Goal: Task Accomplishment & Management: Manage account settings

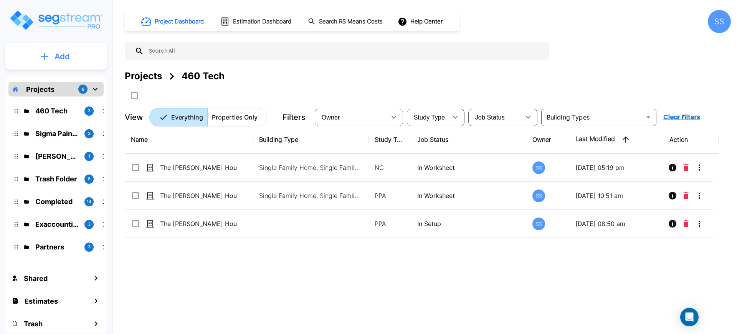
click at [55, 60] on p "Add" at bounding box center [62, 57] width 15 height 12
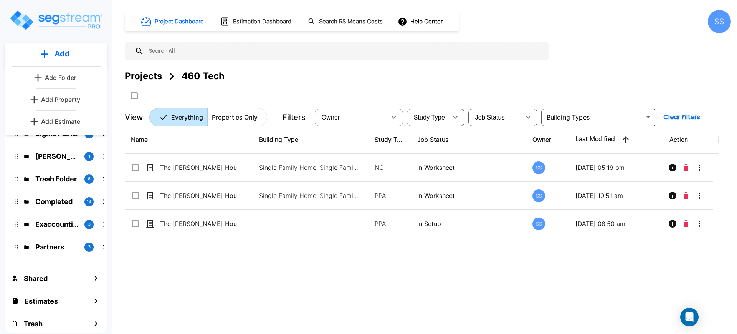
click at [60, 74] on p "Add Folder" at bounding box center [60, 77] width 31 height 9
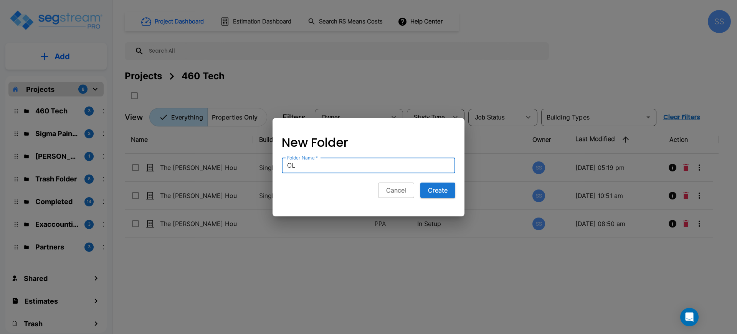
type input "O"
type input "DNU"
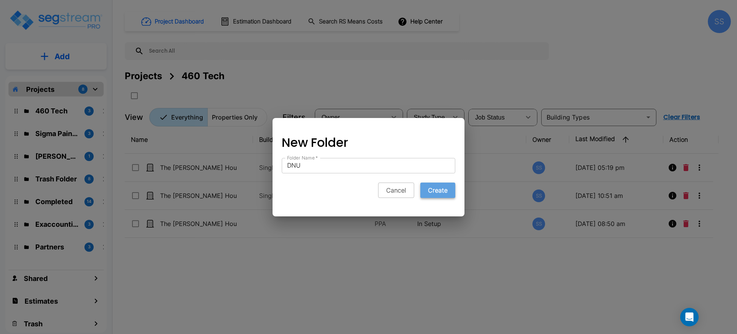
click at [445, 191] on button "Create" at bounding box center [437, 189] width 35 height 15
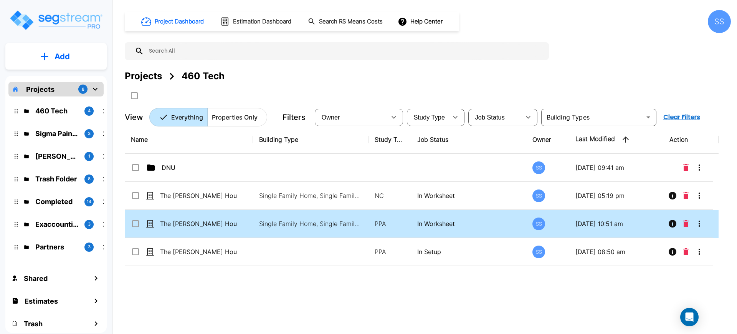
click at [134, 223] on input "select row The Nelson House_SRS Copy" at bounding box center [135, 222] width 8 height 7
checkbox input "true"
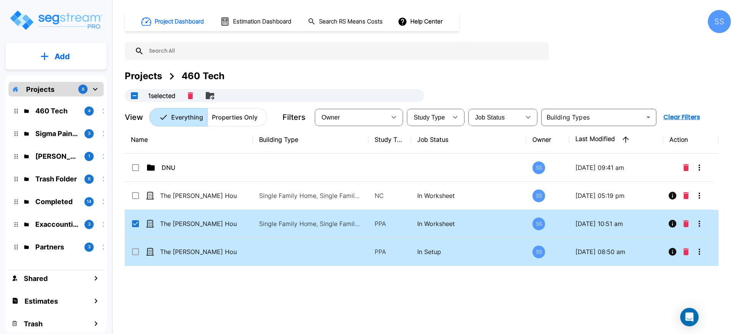
click at [136, 248] on input "select row The Nelson House" at bounding box center [135, 250] width 8 height 7
checkbox input "true"
click at [234, 95] on icon "Move" at bounding box center [232, 95] width 8 height 7
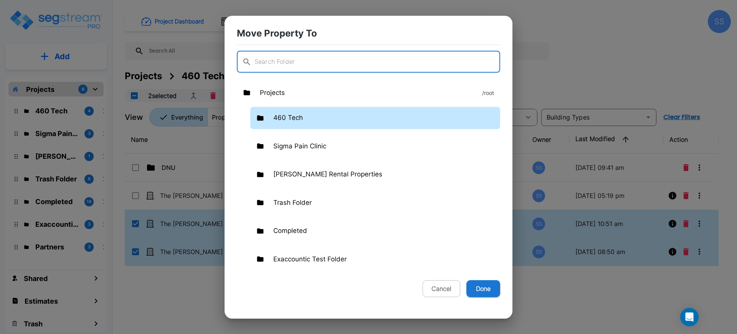
click at [304, 117] on div "460 Tech" at bounding box center [375, 118] width 250 height 22
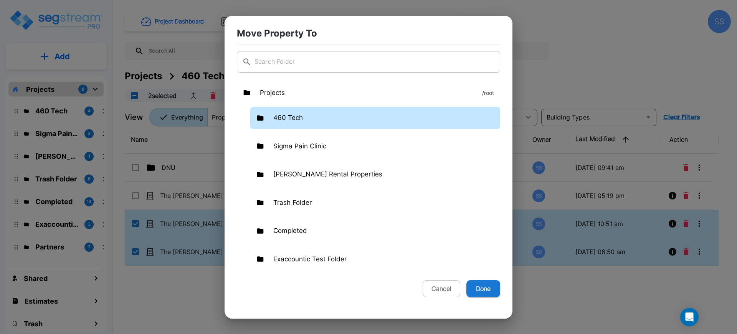
click at [293, 117] on p "460 Tech" at bounding box center [288, 118] width 30 height 10
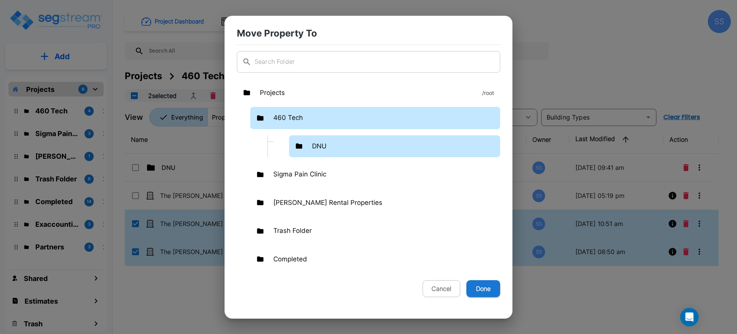
click at [305, 140] on div "DNU" at bounding box center [394, 146] width 211 height 22
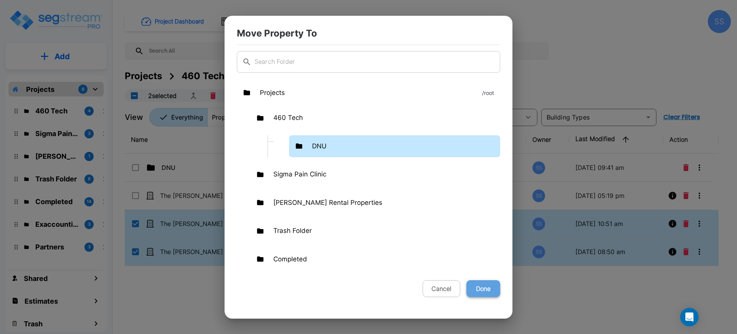
click at [484, 289] on button "Done" at bounding box center [484, 288] width 34 height 17
checkbox input "false"
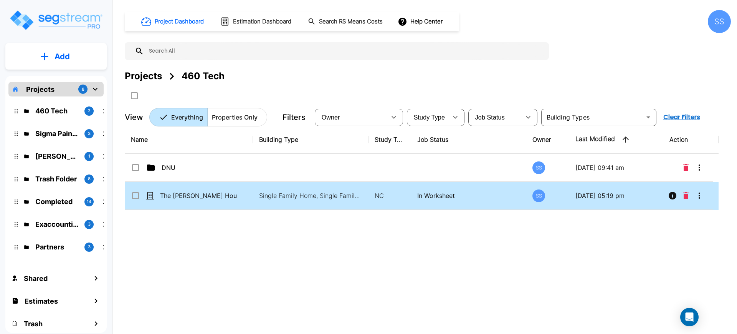
click at [192, 194] on p "The [PERSON_NAME] House_SRS Copy_template" at bounding box center [198, 195] width 77 height 9
checkbox input "true"
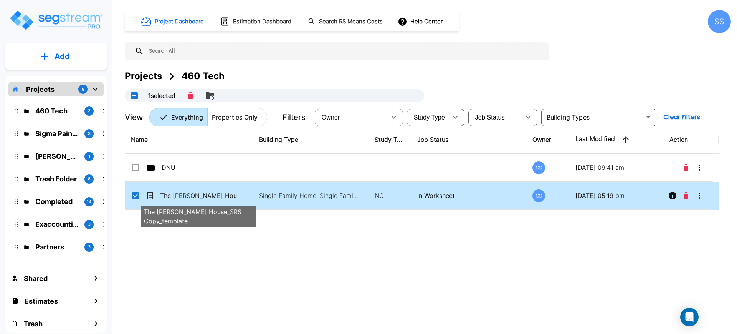
click at [192, 194] on p "The [PERSON_NAME] House_SRS Copy_template" at bounding box center [198, 195] width 77 height 9
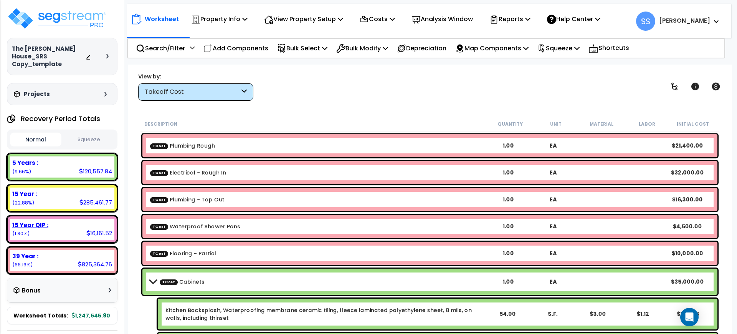
click at [56, 222] on div "15 Year QIP : 16,161.52 (1.30%)" at bounding box center [62, 228] width 104 height 21
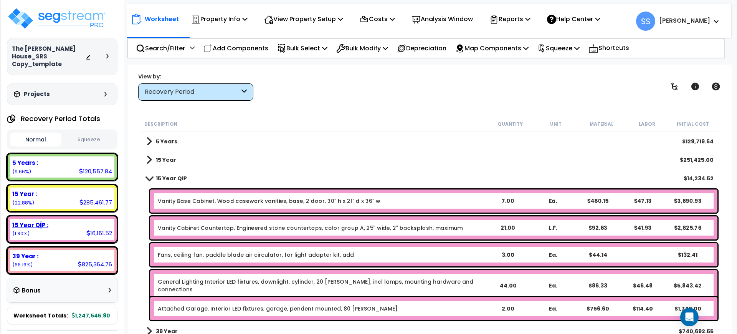
drag, startPoint x: 68, startPoint y: 223, endPoint x: 40, endPoint y: 220, distance: 28.2
click at [40, 221] on b "15 Year QIP :" at bounding box center [30, 225] width 36 height 8
click at [273, 103] on div "Worksheet Property Info Property Setup Add Property Unit Template property Clon…" at bounding box center [430, 232] width 604 height 334
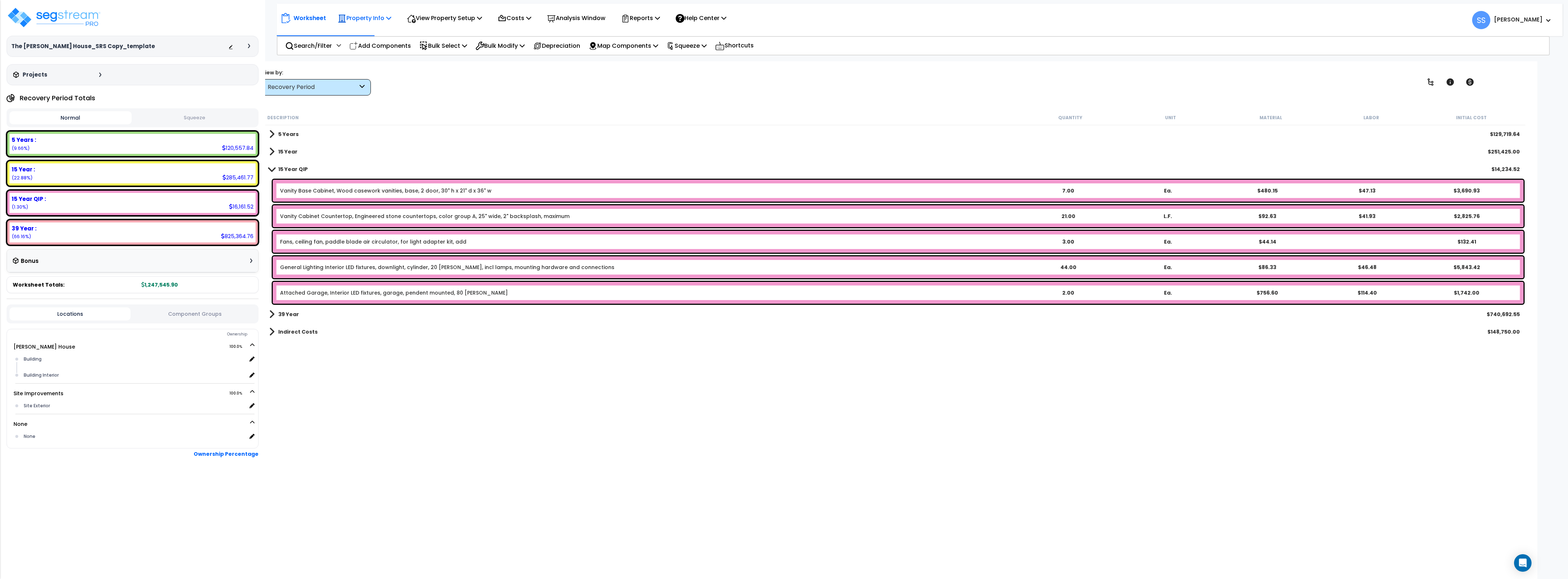
click at [374, 12] on div "Property Info" at bounding box center [365, 18] width 53 height 17
click at [479, 84] on div "View by: Recovery Period Takeoff Cost" at bounding box center [895, 82] width 1272 height 27
click at [331, 194] on link "Vanity Base Cabinet, Wood casework vanities, base, 2 door, 30" h x 21" d x 36" w" at bounding box center [386, 191] width 212 height 8
click at [323, 192] on link "Vanity Base Cabinet, Wood casework vanities, base, 2 door, 30" h x 21" d x 36" w" at bounding box center [386, 191] width 212 height 8
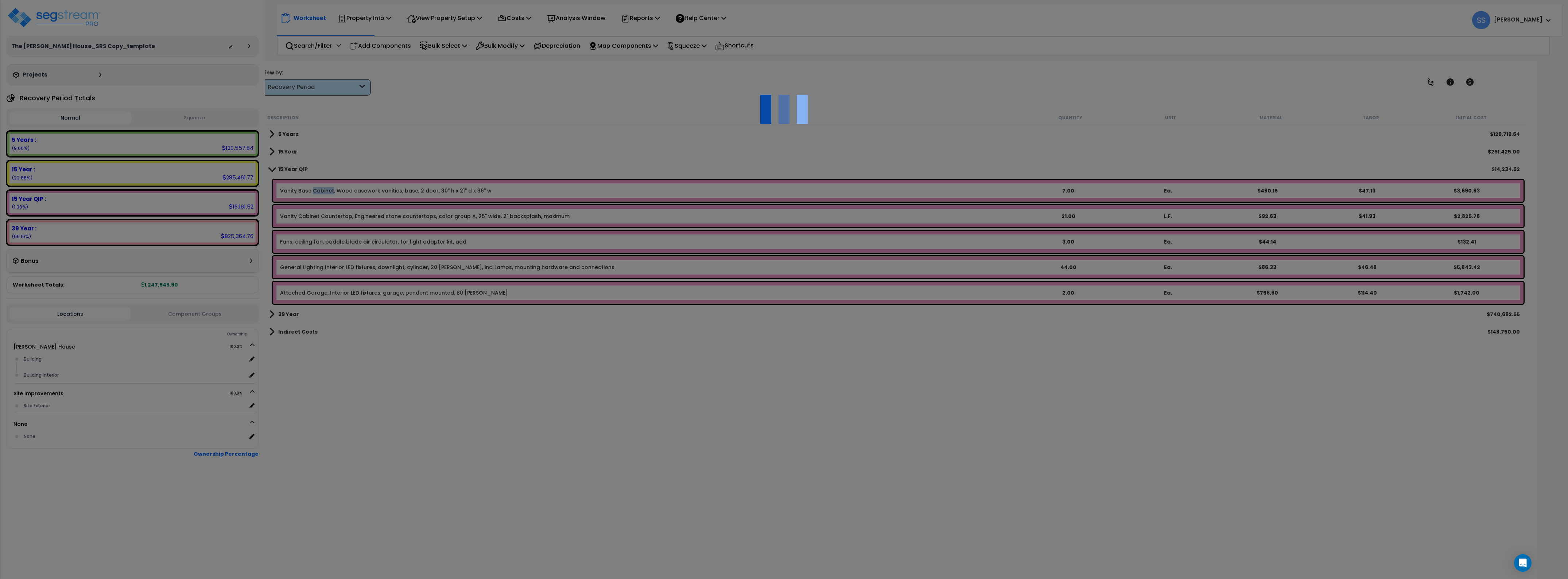
select select "44846200"
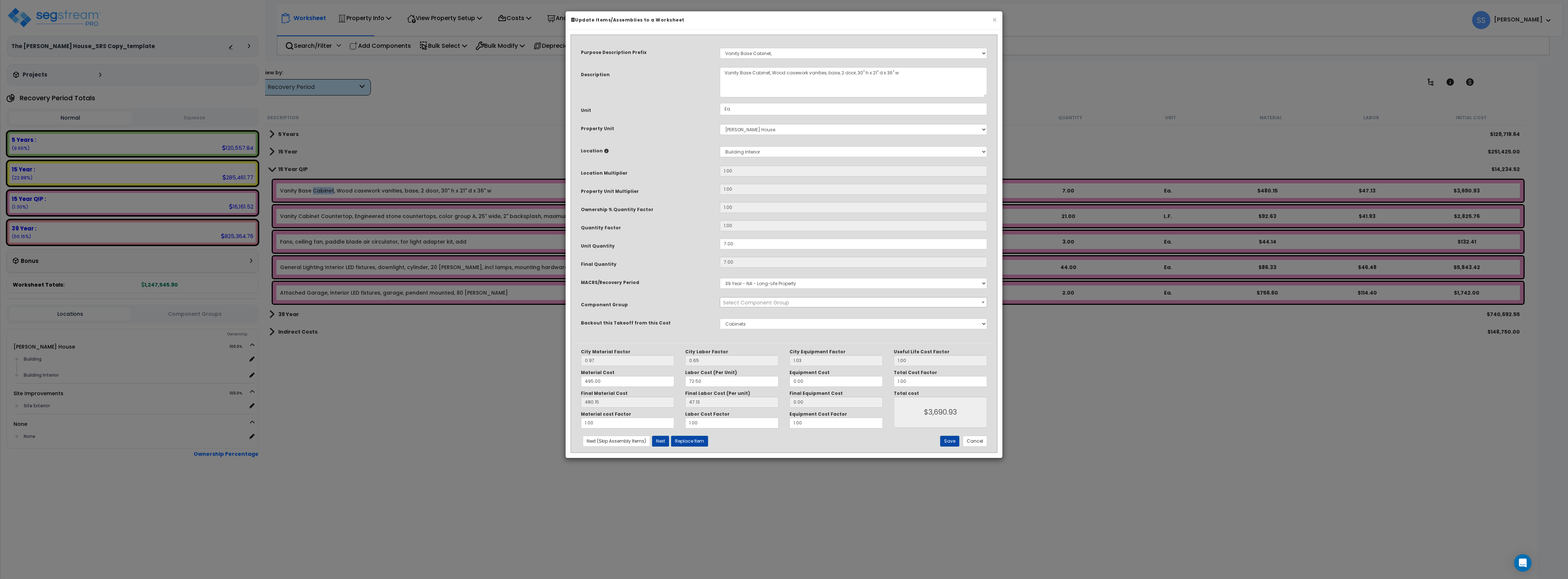
select select "43018"
click at [700, 279] on select "Select MACRS/Recovery Period 5 Years - 57.0 - Distributive Trades & Services 5 …" at bounding box center [853, 284] width 267 height 11
select select "3667"
click at [700, 278] on select "Select MACRS/Recovery Period 5 Years - 57.0 - Distributive Trades & Services 5 …" at bounding box center [853, 284] width 267 height 11
click at [700, 316] on button "Save" at bounding box center [950, 441] width 19 height 11
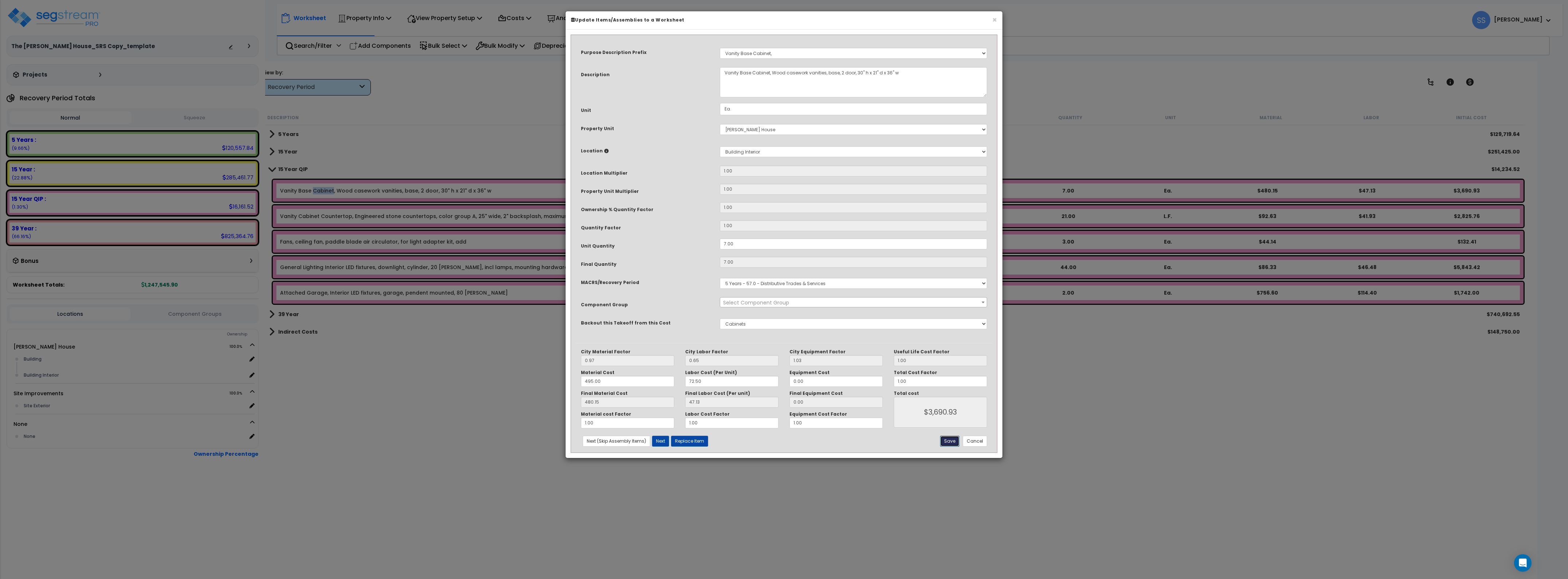
type input "3690.93"
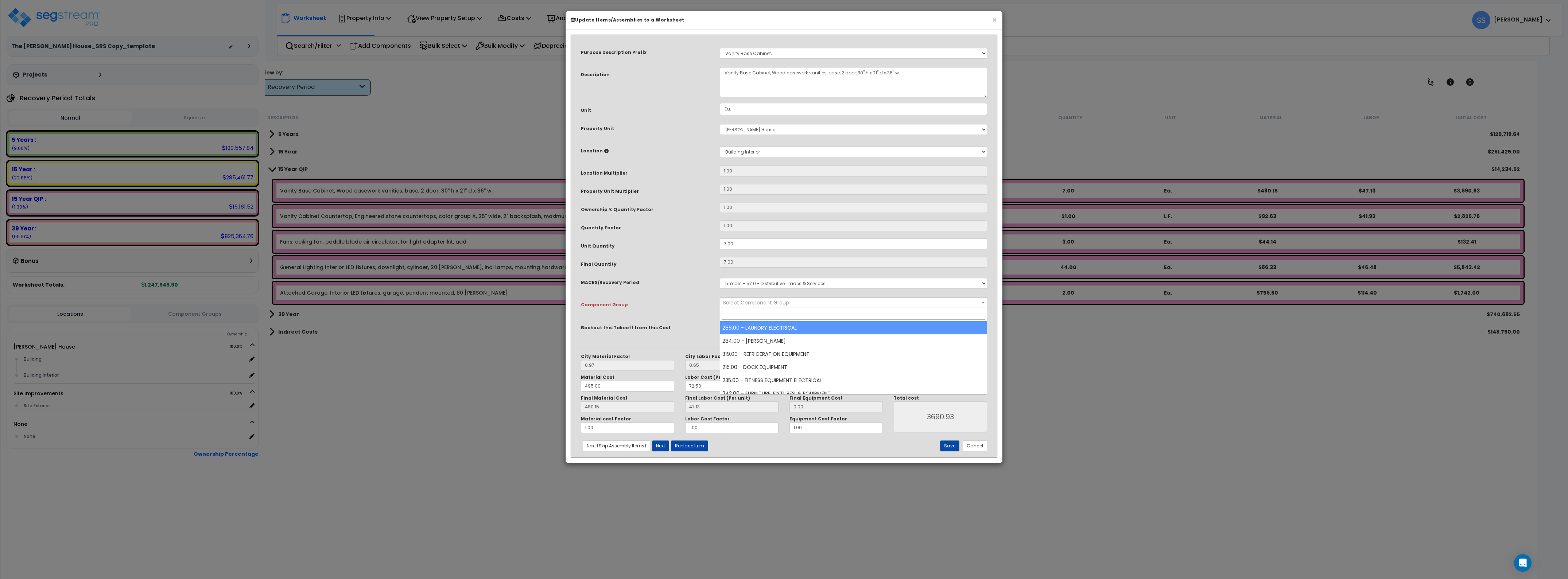
click at [700, 298] on span "Select Component Group" at bounding box center [853, 302] width 266 height 10
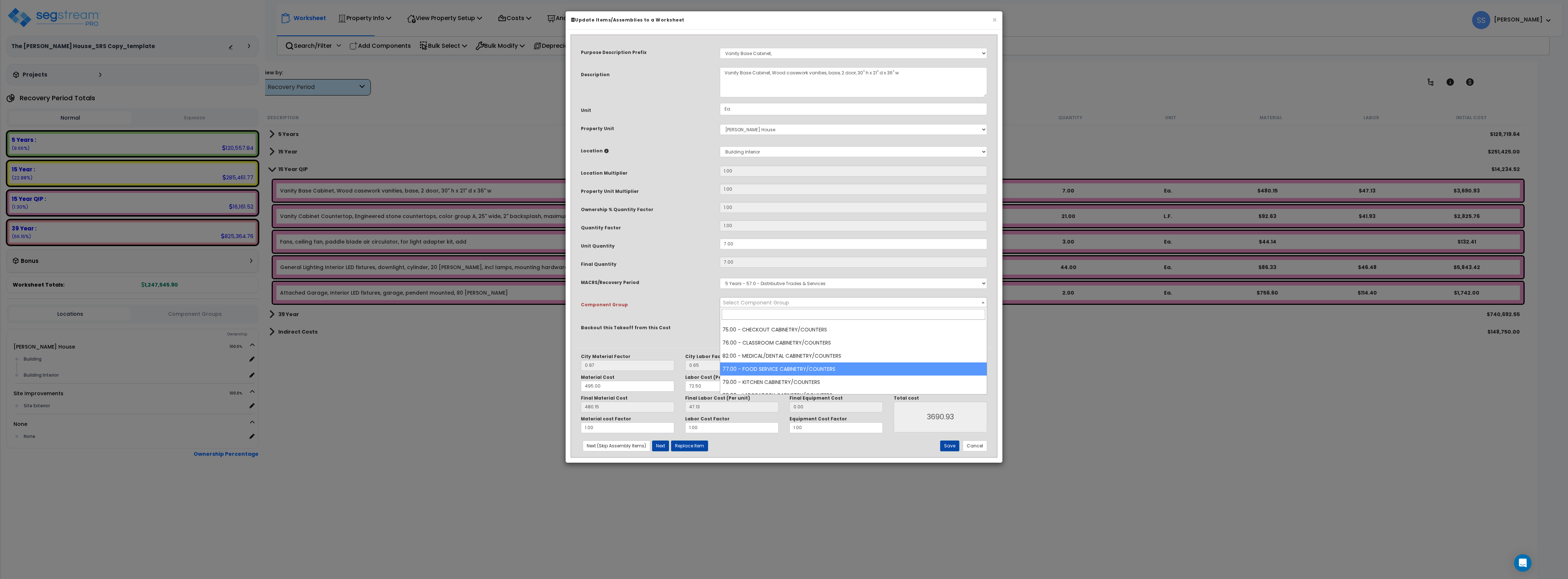
scroll to position [547, 0]
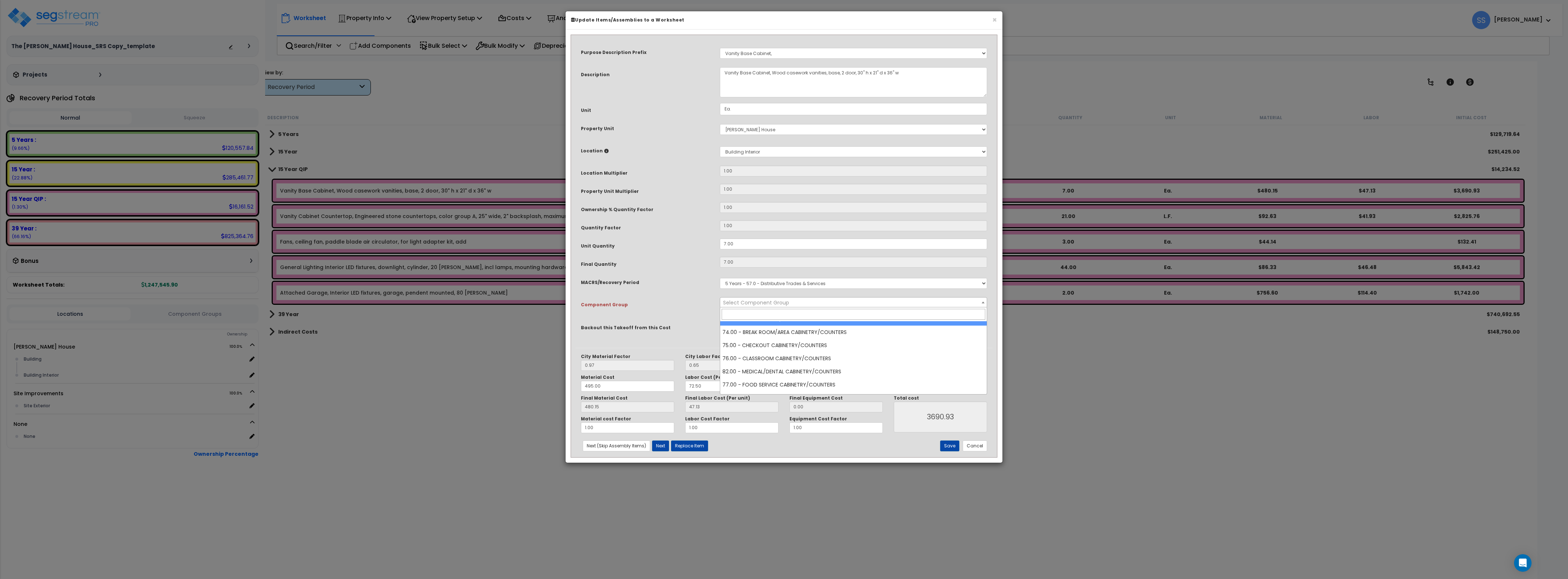
click at [700, 289] on div "Select MACRS/Recovery Period 5 Years - 57.0 - Distributive Trades & Services 5 …" at bounding box center [853, 284] width 278 height 17
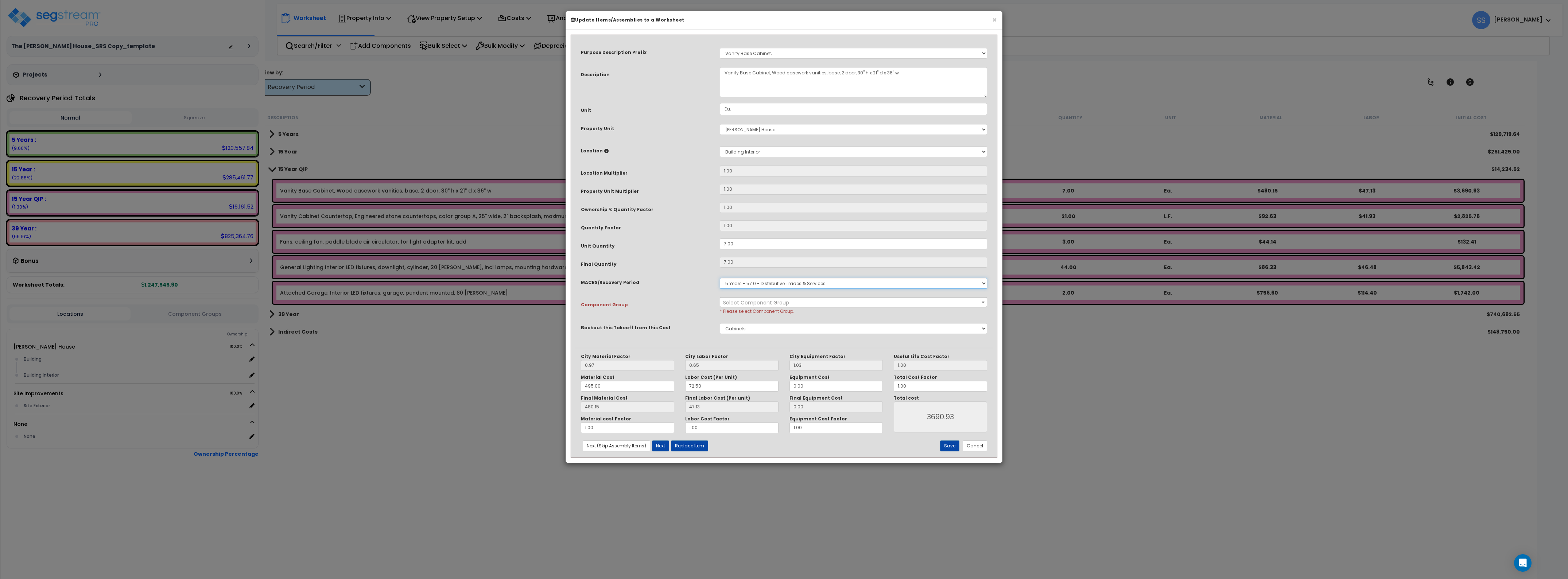
click at [700, 283] on select "Select MACRS/Recovery Period 5 Years - 57.0 - Distributive Trades & Services 5 …" at bounding box center [853, 284] width 267 height 11
select select "3669"
click at [700, 278] on select "Select MACRS/Recovery Period 5 Years - 57.0 - Distributive Trades & Services 5 …" at bounding box center [853, 284] width 267 height 11
select select "43018"
click at [700, 303] on span "× 71.00 - RESTROOM CABINETRY/COUNTERS" at bounding box center [853, 302] width 266 height 10
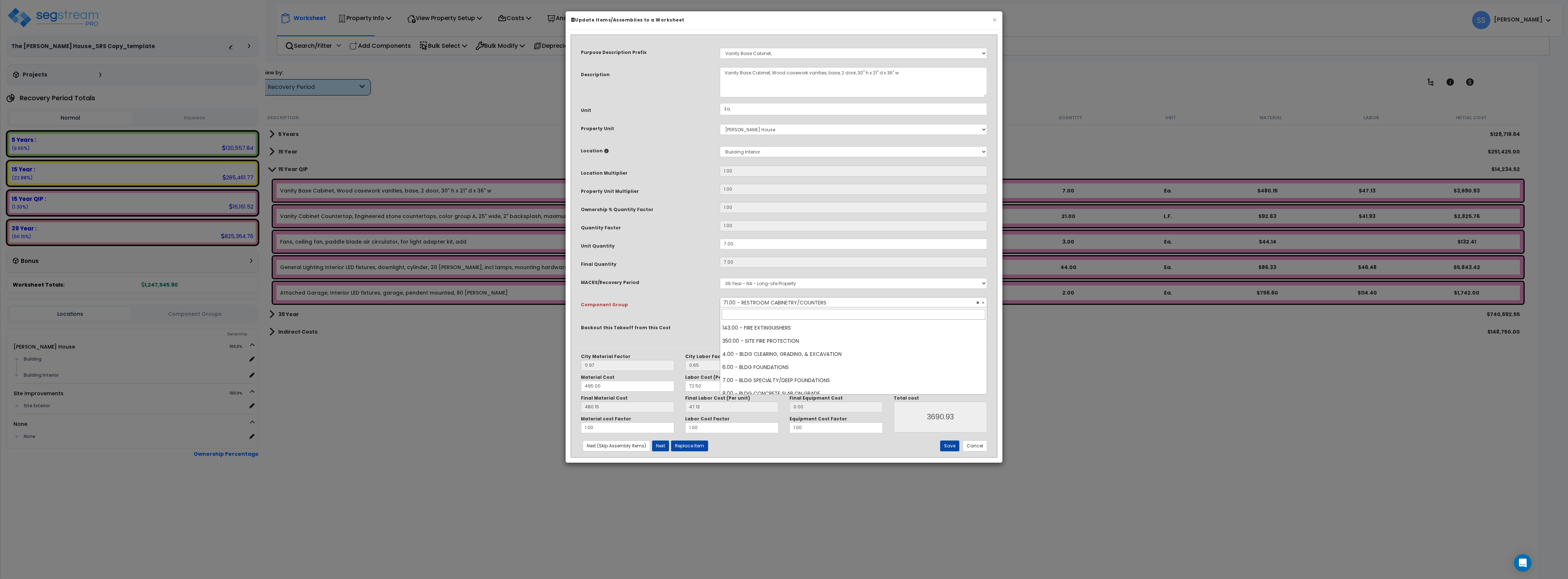
scroll to position [459, 0]
drag, startPoint x: 795, startPoint y: 353, endPoint x: 809, endPoint y: 358, distance: 14.9
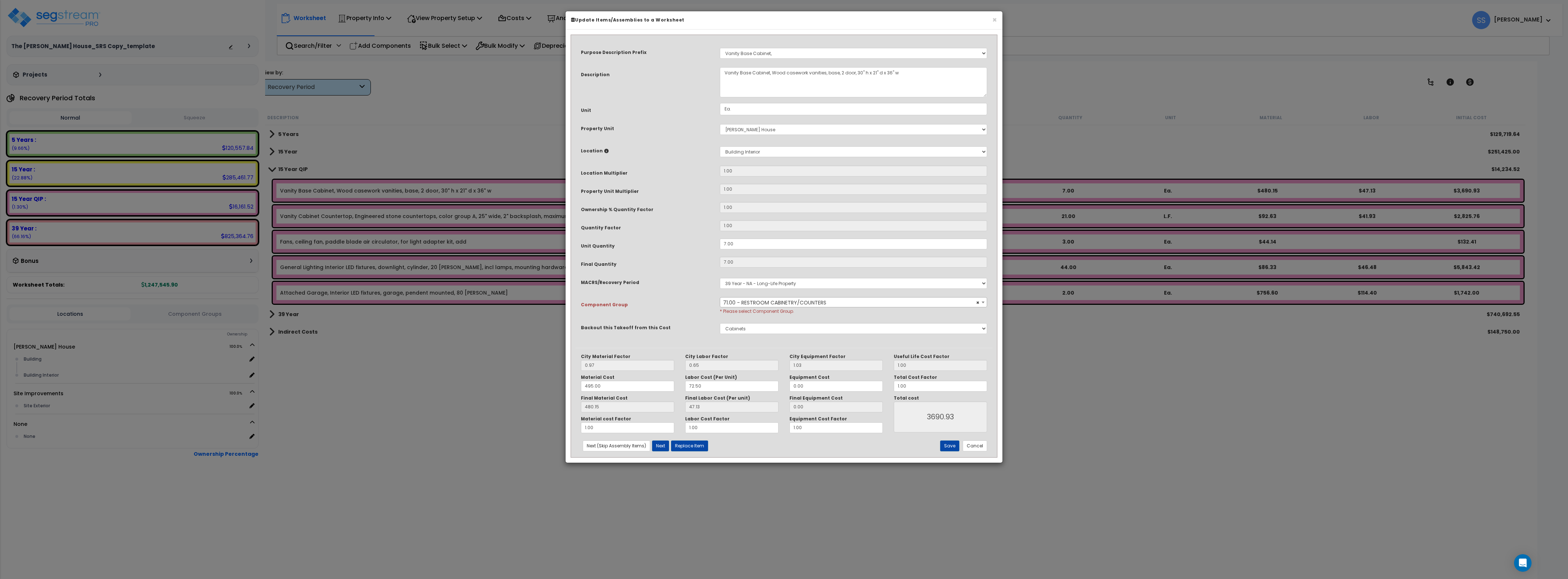
click at [700, 316] on div "City Material Factor 0.97 City Labor Factor 0.65 City Equipment Factor 1.03 Mat…" at bounding box center [784, 402] width 417 height 109
click at [700, 316] on button "Save" at bounding box center [950, 446] width 19 height 11
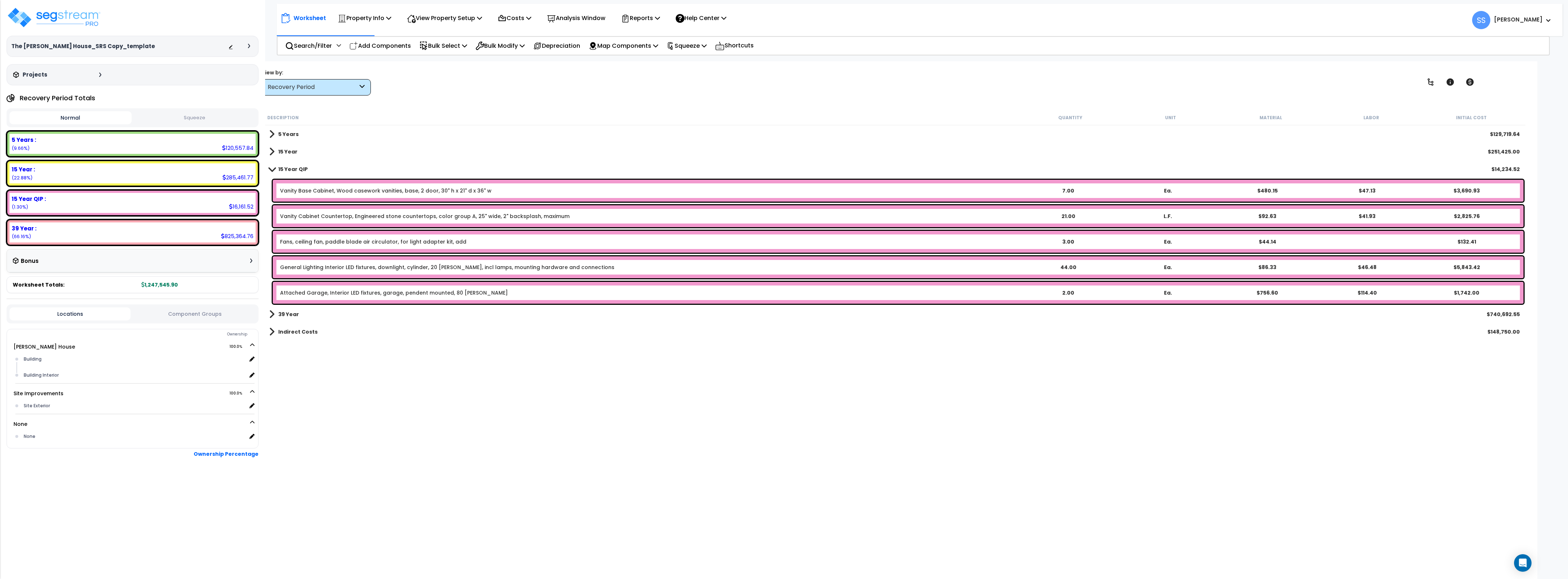
click at [316, 190] on link "Vanity Base Cabinet, Wood casework vanities, base, 2 door, 30" h x 21" d x 36" w" at bounding box center [386, 191] width 212 height 8
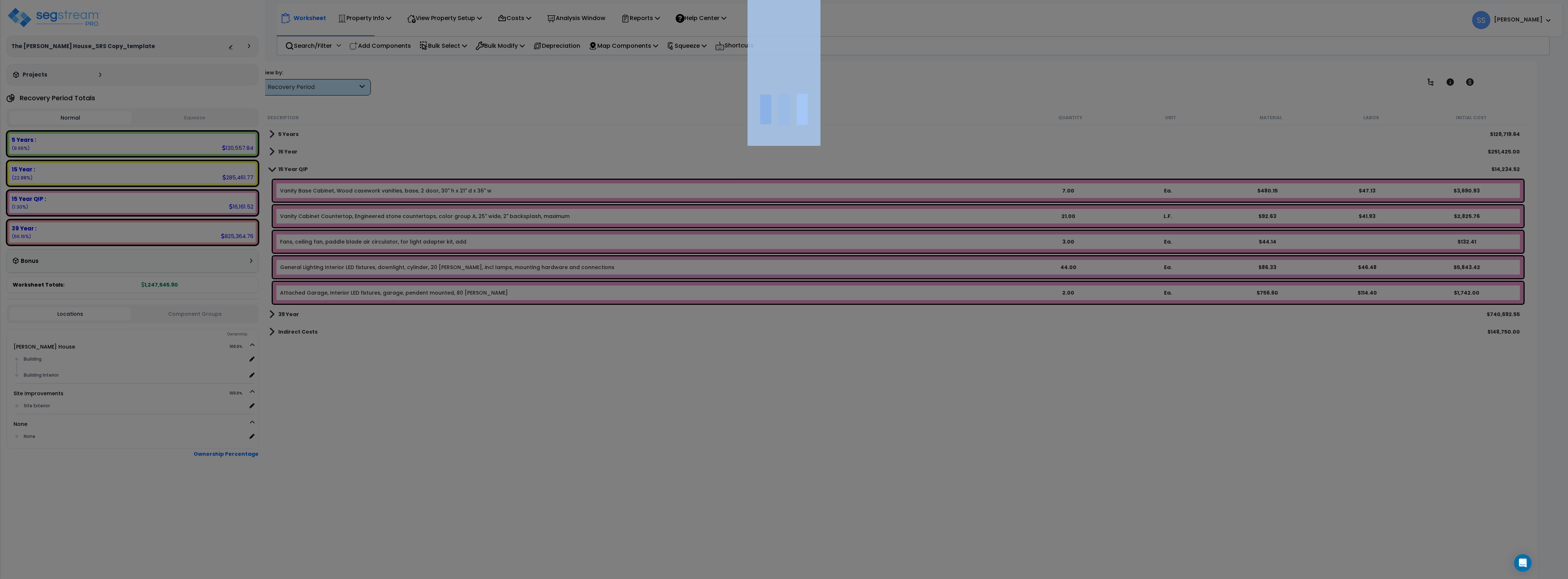
click at [316, 190] on div at bounding box center [784, 290] width 1568 height 579
click at [490, 316] on div at bounding box center [784, 290] width 1568 height 579
click at [619, 110] on div at bounding box center [784, 290] width 1568 height 579
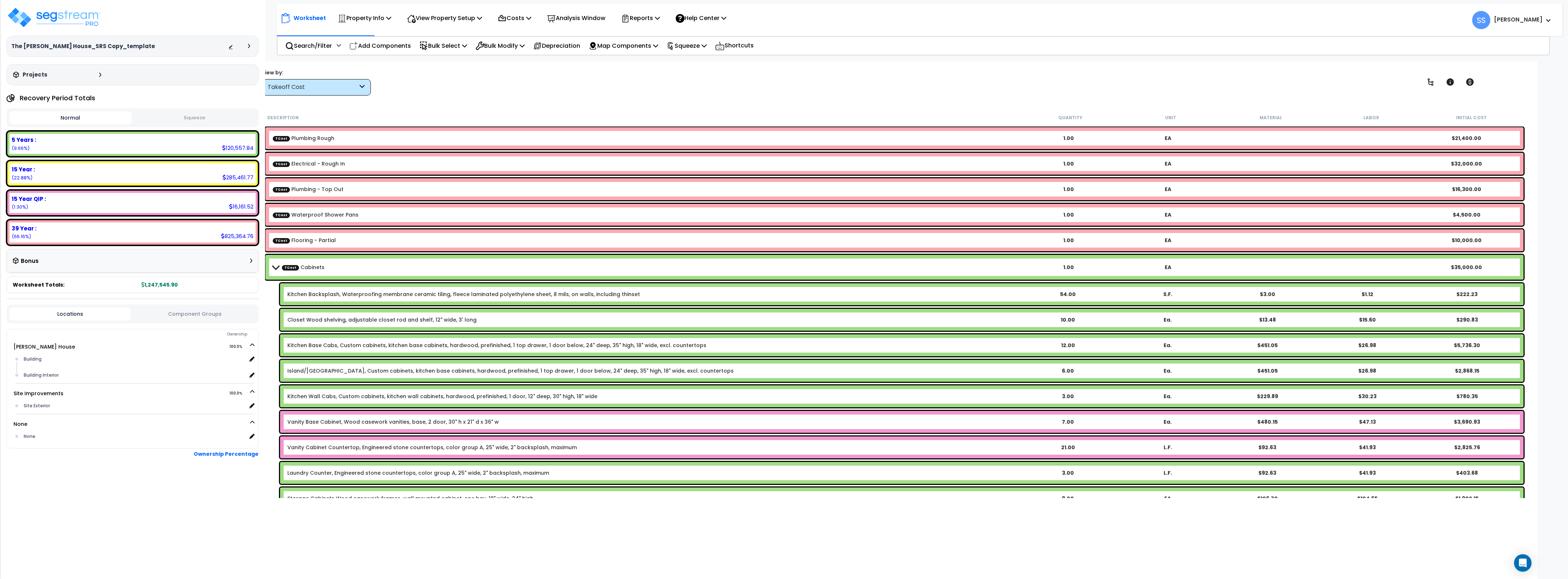
click at [321, 89] on div "Takeoff Cost" at bounding box center [312, 87] width 90 height 9
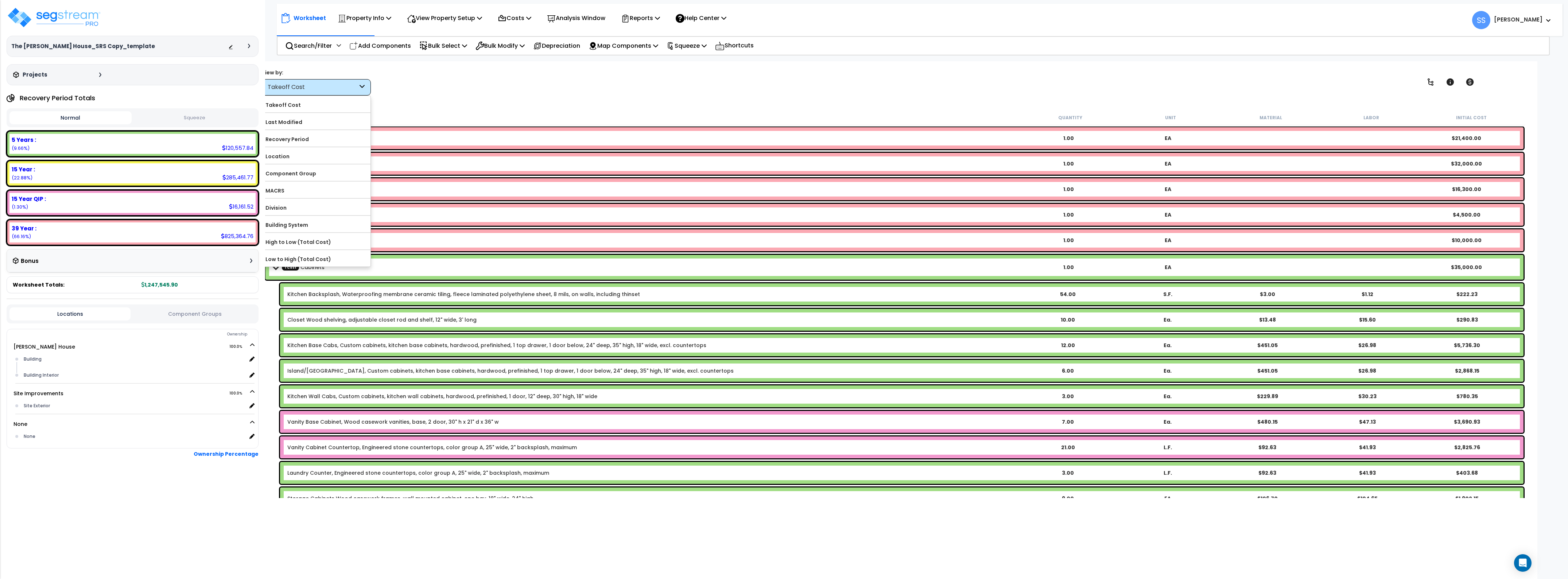
click at [485, 88] on div "View by: Takeoff Cost Takeoff Cost" at bounding box center [895, 82] width 1272 height 27
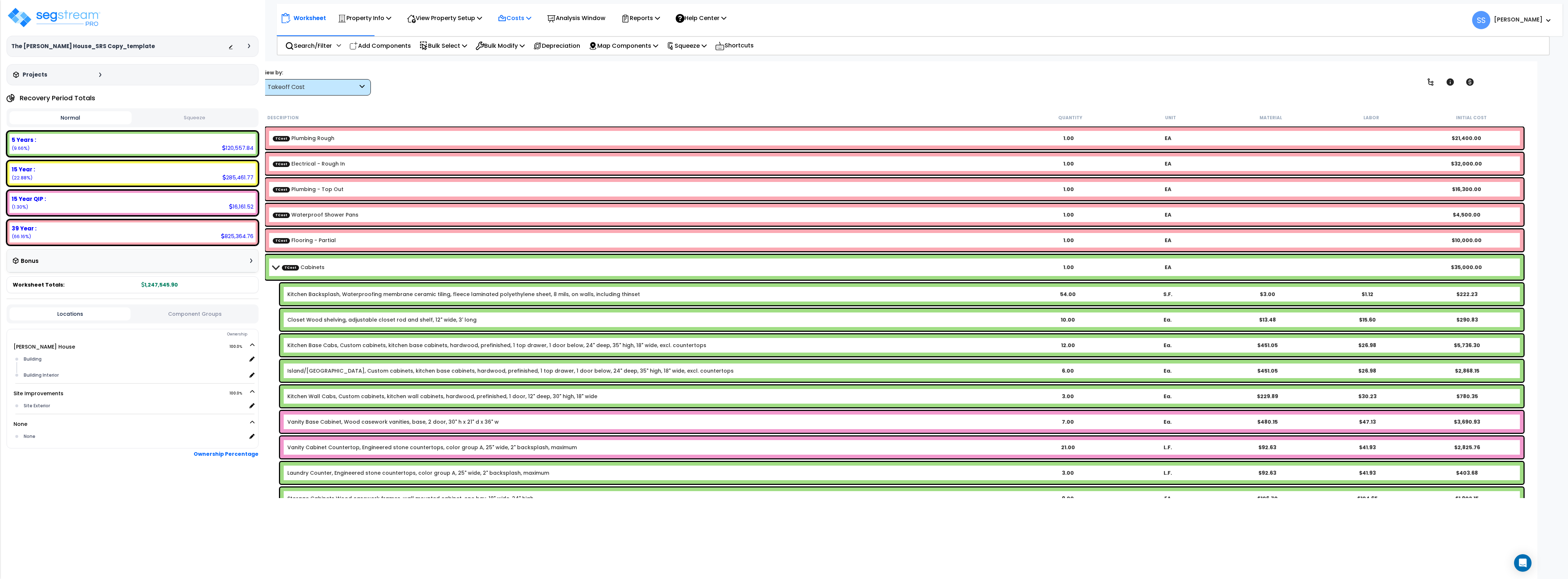
click at [530, 21] on p "Costs" at bounding box center [514, 18] width 33 height 9
click at [512, 55] on link "Direct Costs" at bounding box center [530, 49] width 72 height 14
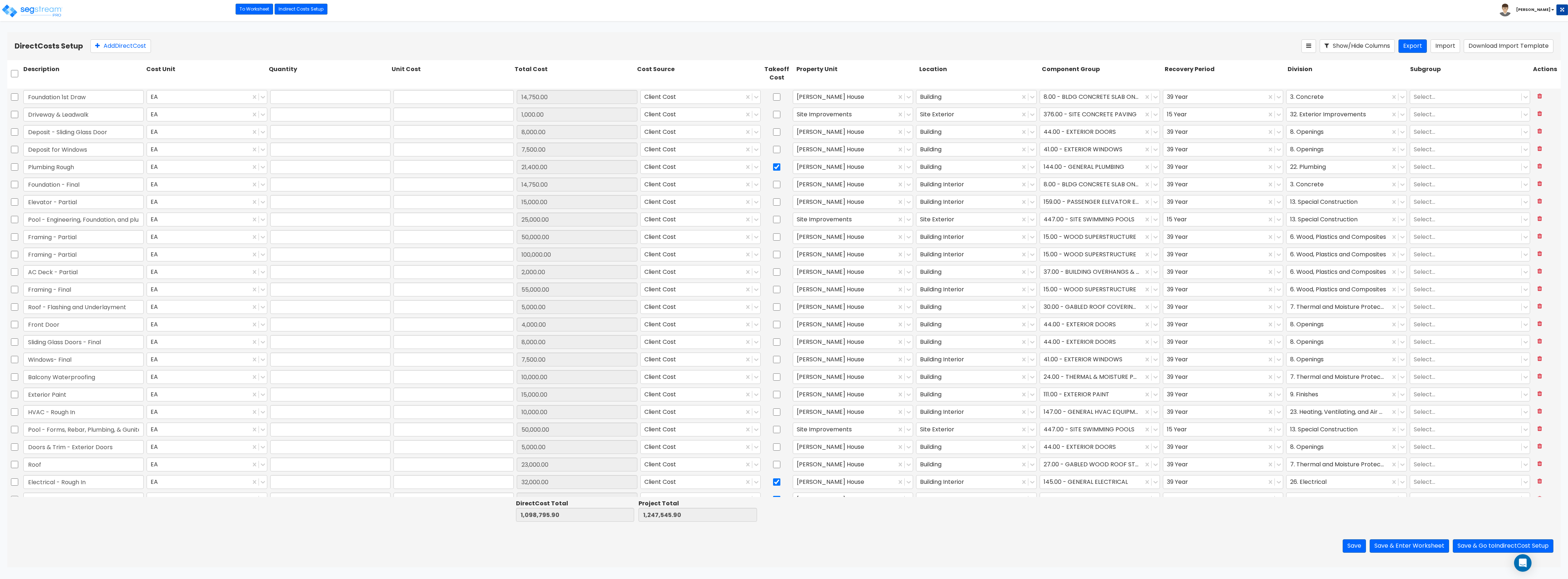
type input "1.00"
type input "14,750.00"
type input "1.00"
type input "1,000.00"
type input "1.00"
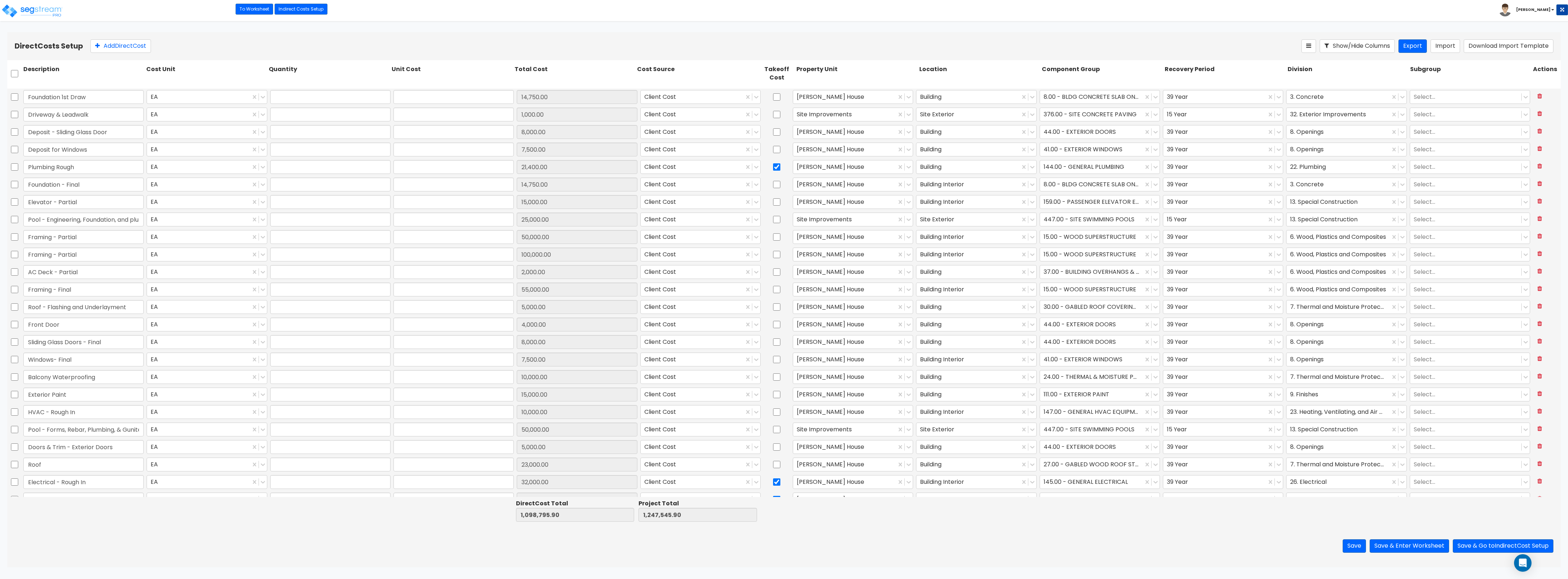
type input "8,000.00"
type input "1.00"
type input "7,500.00"
type input "1.00"
type input "21,400.00"
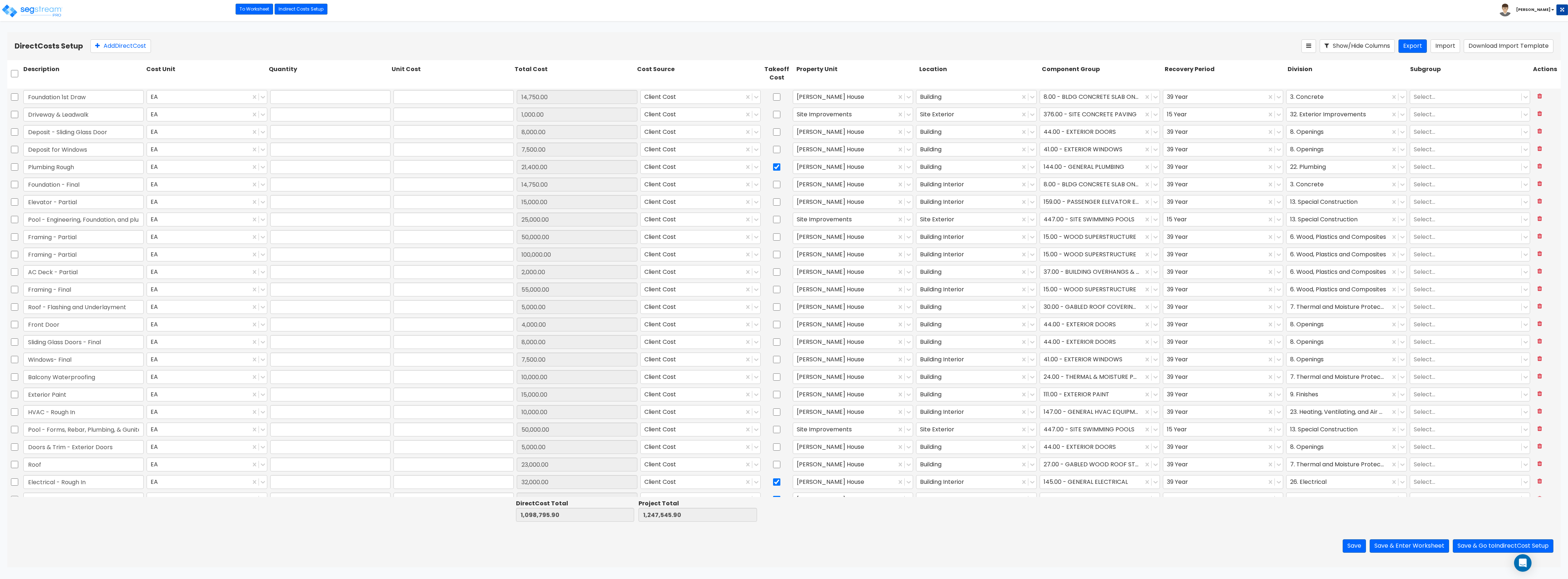
type input "1.00"
type input "14,750.00"
type input "1.00"
type input "15,000.00"
type input "1.00"
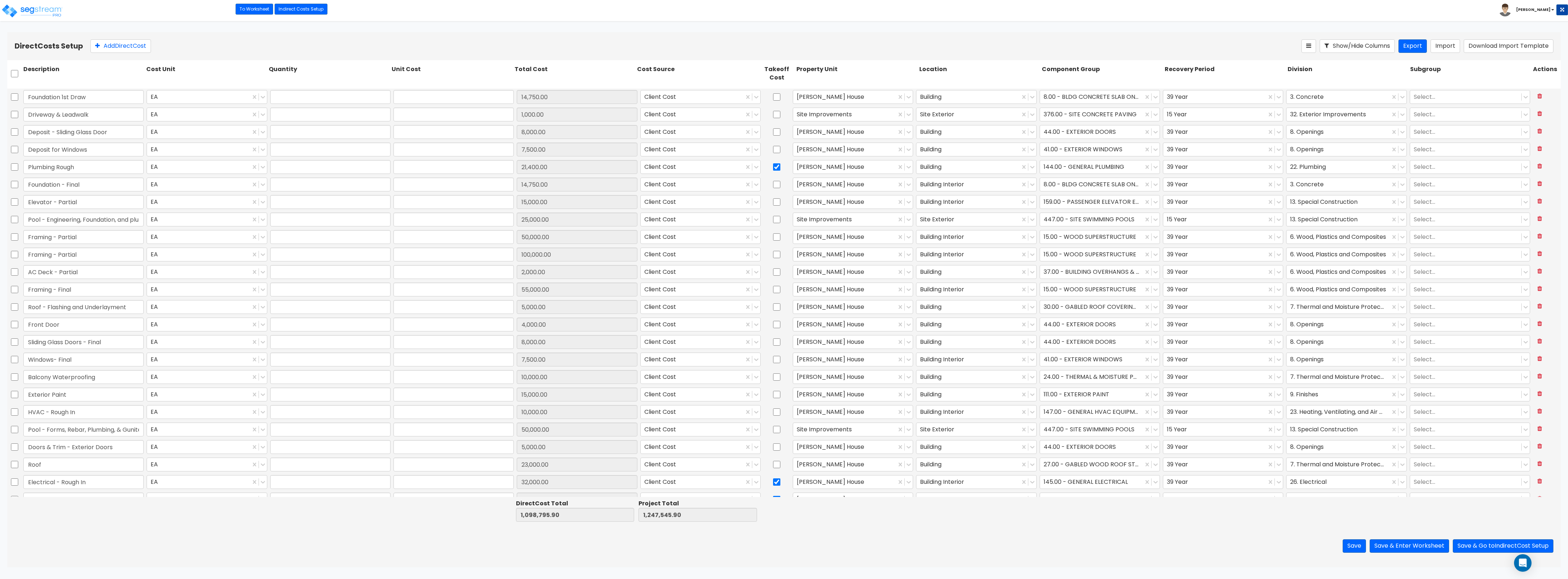
type input "25,000.00"
type input "1.00"
type input "50,000.00"
type input "1.00"
type input "100,000.00"
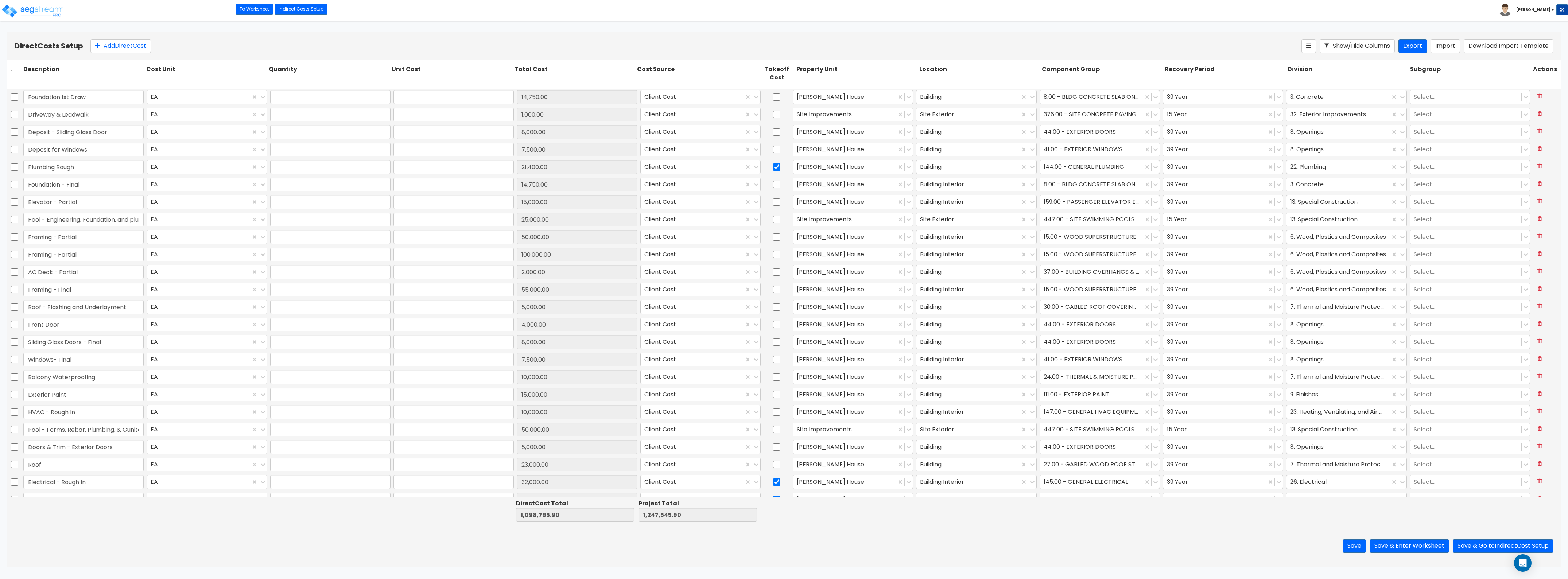
type input "1.00"
type input "2,000.00"
type input "1.00"
type input "55,000.00"
type input "1.00"
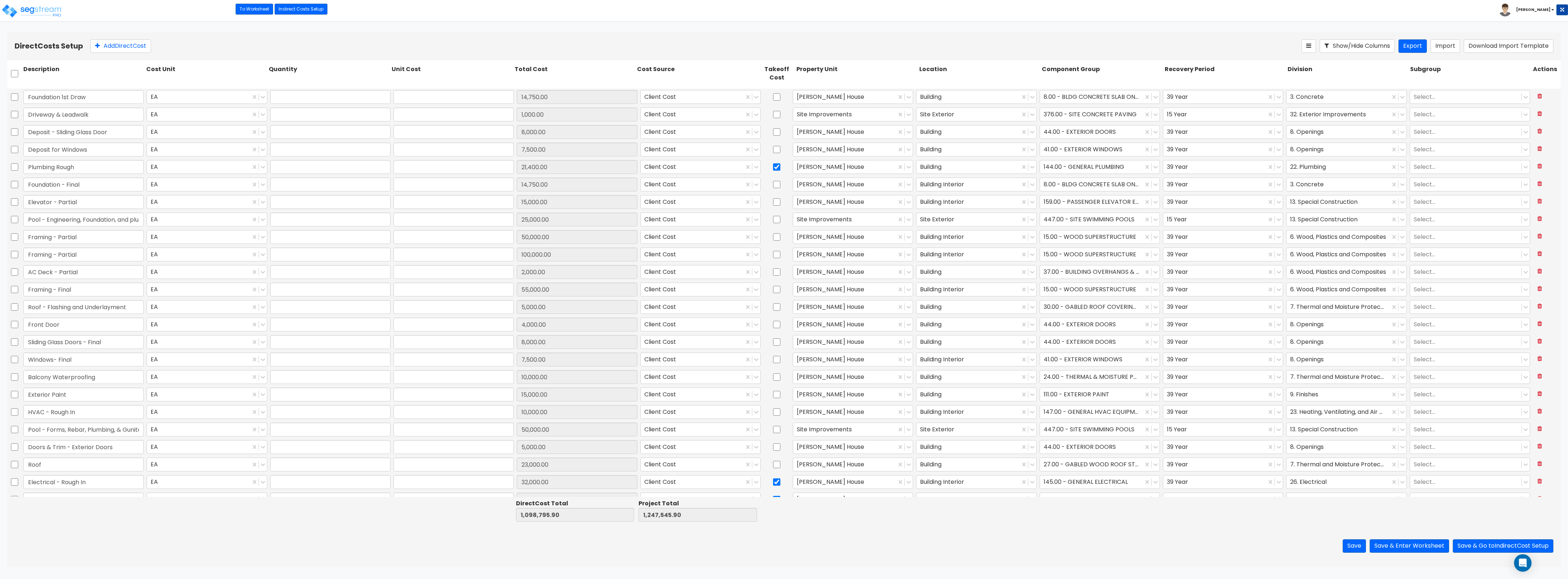
type input "5,000.00"
type input "1.00"
type input "4,000.00"
type input "1.00"
type input "8,000.00"
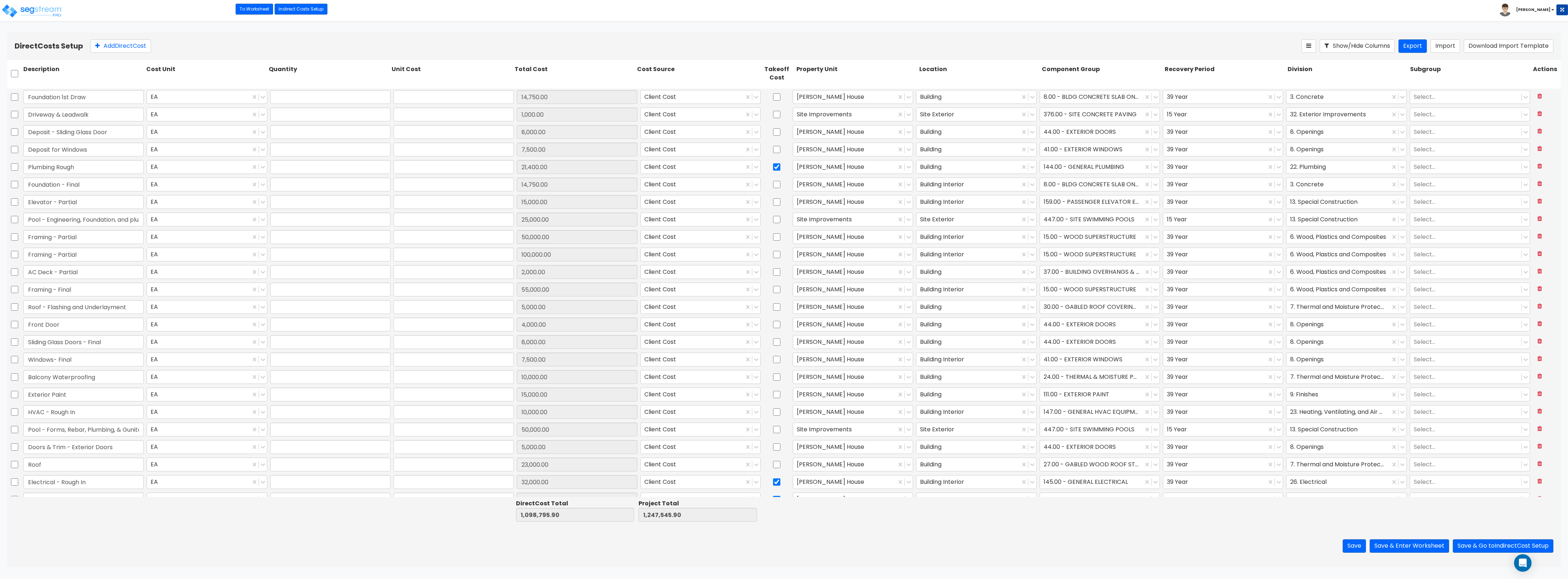
type input "1.00"
type input "7,500.00"
type input "1.00"
type input "10,000.00"
type input "1.00"
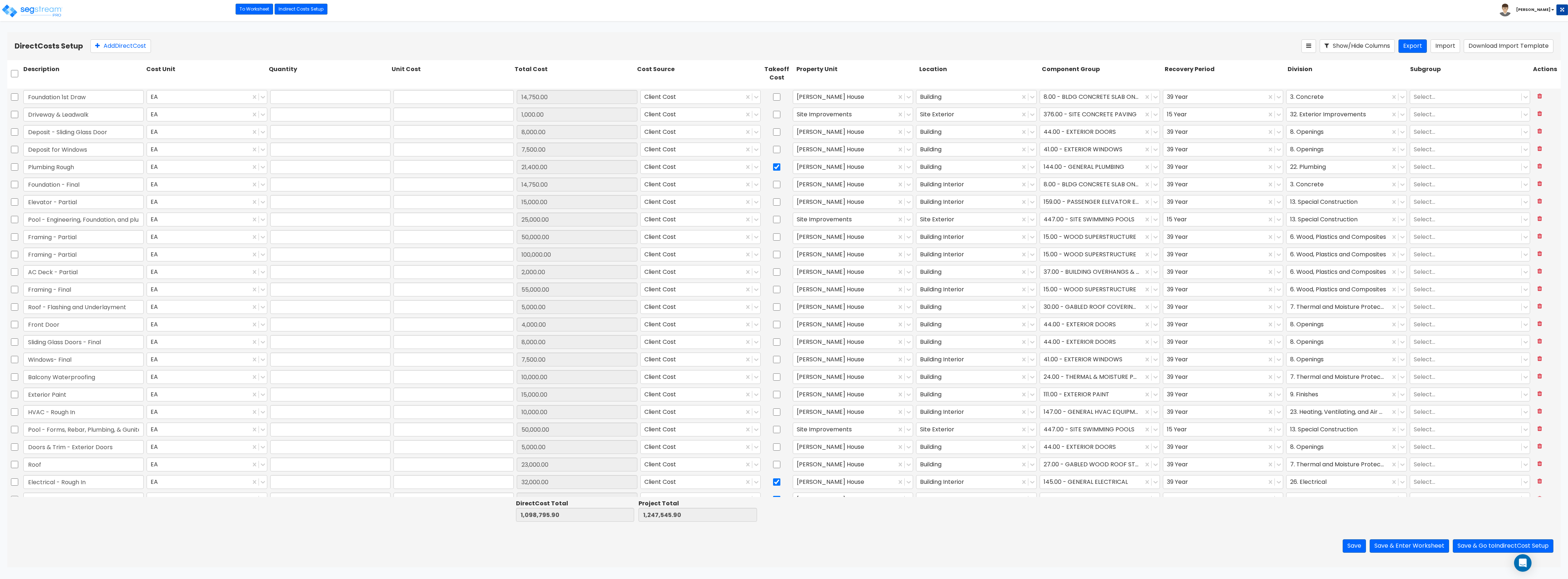
type input "15,000.00"
type input "1.00"
type input "10,000.00"
type input "1.00"
type input "50,000.00"
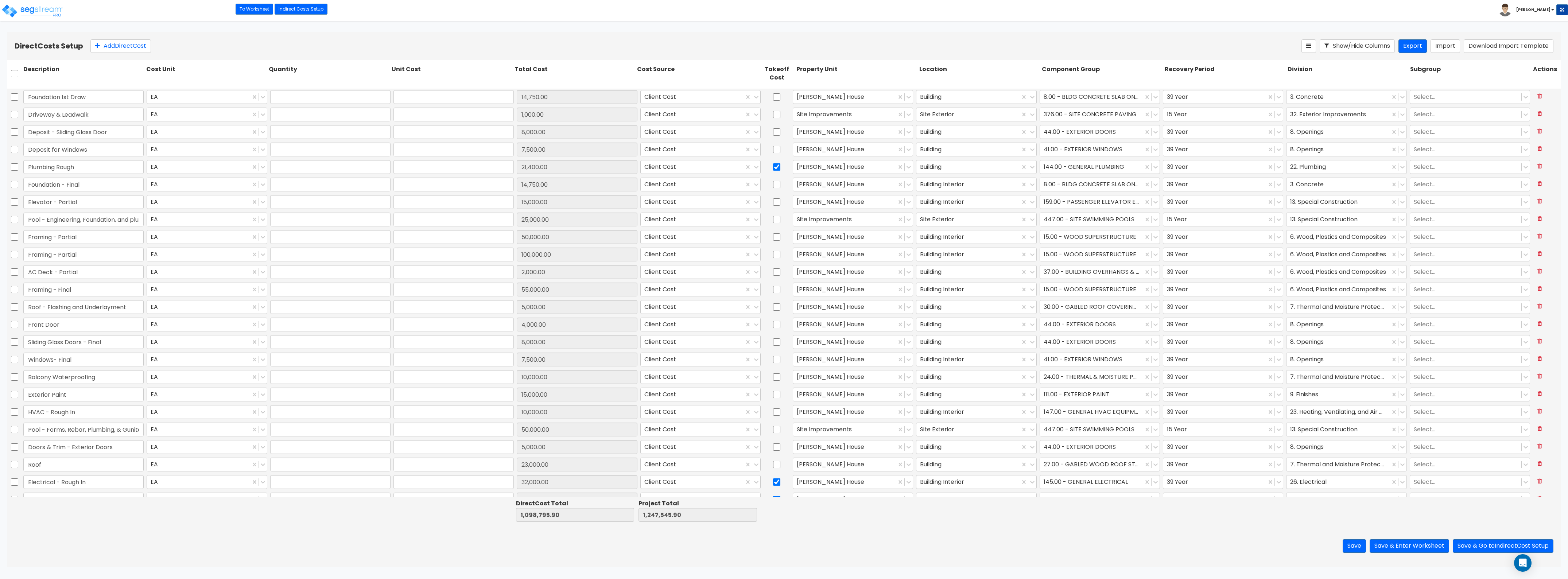
type input "1.00"
type input "5,000.00"
type input "1.00"
type input "23,000.00"
type input "1.00"
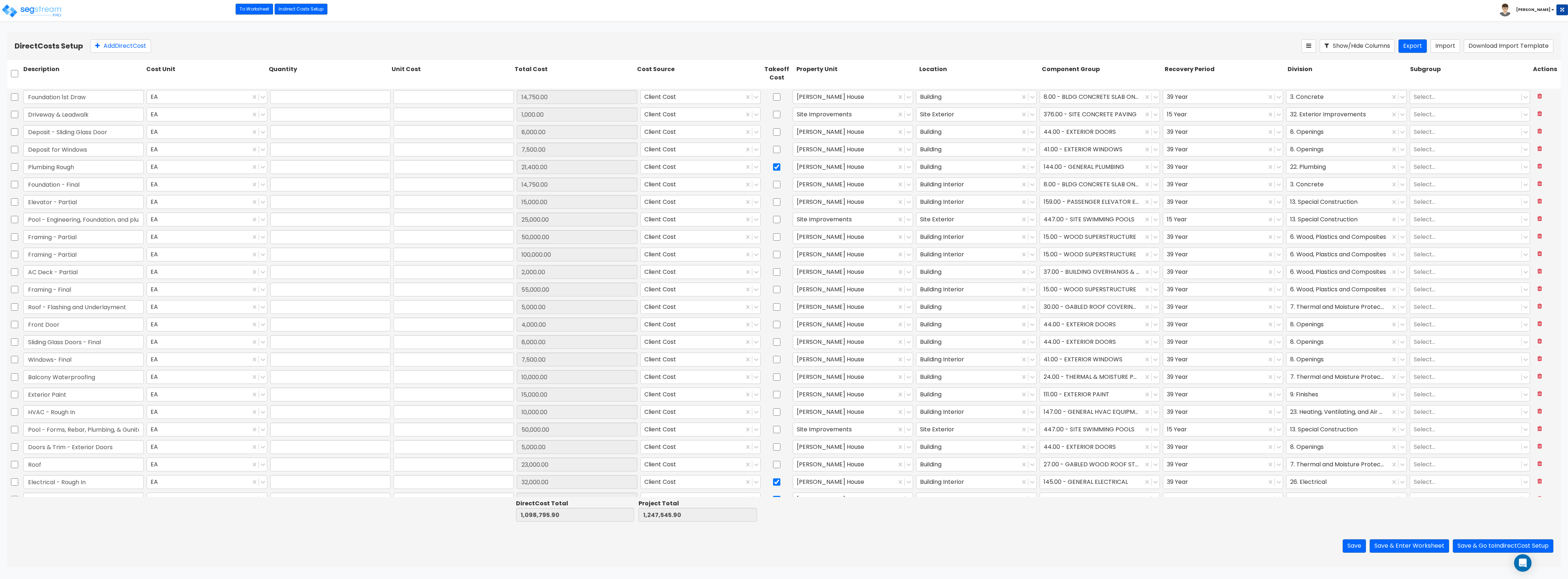
type input "32,000.00"
type input "1.00"
type input "16,300.00"
type input "1.00"
type input "60,000.00"
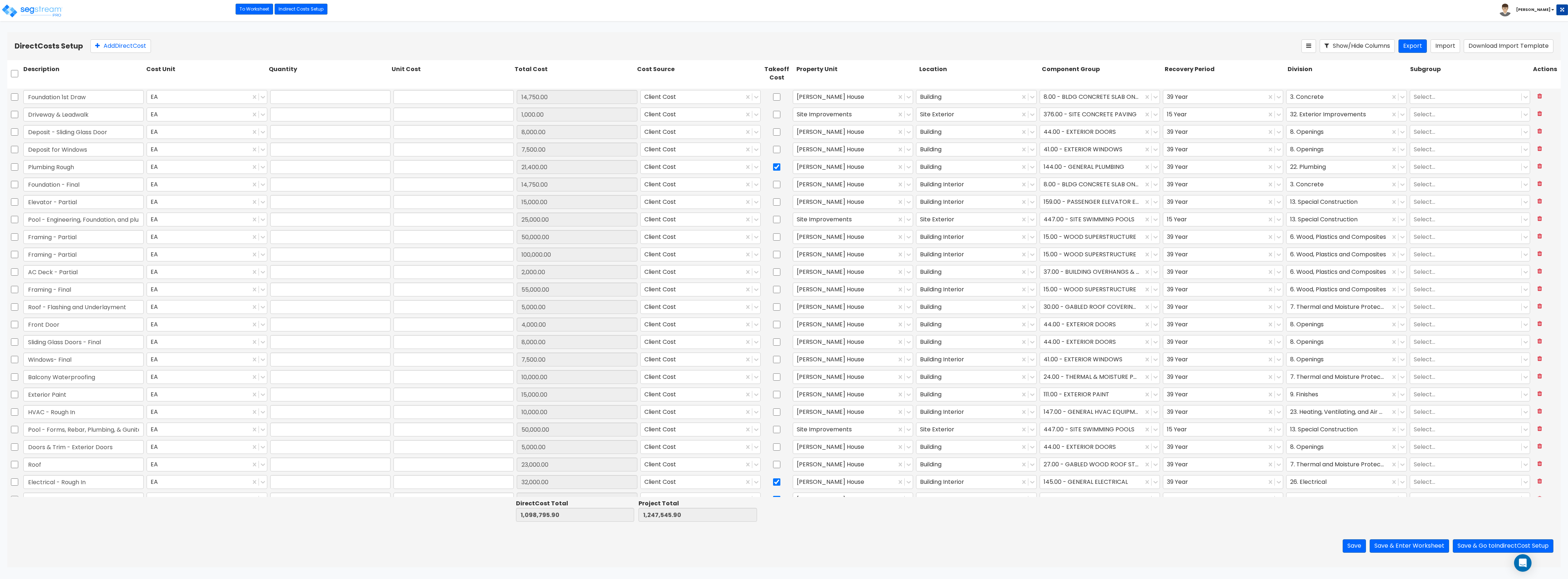
type input "1.00"
type input "18,000.00"
type input "1.00"
type input "26,070.00"
type input "1.00"
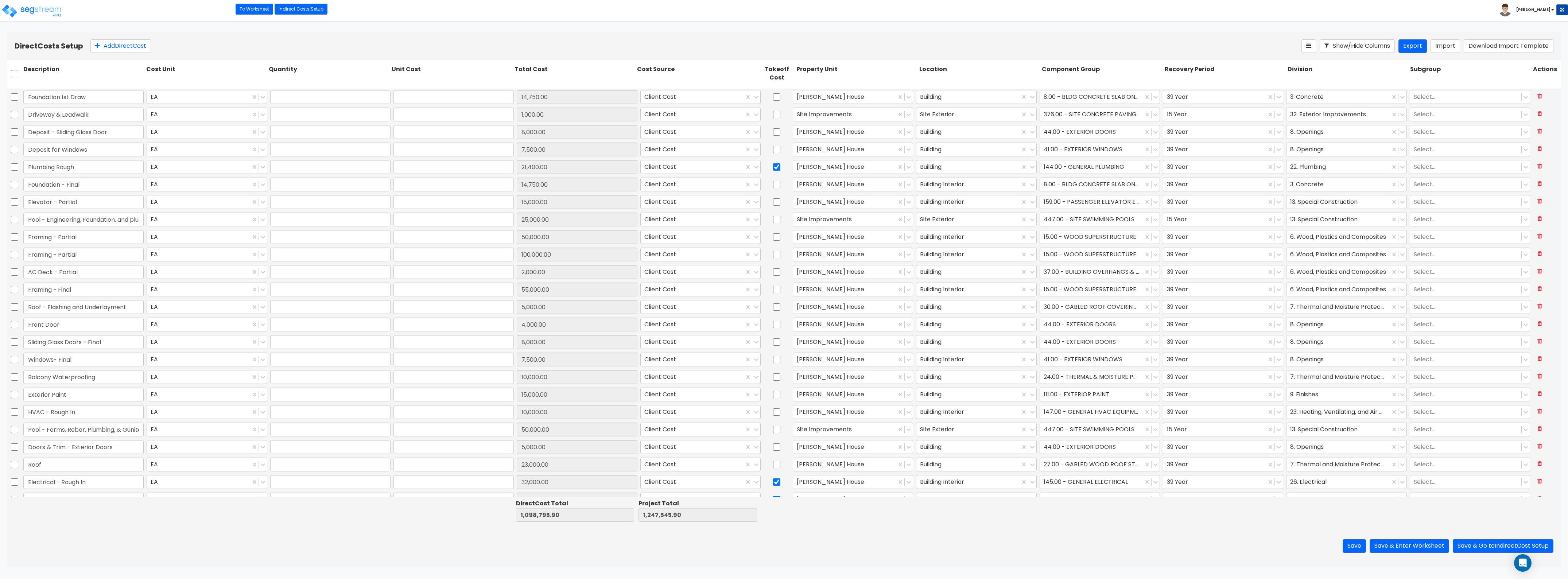
type input "4,500.00"
type input "1.00"
type input "14,811.85"
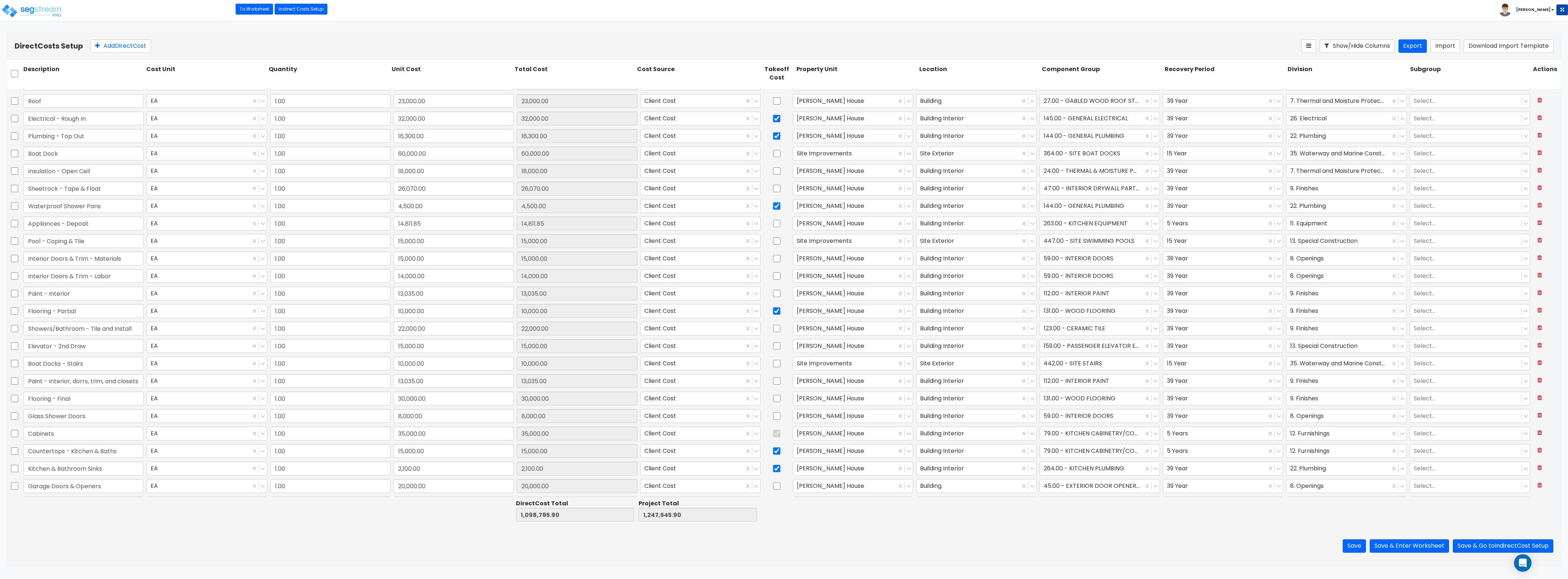
type input "1.00"
type input "2,250.00"
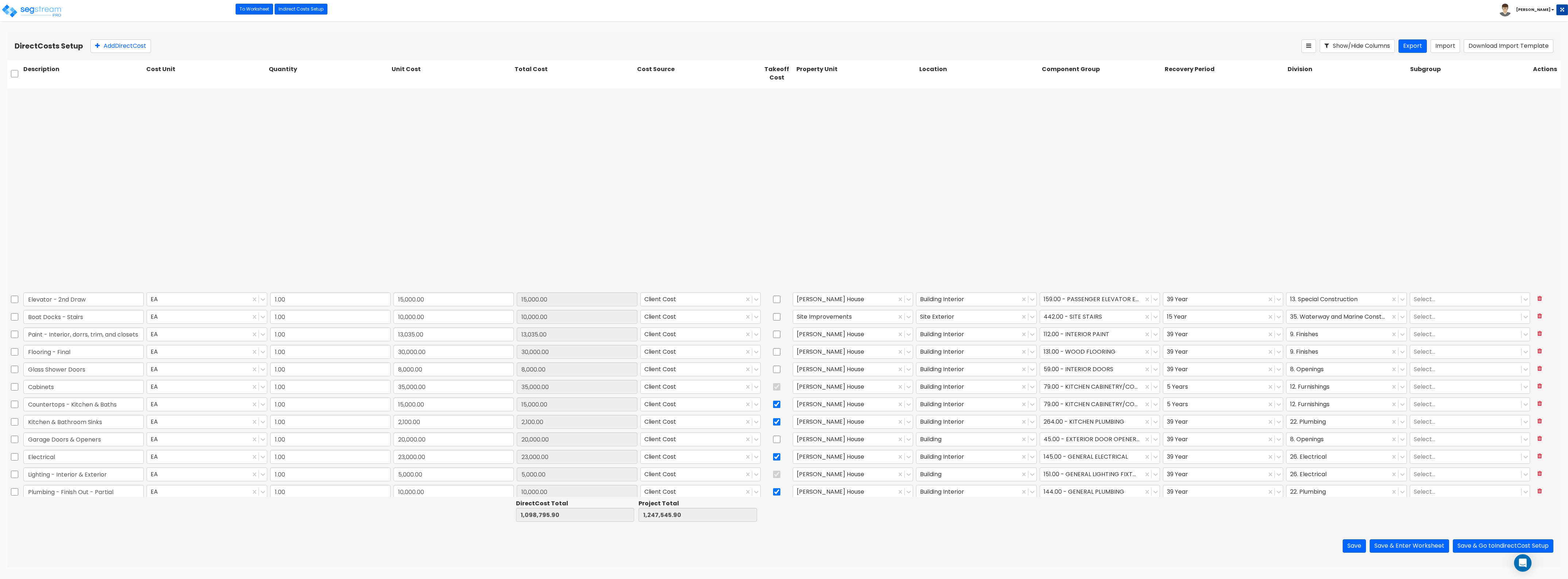
scroll to position [729, 0]
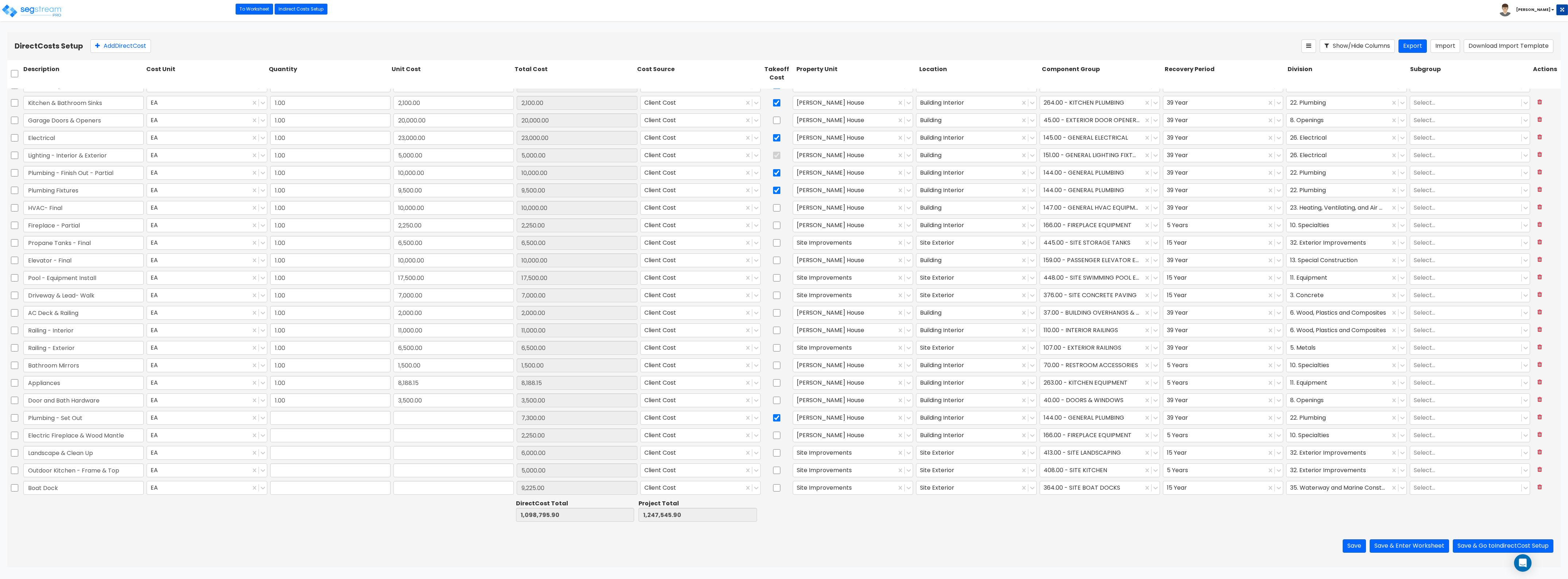
type input "1.00"
type input "7,300.00"
type input "1.00"
type input "2,250.00"
type input "1.00"
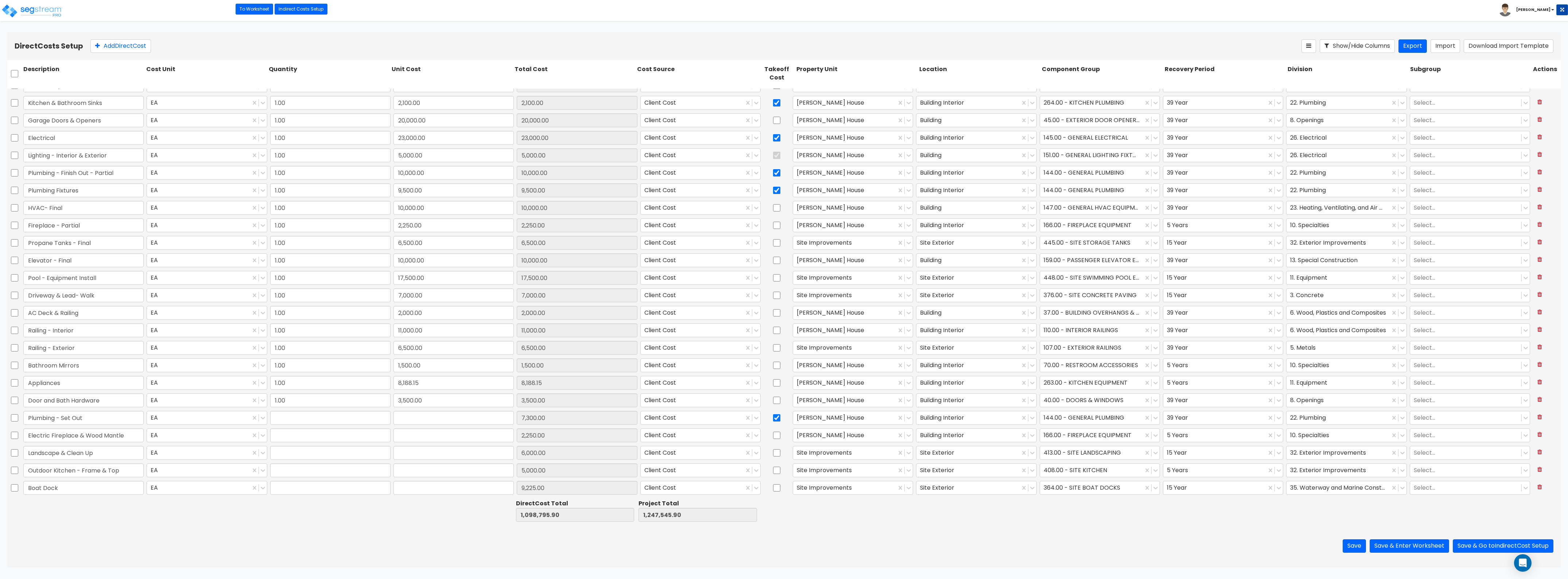
type input "6,000.00"
type input "1.00"
type input "5,000.00"
type input "1.00"
type input "9,225.00"
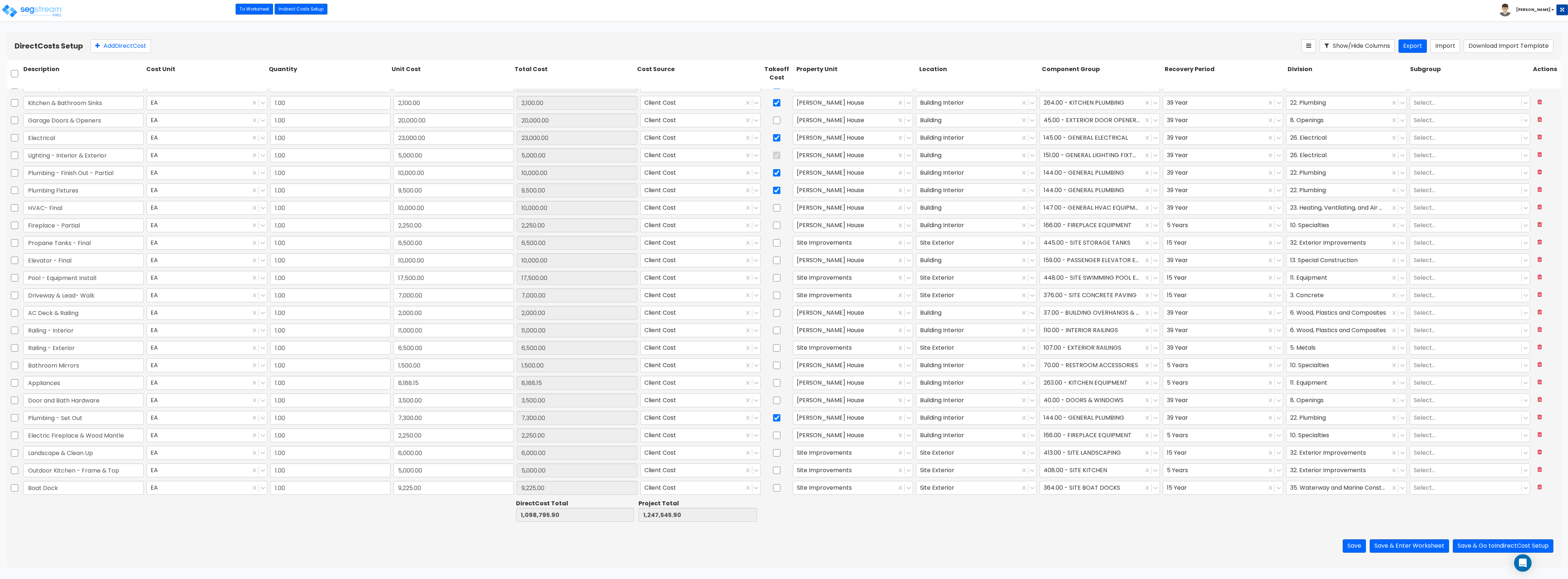
type input "1.00"
type input "17,500.00"
type input "1.00"
type input "2,203.00"
type input "1.00"
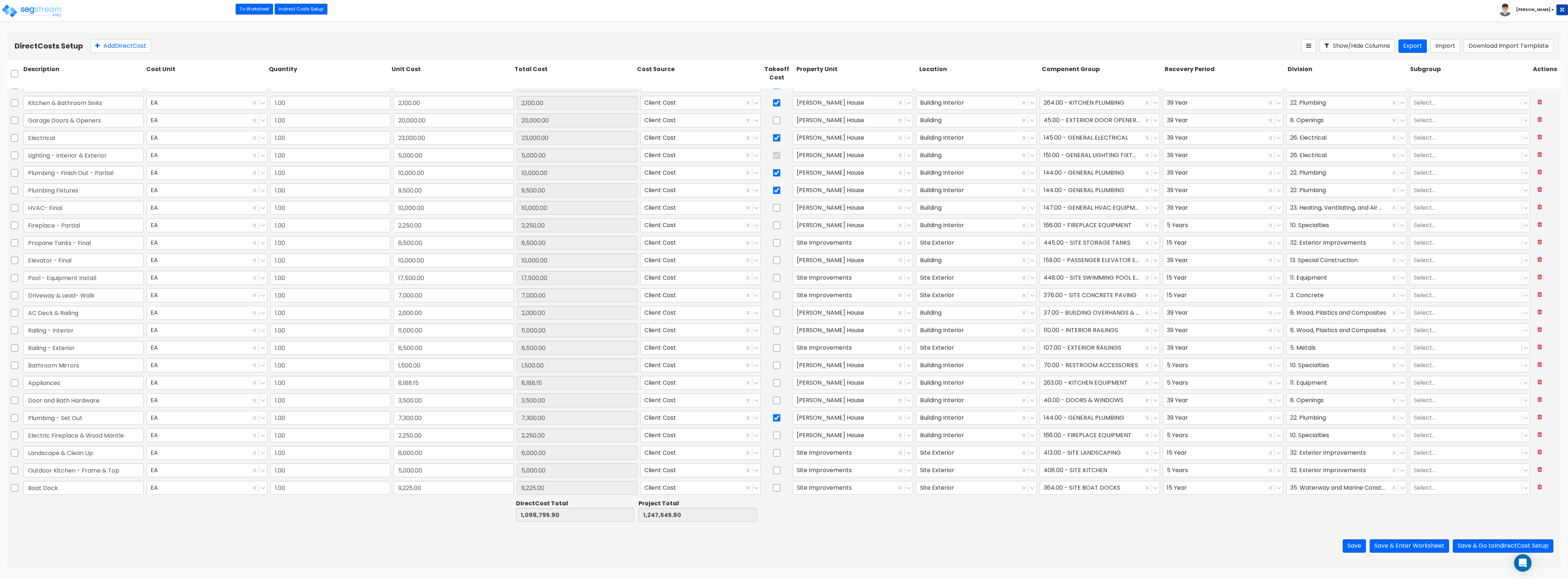
type input "2,821.49"
type input "1.00"
type input "8,135.00"
type input "1.00"
type input "8,135.00"
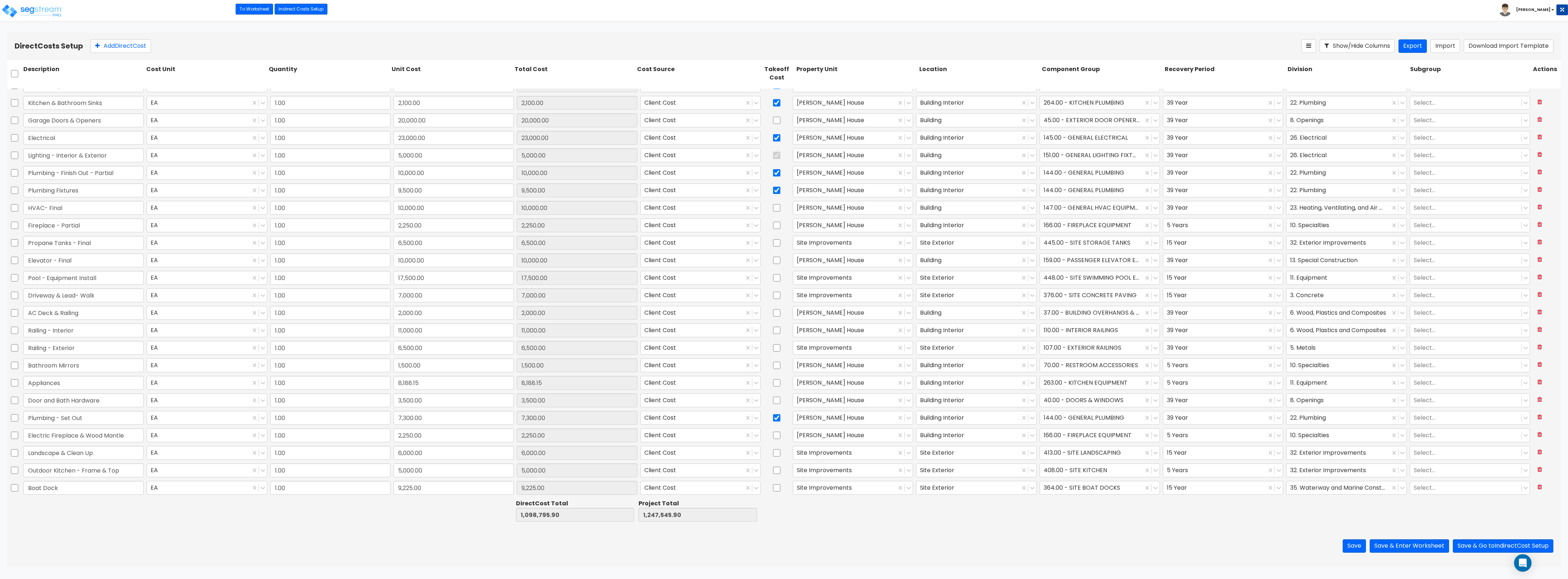
type input "1.00"
type input "4,759.55"
type input "1.00"
type input "604.18"
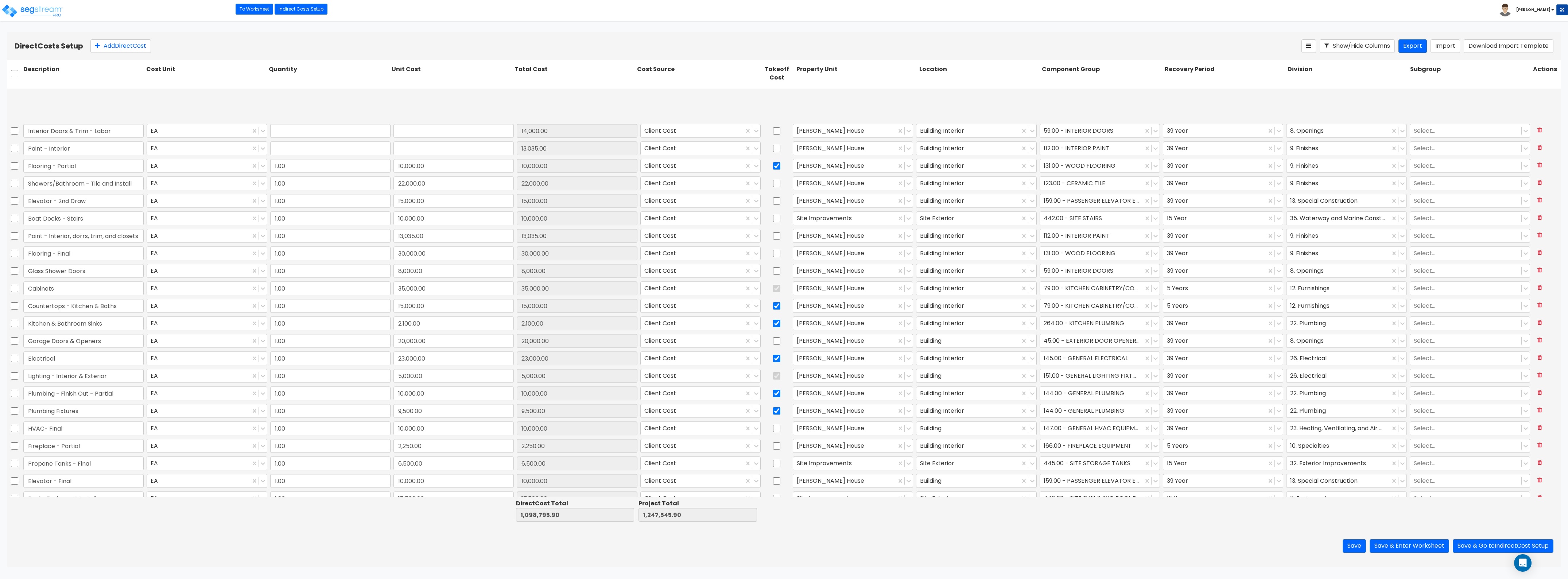
type input "1.00"
type input "14,000.00"
type input "1.00"
type input "13,035.00"
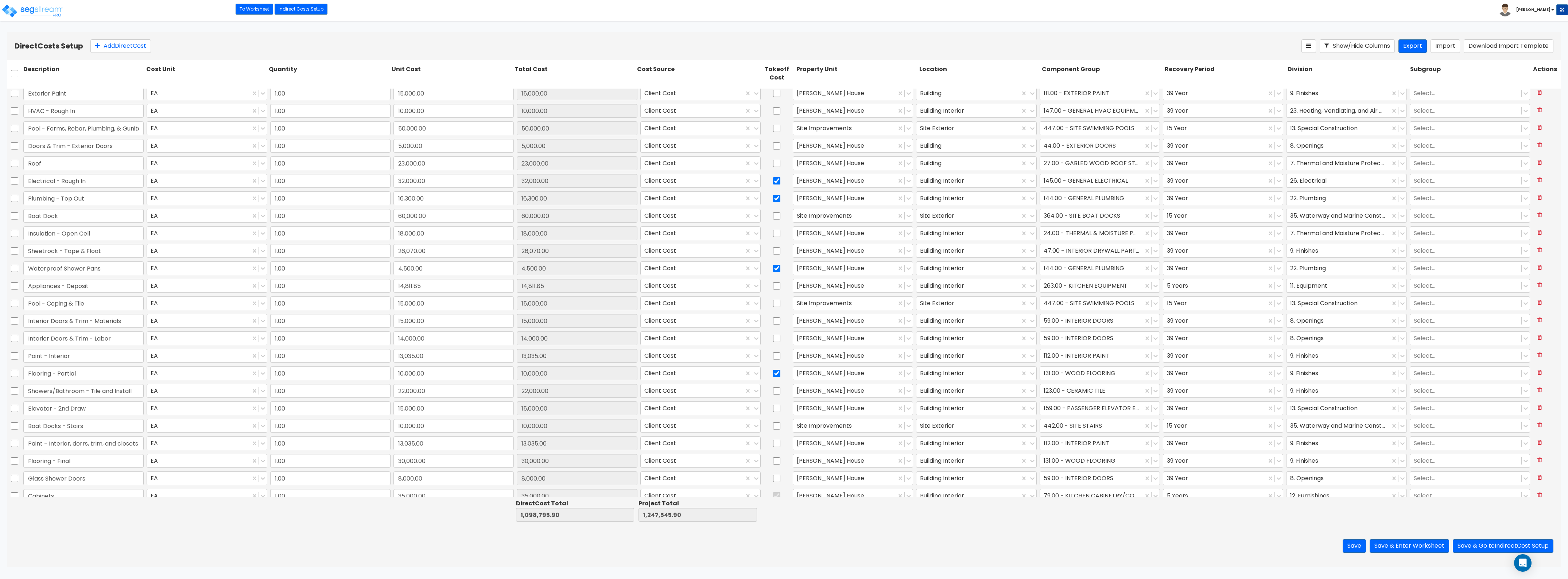
type input "1.00"
type input "8,000.00"
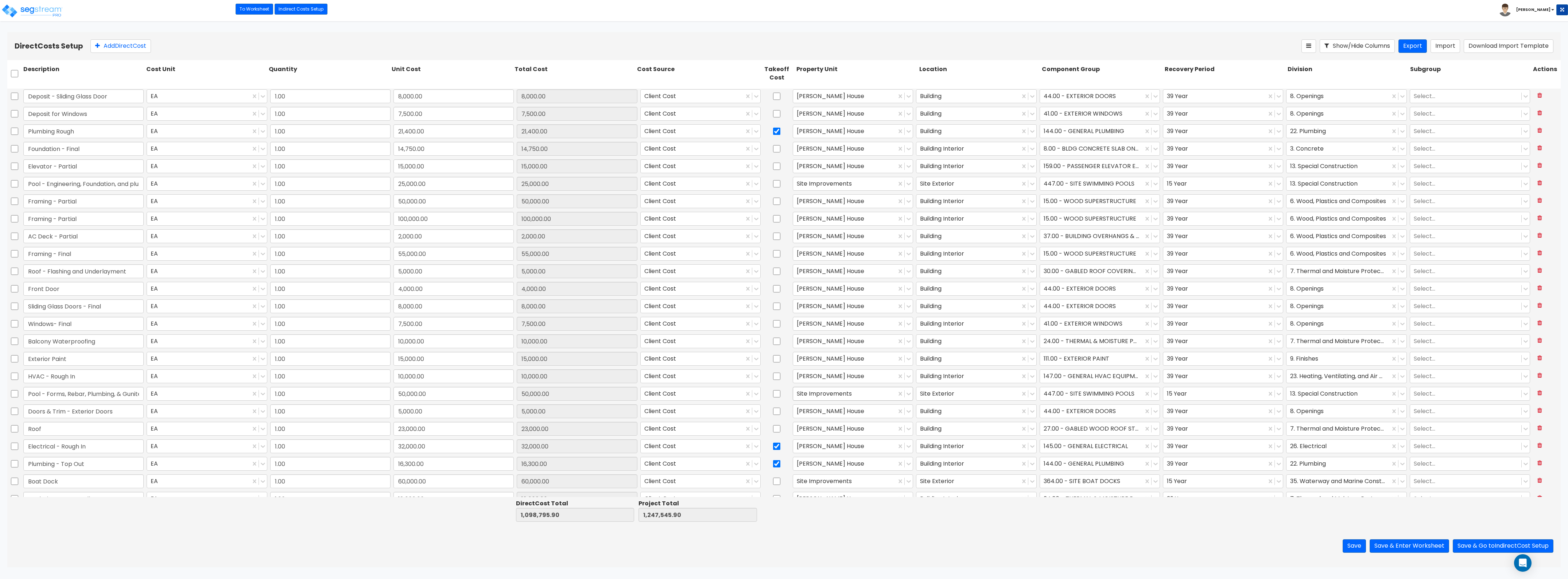
scroll to position [0, 0]
type input "1.00"
type input "14,811.85"
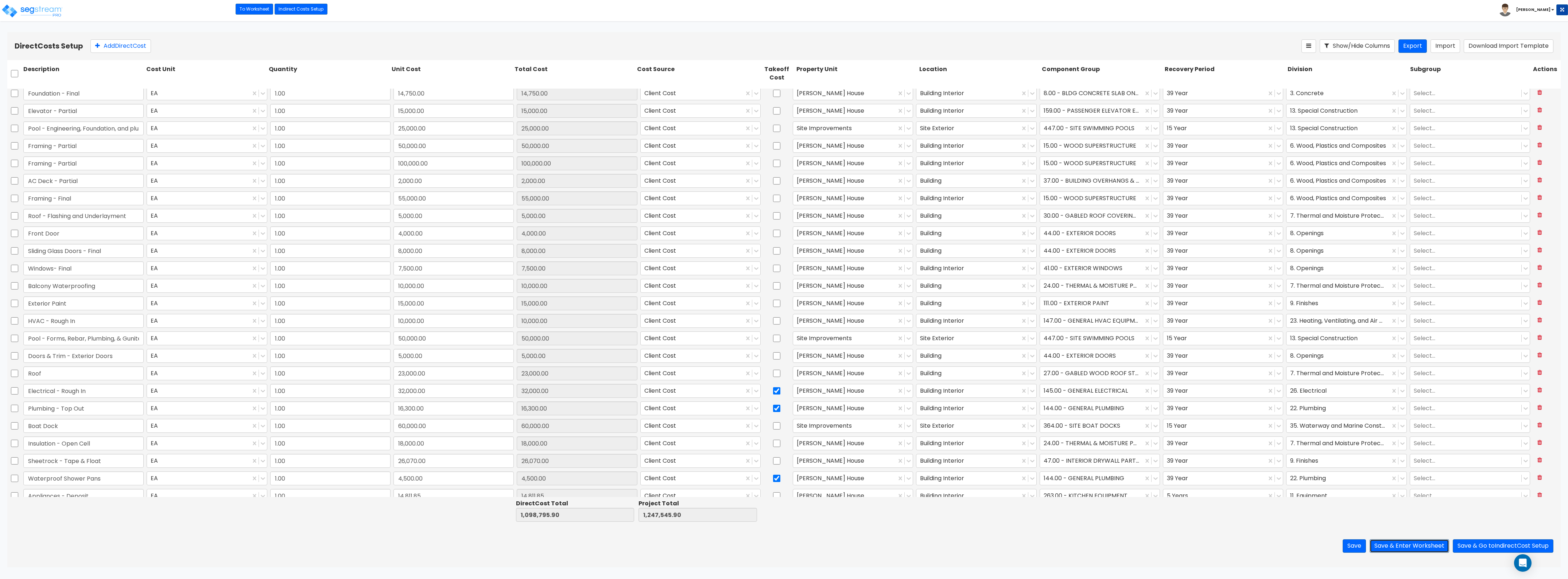
click at [1370, 544] on button "Save & Enter Worksheet" at bounding box center [1409, 546] width 80 height 13
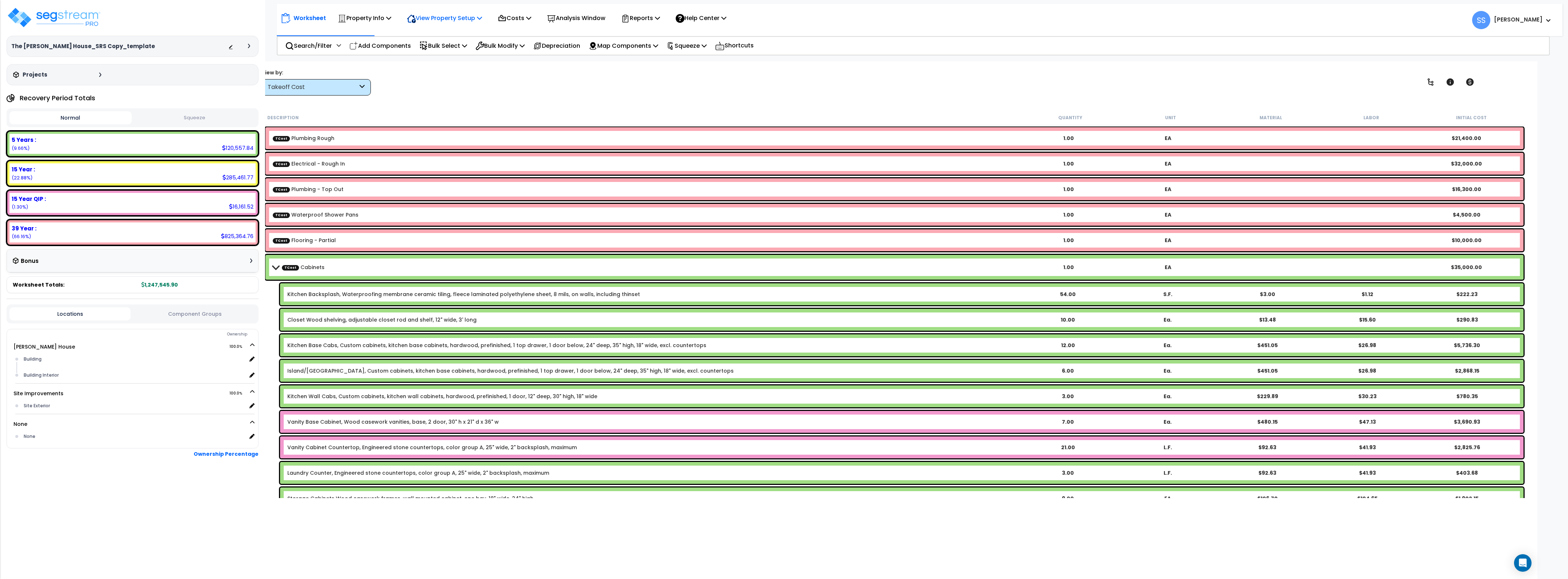
click at [391, 22] on p "View Property Setup" at bounding box center [365, 18] width 53 height 9
click at [447, 53] on link "View Questionnaire" at bounding box center [440, 49] width 72 height 14
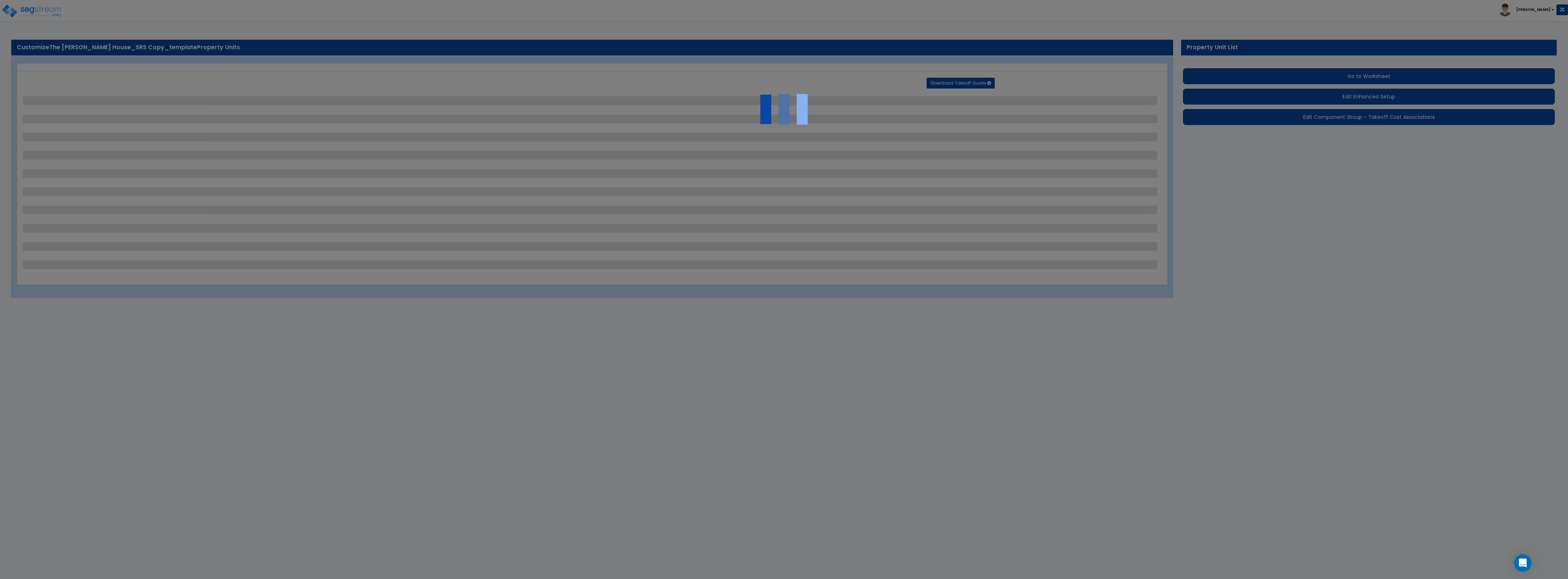
select select "2"
select select "1"
select select "2"
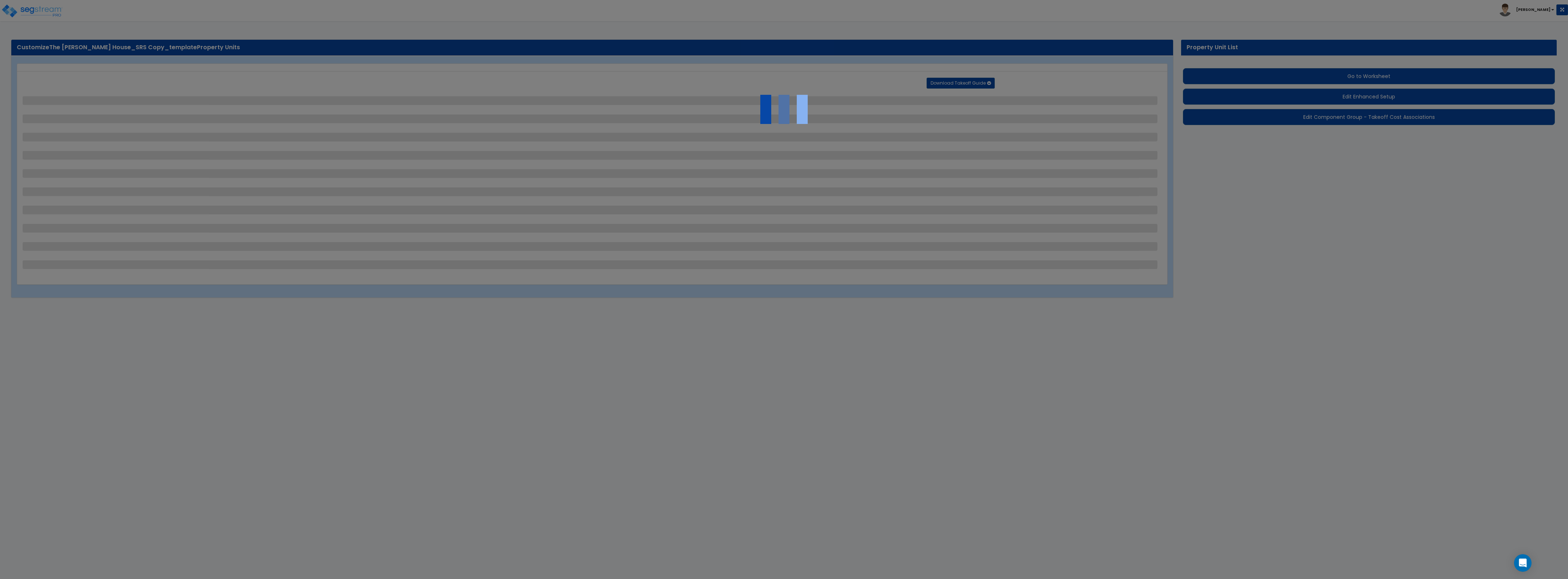
select select "1"
select select "3"
select select "1"
select select "5"
select select "1"
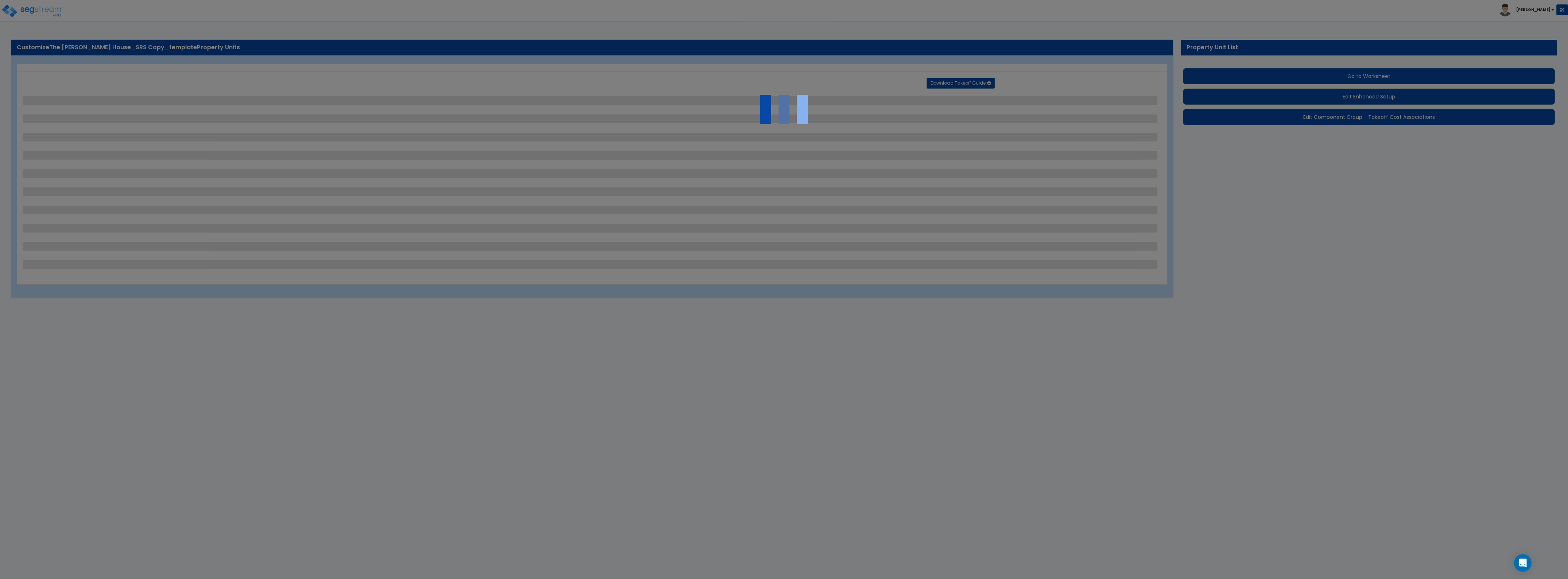
select select "1"
select select "2"
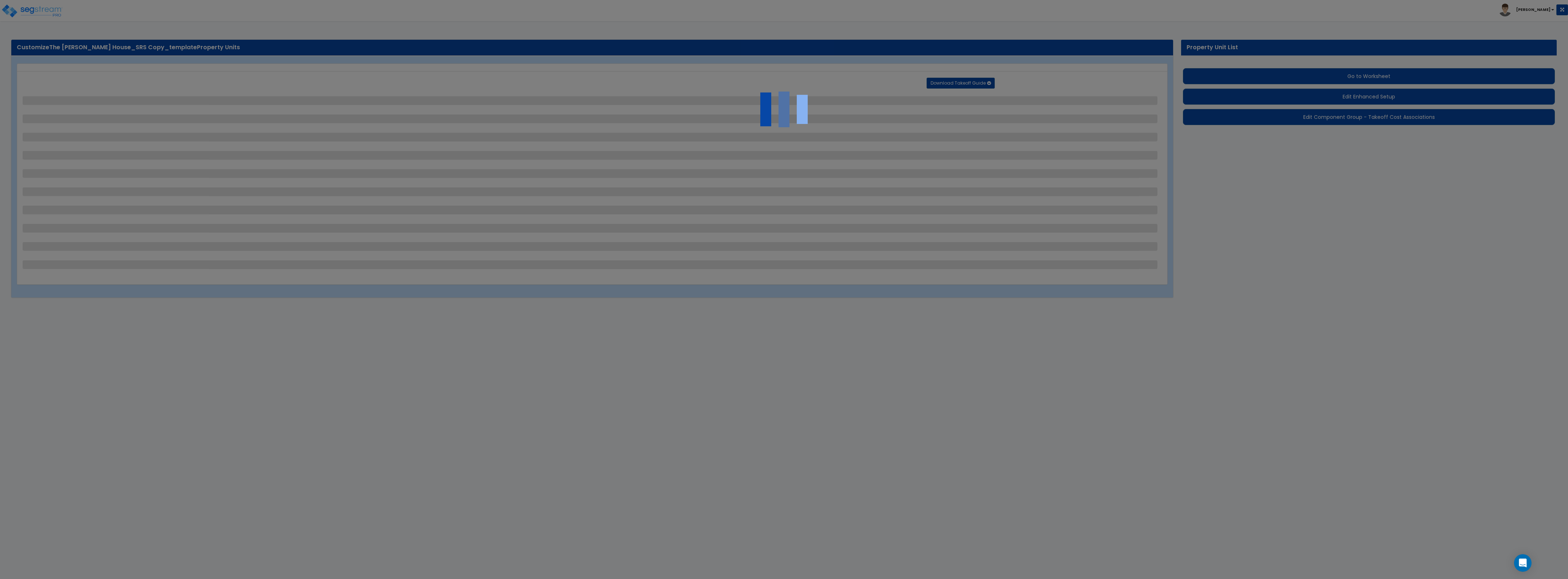
select select "3"
select select "1"
select select "3"
select select "1"
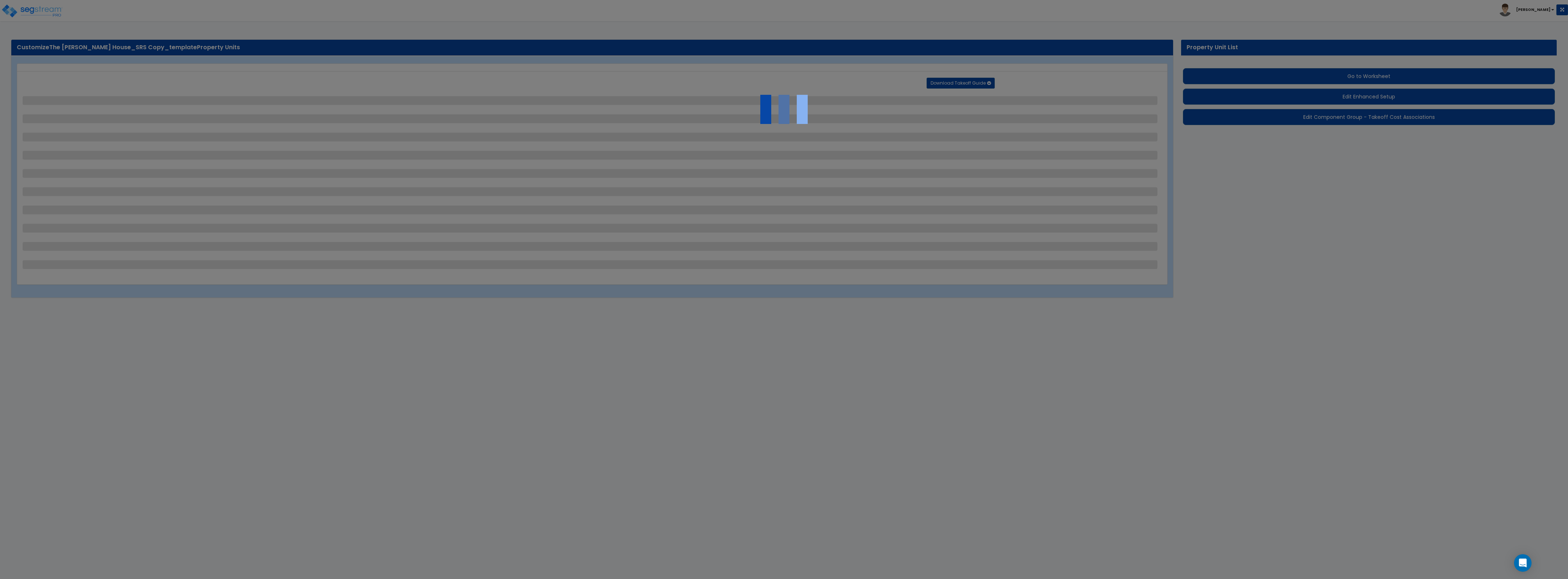
select select "1"
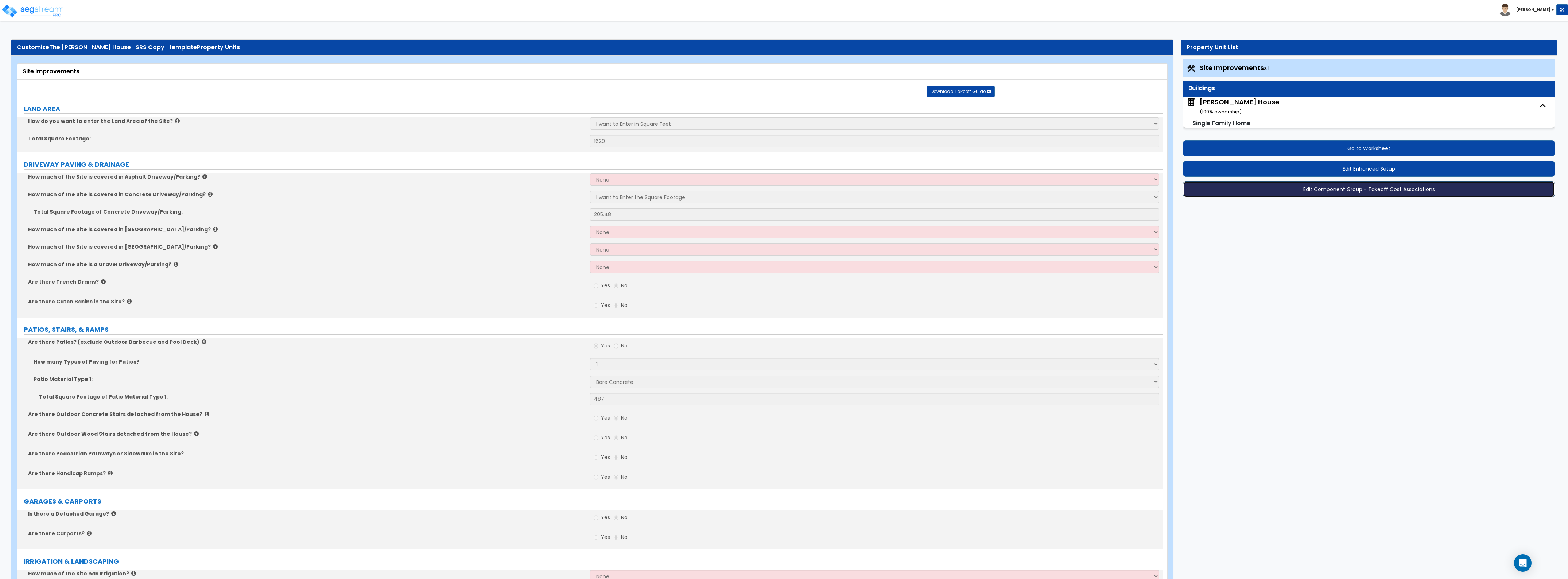
click at [1321, 190] on button "Edit Component Group - Takeoff Cost Associations" at bounding box center [1370, 189] width 372 height 16
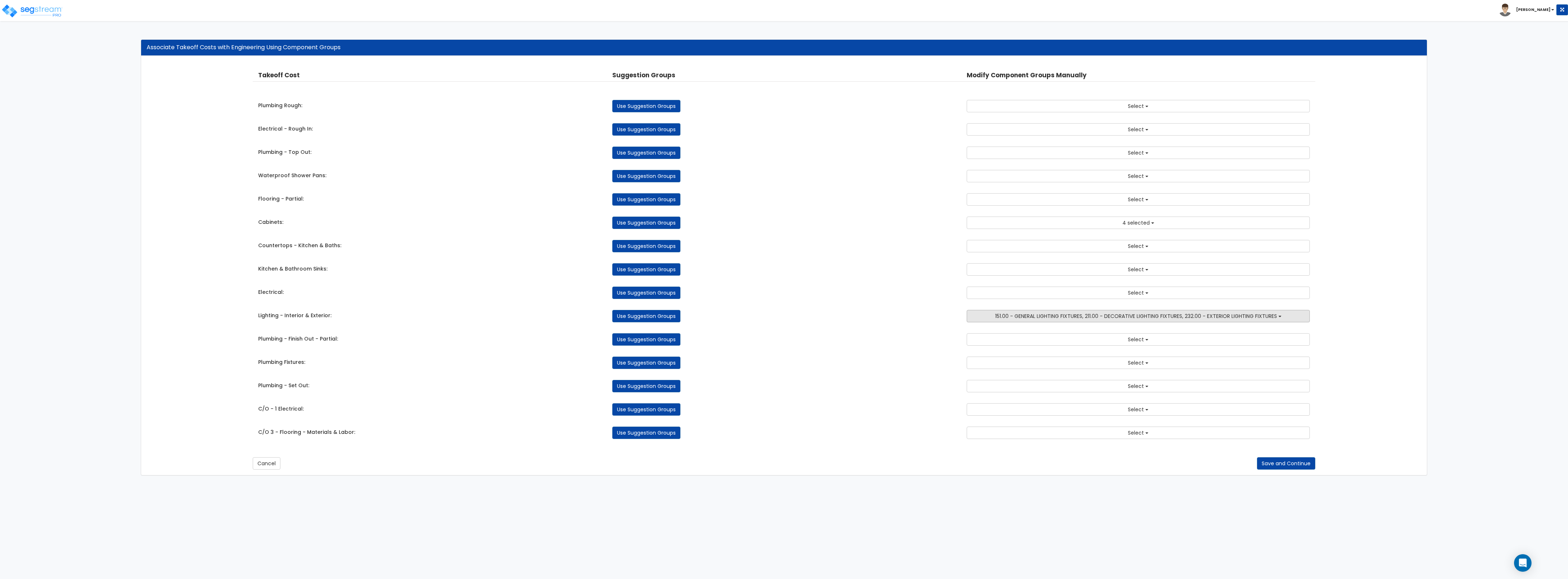
click at [1069, 313] on button "151.00 - GENERAL LIGHTING FIXTURES, 211.00 - DECORATIVE LIGHTING FIXTURES, 232.…" at bounding box center [1138, 315] width 343 height 12
click at [1014, 322] on button "151.00 - GENERAL LIGHTING FIXTURES, 211.00 - DECORATIVE LIGHTING FIXTURES, 232.…" at bounding box center [1138, 315] width 343 height 12
click at [1015, 322] on button "151.00 - GENERAL LIGHTING FIXTURES, 211.00 - DECORATIVE LIGHTING FIXTURES, 232.…" at bounding box center [1138, 315] width 343 height 12
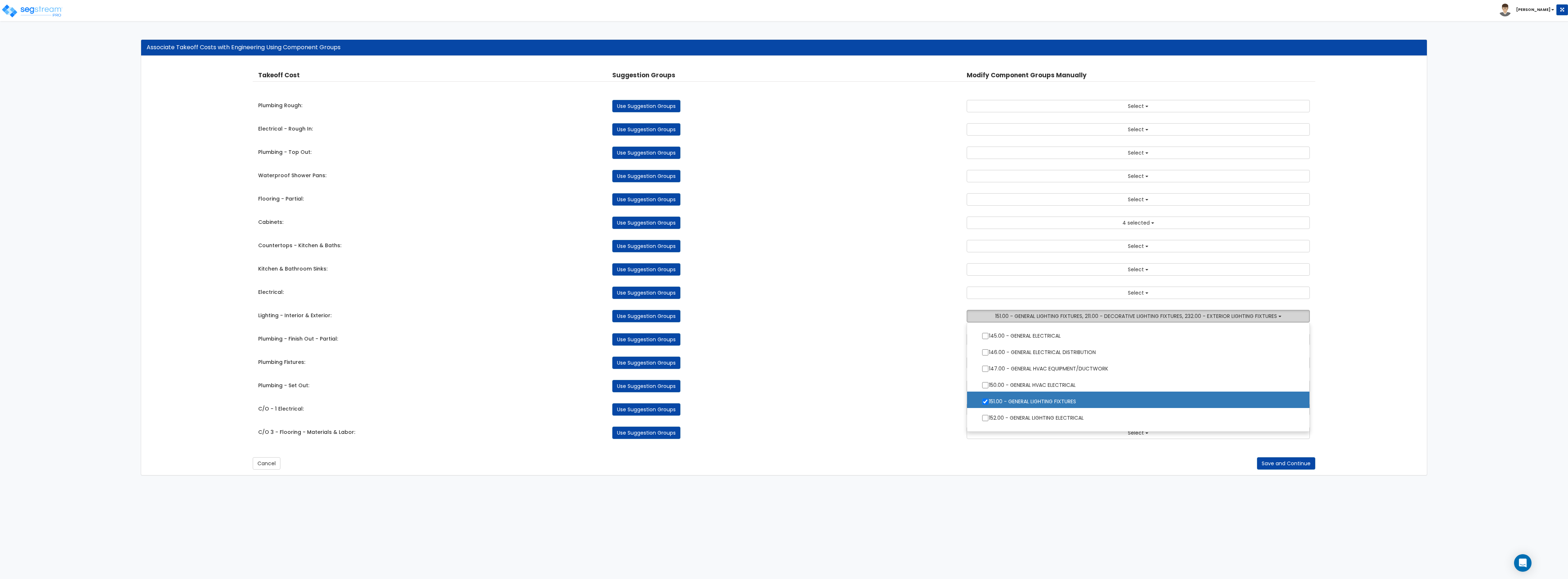
scroll to position [683, 0]
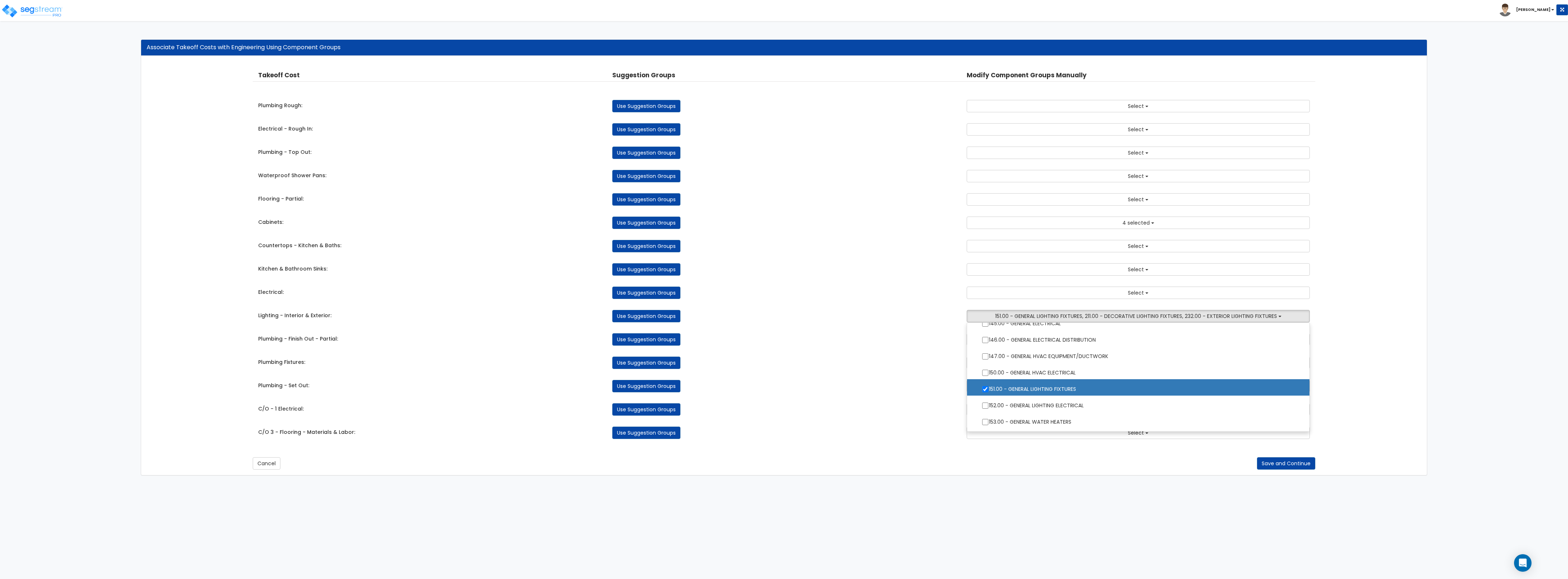
click at [992, 387] on label "151.00 - GENERAL LIGHTING FIXTURES" at bounding box center [1138, 388] width 328 height 17
click at [989, 387] on input "151.00 - GENERAL LIGHTING FIXTURES" at bounding box center [986, 389] width 8 height 7
checkbox input "false"
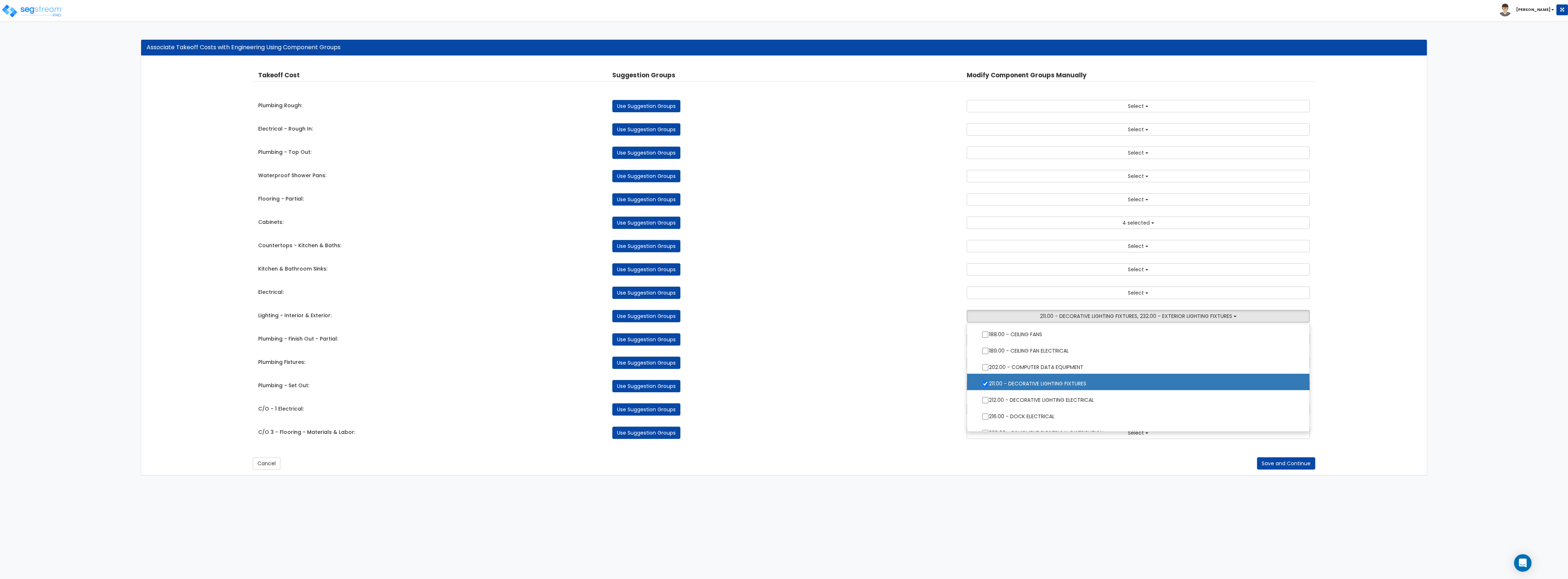
scroll to position [957, 0]
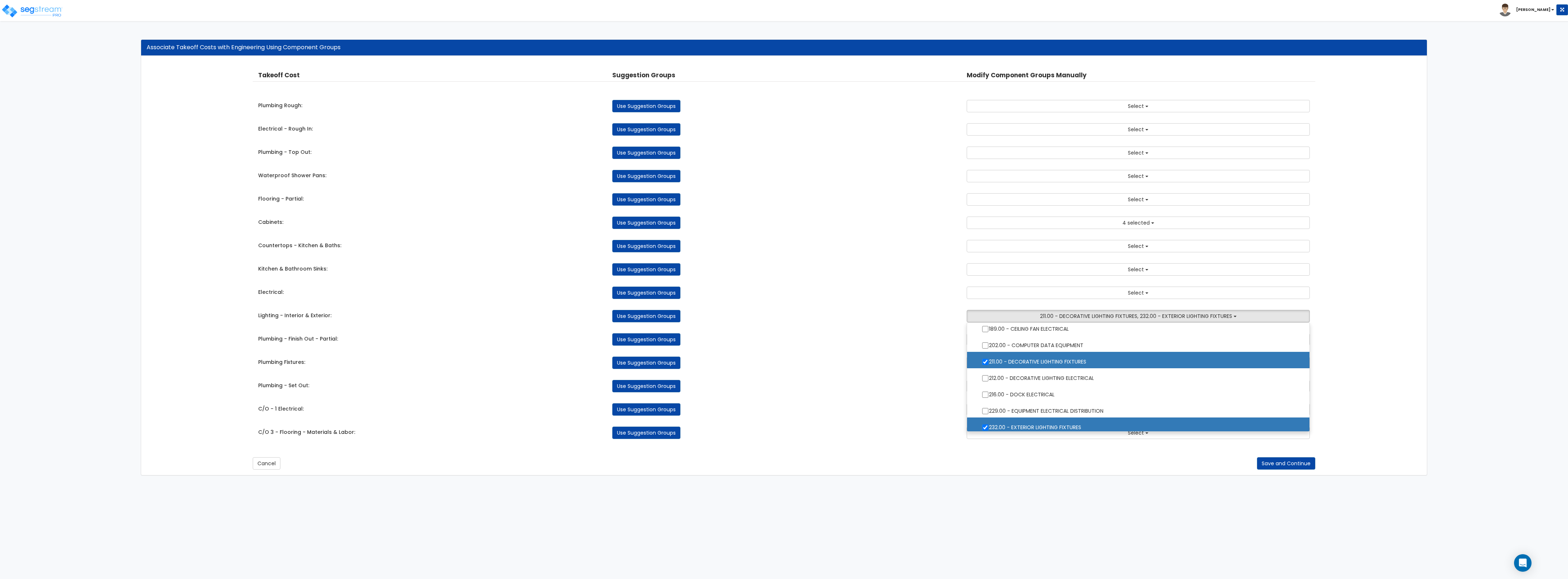
click at [994, 363] on label "211.00 - DECORATIVE LIGHTING FIXTURES" at bounding box center [1138, 361] width 328 height 17
click at [989, 363] on input "211.00 - DECORATIVE LIGHTING FIXTURES" at bounding box center [986, 362] width 8 height 7
checkbox input "false"
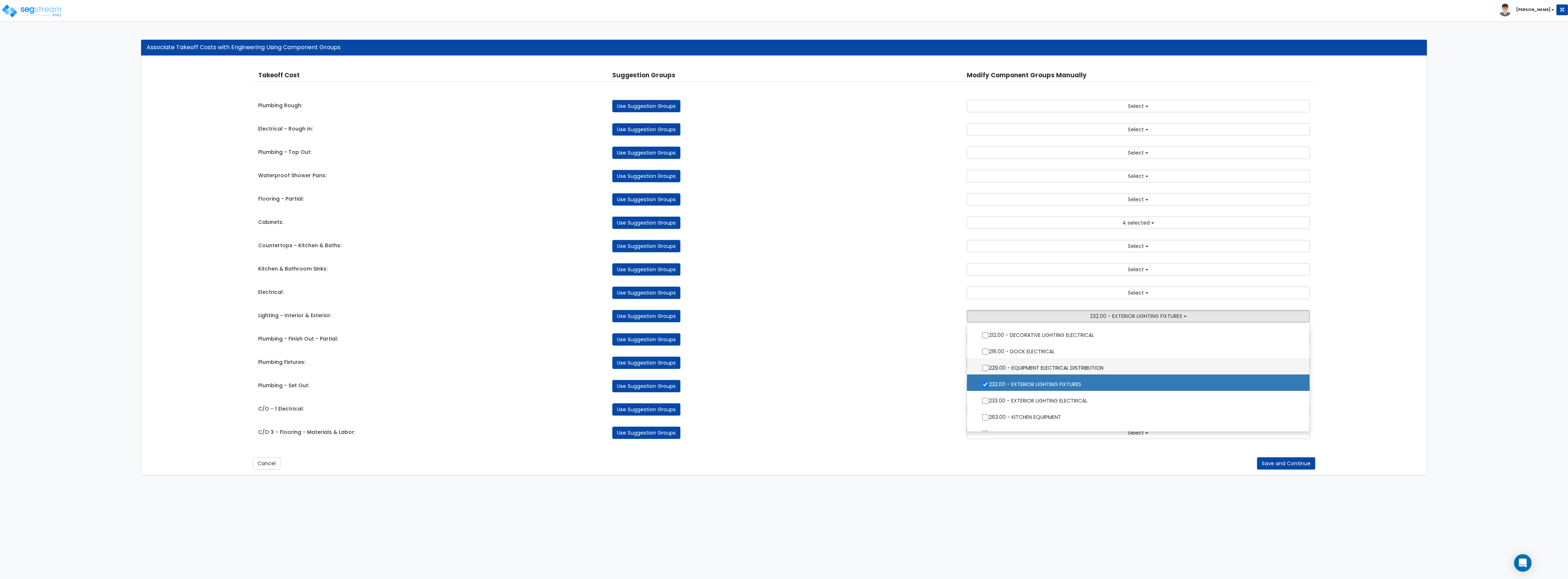
scroll to position [1048, 0]
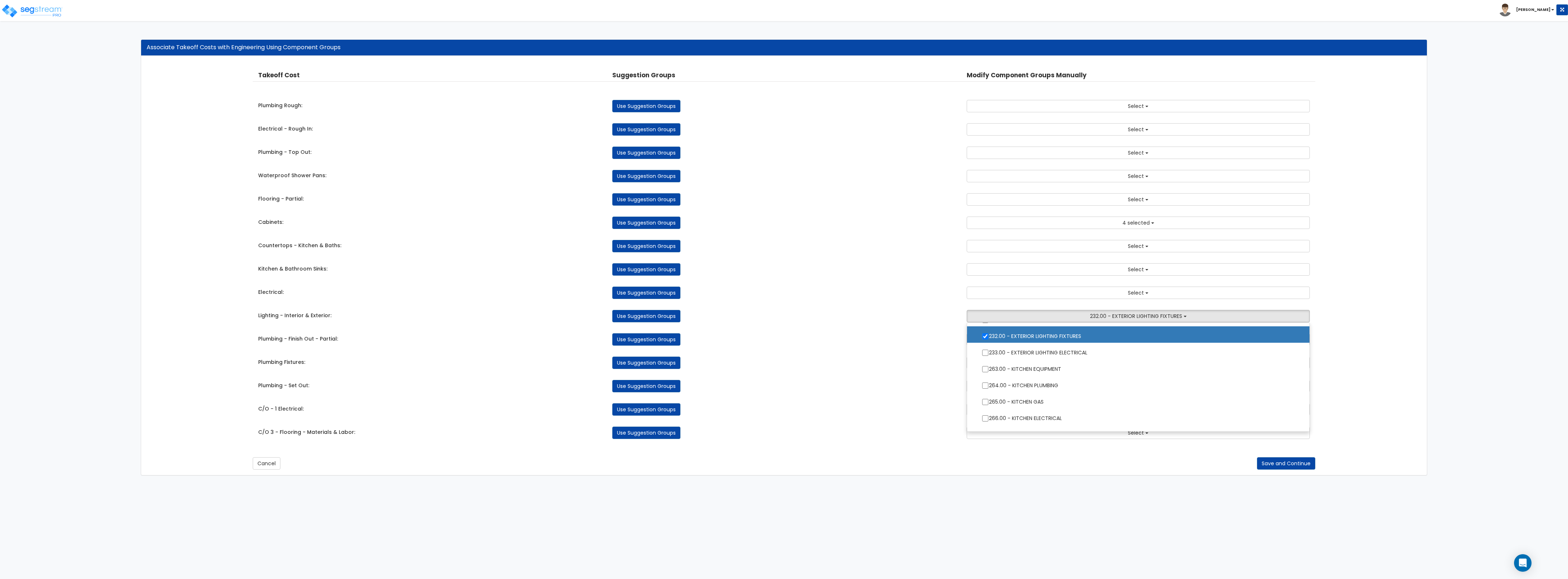
click at [1007, 339] on label "232.00 - EXTERIOR LIGHTING FIXTURES" at bounding box center [1138, 335] width 328 height 17
click at [989, 339] on input "232.00 - EXTERIOR LIGHTING FIXTURES" at bounding box center [986, 336] width 8 height 7
checkbox input "false"
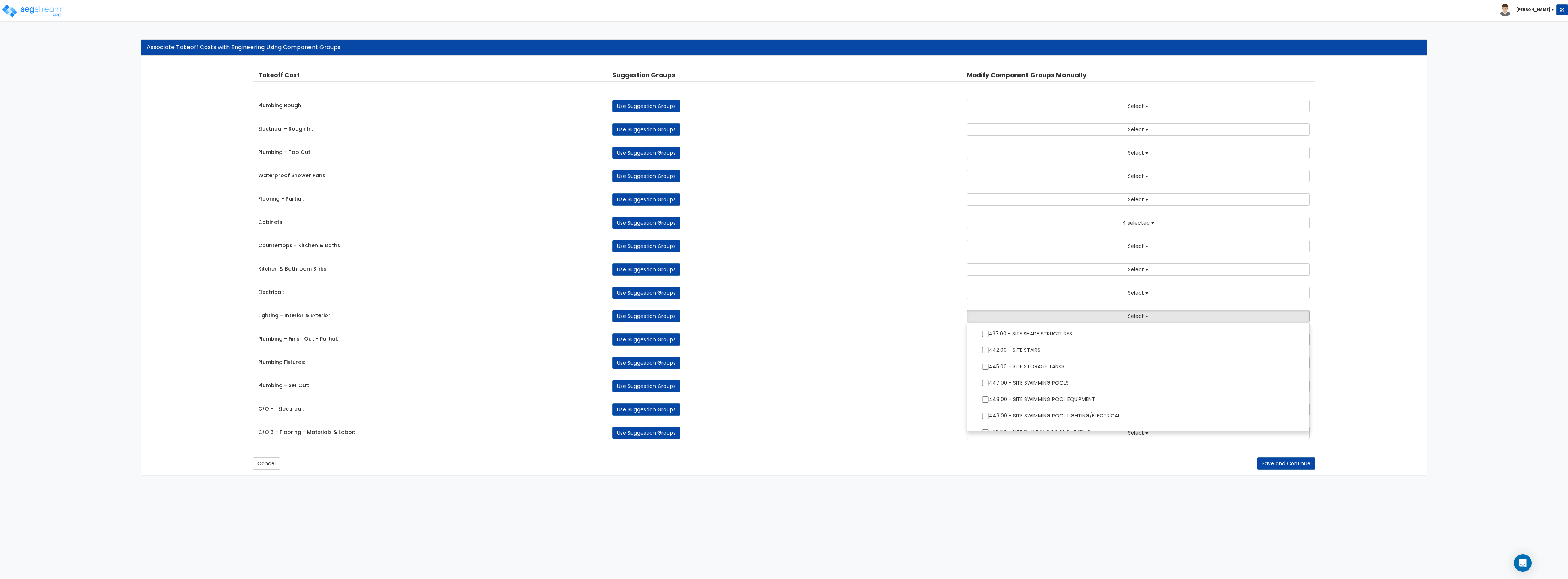
scroll to position [1453, 0]
click at [928, 369] on div "Use Suggestion Groups" at bounding box center [784, 363] width 354 height 12
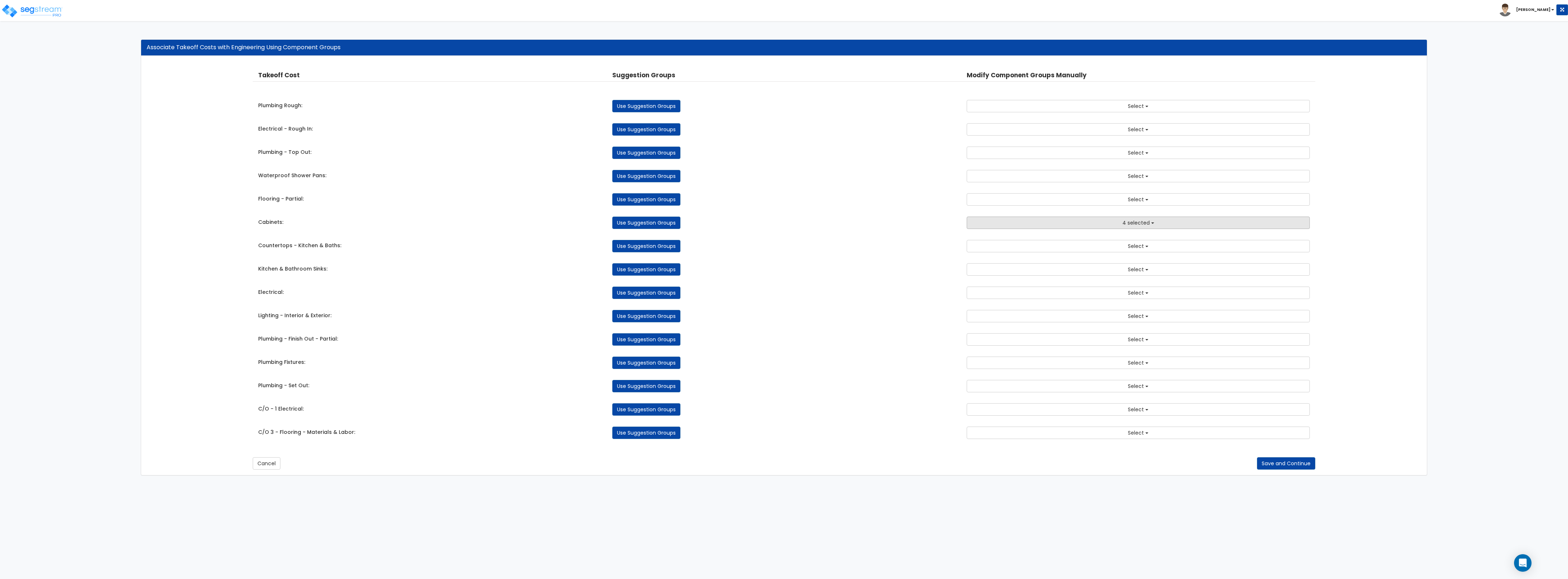
click at [1083, 226] on button "4 selected" at bounding box center [1138, 222] width 343 height 12
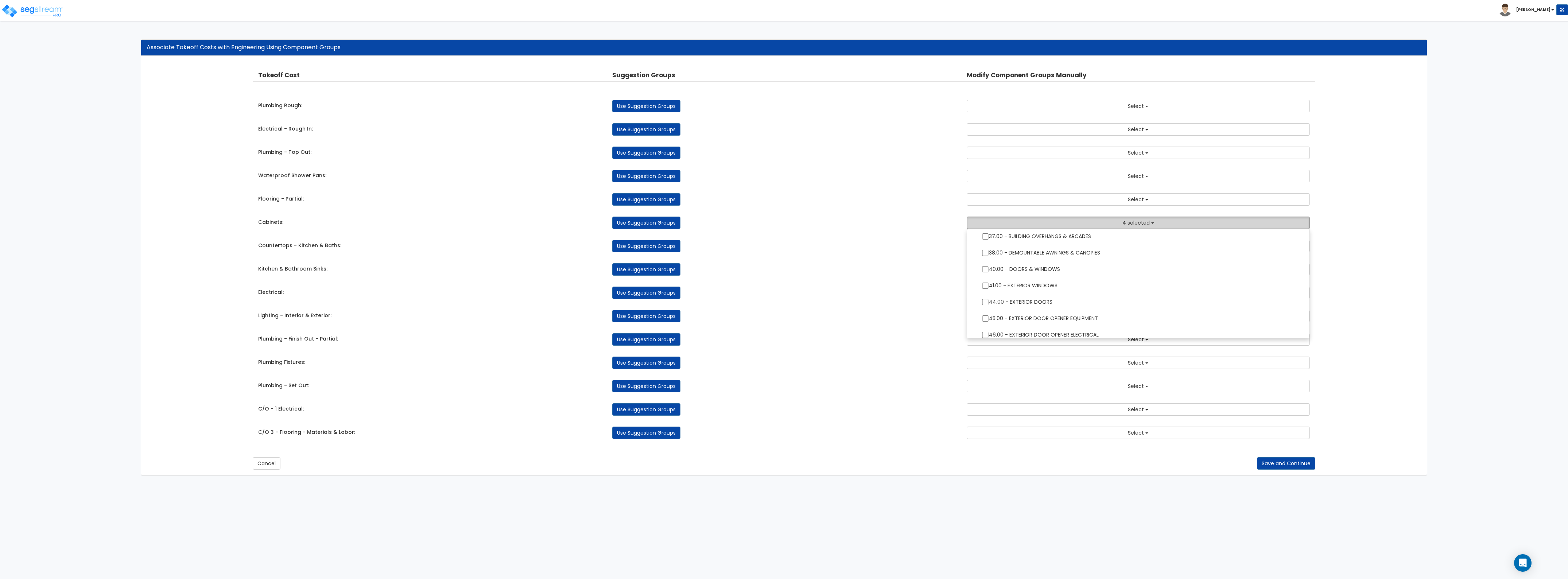
scroll to position [273, 0]
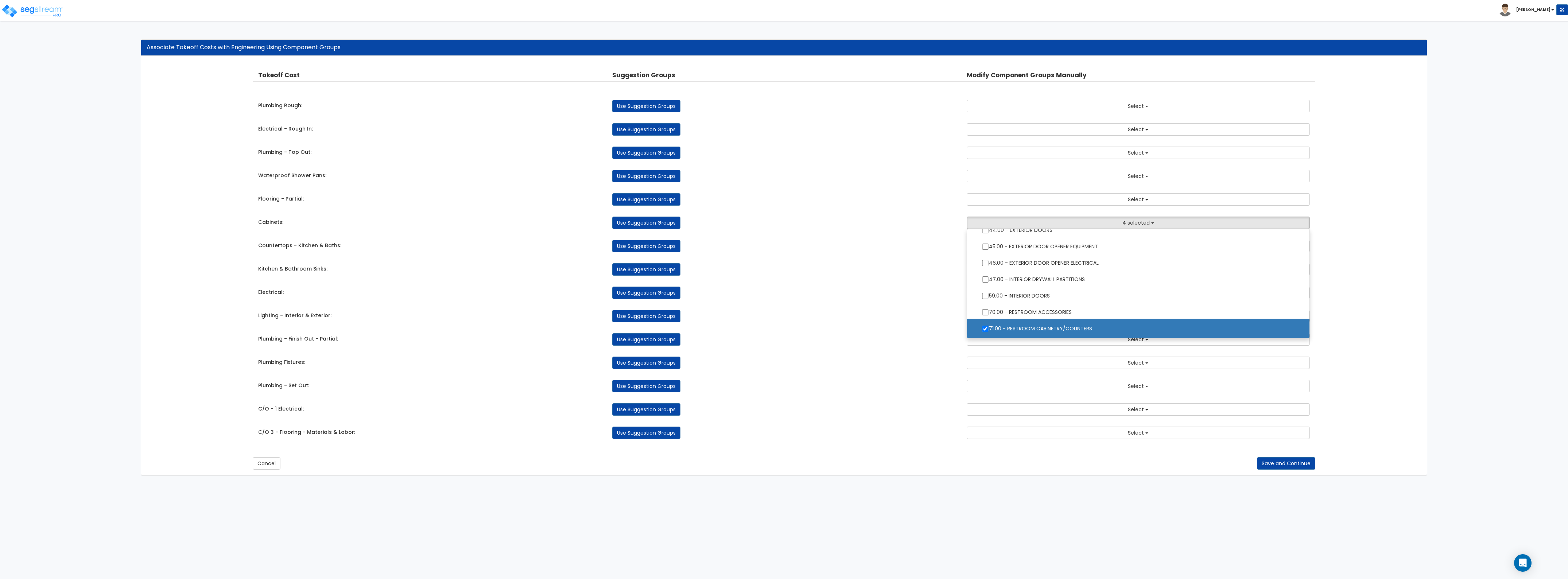
click at [1012, 329] on label "71.00 - RESTROOM CABINETRY/COUNTERS" at bounding box center [1138, 327] width 328 height 17
click at [989, 329] on input "71.00 - RESTROOM CABINETRY/COUNTERS" at bounding box center [986, 328] width 8 height 7
checkbox input "false"
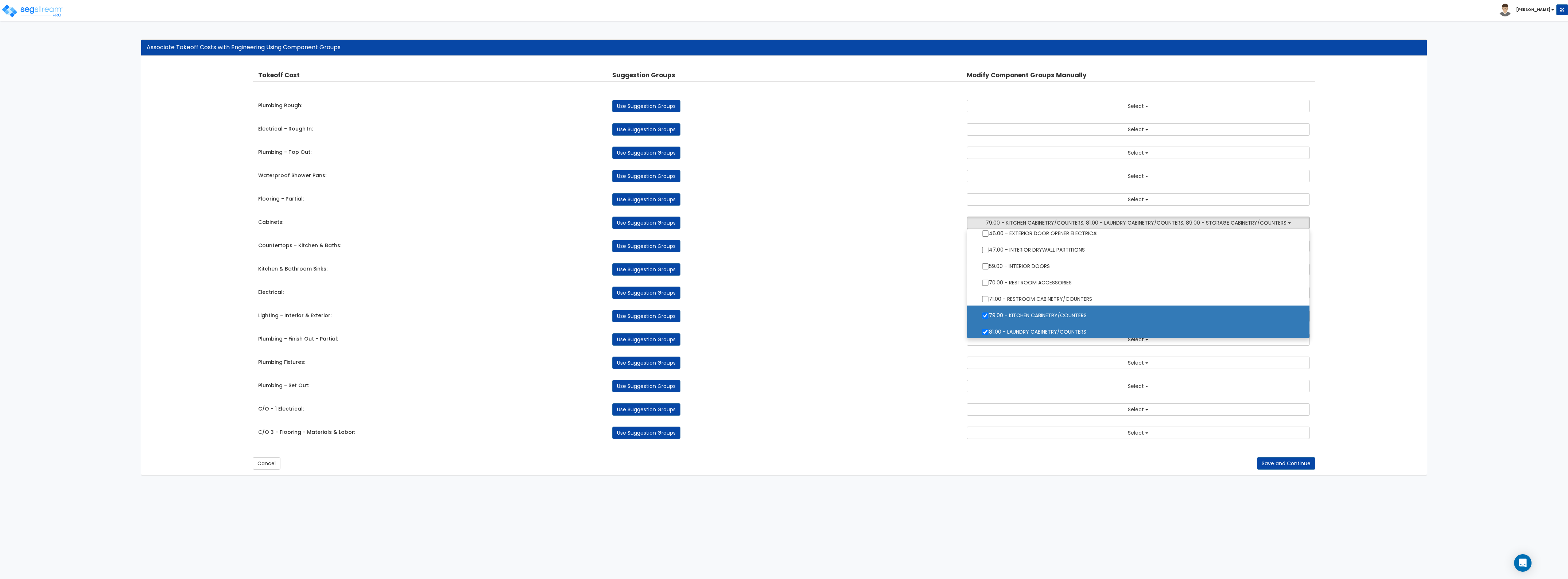
scroll to position [319, 0]
click at [1008, 301] on label "79.00 - KITCHEN CABINETRY/COUNTERS" at bounding box center [1138, 299] width 328 height 17
click at [989, 301] on input "79.00 - KITCHEN CABINETRY/COUNTERS" at bounding box center [986, 299] width 8 height 7
checkbox input "false"
click at [1007, 312] on label "81.00 - LAUNDRY CABINETRY/COUNTERS" at bounding box center [1138, 315] width 328 height 17
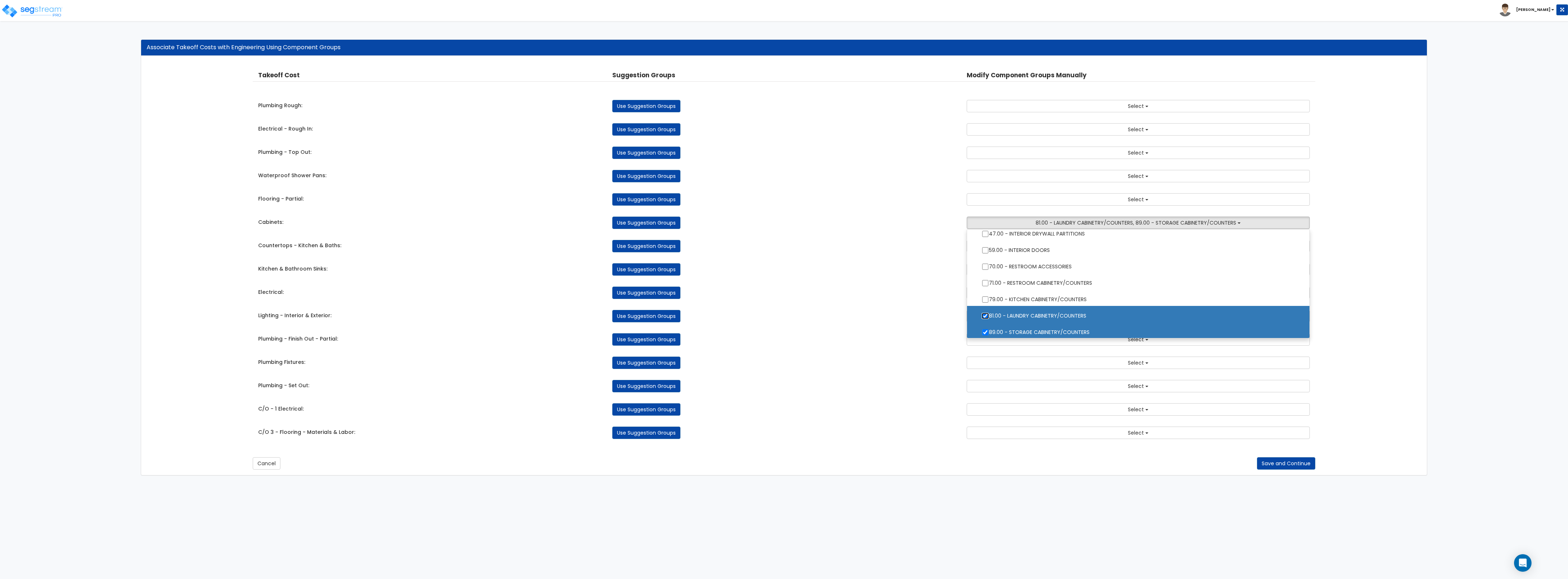
click at [989, 312] on input "81.00 - LAUNDRY CABINETRY/COUNTERS" at bounding box center [986, 315] width 8 height 7
checkbox input "false"
click at [1006, 328] on label "89.00 - STORAGE CABINETRY/COUNTERS" at bounding box center [1138, 331] width 328 height 17
click at [989, 329] on input "89.00 - STORAGE CABINETRY/COUNTERS" at bounding box center [986, 332] width 8 height 7
checkbox input "false"
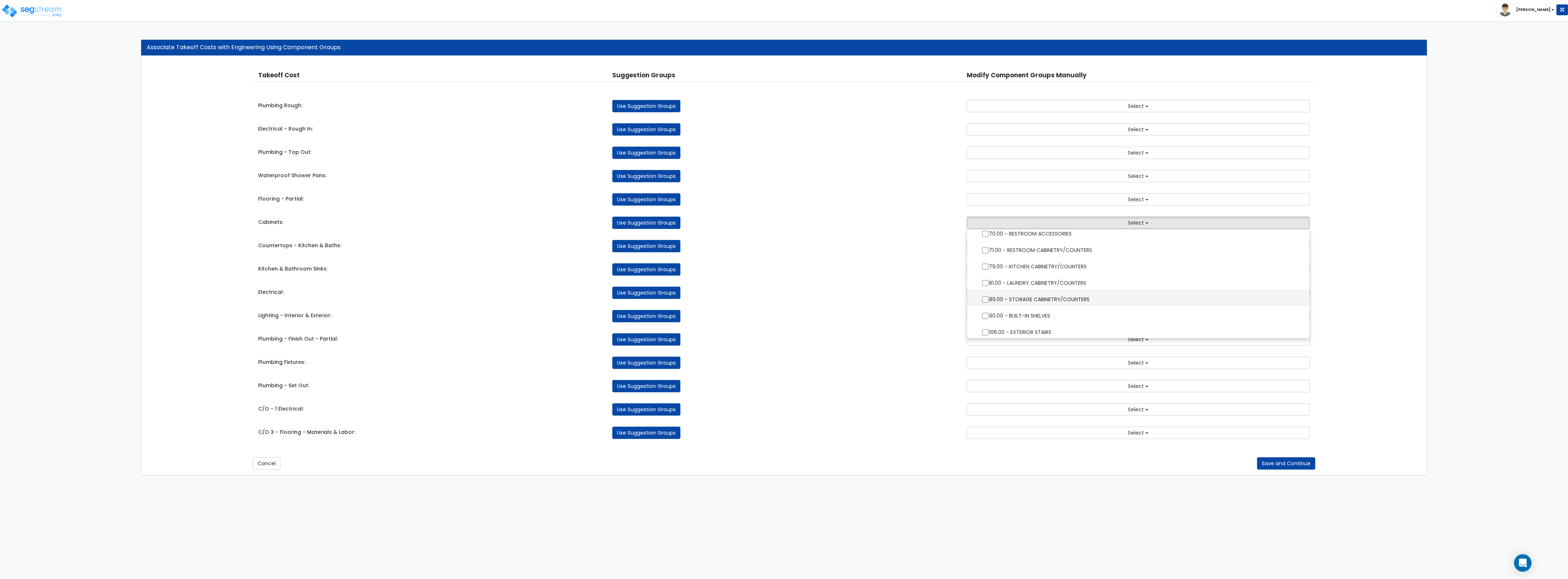
scroll to position [410, 0]
click at [849, 265] on div "Use Suggestion Groups" at bounding box center [784, 269] width 354 height 12
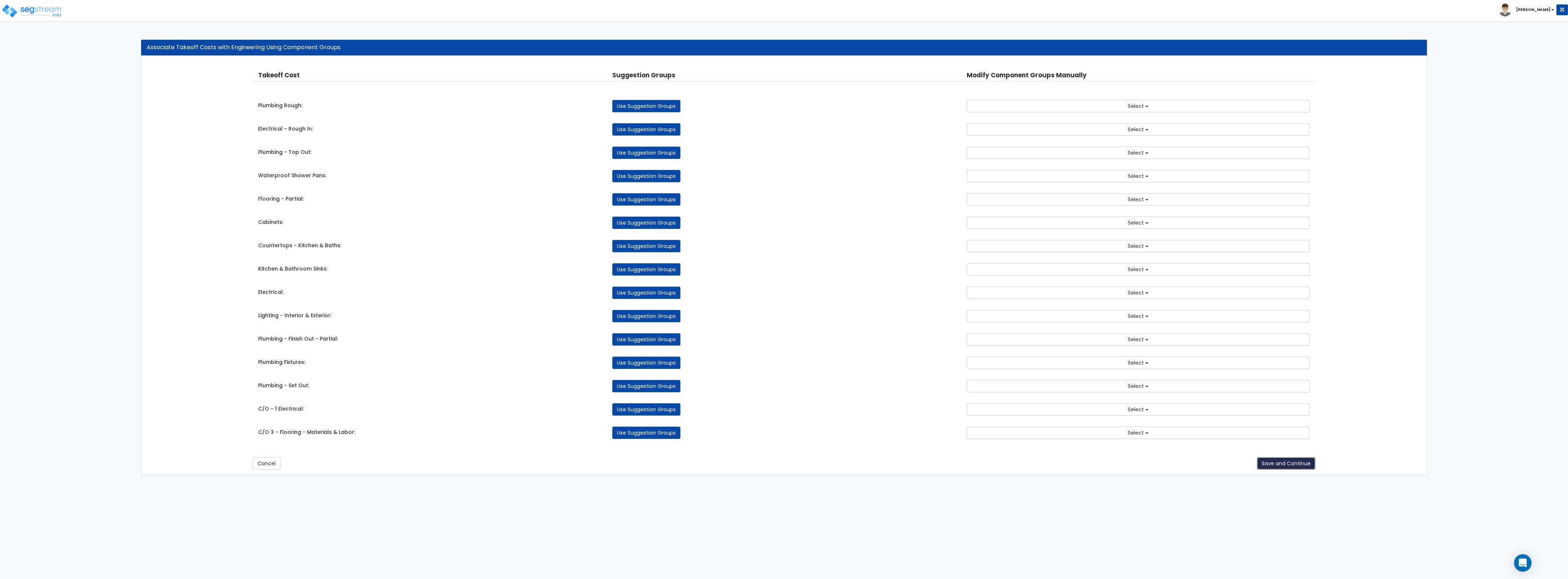
click at [1274, 467] on button "Save and Continue" at bounding box center [1286, 463] width 58 height 12
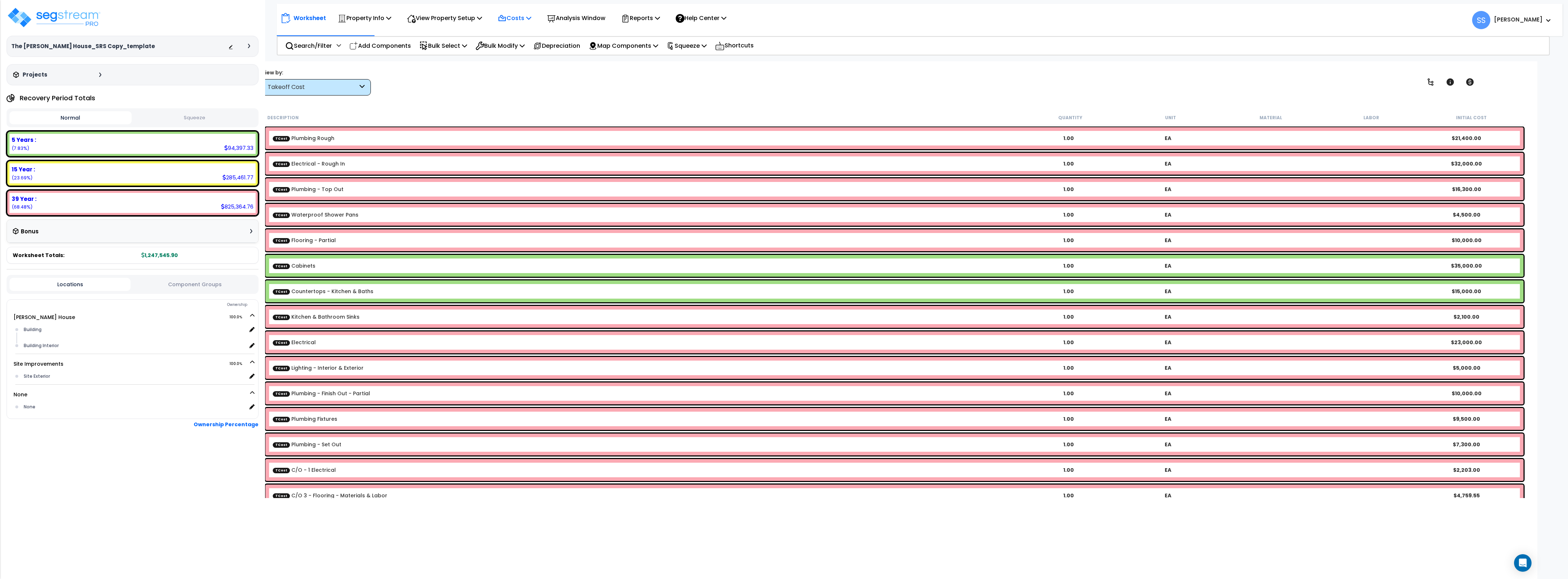
click at [525, 12] on div "Costs" at bounding box center [514, 18] width 33 height 17
click at [531, 55] on link "Direct Costs" at bounding box center [530, 49] width 72 height 14
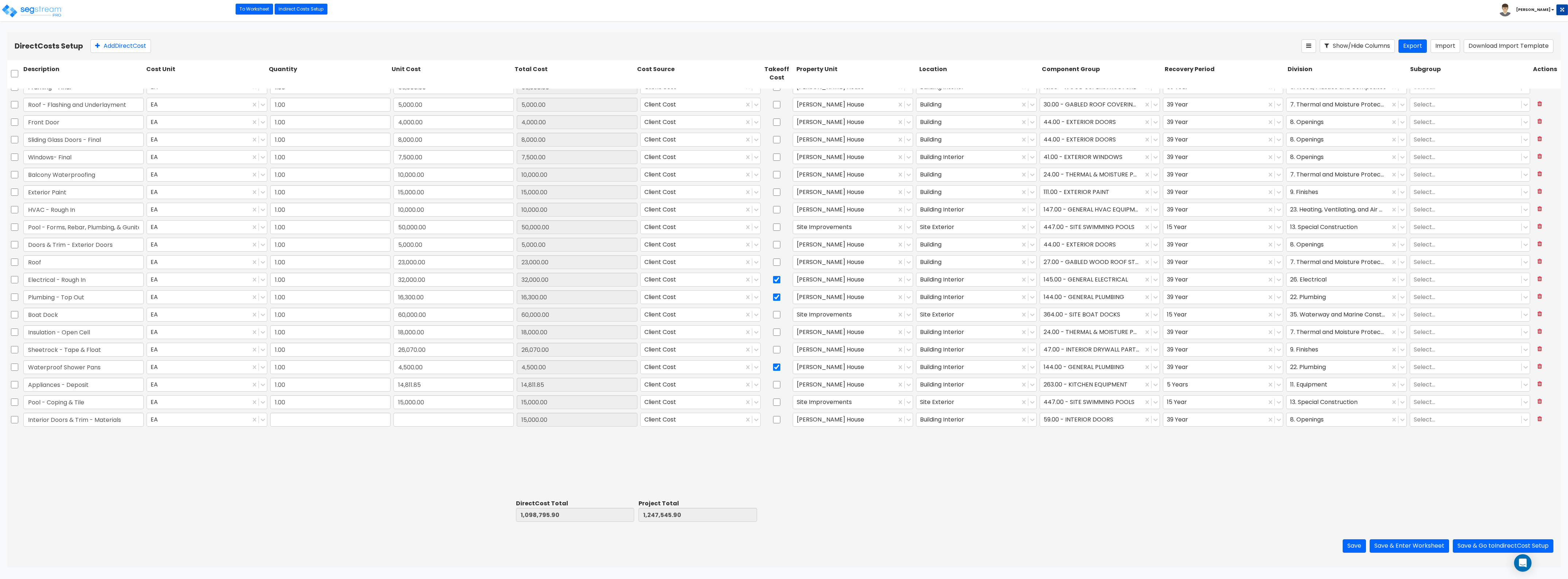
type input "1.00"
type input "15,000.00"
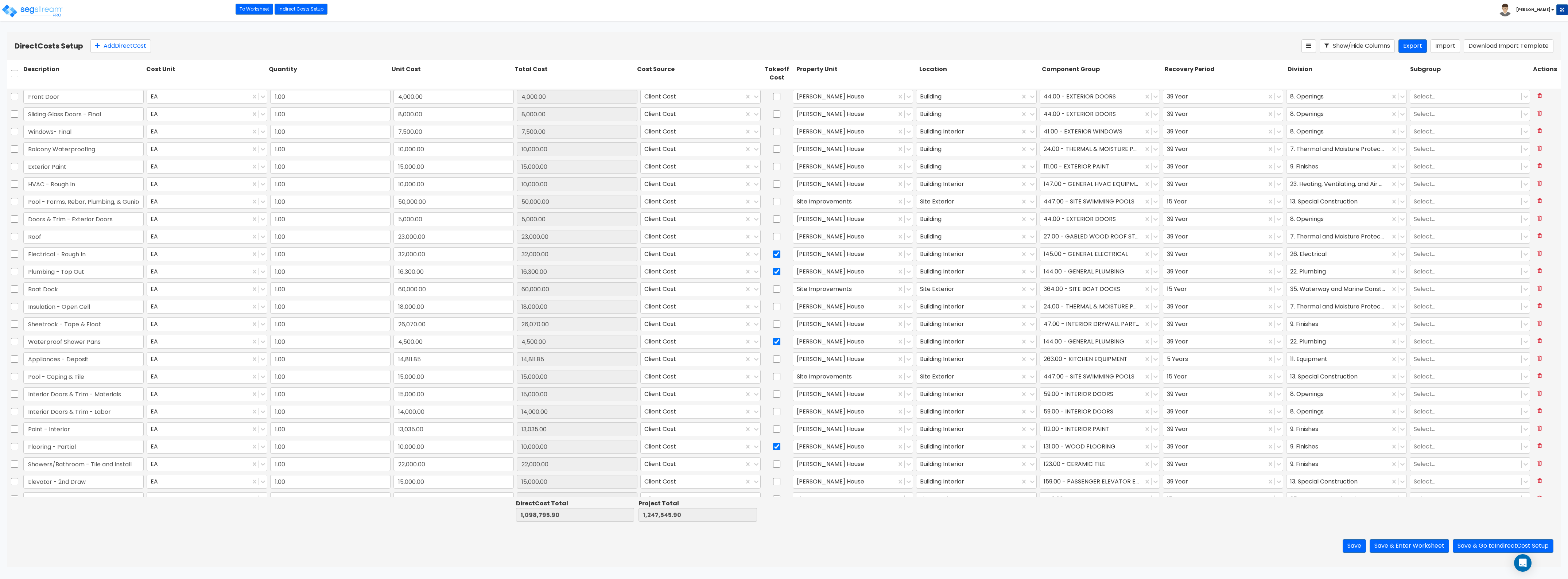
type input "1.00"
type input "55,000.00"
click at [773, 343] on input "checkbox" at bounding box center [777, 342] width 8 height 14
checkbox input "false"
click at [1107, 341] on div at bounding box center [1091, 341] width 96 height 9
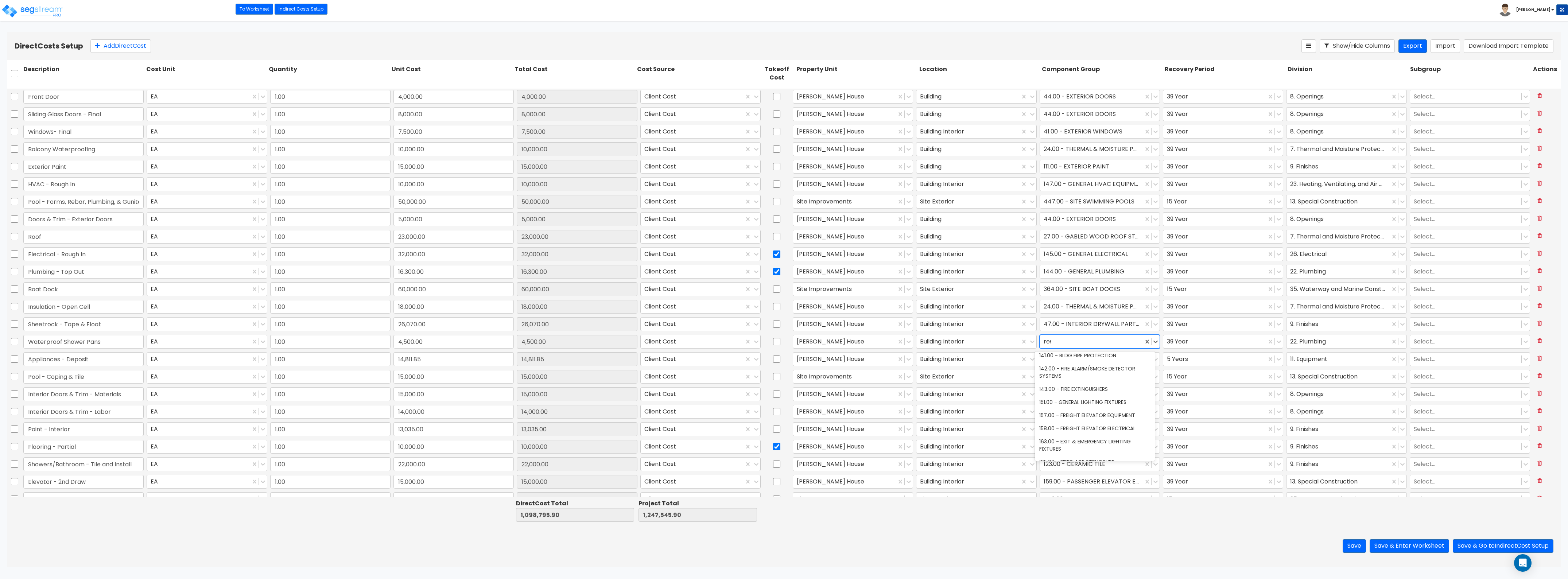
scroll to position [0, 0]
type input "r"
type input "b"
type input "r"
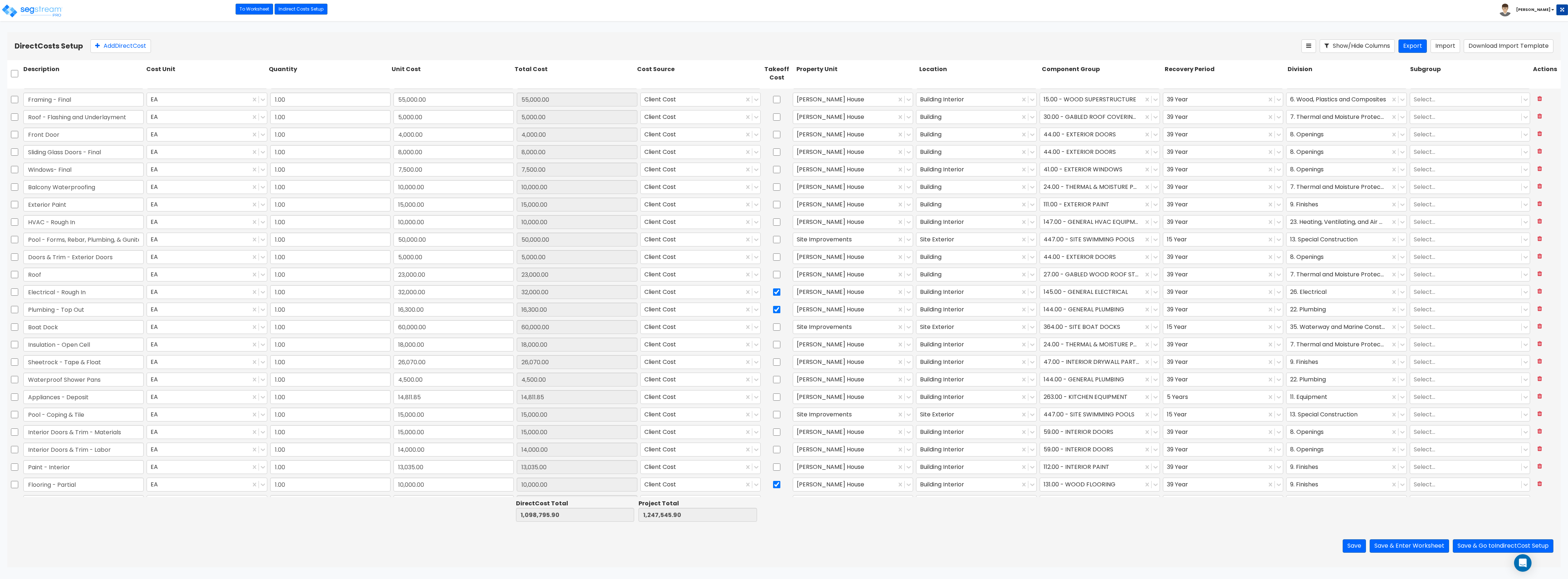
scroll to position [364, 0]
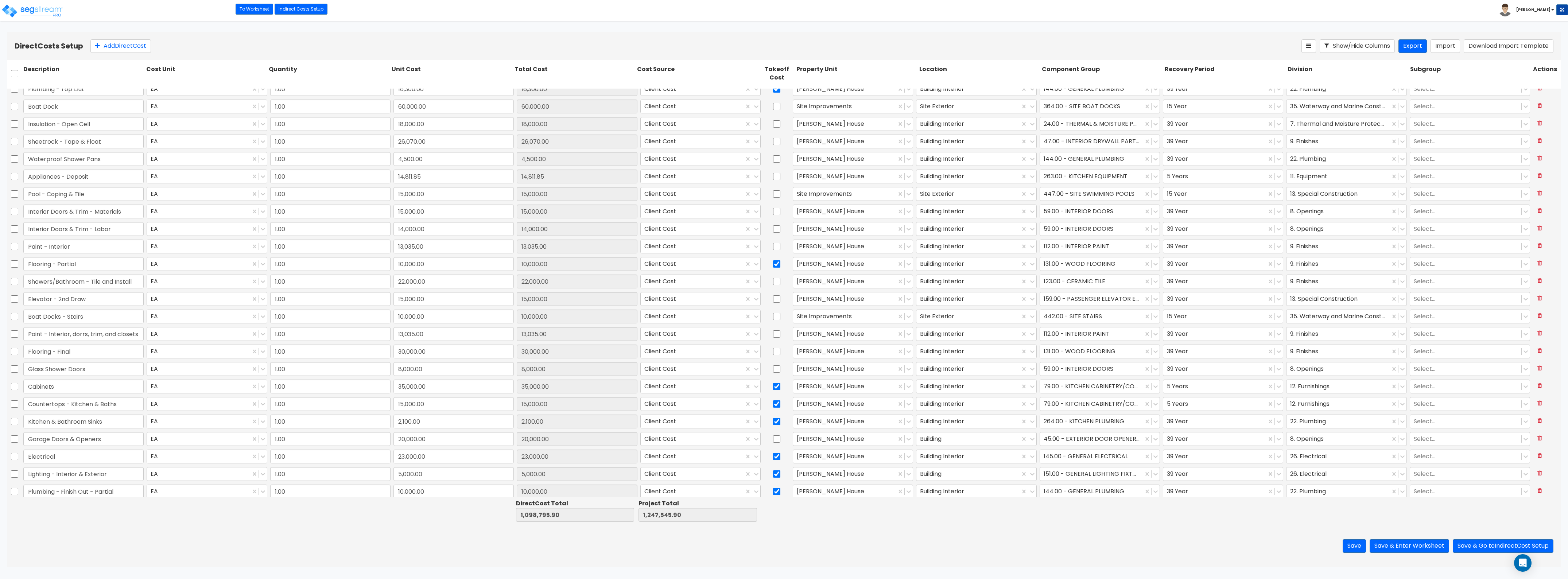
type input "1.00"
type input "17,500.00"
click at [1064, 459] on div at bounding box center [1091, 463] width 96 height 9
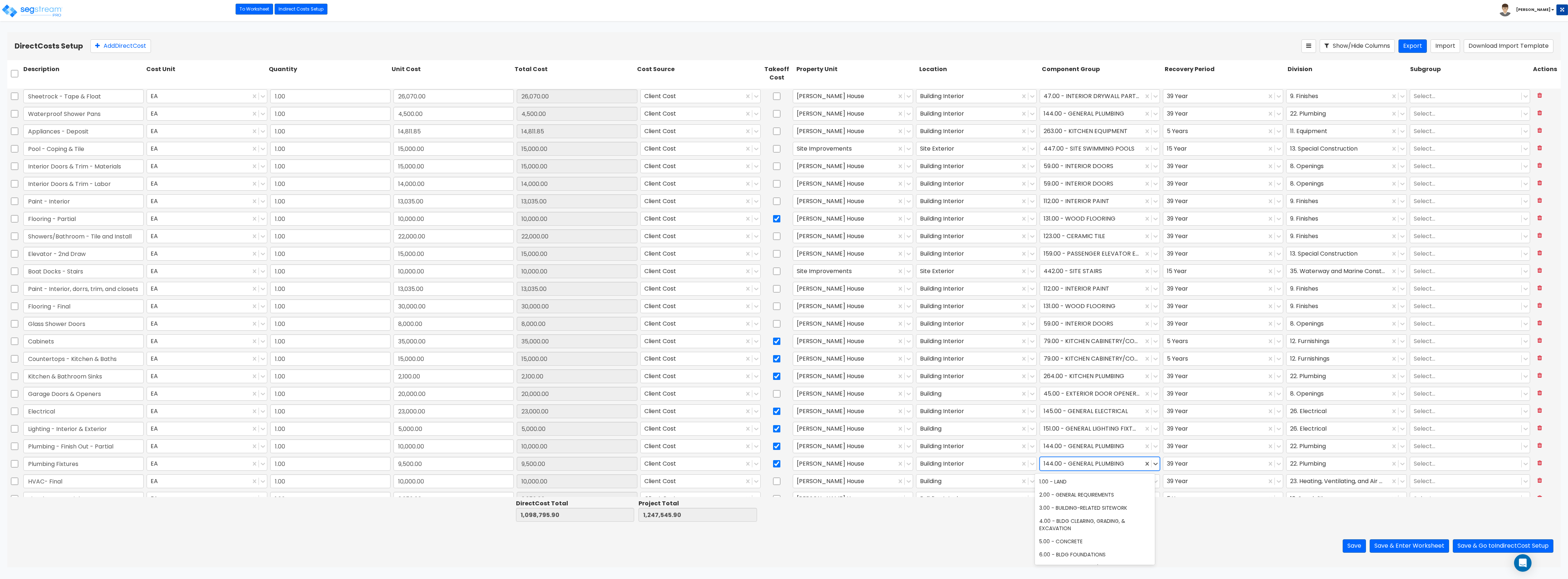
click at [1064, 462] on div at bounding box center [1091, 463] width 96 height 9
type input "plumbing"
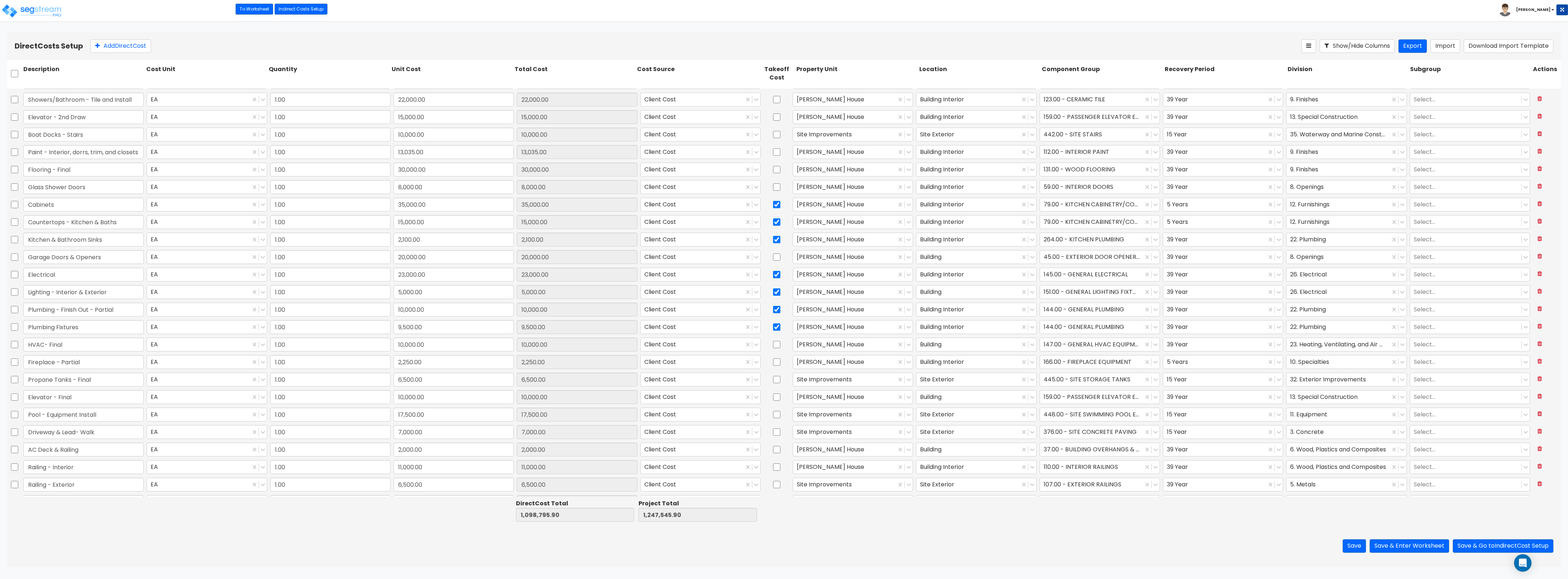
type input "1.00"
type input "2,250.00"
type input "1.00"
type input "6,000.00"
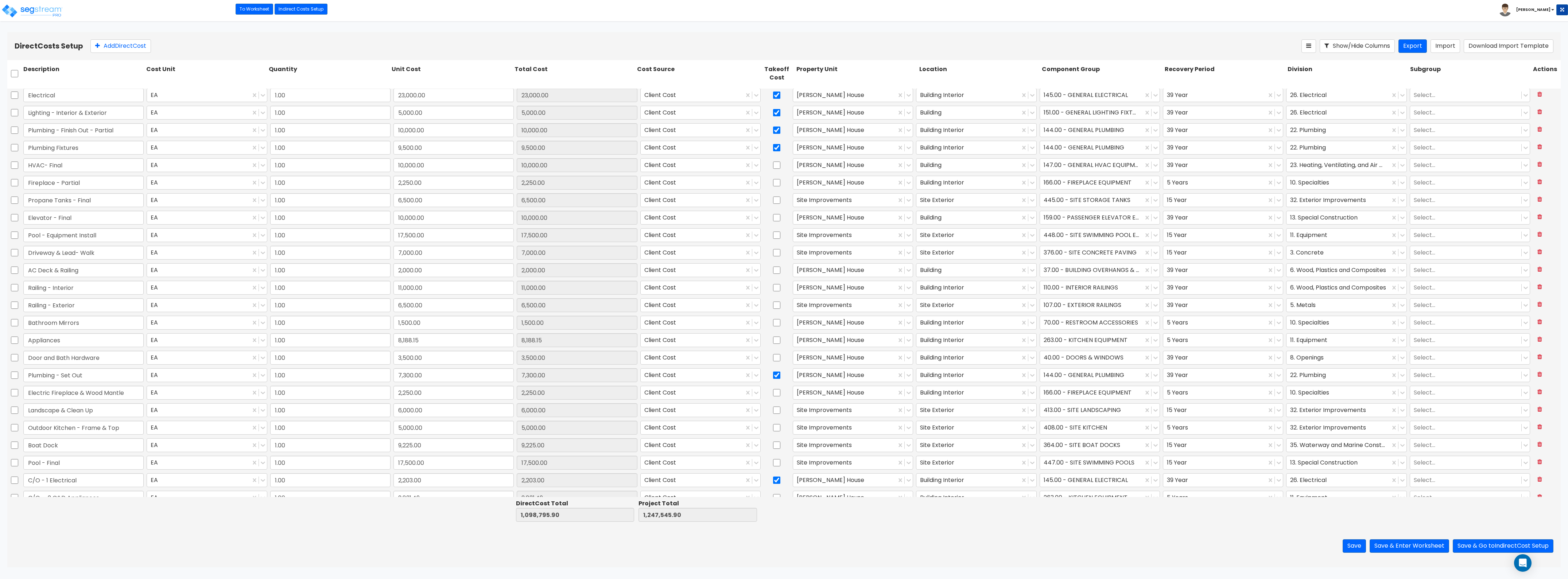
scroll to position [775, 0]
type input "1.00"
type input "8,700.00"
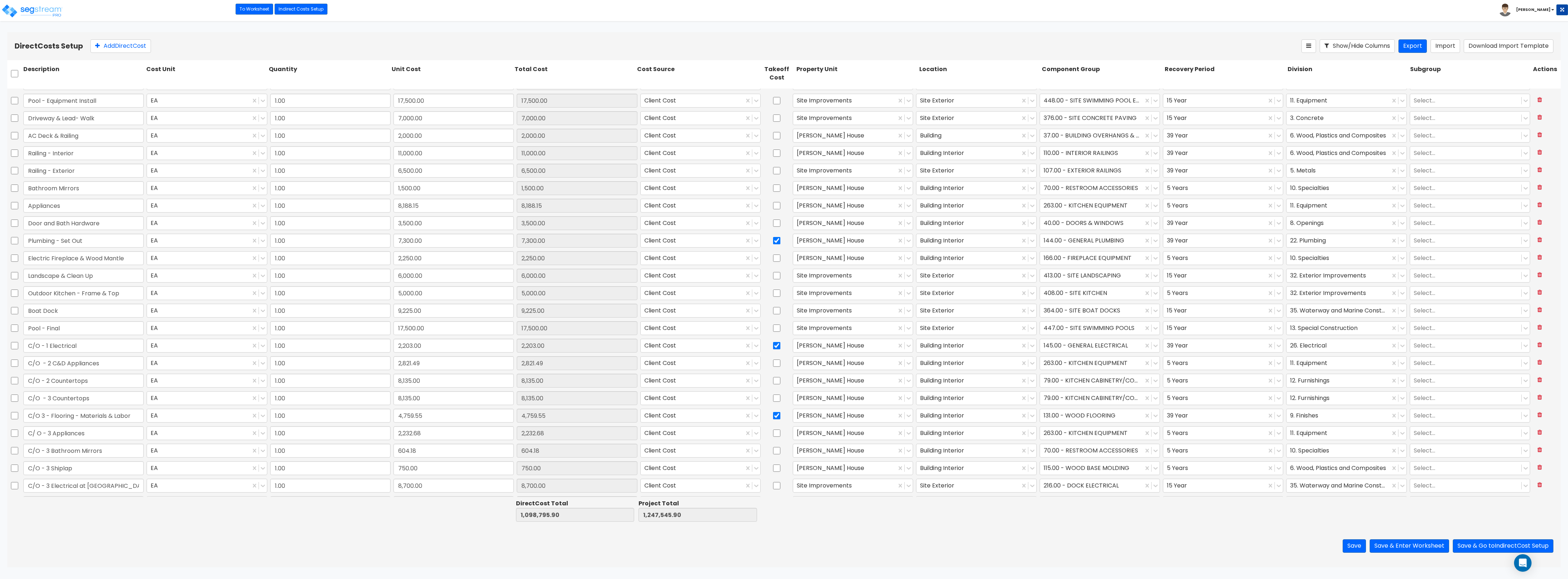
scroll to position [911, 0]
type input "1.00"
type input "15,000.00"
type input "1.00"
type input "10,000.00"
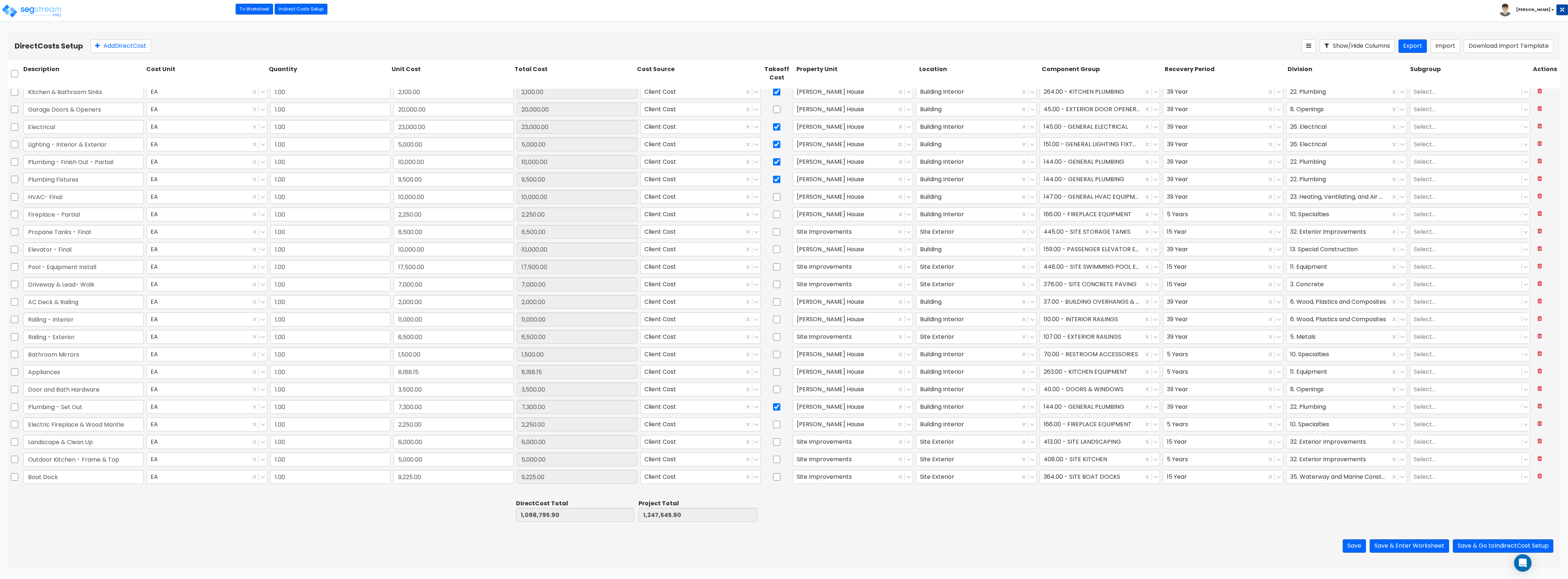
type input "1.00"
type input "13,035.00"
type input "1.00"
type input "30,000.00"
type input "1.00"
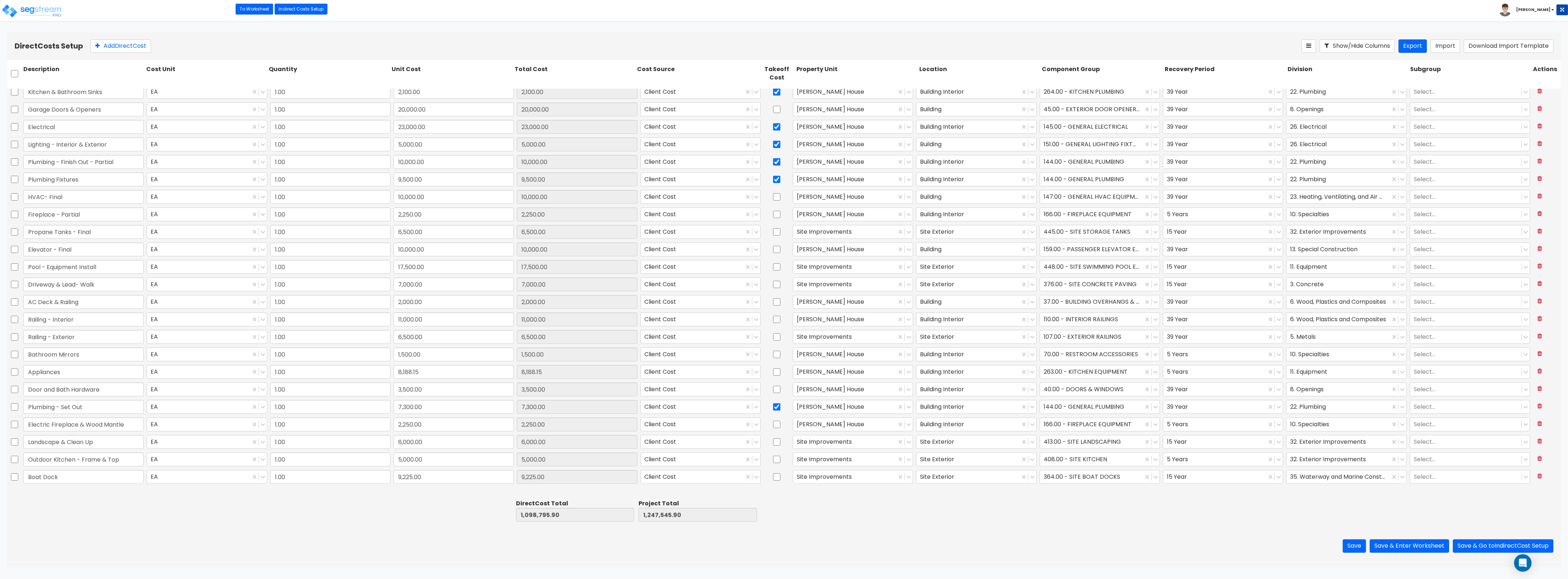
type input "8,000.00"
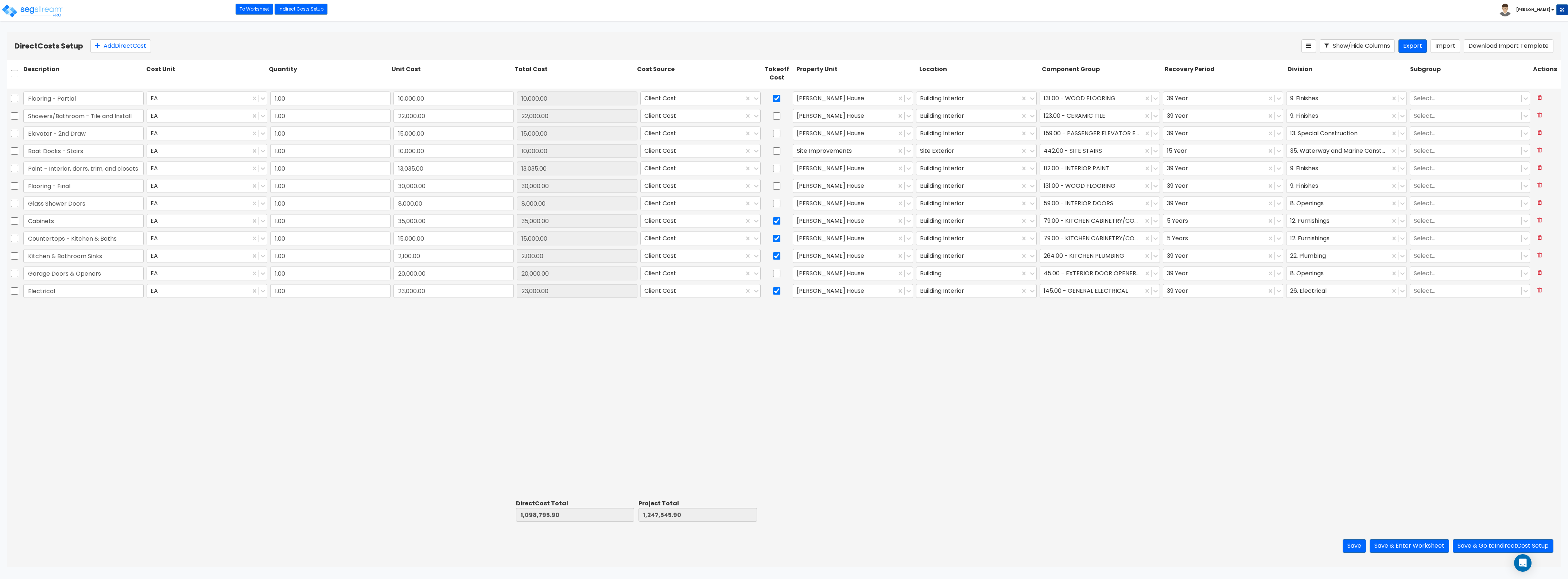
scroll to position [301, 0]
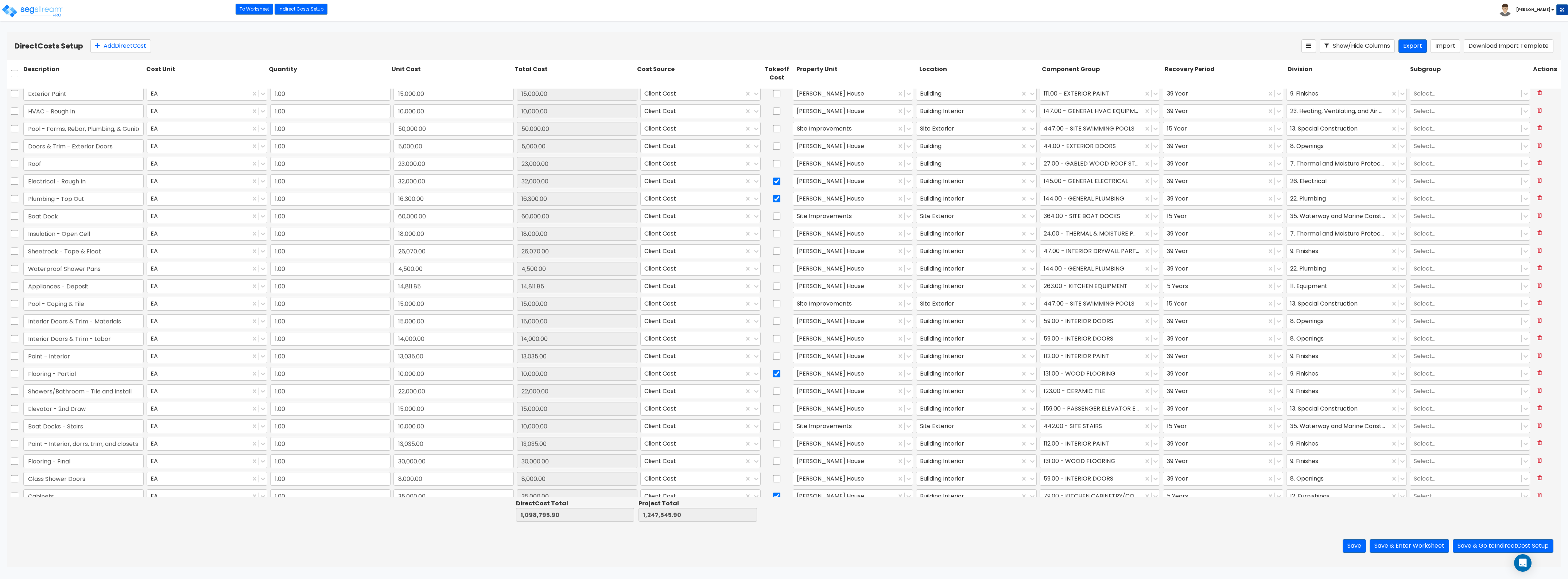
type input "1.00"
type input "7,500.00"
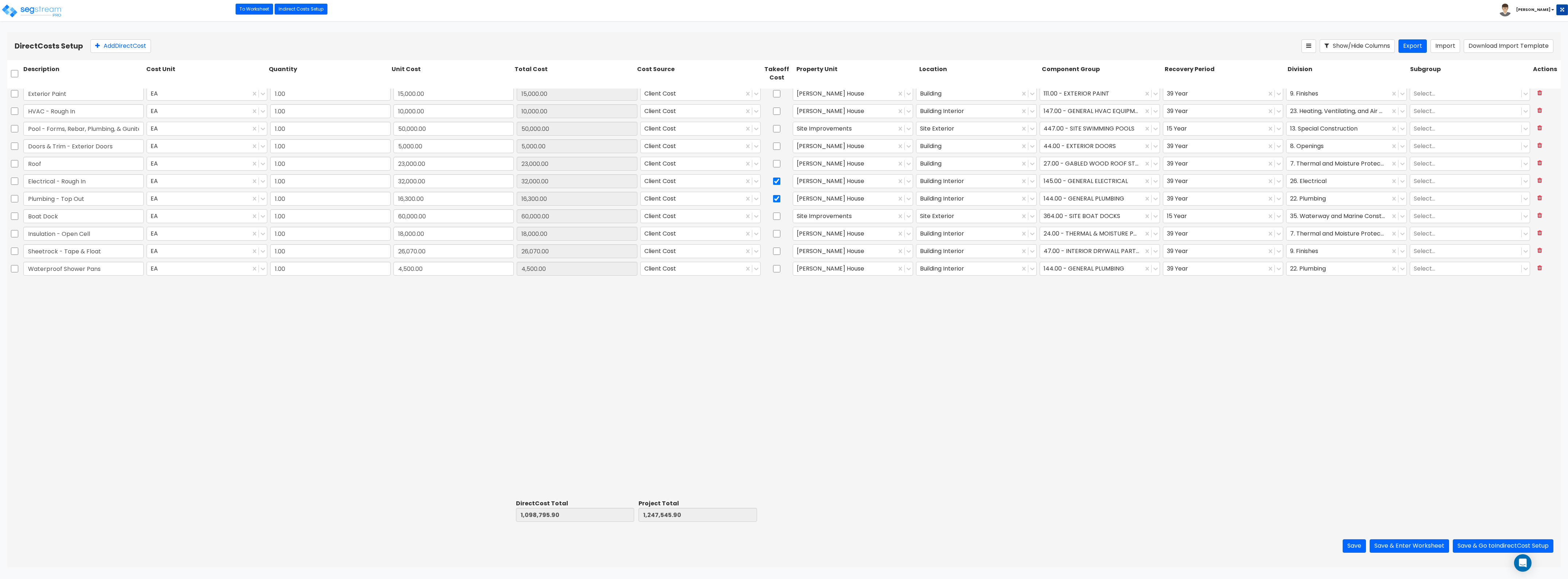
scroll to position [0, 0]
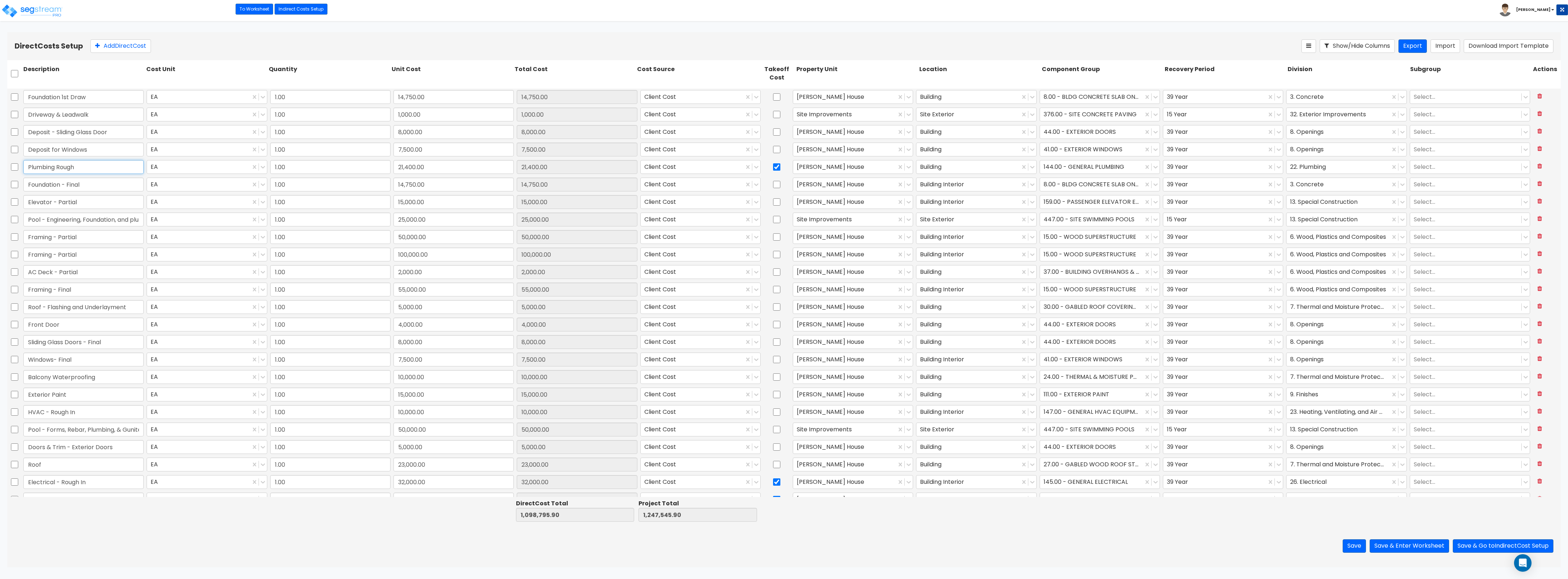
click at [85, 170] on input "Plumbing Rough" at bounding box center [84, 167] width 121 height 14
drag, startPoint x: 85, startPoint y: 168, endPoint x: 59, endPoint y: 167, distance: 26.0
click at [59, 167] on input "Plumbing Rough" at bounding box center [84, 167] width 121 height 14
type input "Plumbing"
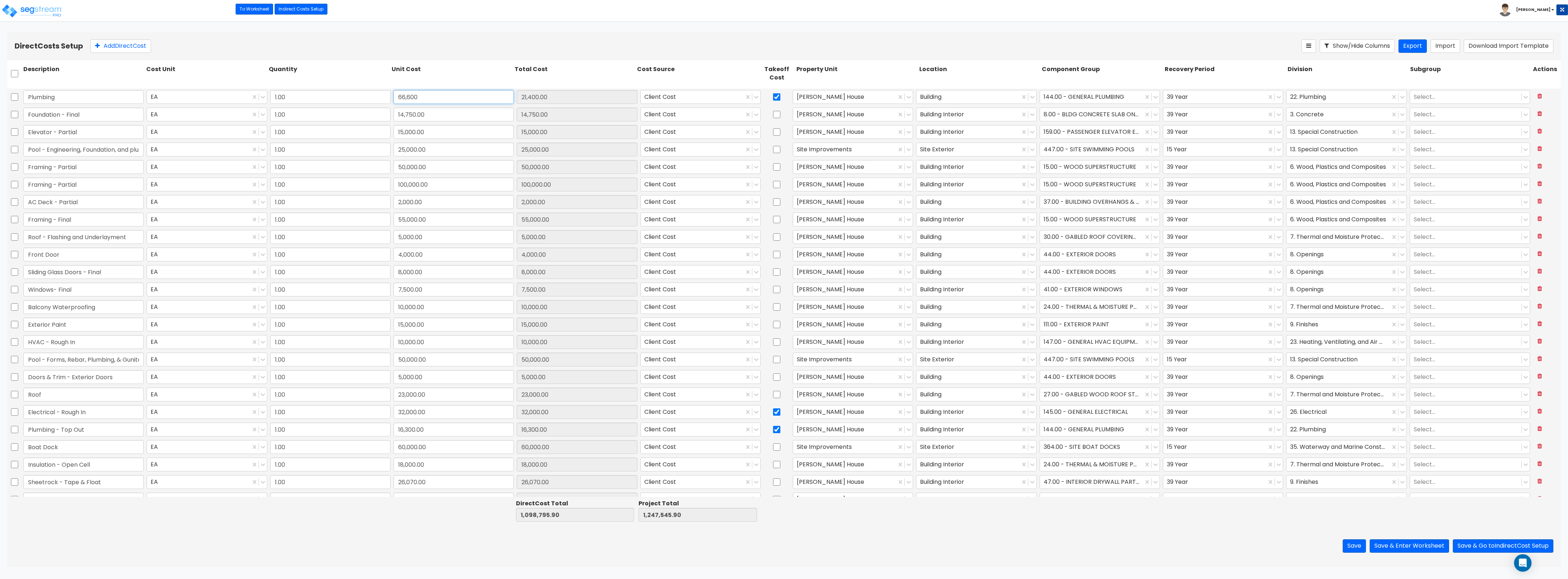
type input "66,600"
type input "66,600.00"
click at [14, 408] on input "checkbox" at bounding box center [15, 408] width 8 height 14
checkbox input "true"
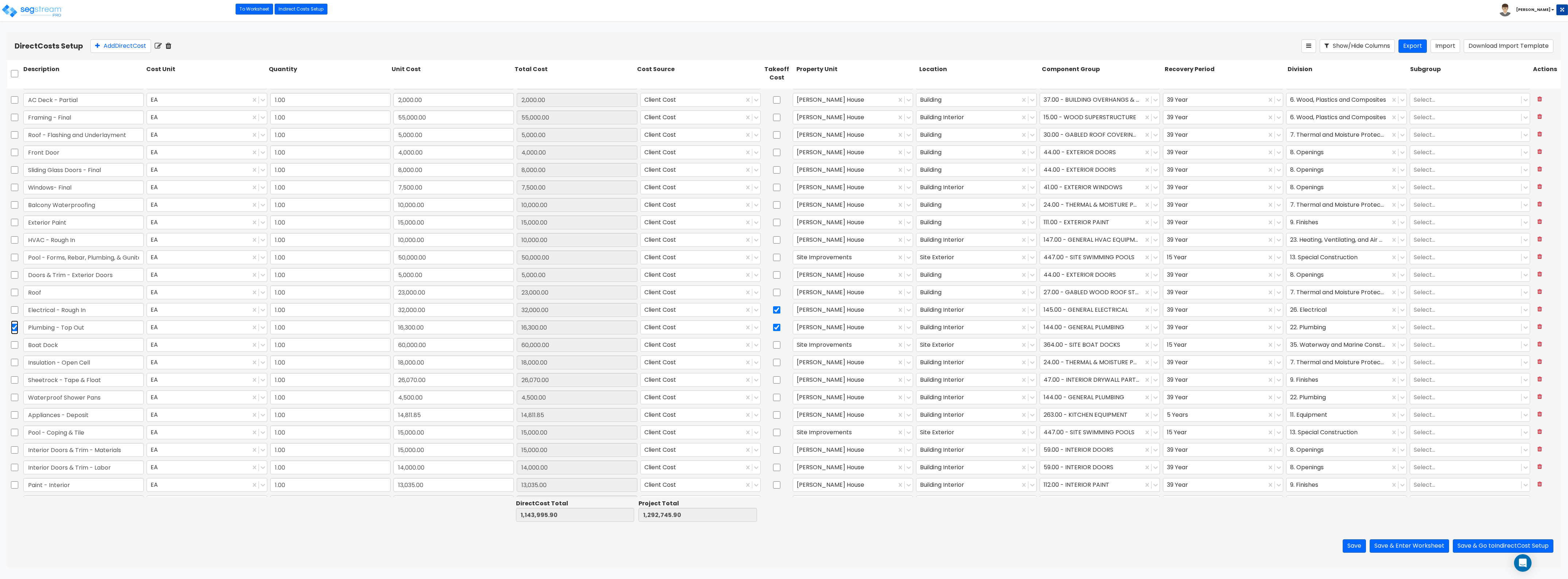
type input "1.00"
type input "30,000.00"
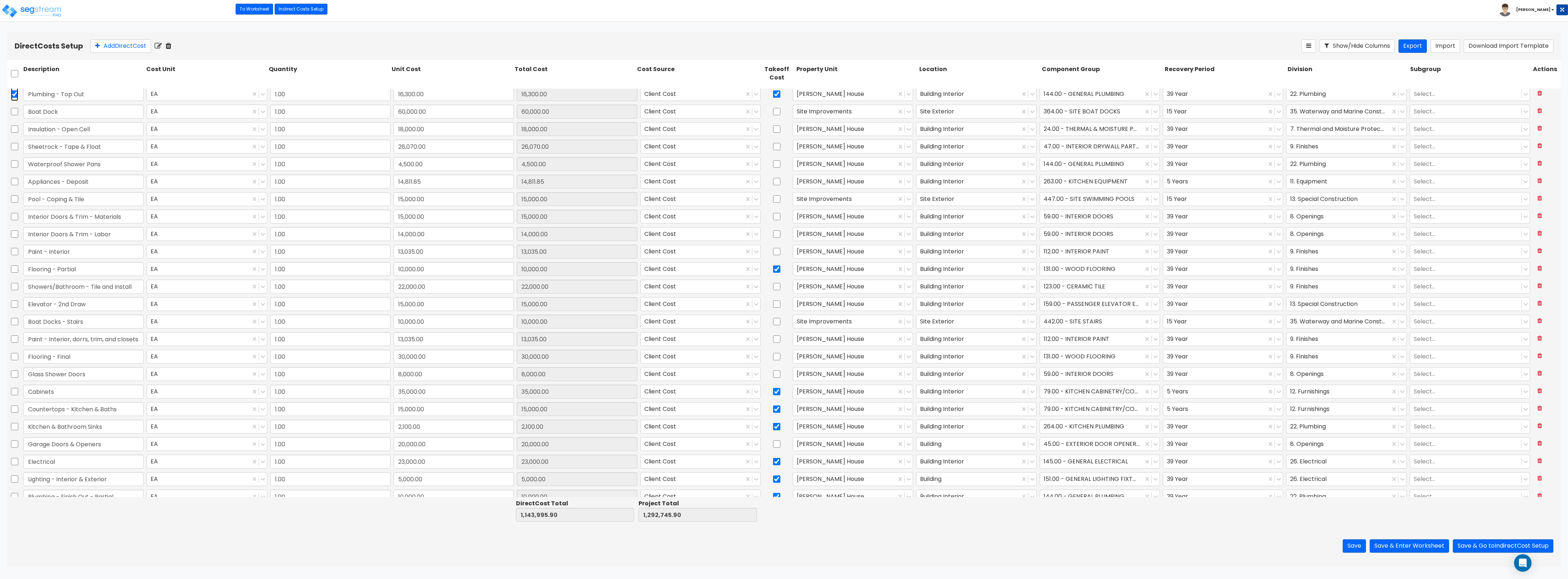
type input "1.00"
type input "17,500.00"
click at [14, 376] on input "checkbox" at bounding box center [15, 376] width 8 height 14
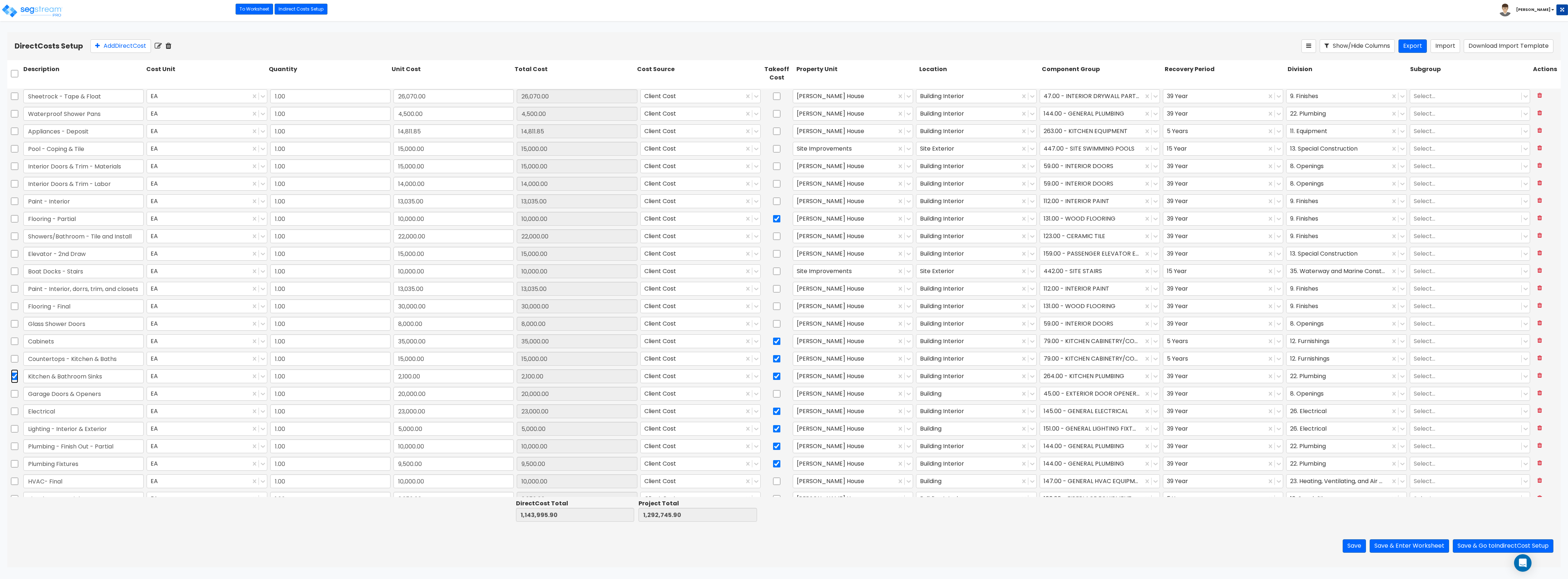
checkbox input "true"
type input "1.00"
type input "3,500.00"
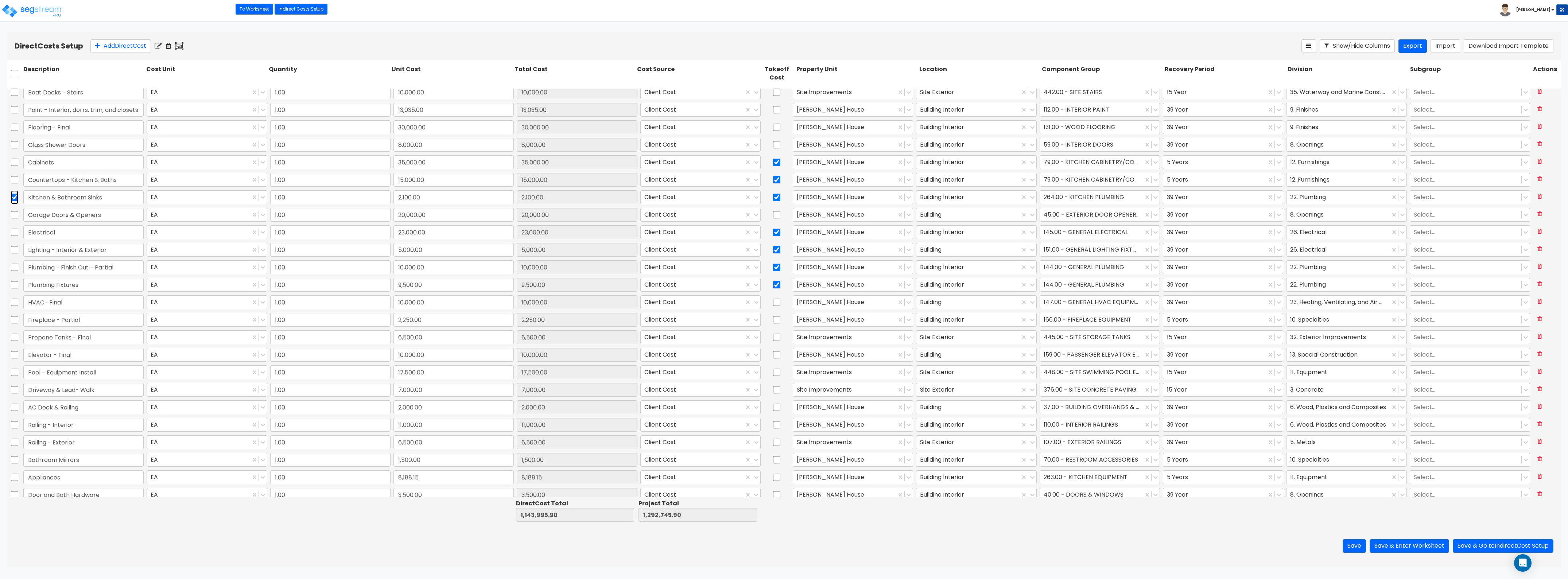
scroll to position [638, 0]
click at [17, 264] on input "checkbox" at bounding box center [15, 264] width 8 height 14
checkbox input "true"
click at [15, 281] on input "checkbox" at bounding box center [15, 281] width 8 height 14
checkbox input "true"
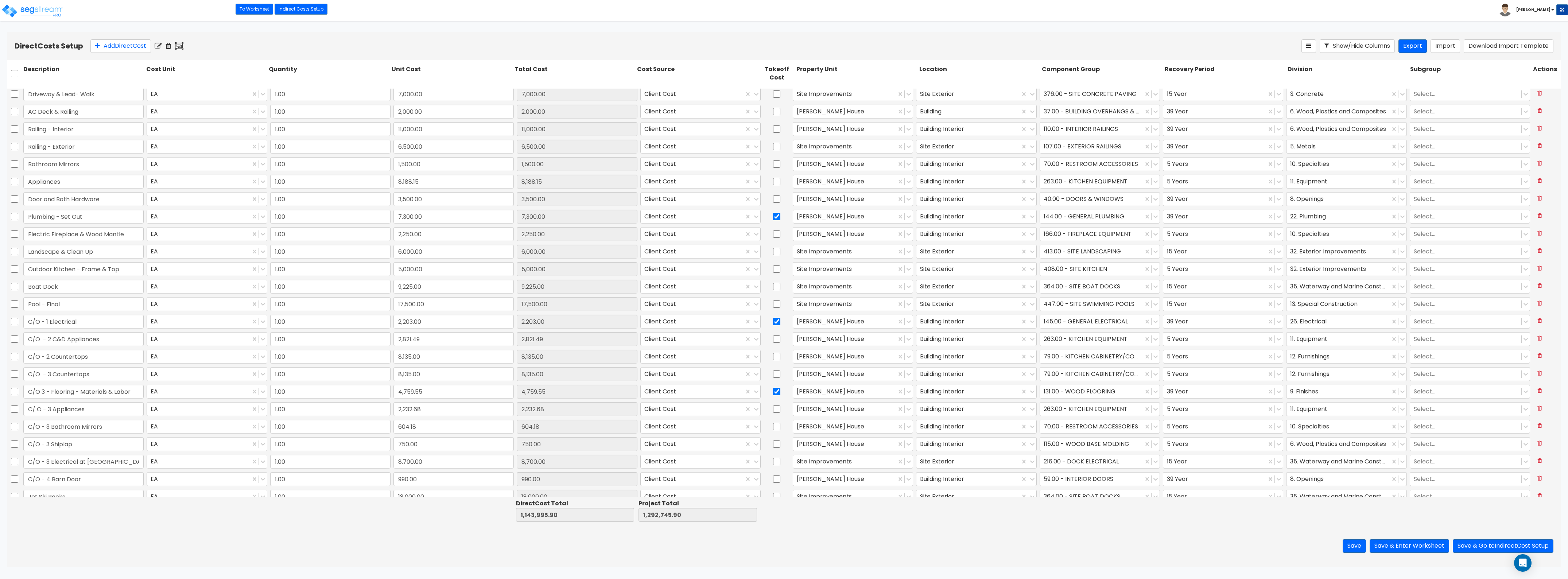
scroll to position [939, 0]
type input "1.00"
type input "6,500.00"
type input "1.00"
type input "8,000.00"
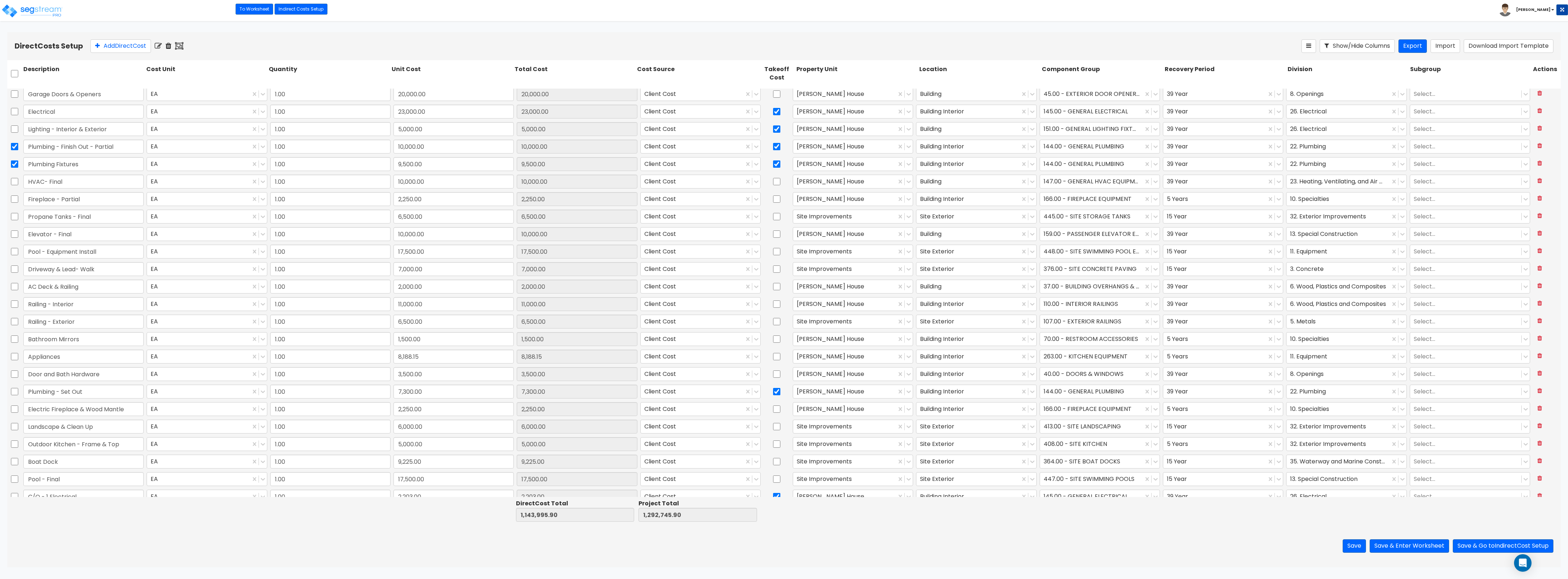
scroll to position [711, 0]
type input "1.00"
type input "604.18"
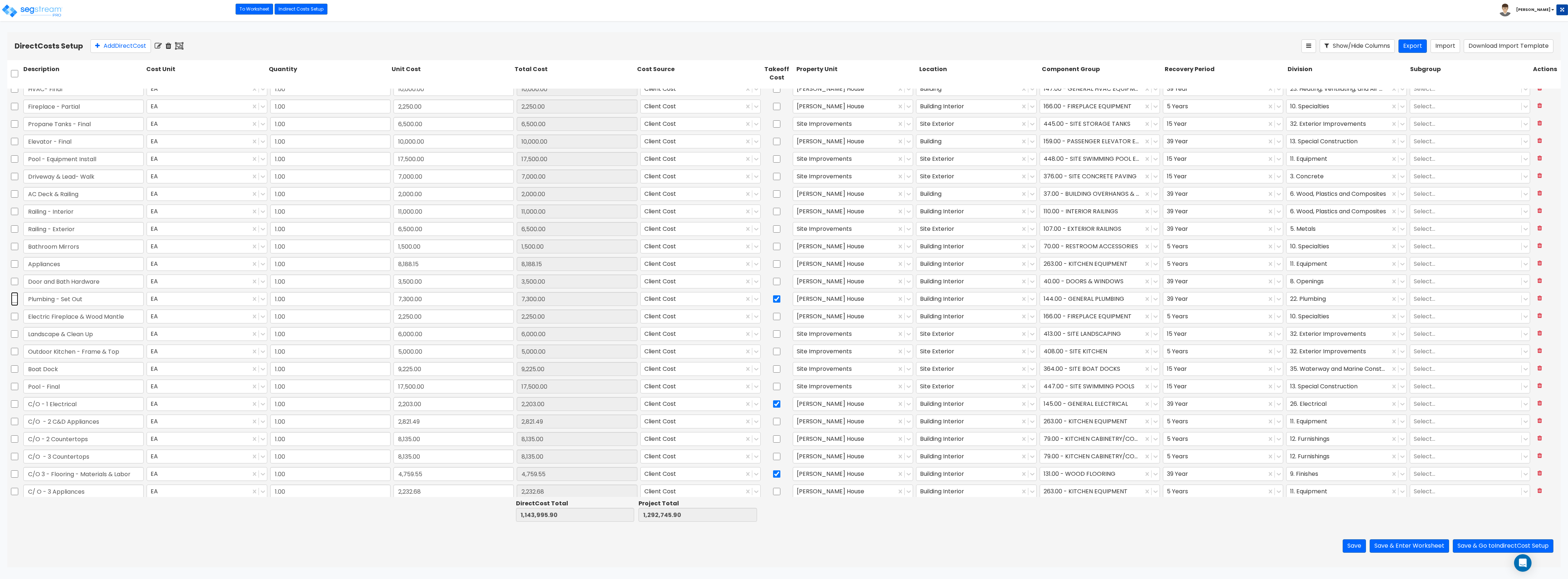
click at [14, 300] on input "checkbox" at bounding box center [15, 299] width 8 height 14
checkbox input "true"
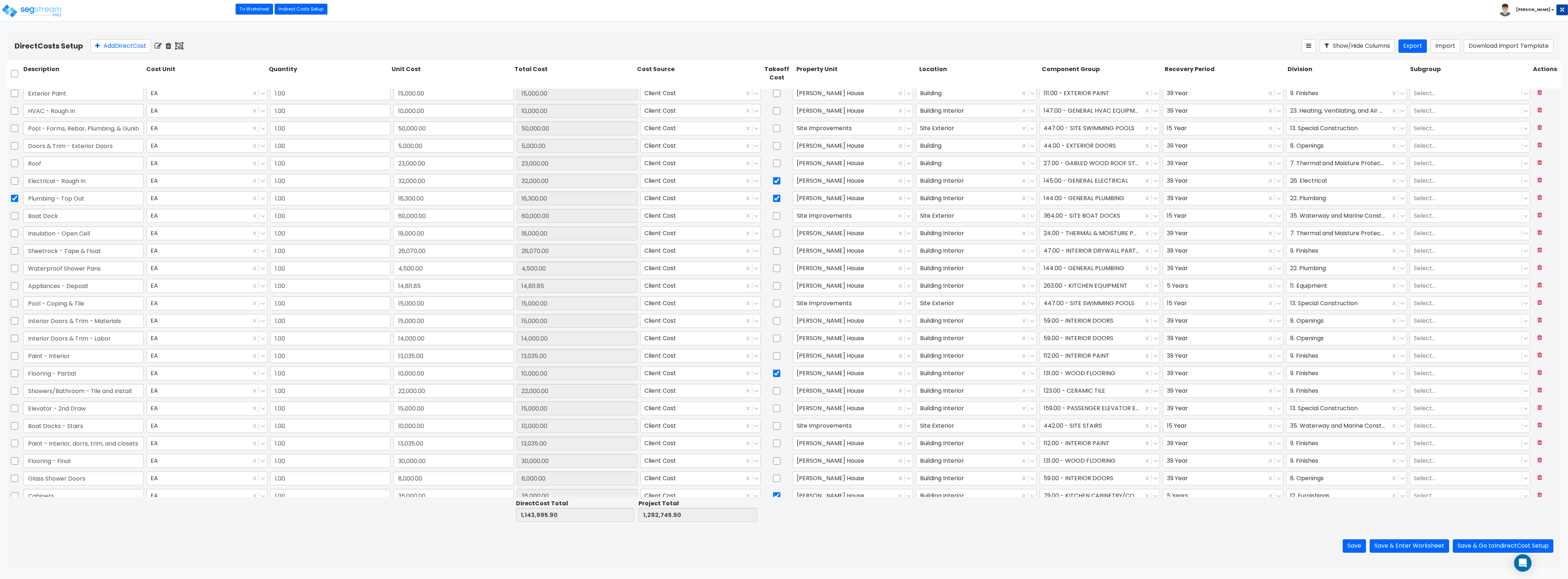
scroll to position [255, 0]
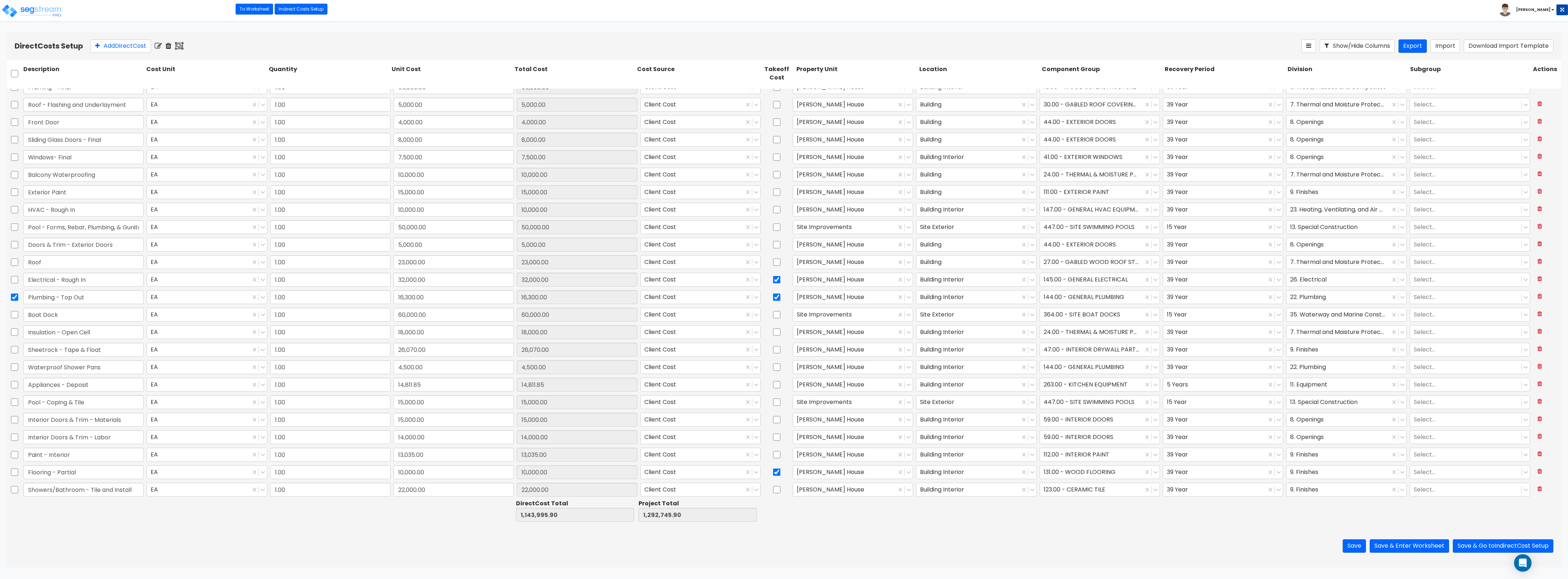
type input "1.00"
type input "15,000.00"
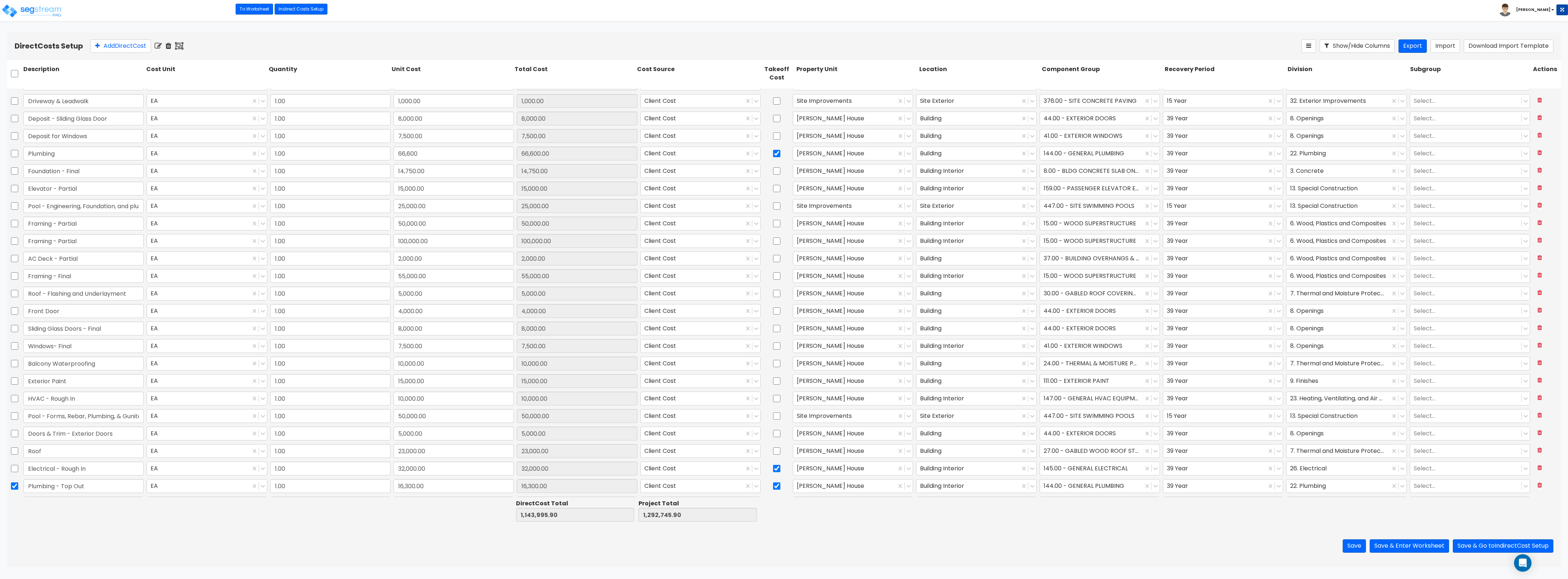
scroll to position [0, 0]
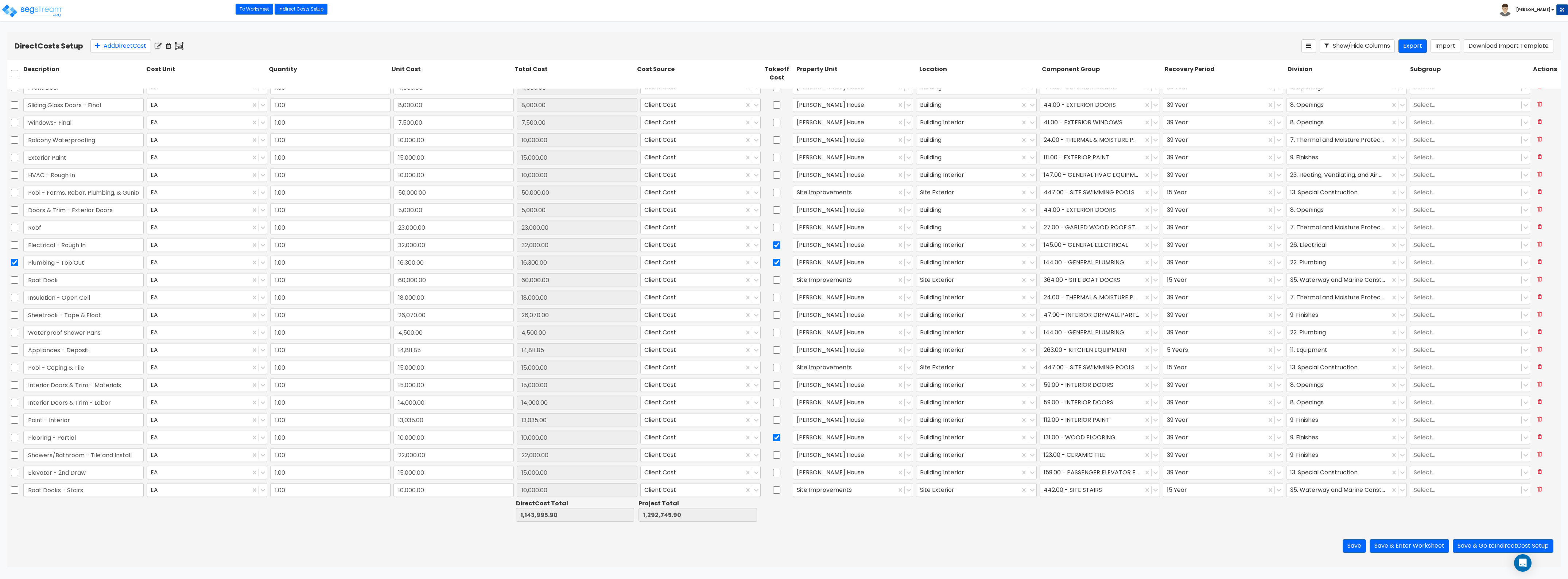
type input "1.00"
type input "35,000.00"
type input "1.00"
type input "15,000.00"
type input "1.00"
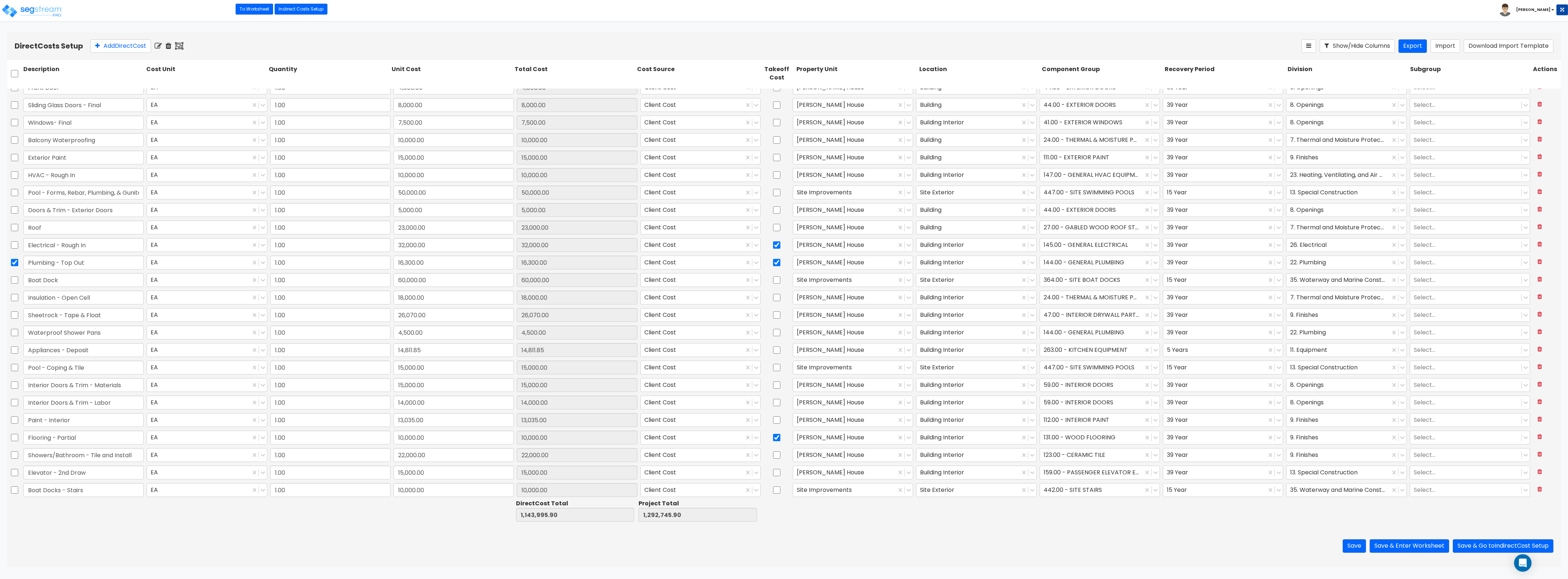
type input "2,100.00"
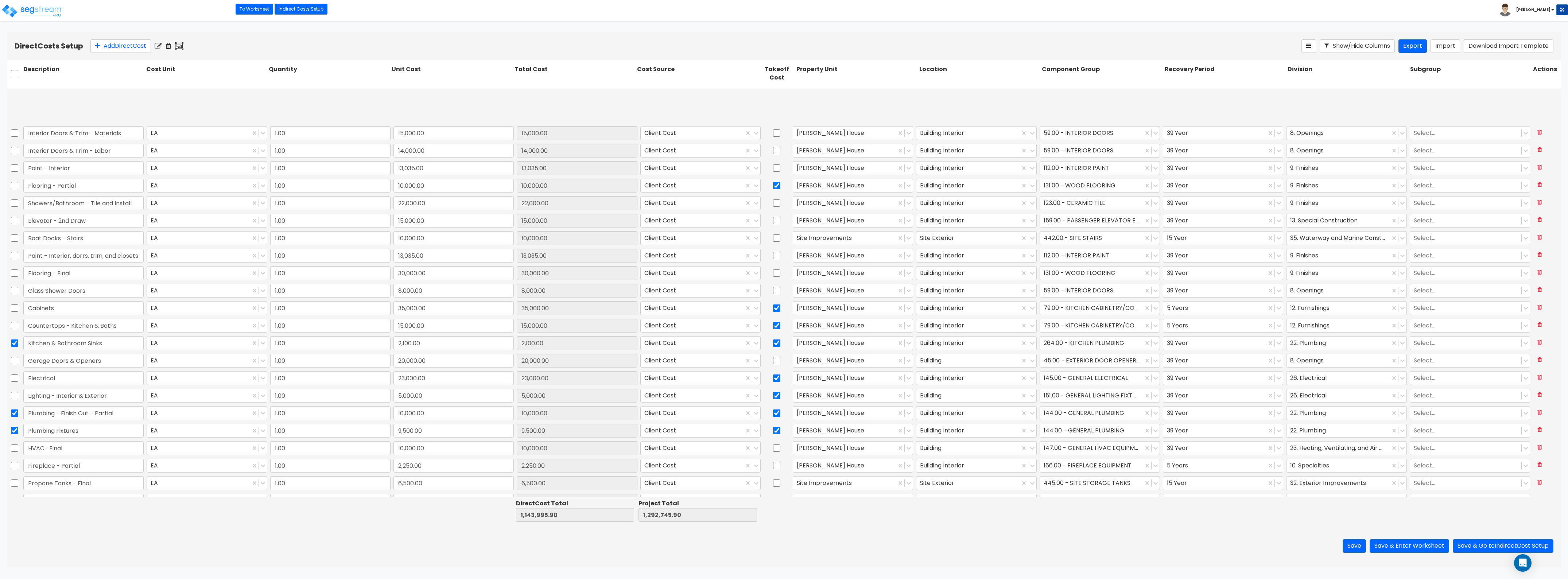
scroll to position [547, 0]
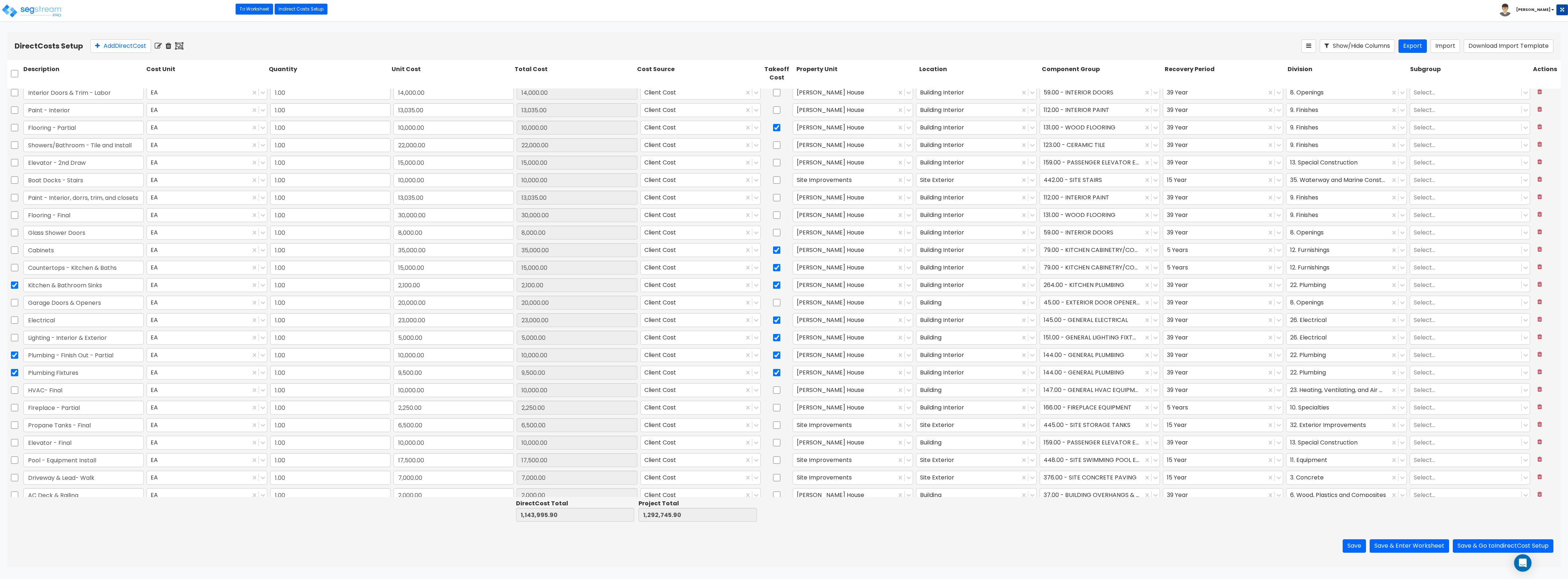
click at [170, 45] on icon at bounding box center [168, 47] width 6 height 8
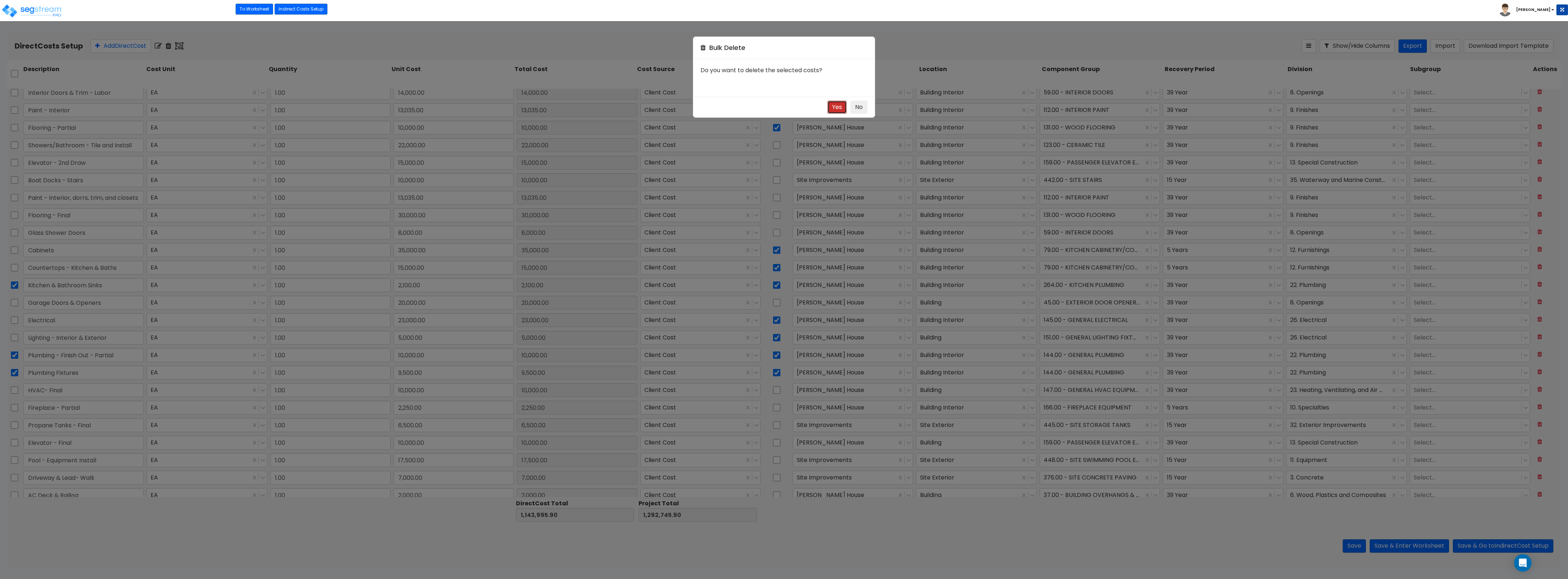
click at [831, 107] on button "Yes" at bounding box center [837, 107] width 19 height 13
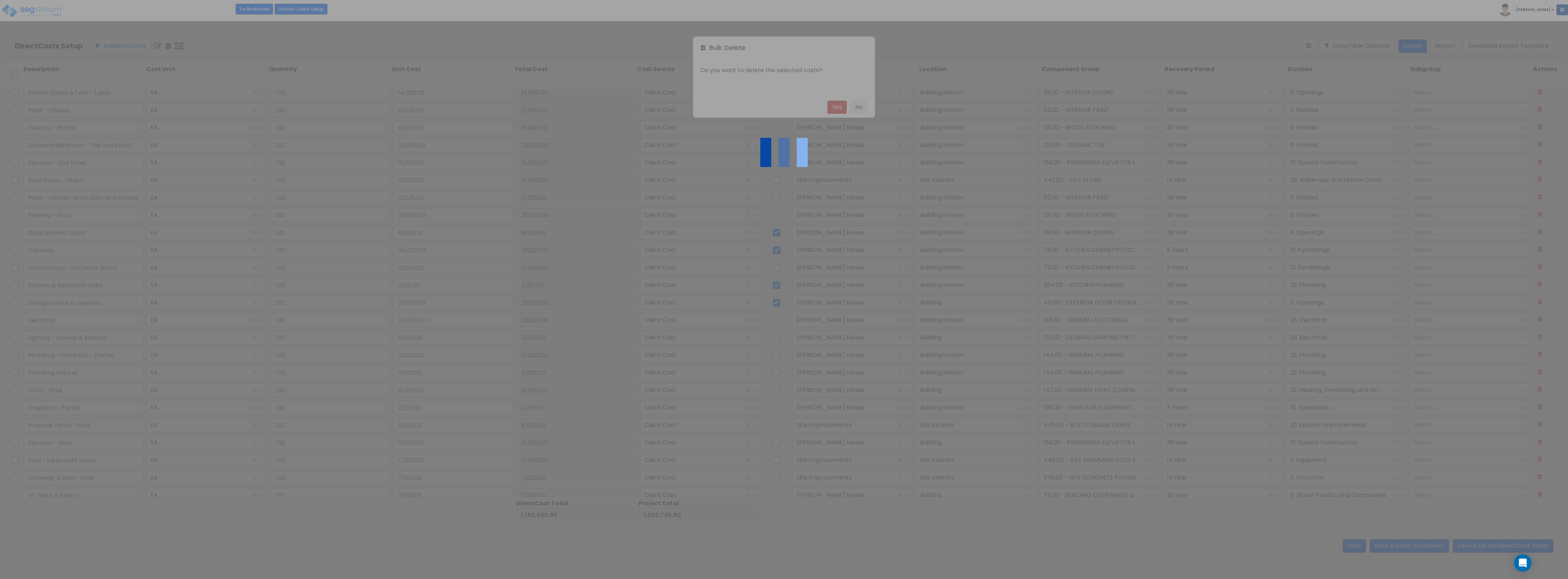
type input "Interior Doors & Trim - Labor"
type input "14,000.00"
type input "Paint - Interior"
type input "13,035.00"
type input "Flooring - Partial"
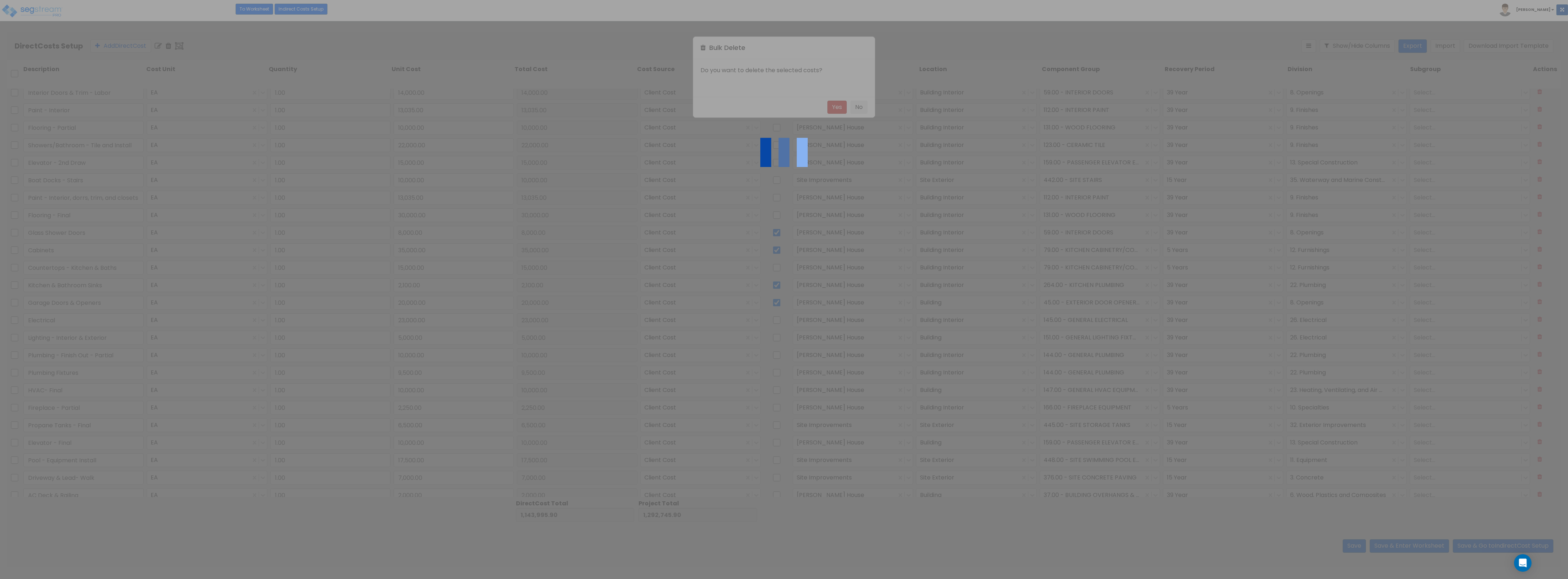
type input "10,000.00"
checkbox input "true"
type input "Showers/Bathroom - Tile and Install"
type input "22,000.00"
checkbox input "false"
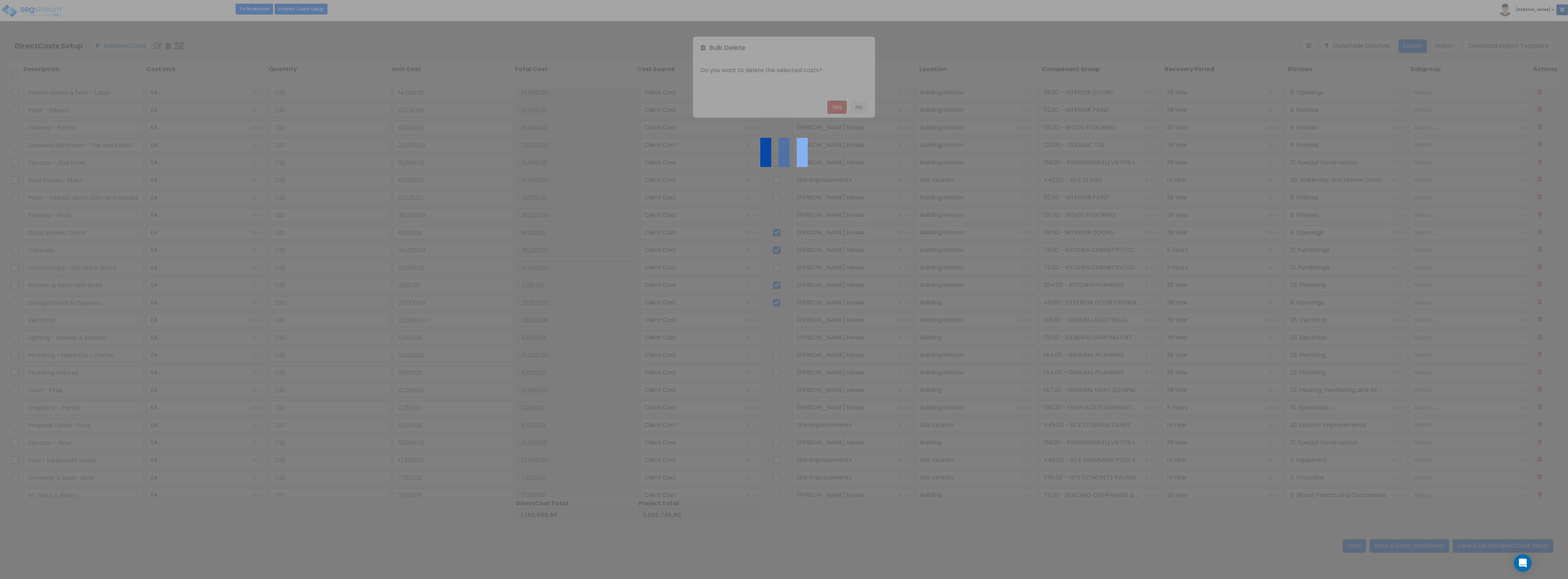
type input "Elevator - 2nd Draw"
type input "15,000.00"
type input "Boat Docks - Stairs"
type input "10,000.00"
type input "Paint - Interior, dorrs, trim, and closets"
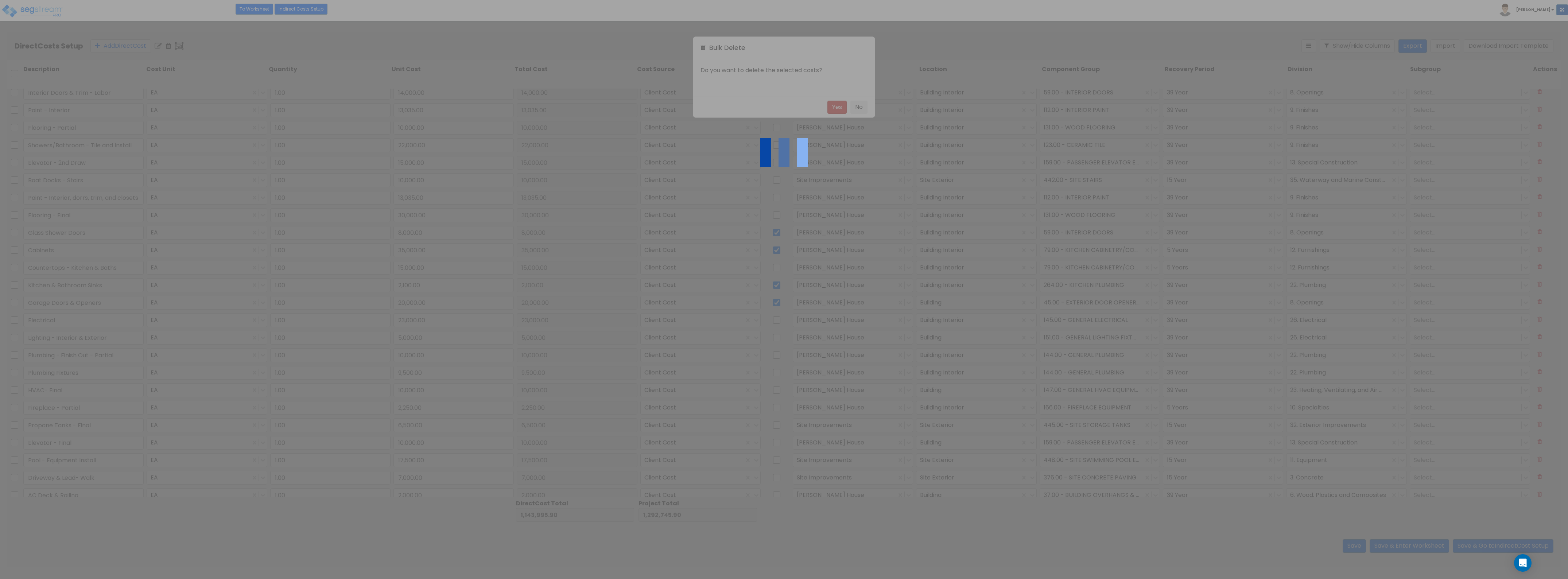
type input "13,035.00"
type input "Flooring - Final"
type input "30,000.00"
type input "Glass Shower Doors"
type input "8,000.00"
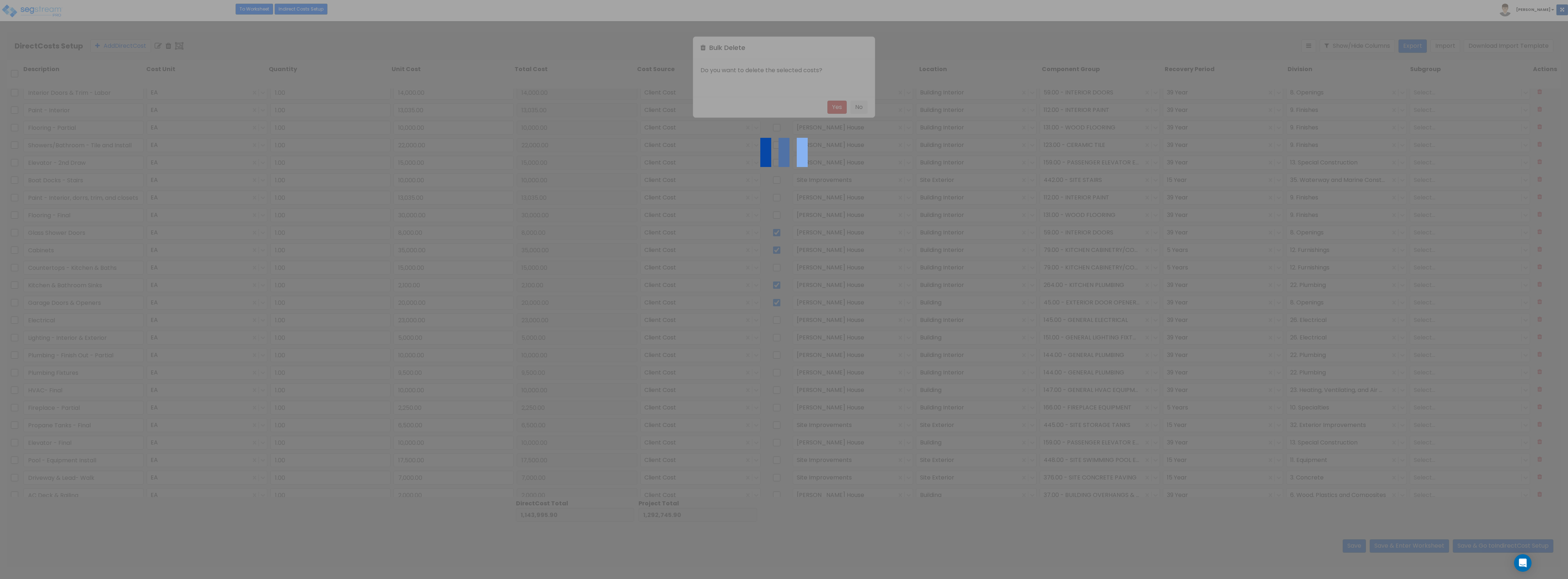
type input "Cabinets"
type input "35,000.00"
checkbox input "true"
type input "Countertops - Kitchen & Baths"
type input "15,000.00"
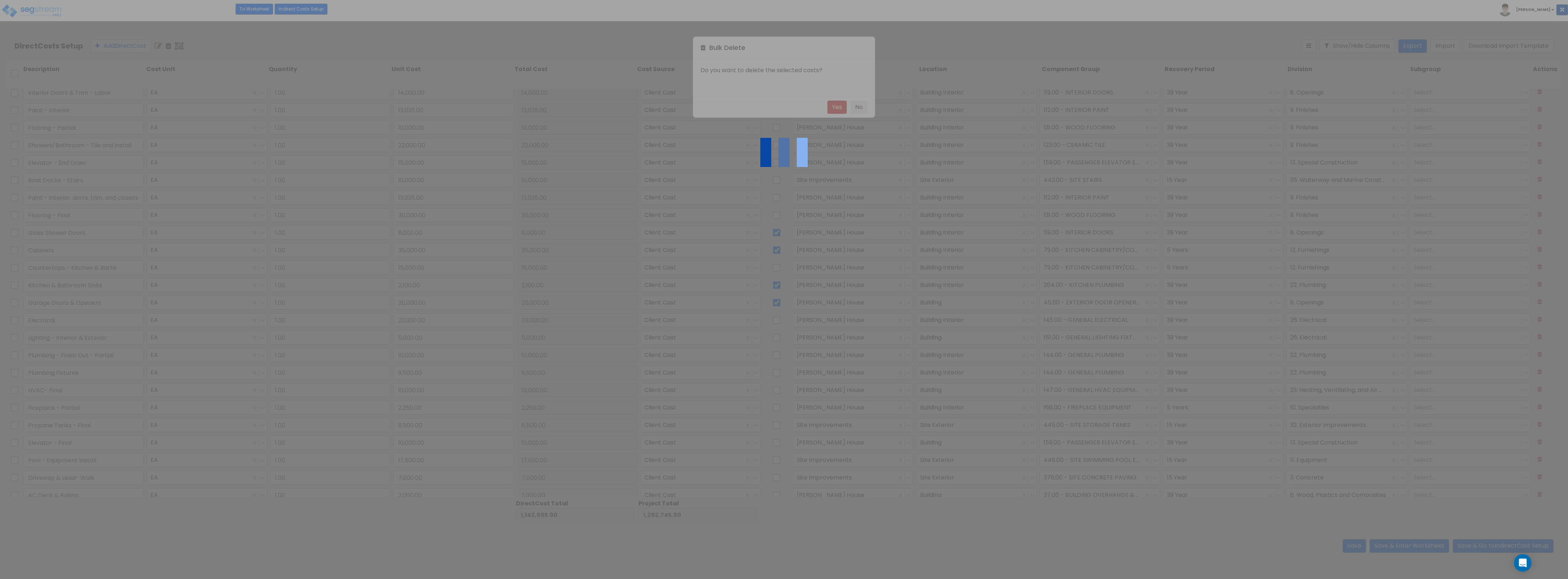
type input "Garage Doors & Openers"
type input "20,000.00"
checkbox input "false"
type input "Electrical"
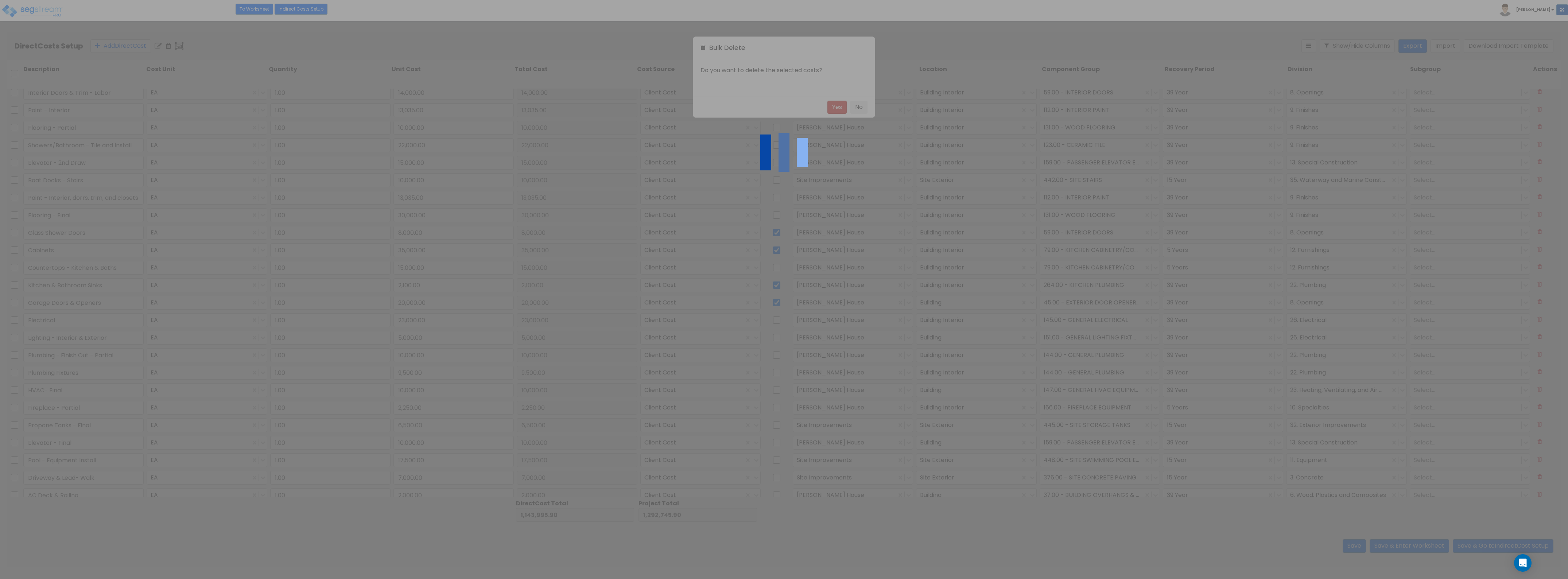
type input "23,000.00"
type input "Lighting - Interior & Exterior"
type input "5,000.00"
checkbox input "true"
type input "HVAC- Final"
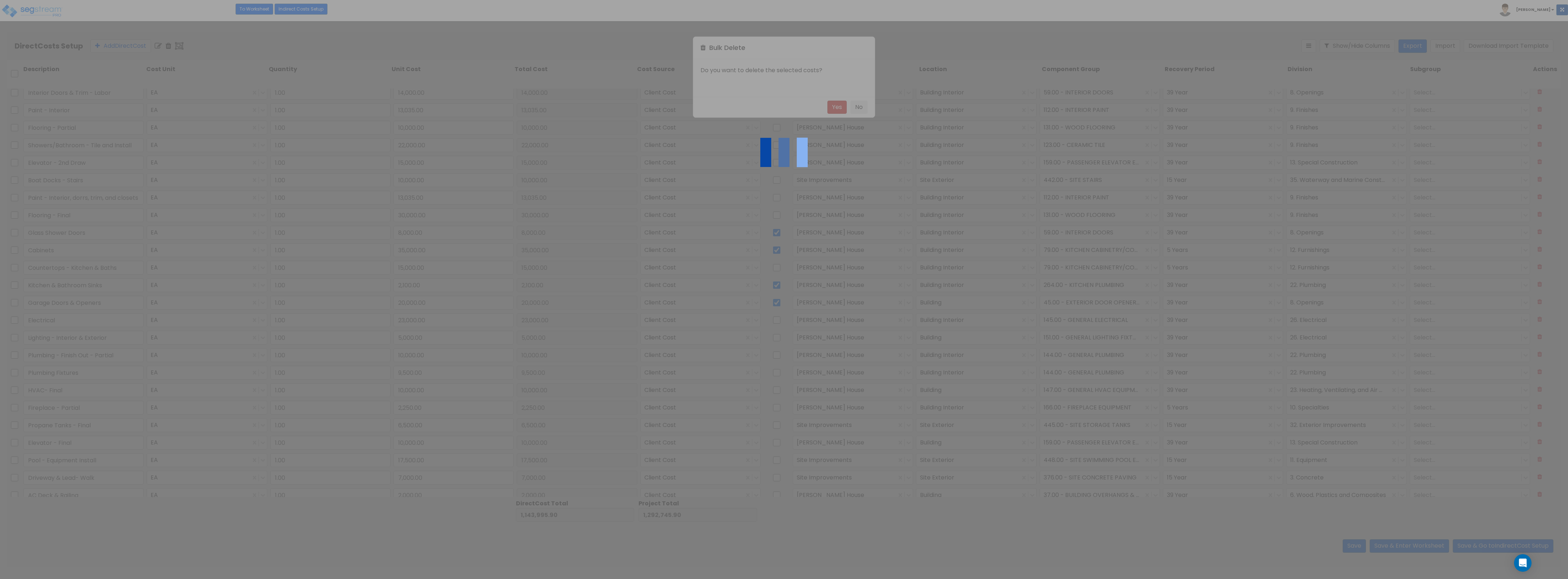
type input "10,000.00"
checkbox input "false"
type input "Fireplace - Partial"
type input "2,250.00"
checkbox input "false"
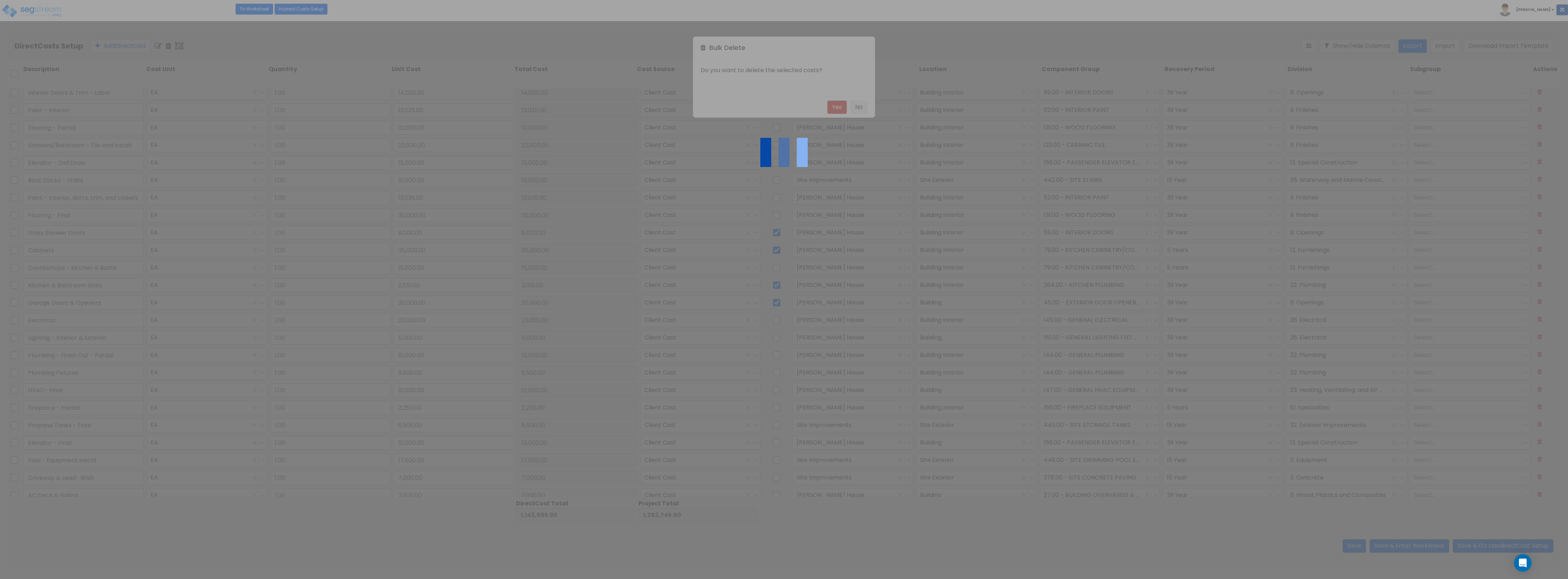
checkbox input "false"
type input "Propane Tanks - Final"
type input "6,500.00"
checkbox input "false"
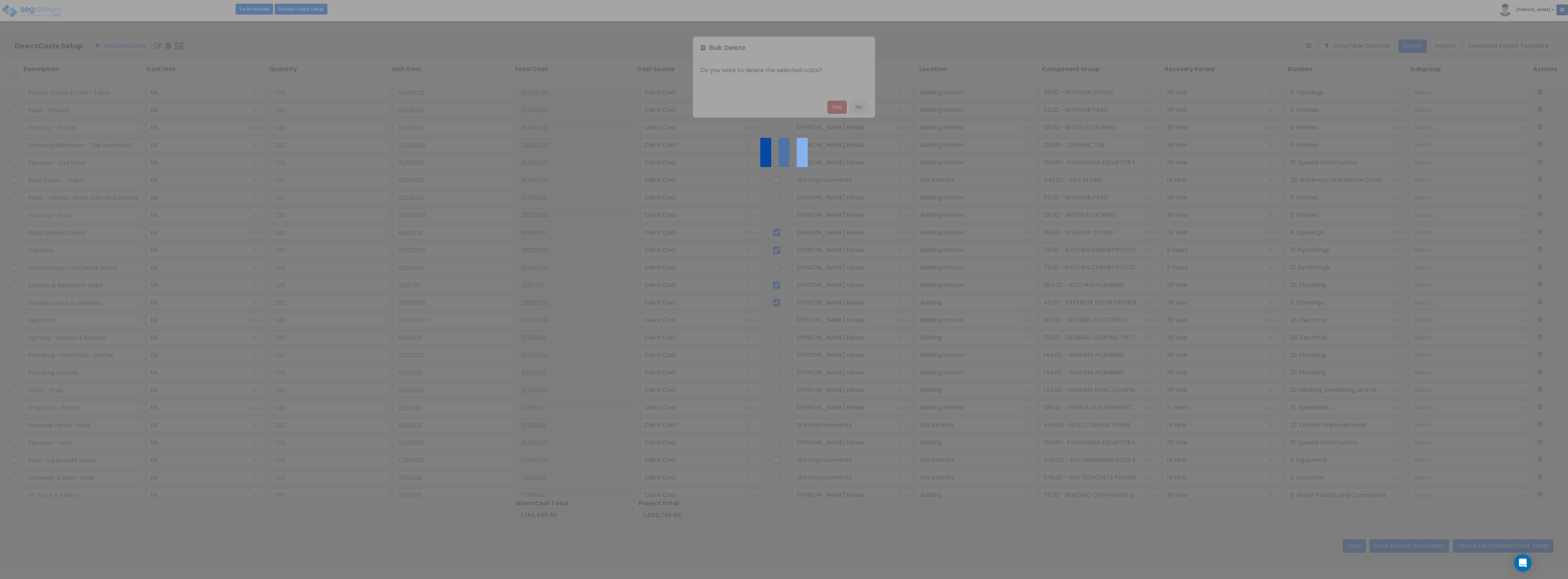
type input "Elevator - Final"
type input "10,000.00"
checkbox input "false"
type input "Pool - Equipment Install"
type input "17,500.00"
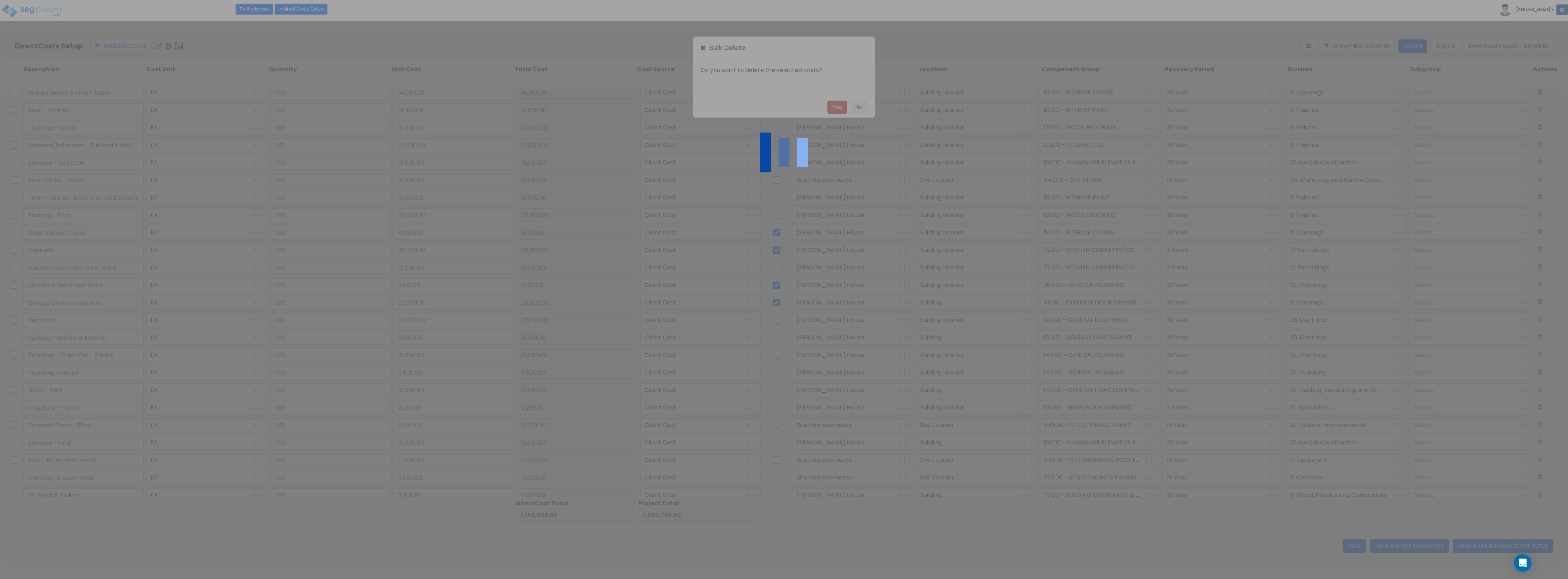
type input "Driveway & Lead- Walk"
type input "7,000.00"
type input "AC Deck & Railing"
type input "2,000.00"
type input "Railing - Interior"
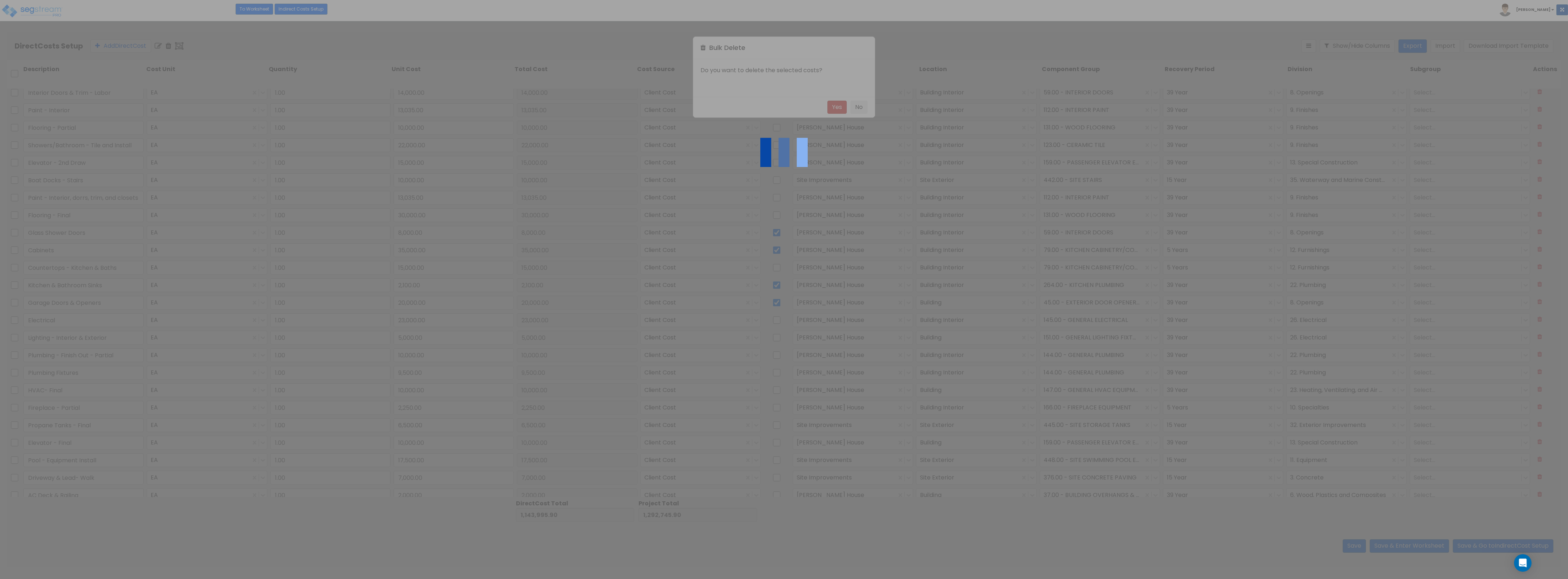
type input "11,000.00"
type input "Railing - Exterior"
type input "6,500.00"
type input "Bathroom Mirrors"
type input "1,500.00"
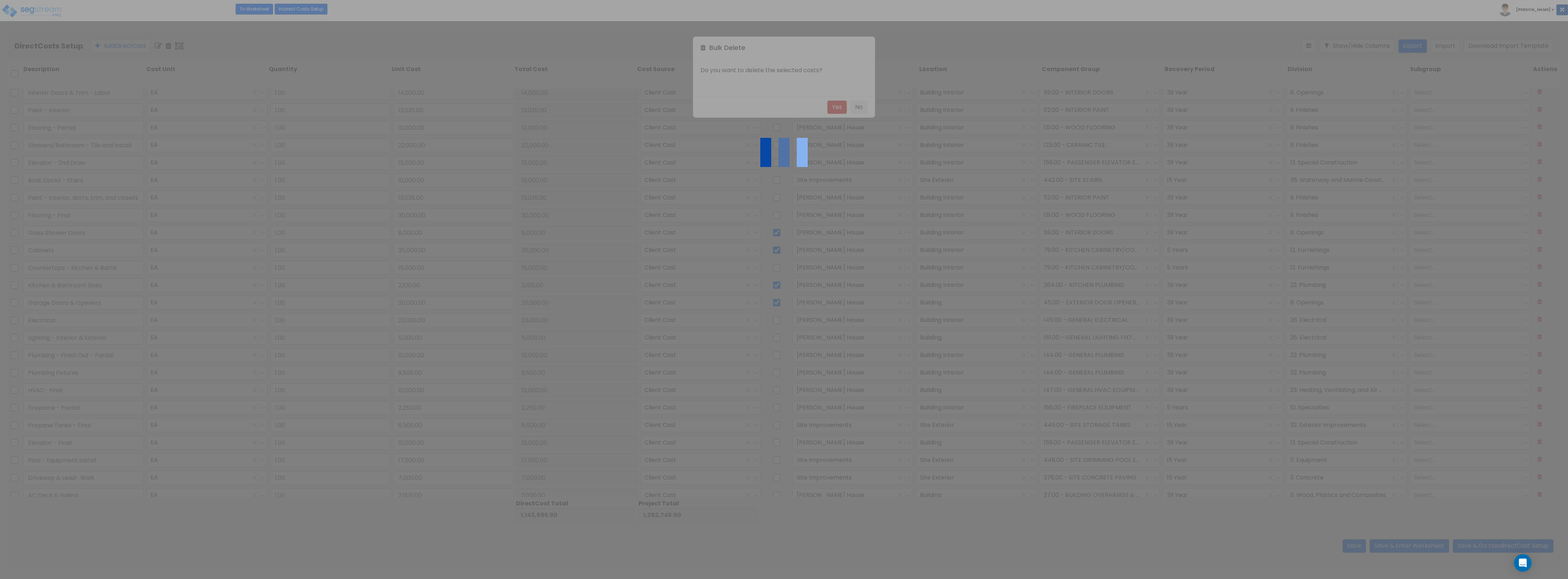
type input "Appliances"
type input "8,188.15"
type input "Door and Bath Hardware"
type input "3,500.00"
type input "Electric Fireplace & Wood Mantle"
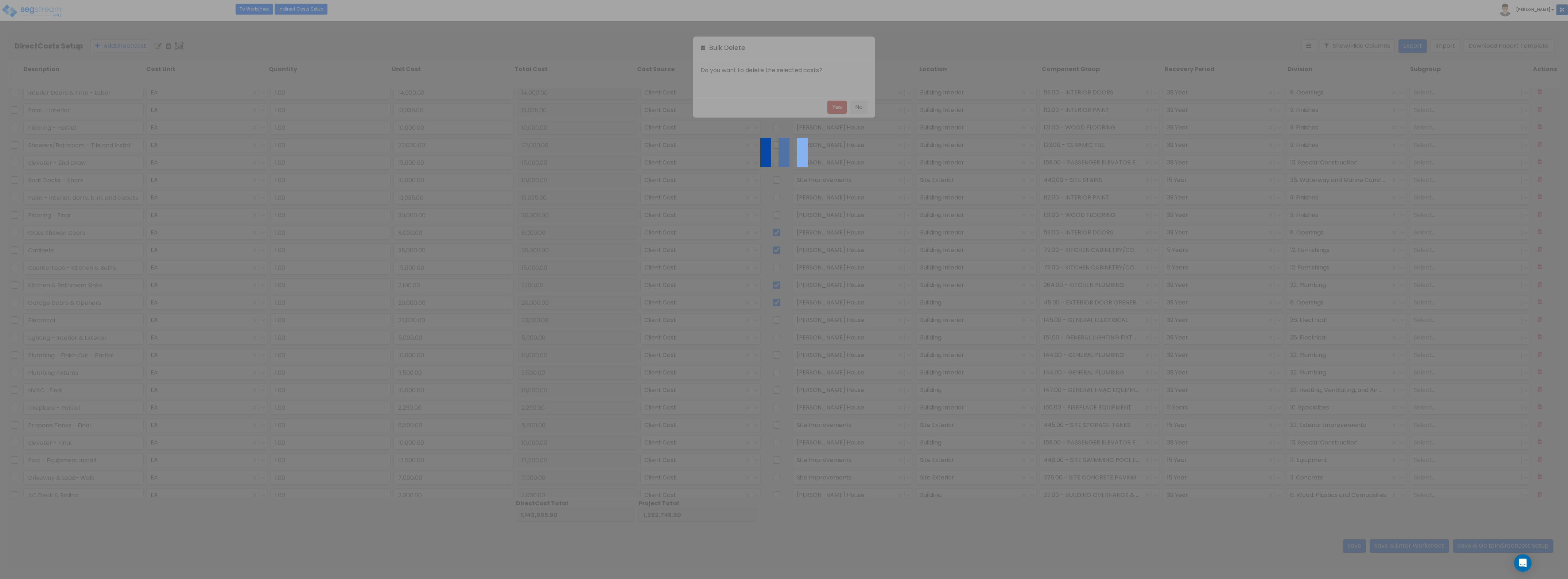
type input "2,250.00"
type input "Landscape & Clean Up"
type input "6,000.00"
type input "Outdoor Kitchen - Frame & Top"
type input "5,000.00"
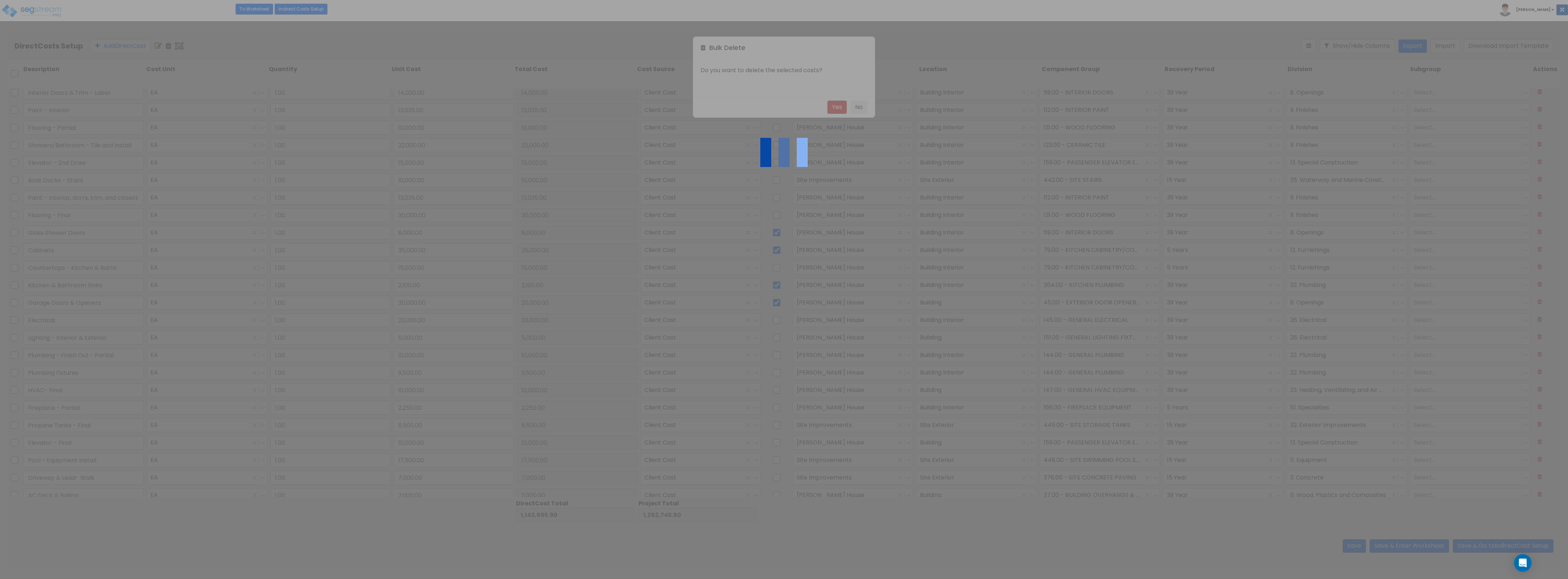
type input "Boat Dock"
type input "9,225.00"
type input "Interior Doors & Trim - Materials"
type input "14,000.00"
type input "13,035.00"
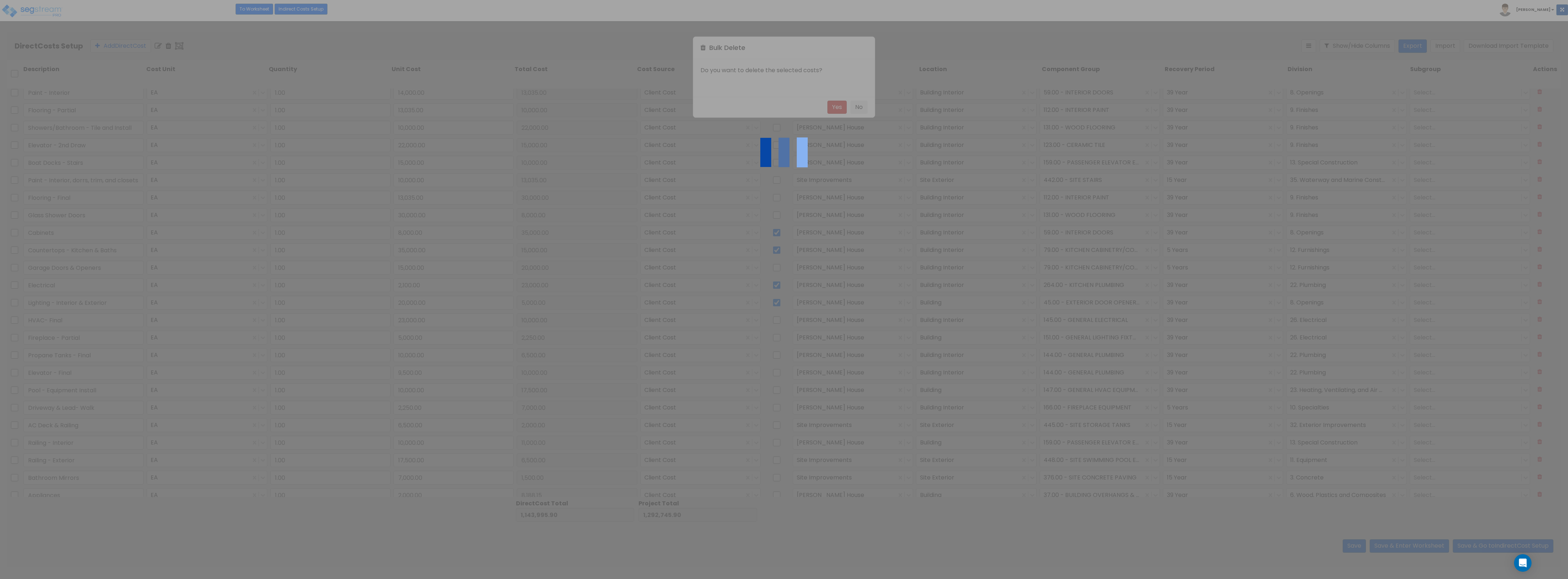
type input "10,000.00"
type input "22,000.00"
type input "15,000.00"
type input "10,000.00"
type input "13,035.00"
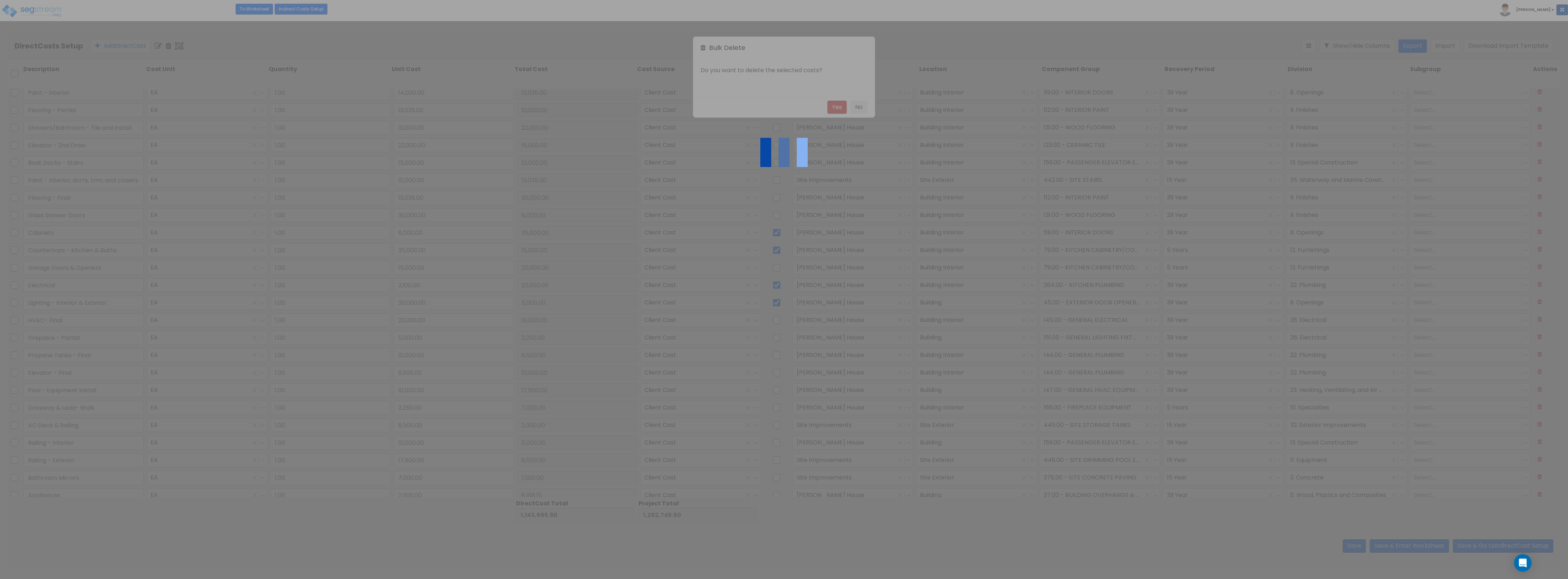
type input "30,000.00"
type input "8,000.00"
type input "35,000.00"
type input "15,000.00"
type input "20,000.00"
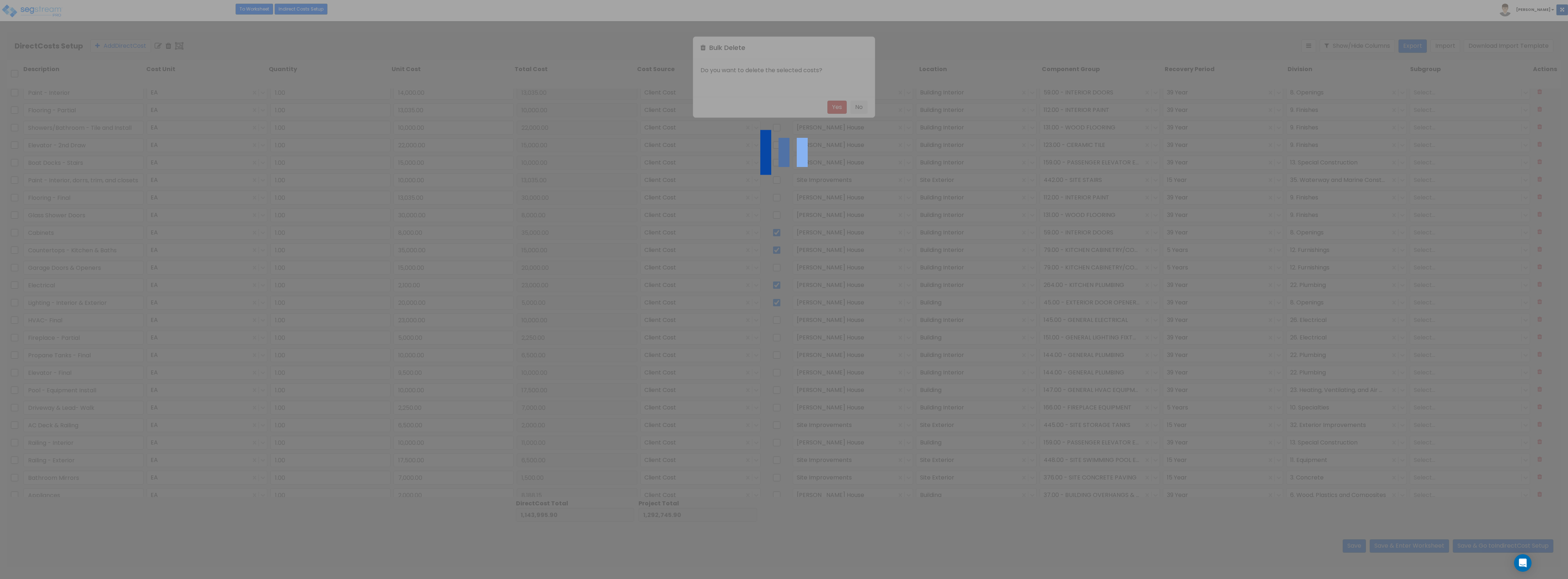
type input "23,000.00"
type input "5,000.00"
type input "10,000.00"
type input "2,250.00"
type input "6,500.00"
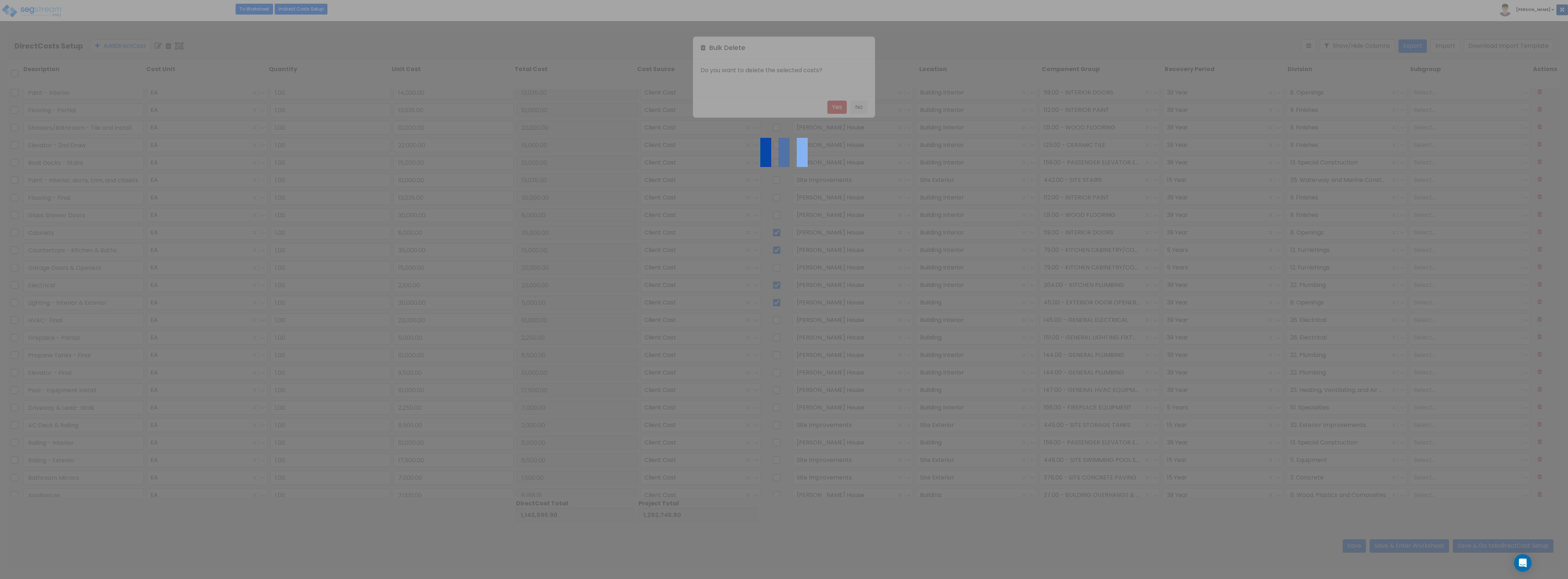
type input "10,000.00"
type input "17,500.00"
type input "7,000.00"
type input "2,000.00"
type input "11,000.00"
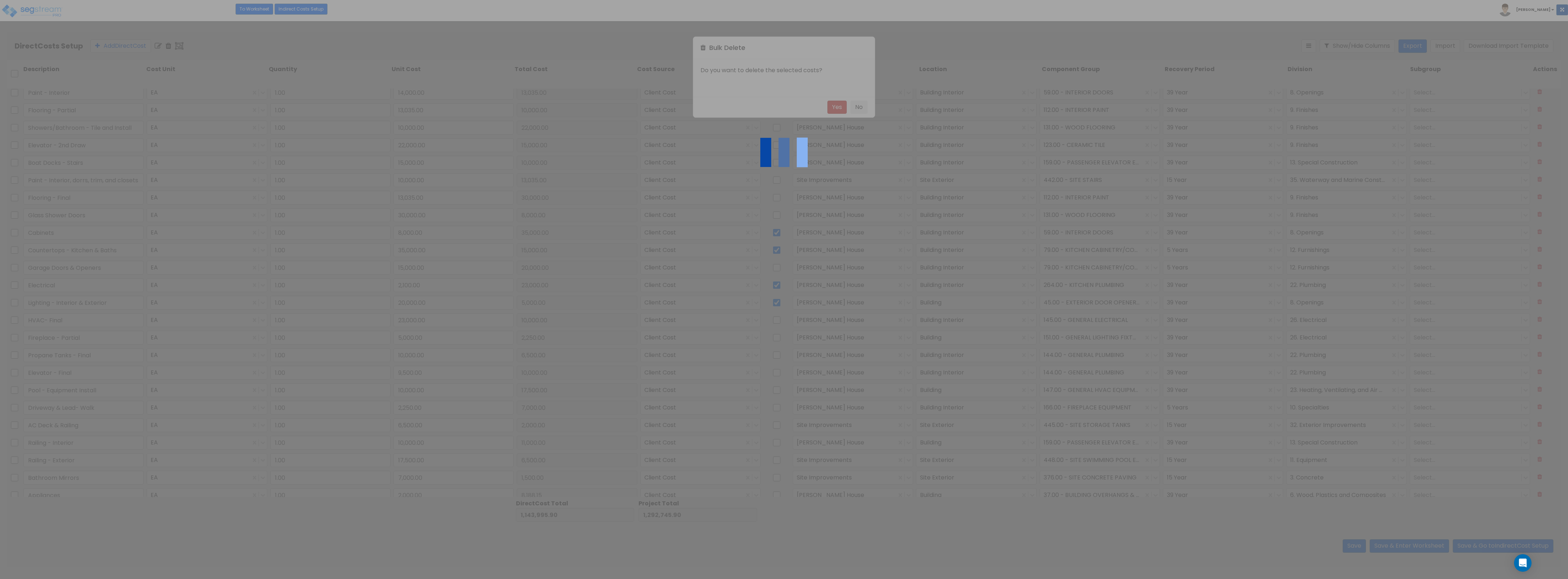
type input "6,500.00"
type input "1,500.00"
type input "8,188.15"
type input "3,500.00"
type input "2,250.00"
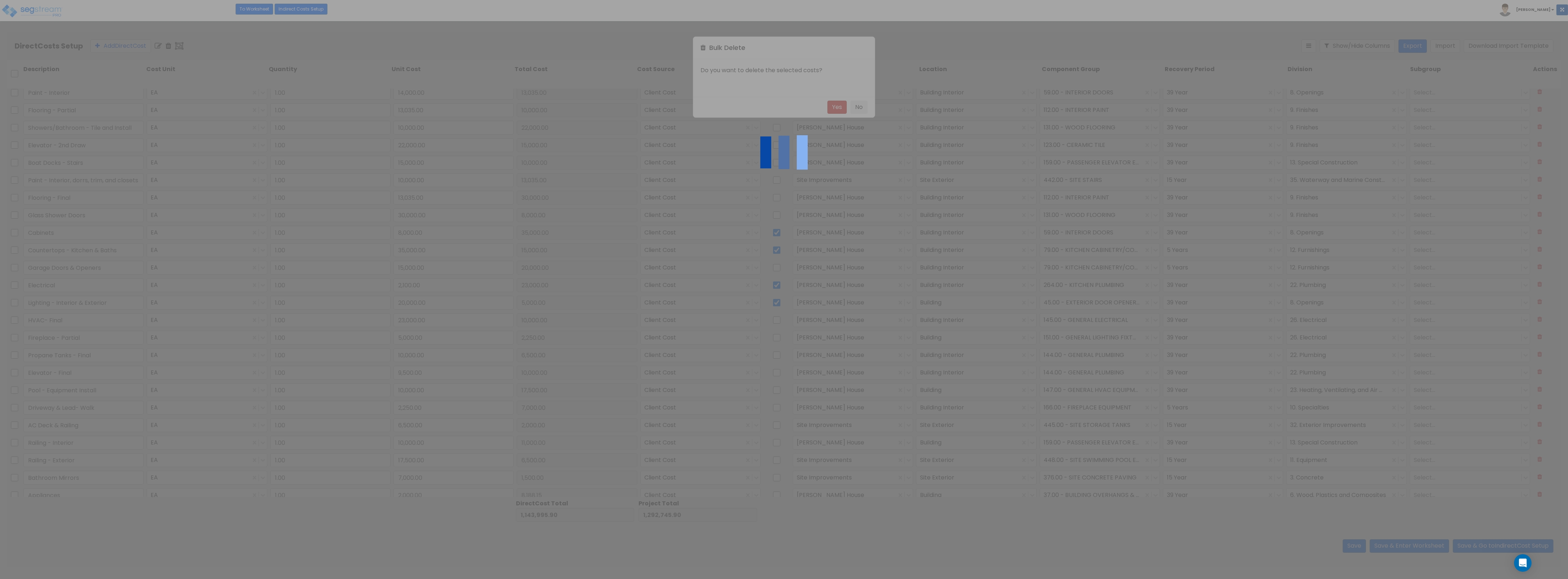
type input "6,000.00"
type input "5,000.00"
type input "9,225.00"
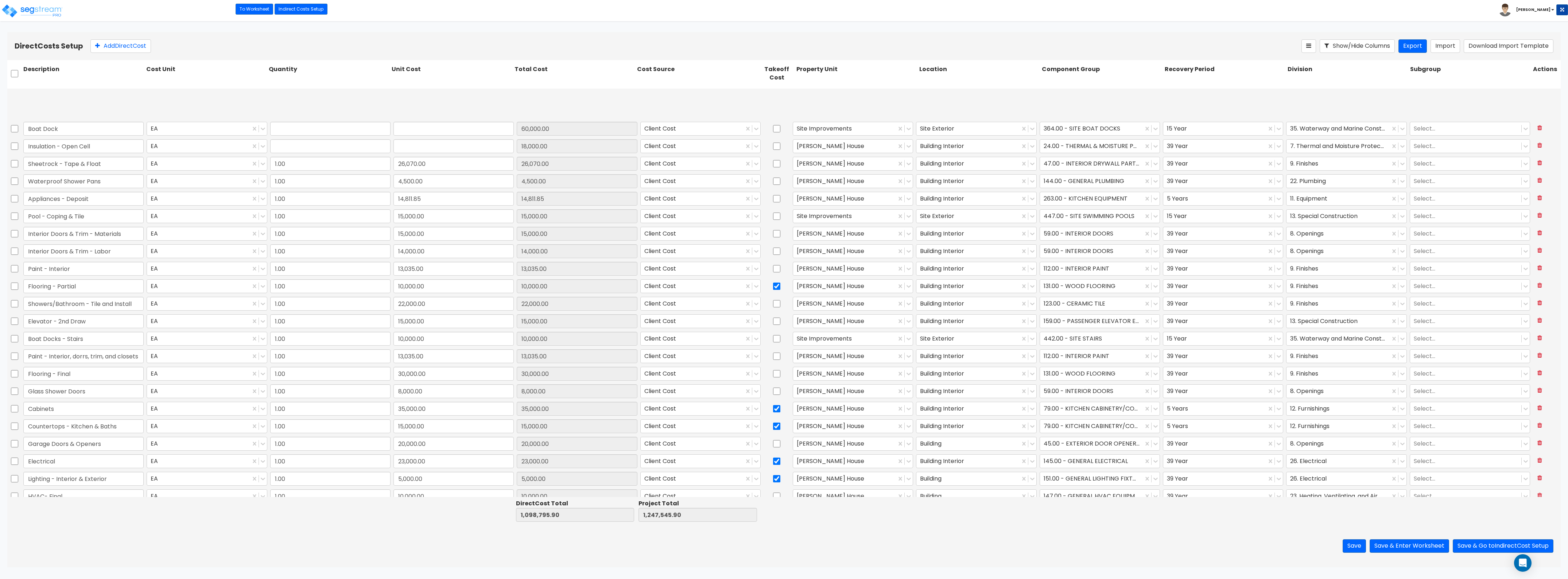
type input "1.00"
type input "60,000.00"
type input "1.00"
type input "18,000.00"
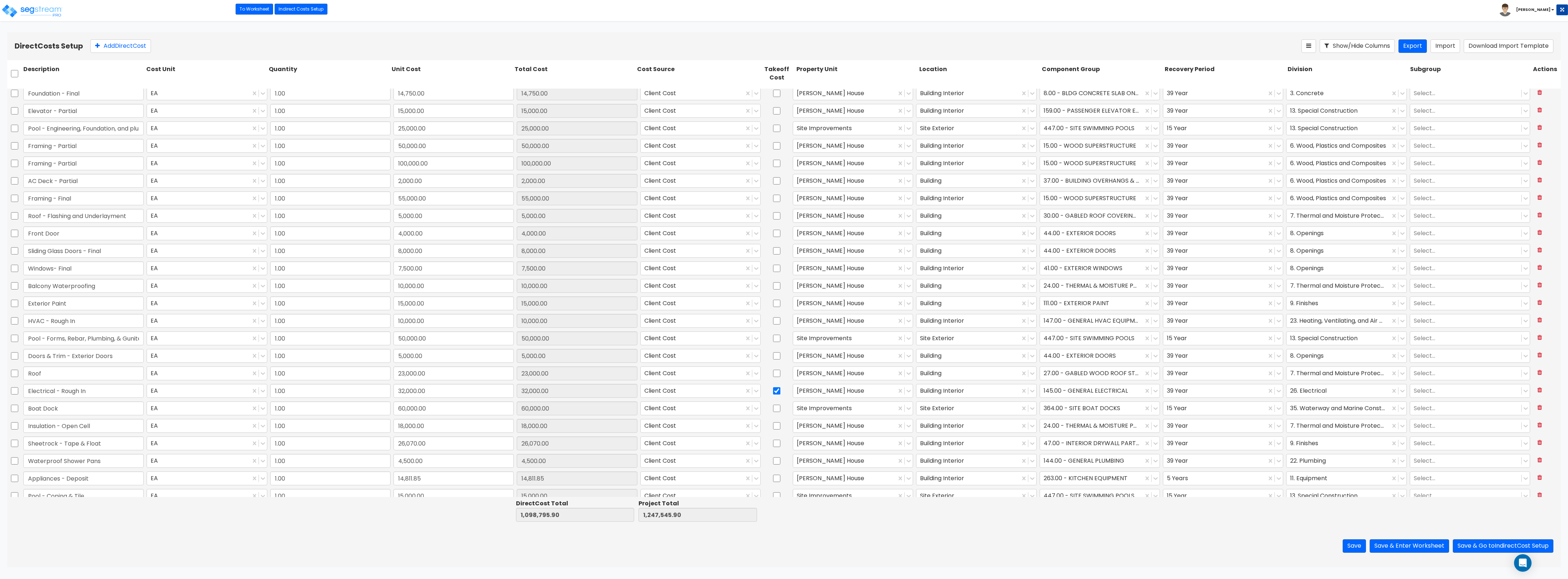
scroll to position [0, 0]
type input "1.00"
type input "22,000.00"
type input "1.00"
type input "15,000.00"
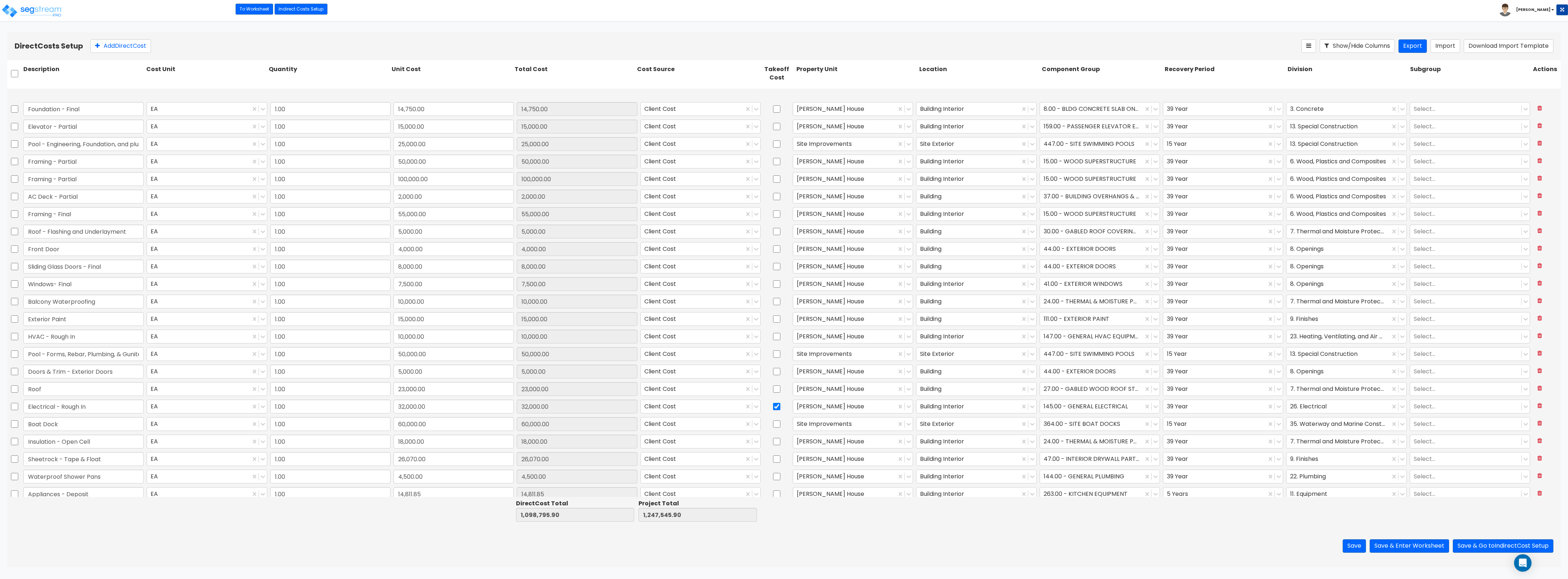
scroll to position [137, 0]
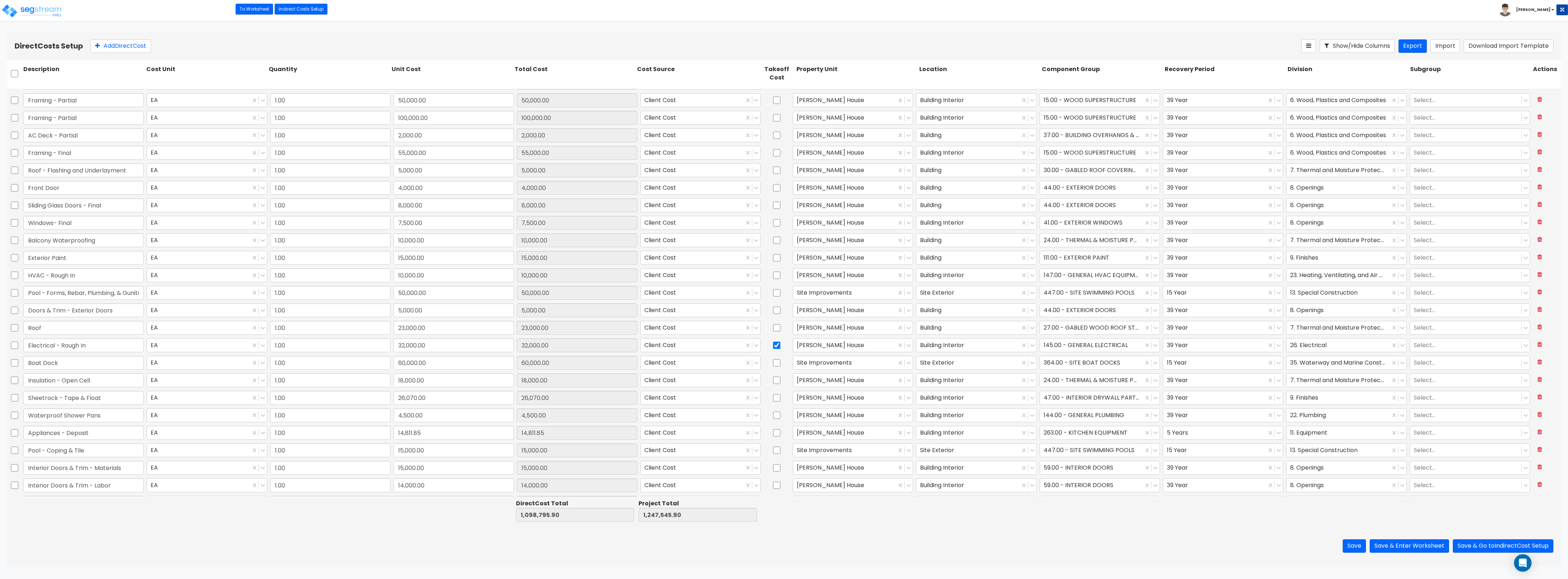
type input "1.00"
type input "14,750.00"
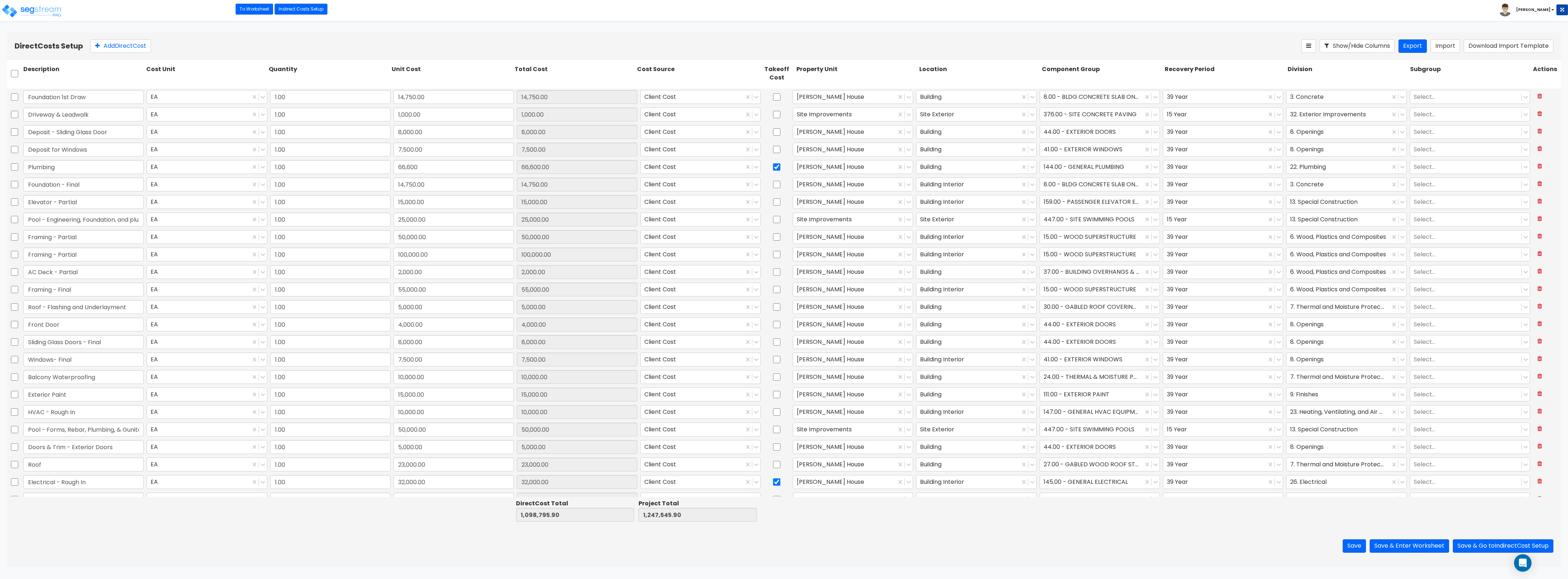
type input "1.00"
type input "15,000.00"
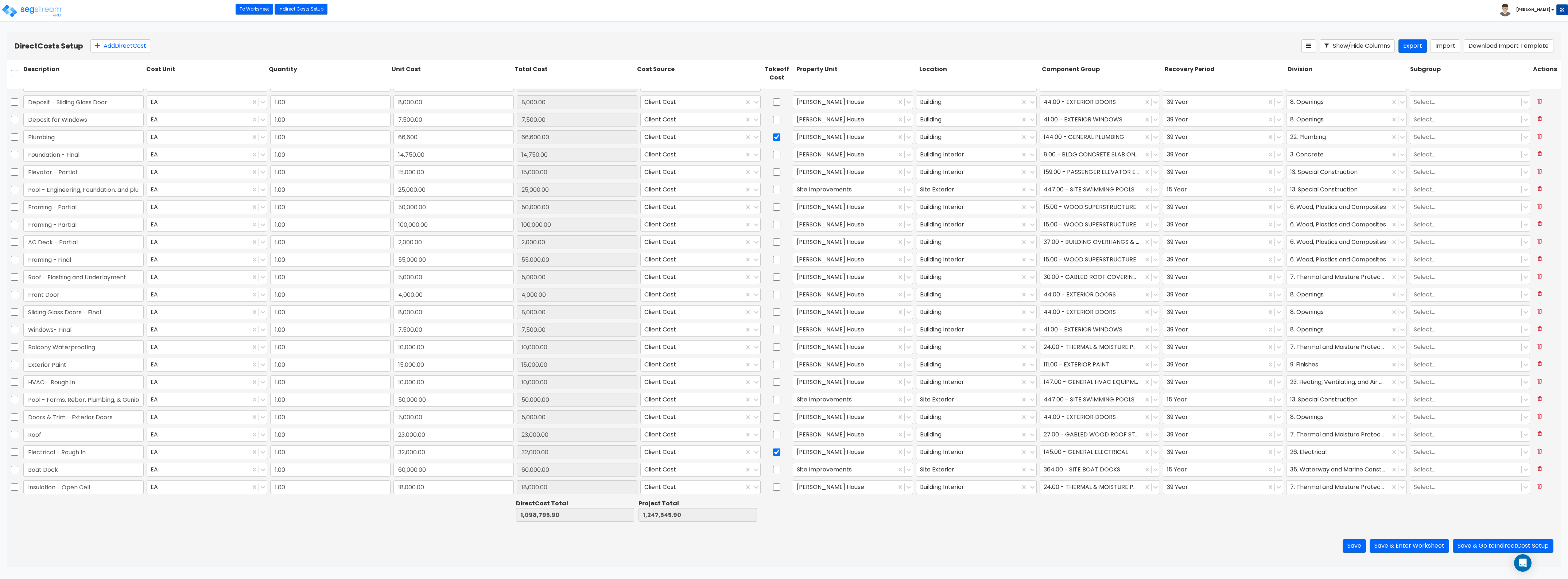
scroll to position [46, 0]
click at [117, 434] on input "Electrical - Rough In" at bounding box center [84, 436] width 121 height 14
type input "Electrical"
click at [420, 441] on input "32,000.00" at bounding box center [453, 436] width 121 height 14
type input "57,203"
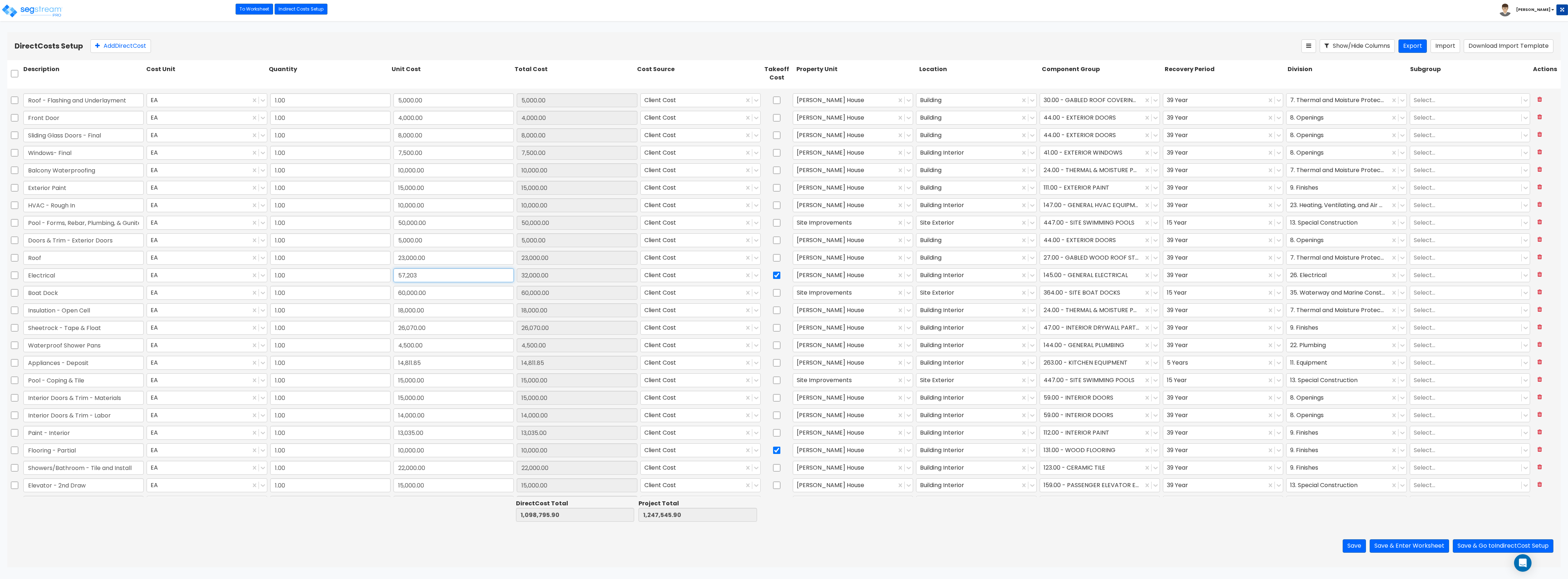
scroll to position [228, 0]
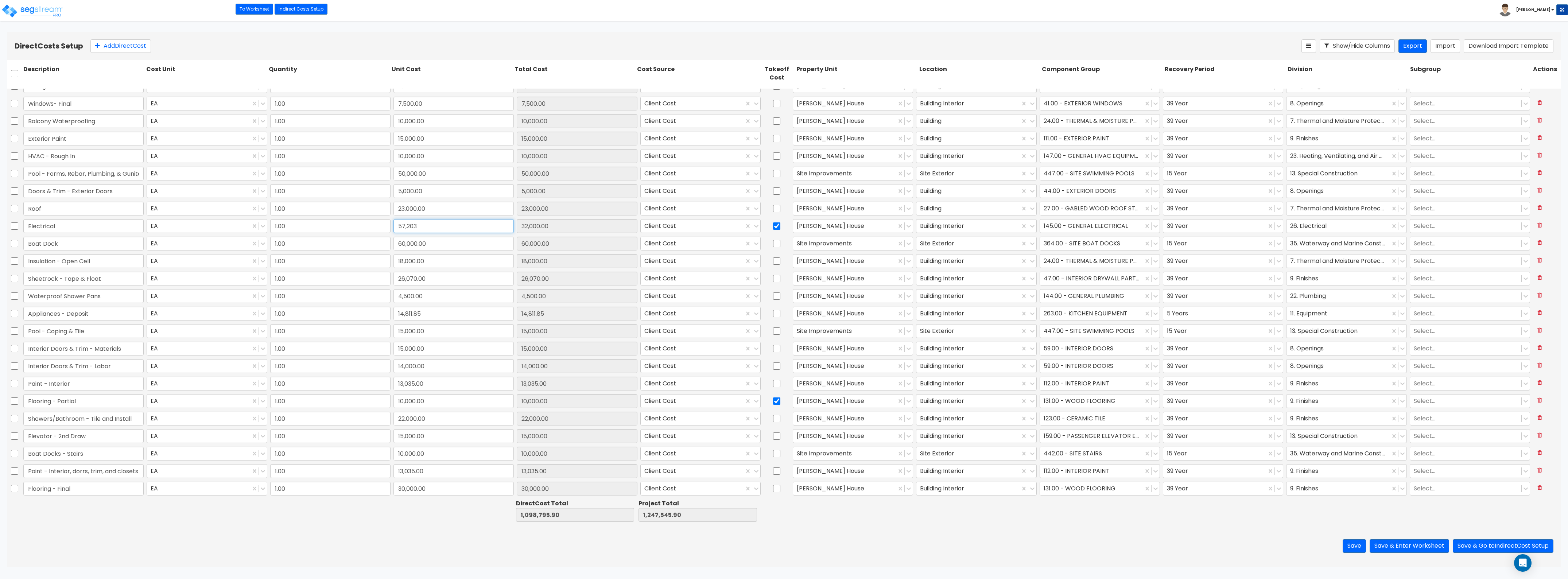
type input "1.00"
type input "10,000.00"
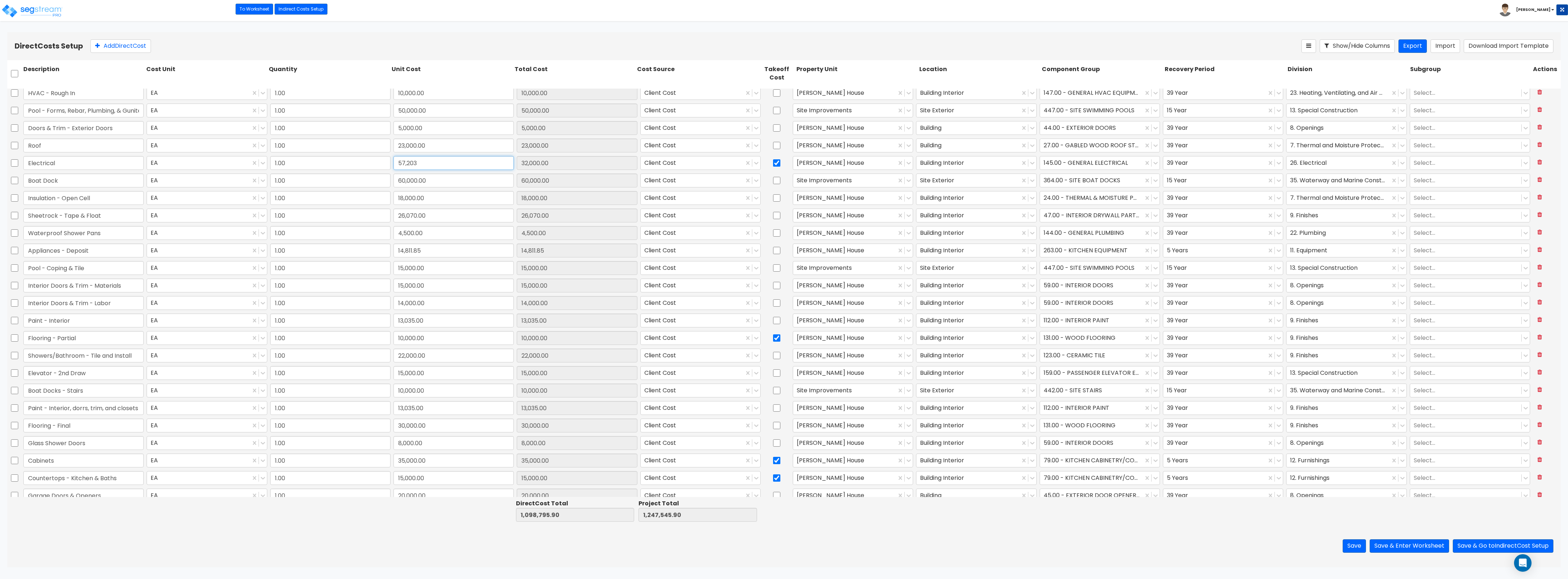
scroll to position [364, 0]
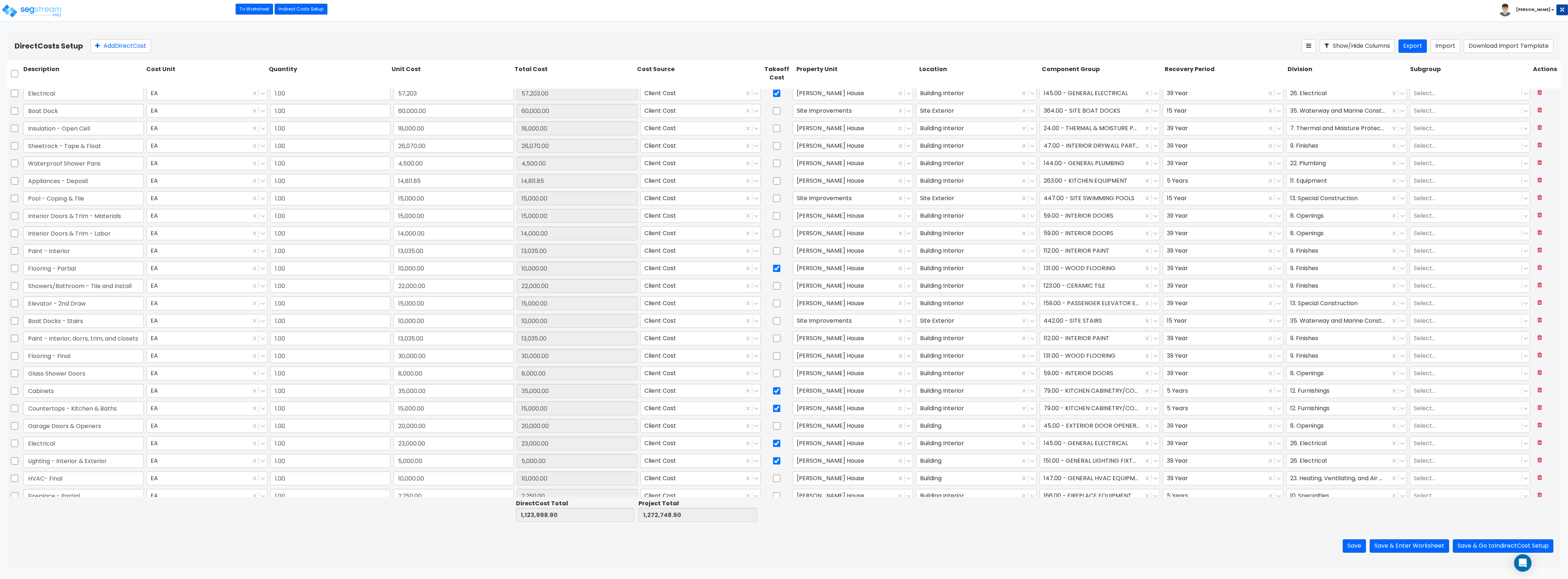
type input "1.00"
type input "11,000.00"
click at [14, 378] on input "checkbox" at bounding box center [15, 376] width 8 height 14
checkbox input "true"
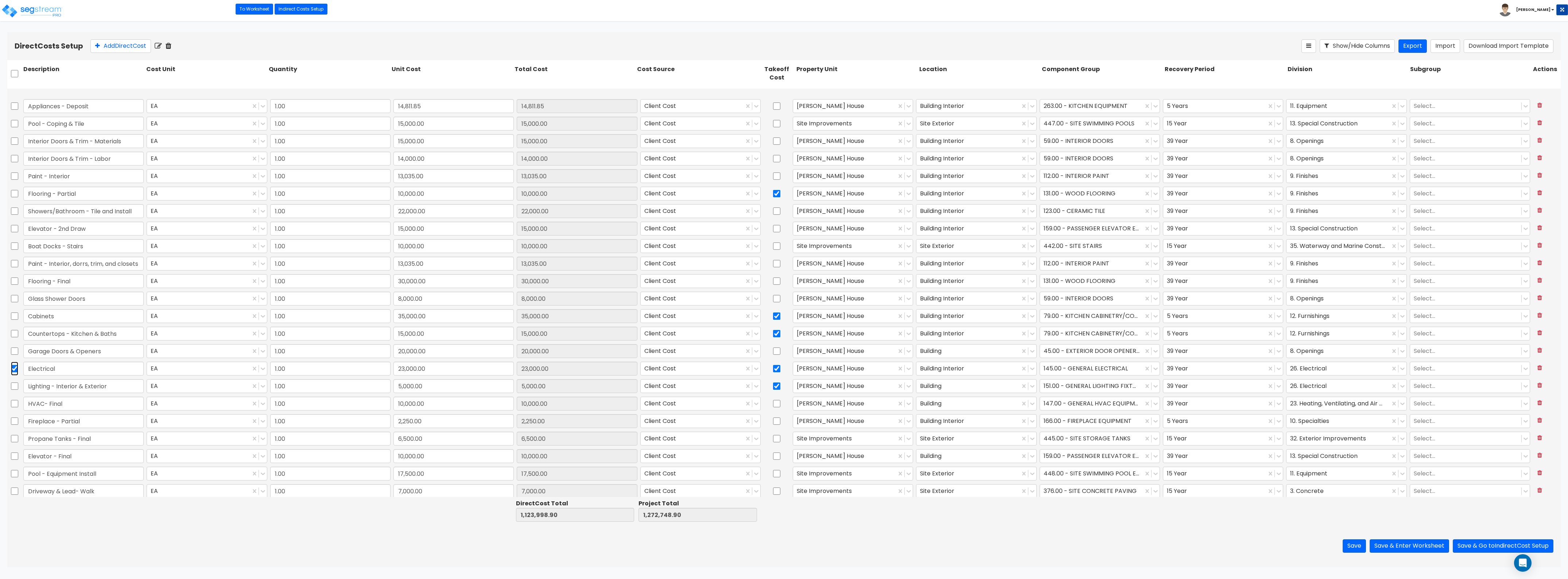
type input "1.00"
type input "6,000.00"
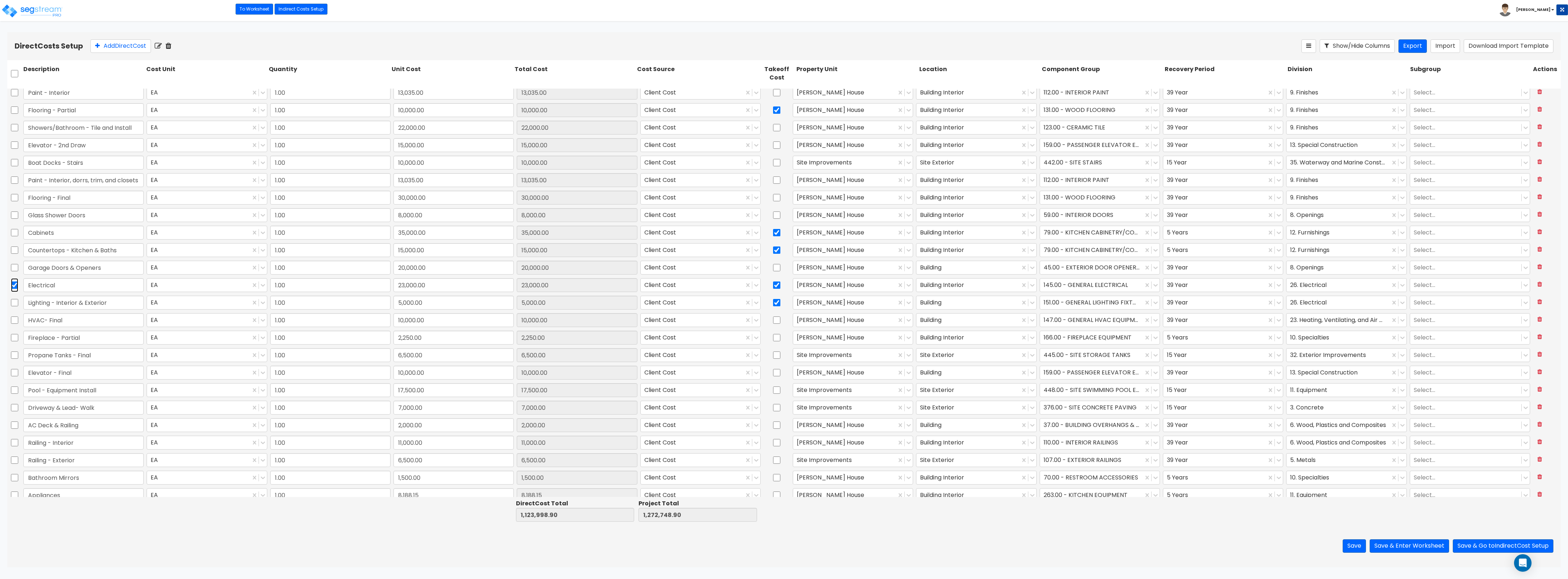
type input "1.00"
type input "17,500.00"
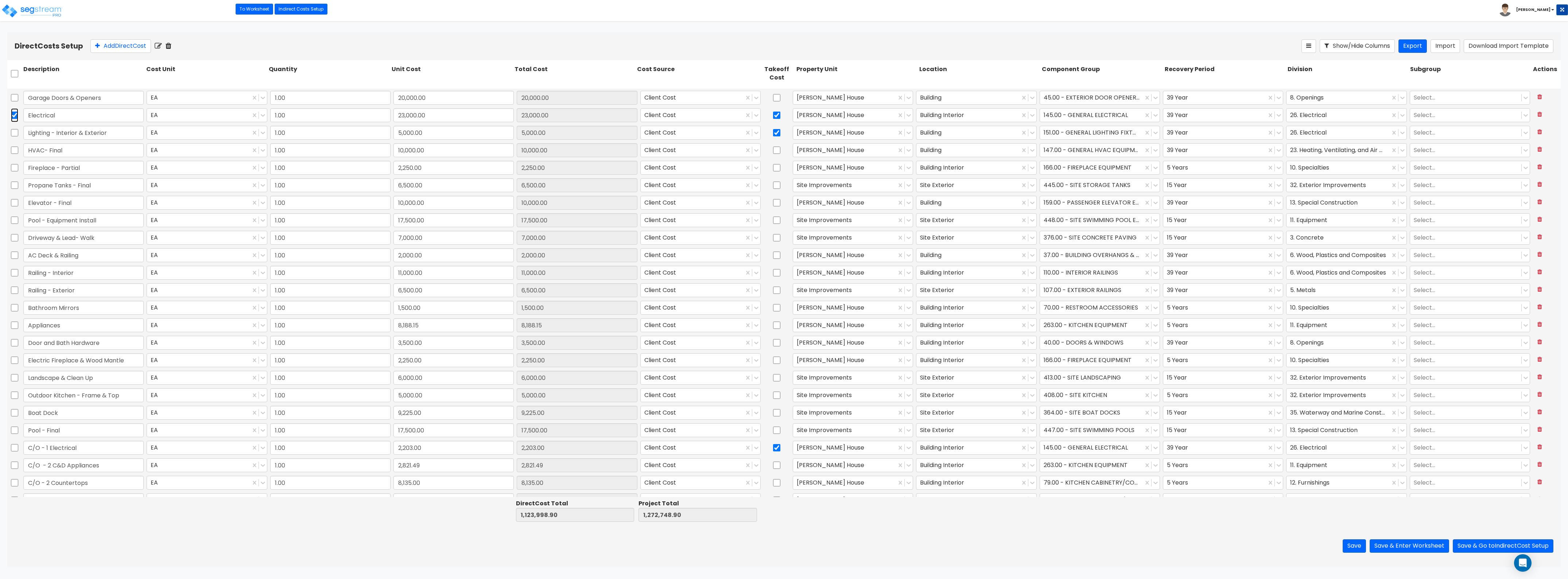
scroll to position [729, 0]
click at [17, 435] on input "checkbox" at bounding box center [15, 435] width 8 height 14
checkbox input "true"
click at [169, 44] on icon at bounding box center [168, 47] width 6 height 8
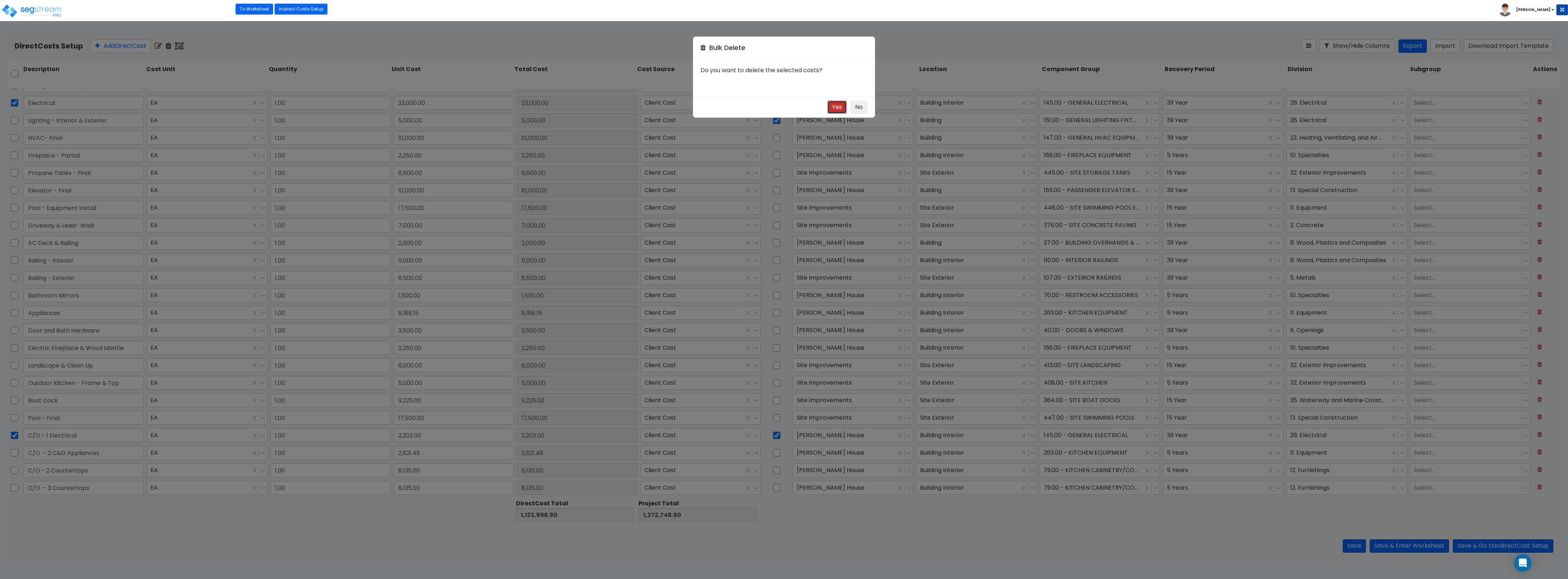
click at [837, 103] on button "Yes" at bounding box center [837, 107] width 19 height 13
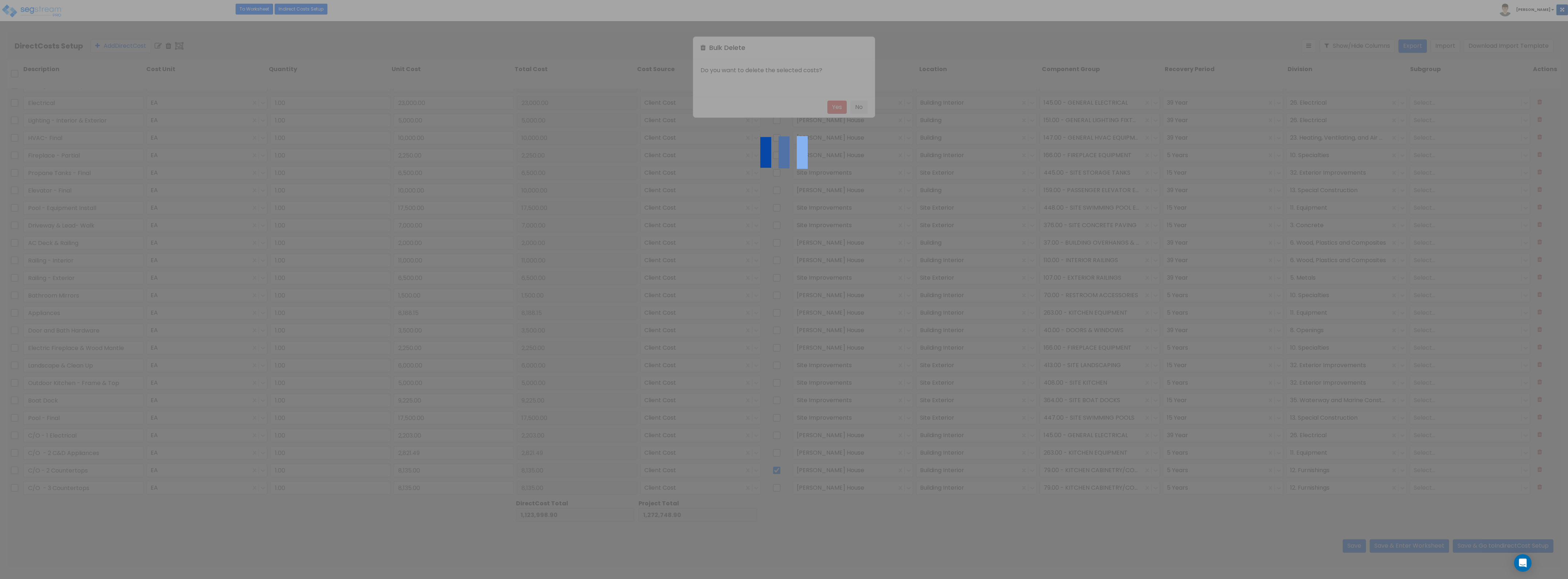
checkbox input "false"
type input "Lighting - Interior & Exterior"
type input "5,000.00"
type input "HVAC- Final"
type input "10,000.00"
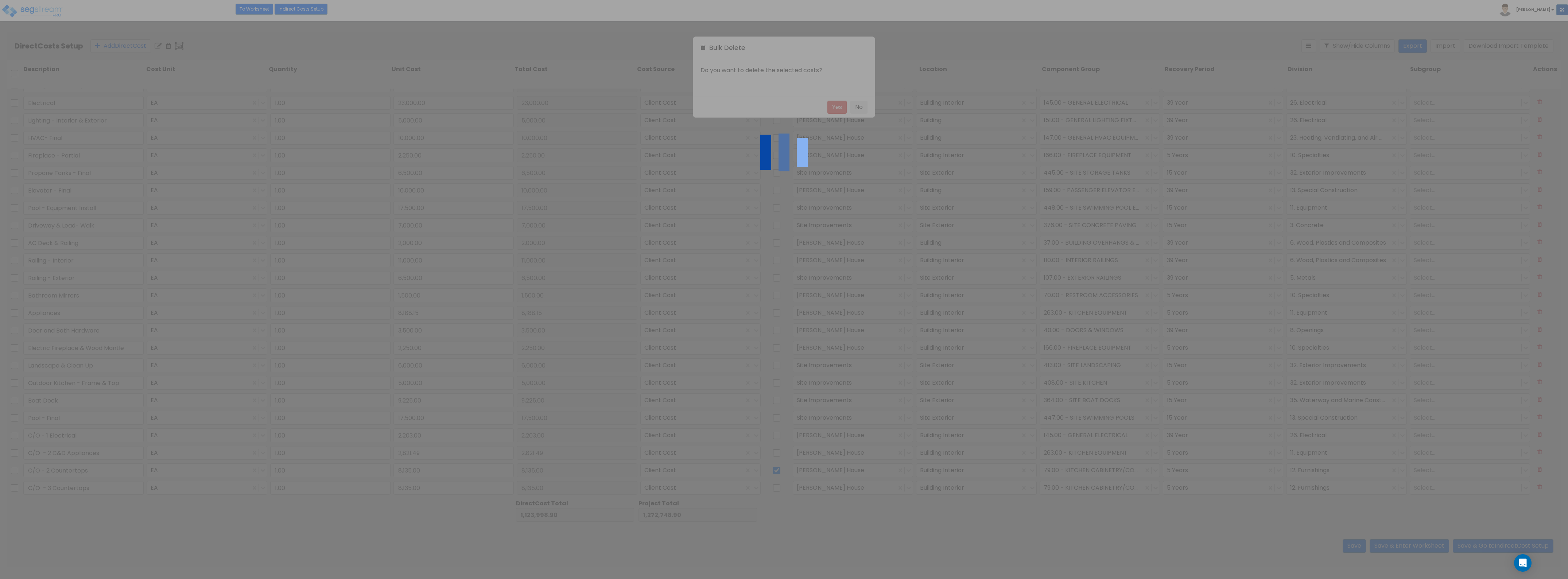
checkbox input "false"
type input "Fireplace - Partial"
type input "2,250.00"
type input "Propane Tanks - Final"
type input "6,500.00"
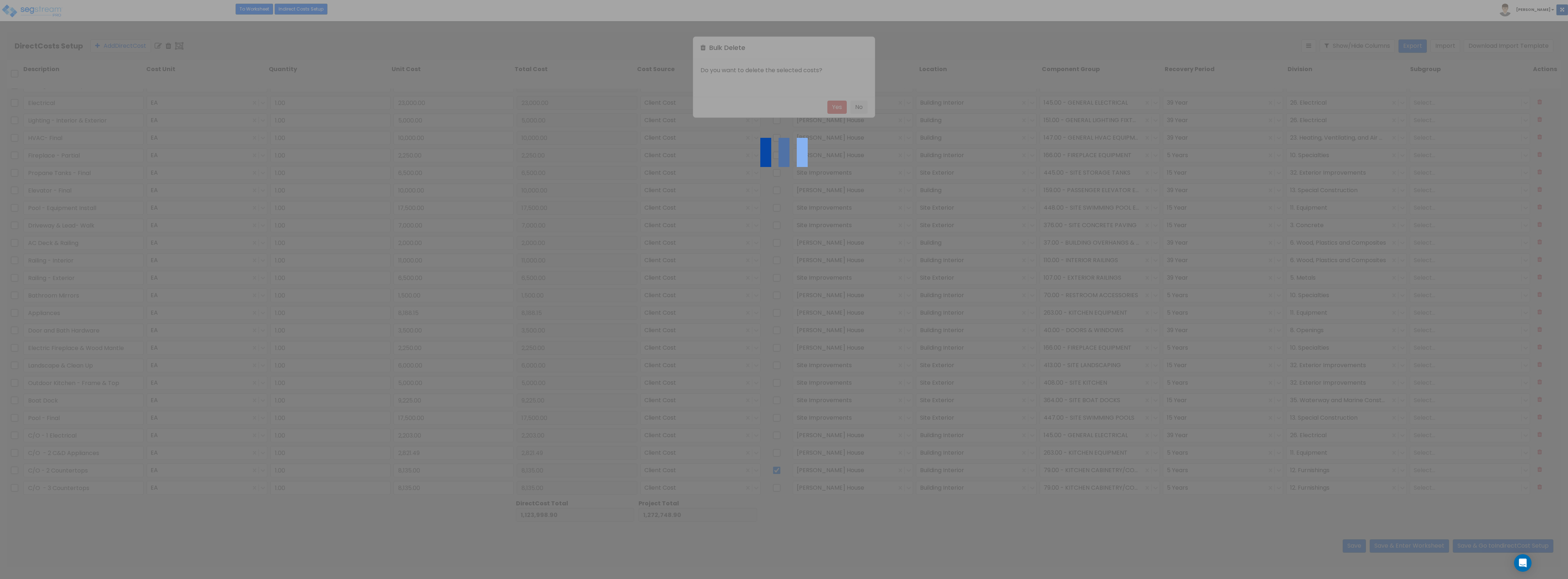
type input "Elevator - Final"
type input "10,000.00"
type input "Pool - Equipment Install"
type input "17,500.00"
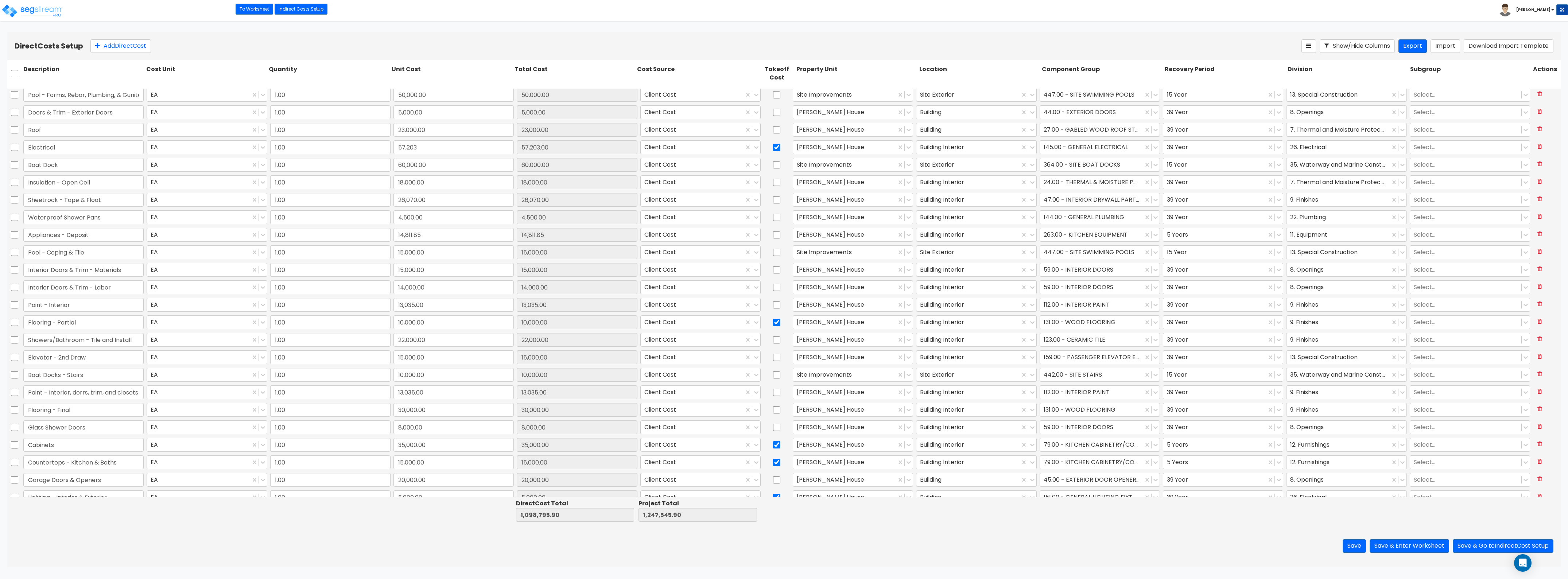
scroll to position [319, 0]
click at [426, 164] on input "57,203" at bounding box center [453, 162] width 121 height 14
click at [433, 163] on input "57,203" at bounding box center [453, 162] width 121 height 14
click at [1355, 546] on button "Save" at bounding box center [1354, 546] width 24 height 13
click at [776, 429] on input "checkbox" at bounding box center [777, 425] width 8 height 14
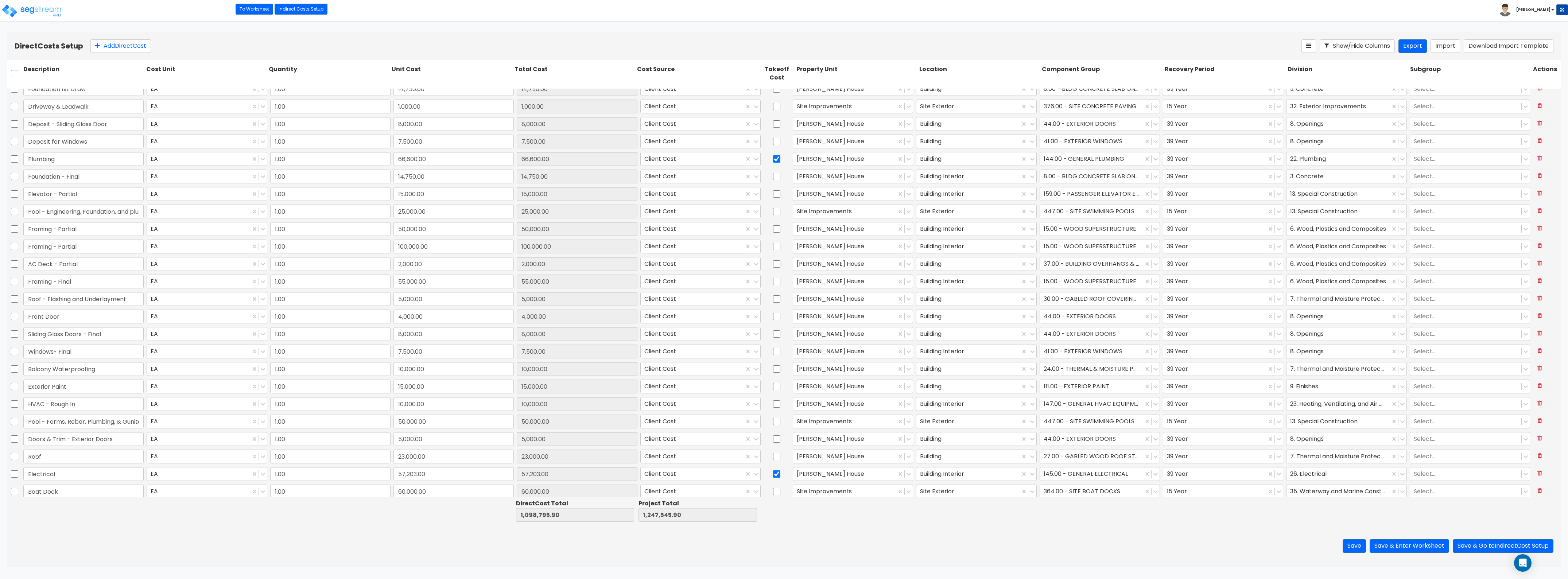
scroll to position [0, 0]
drag, startPoint x: 312, startPoint y: 163, endPoint x: 259, endPoint y: 163, distance: 53.0
click at [259, 163] on div "Plumbing EA 66,600.00 0.00 Client Cost Nelson House Building 144.00 - GENERAL P…" at bounding box center [784, 167] width 1554 height 17
click at [414, 163] on input "text" at bounding box center [453, 167] width 121 height 14
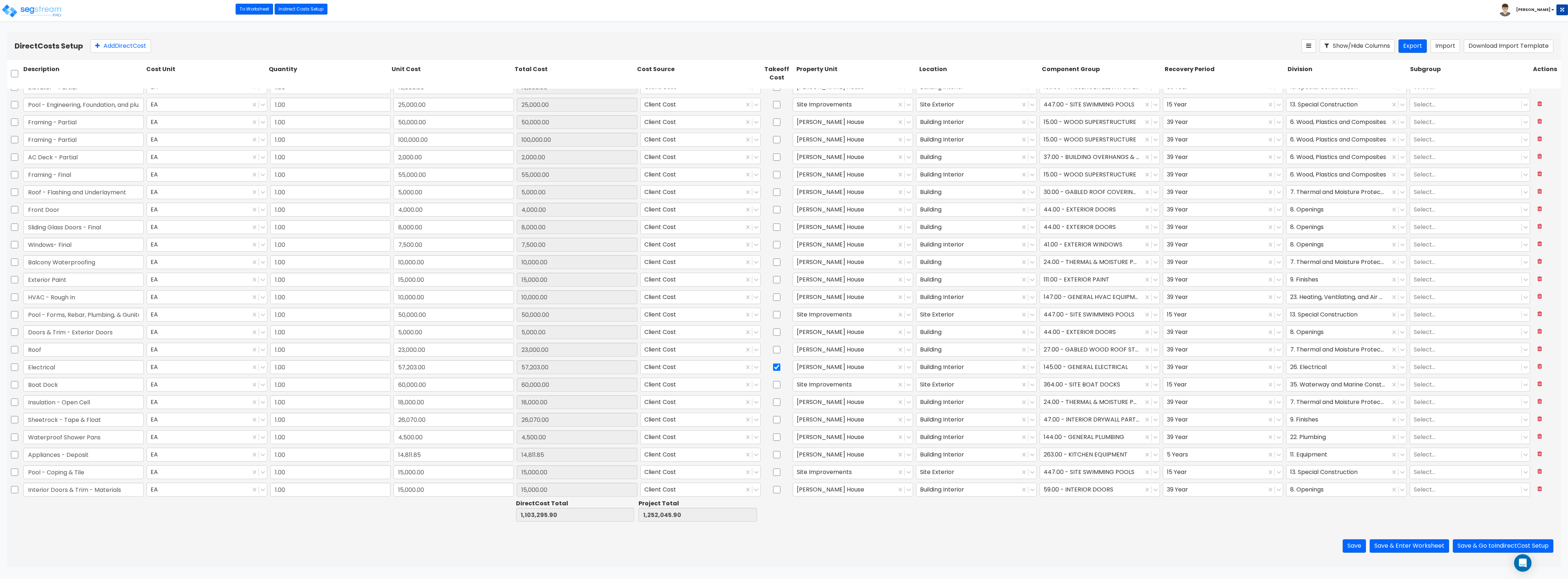
scroll to position [137, 0]
click at [16, 418] on input "checkbox" at bounding box center [15, 415] width 8 height 14
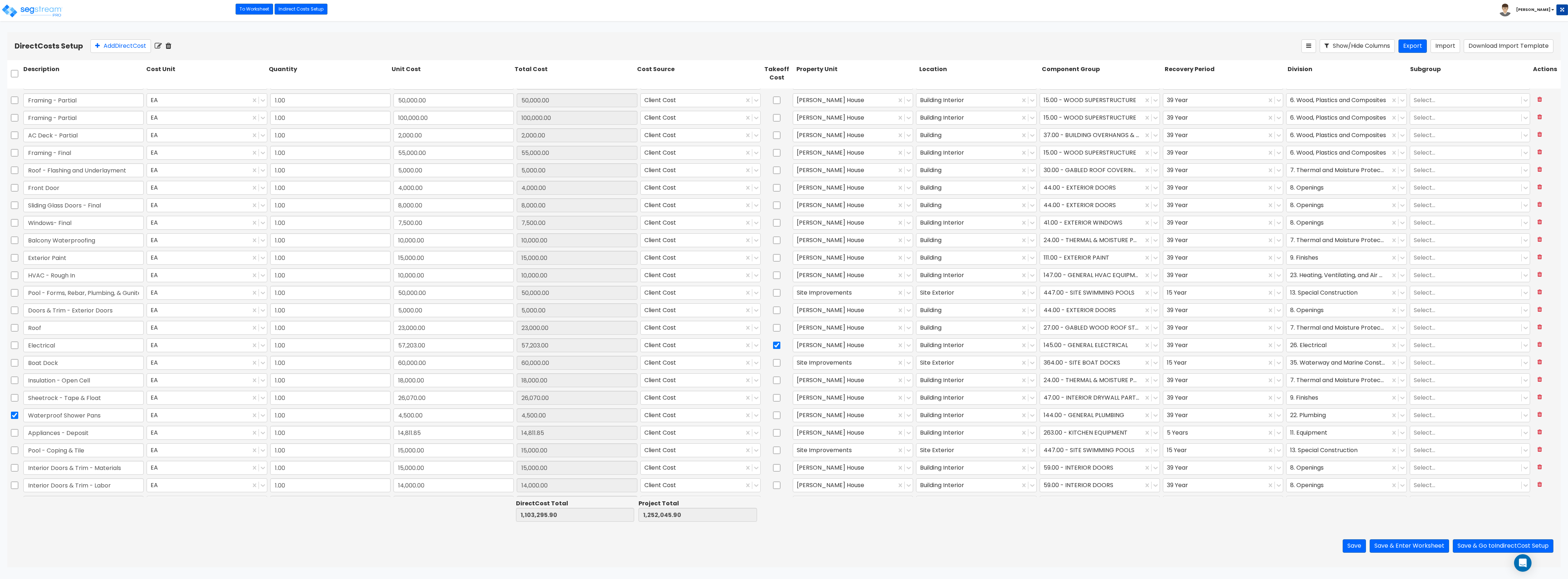
click at [170, 43] on icon at bounding box center [168, 47] width 6 height 8
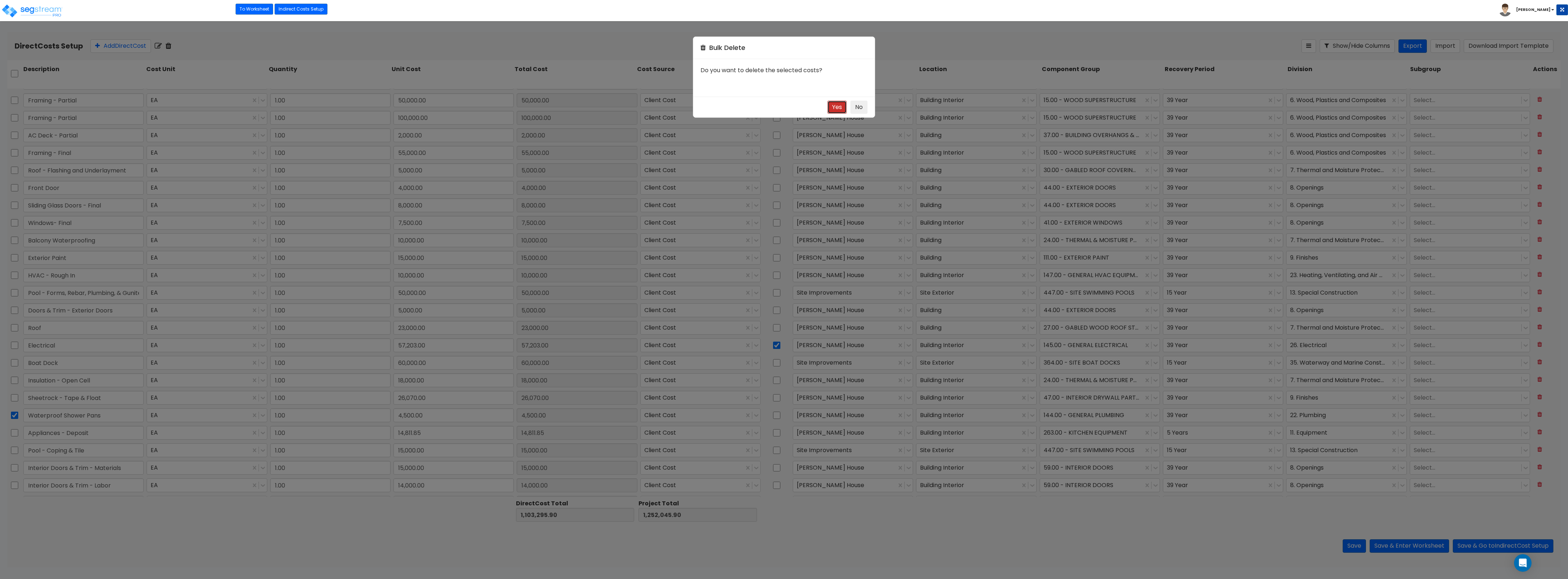
click at [840, 105] on button "Yes" at bounding box center [837, 107] width 19 height 13
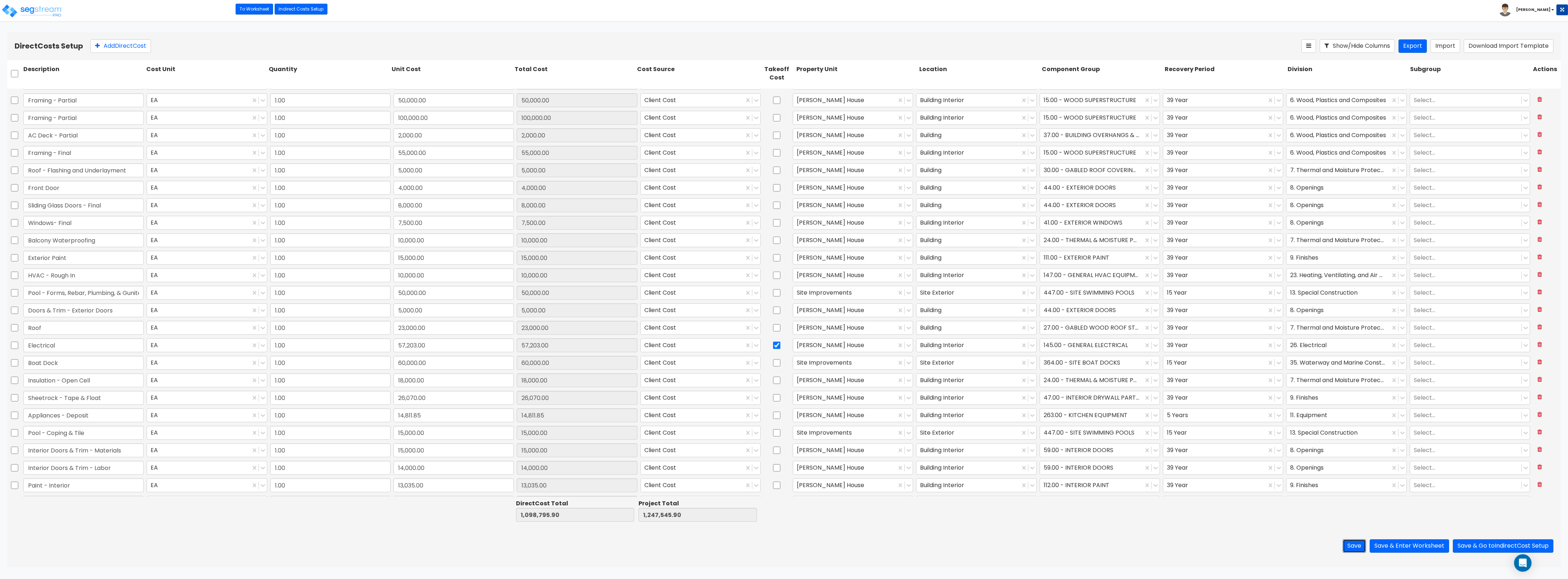
click at [1349, 549] on button "Save" at bounding box center [1354, 546] width 24 height 13
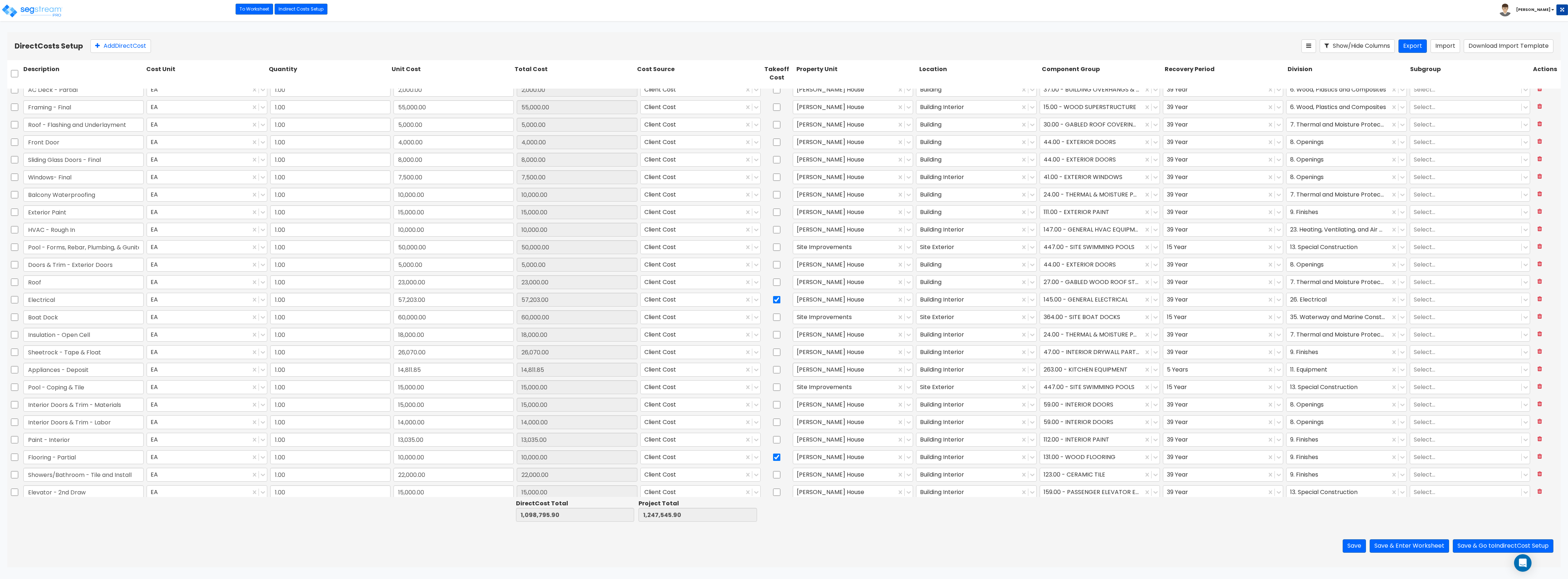
scroll to position [273, 0]
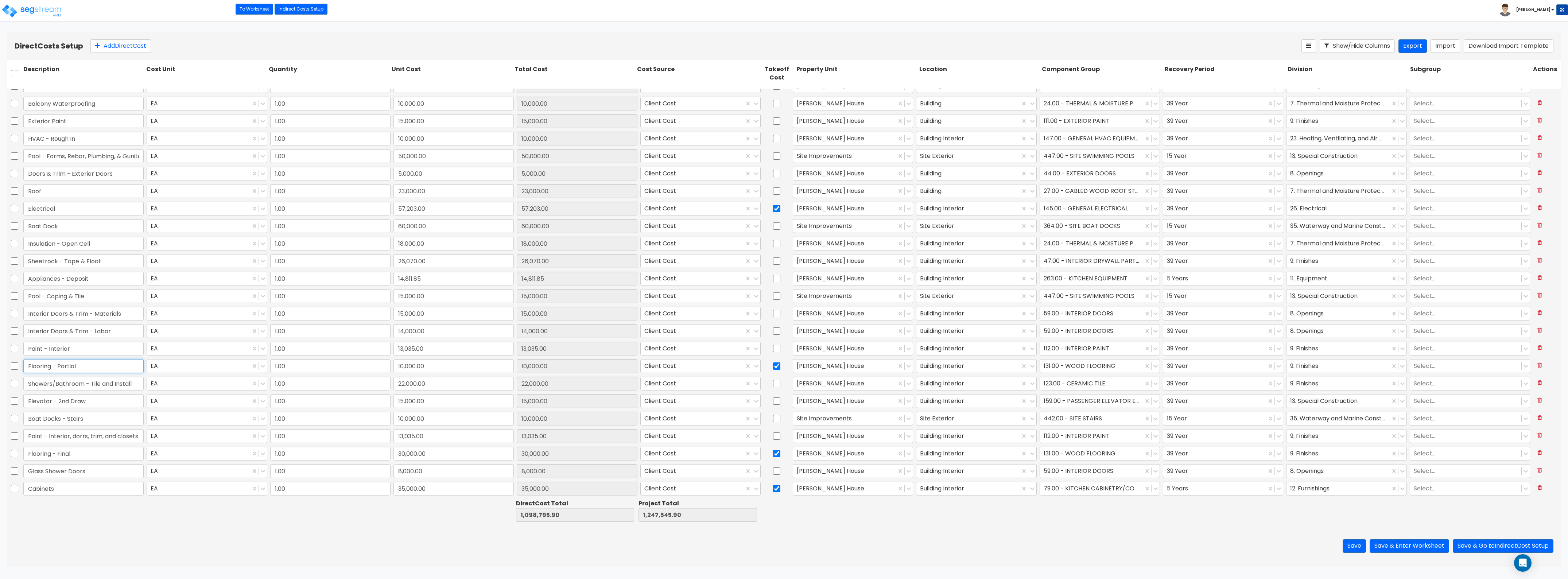
click at [90, 366] on input "Flooring - Partial" at bounding box center [84, 365] width 121 height 14
click at [441, 365] on input "10,000.00" at bounding box center [453, 365] width 121 height 14
click at [15, 456] on input "checkbox" at bounding box center [15, 453] width 8 height 14
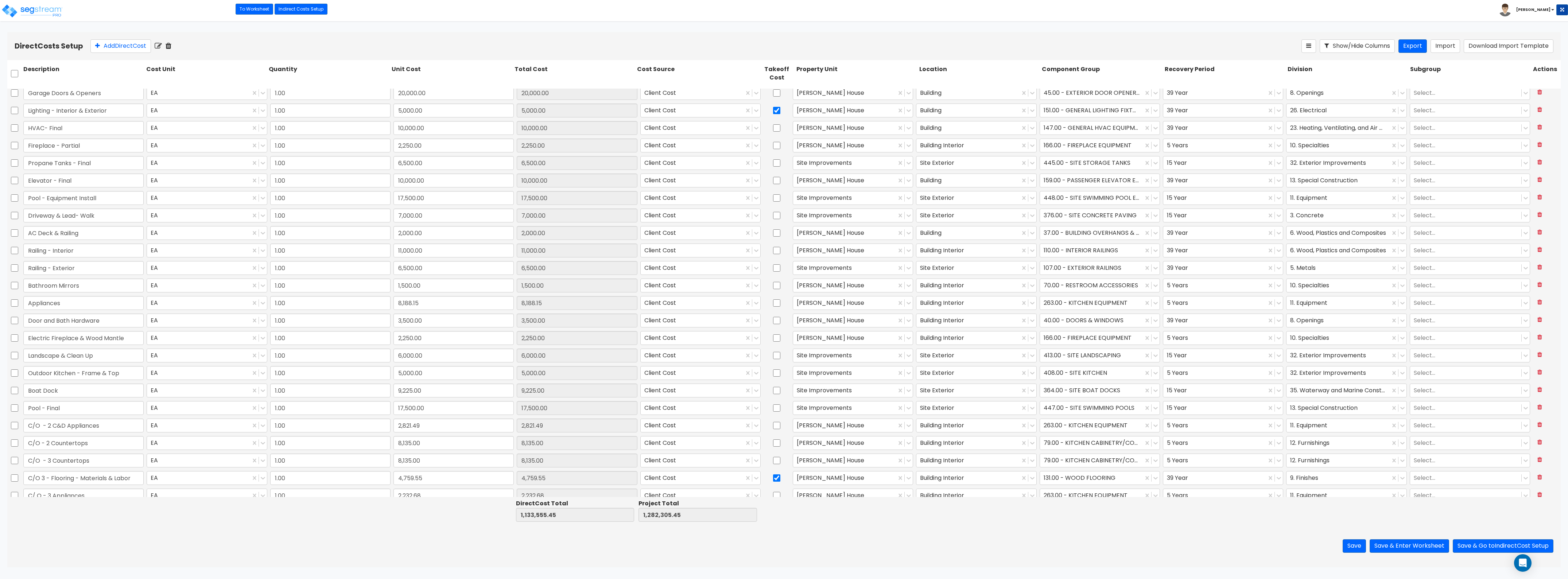
scroll to position [729, 0]
click at [15, 449] on input "checkbox" at bounding box center [15, 453] width 8 height 14
click at [171, 45] on icon at bounding box center [168, 47] width 6 height 8
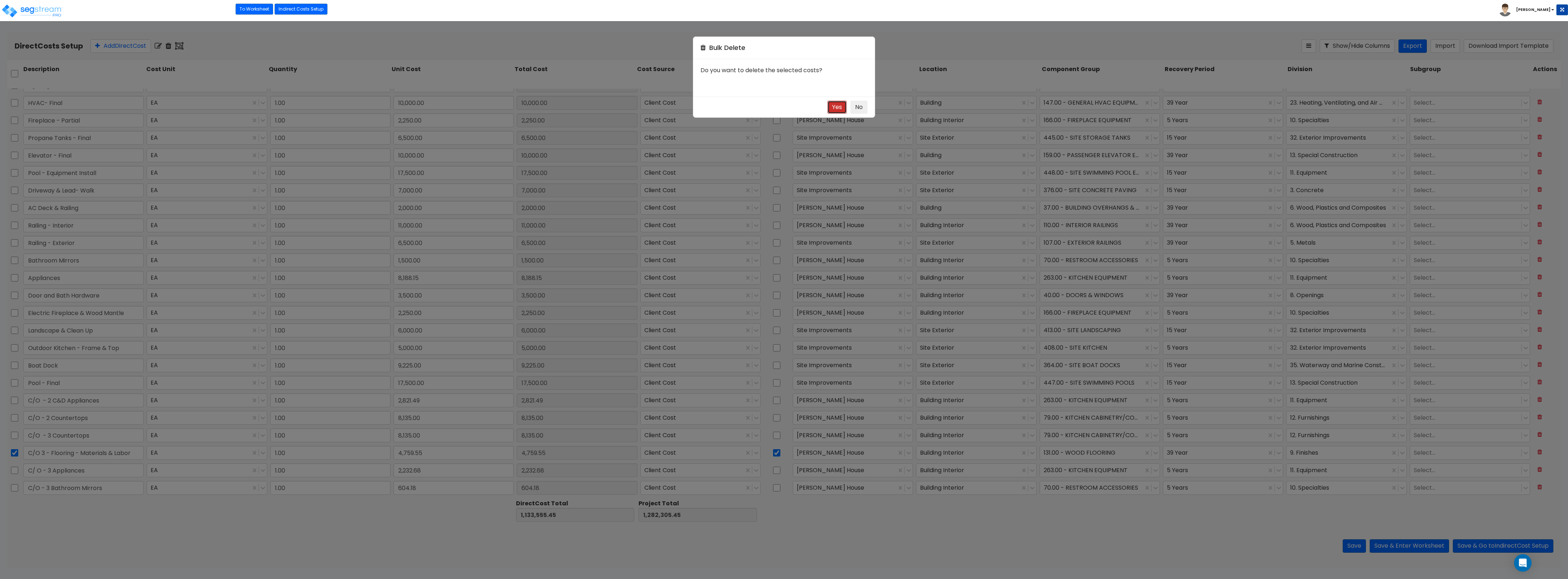
click at [835, 105] on button "Yes" at bounding box center [837, 107] width 19 height 13
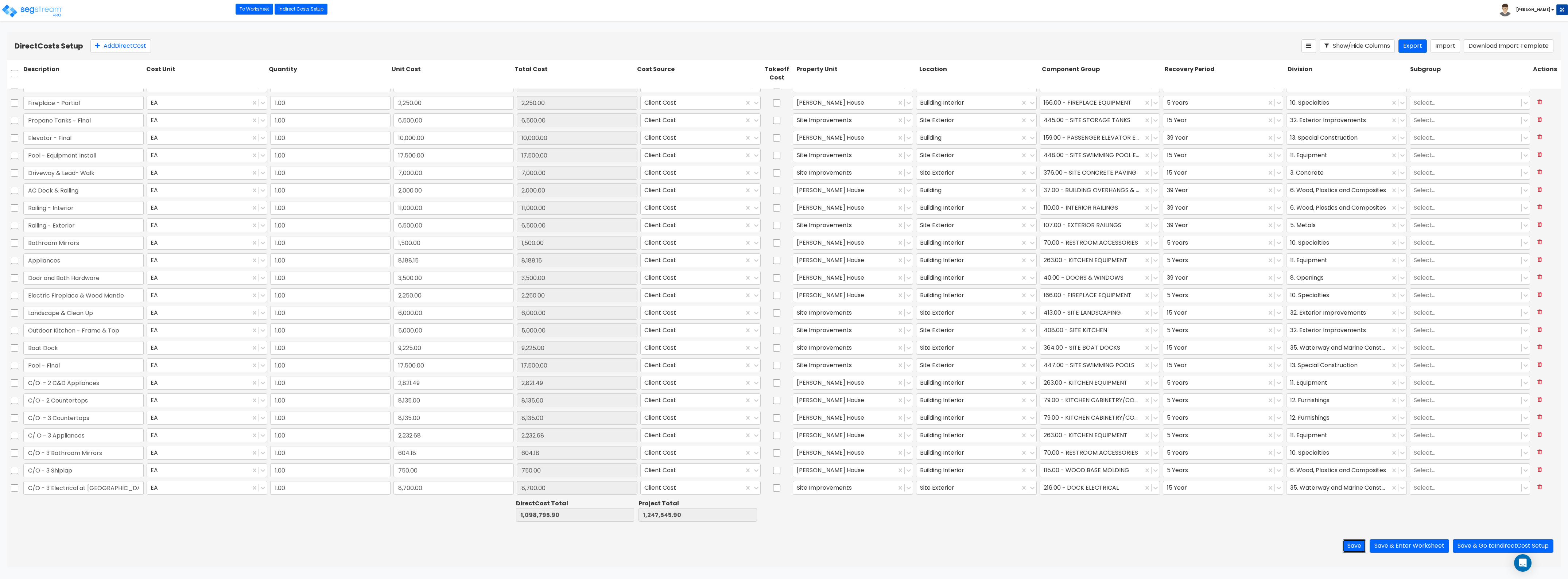
click at [1362, 547] on button "Save" at bounding box center [1354, 546] width 24 height 13
click at [1421, 540] on button "Save & Enter Worksheet" at bounding box center [1409, 546] width 80 height 13
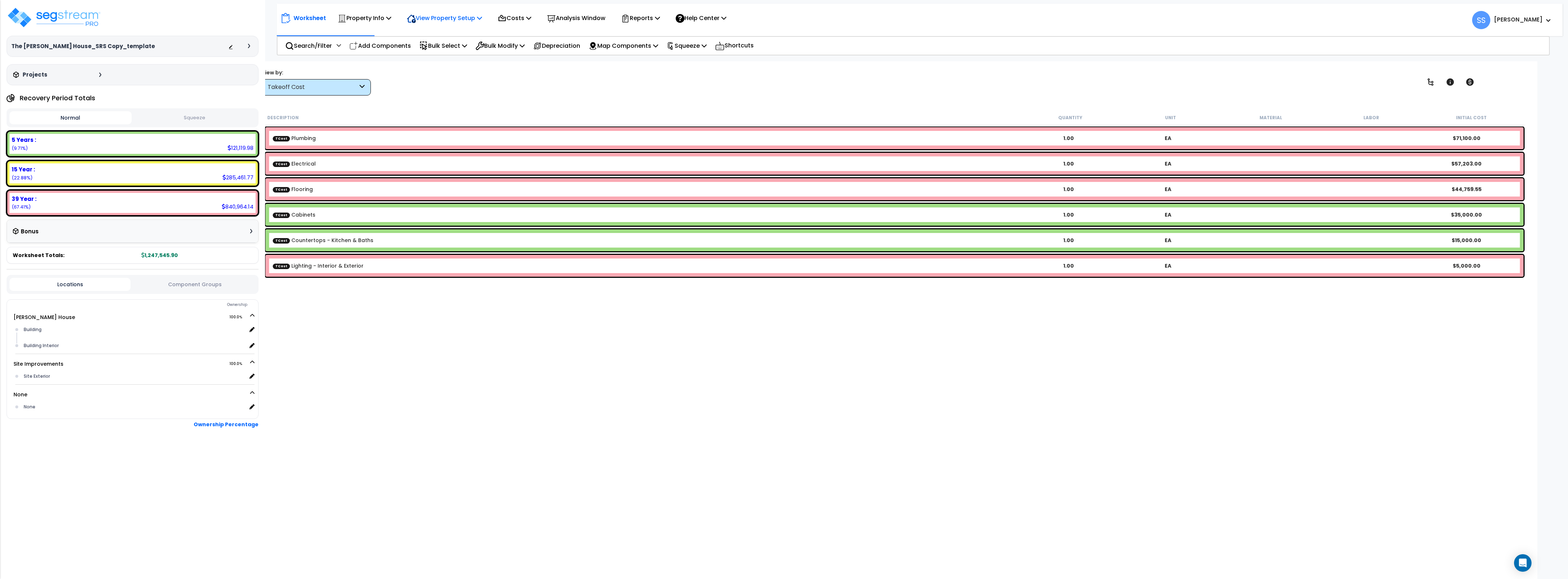
click at [391, 19] on p "View Property Setup" at bounding box center [365, 18] width 53 height 9
click at [451, 52] on link "View Questionnaire" at bounding box center [440, 49] width 72 height 14
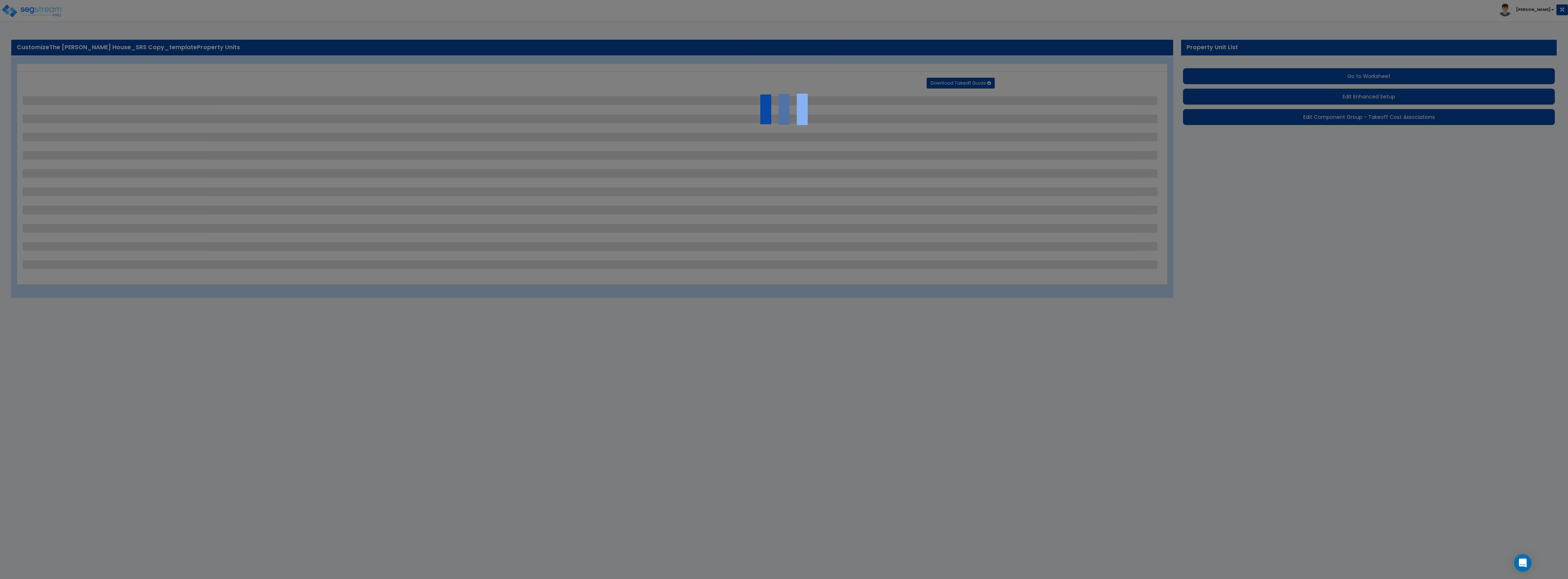
select select "2"
select select "1"
select select "2"
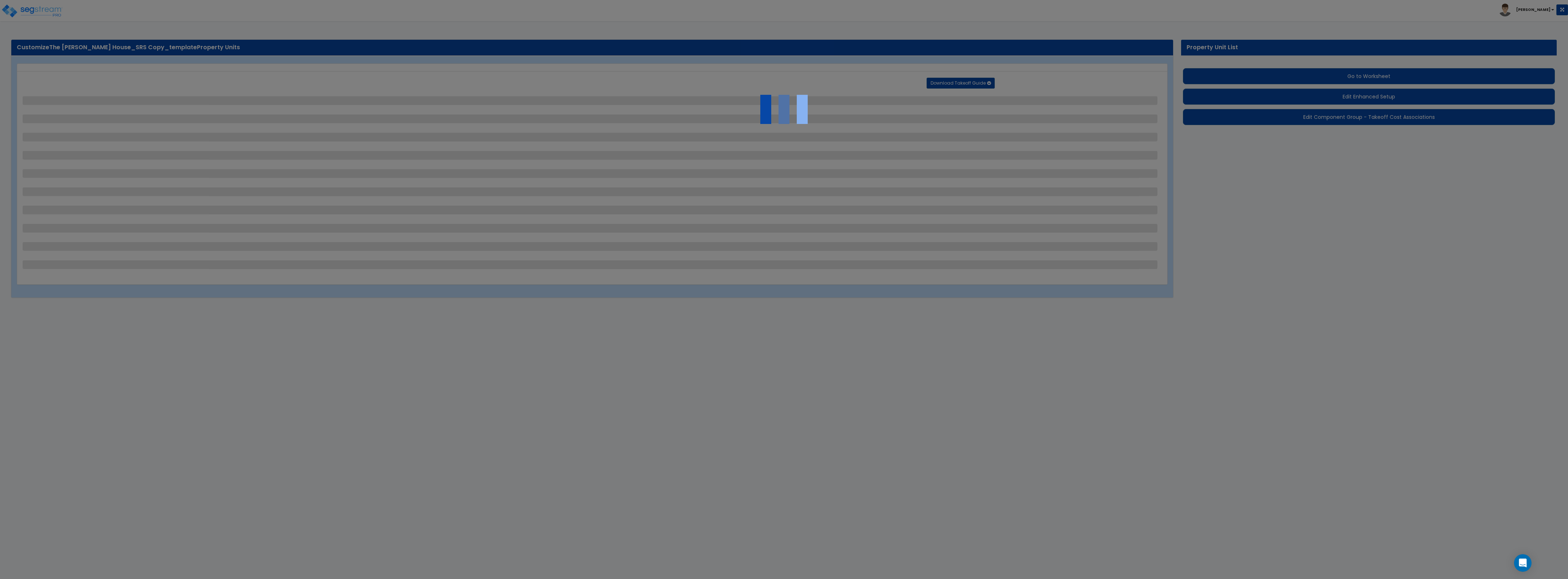
select select "1"
select select "3"
select select "1"
select select "5"
select select "1"
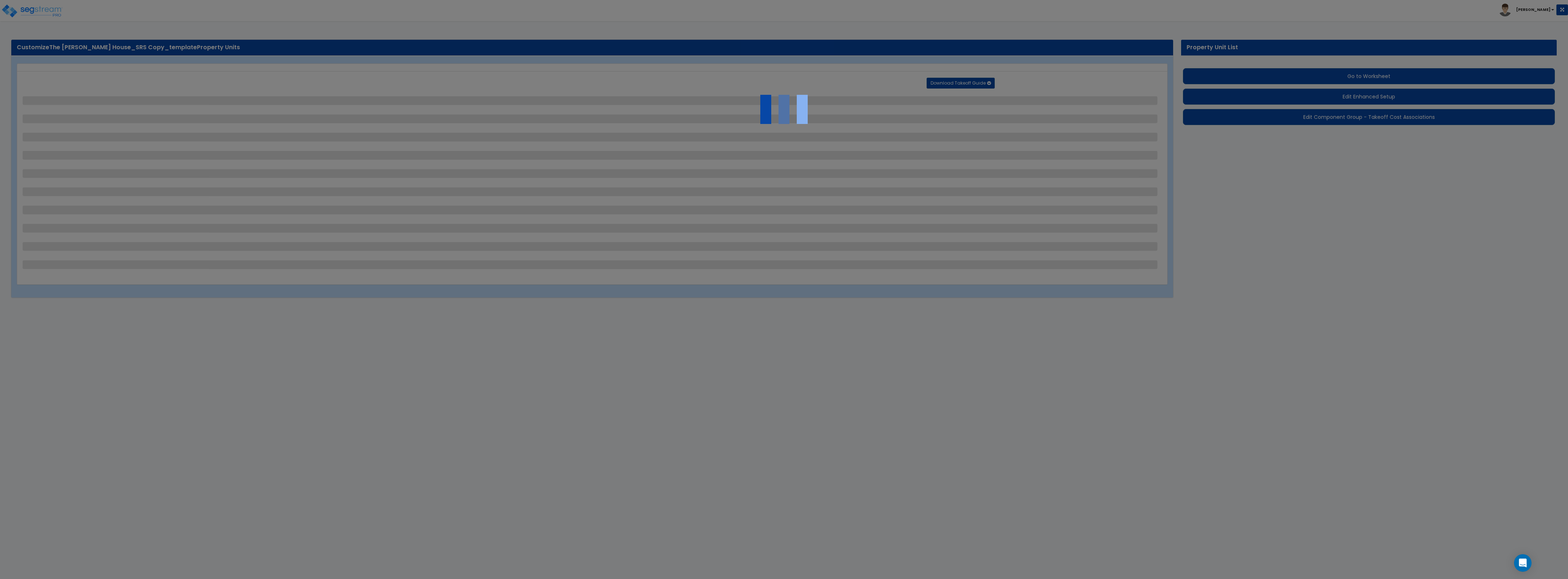
select select "1"
select select "2"
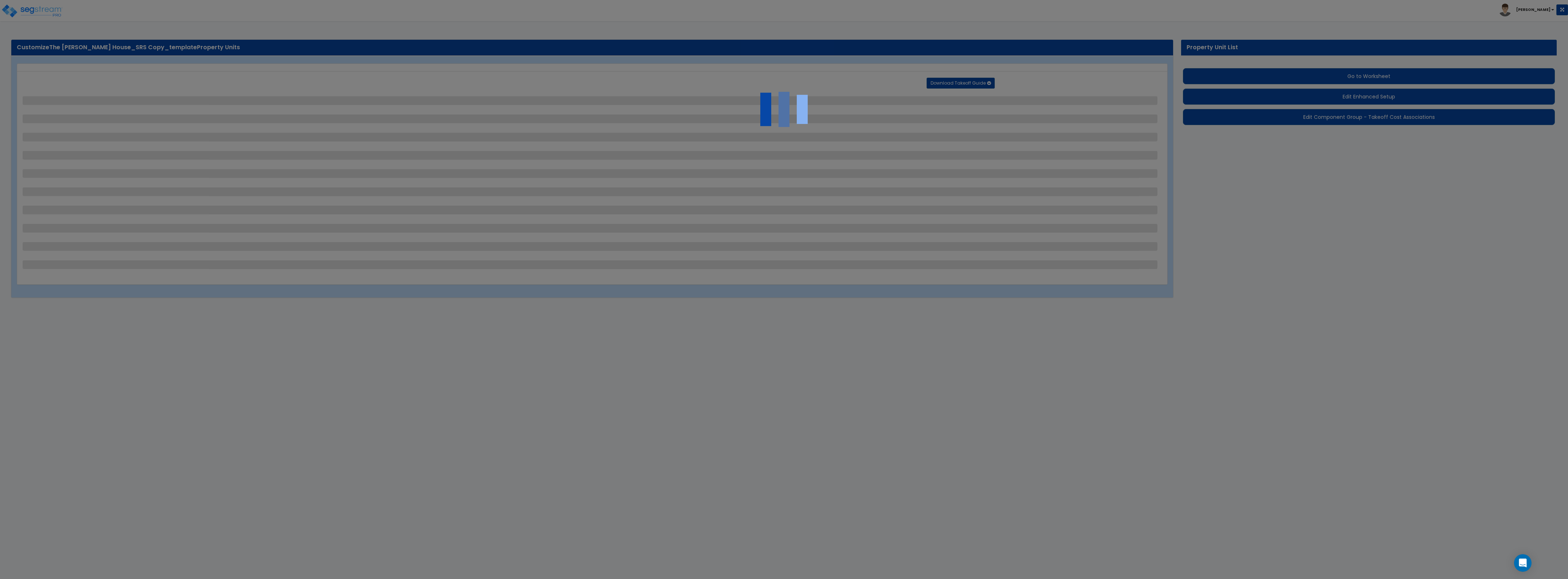
select select "3"
select select "1"
select select "3"
select select "1"
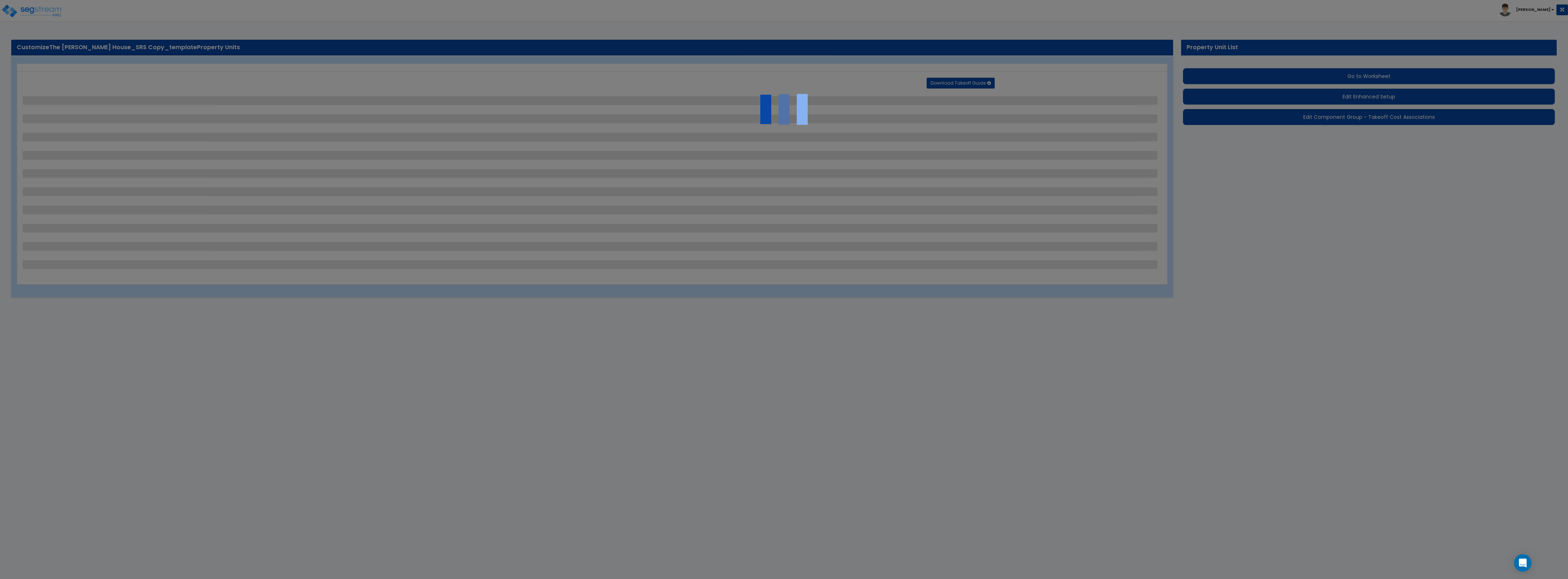
select select "1"
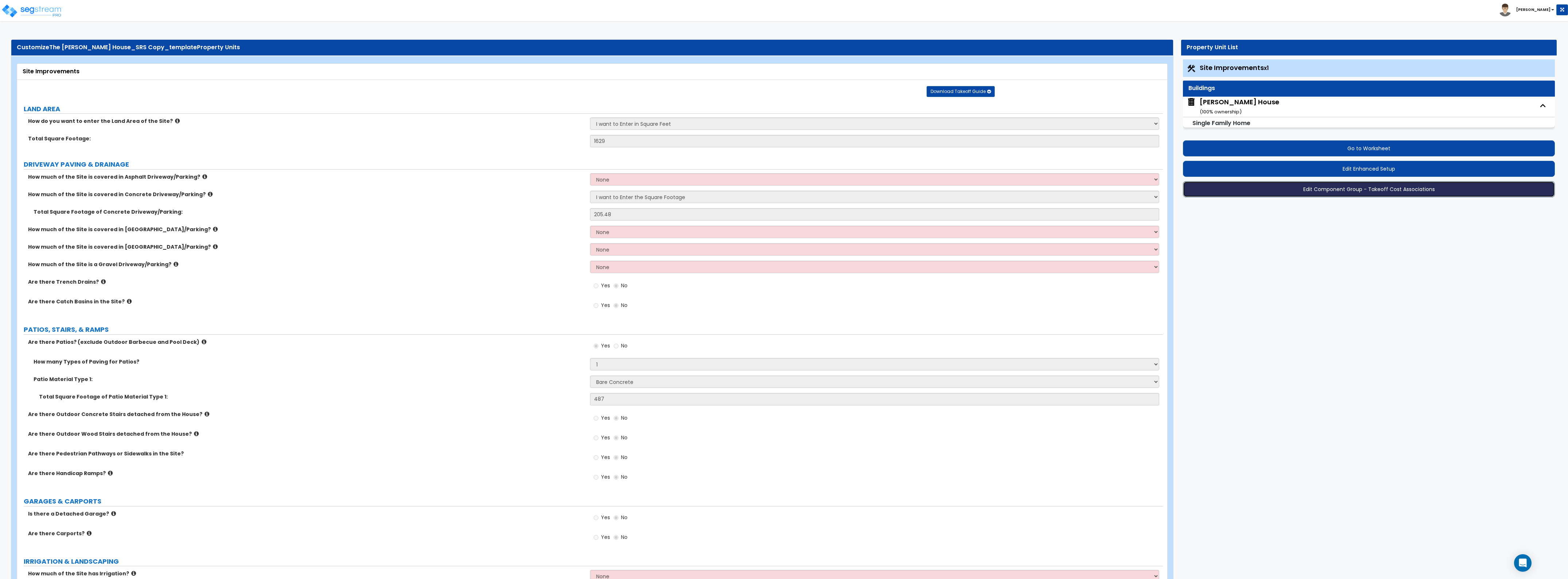
click at [1272, 191] on button "Edit Component Group - Takeoff Cost Associations" at bounding box center [1370, 189] width 372 height 16
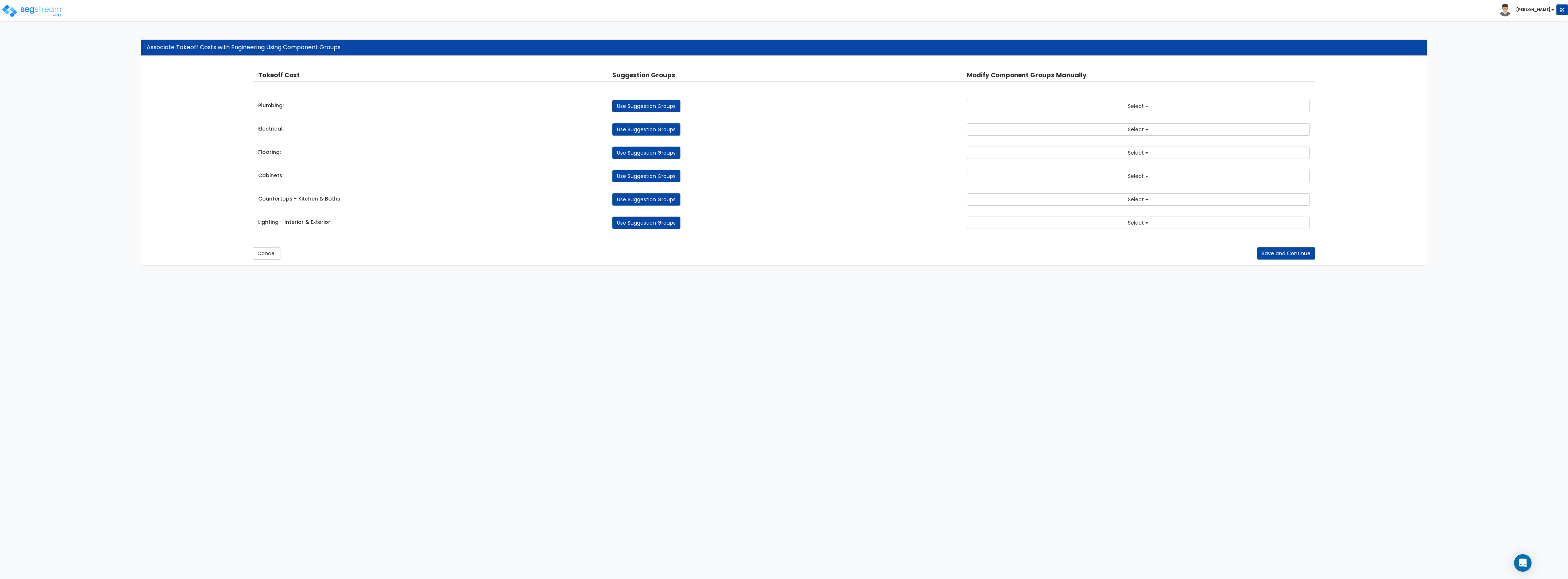
click at [638, 105] on link "Use Suggestion Groups" at bounding box center [647, 105] width 68 height 12
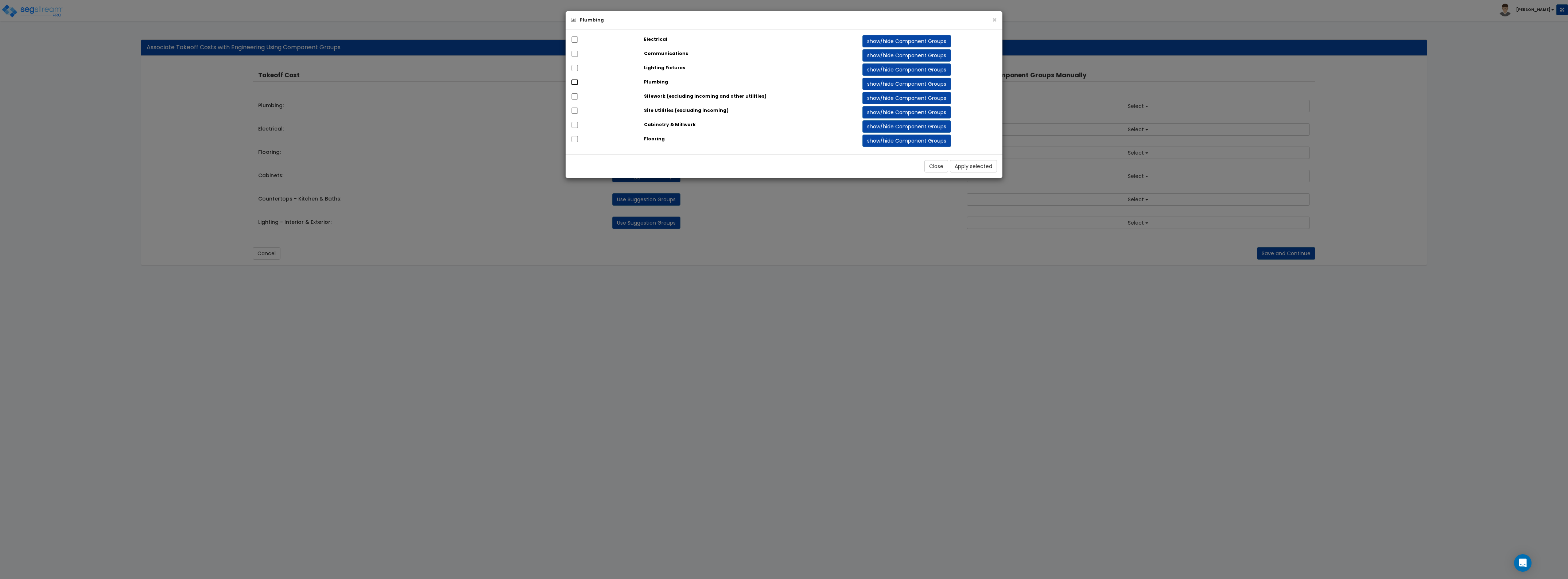
click at [577, 84] on input "checkbox" at bounding box center [575, 82] width 8 height 7
click at [965, 171] on button "Apply selected" at bounding box center [973, 166] width 47 height 12
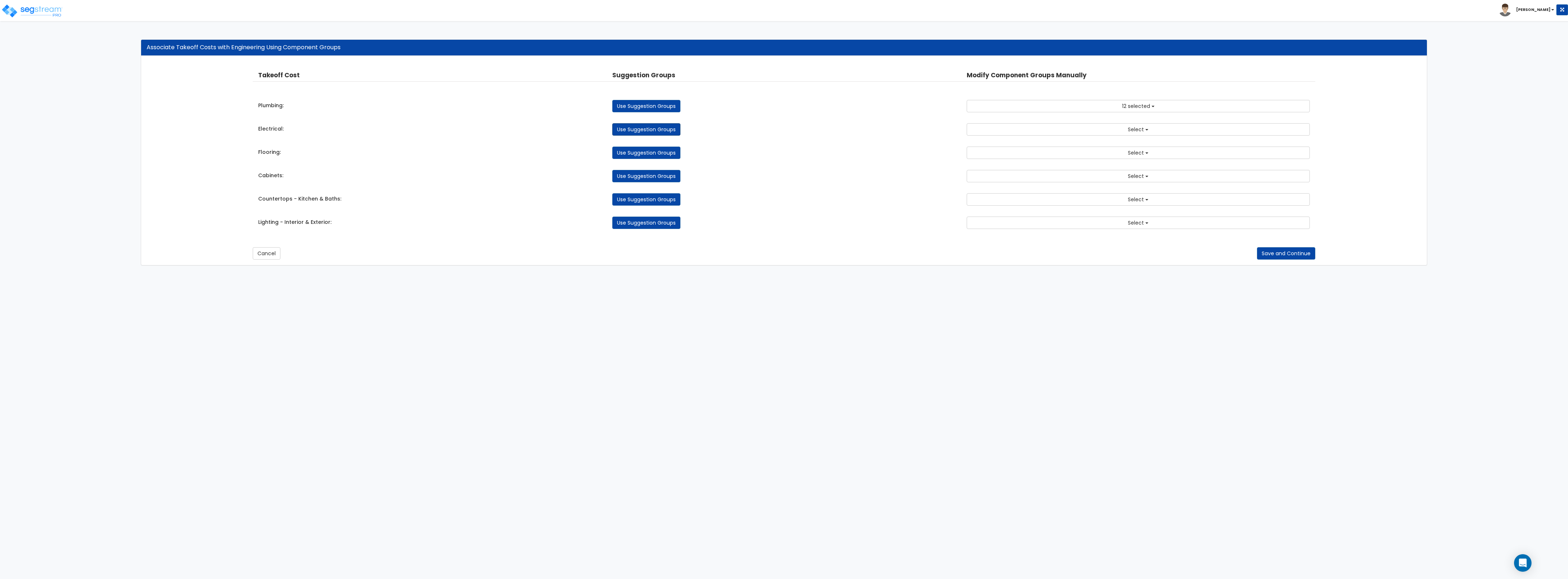
click at [632, 125] on link "Use Suggestion Groups" at bounding box center [647, 129] width 68 height 12
checkbox input "false"
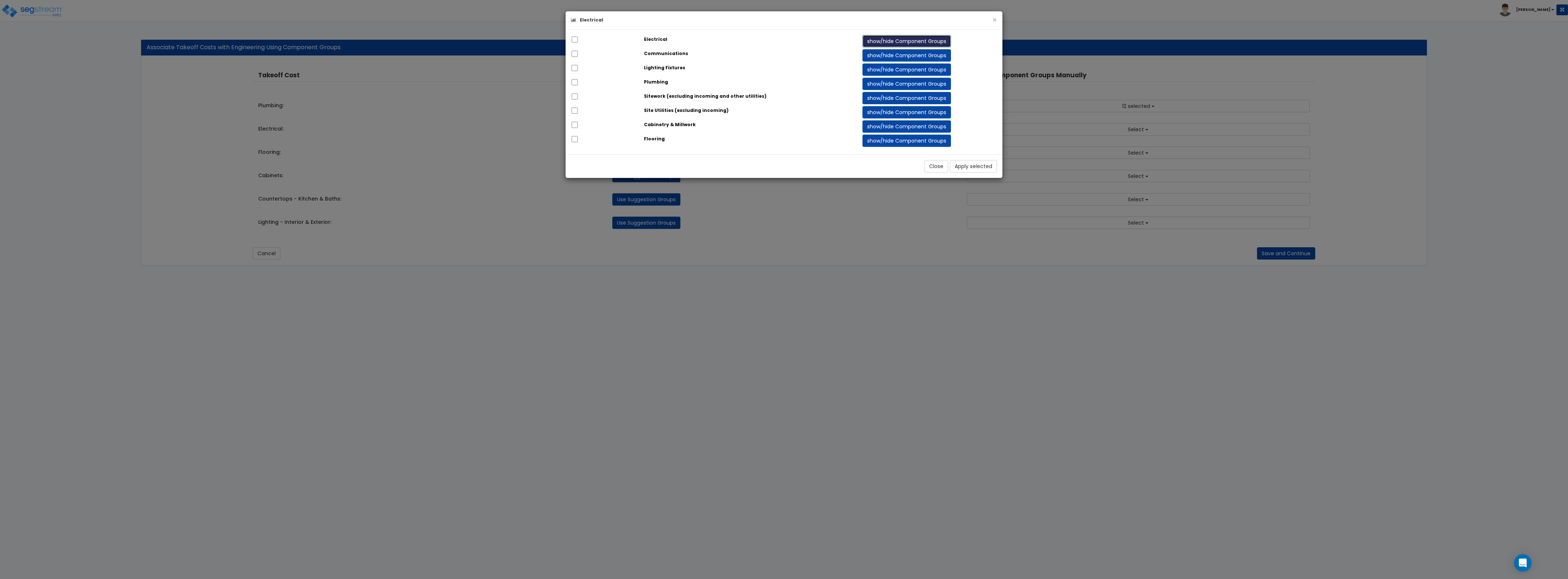
click at [896, 39] on button "show/hide Component Groups" at bounding box center [906, 41] width 88 height 12
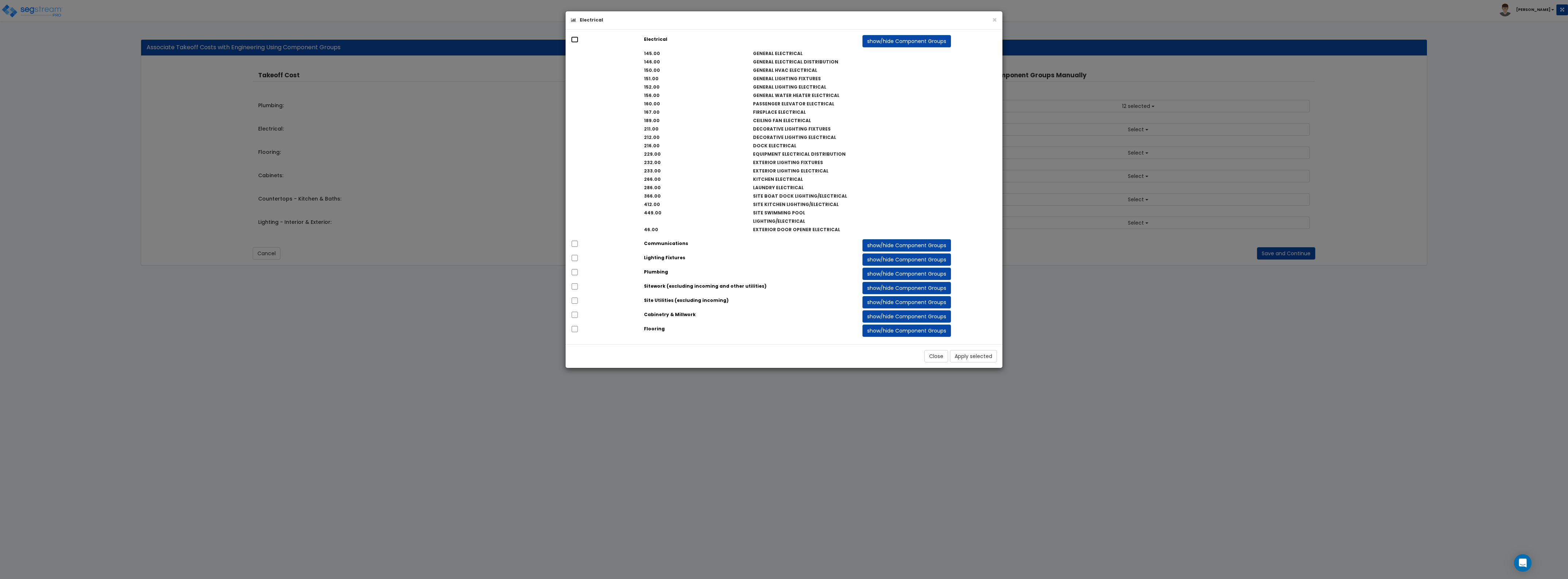
click at [576, 40] on input "checkbox" at bounding box center [575, 39] width 8 height 7
checkbox input "true"
click at [969, 350] on button "Apply selected" at bounding box center [973, 356] width 47 height 12
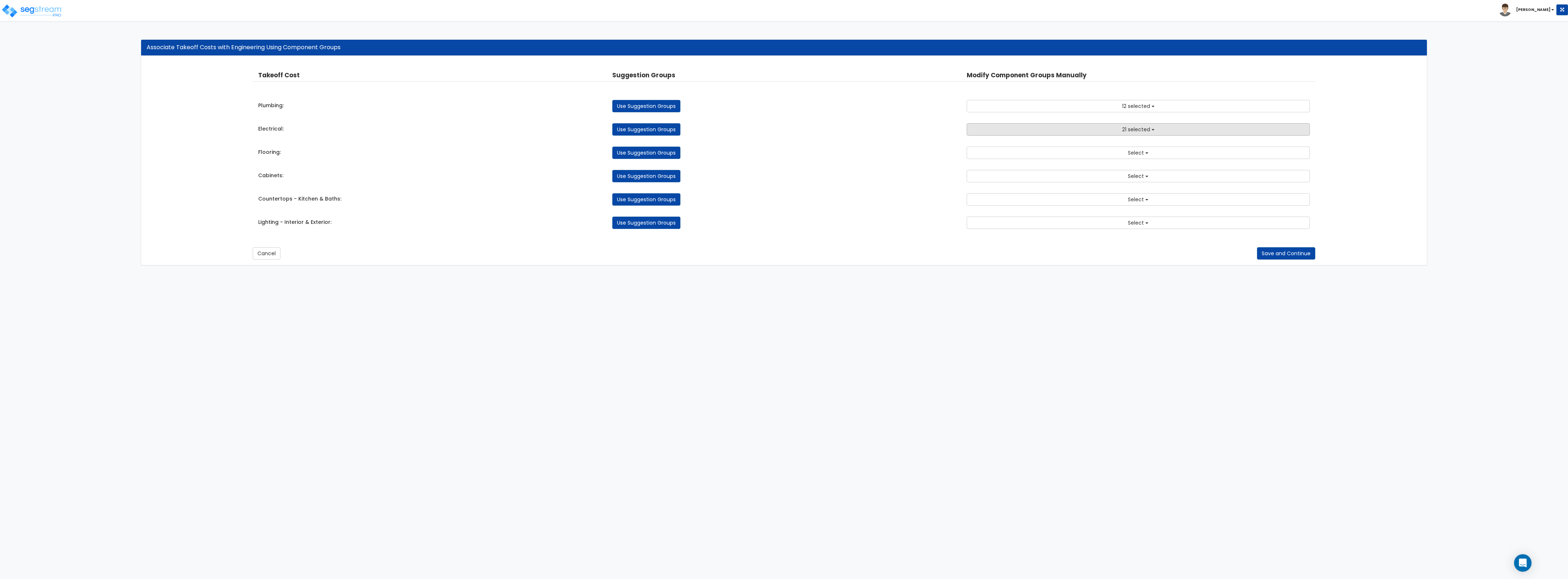
click at [1050, 134] on button "21 selected" at bounding box center [1138, 129] width 343 height 12
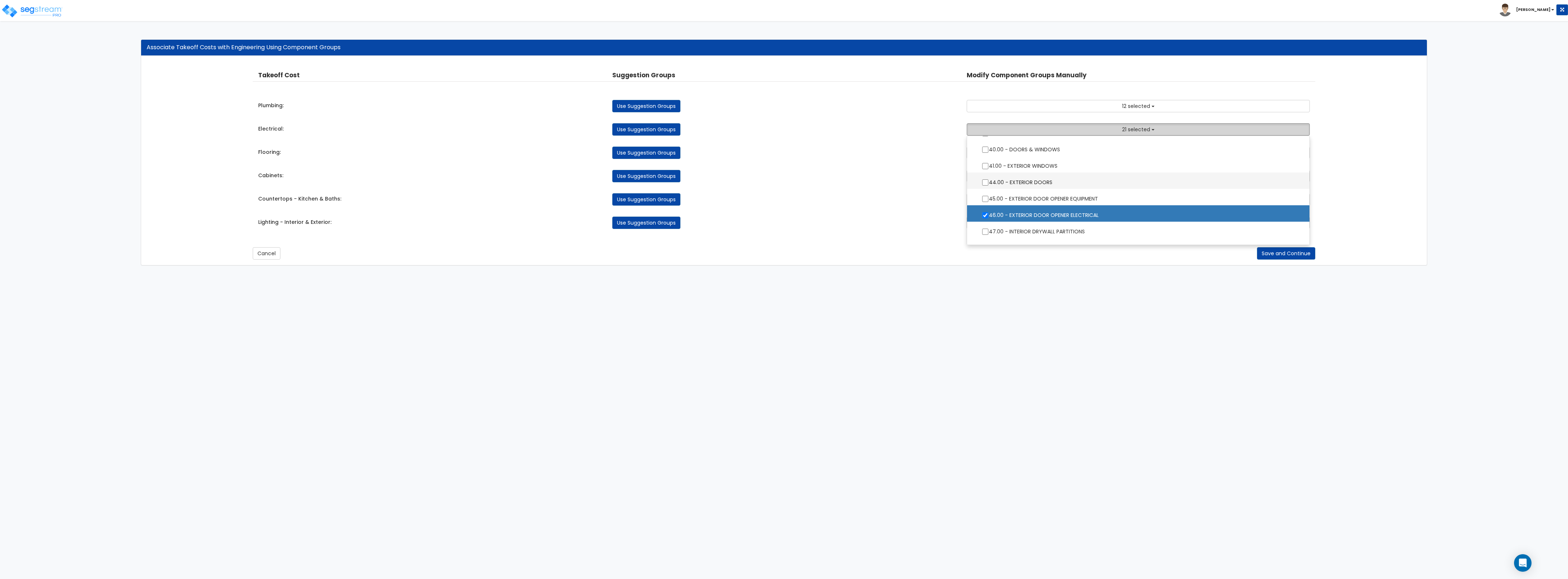
scroll to position [273, 0]
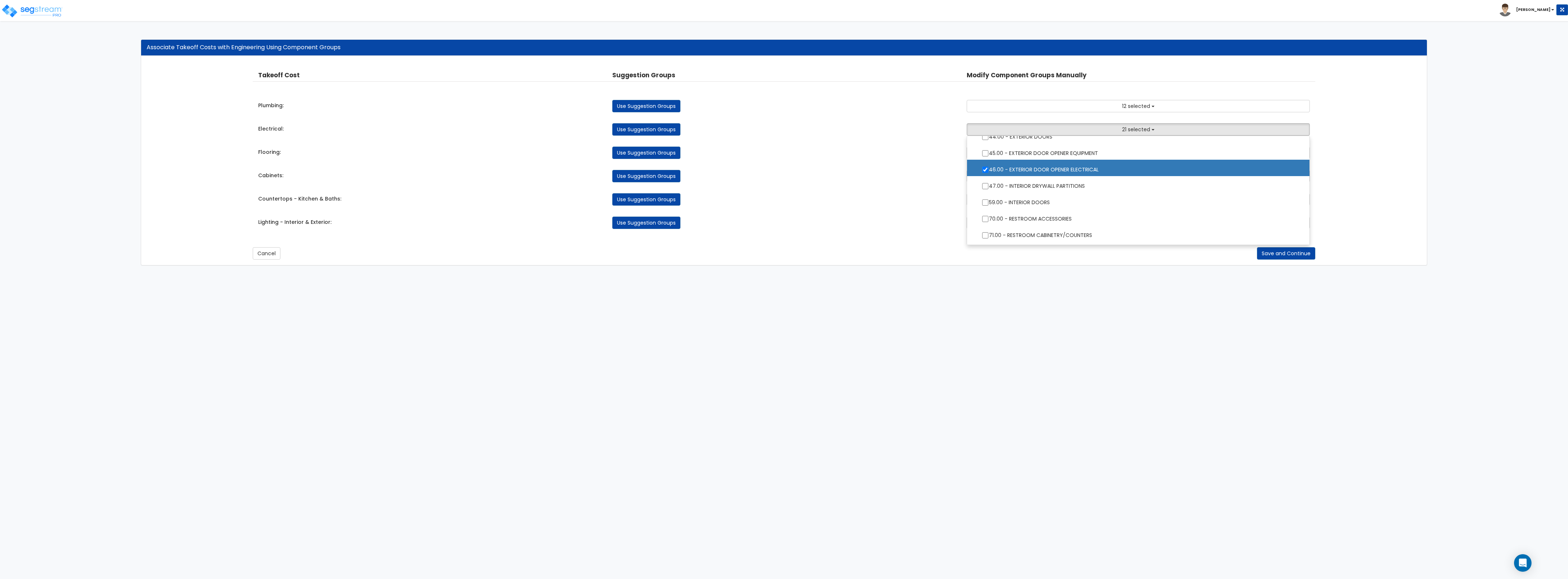
click at [1067, 169] on label "46.00 - EXTERIOR DOOR OPENER ELECTRICAL" at bounding box center [1138, 169] width 328 height 17
click at [989, 169] on input "46.00 - EXTERIOR DOOR OPENER ELECTRICAL" at bounding box center [986, 169] width 8 height 7
checkbox input "false"
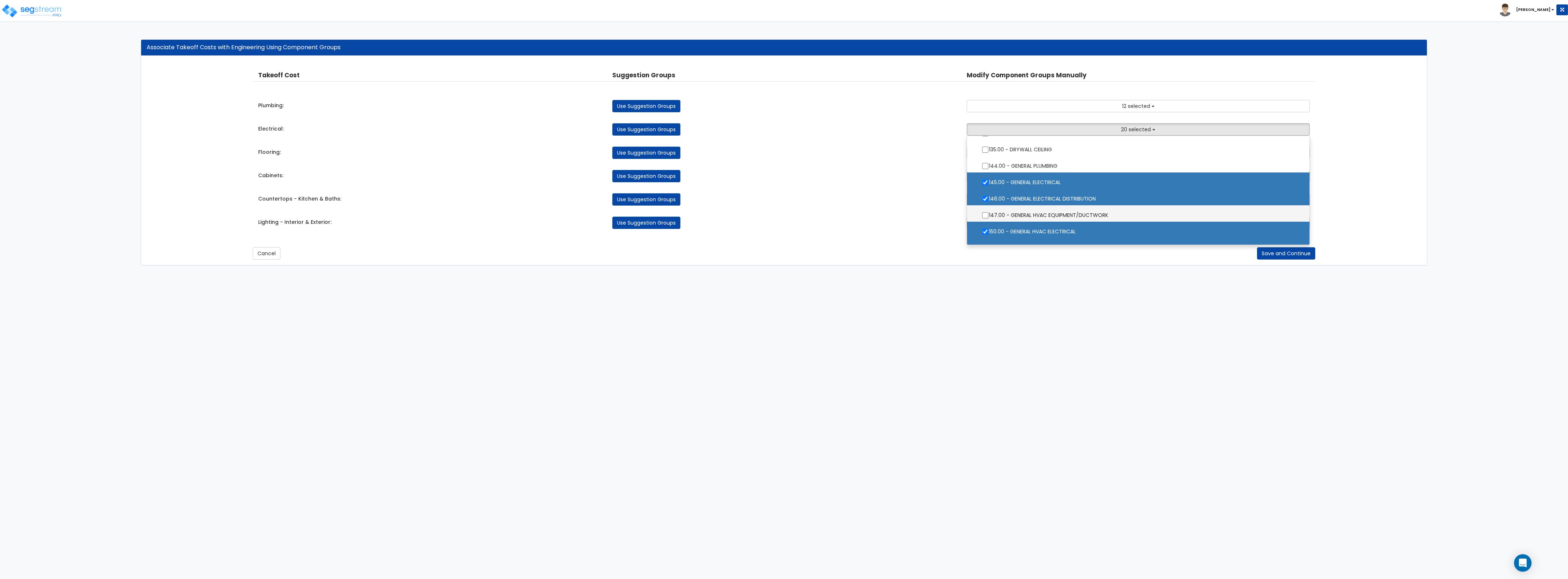
scroll to position [683, 0]
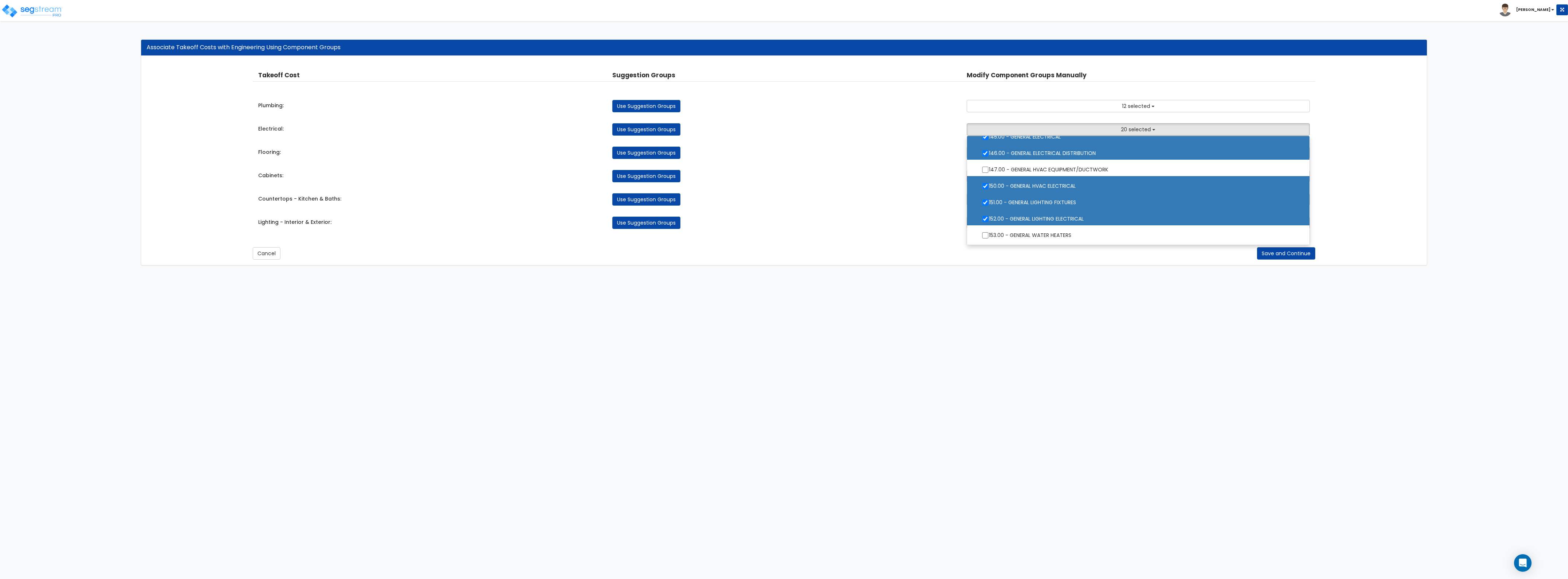
click at [1061, 201] on label "151.00 - GENERAL LIGHTING FIXTURES" at bounding box center [1138, 202] width 328 height 17
click at [989, 201] on input "151.00 - GENERAL LIGHTING FIXTURES" at bounding box center [986, 202] width 8 height 7
checkbox input "false"
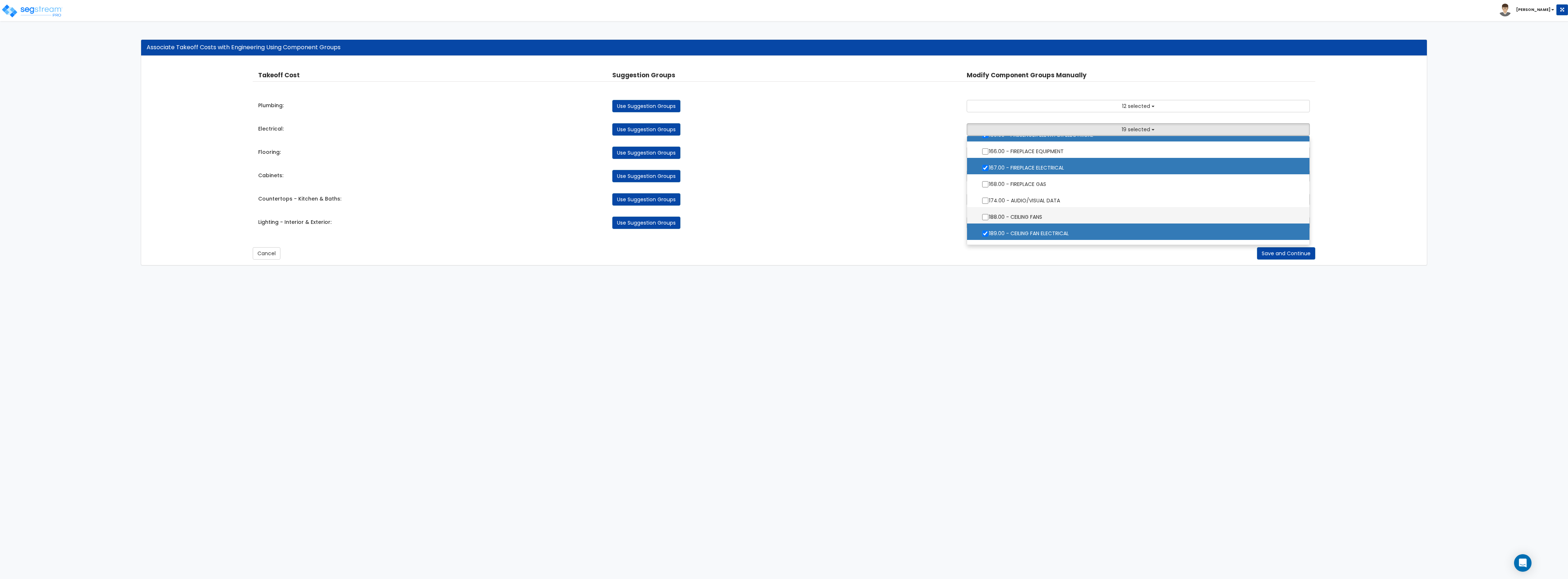
scroll to position [911, 0]
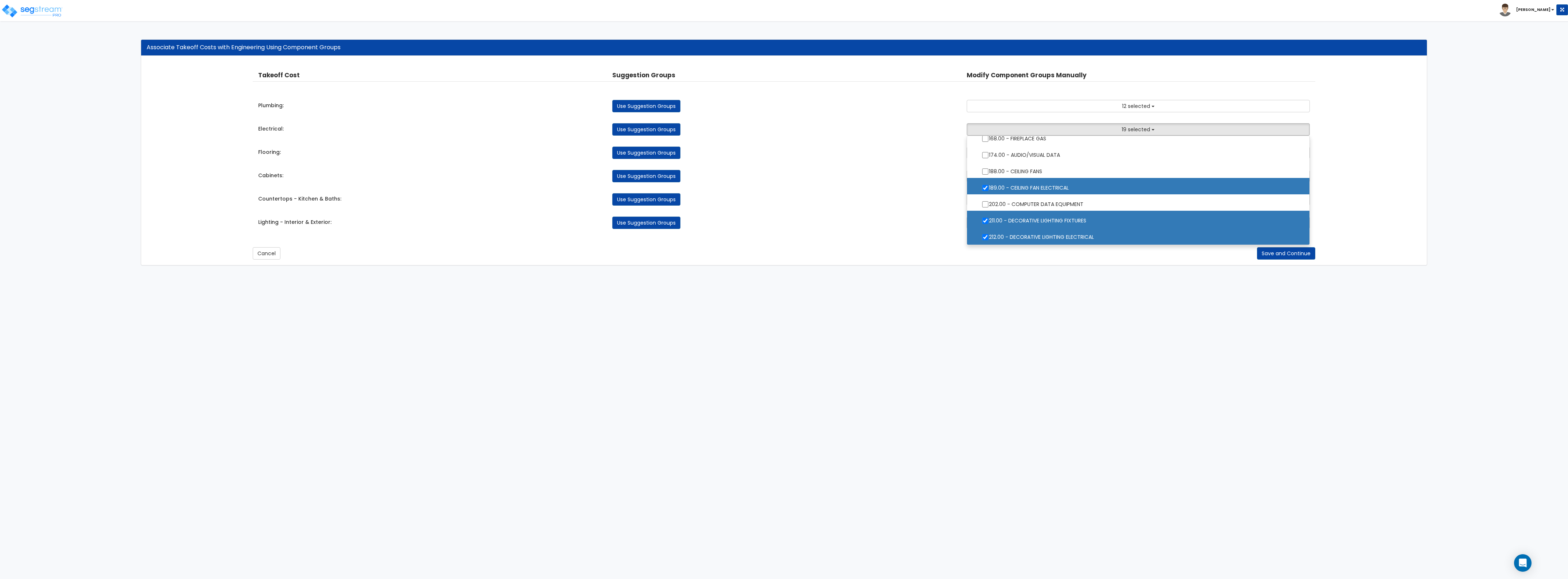
click at [1020, 219] on label "211.00 - DECORATIVE LIGHTING FIXTURES" at bounding box center [1138, 220] width 328 height 17
click at [989, 219] on input "211.00 - DECORATIVE LIGHTING FIXTURES" at bounding box center [986, 220] width 8 height 7
checkbox input "false"
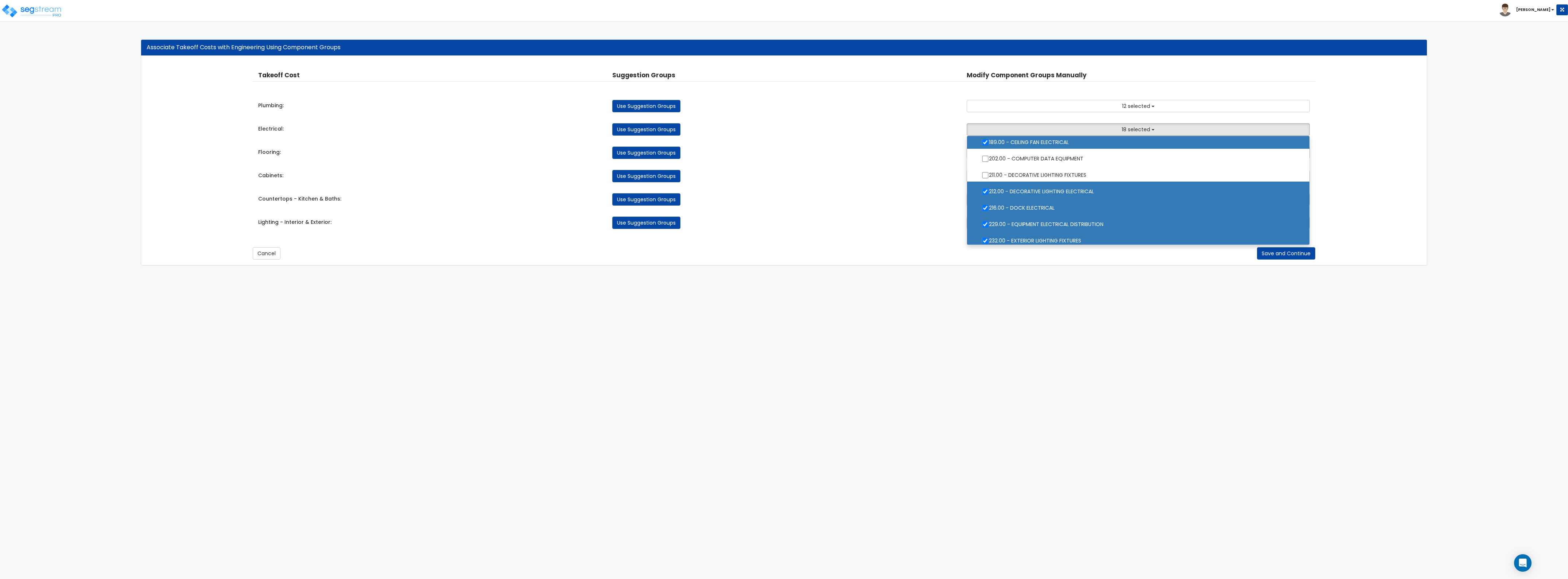
scroll to position [1002, 0]
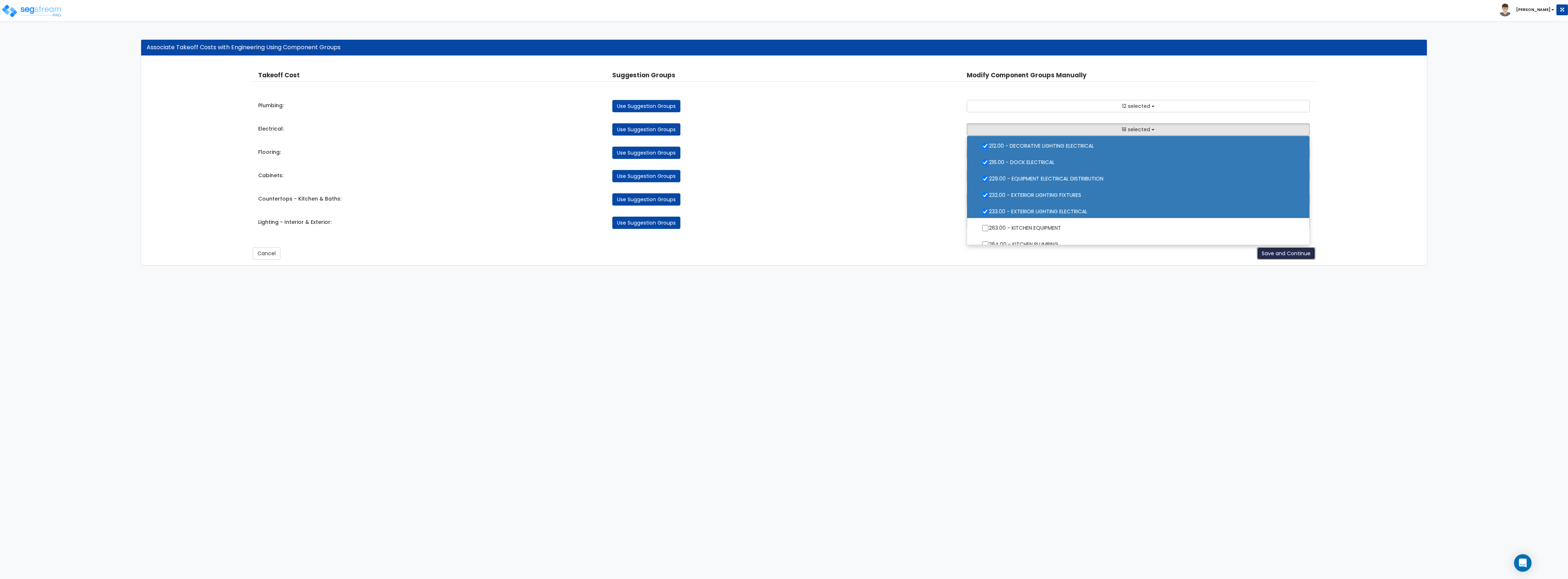
click at [1272, 253] on button "Save and Continue" at bounding box center [1286, 252] width 58 height 12
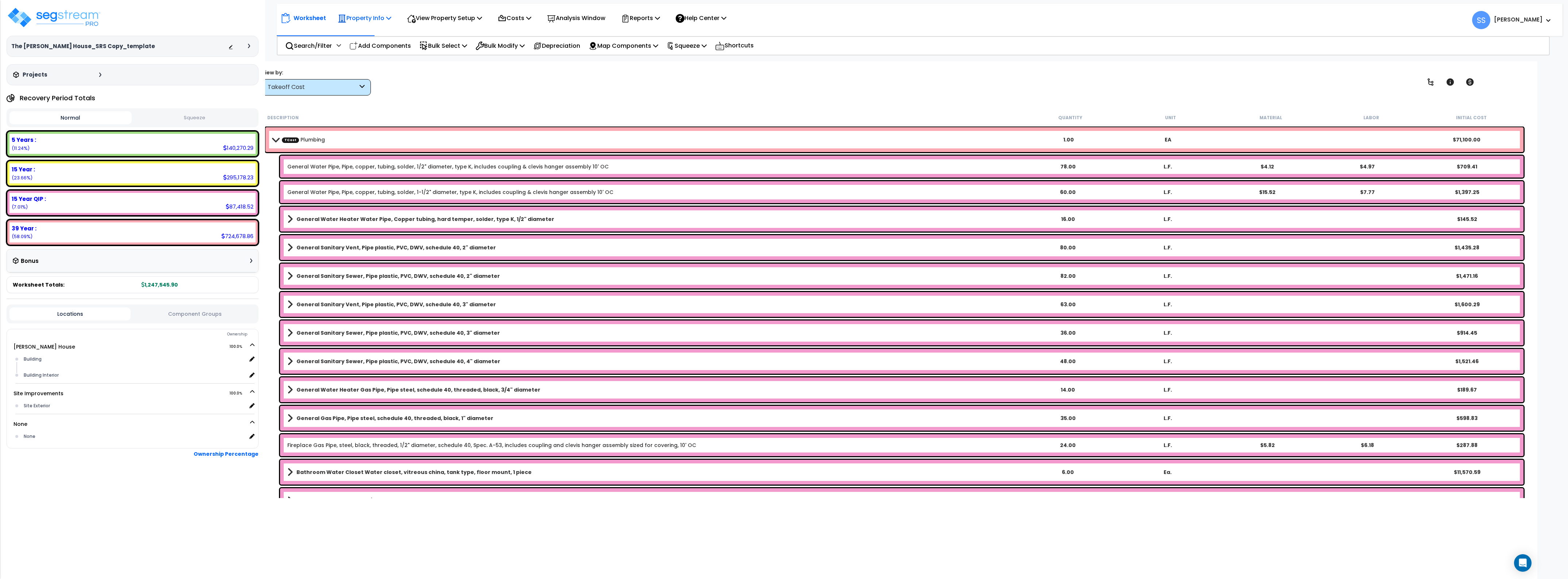
click at [377, 17] on p "Property Info" at bounding box center [365, 18] width 53 height 9
click at [391, 17] on p "View Property Setup" at bounding box center [365, 18] width 53 height 9
click at [444, 53] on link "View Questionnaire" at bounding box center [440, 49] width 72 height 14
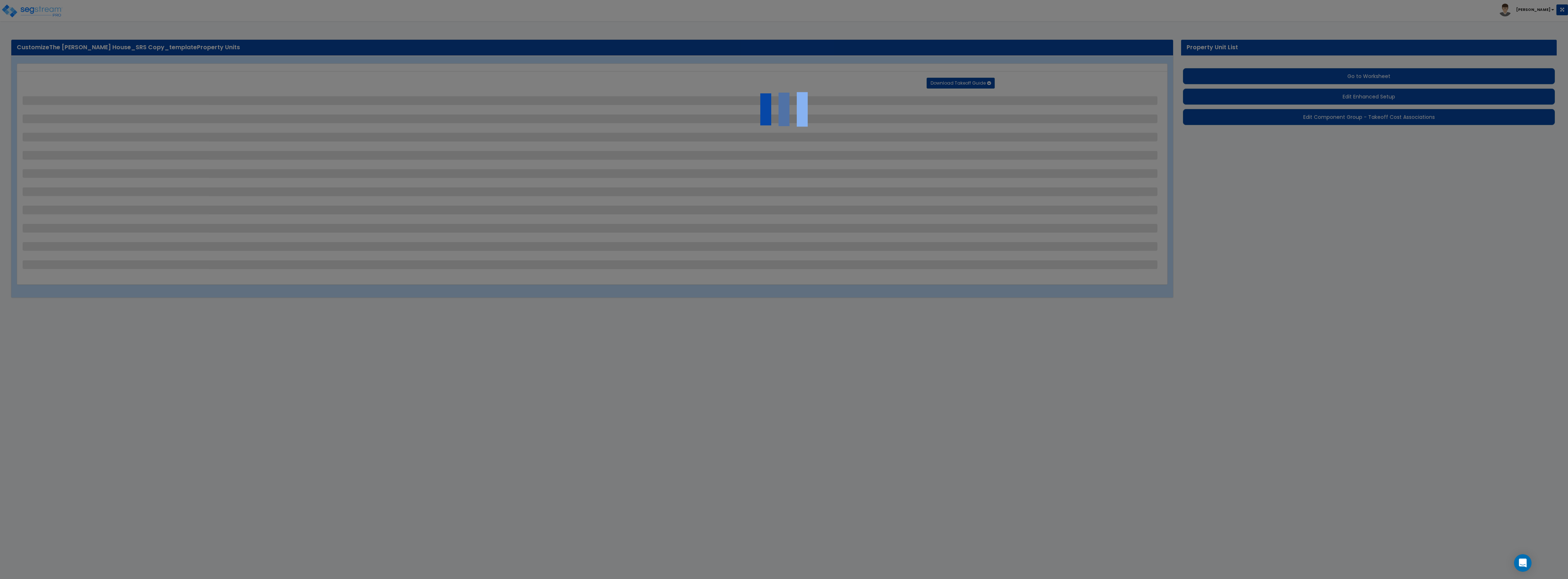
select select "2"
select select "1"
select select "2"
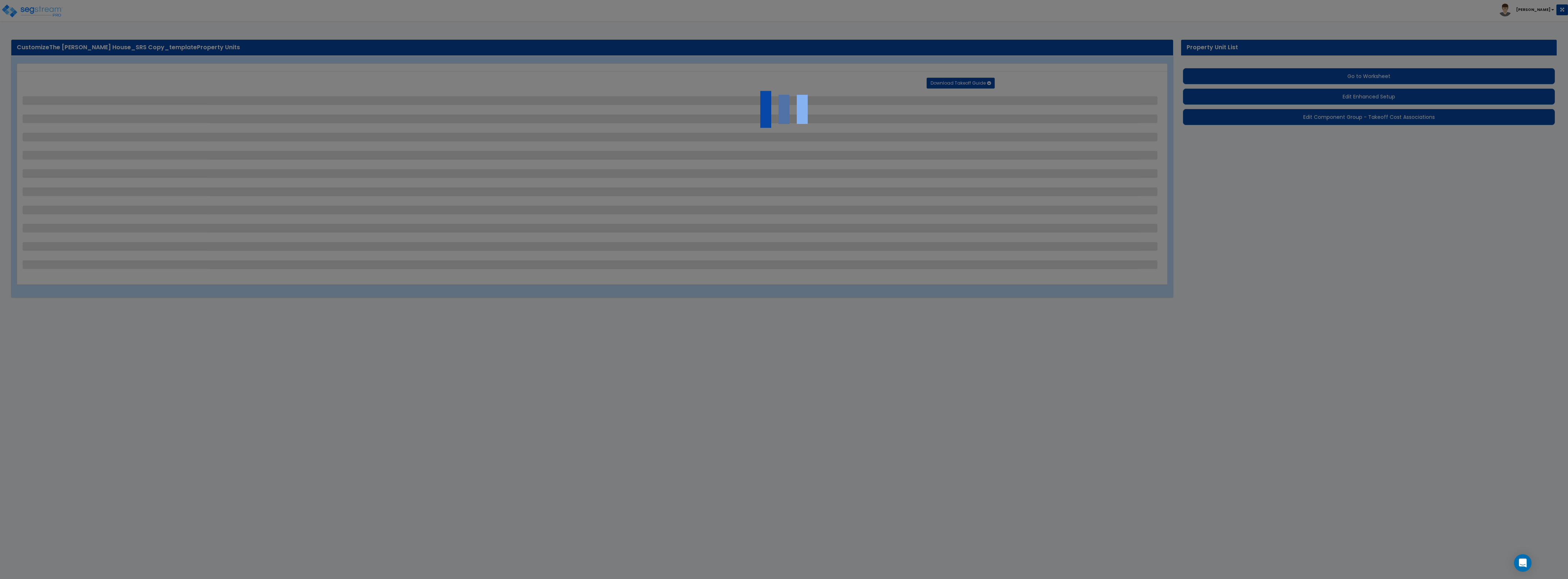
select select "1"
select select "3"
select select "1"
select select "5"
select select "1"
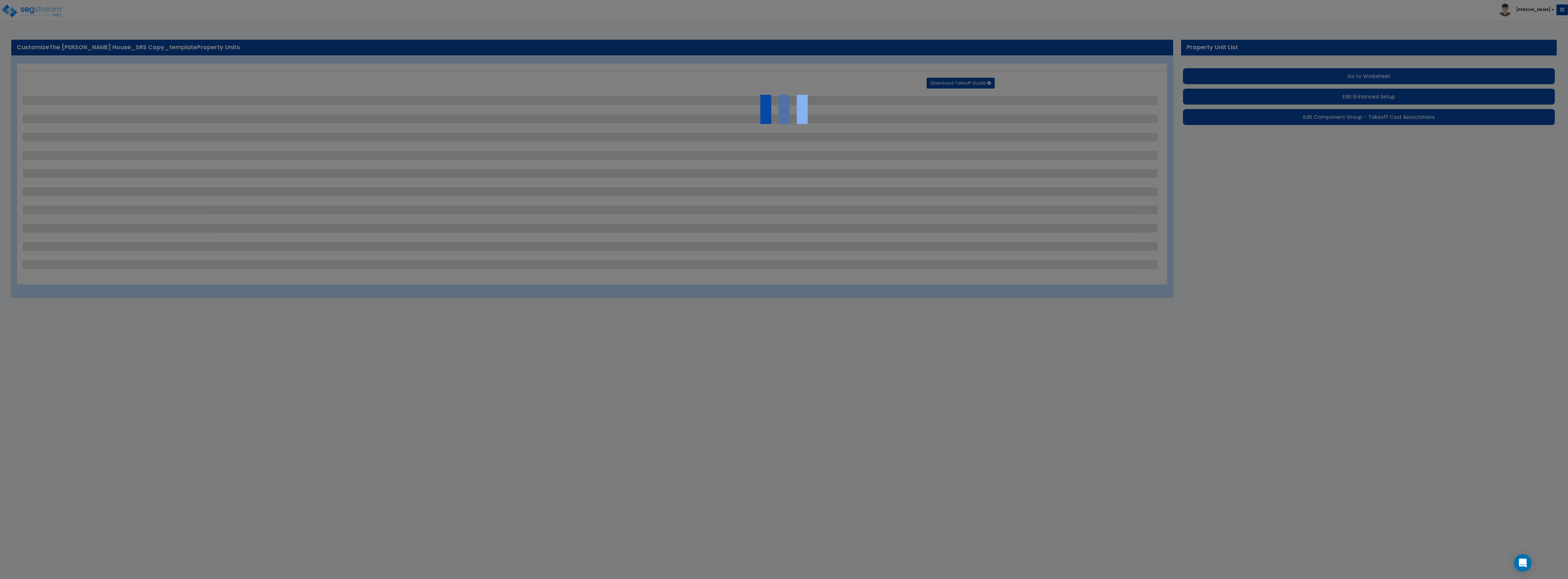
select select "1"
select select "2"
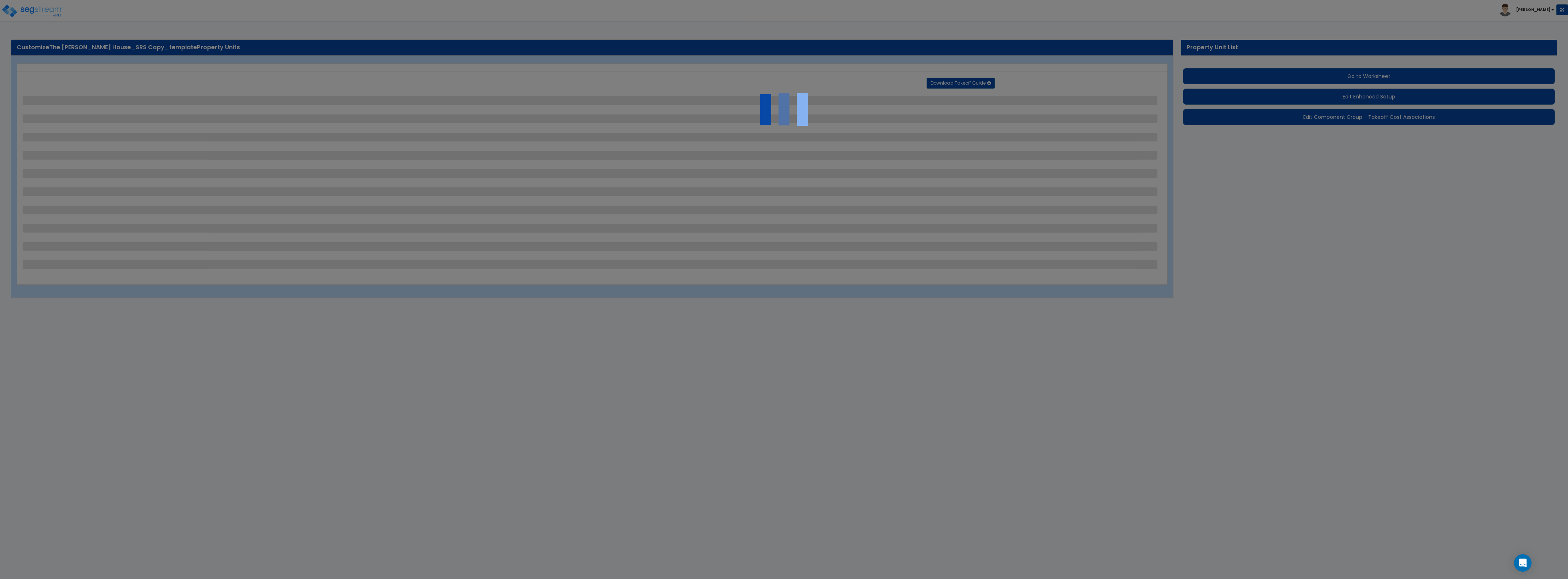
select select "3"
select select "1"
select select "3"
select select "1"
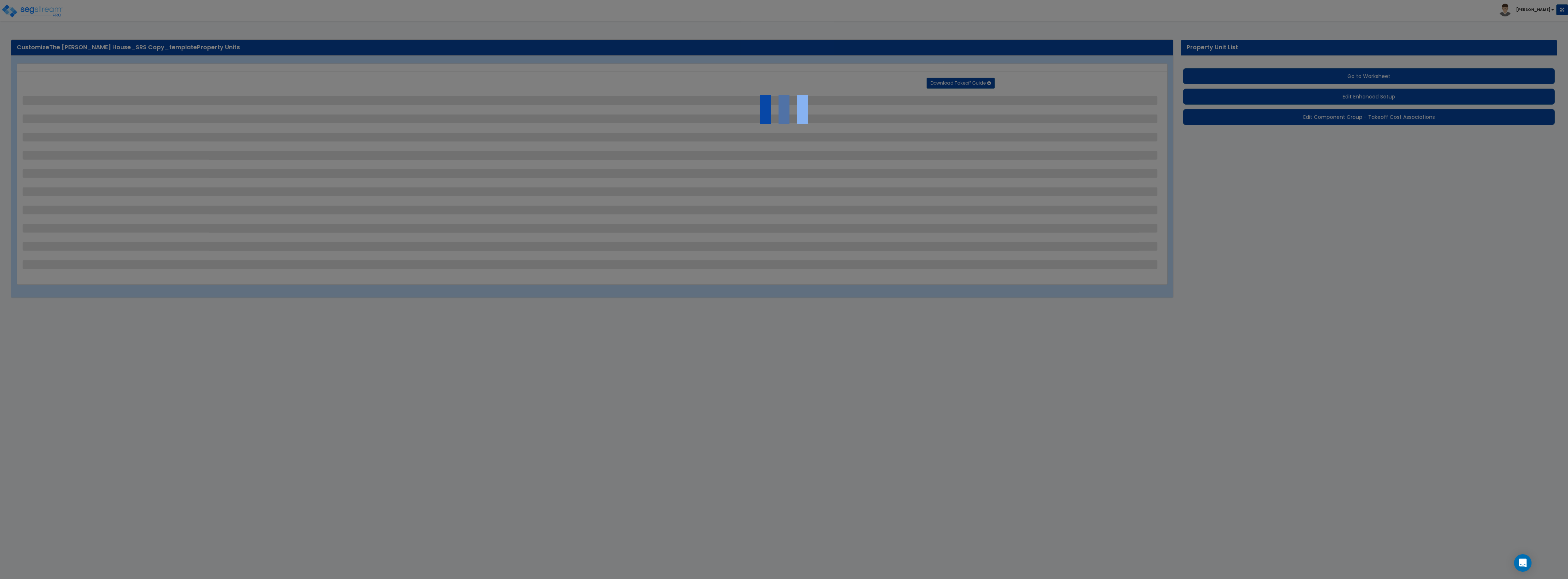
select select "1"
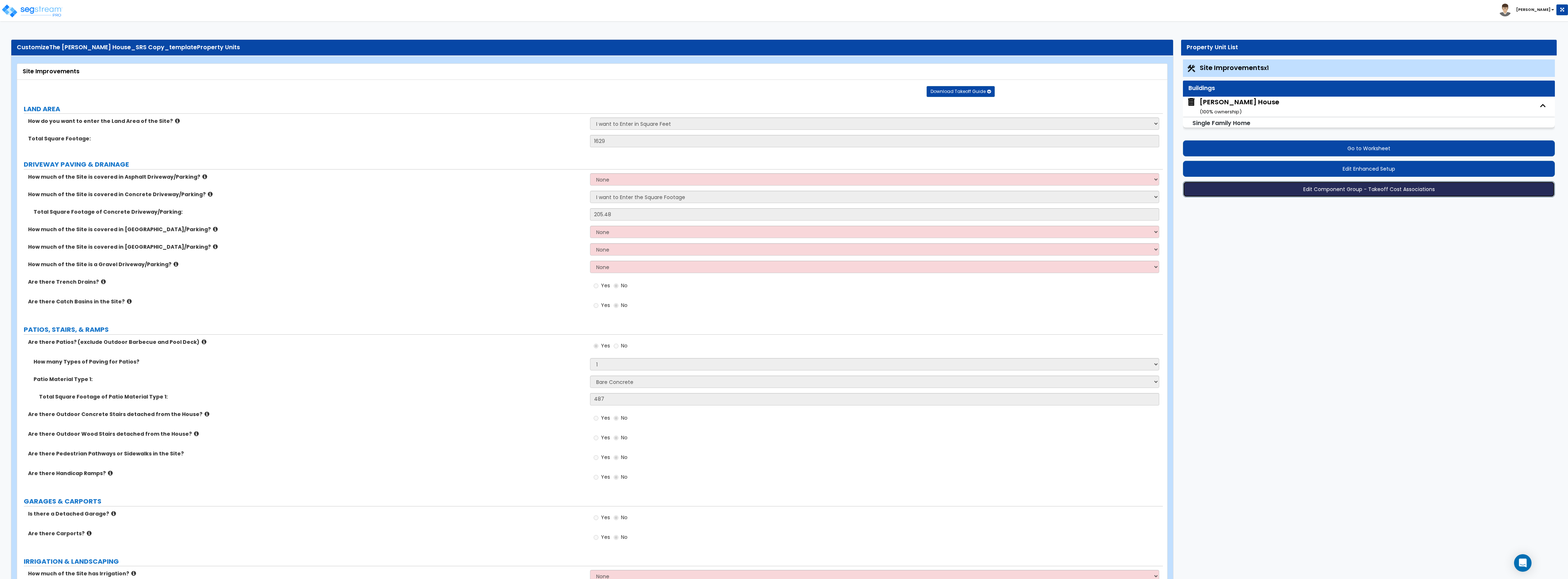
click at [1355, 189] on button "Edit Component Group - Takeoff Cost Associations" at bounding box center [1370, 189] width 372 height 16
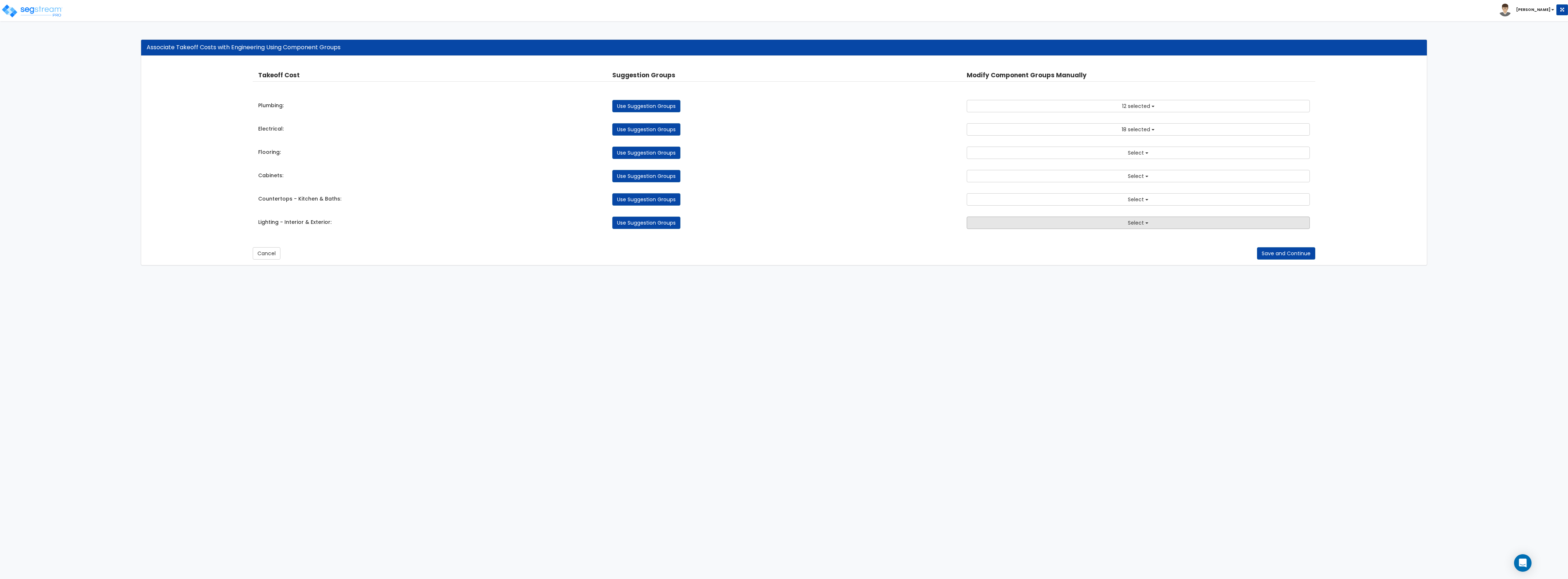
click at [1082, 218] on button "Select" at bounding box center [1138, 222] width 343 height 12
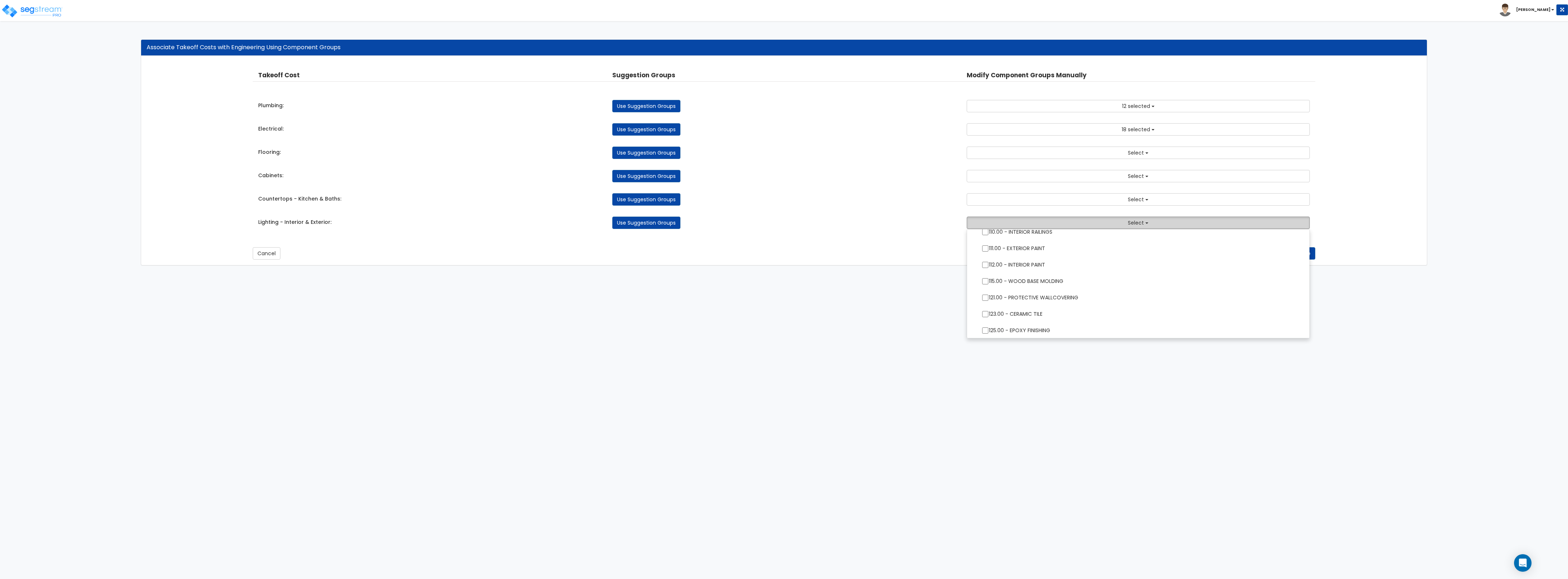
click at [1062, 222] on button "Select" at bounding box center [1138, 222] width 343 height 12
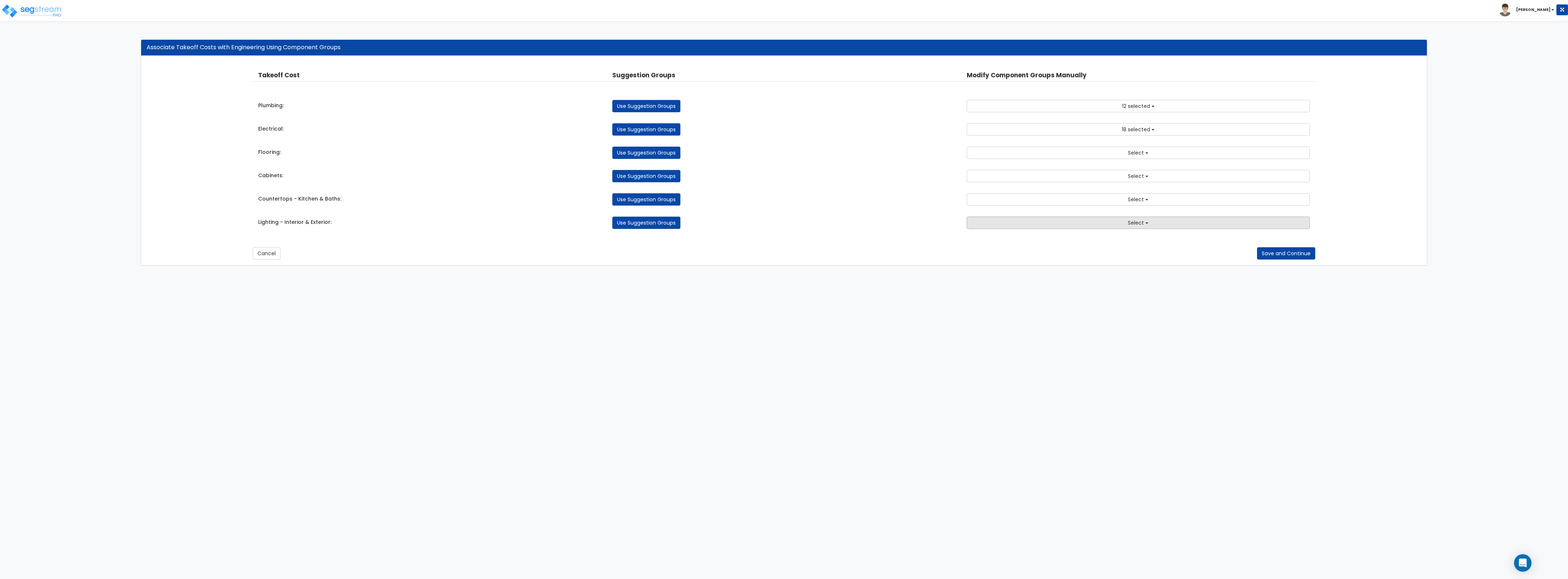
click at [1061, 227] on button "Select" at bounding box center [1138, 222] width 343 height 12
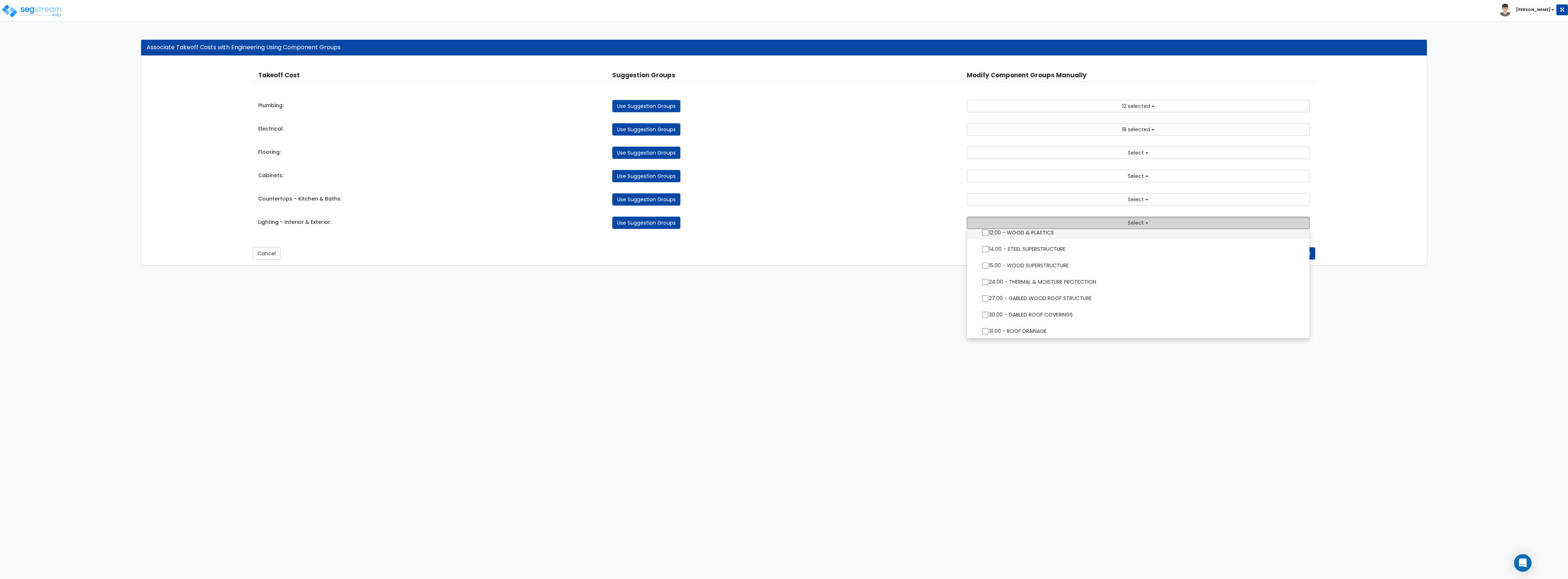
scroll to position [0, 0]
click at [1055, 239] on input "text" at bounding box center [1138, 236] width 311 height 12
type input "lighting"
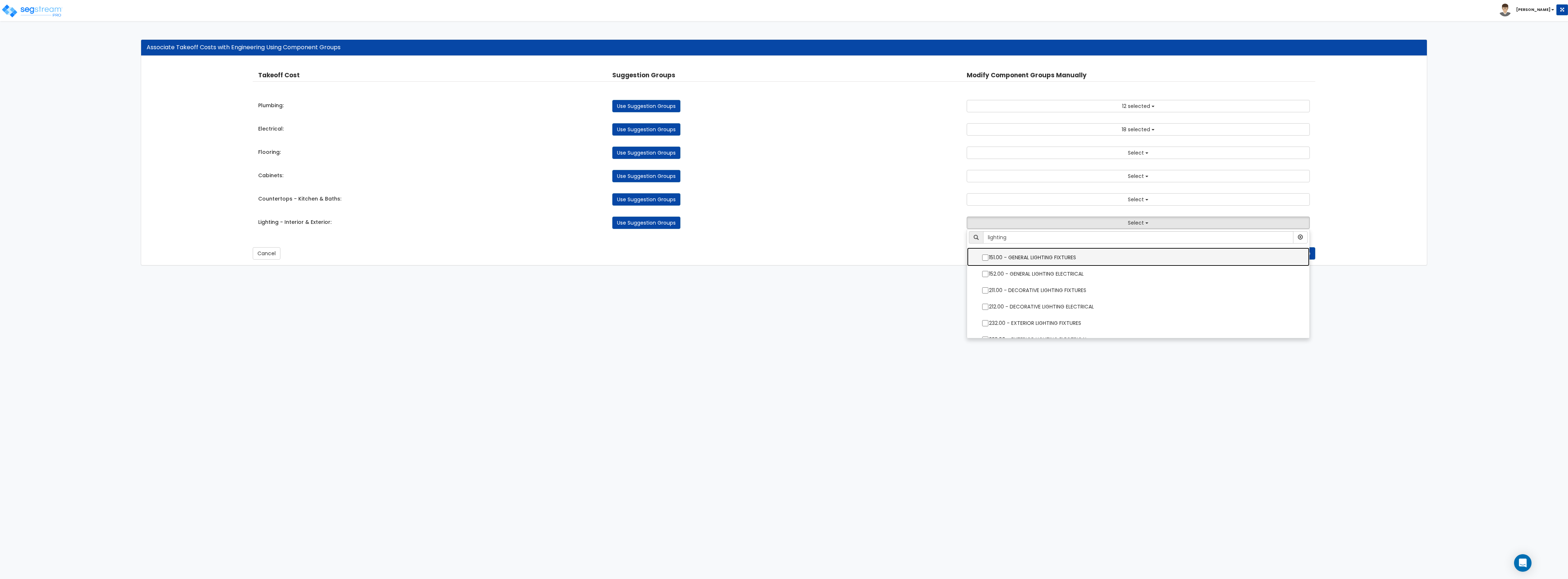
click at [1056, 252] on label "151.00 - GENERAL LIGHTING FIXTURES" at bounding box center [1138, 257] width 328 height 17
click at [989, 254] on input "151.00 - GENERAL LIGHTING FIXTURES" at bounding box center [986, 257] width 8 height 7
checkbox input "true"
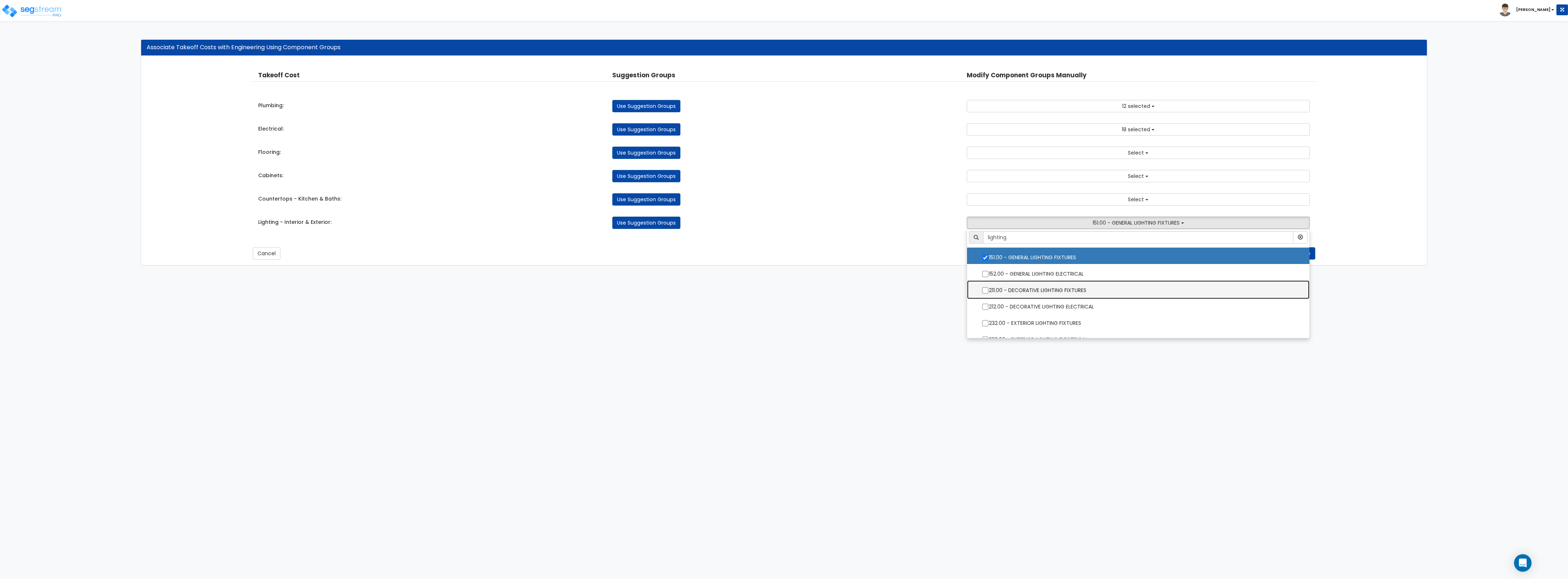
click at [1069, 294] on label "211.00 - DECORATIVE LIGHTING FIXTURES" at bounding box center [1138, 290] width 328 height 17
click at [989, 293] on input "211.00 - DECORATIVE LIGHTING FIXTURES" at bounding box center [986, 290] width 8 height 7
checkbox input "true"
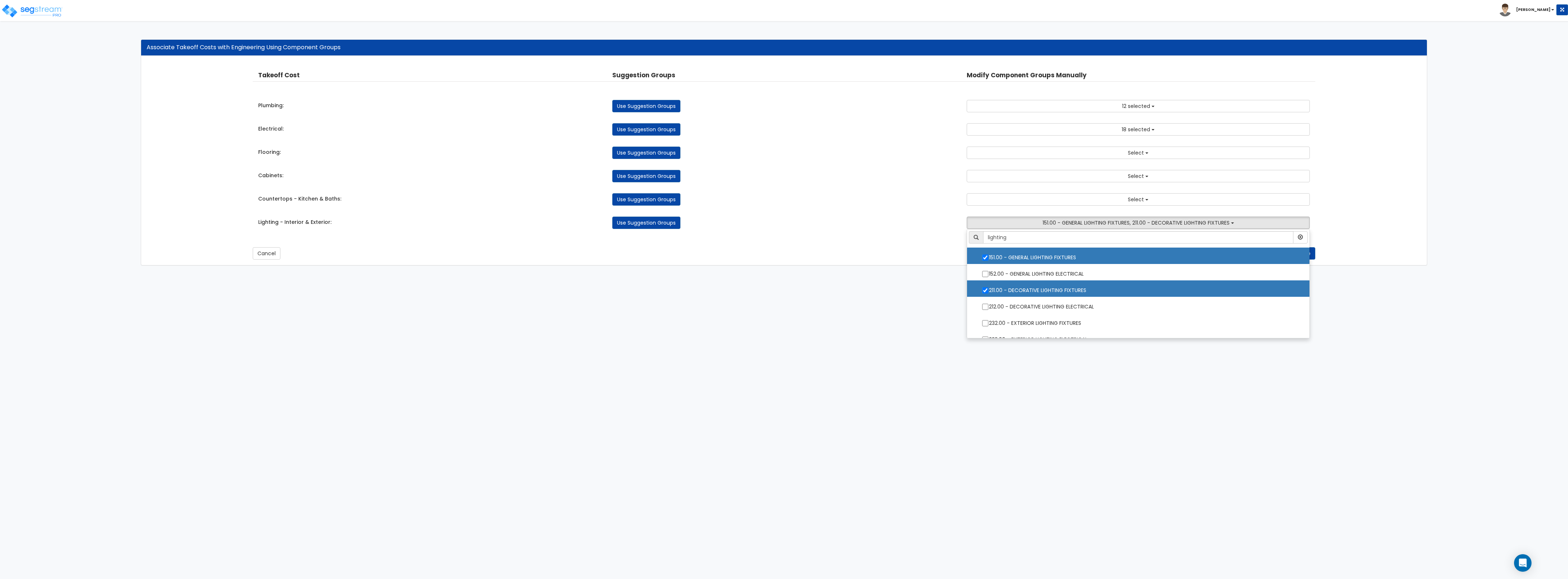
click at [883, 271] on div "Associate Takeoff Costs with Engineering Using Component Groups Takeoff Cost Su…" at bounding box center [784, 156] width 1297 height 233
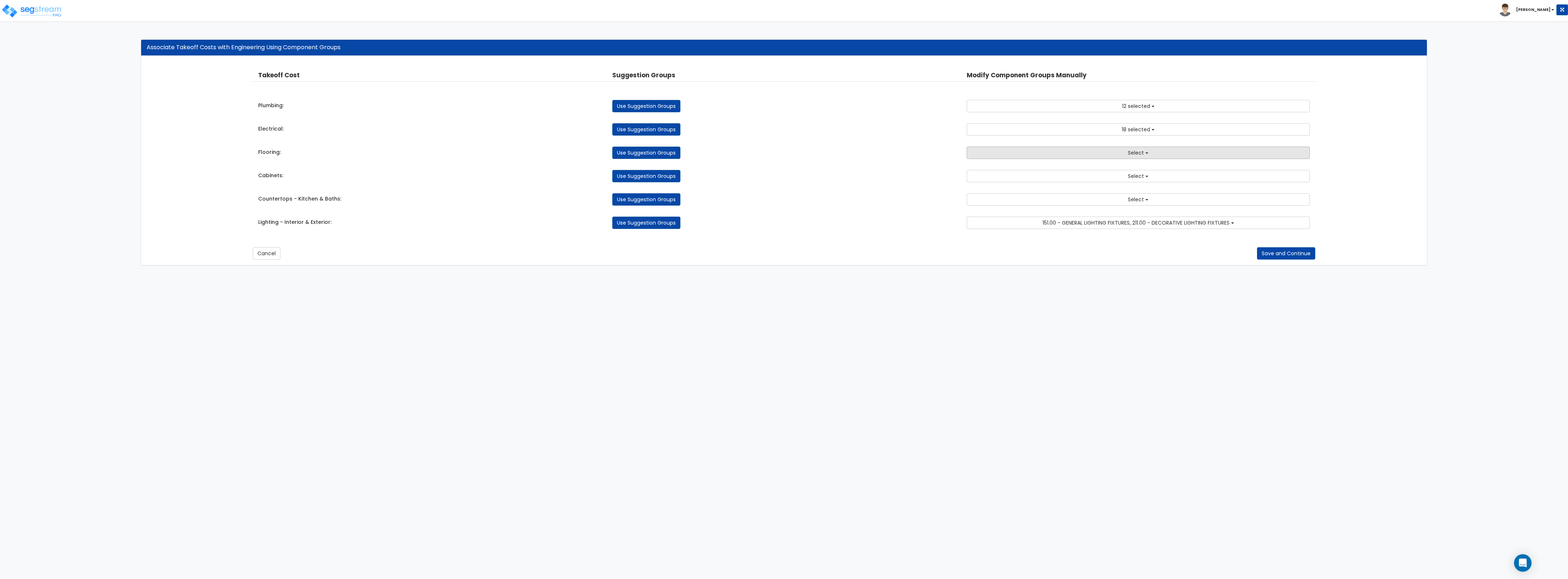
click at [1100, 151] on button "Select" at bounding box center [1138, 152] width 343 height 12
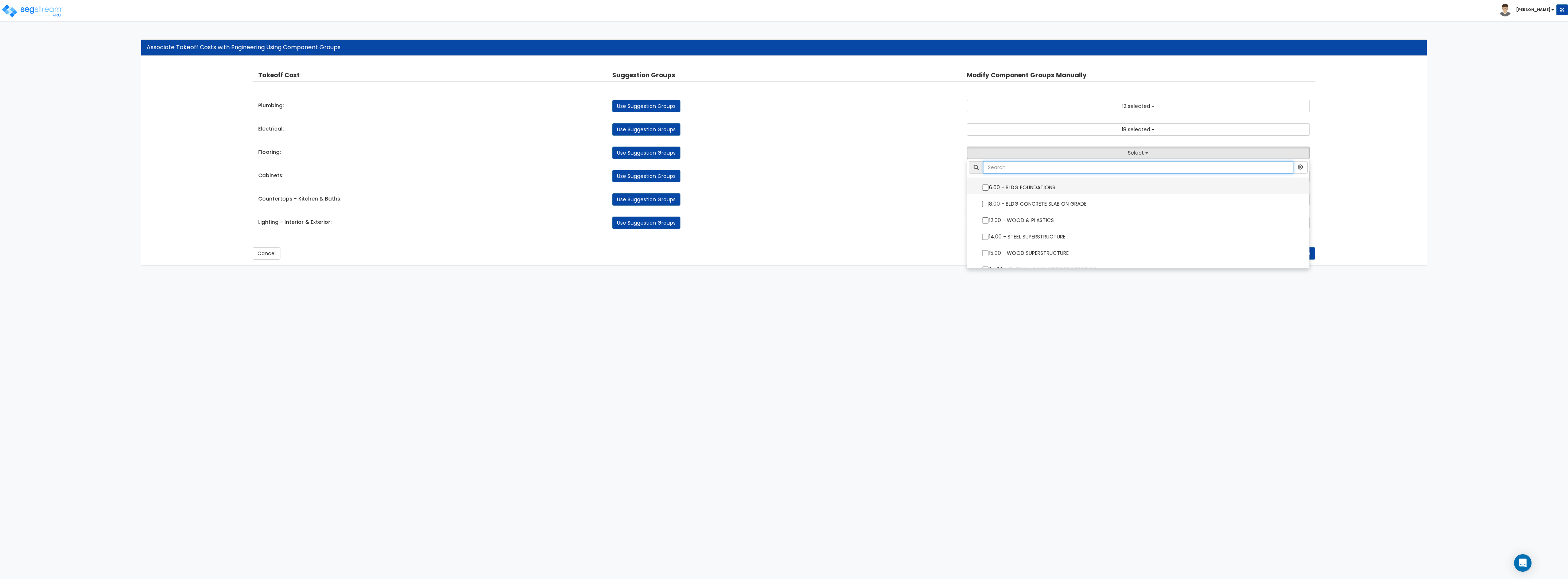
click at [1048, 164] on input "text" at bounding box center [1138, 167] width 311 height 12
type input "wood"
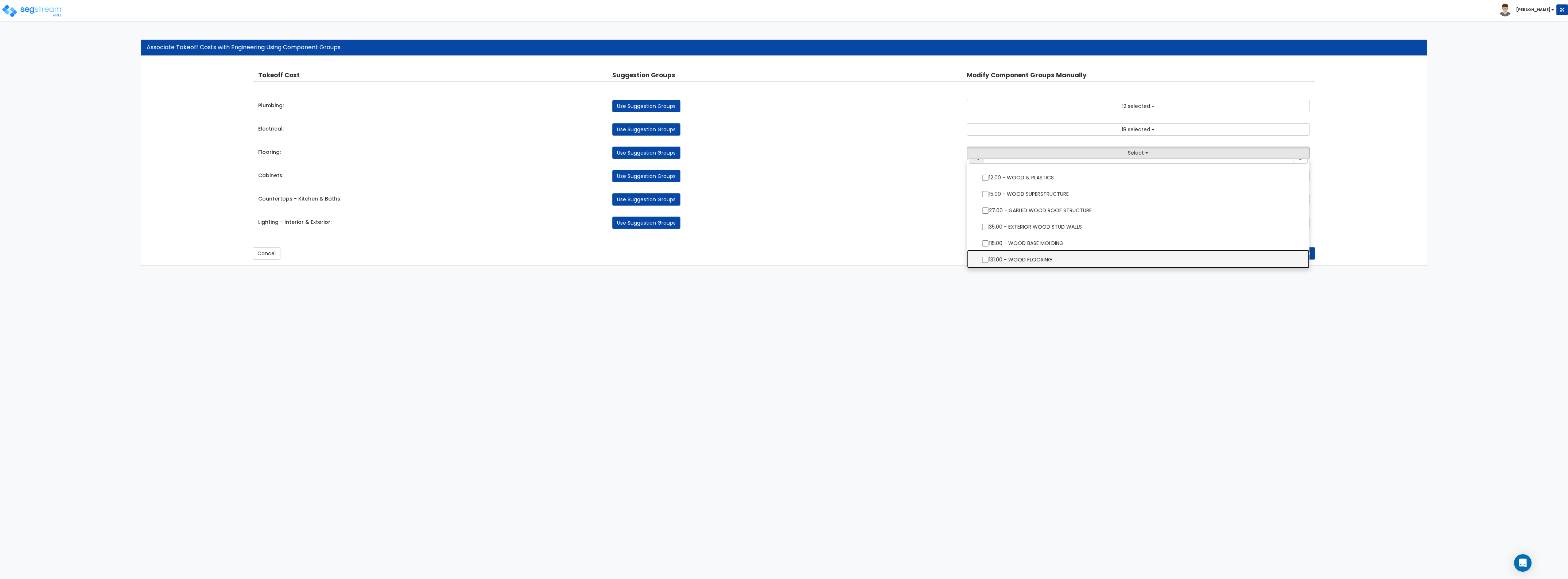
click at [1067, 261] on label "131.00 - WOOD FLOORING" at bounding box center [1138, 259] width 328 height 17
click at [989, 261] on input "131.00 - WOOD FLOORING" at bounding box center [986, 259] width 8 height 7
checkbox input "true"
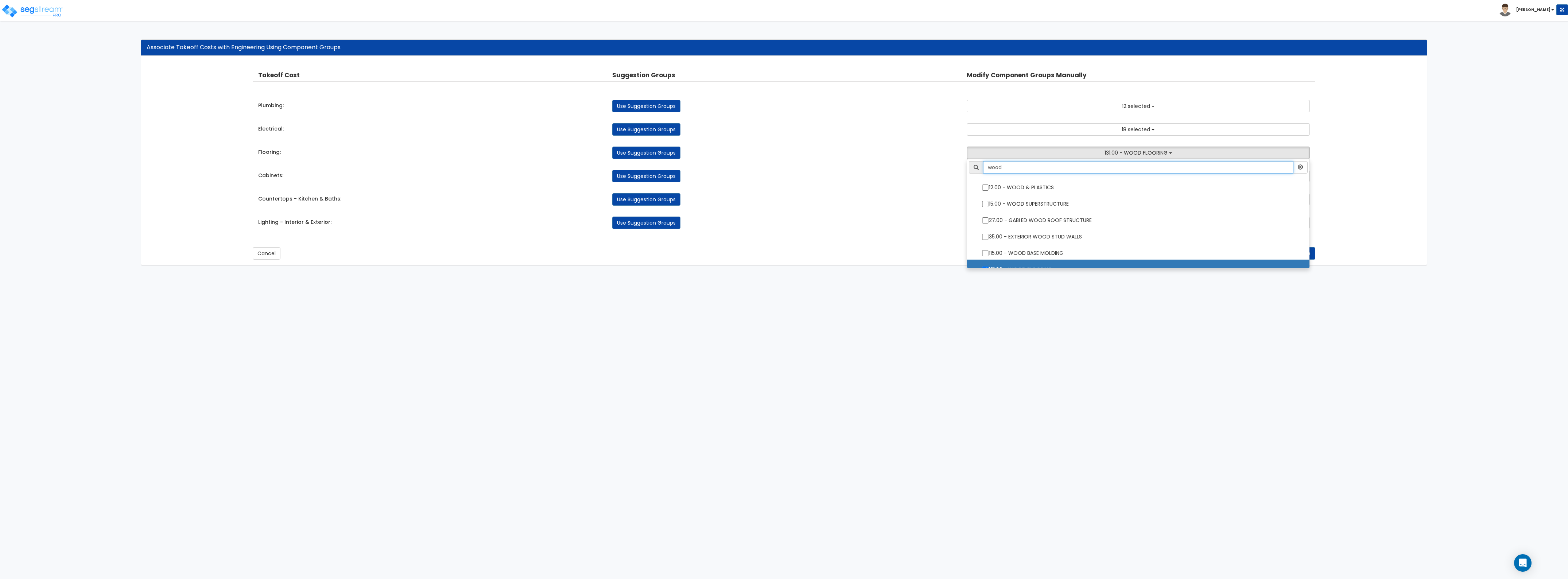
drag, startPoint x: 1048, startPoint y: 167, endPoint x: 974, endPoint y: 162, distance: 74.2
click at [974, 162] on div "wood" at bounding box center [1138, 167] width 339 height 12
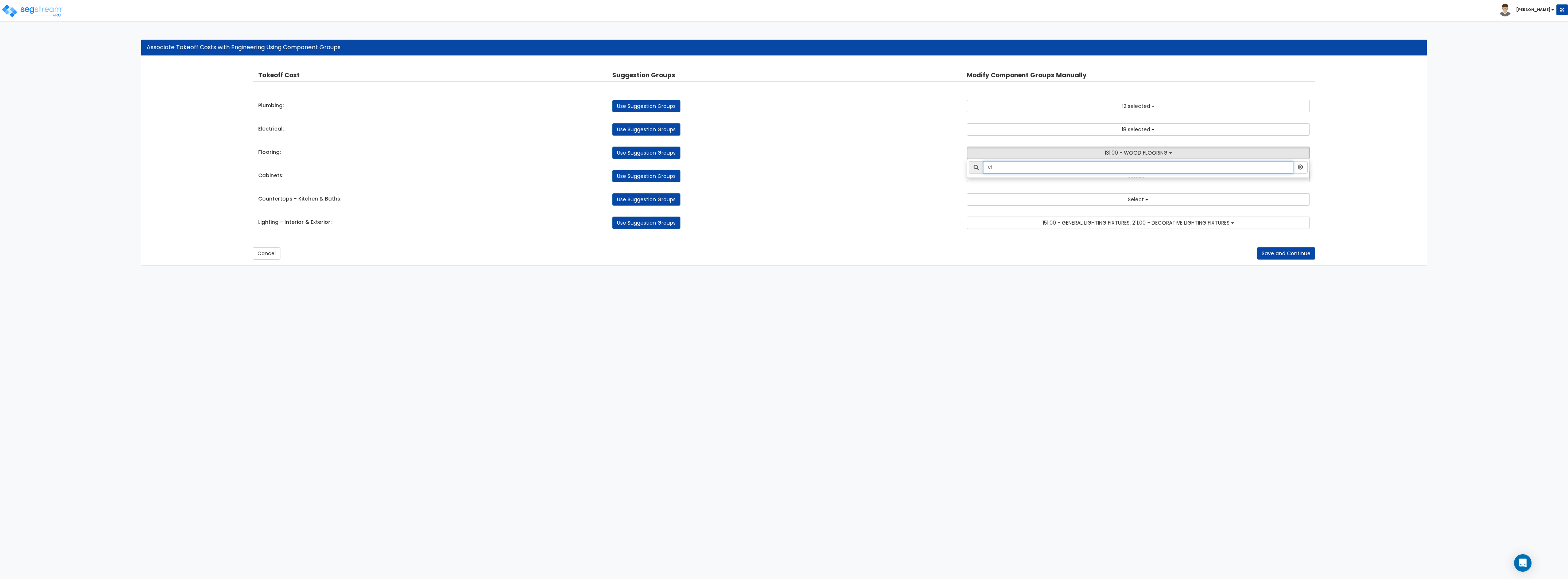
type input "v"
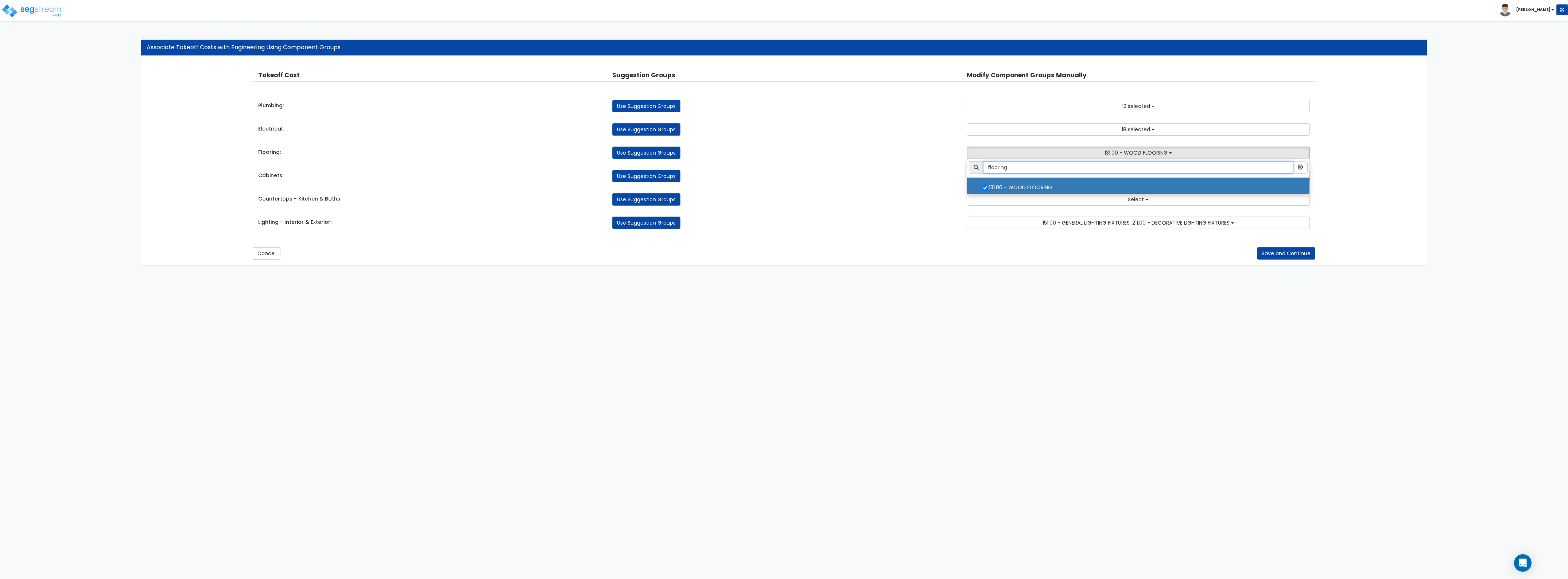
type input "flooring"
click at [911, 177] on div "Use Suggestion Groups" at bounding box center [784, 176] width 354 height 12
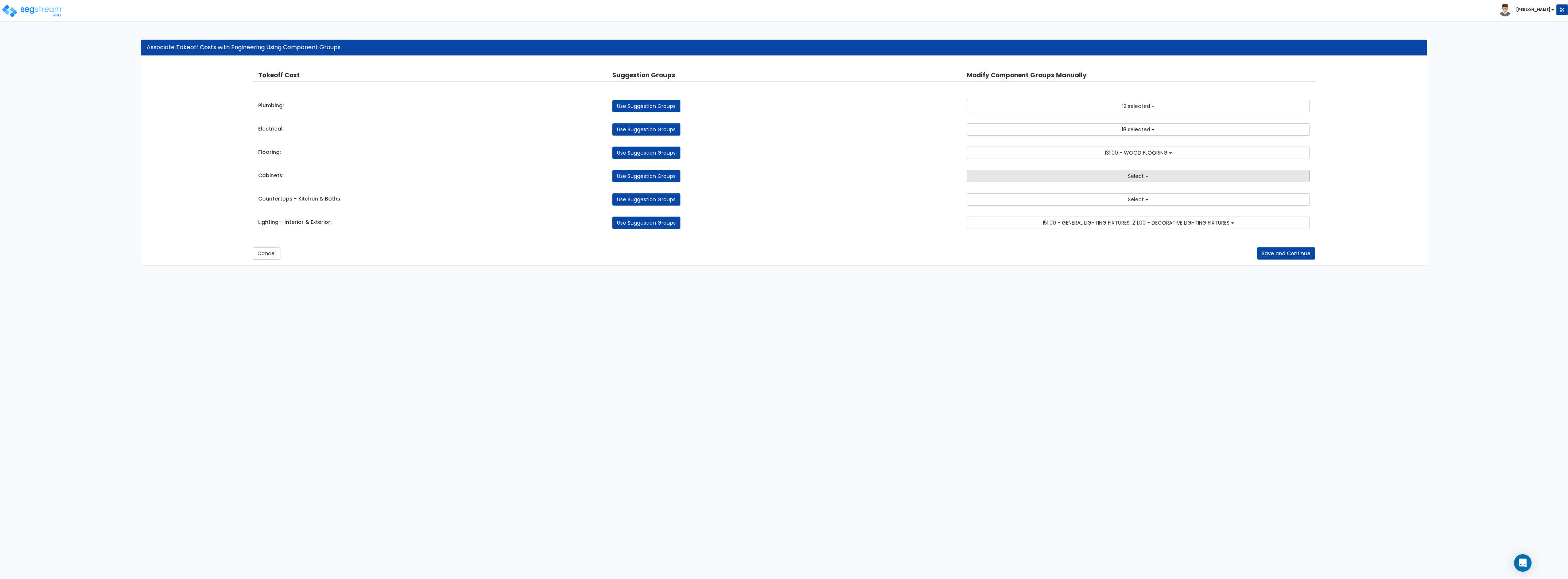
click at [1069, 179] on button "Select" at bounding box center [1138, 176] width 343 height 12
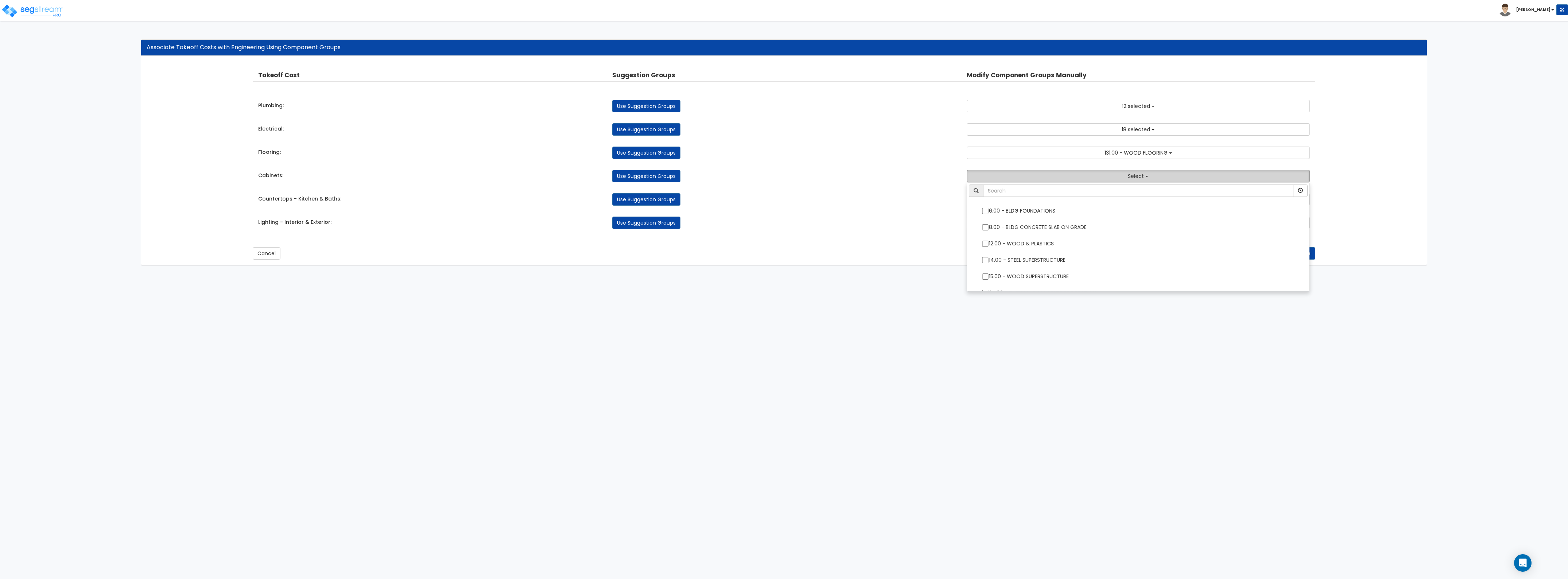
click at [1044, 177] on button "Select" at bounding box center [1138, 176] width 343 height 12
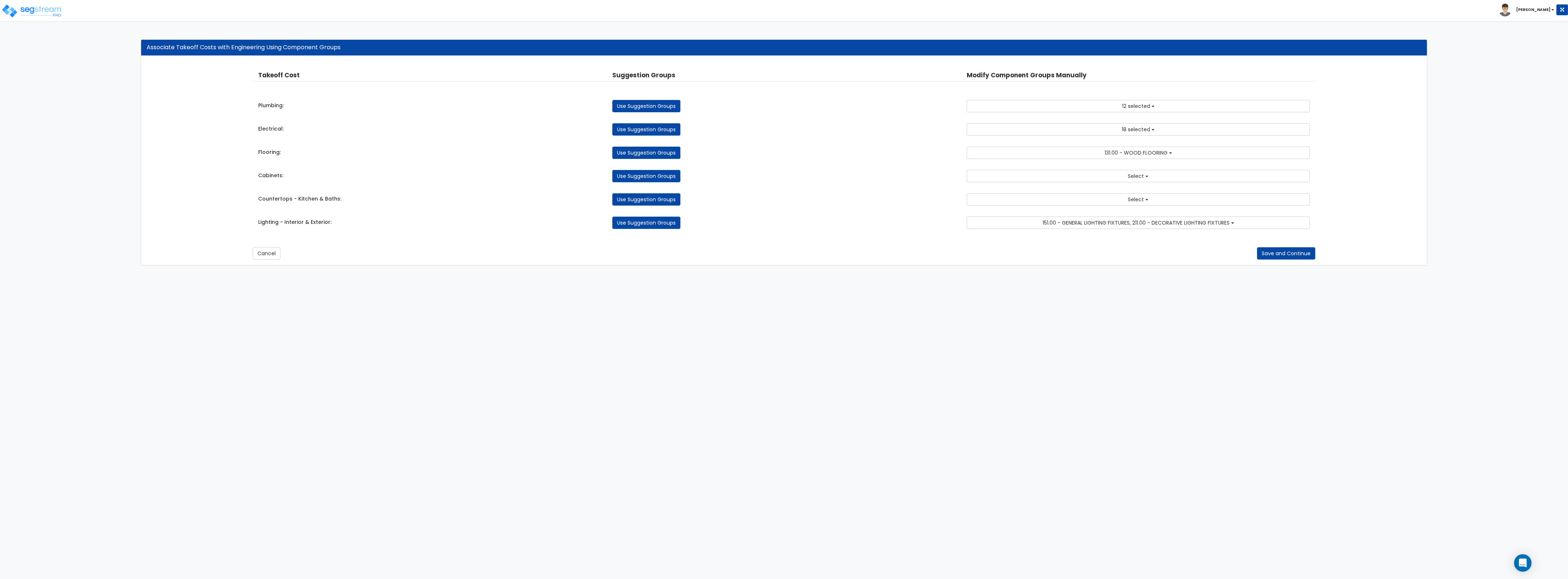
click at [1158, 190] on div "Takeoff Cost Suggestion Groups Modify Component Groups Manually Plumbing: Use S…" at bounding box center [784, 150] width 1063 height 173
click at [1154, 198] on button "Select" at bounding box center [1138, 199] width 343 height 12
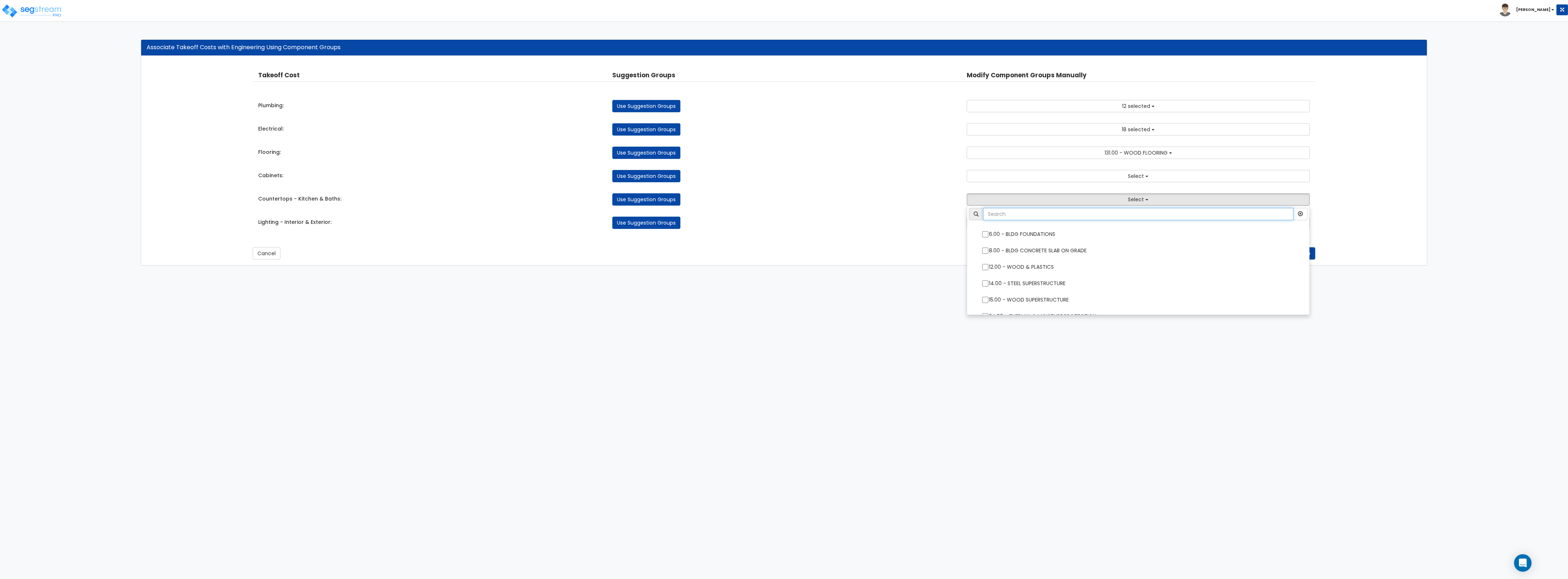
click at [1056, 220] on input "text" at bounding box center [1138, 214] width 311 height 12
type input "count"
click at [899, 212] on div "Takeoff Cost Suggestion Groups Modify Component Groups Manually Plumbing: Use S…" at bounding box center [784, 150] width 1063 height 173
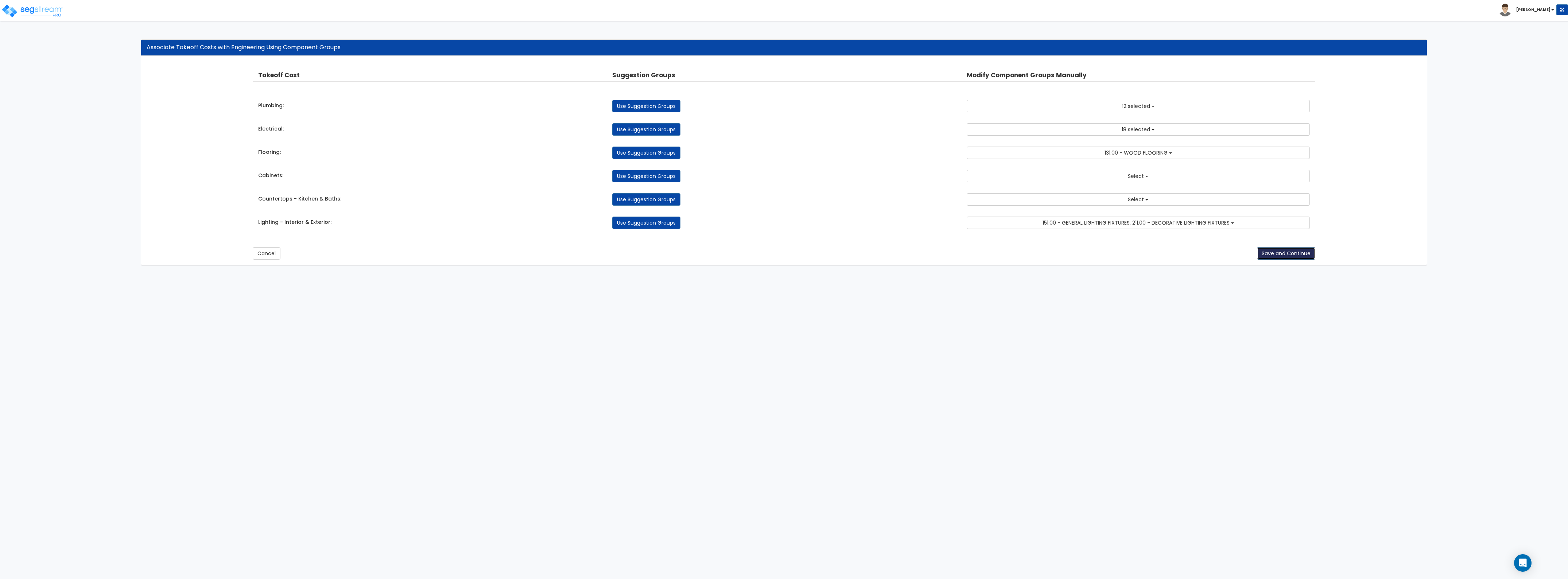
click at [1267, 253] on button "Save and Continue" at bounding box center [1286, 252] width 58 height 12
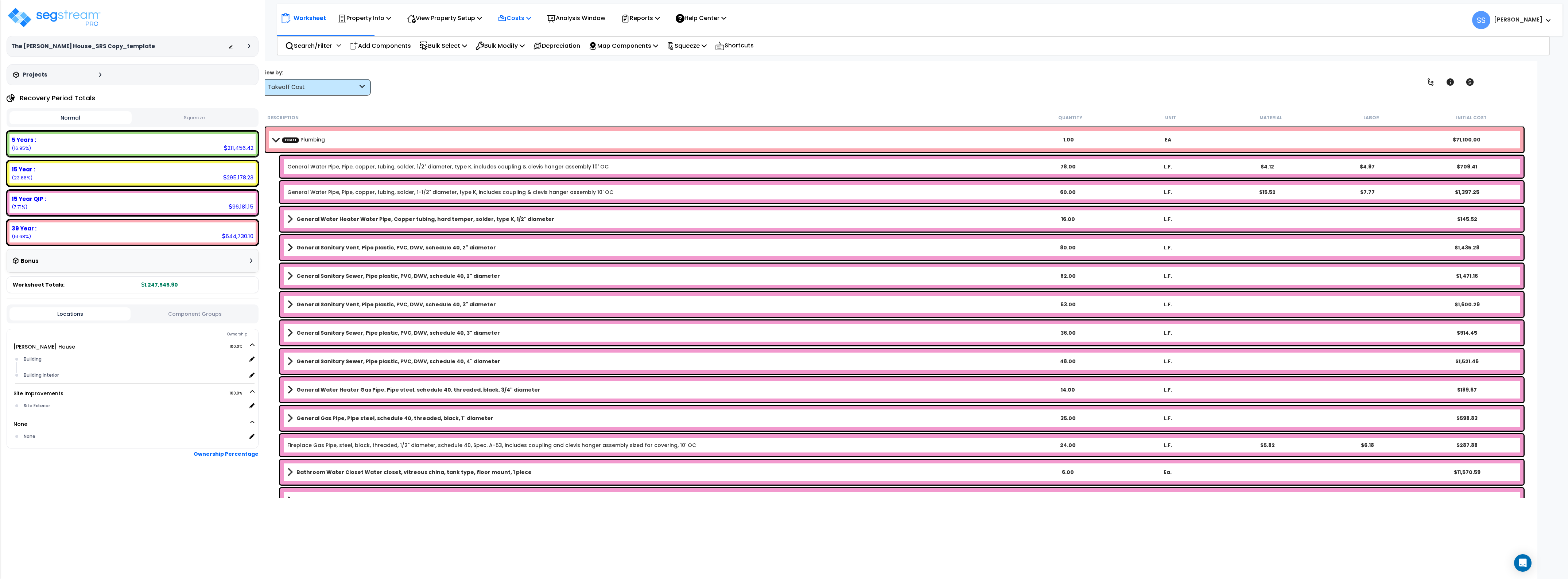
click at [509, 11] on div "Costs" at bounding box center [514, 18] width 33 height 17
click at [521, 45] on link "Direct Costs" at bounding box center [530, 49] width 72 height 14
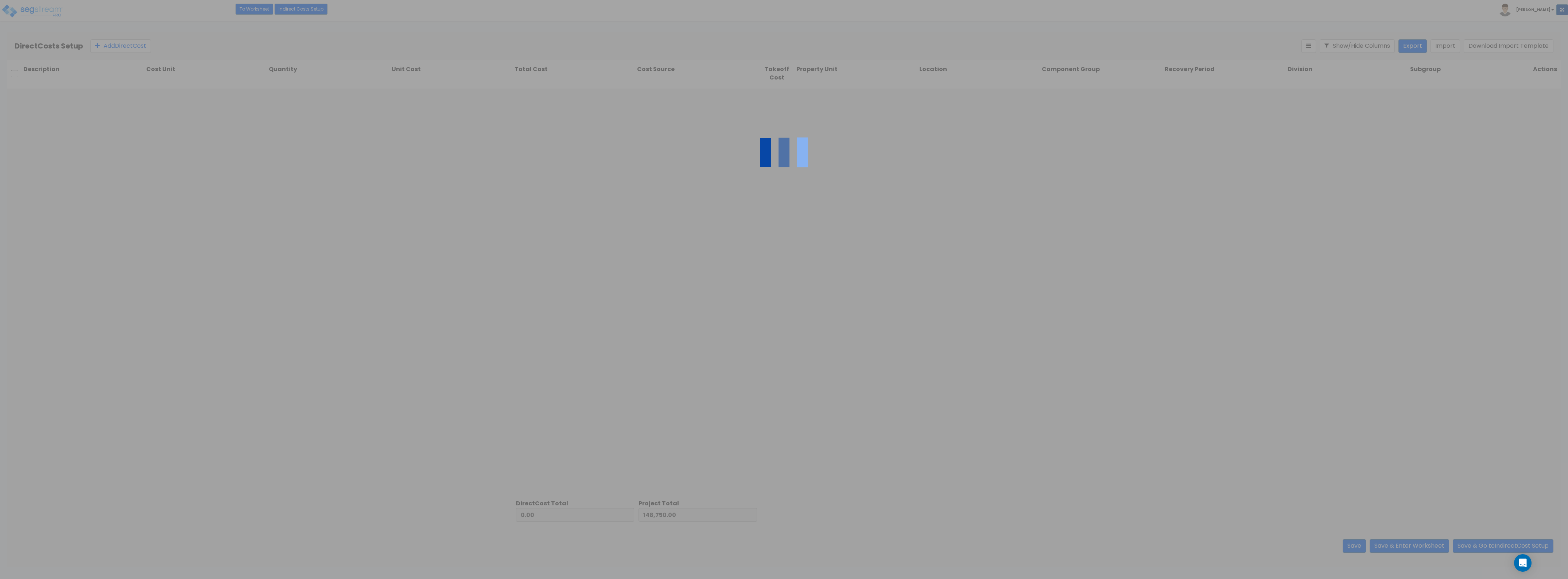
type input "1,098,795.90"
type input "1,247,545.90"
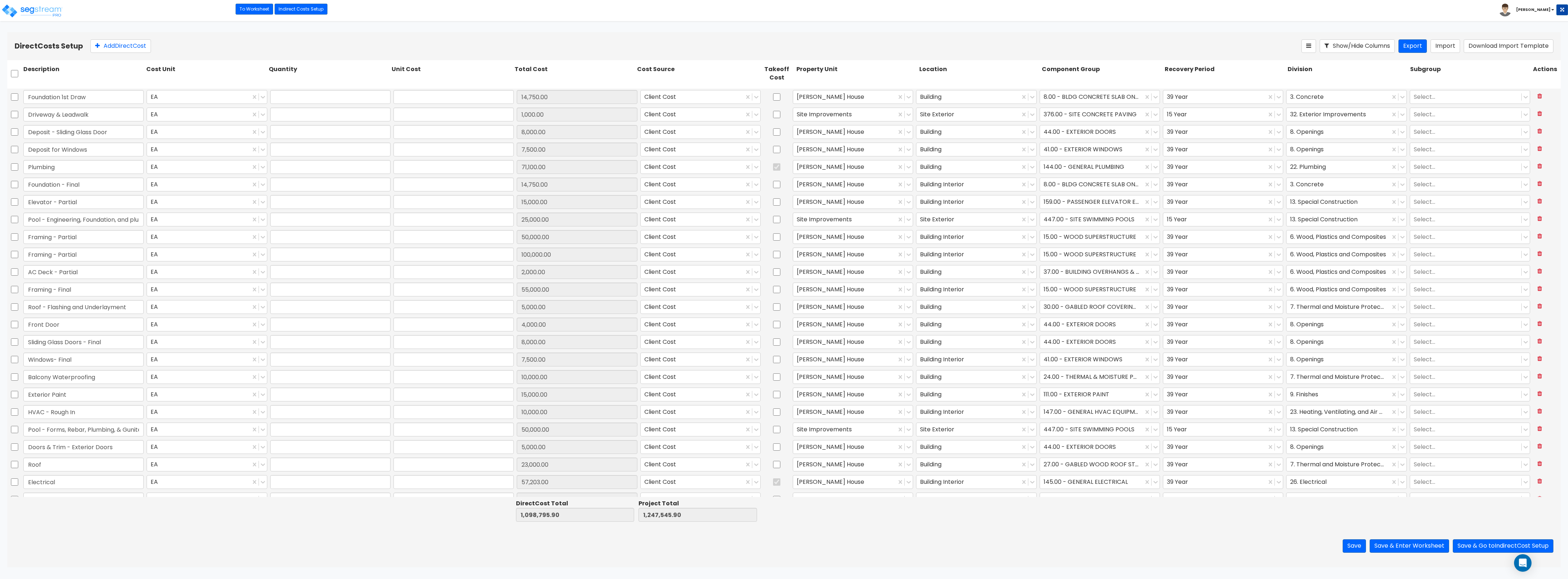
type input "1.00"
type input "14,750.00"
type input "1.00"
type input "1,000.00"
type input "1.00"
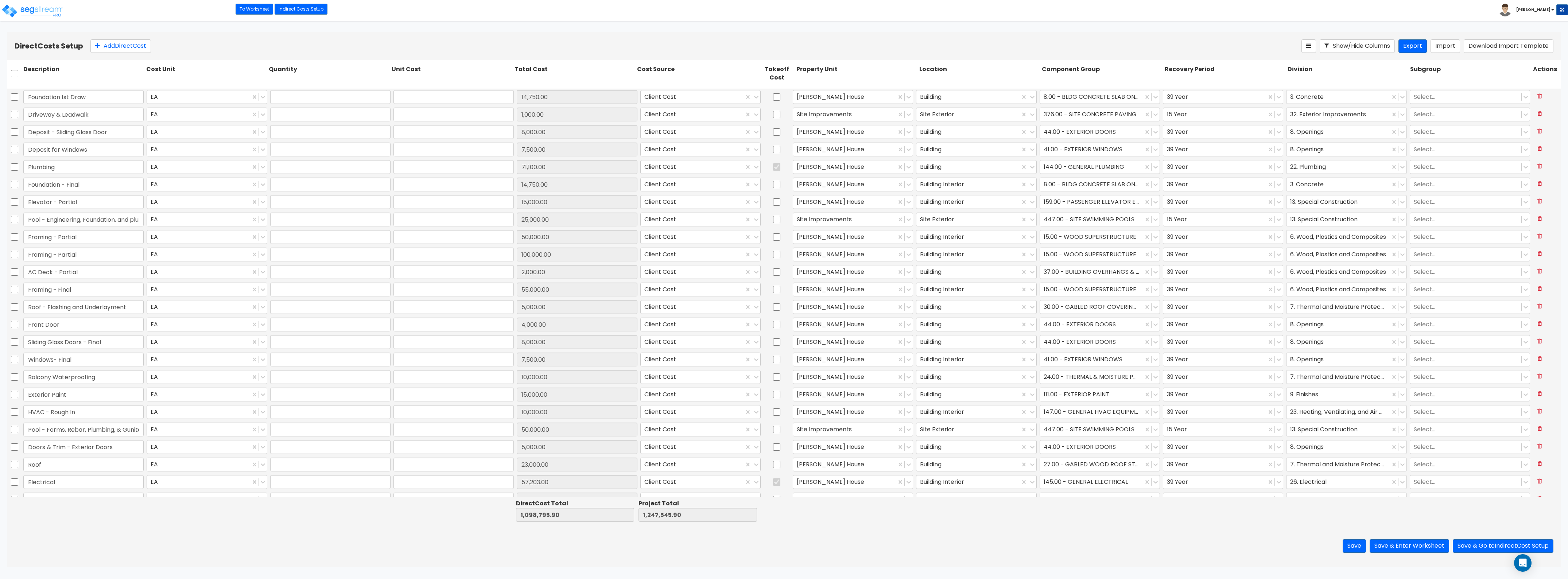
type input "8,000.00"
type input "1.00"
type input "7,500.00"
type input "1.00"
type input "71,100.00"
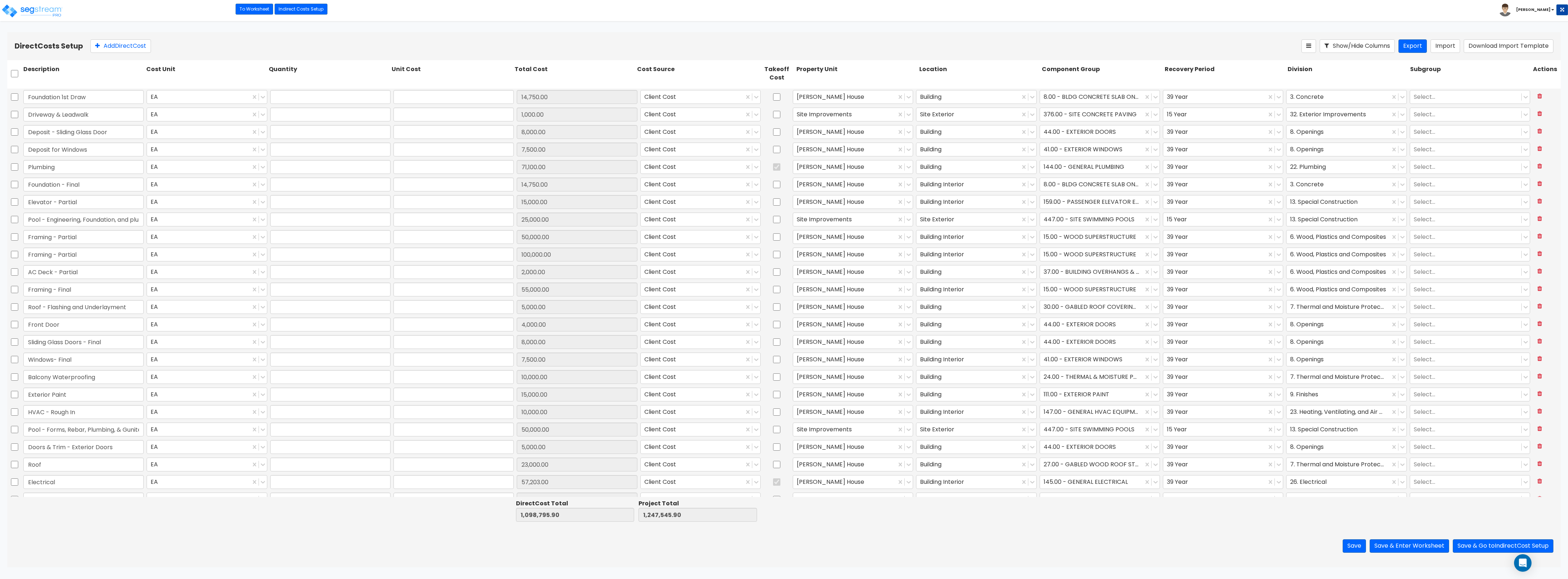
type input "1.00"
type input "14,750.00"
type input "1.00"
type input "15,000.00"
type input "1.00"
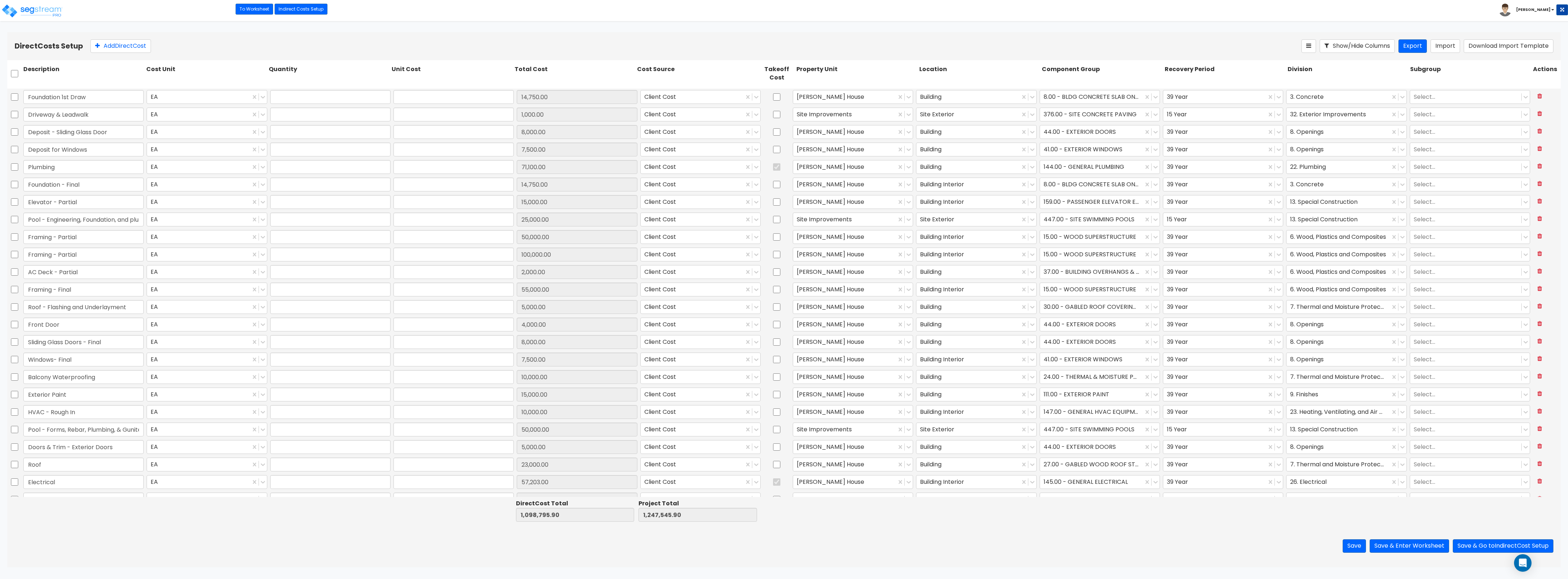
type input "25,000.00"
type input "1.00"
type input "50,000.00"
type input "1.00"
type input "100,000.00"
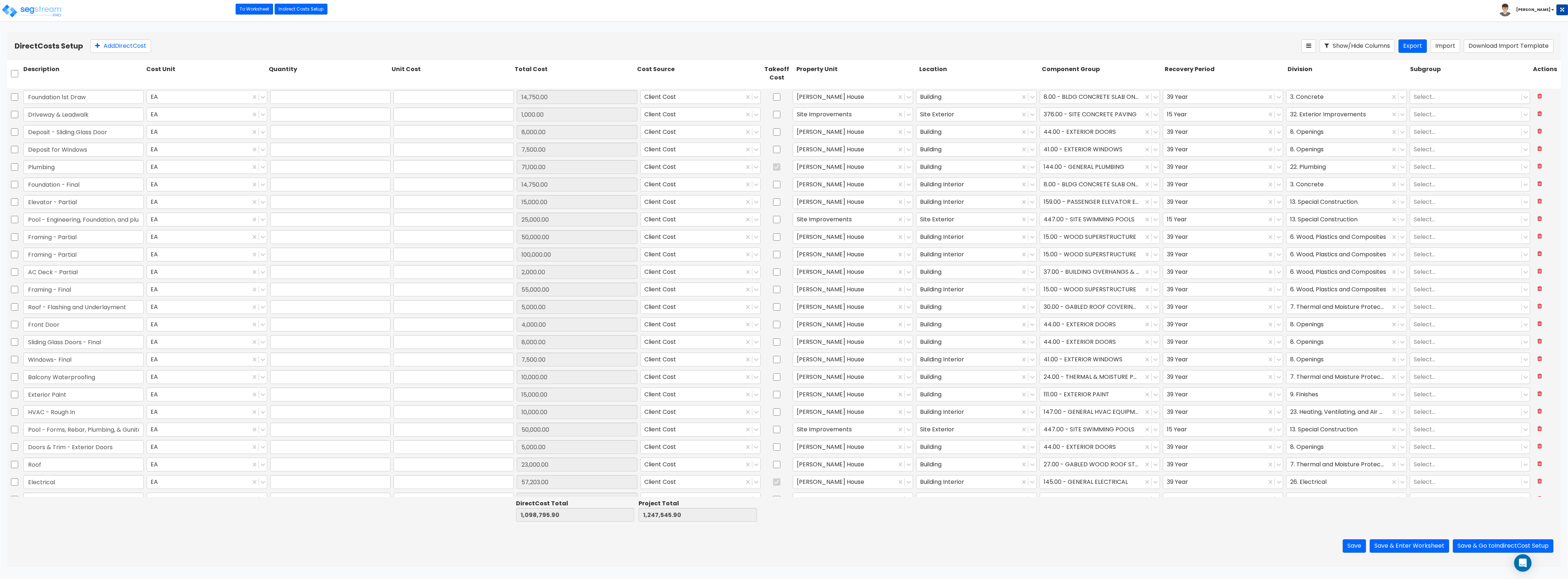
type input "1.00"
type input "2,000.00"
type input "1.00"
type input "55,000.00"
type input "1.00"
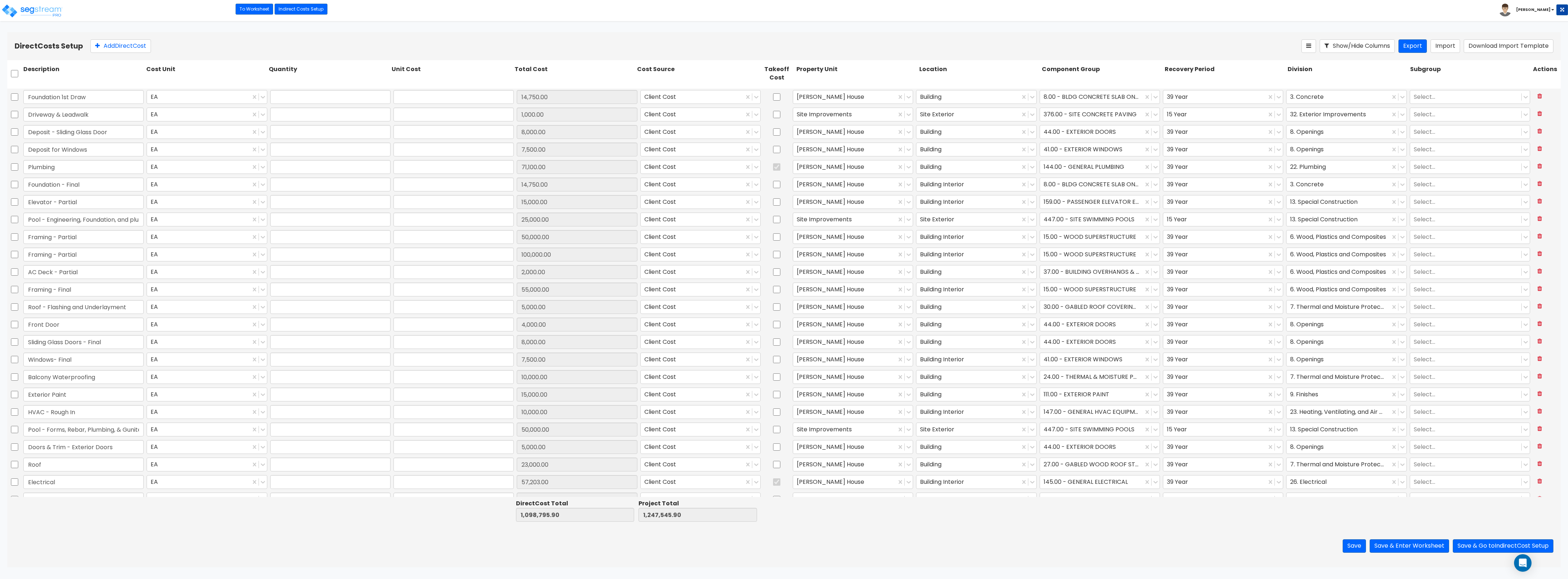
type input "5,000.00"
type input "1.00"
type input "4,000.00"
type input "1.00"
type input "8,000.00"
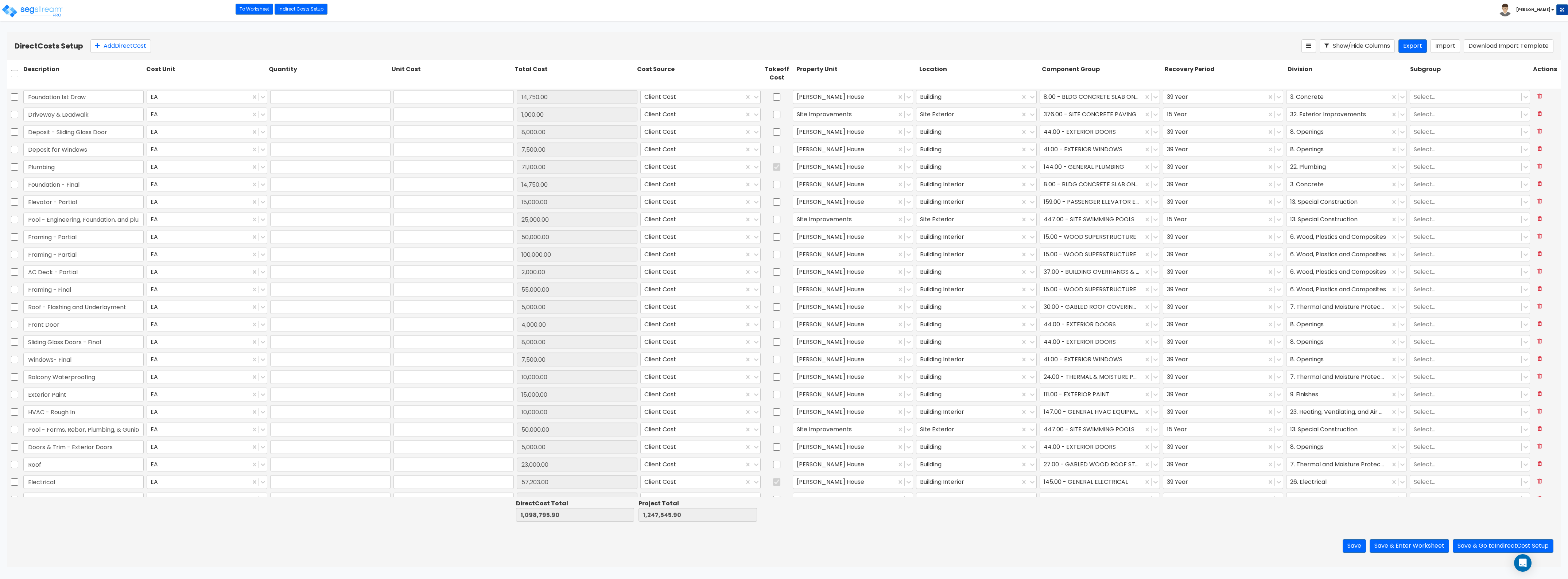
type input "1.00"
type input "7,500.00"
type input "1.00"
type input "10,000.00"
type input "1.00"
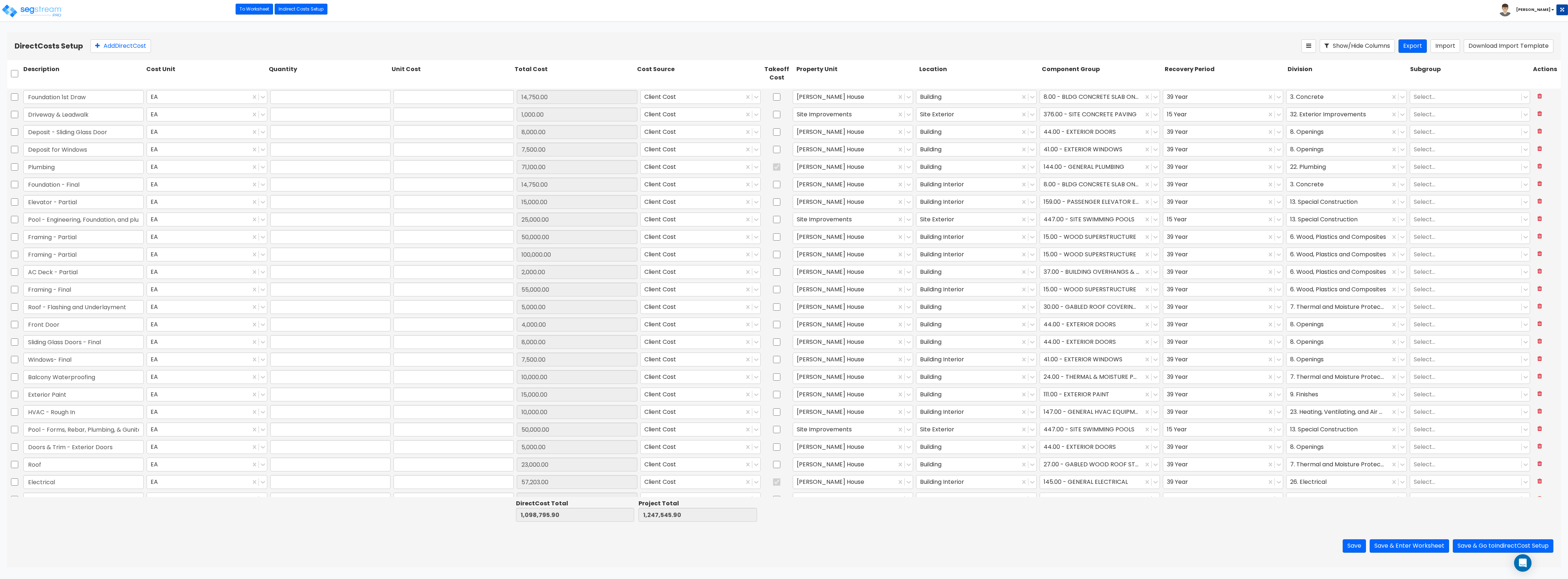
type input "15,000.00"
type input "1.00"
type input "10,000.00"
type input "1.00"
type input "50,000.00"
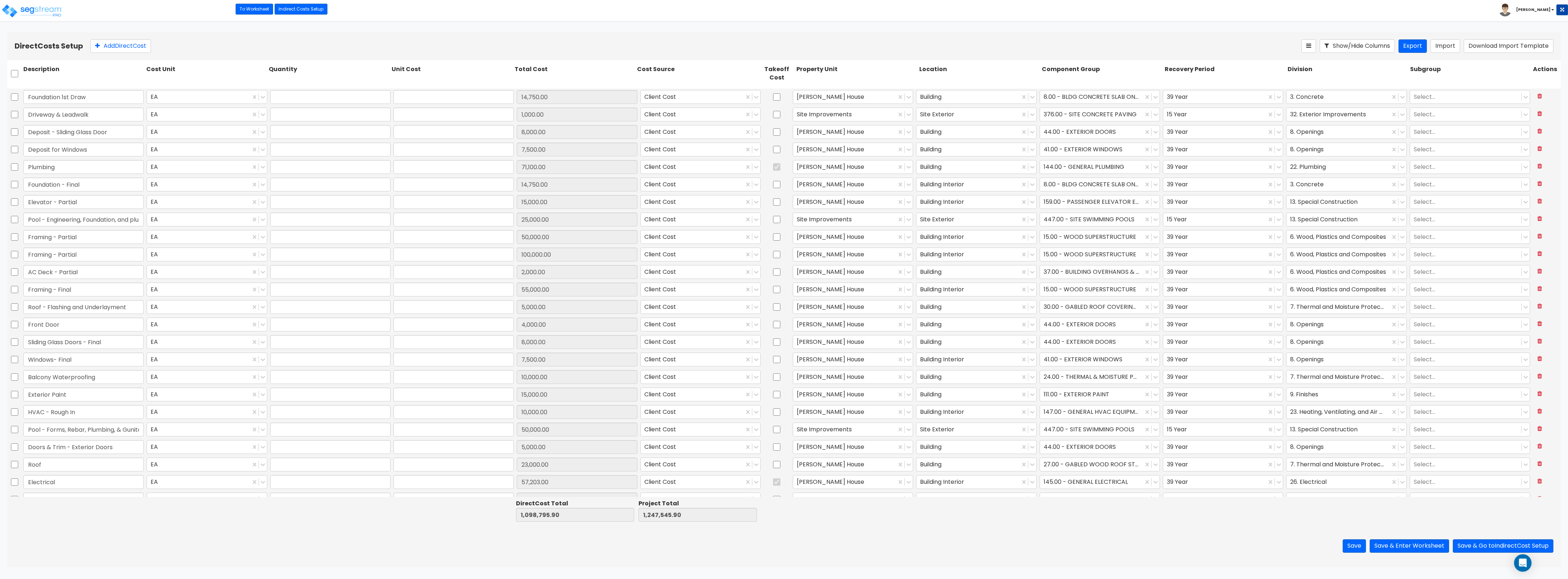
type input "1.00"
type input "5,000.00"
type input "1.00"
type input "23,000.00"
type input "1.00"
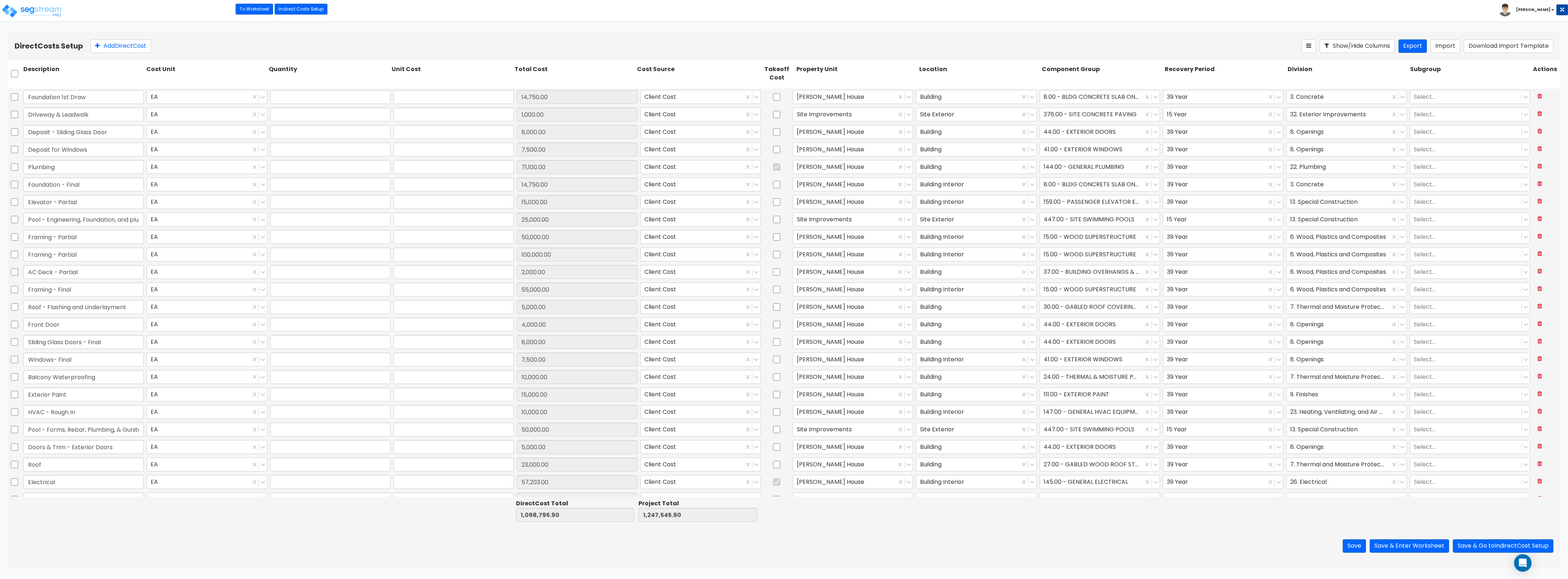
type input "57,203.00"
type input "1.00"
type input "60,000.00"
type input "1.00"
type input "18,000.00"
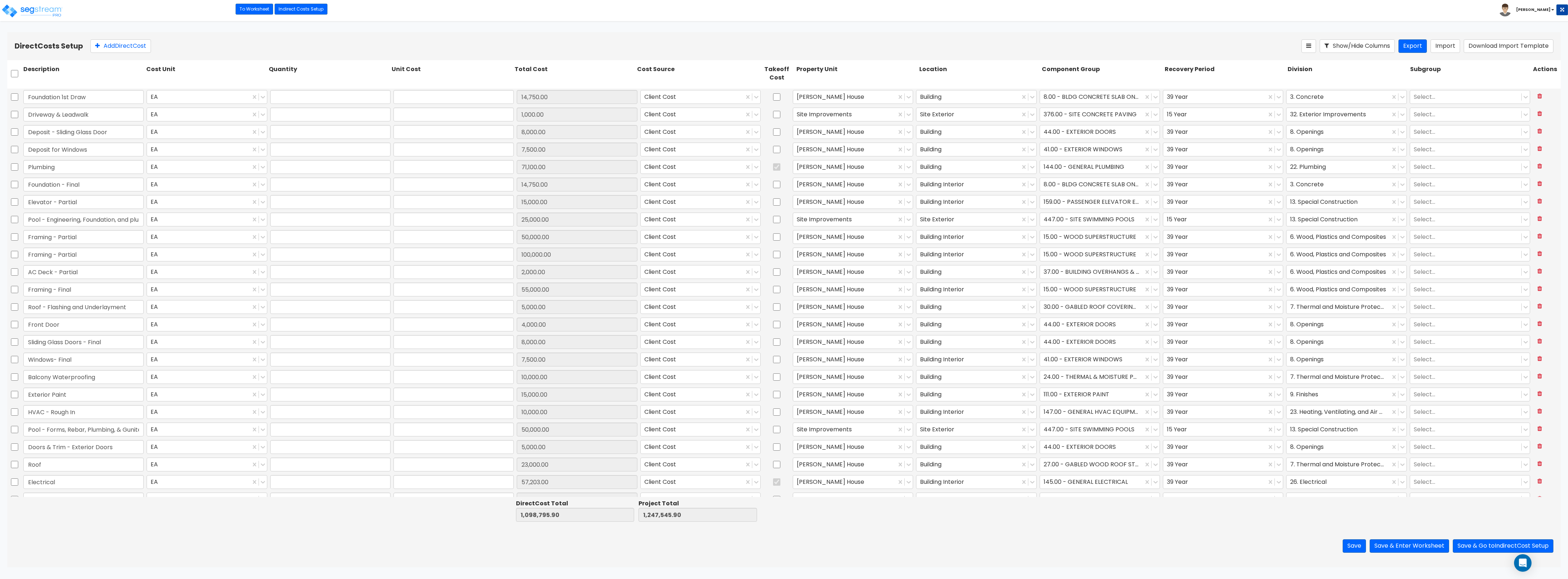
type input "1.00"
type input "26,070.00"
type input "1.00"
type input "14,811.85"
type input "1.00"
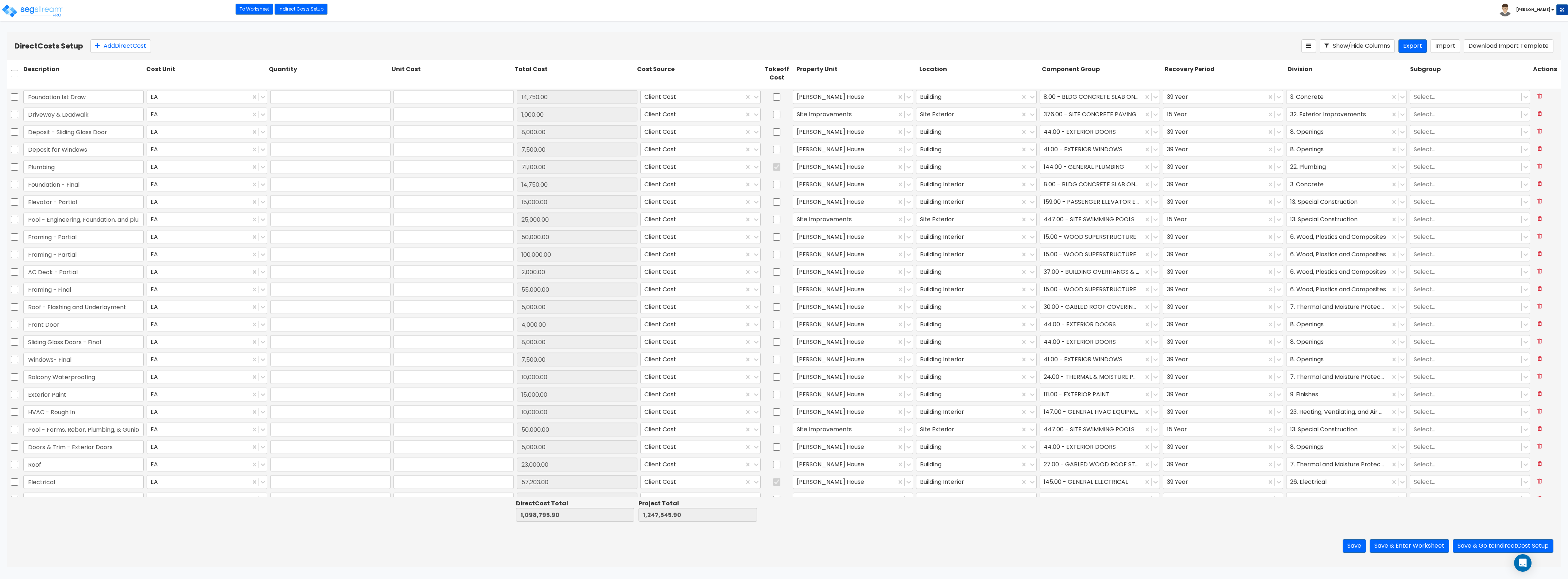
type input "15,000.00"
type input "1.00"
type input "15,000.00"
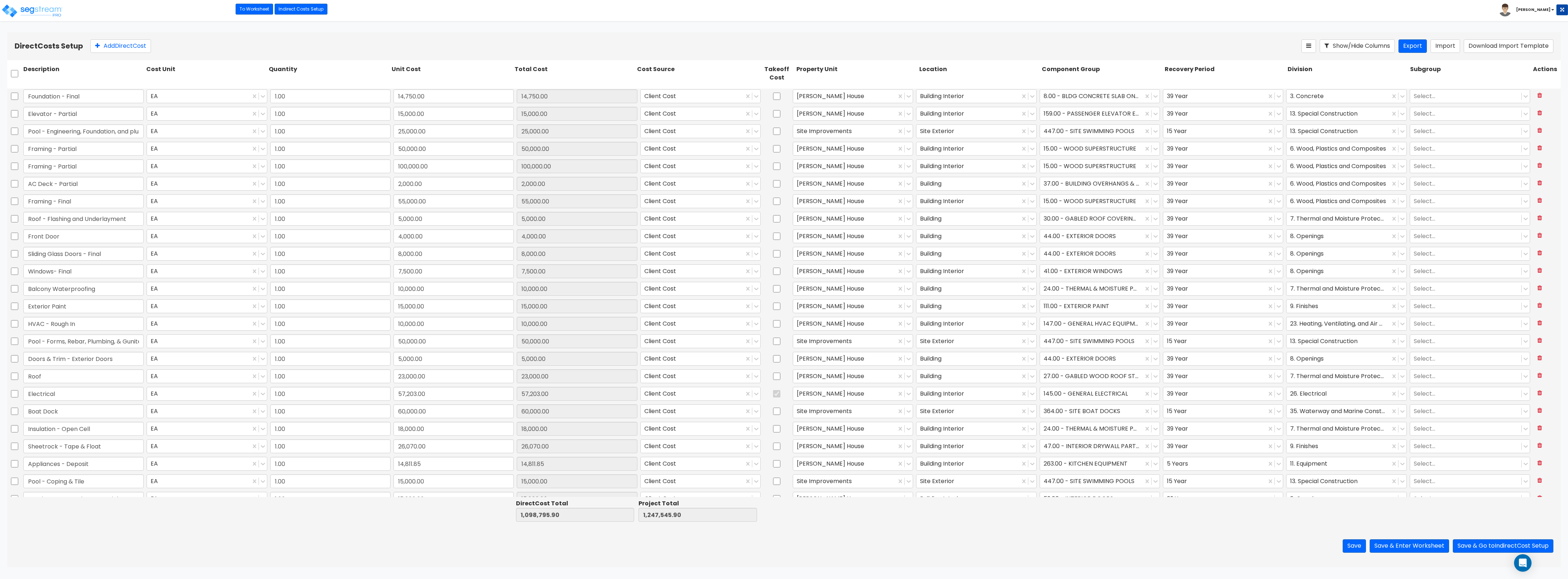
type input "1.00"
type input "10,000.00"
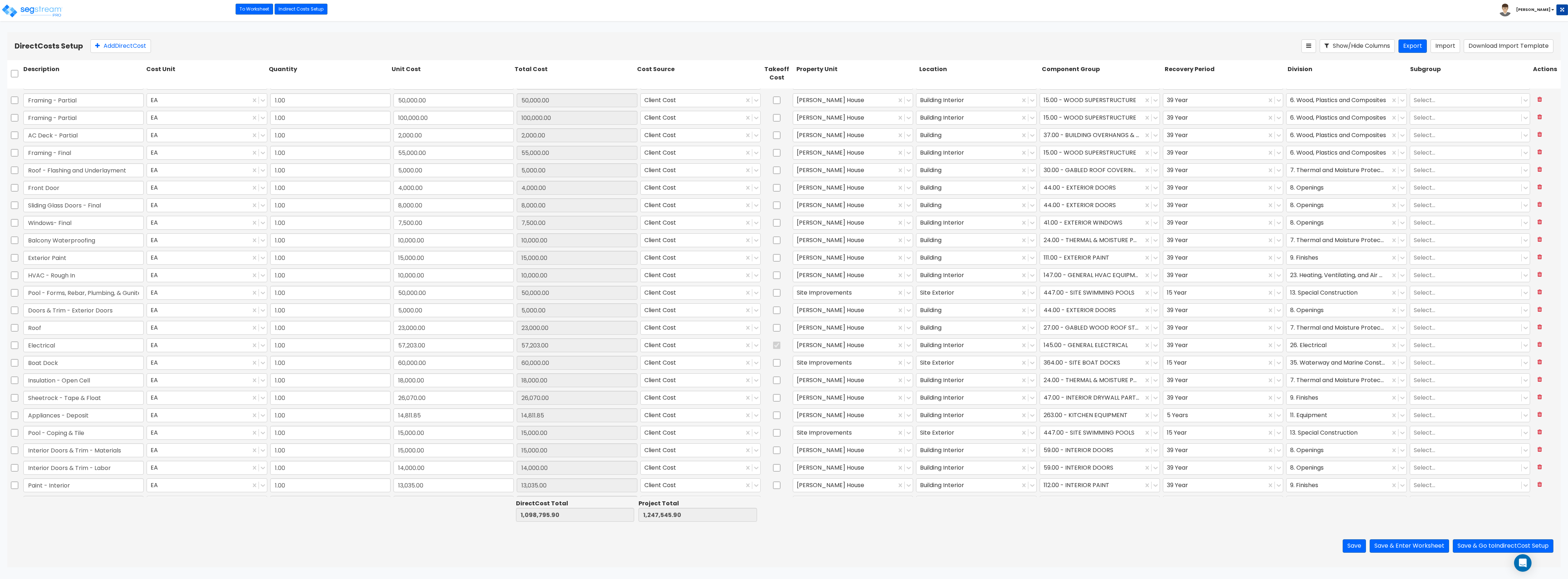
type input "1.00"
type input "13,035.00"
type input "1.00"
type input "8,000.00"
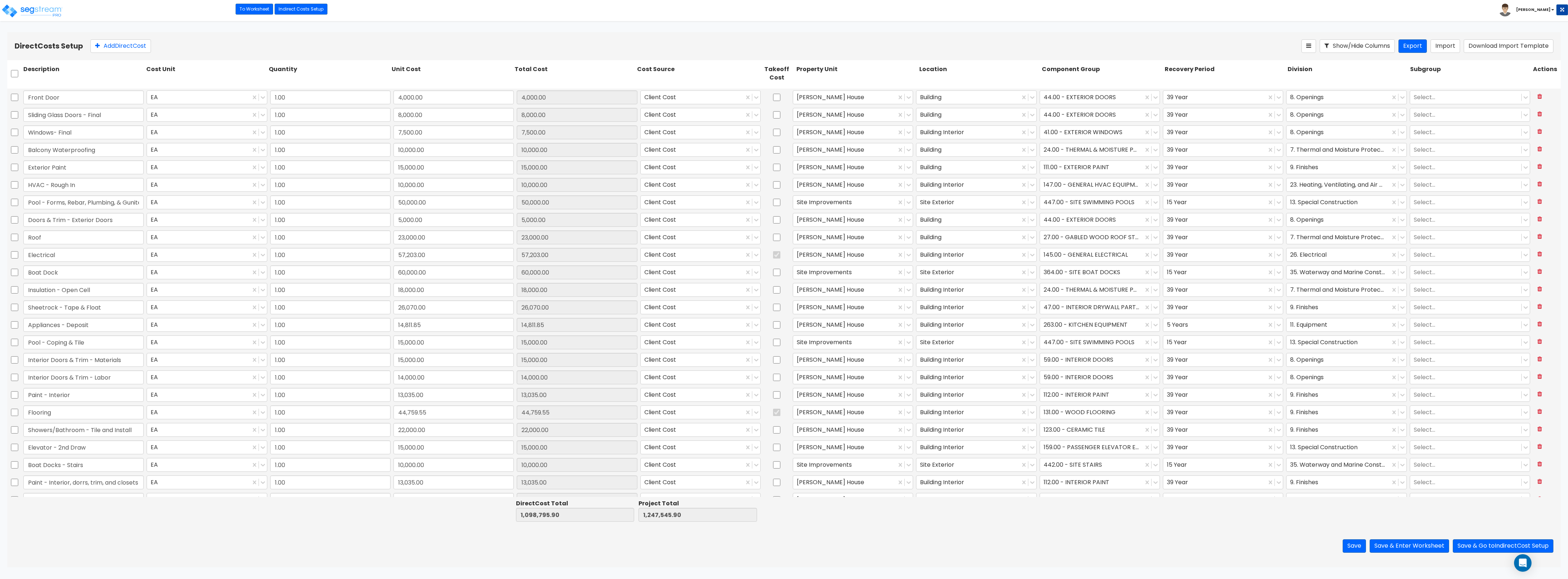
type input "1.00"
type input "10,000.00"
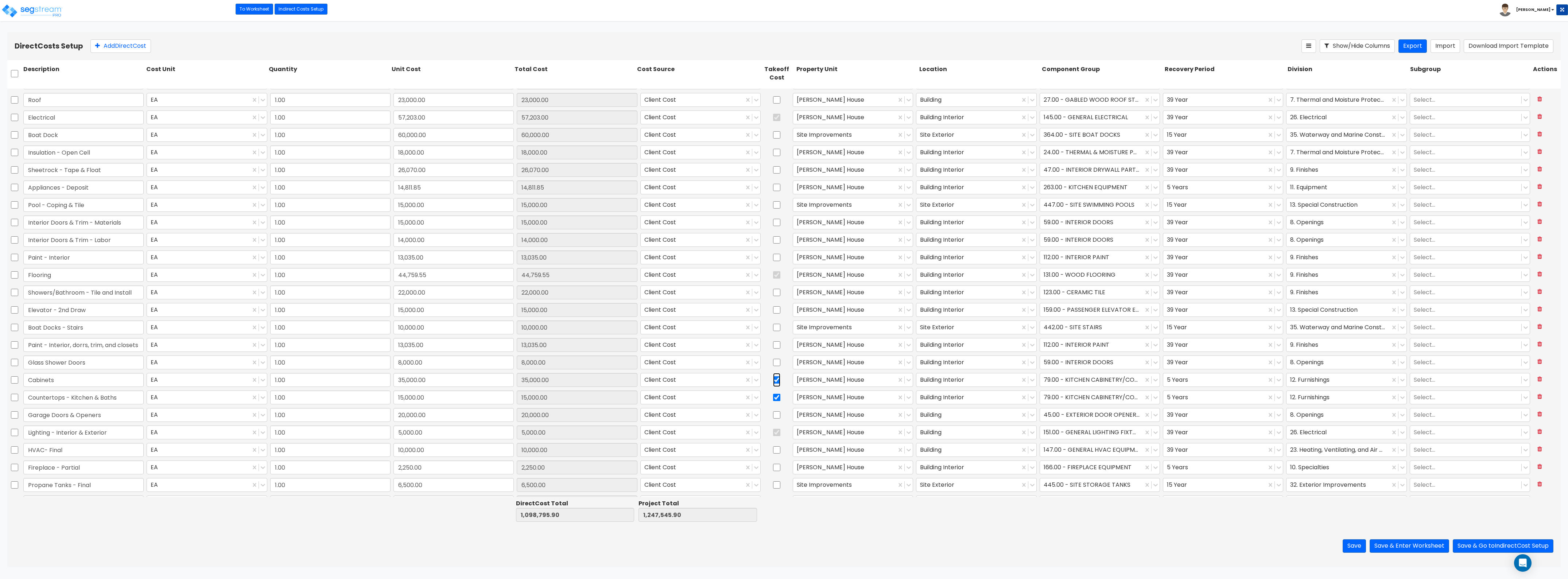
click at [773, 380] on input "checkbox" at bounding box center [777, 380] width 8 height 14
checkbox input "false"
click at [777, 397] on input "checkbox" at bounding box center [777, 397] width 8 height 14
checkbox input "false"
type input "1.00"
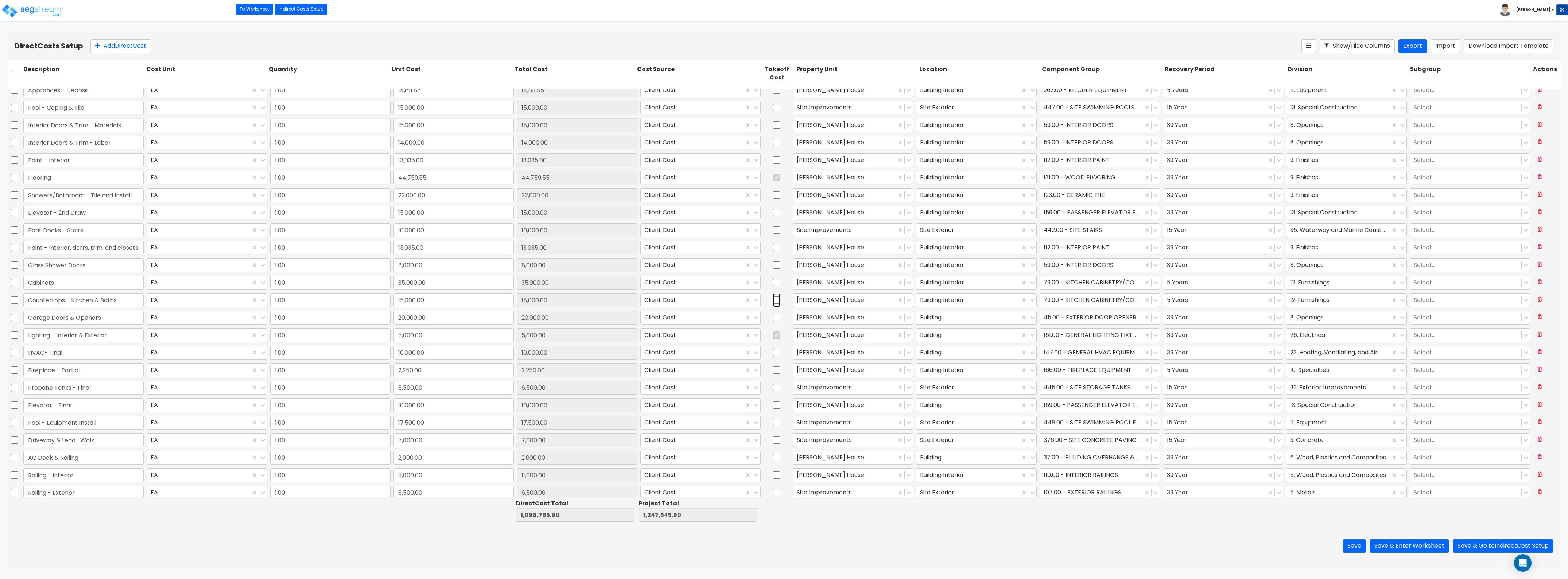
type input "6,000.00"
type input "1.00"
type input "8,700.00"
type input "1.00"
type input "990.00"
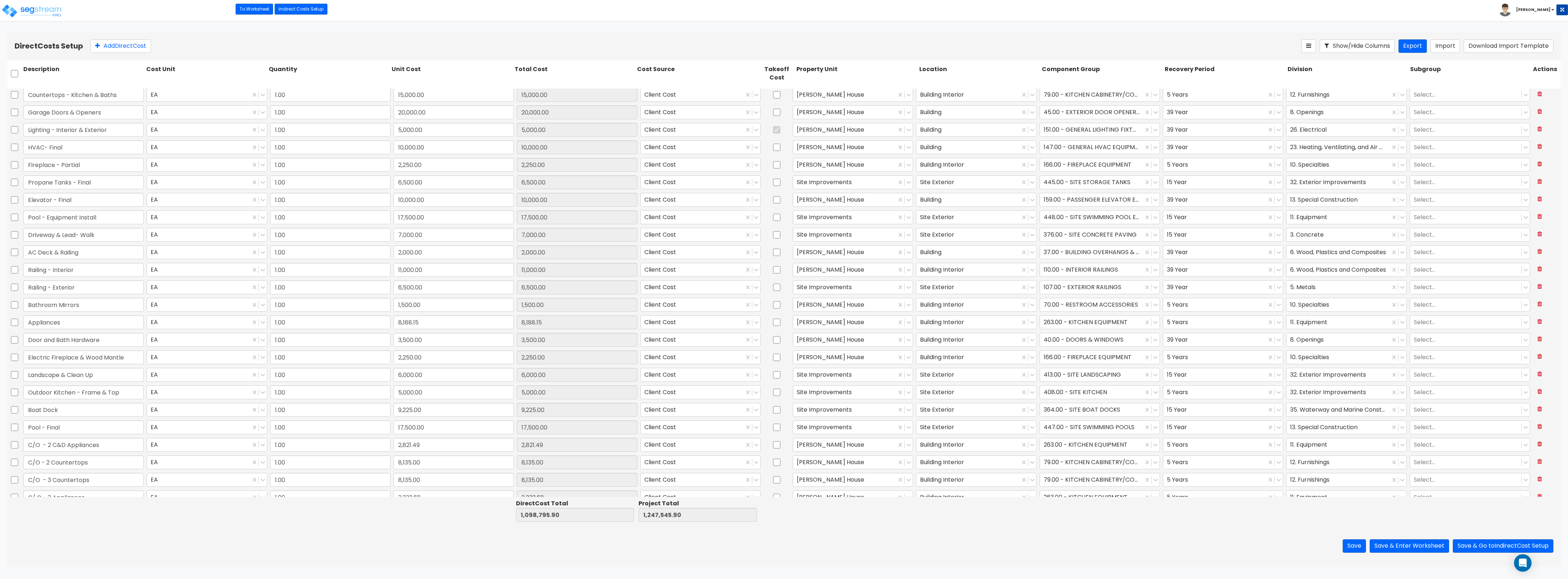
scroll to position [764, 0]
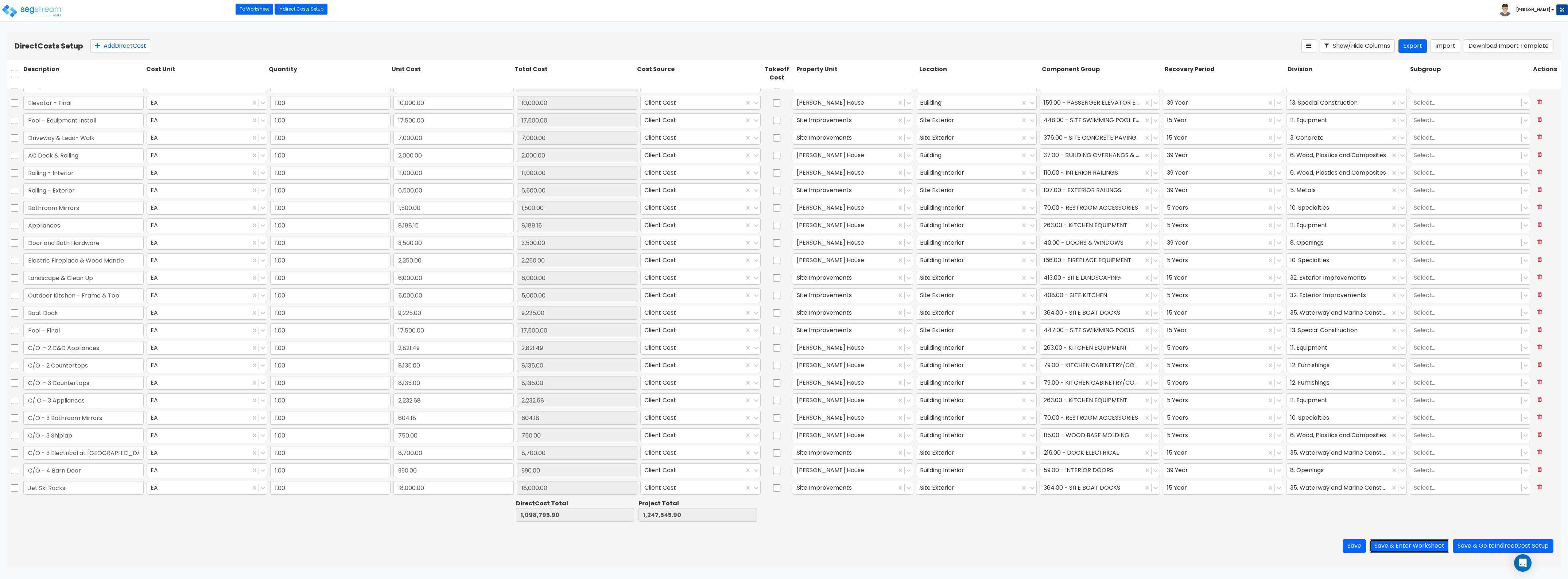
click at [1437, 545] on button "Save & Enter Worksheet" at bounding box center [1409, 546] width 80 height 13
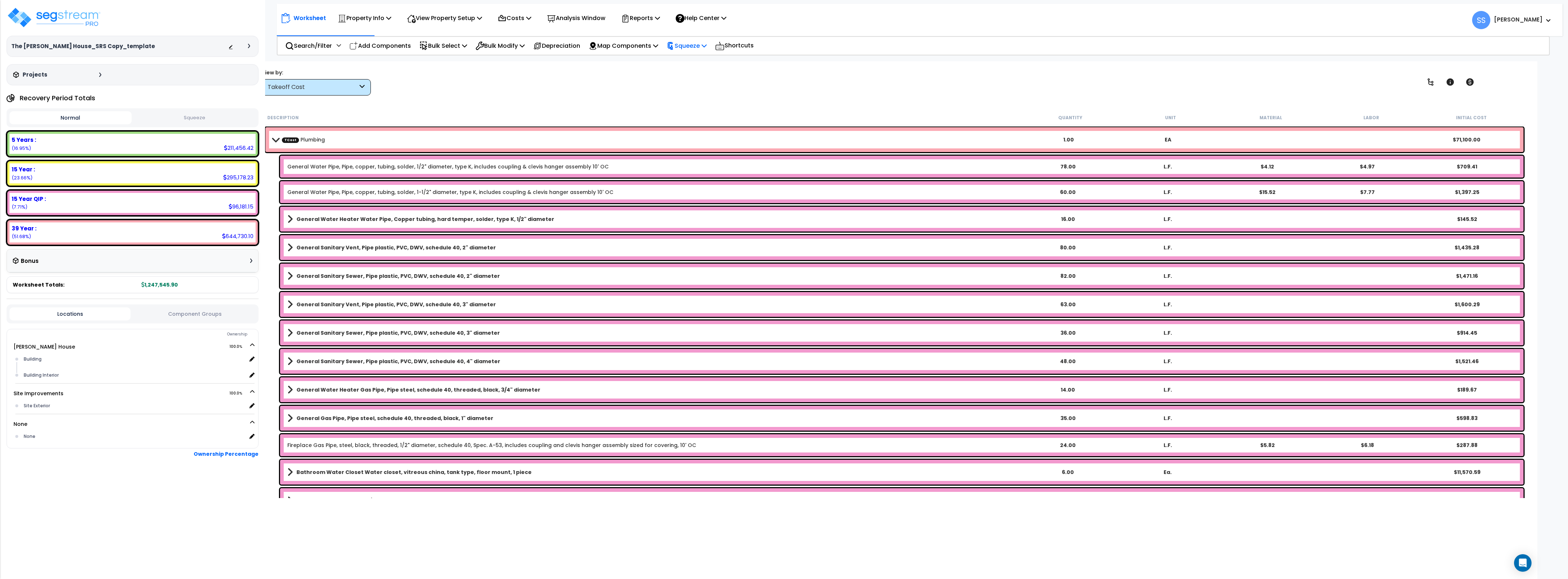
click at [688, 39] on div "Squeeze" at bounding box center [687, 46] width 40 height 17
click at [693, 55] on link "Squeeze" at bounding box center [699, 62] width 72 height 14
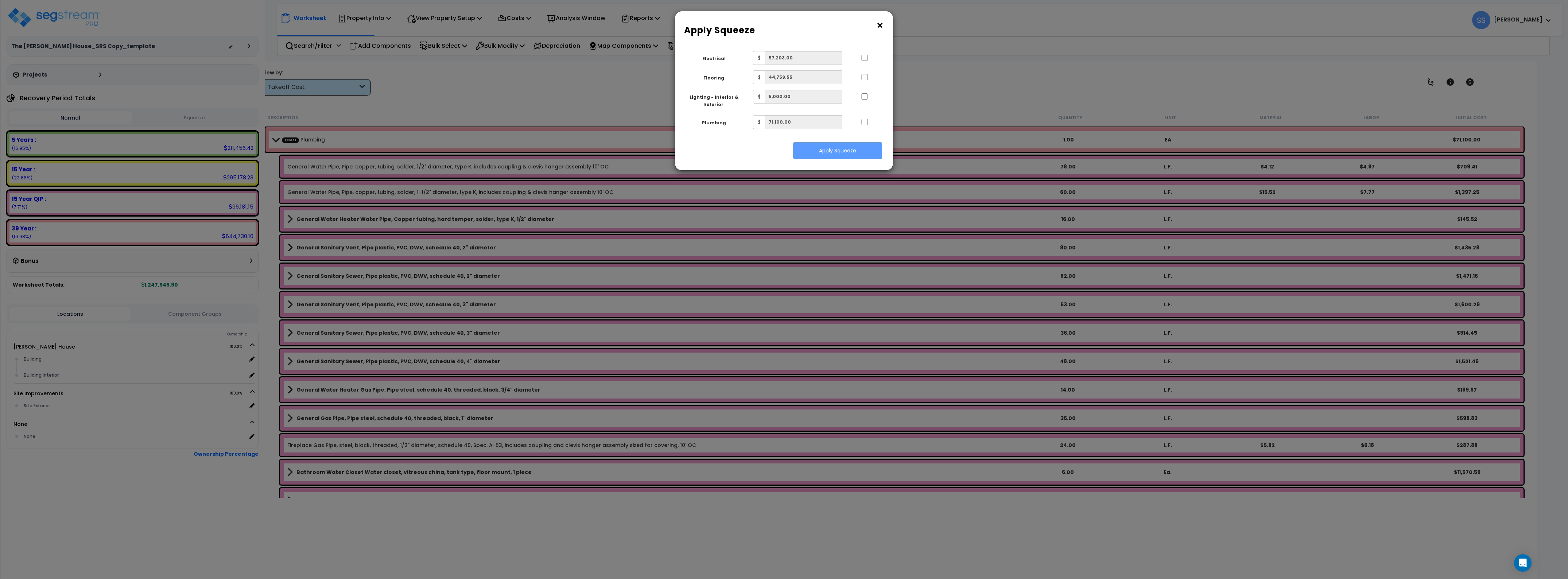
click at [865, 53] on div at bounding box center [864, 57] width 33 height 11
click at [863, 75] on input "..." at bounding box center [865, 77] width 8 height 7
checkbox input "true"
click at [861, 60] on input "..." at bounding box center [865, 58] width 8 height 7
checkbox input "true"
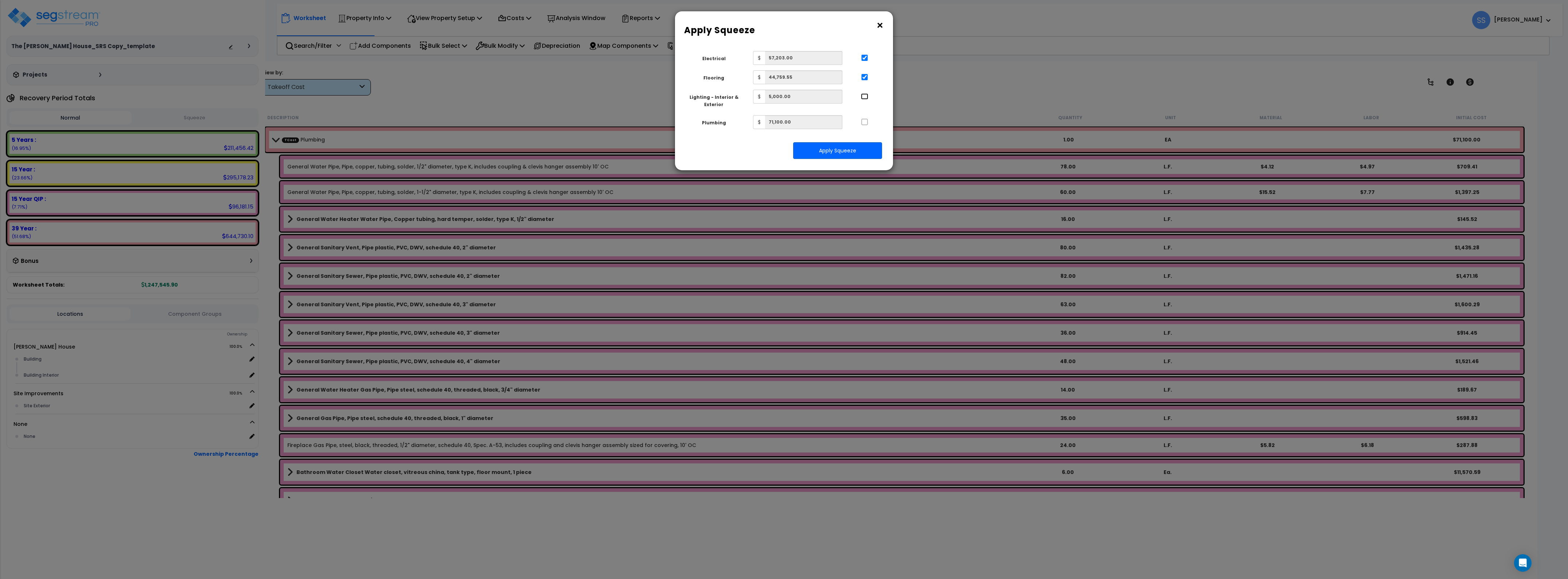
click at [865, 99] on input "..." at bounding box center [865, 96] width 8 height 7
checkbox input "true"
click at [864, 116] on div at bounding box center [864, 121] width 33 height 11
click at [864, 122] on input "..." at bounding box center [865, 121] width 8 height 7
checkbox input "true"
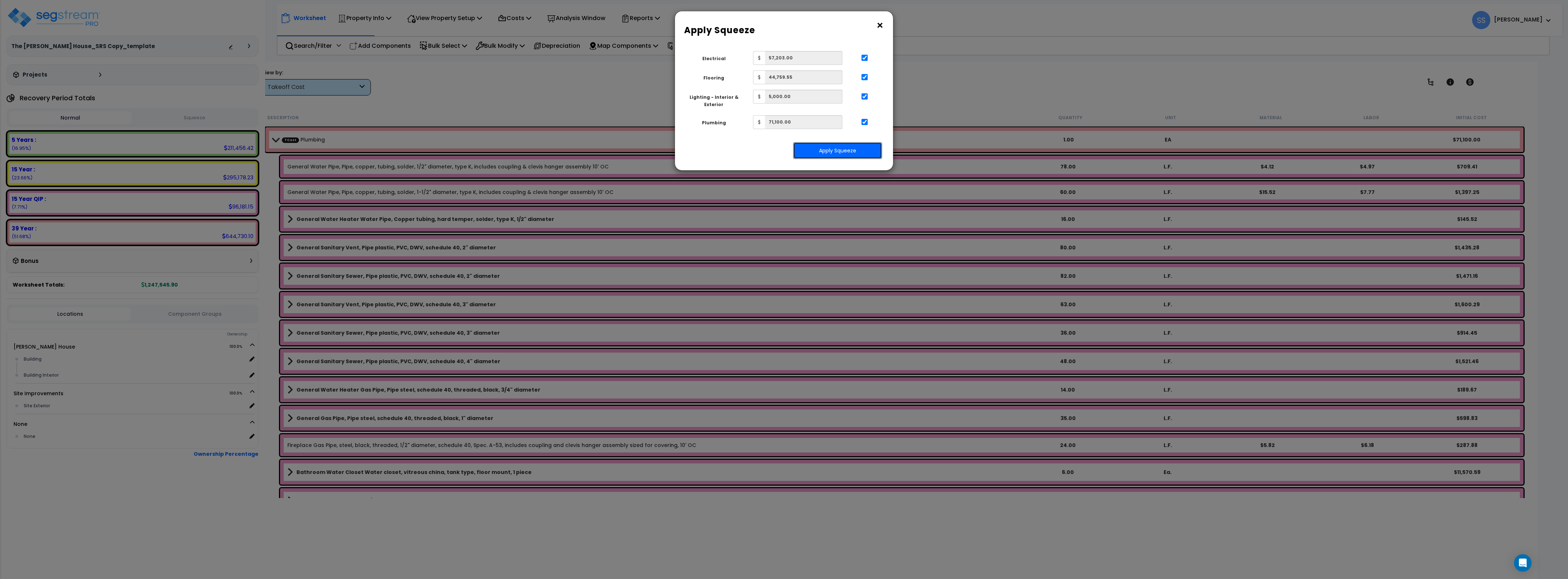
click at [859, 151] on button "Apply Squeeze" at bounding box center [838, 151] width 89 height 17
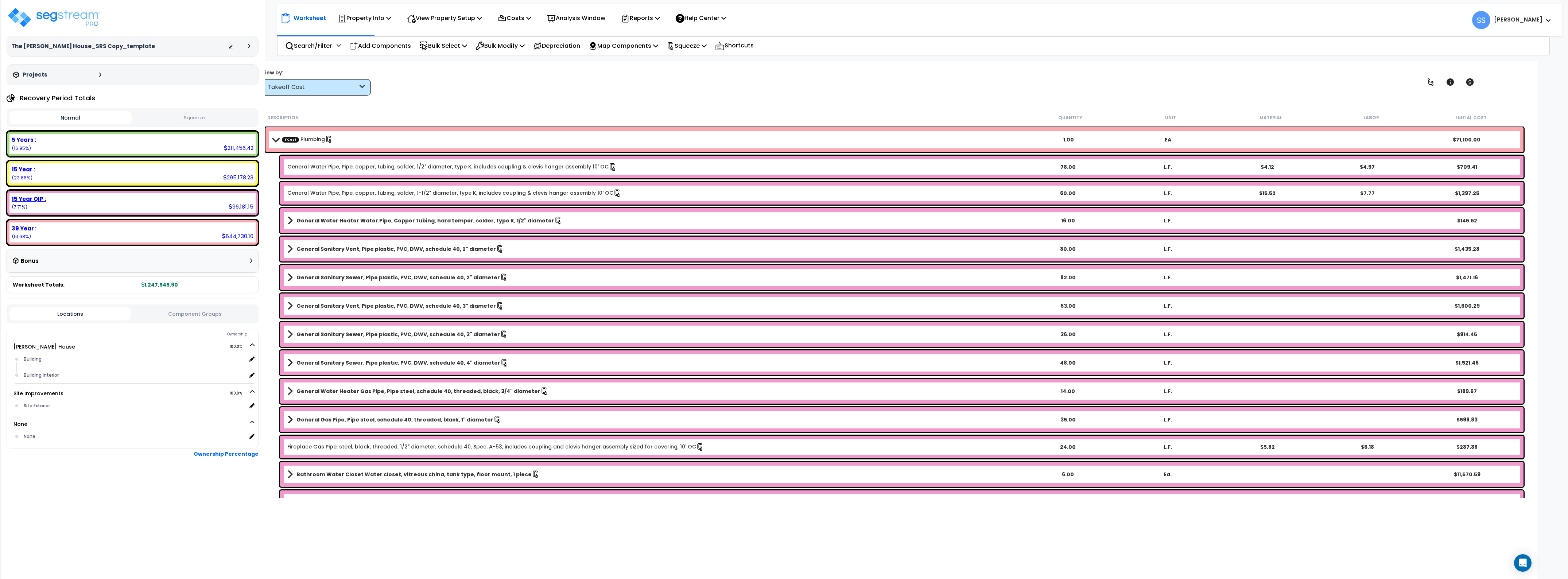
click at [198, 205] on div "15 Year QIP : 96,181.15 (7.71%)" at bounding box center [132, 202] width 246 height 20
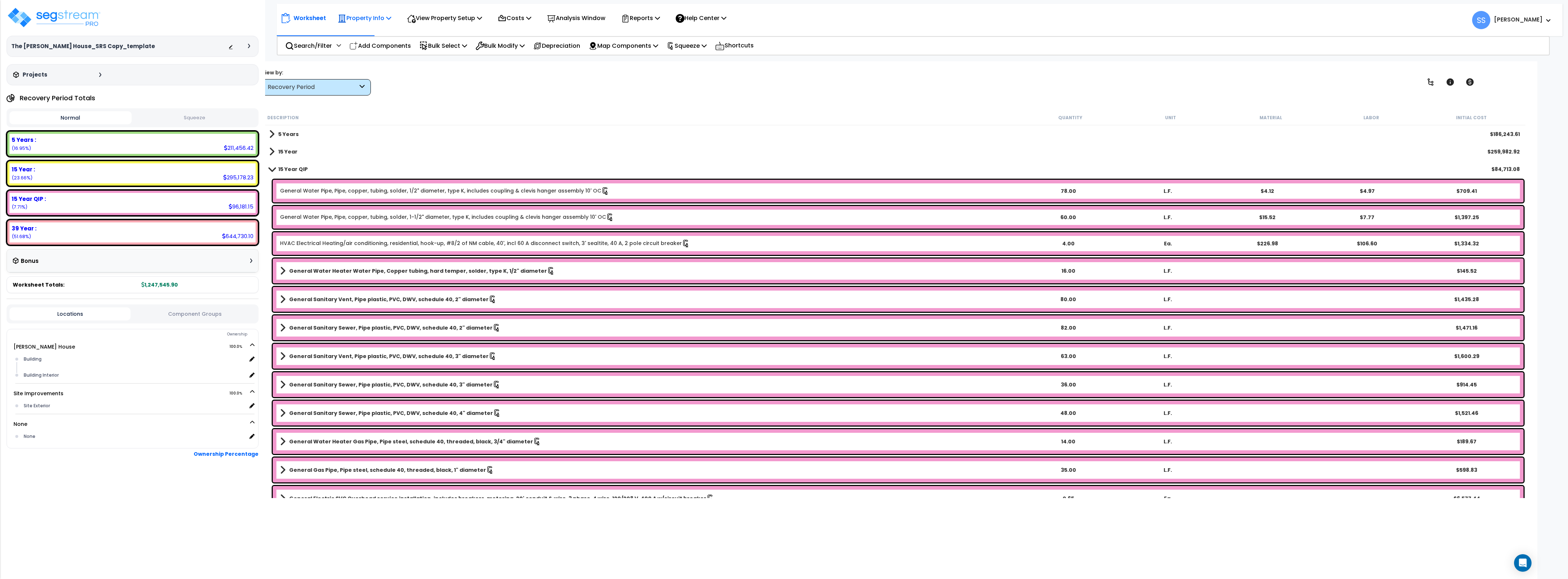
click at [375, 19] on p "Property Info" at bounding box center [365, 18] width 53 height 9
click at [367, 31] on link "Property Setup" at bounding box center [370, 34] width 72 height 14
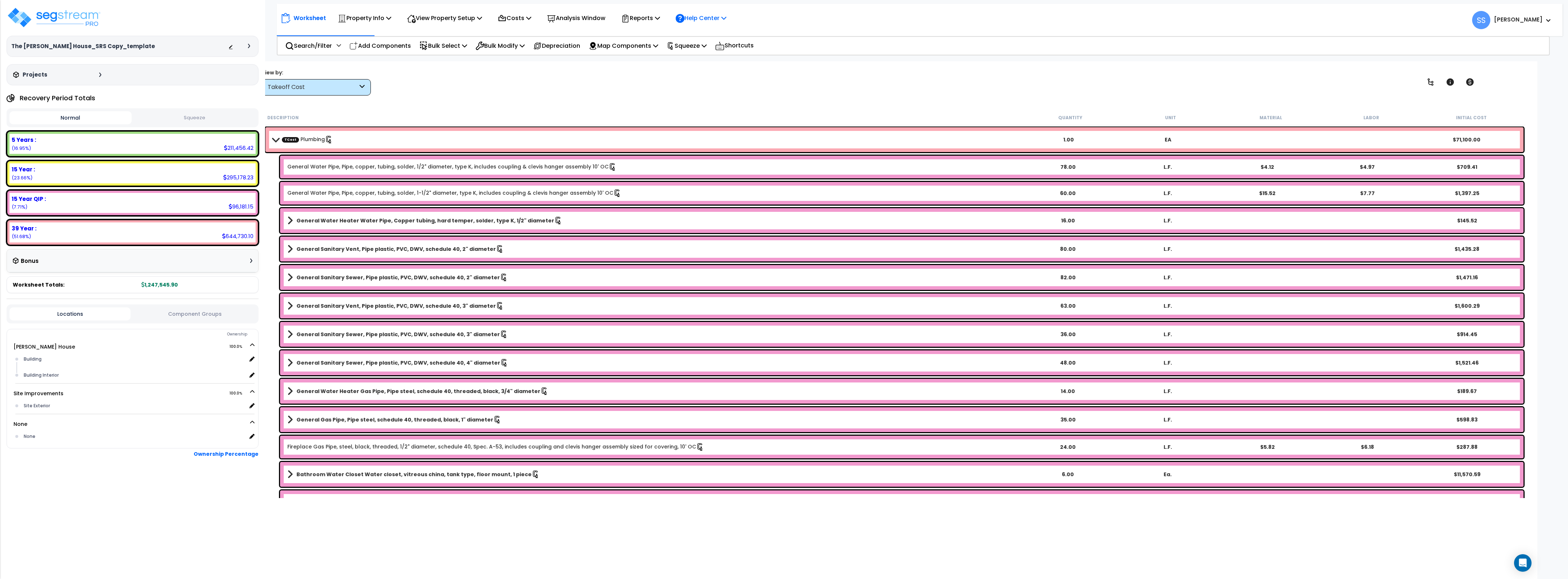
drag, startPoint x: 687, startPoint y: 5, endPoint x: 695, endPoint y: 18, distance: 15.3
click at [688, 7] on div "Worksheet Property Info Property Setup Add Property Unit Template property Clon…" at bounding box center [919, 16] width 1286 height 26
click at [695, 18] on p "Help Center" at bounding box center [701, 18] width 50 height 9
click at [727, 66] on link "Tours" at bounding box center [708, 68] width 72 height 16
click at [772, 68] on link "Explore the Worksheet" at bounding box center [780, 67] width 71 height 14
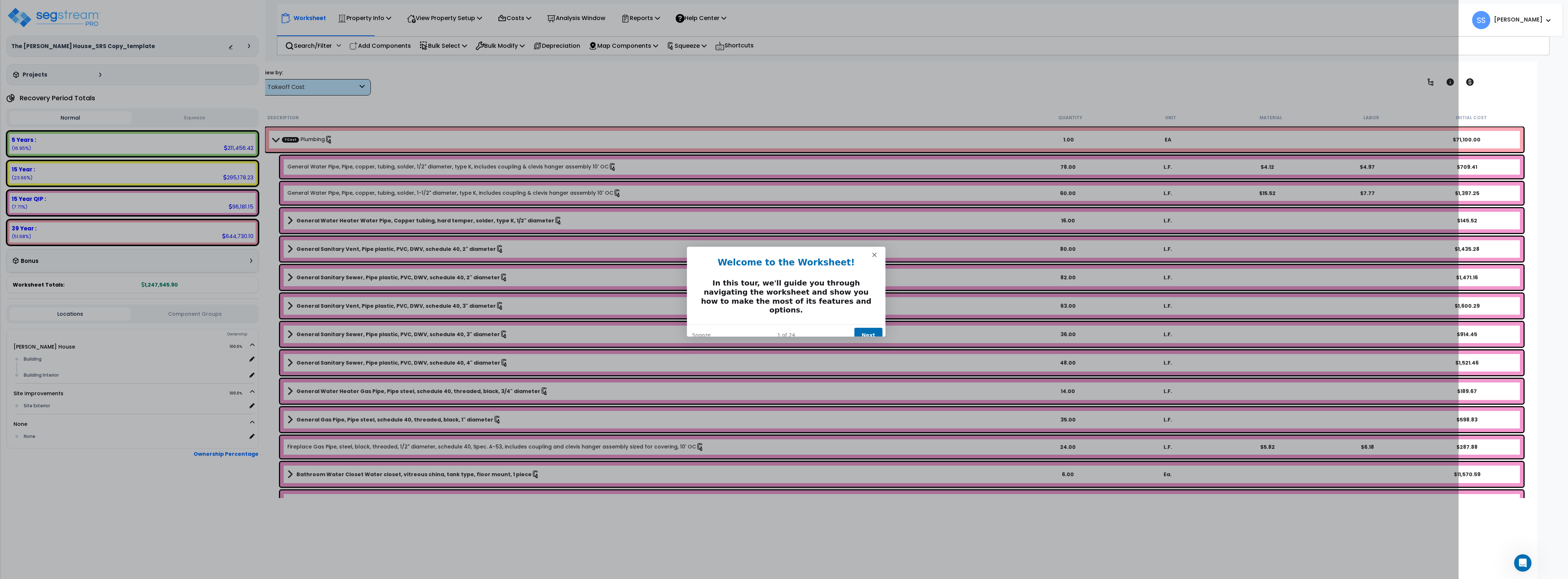
click at [860, 327] on button "Next" at bounding box center [868, 334] width 28 height 15
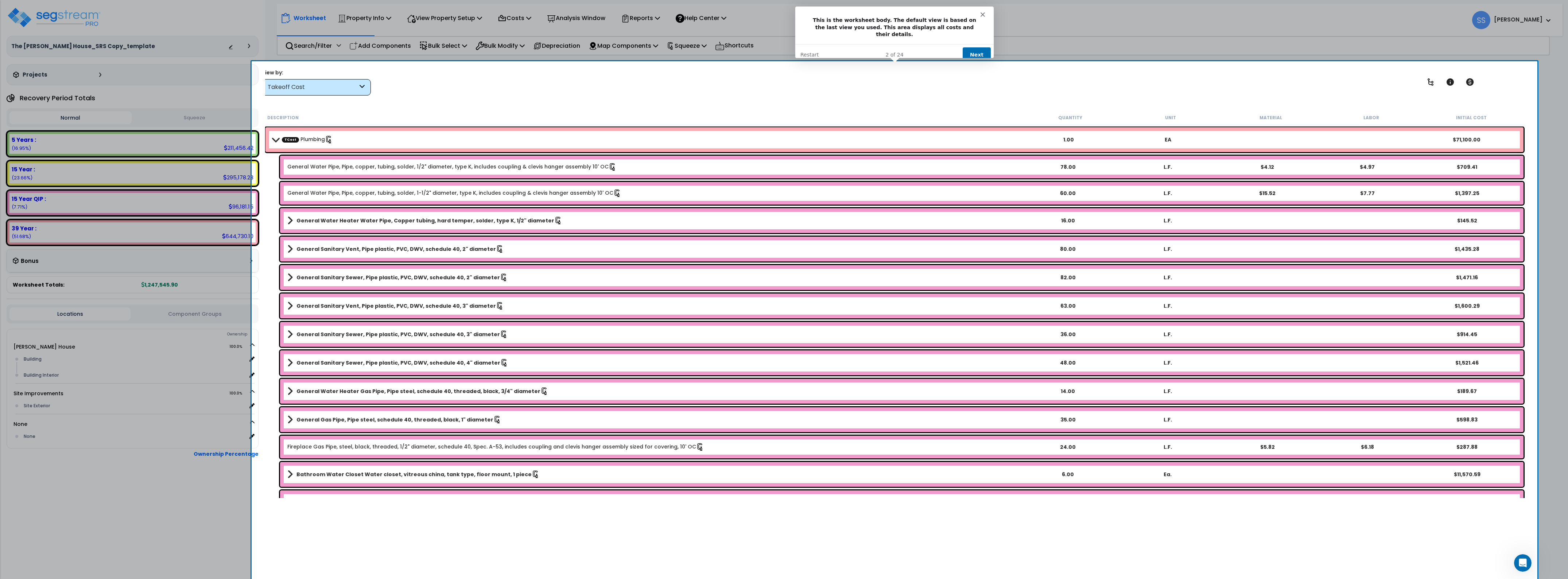
click at [977, 47] on button "Next" at bounding box center [976, 55] width 28 height 15
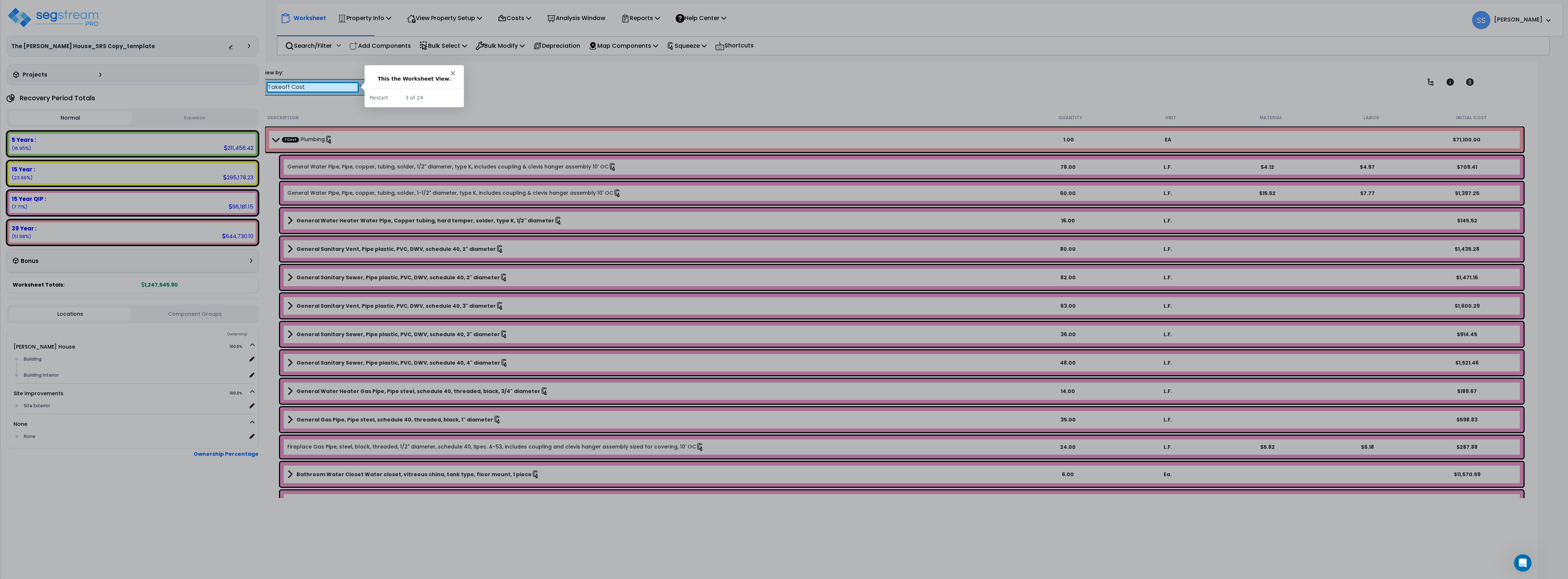
click at [453, 70] on icon "Close" at bounding box center [452, 72] width 5 height 5
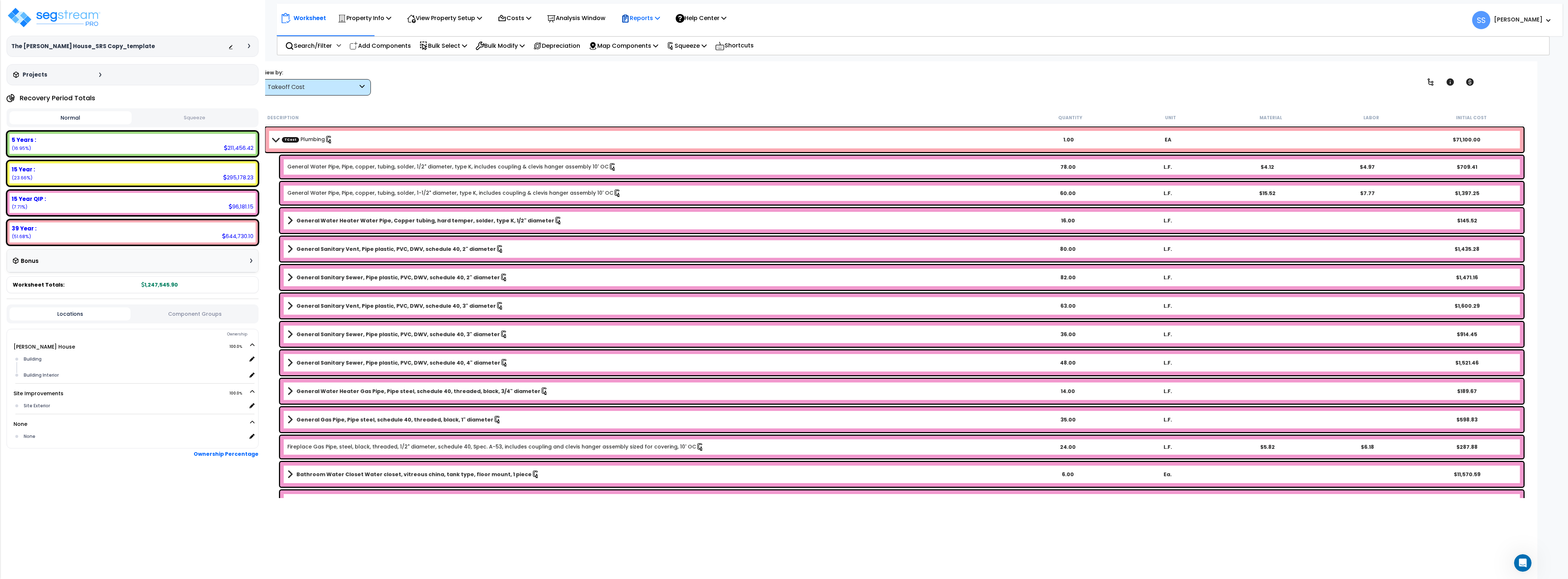
click at [660, 15] on p "Reports" at bounding box center [640, 18] width 39 height 9
click at [706, 15] on p "Help Center" at bounding box center [701, 18] width 50 height 9
click at [701, 50] on link "How-To Videos" at bounding box center [708, 51] width 72 height 16
click at [713, 19] on p "Help Center" at bounding box center [701, 18] width 50 height 9
click at [715, 39] on link "Knowledge Base" at bounding box center [708, 35] width 72 height 16
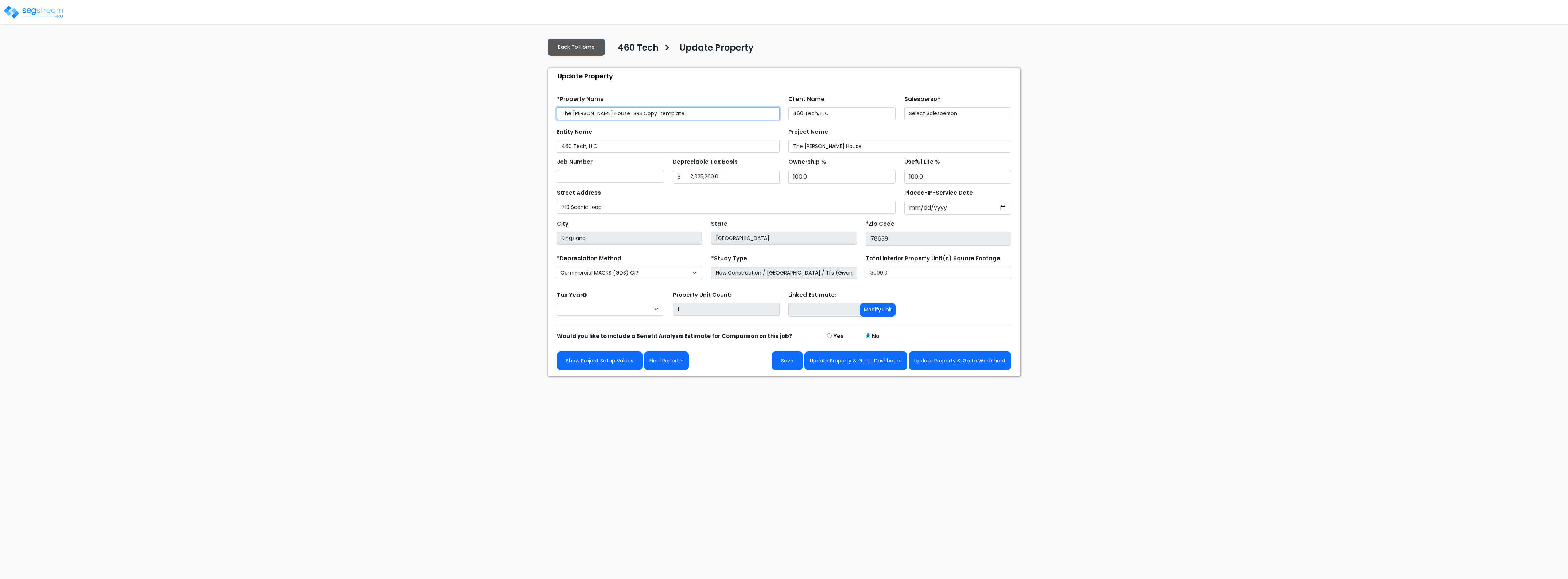
select select "2024"
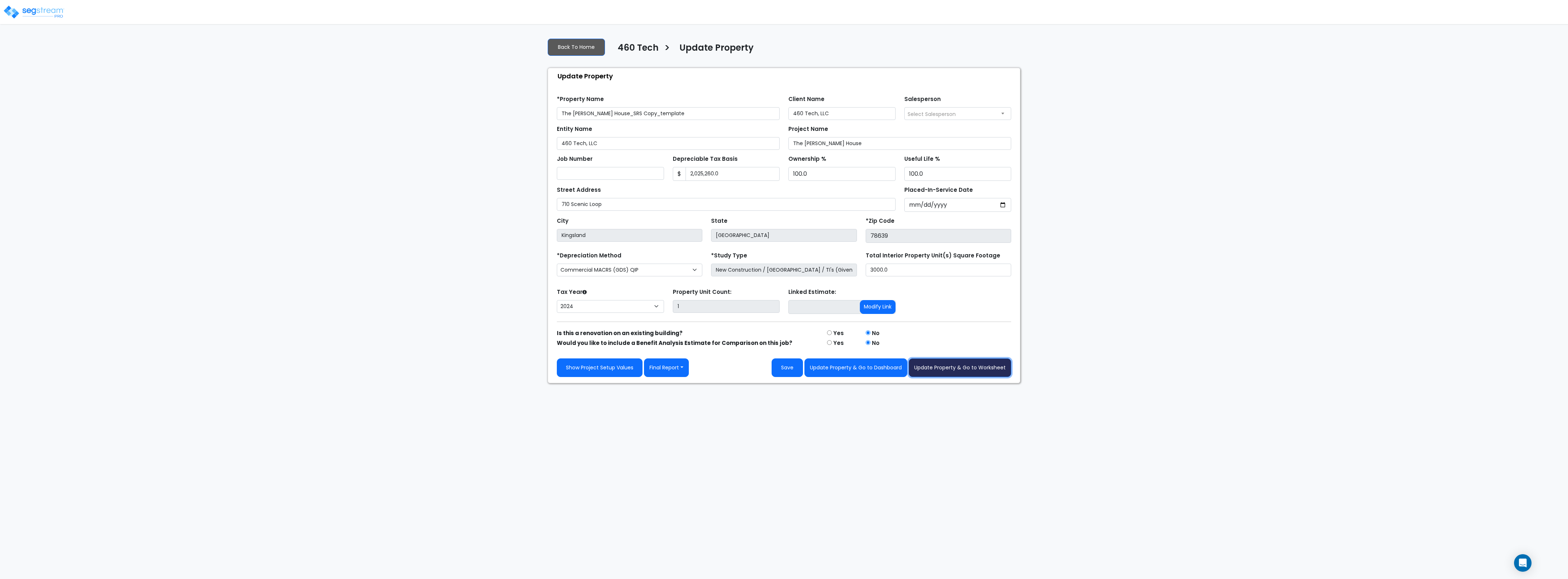
click at [956, 370] on button "Update Property & Go to Worksheet" at bounding box center [960, 367] width 103 height 19
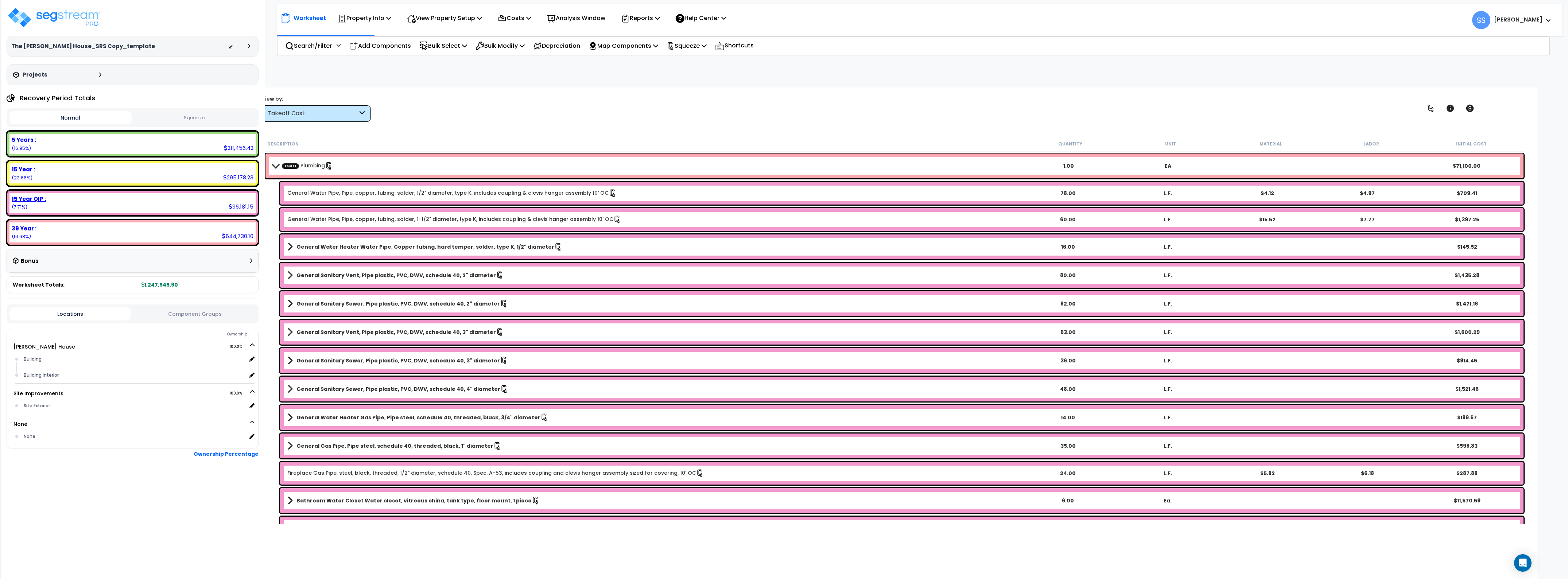
click at [115, 203] on div "15 Year QIP : 96,181.15 (7.71%)" at bounding box center [132, 202] width 246 height 20
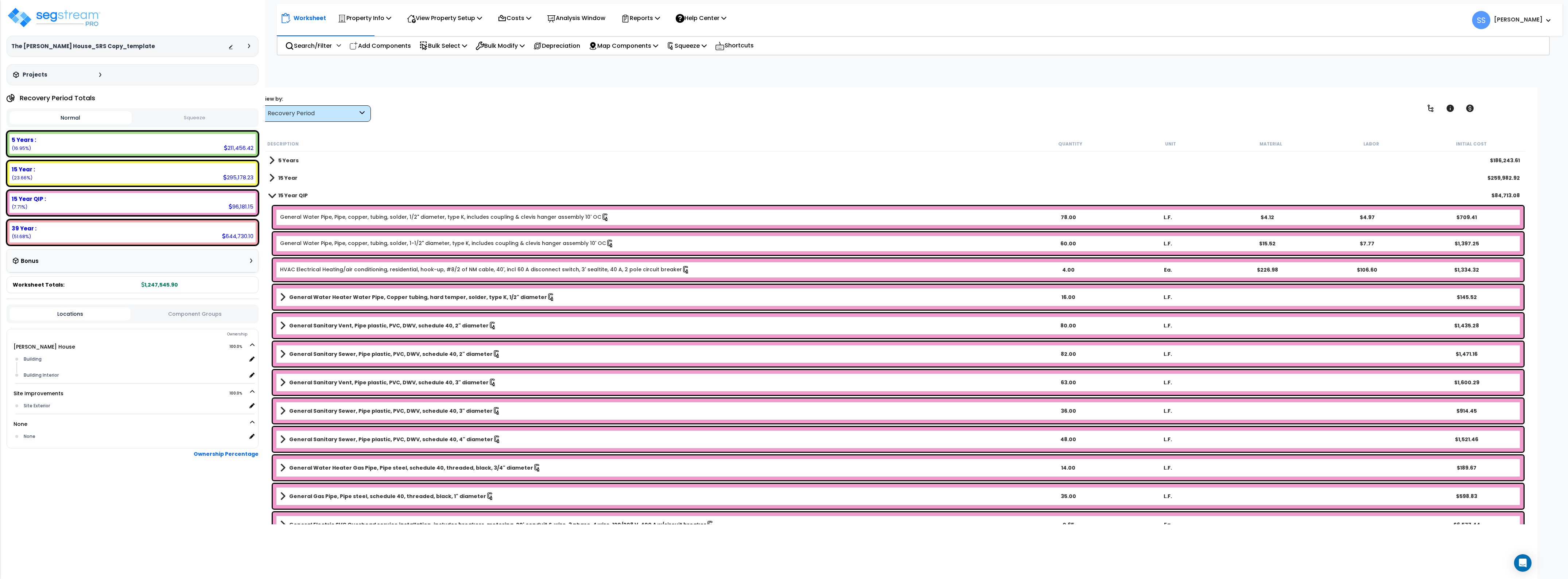
click at [354, 214] on link "General Water Pipe, Pipe, copper, tubing, solder, 1/2" diameter, type K, includ…" at bounding box center [444, 217] width 330 height 8
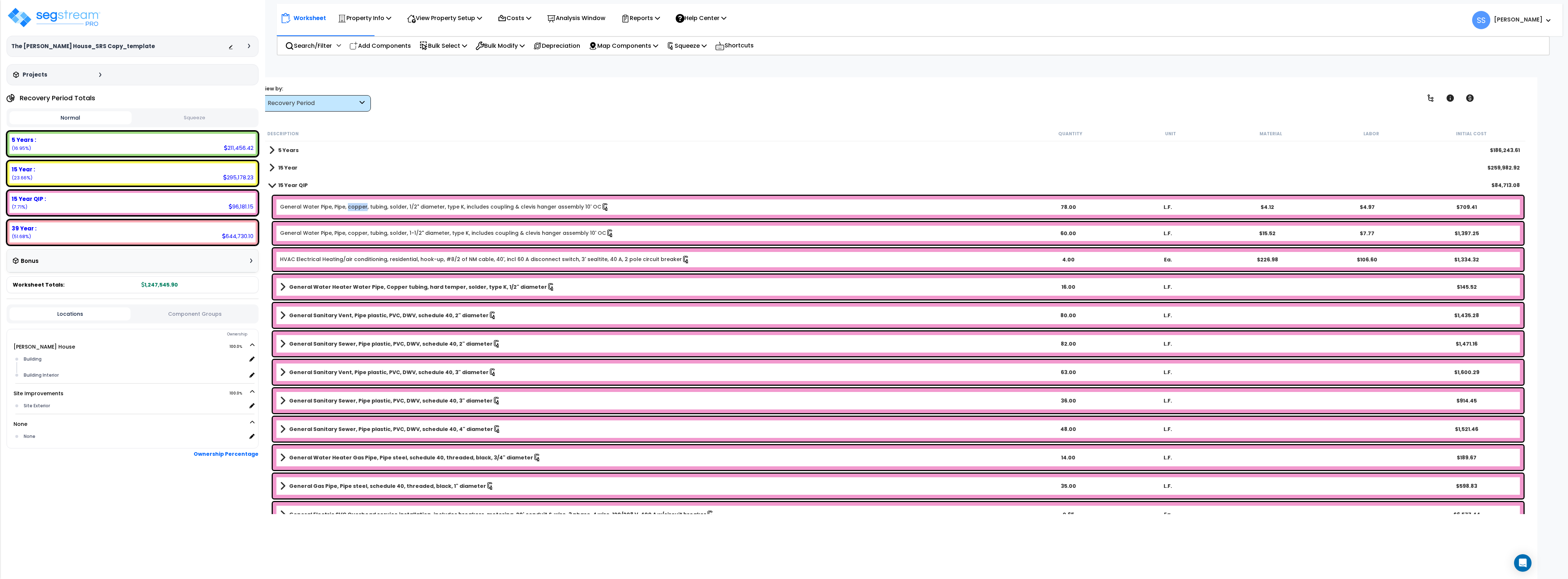
click at [354, 214] on div "General Water Pipe, Pipe, copper, tubing, solder, 1/2" diameter, type K, includ…" at bounding box center [897, 207] width 1251 height 23
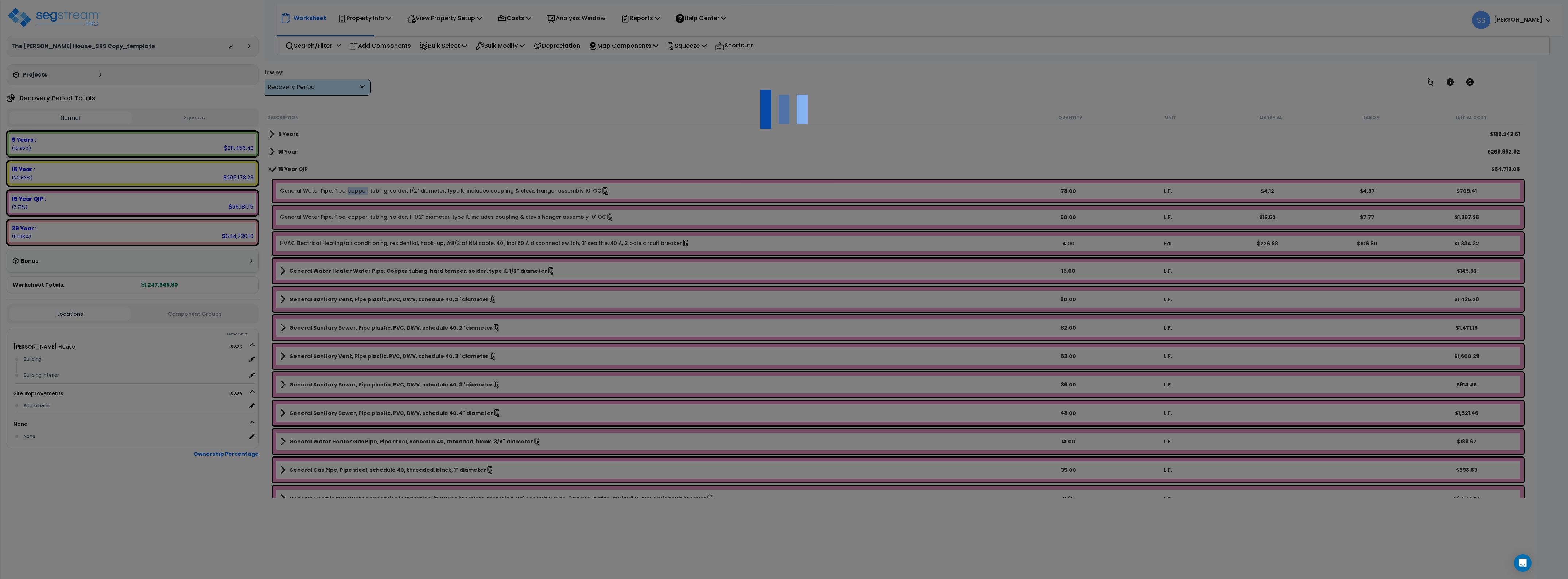
select select "44843254"
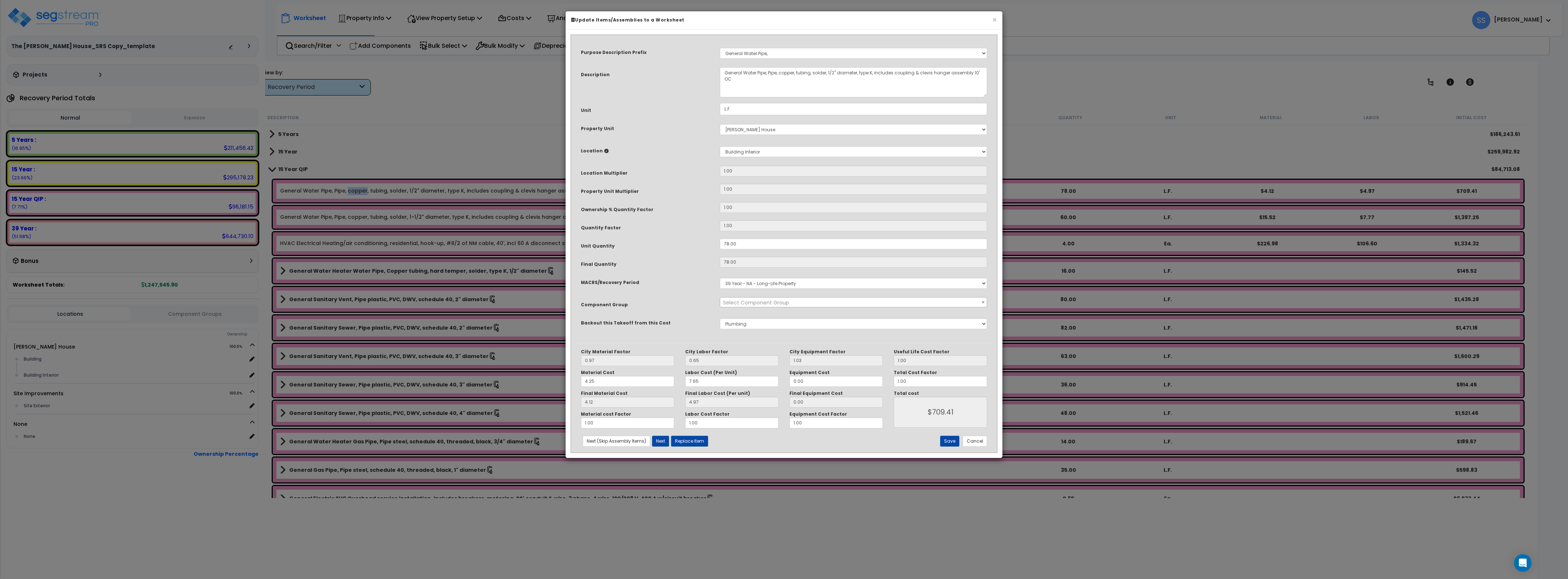
select select "43080"
click at [973, 439] on button "Cancel" at bounding box center [975, 441] width 25 height 11
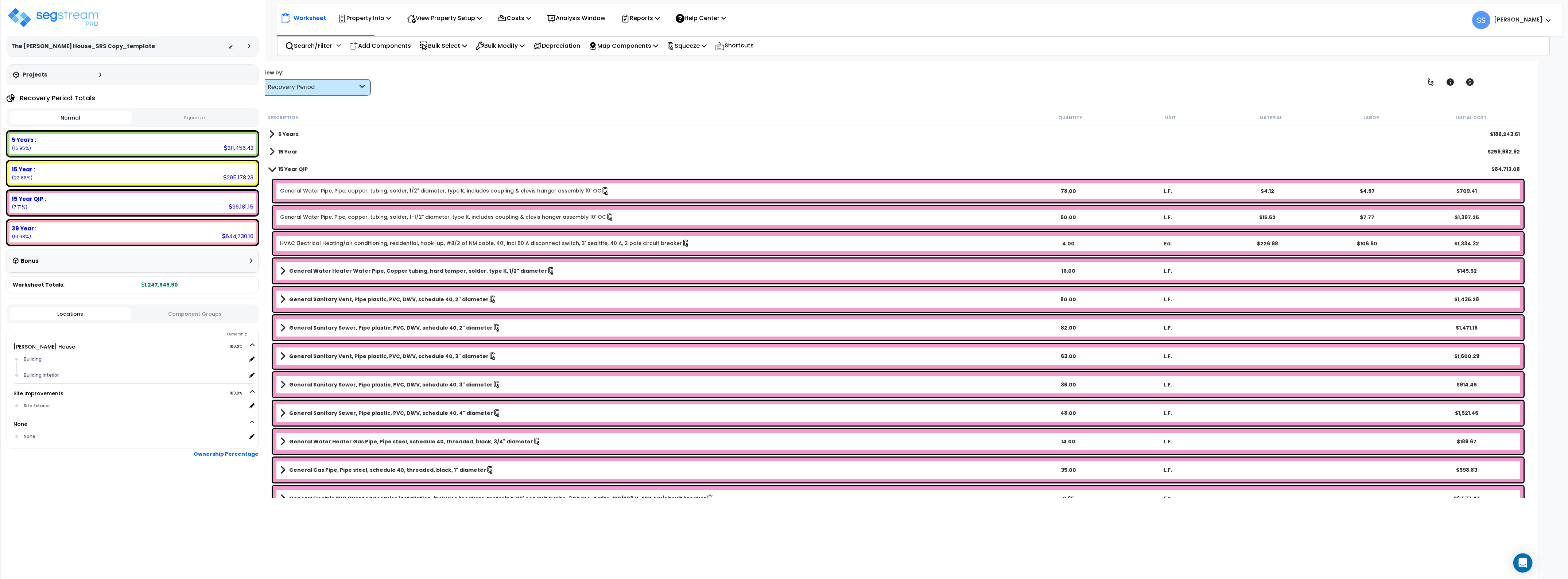
click at [1524, 562] on icon "Open Intercom Messenger" at bounding box center [1522, 563] width 9 height 9
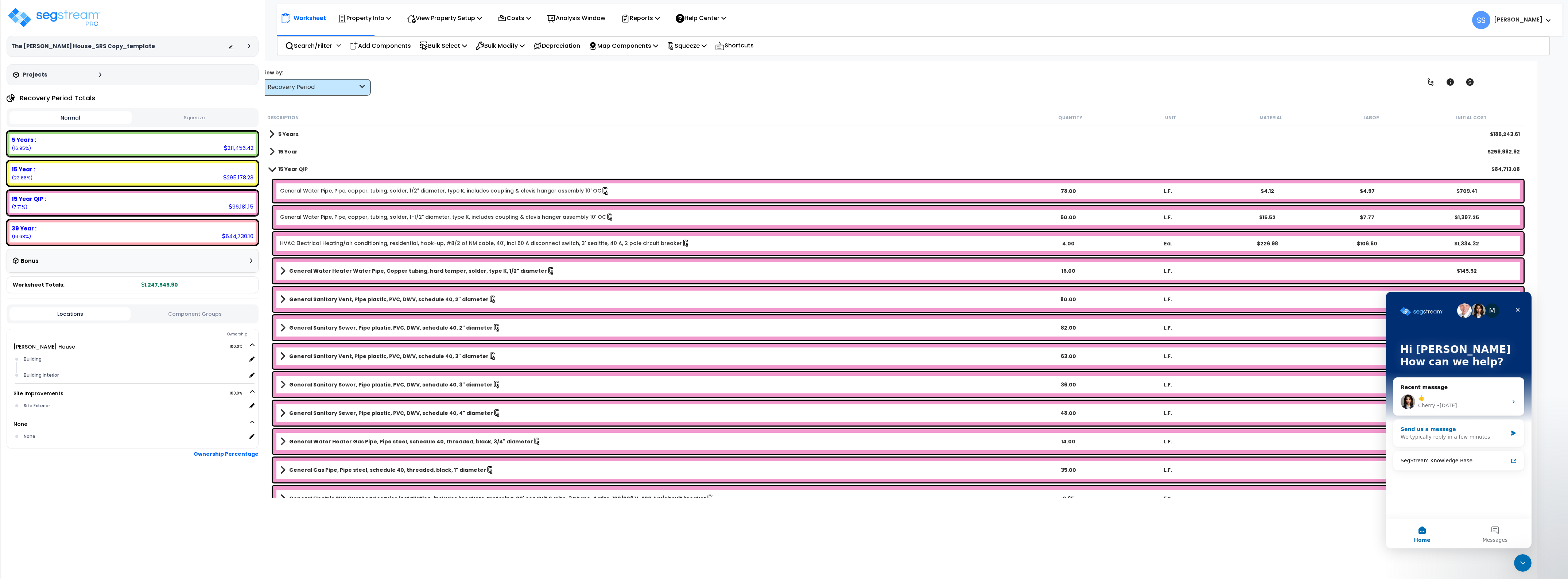
click at [1479, 430] on div "Send us a message" at bounding box center [1454, 429] width 107 height 8
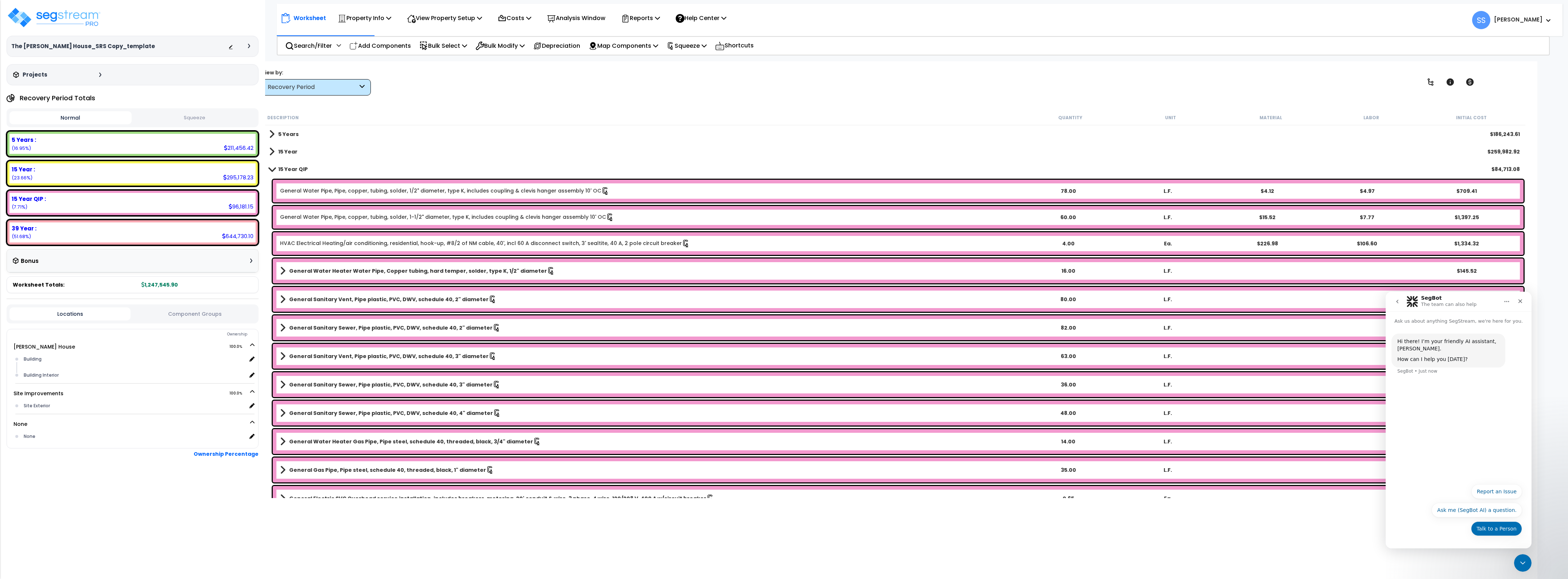
click at [1493, 526] on button "Talk to a Person" at bounding box center [1497, 528] width 51 height 14
type textarea "[URL][DOMAIN_NAME]"
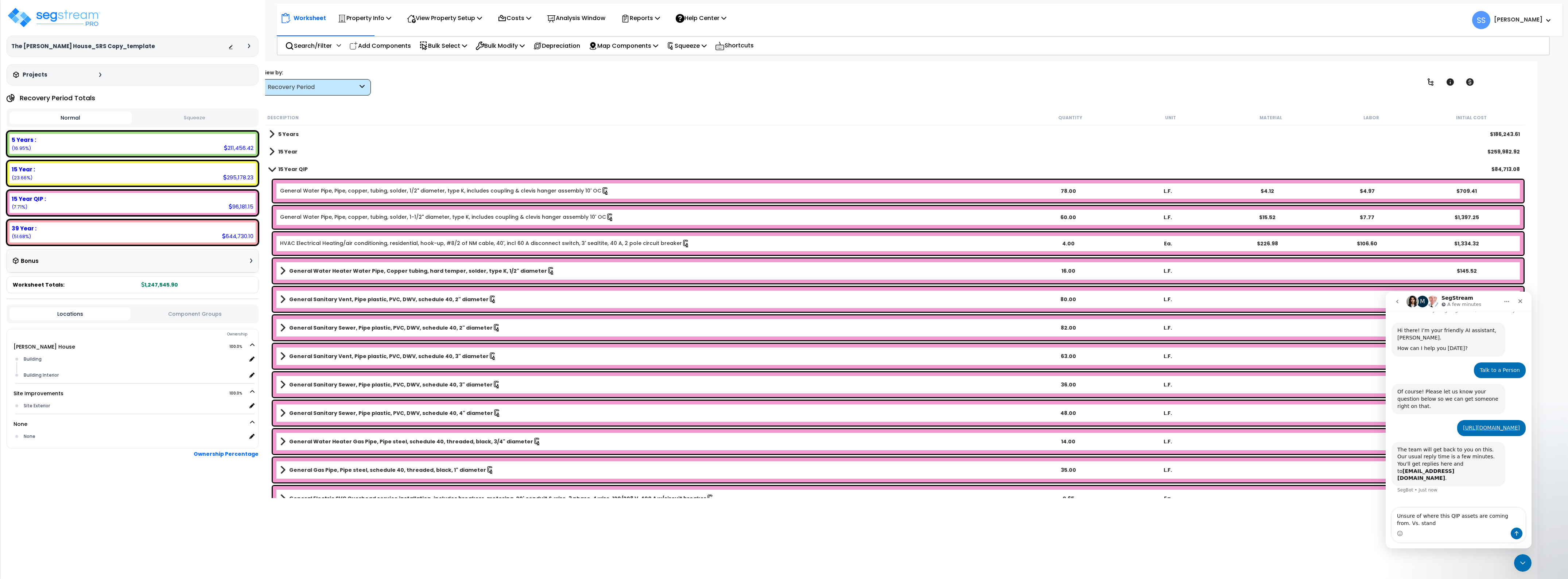
scroll to position [18, 0]
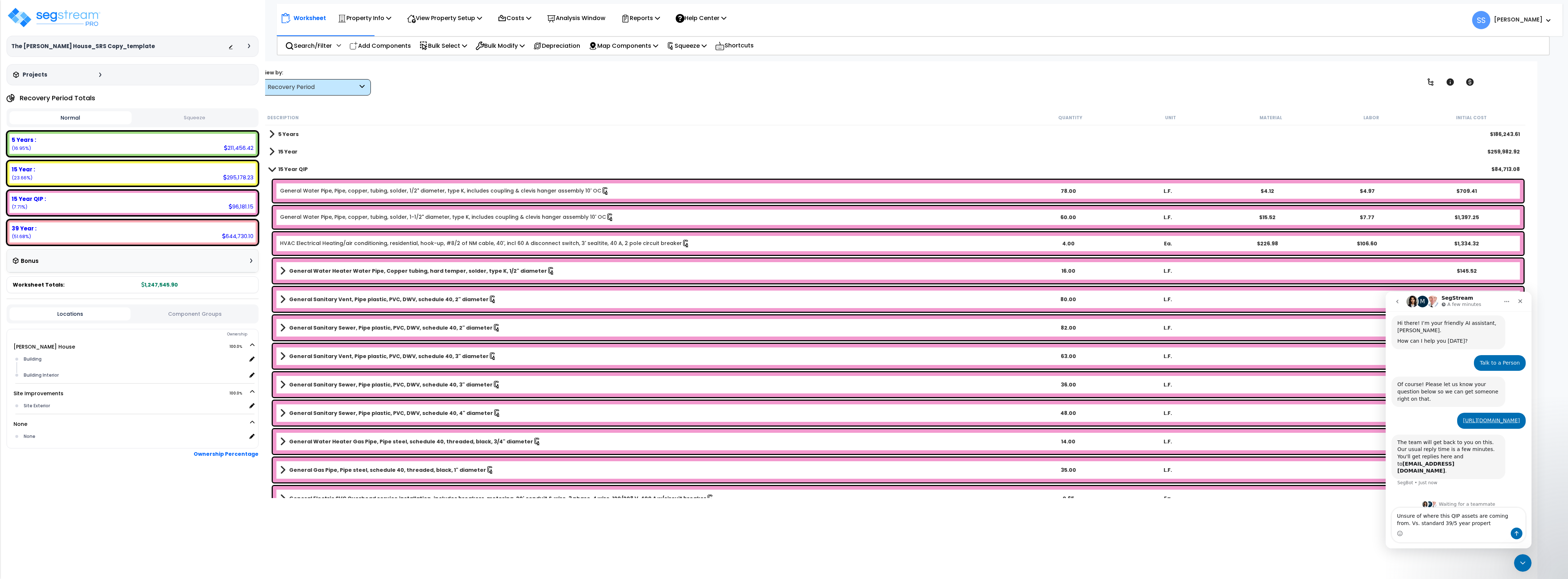
type textarea "Unsure of where this QIP assets are coming from. Vs. standard 39/5 year property"
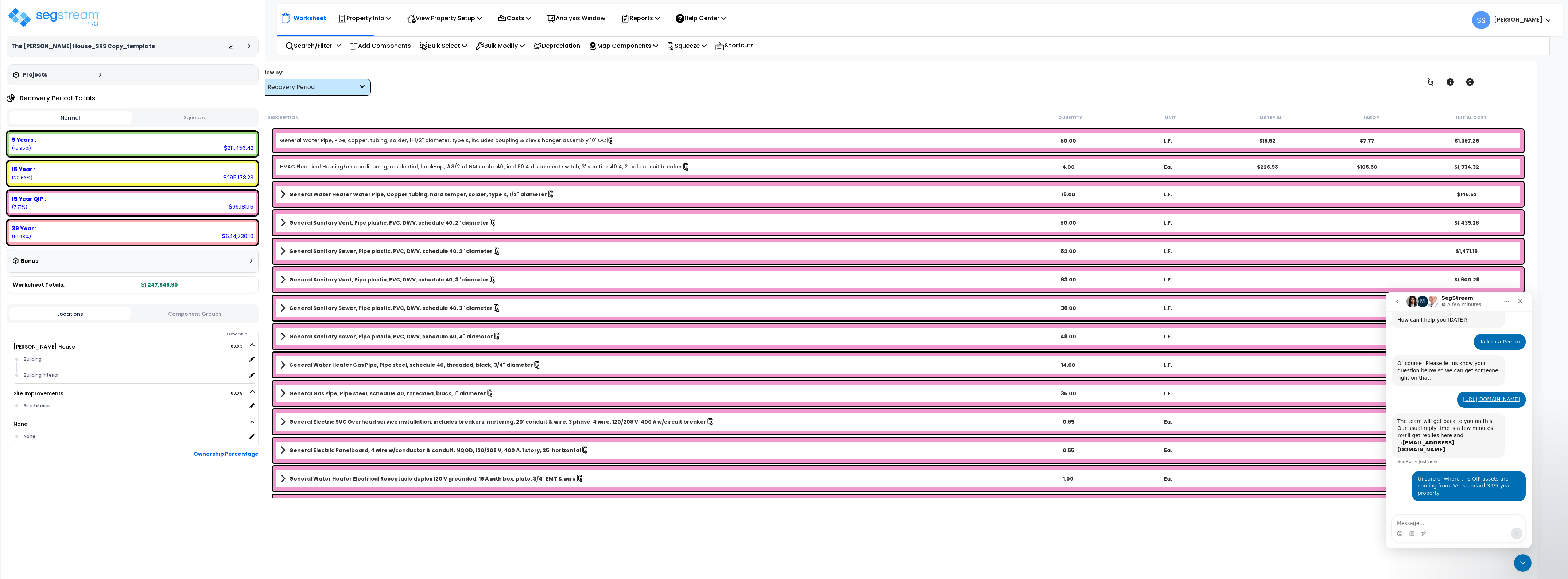
scroll to position [91, 0]
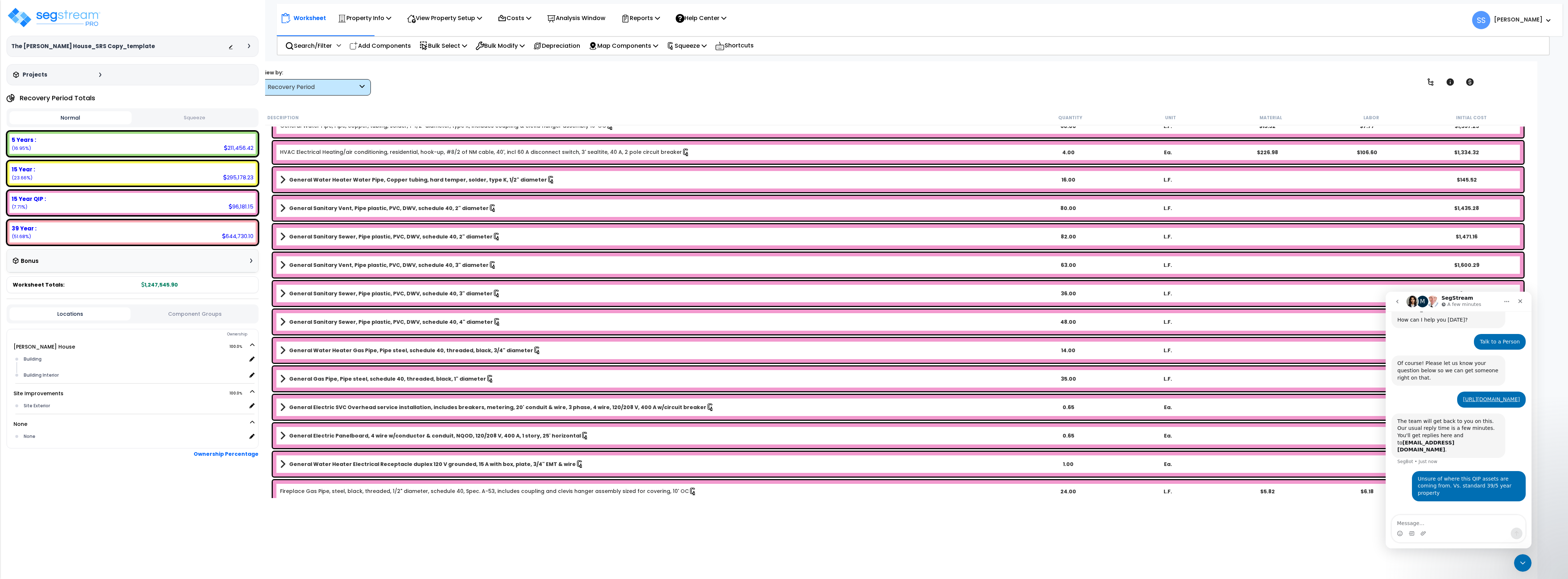
click at [499, 432] on b "General Electric Panelboard, 4 wire w/conductor & conduit, NQOD, 120/208 V, 400…" at bounding box center [435, 436] width 292 height 8
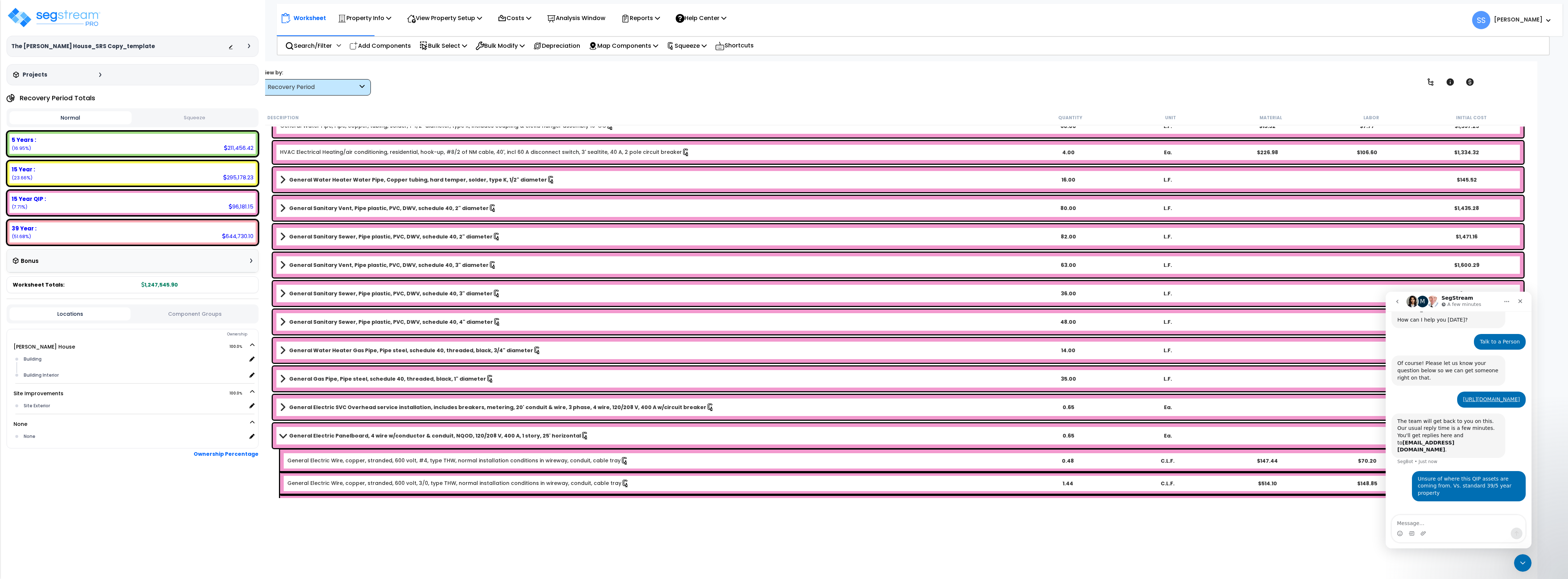
click at [459, 460] on link "General Electric Wire, copper, stranded, 600 volt, #4, type THW, normal install…" at bounding box center [458, 460] width 341 height 8
click at [463, 438] on b "General Electric Panelboard, 4 wire w/conductor & conduit, NQOD, 120/208 V, 400…" at bounding box center [435, 436] width 292 height 8
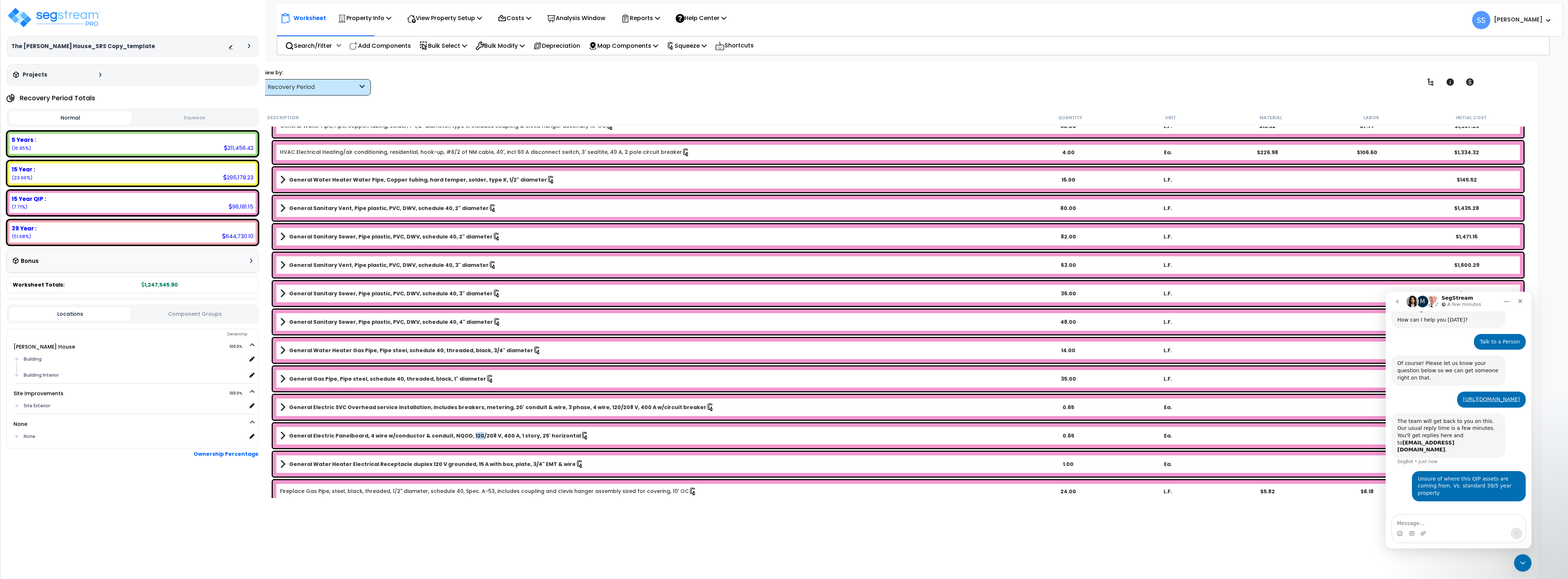
click at [463, 438] on b "General Electric Panelboard, 4 wire w/conductor & conduit, NQOD, 120/208 V, 400…" at bounding box center [435, 436] width 292 height 8
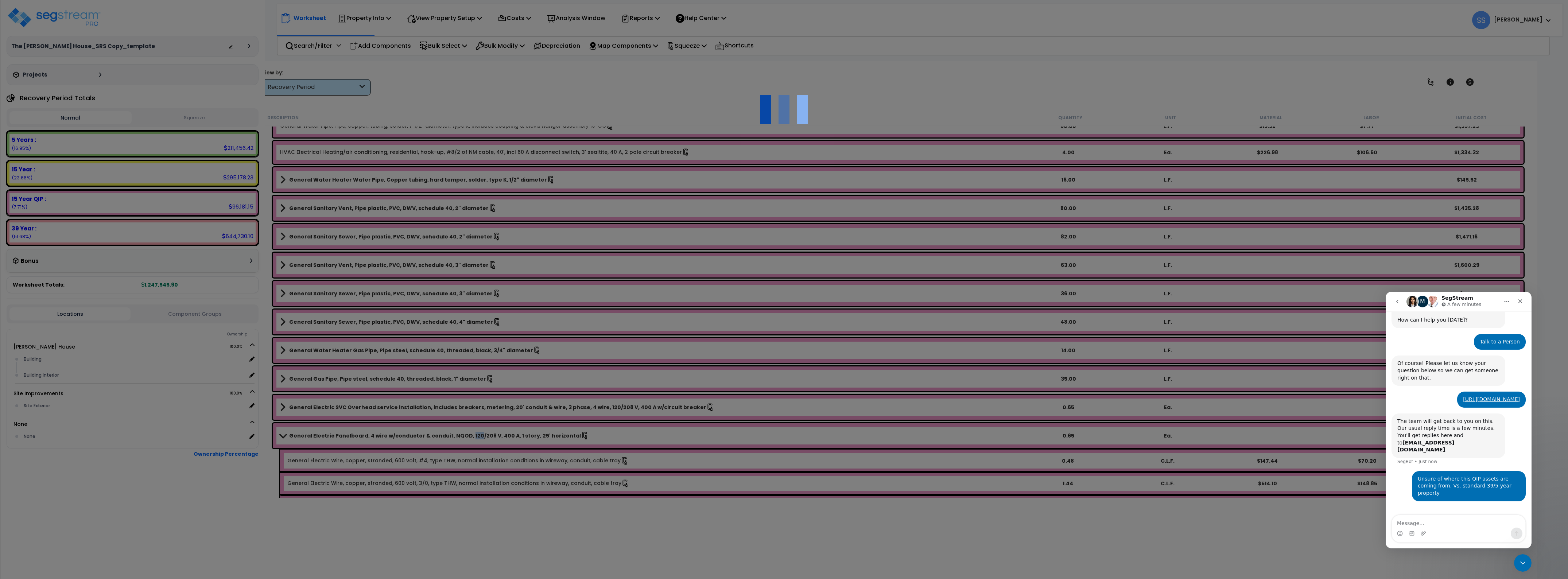
select select "43081"
select select "44843309"
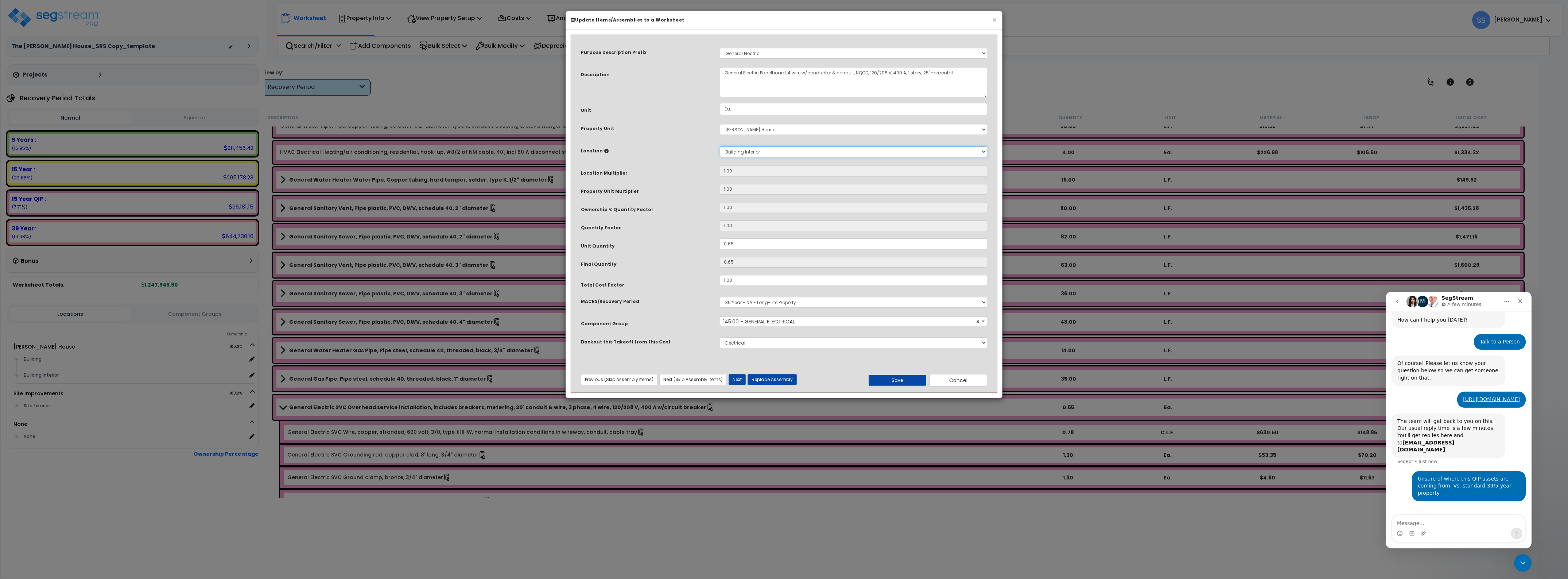
click at [765, 152] on select "Select Building Building Interior Add New Location" at bounding box center [853, 152] width 267 height 11
select select "6"
click at [720, 146] on select "Select Building Building Interior Add New Location" at bounding box center [853, 152] width 267 height 11
click at [896, 380] on button "Save" at bounding box center [897, 381] width 58 height 11
type input "1.00"
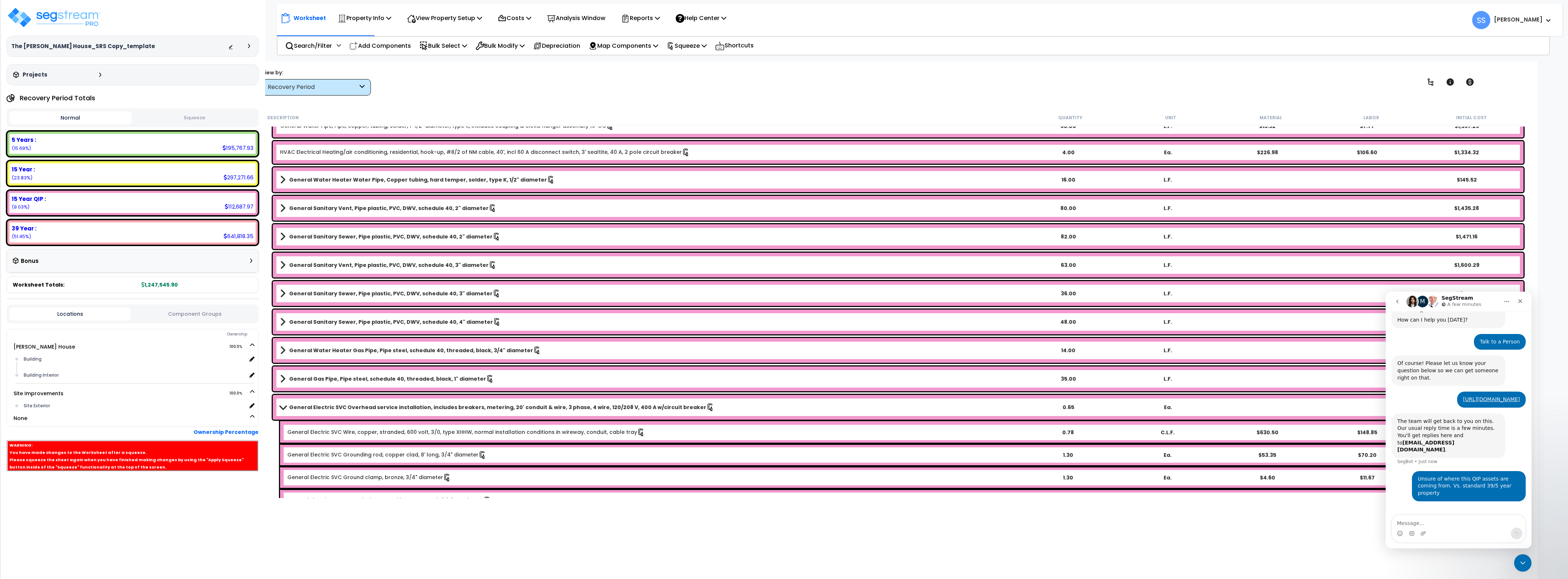
click at [376, 411] on link "General Electric SVC Overhead service installation, includes breakers, metering…" at bounding box center [649, 407] width 738 height 10
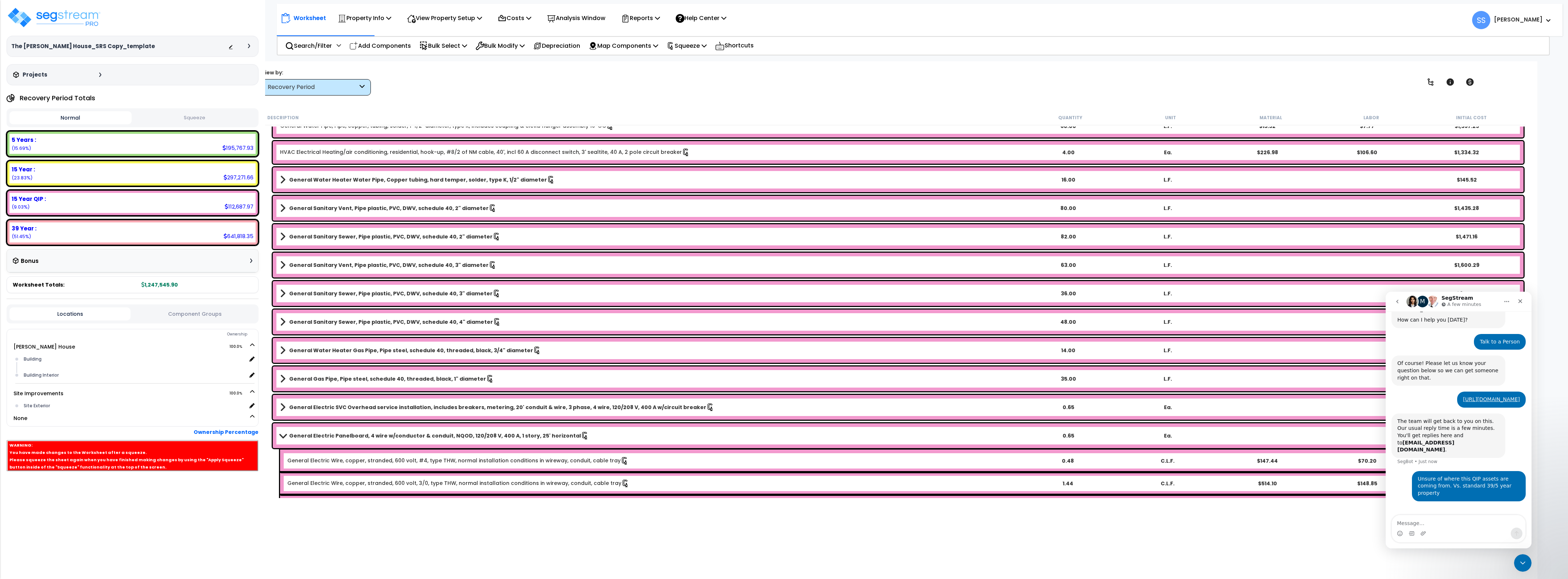
scroll to position [0, 0]
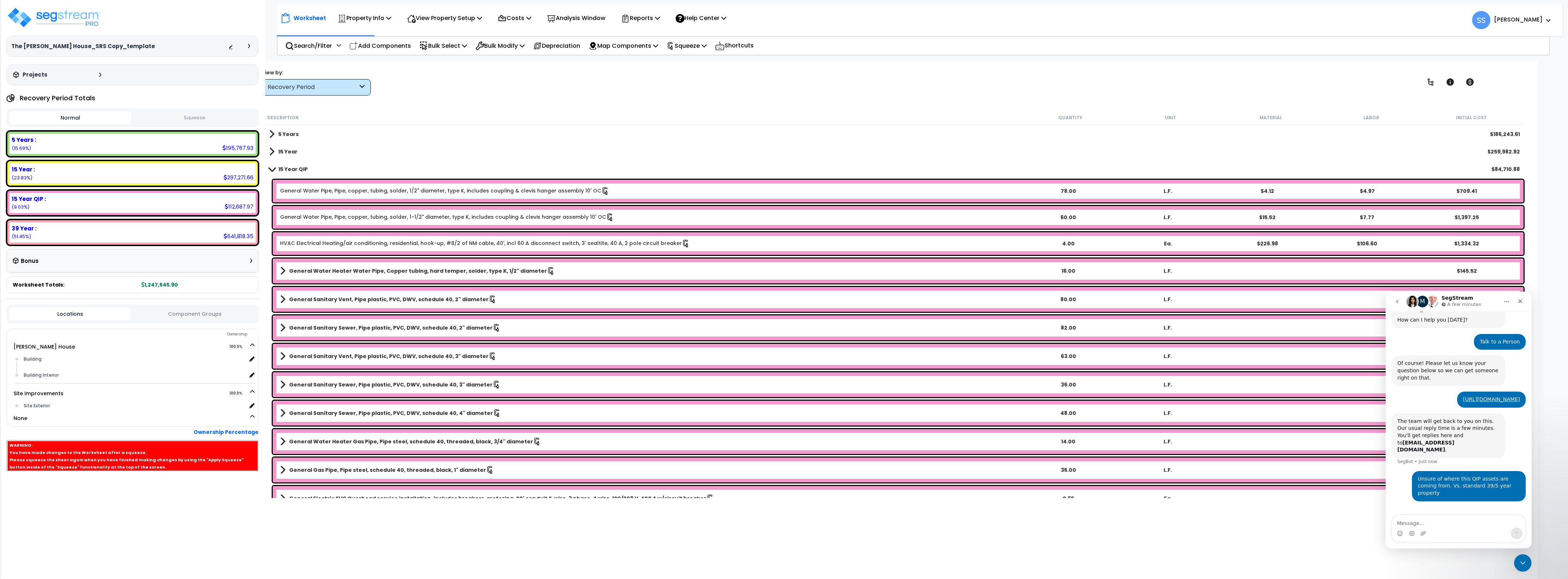
click at [349, 190] on link "General Water Pipe, Pipe, copper, tubing, solder, 1/2" diameter, type K, includ…" at bounding box center [444, 191] width 330 height 8
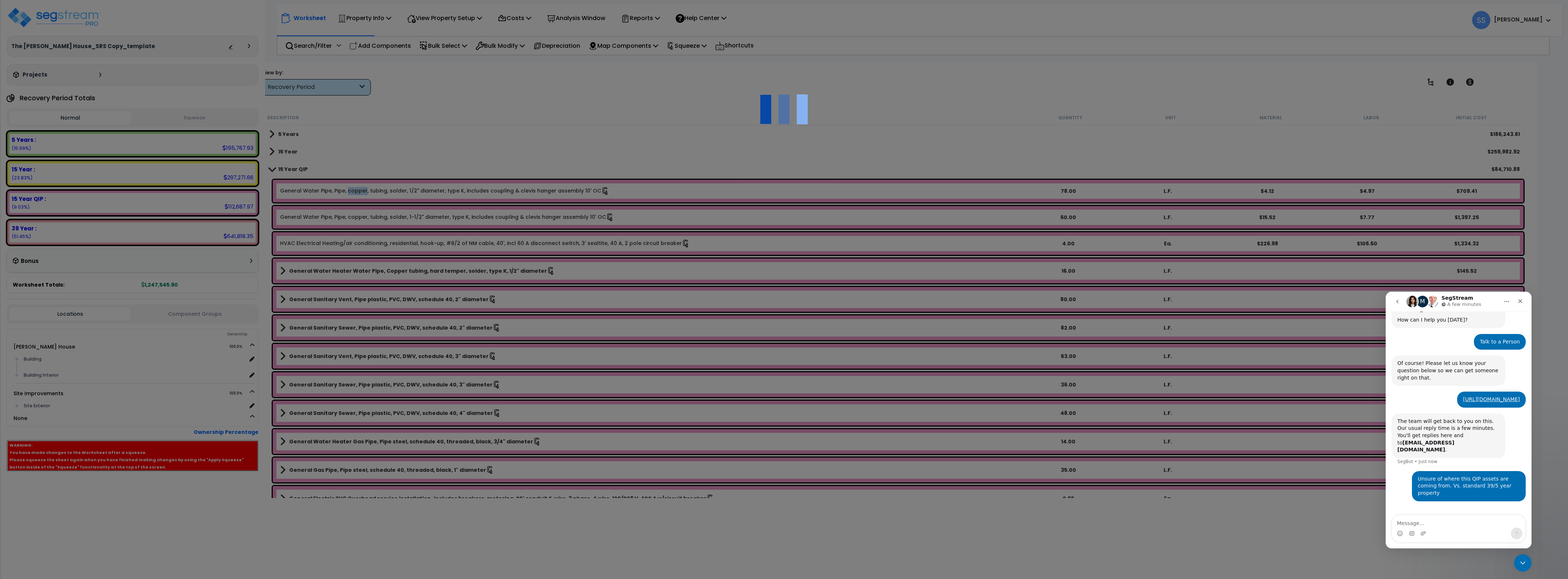
select select "44843254"
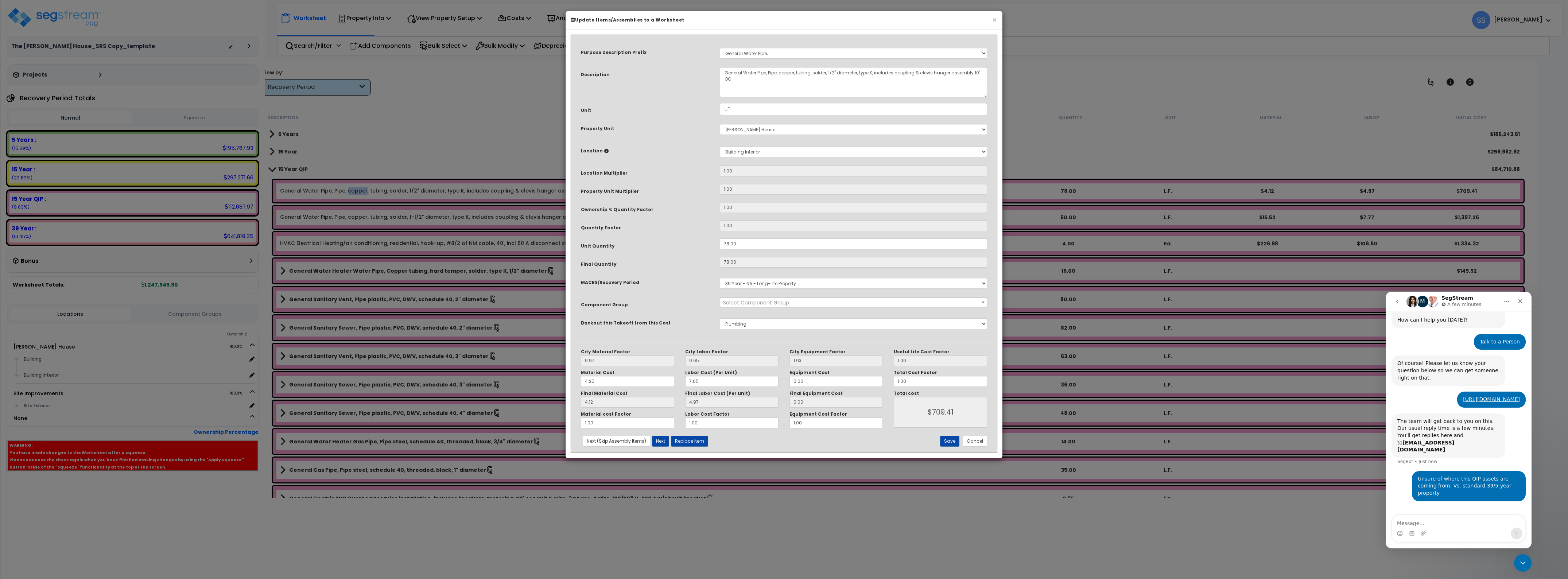
select select "43080"
click at [755, 154] on select "Select Building Building Interior Add New Location" at bounding box center [853, 152] width 267 height 11
select select "6"
click at [720, 146] on select "Select Building Building Interior Add New Location" at bounding box center [853, 152] width 267 height 11
type input "1"
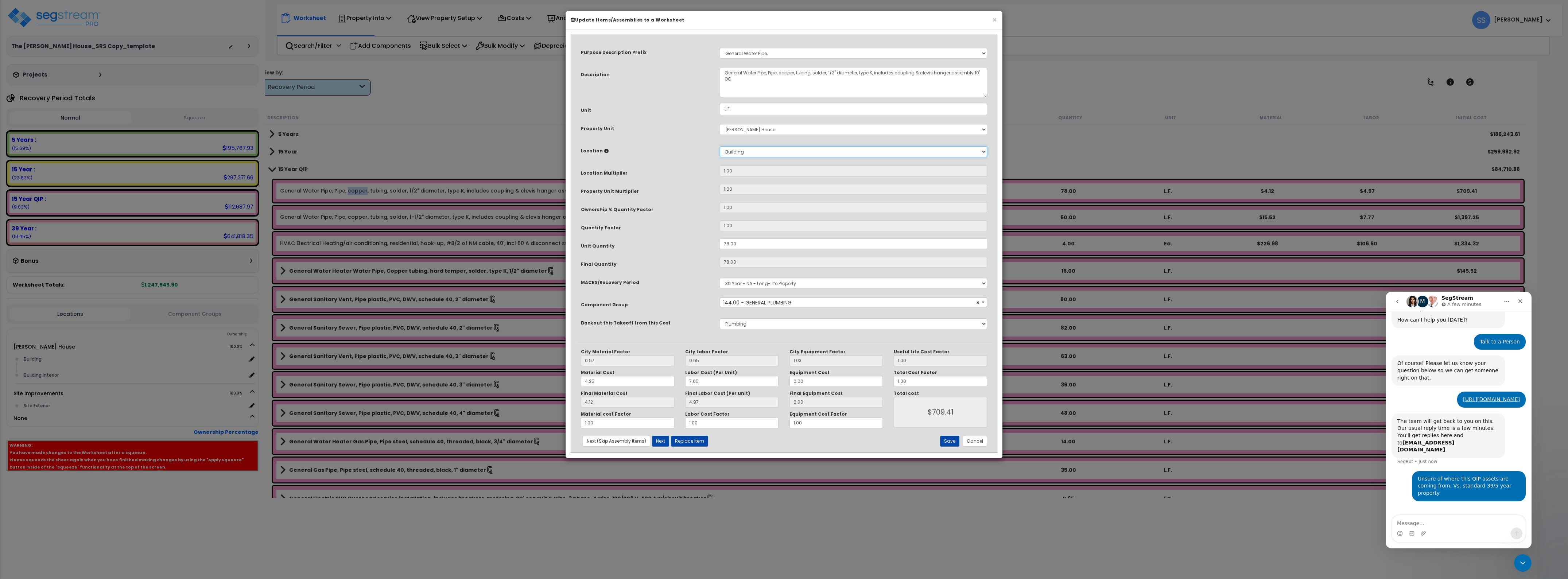
type input "78"
type input "$709.02"
click at [952, 437] on button "Save" at bounding box center [950, 441] width 19 height 11
type input "1.00"
type input "78.00"
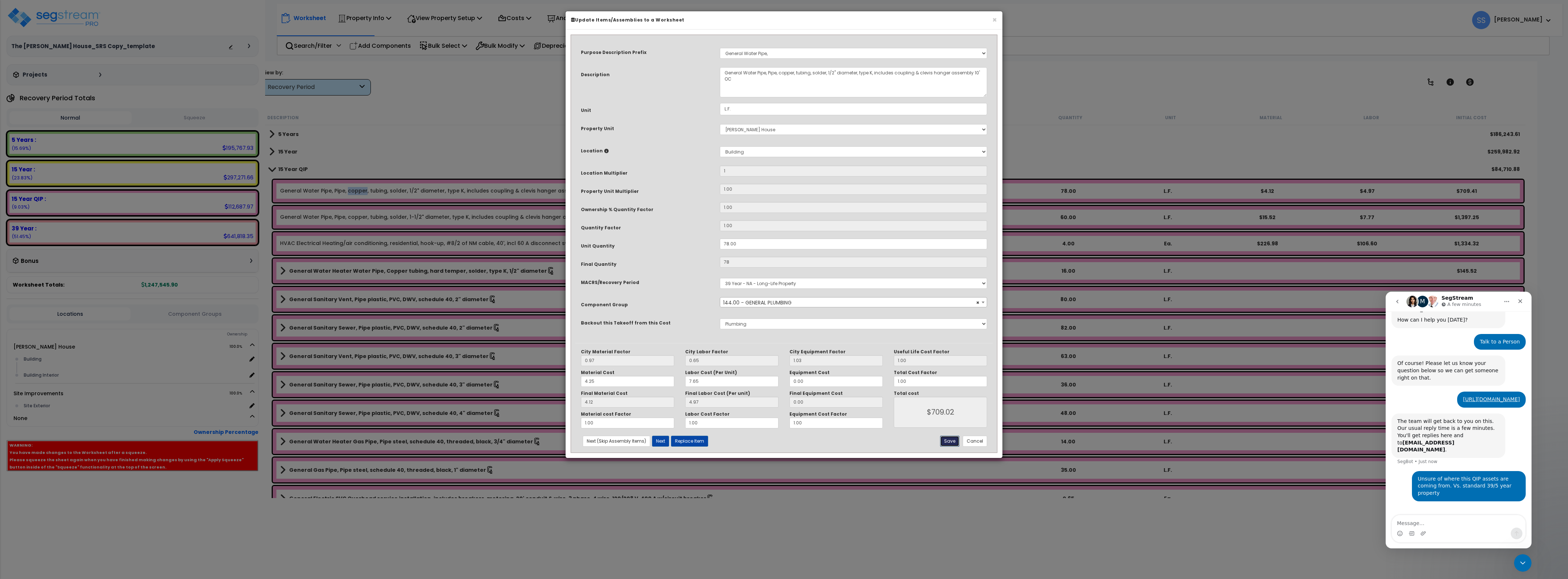
type input "709.02"
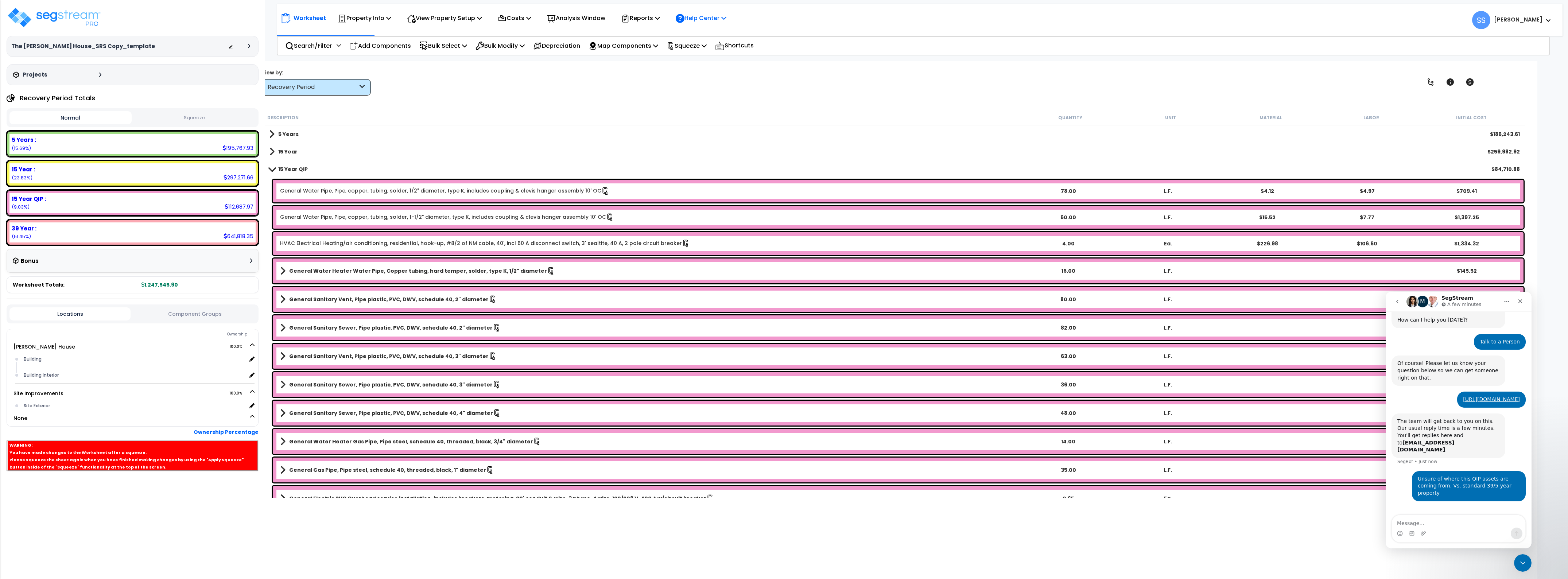
click at [711, 16] on p "Help Center" at bounding box center [701, 18] width 50 height 9
click at [604, 110] on div "Description Quantity Unit Material Labor Initial Cost" at bounding box center [895, 118] width 1262 height 15
click at [642, 21] on p "Reports" at bounding box center [640, 18] width 39 height 9
click at [812, 97] on div "Worksheet Property Info Property Setup Add Property Unit Template property Clon…" at bounding box center [895, 351] width 1286 height 579
click at [505, 22] on icon at bounding box center [501, 18] width 9 height 9
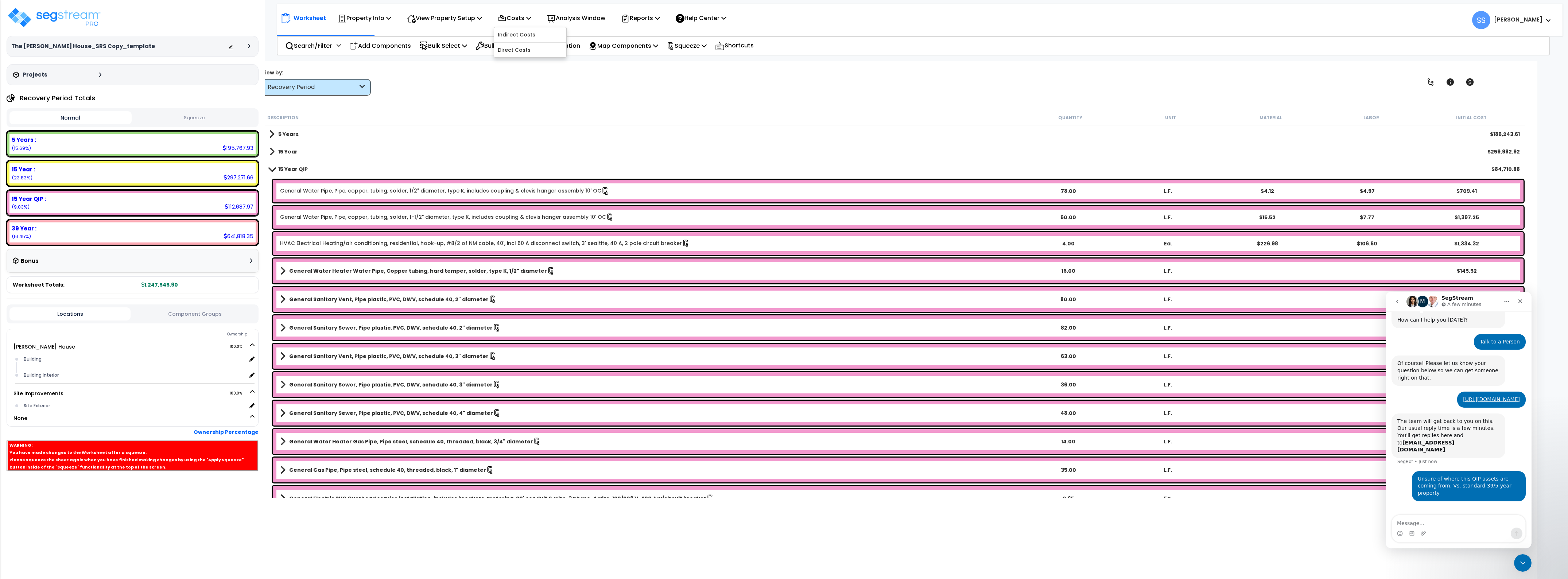
click at [646, 107] on div "Worksheet Property Info Property Setup Add Property Unit Template property Clon…" at bounding box center [895, 351] width 1286 height 579
click at [657, 19] on p "Reports" at bounding box center [640, 18] width 39 height 9
click at [518, 110] on div "Description Quantity Unit Material Labor Initial Cost" at bounding box center [895, 118] width 1262 height 15
click at [691, 44] on p "Squeeze" at bounding box center [687, 46] width 40 height 9
click at [698, 61] on link "Re-squeeze" at bounding box center [699, 64] width 72 height 17
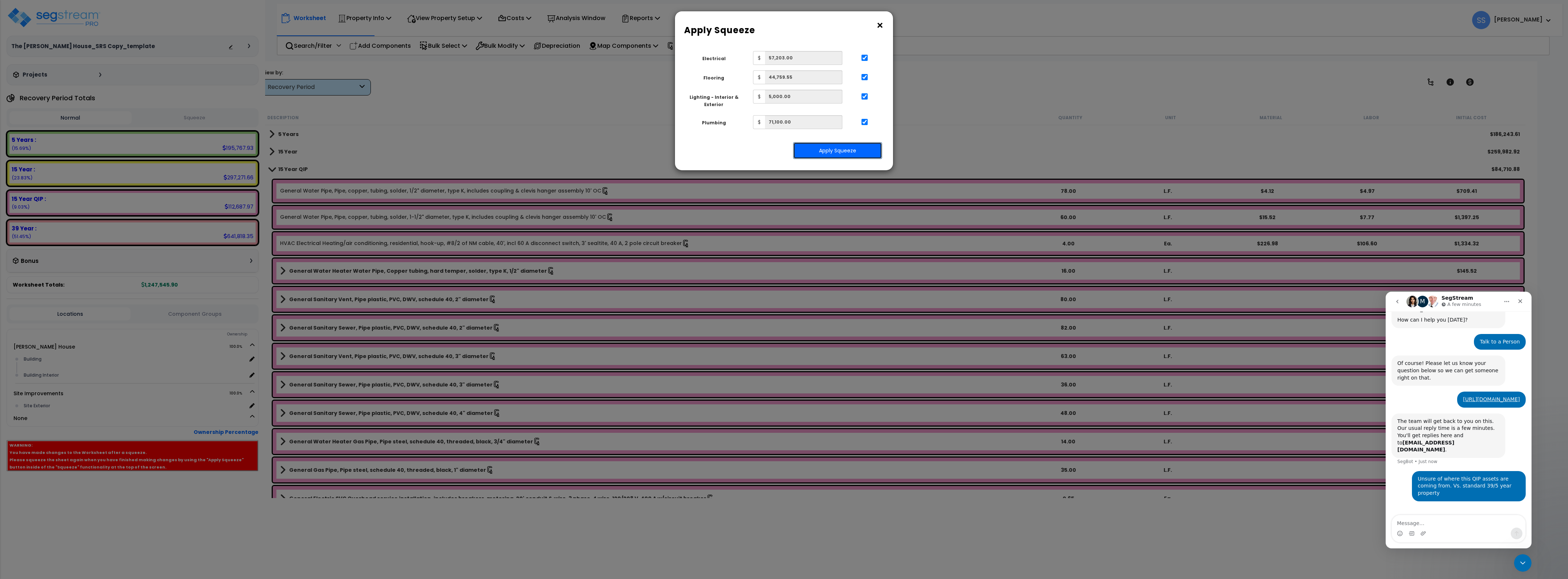
click at [859, 146] on button "Apply Squeeze" at bounding box center [838, 151] width 89 height 17
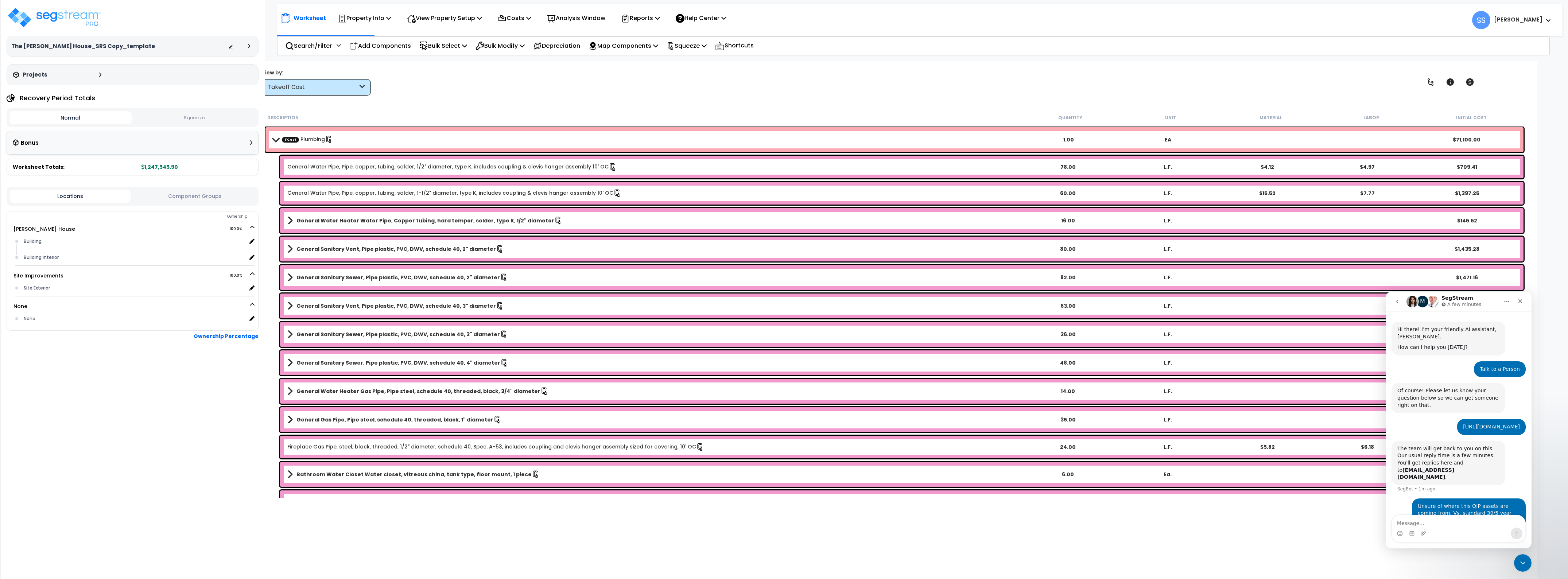
scroll to position [39, 0]
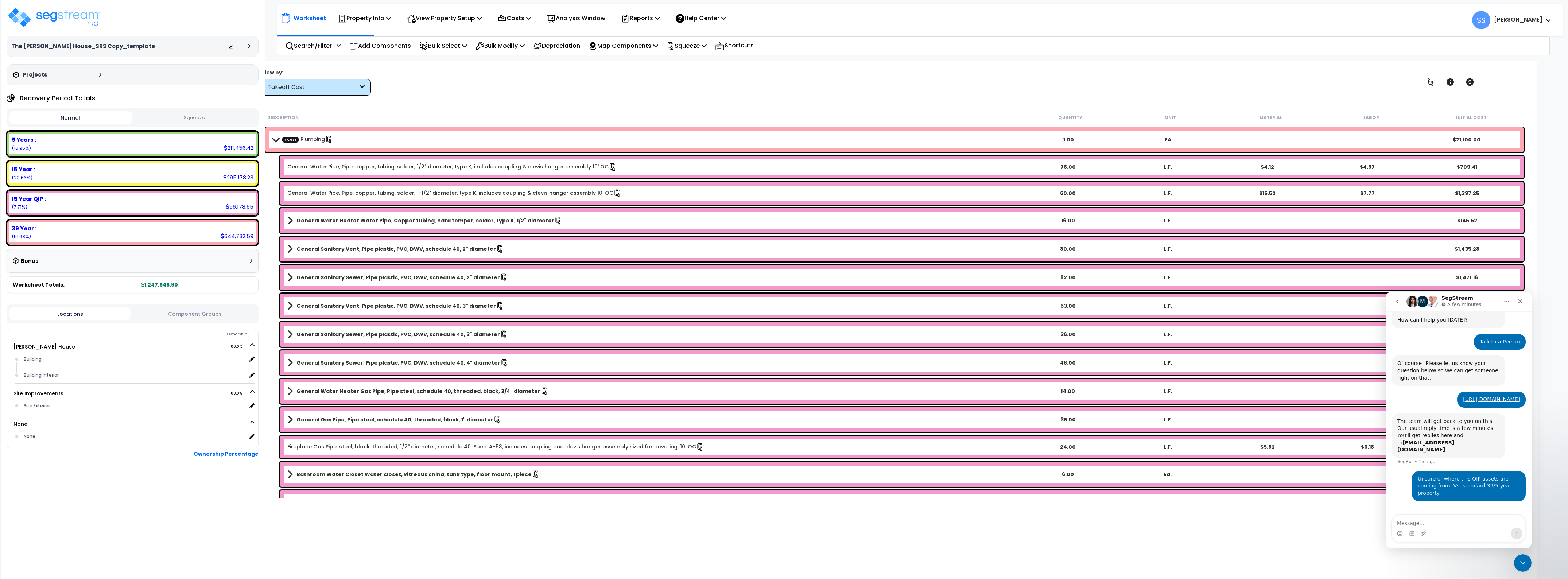
click at [1444, 527] on textarea "Message…" at bounding box center [1459, 521] width 134 height 12
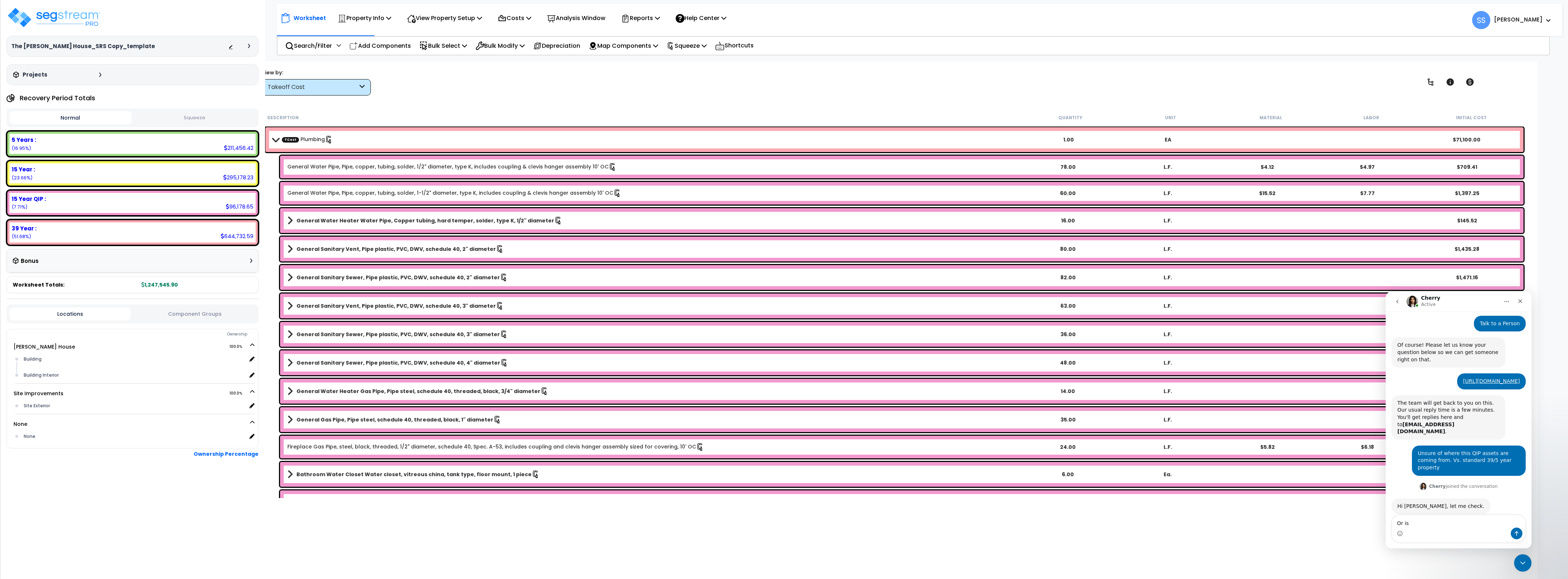
click at [1460, 523] on textarea "Or is" at bounding box center [1459, 521] width 134 height 12
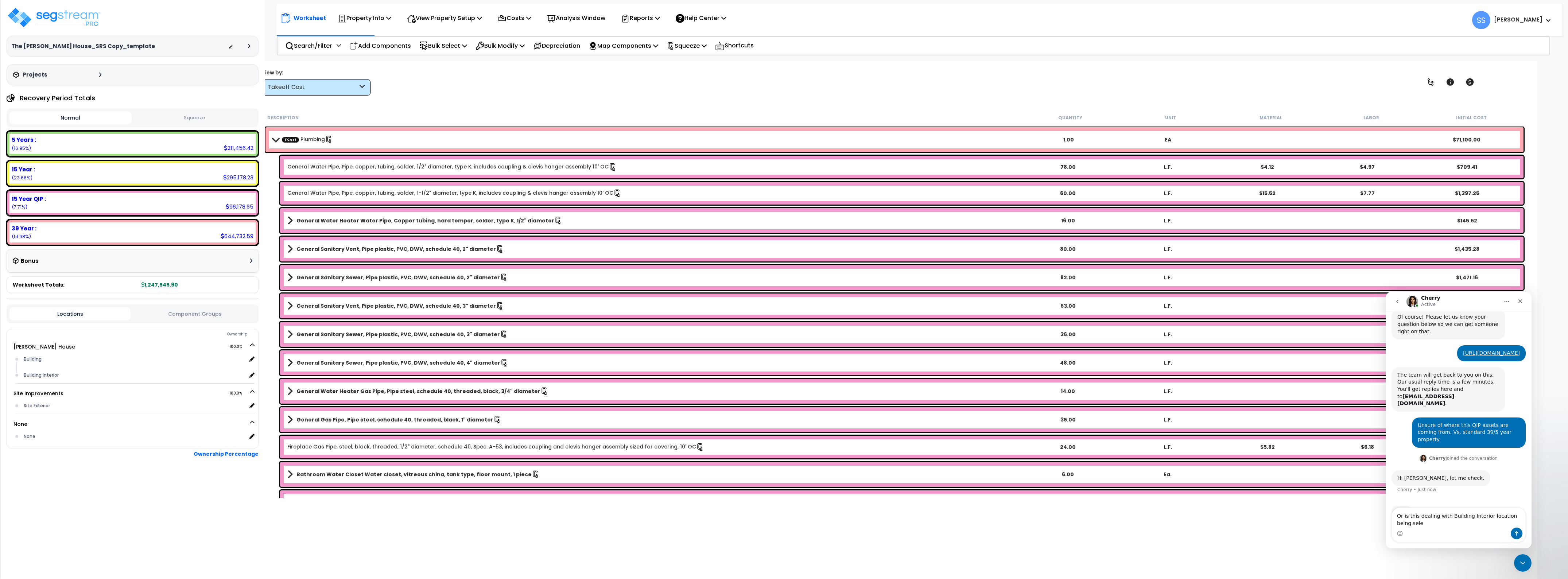
scroll to position [93, 0]
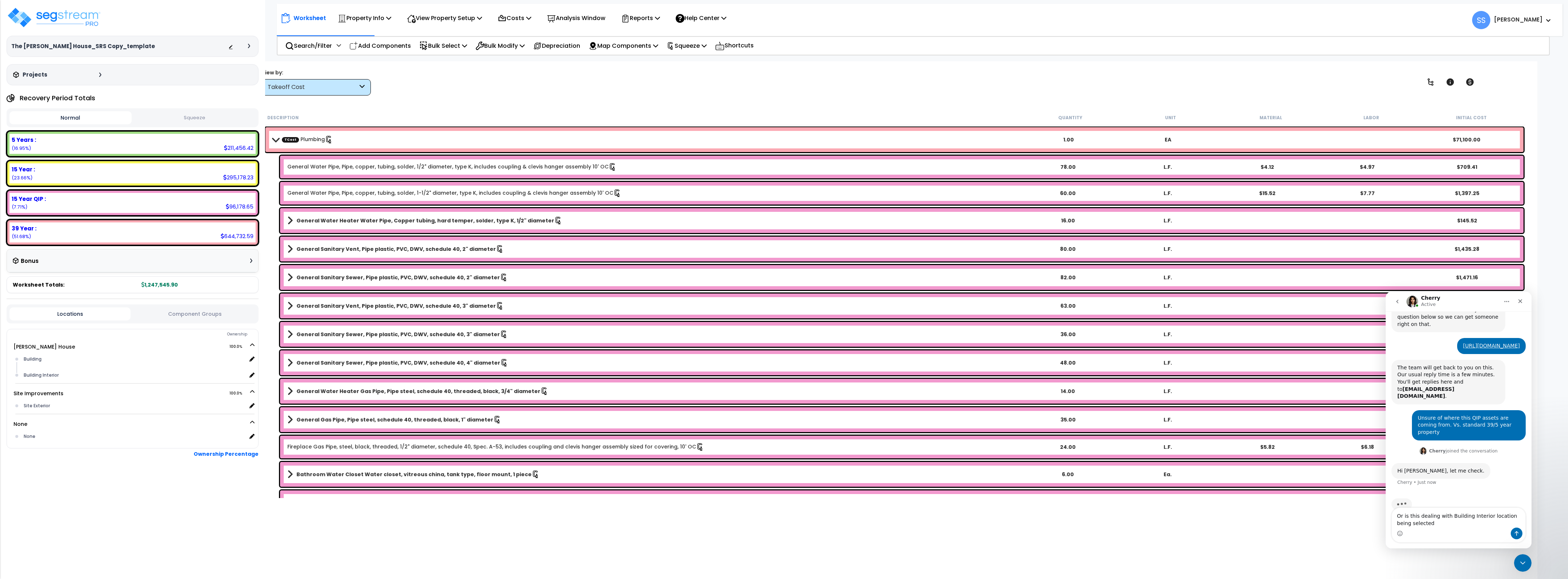
type textarea "Or is this dealing with Building Interior location being selected?"
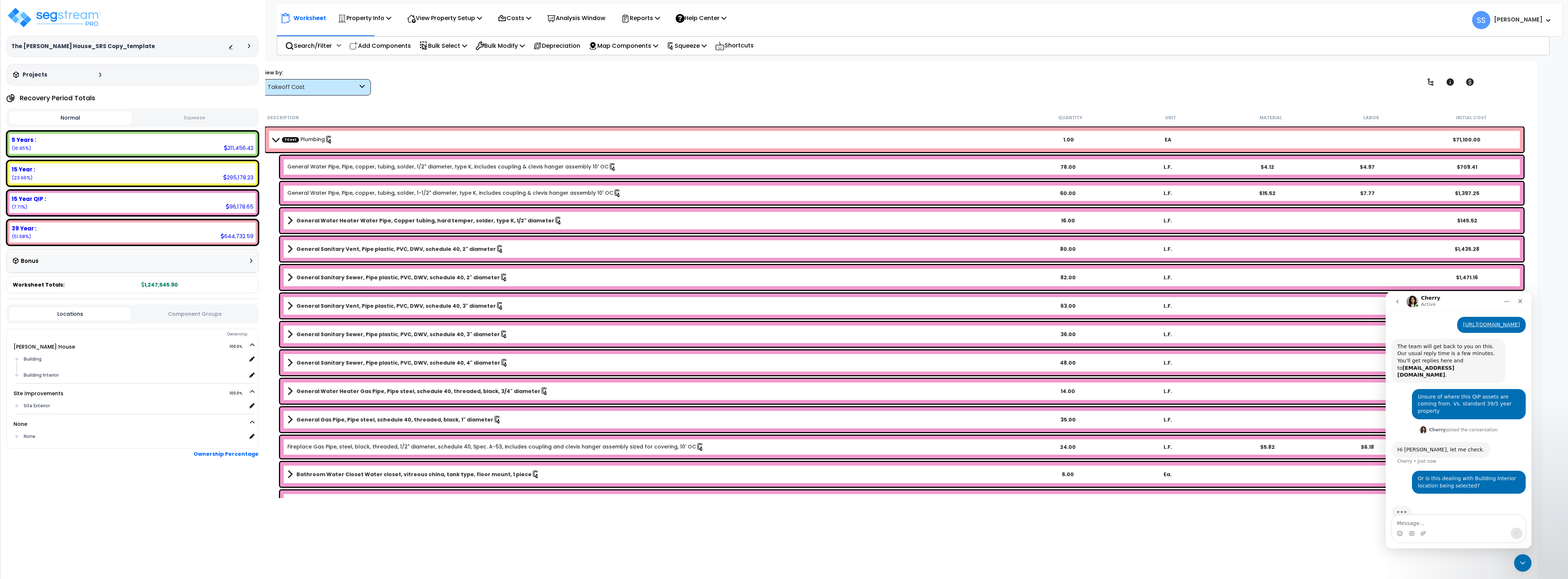
click at [311, 220] on b "General Water Heater Water Pipe, Copper tubing, hard temper, solder, type K, 1/…" at bounding box center [425, 220] width 257 height 8
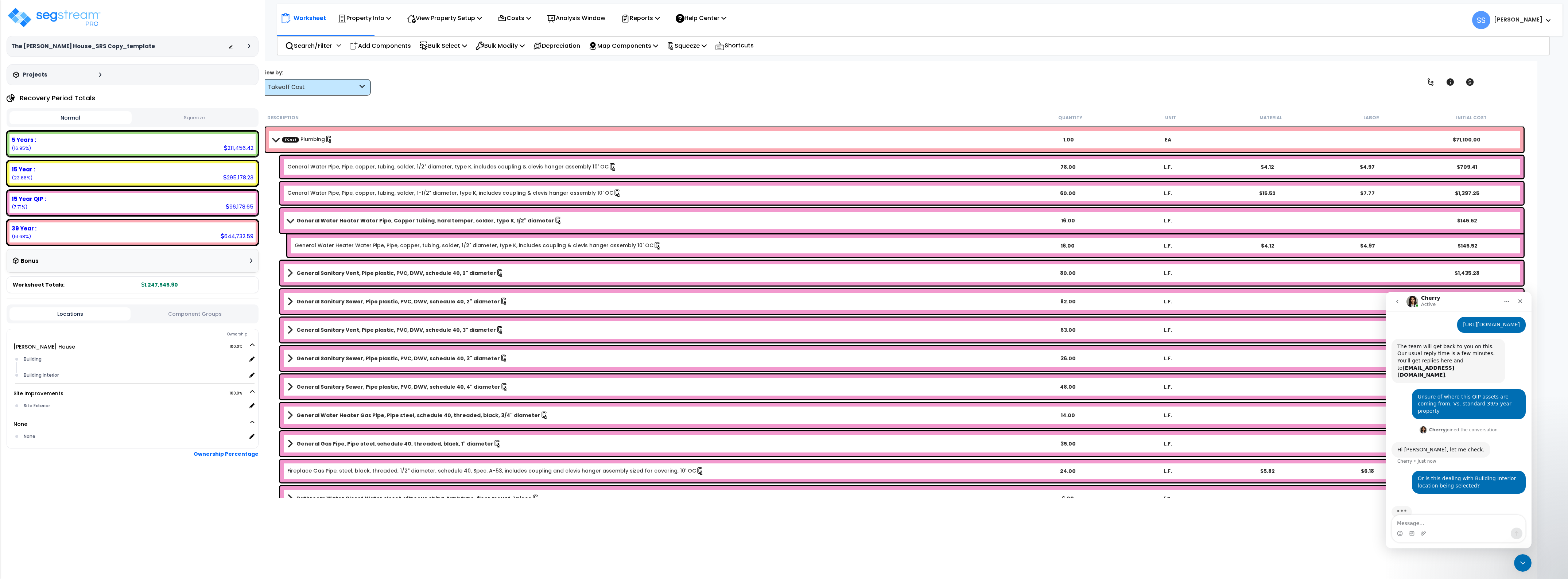
click at [311, 220] on b "General Water Heater Water Pipe, Copper tubing, hard temper, solder, type K, 1/…" at bounding box center [425, 220] width 257 height 8
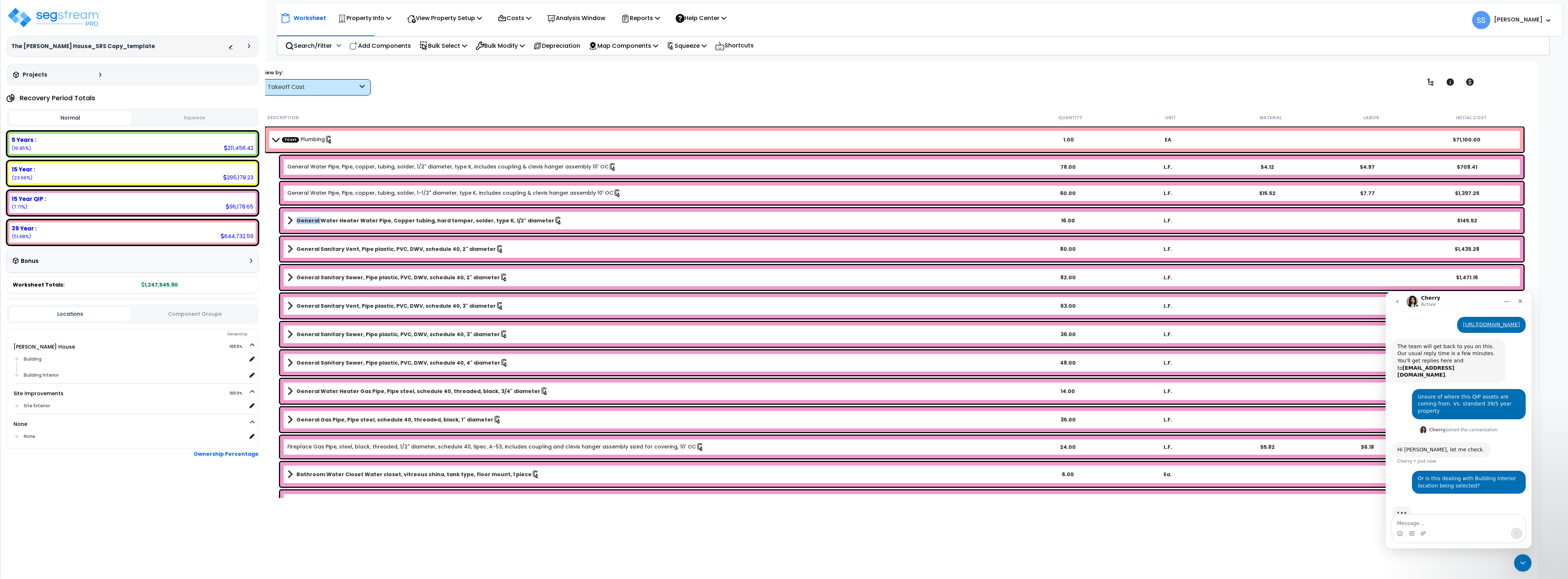
click at [311, 220] on b "General Water Heater Water Pipe, Copper tubing, hard temper, solder, type K, 1/…" at bounding box center [425, 220] width 257 height 8
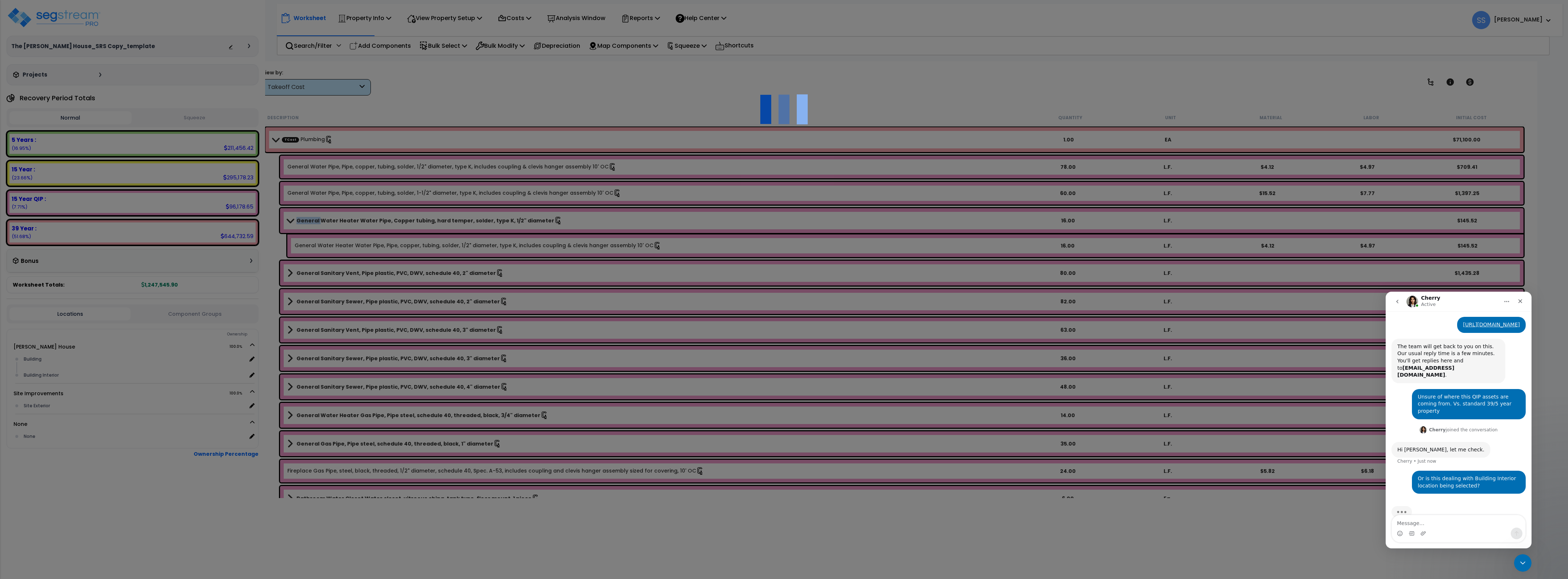
select select "44843254"
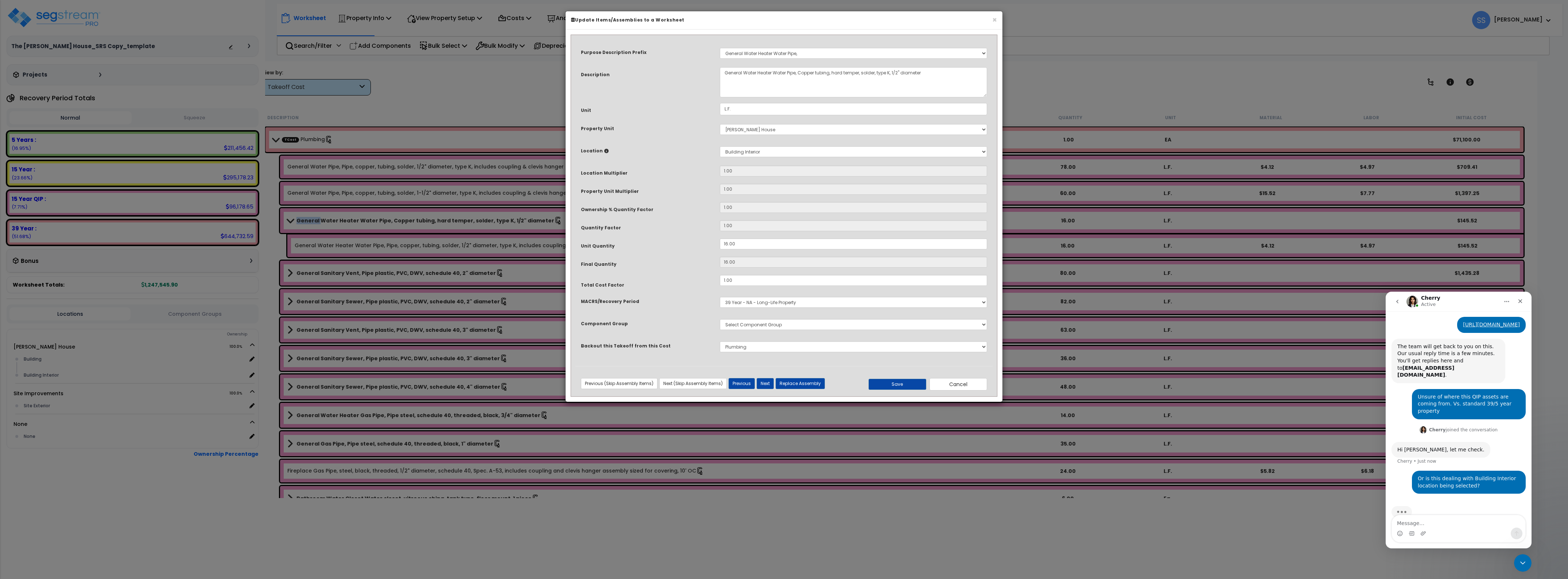
select select "43090"
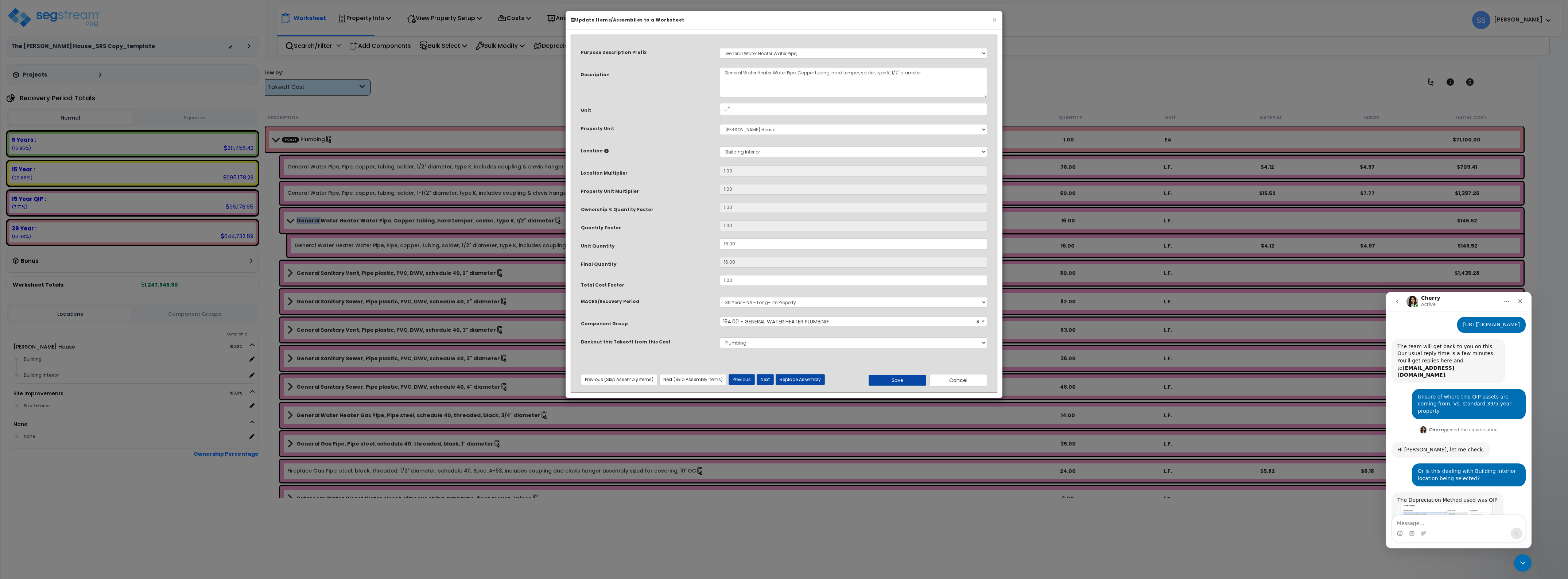
scroll to position [176, 0]
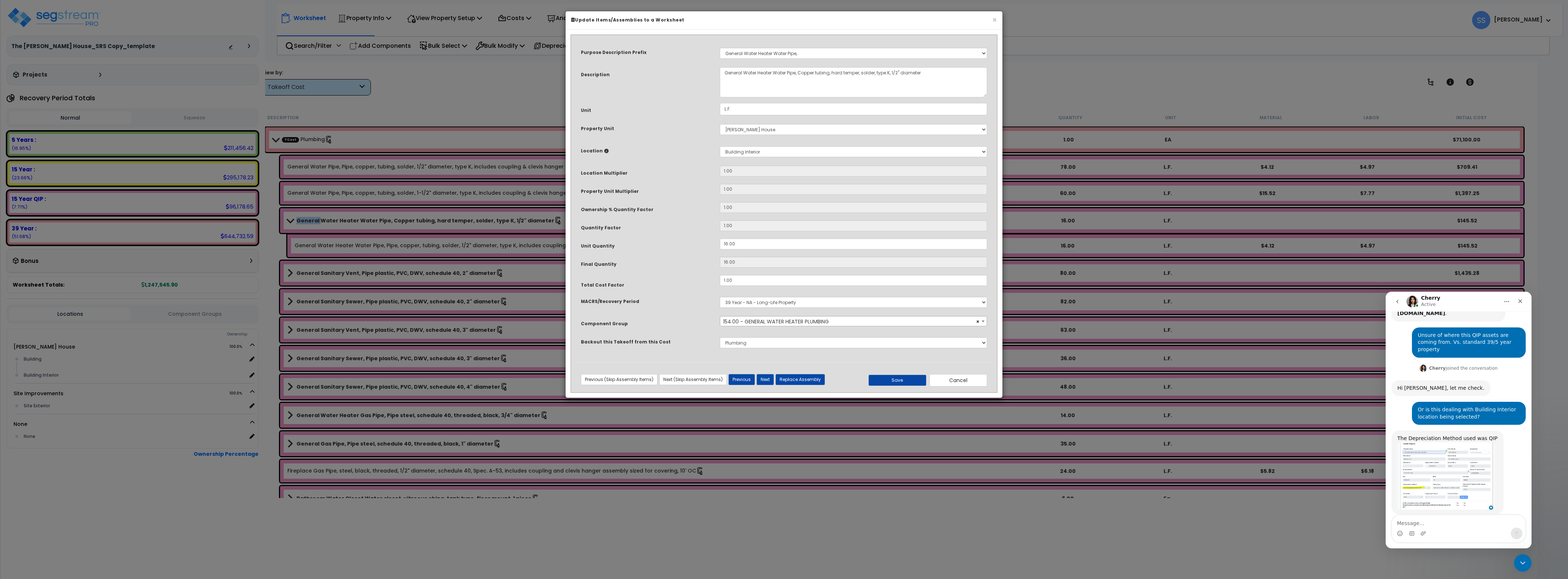
click at [1470, 446] on img "Cherry says…" at bounding box center [1445, 476] width 98 height 67
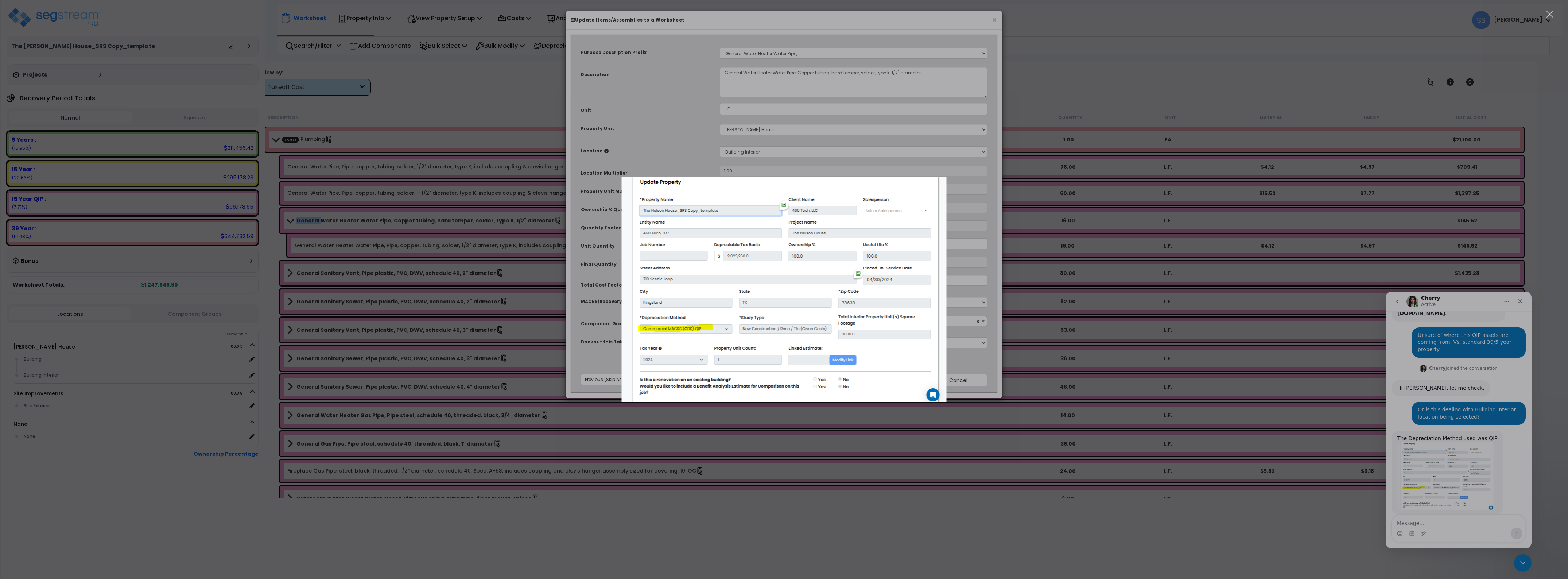
scroll to position [203, 0]
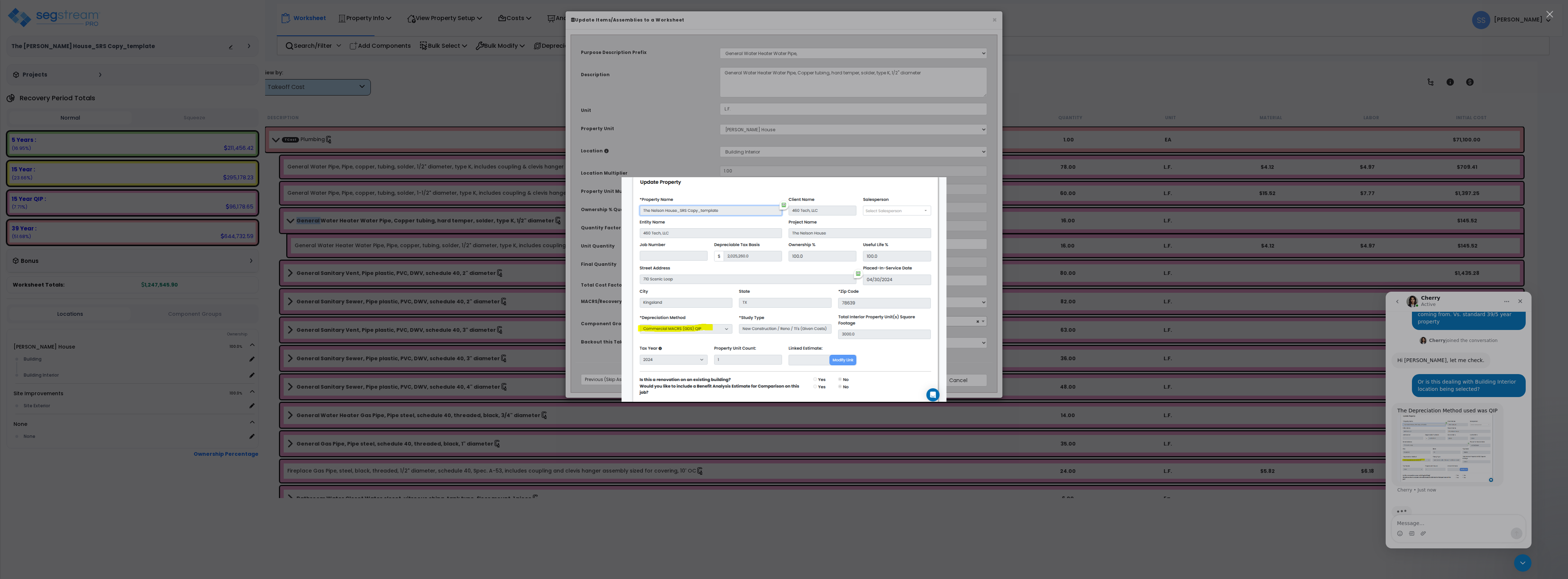
click at [789, 320] on img "Close" at bounding box center [784, 290] width 325 height 225
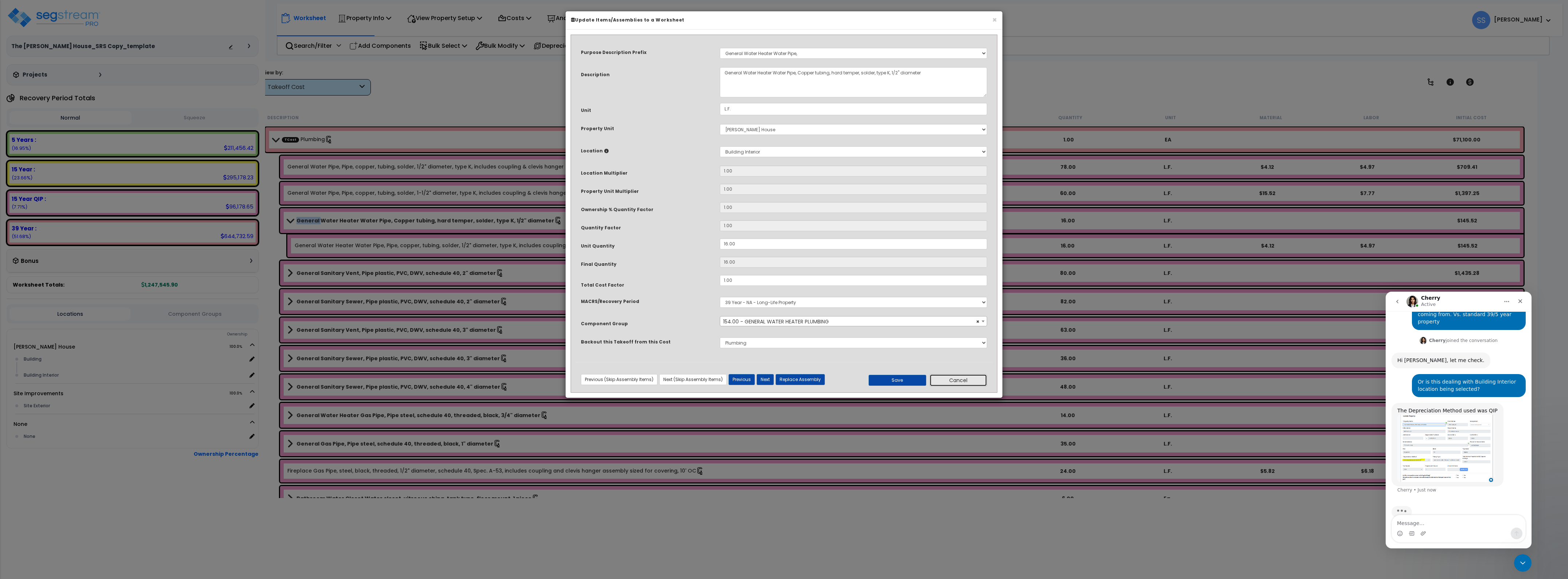
click at [963, 381] on button "Cancel" at bounding box center [958, 380] width 58 height 12
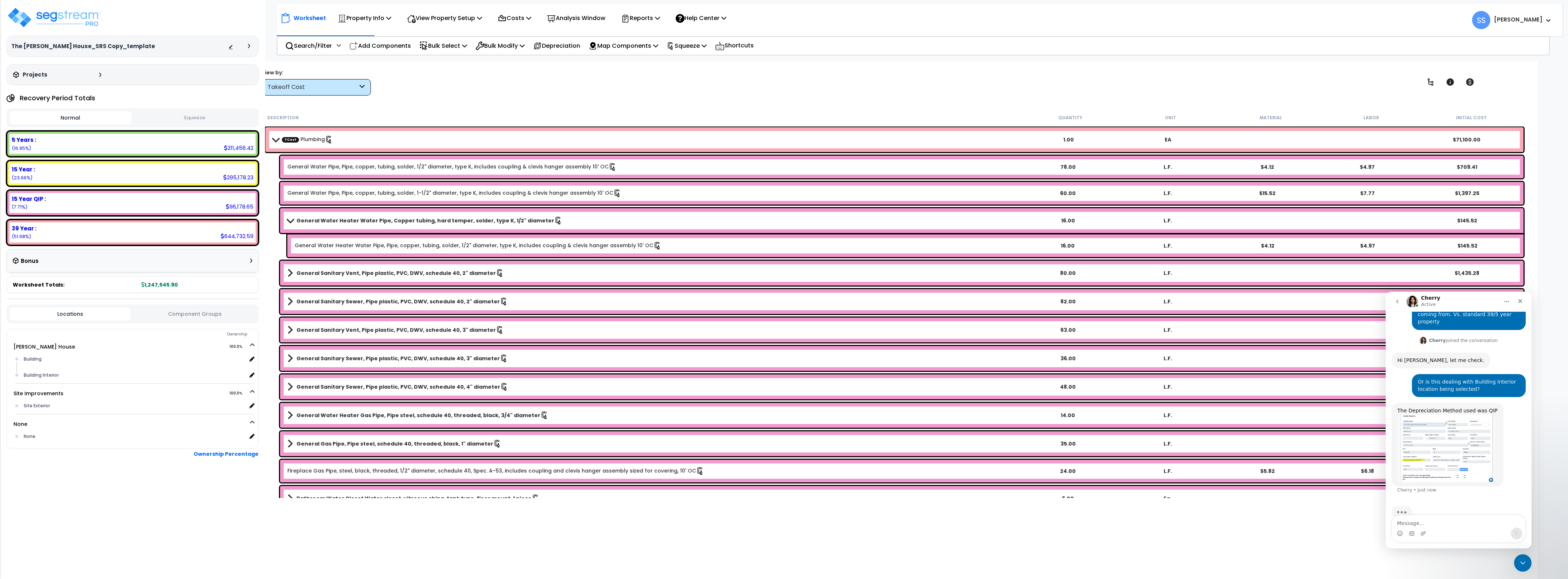
click at [366, 7] on div "Worksheet Property Info Property Setup Add Property Unit Template property Clon…" at bounding box center [919, 16] width 1286 height 26
click at [365, 17] on p "Property Info" at bounding box center [365, 18] width 53 height 9
click at [391, 17] on p "View Property Setup" at bounding box center [365, 18] width 53 height 9
click at [432, 31] on link "Building Setup" at bounding box center [440, 34] width 72 height 14
click at [383, 8] on div "Worksheet Property Info Property Setup Add Property Unit Template property Clon…" at bounding box center [919, 16] width 1286 height 26
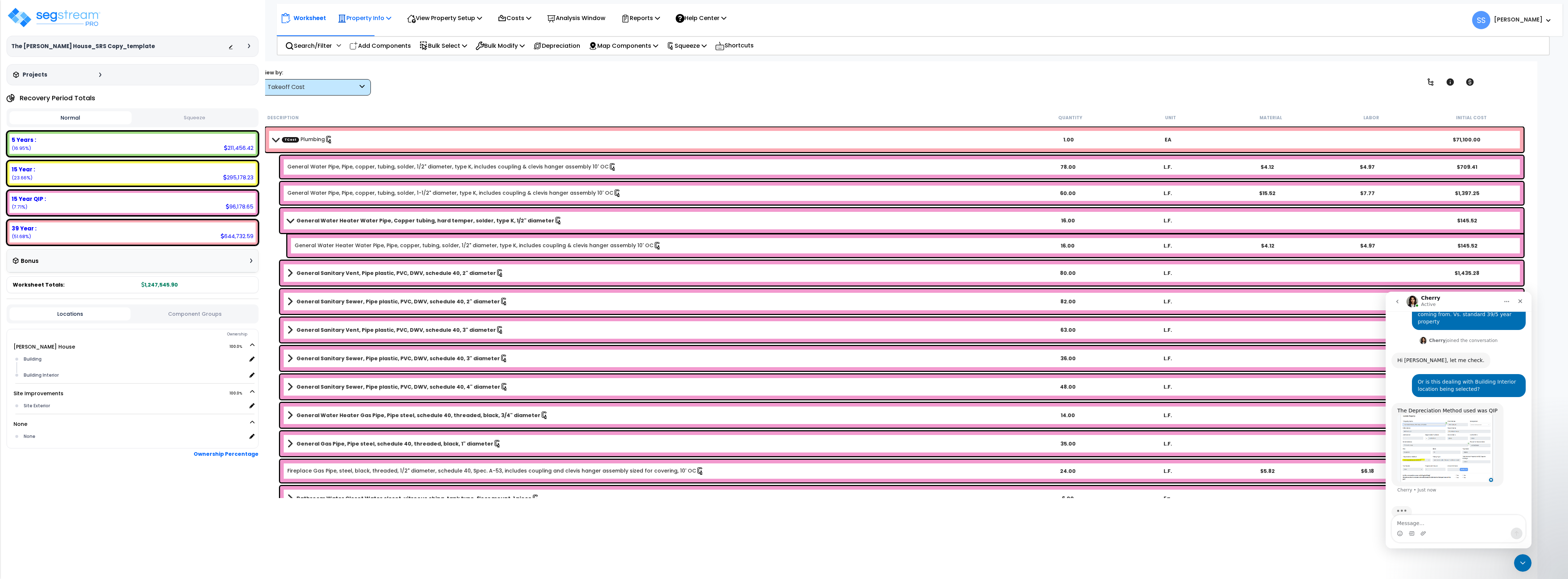
click at [377, 17] on p "Property Info" at bounding box center [365, 18] width 53 height 9
click at [370, 33] on link "Property Setup" at bounding box center [370, 34] width 72 height 14
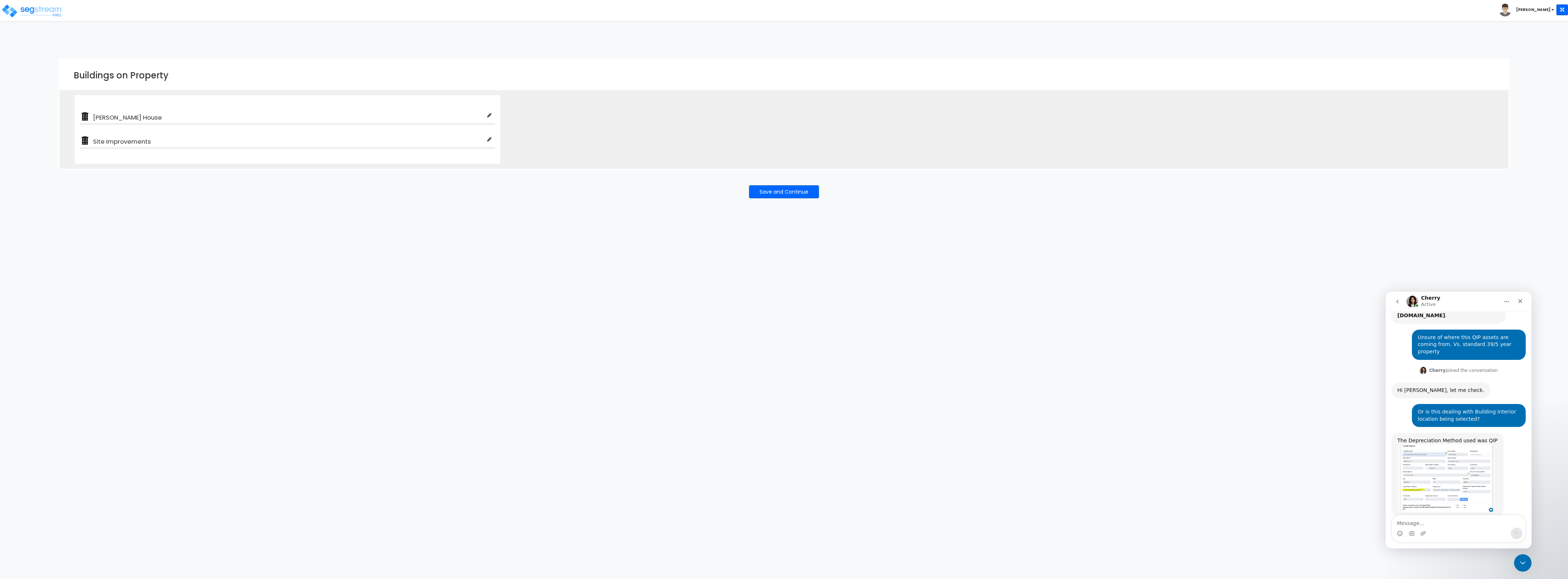
scroll to position [176, 0]
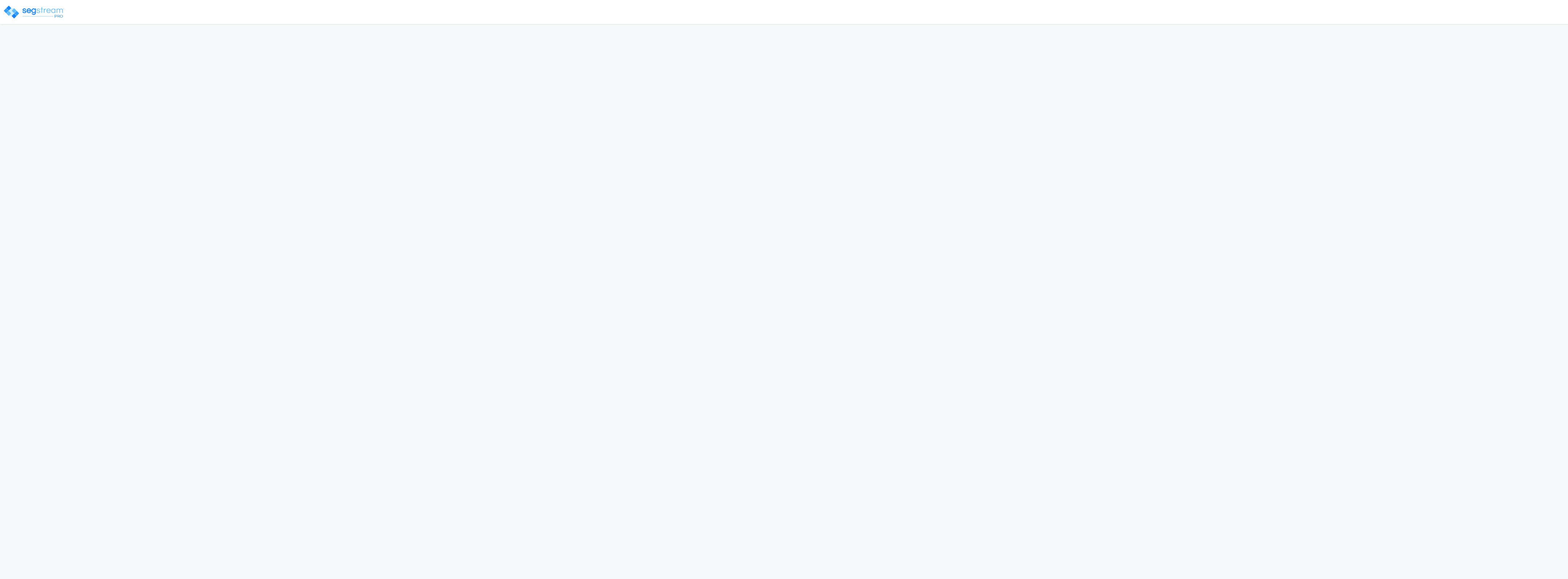
select select "2024"
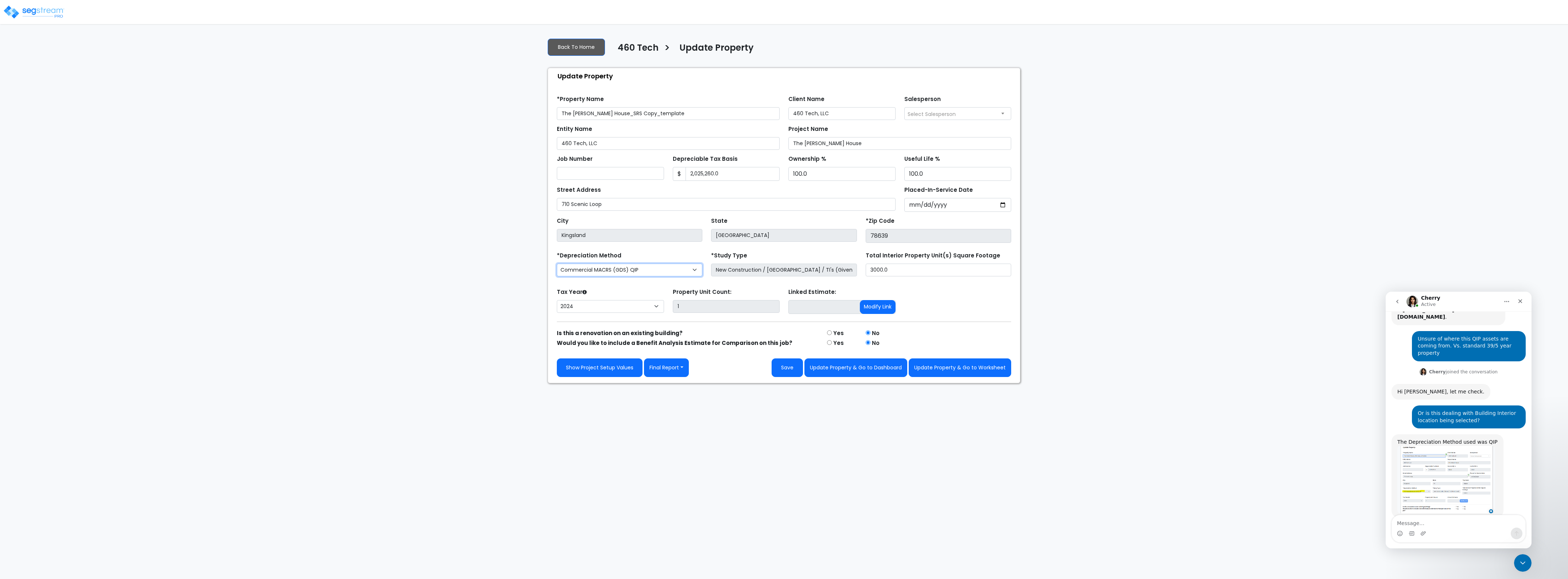
click at [645, 274] on select "Commercial MACRS (GDS) Residential Rental MACRS (GDS) Commercial MACRS (GDS) QIP" at bounding box center [629, 270] width 145 height 12
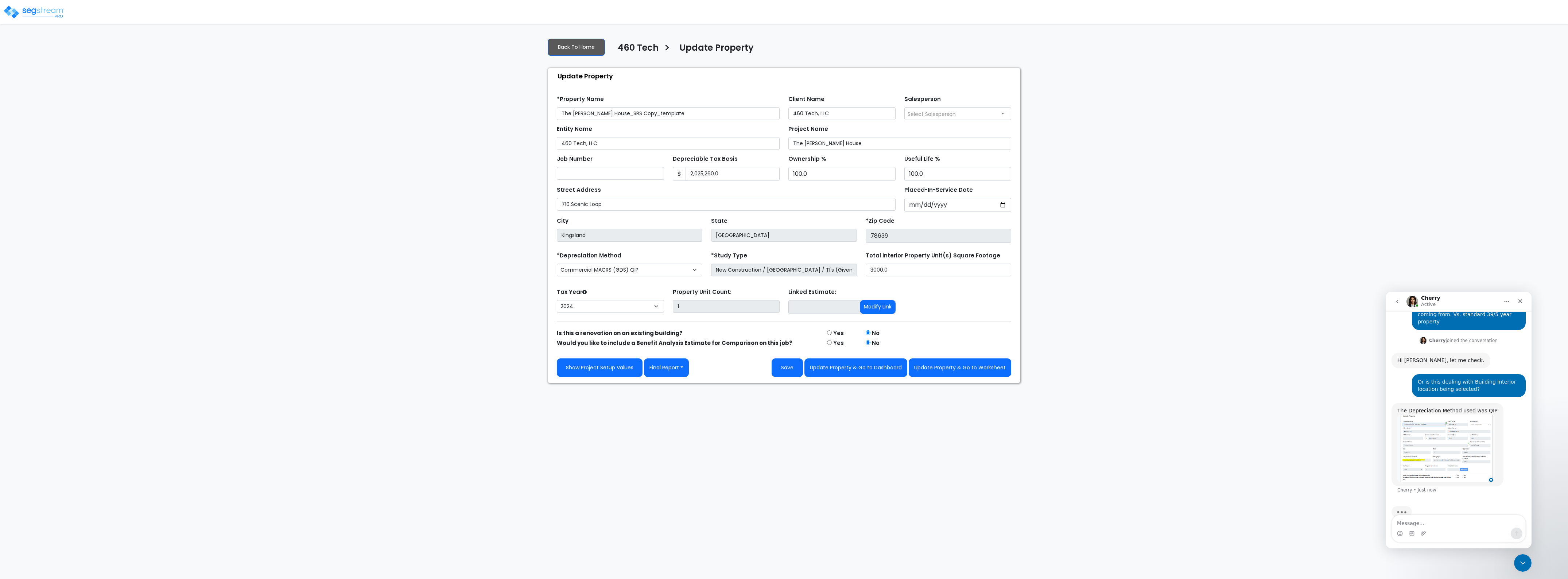
click at [1456, 531] on div "Intercom messenger" at bounding box center [1459, 533] width 134 height 11
click at [1455, 526] on textarea "Message…" at bounding box center [1459, 521] width 134 height 12
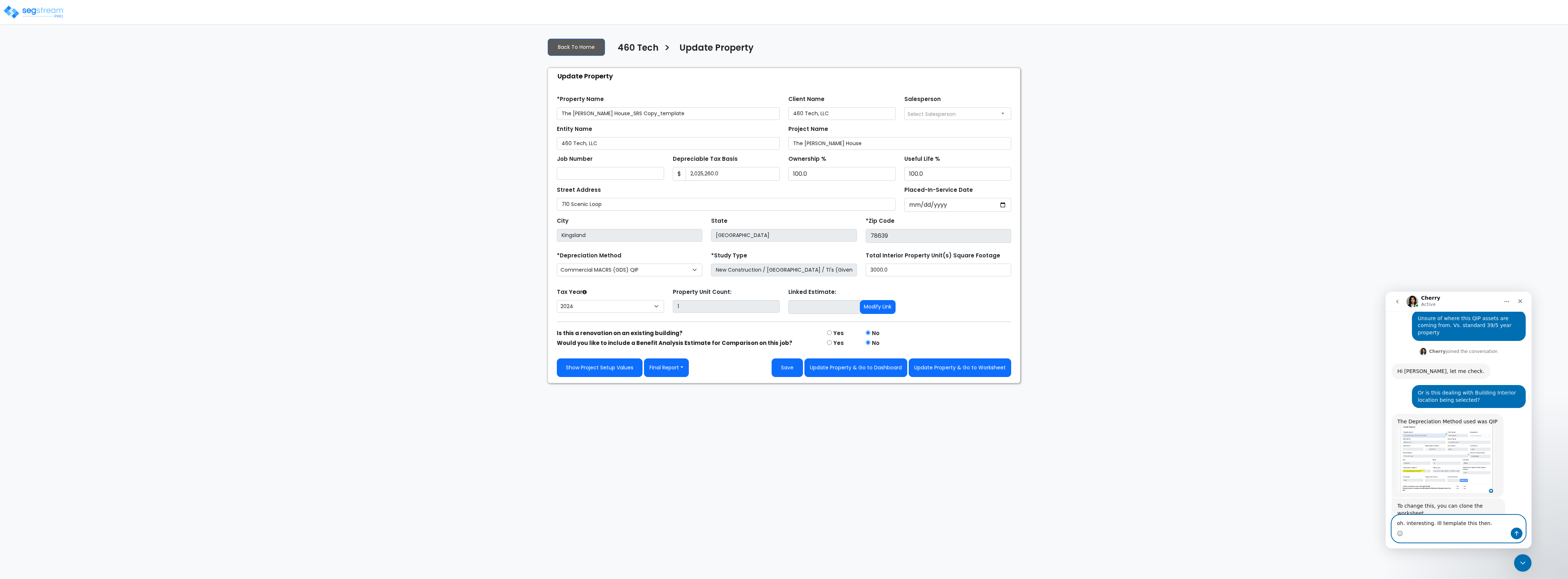
scroll to position [192, 0]
type textarea "oh. interesting. Thats a new feature. Ok ill clone it."
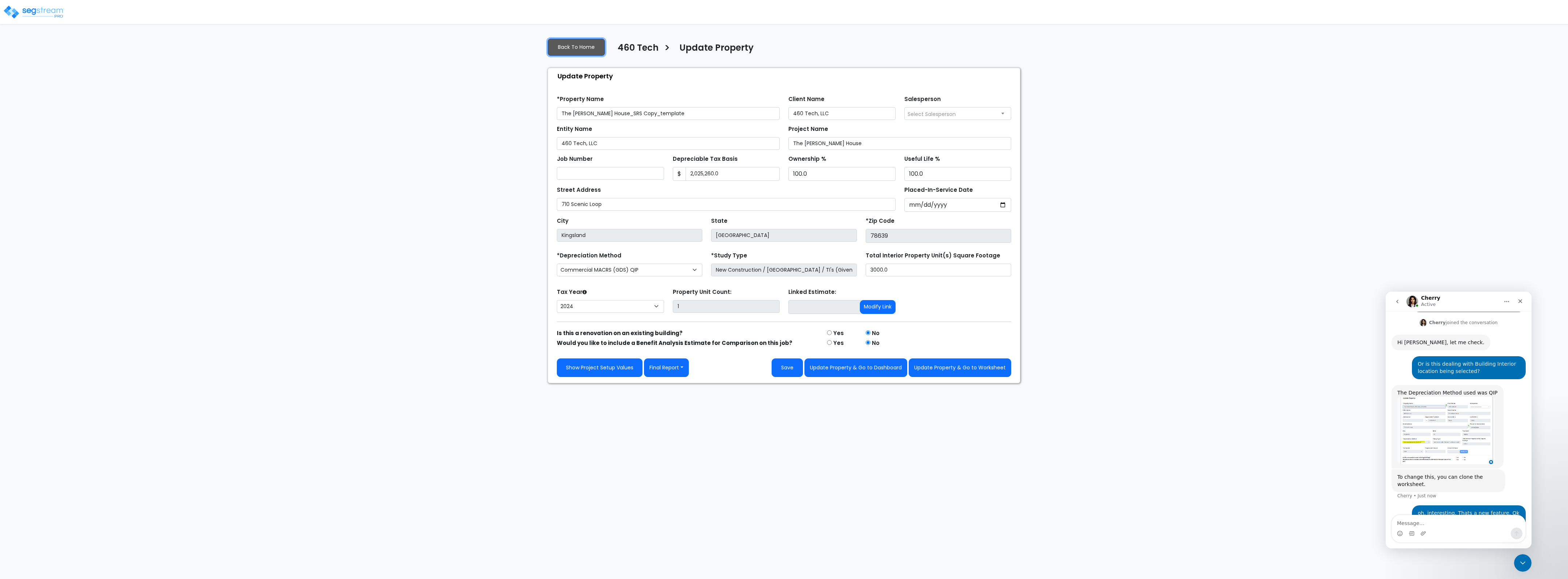
click at [595, 43] on link "Back To Home" at bounding box center [576, 47] width 57 height 17
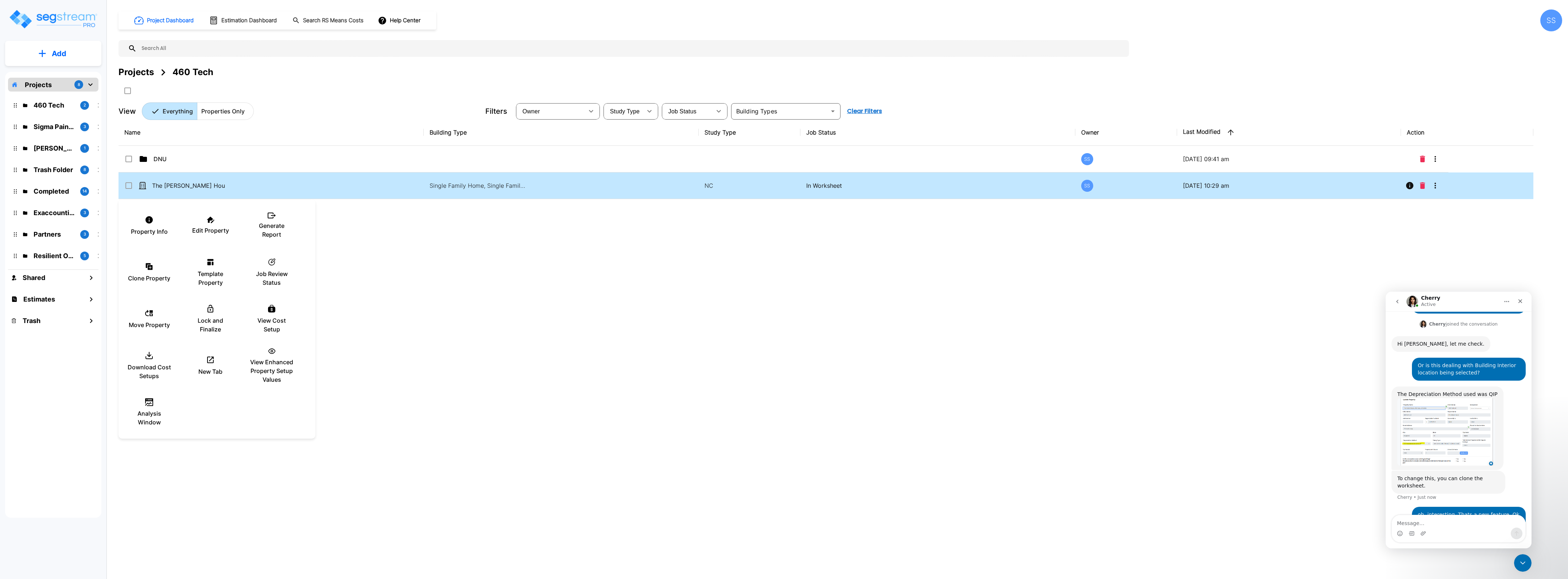
scroll to position [221, 0]
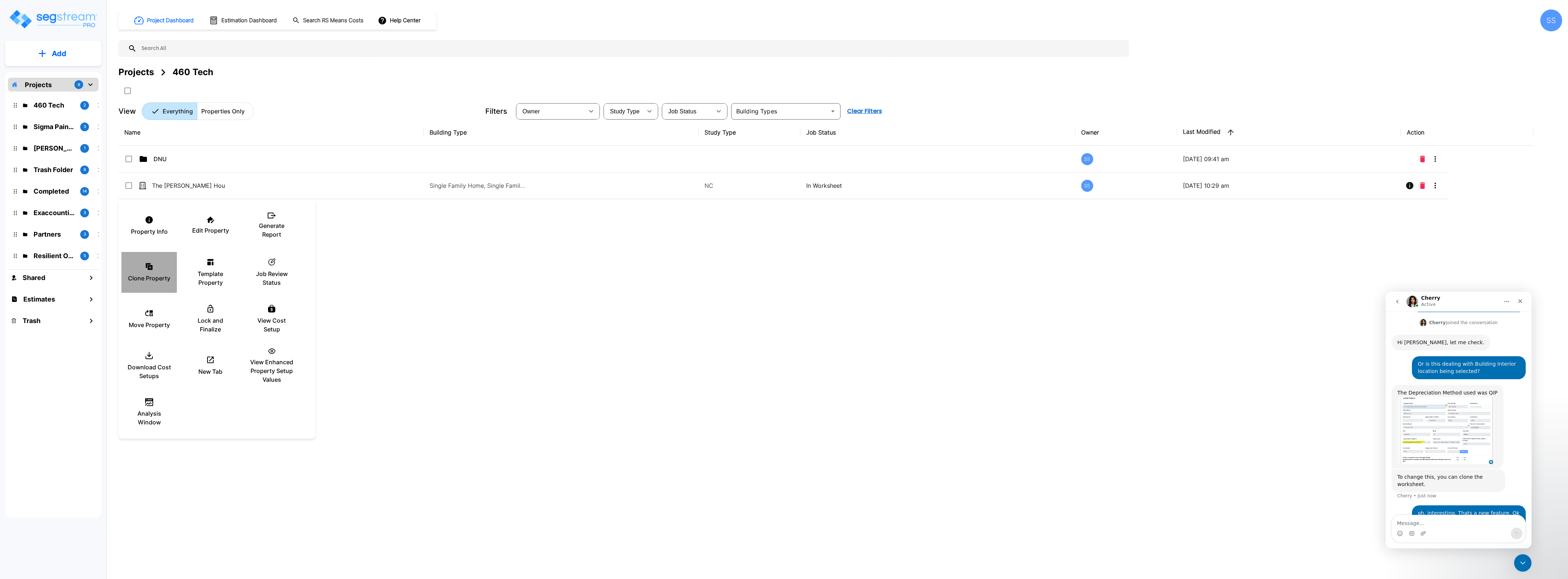
click at [137, 271] on div "Clone Property" at bounding box center [149, 272] width 44 height 36
click at [293, 108] on div at bounding box center [784, 290] width 1568 height 579
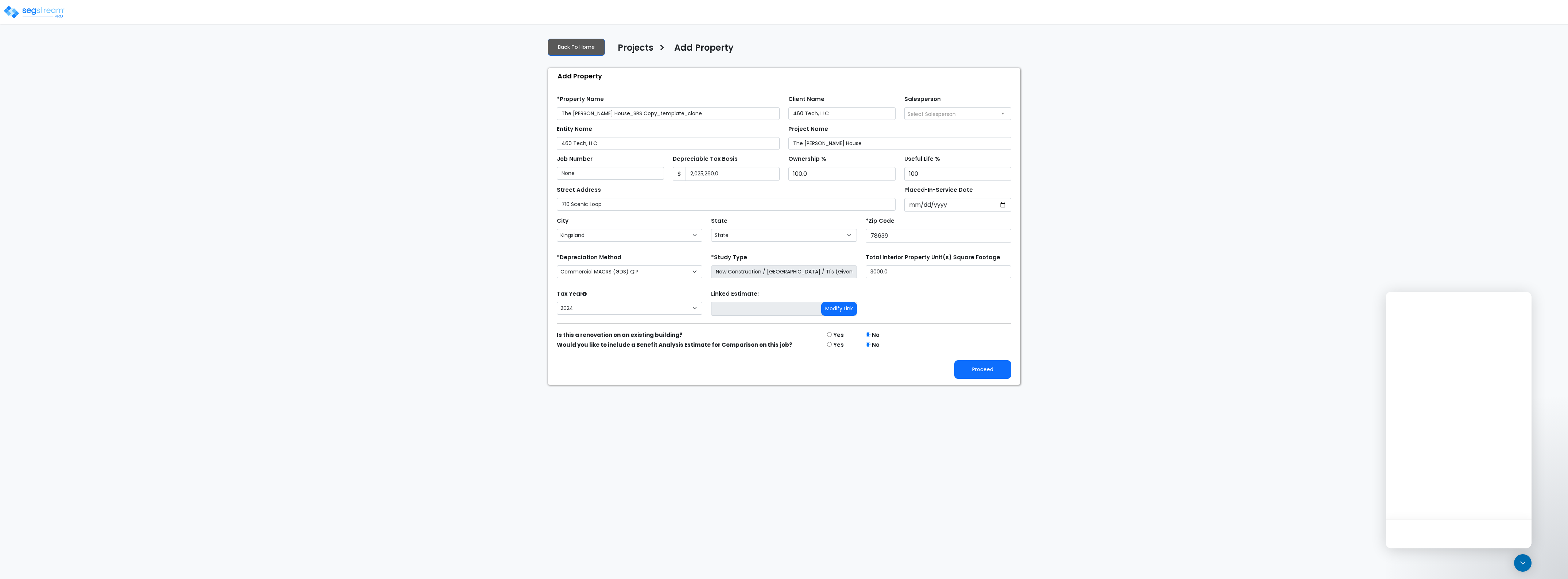
select select "Kingsland"
select select "[GEOGRAPHIC_DATA]"
select select "CM(Q-FSSO_4"
select select "NEW"
select select "2024"
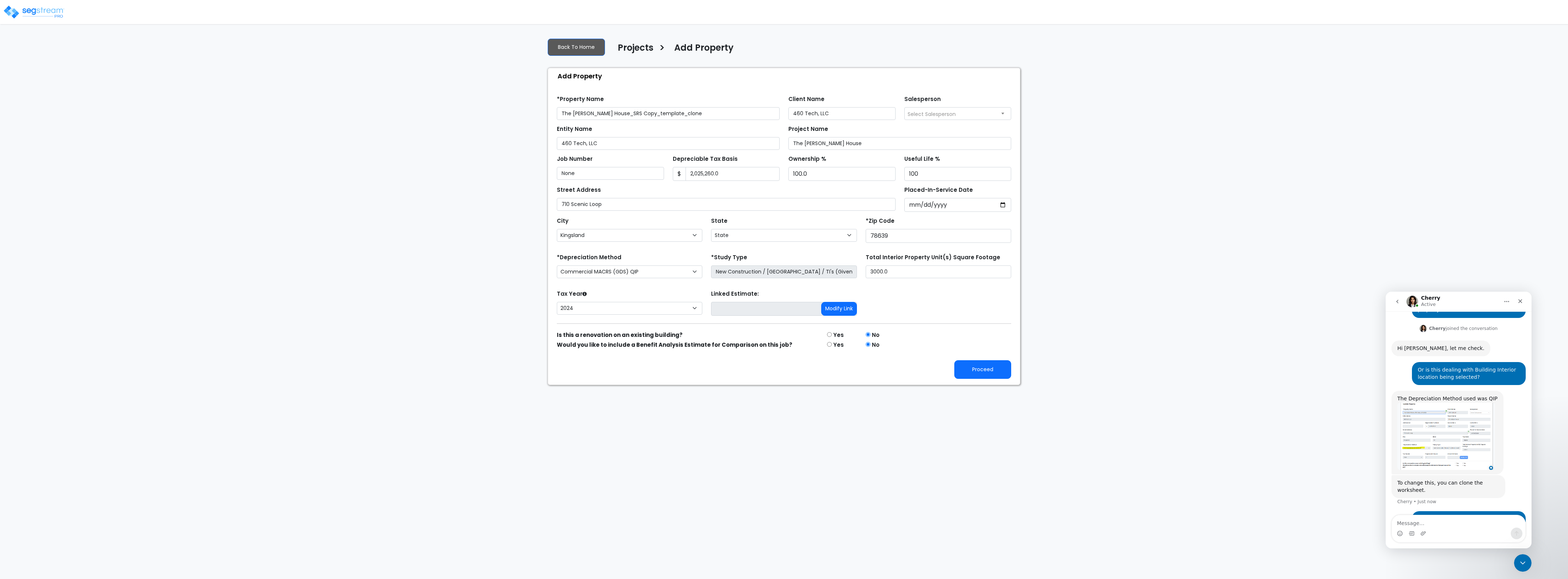
scroll to position [249, 0]
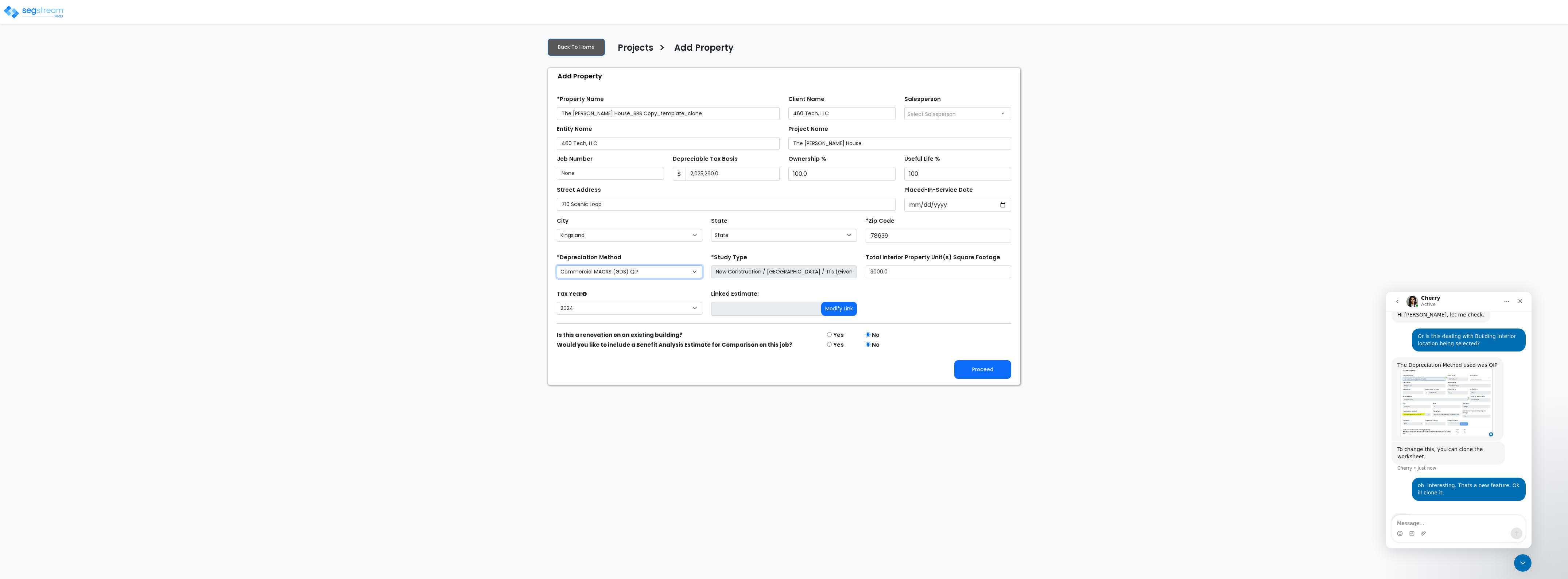
click at [630, 277] on select "Commercial MACRS (GDS) Residential Rental MACRS (GDS) Commercial MACRS (GDS) QIP" at bounding box center [629, 271] width 145 height 12
select select "CM(_79"
click at [939, 307] on div "Tax Year Please Enter The Placed In Service Date First. 2026 2025 2024 Prior Ye…" at bounding box center [784, 303] width 463 height 29
click at [987, 367] on button "Proceed" at bounding box center [983, 369] width 57 height 19
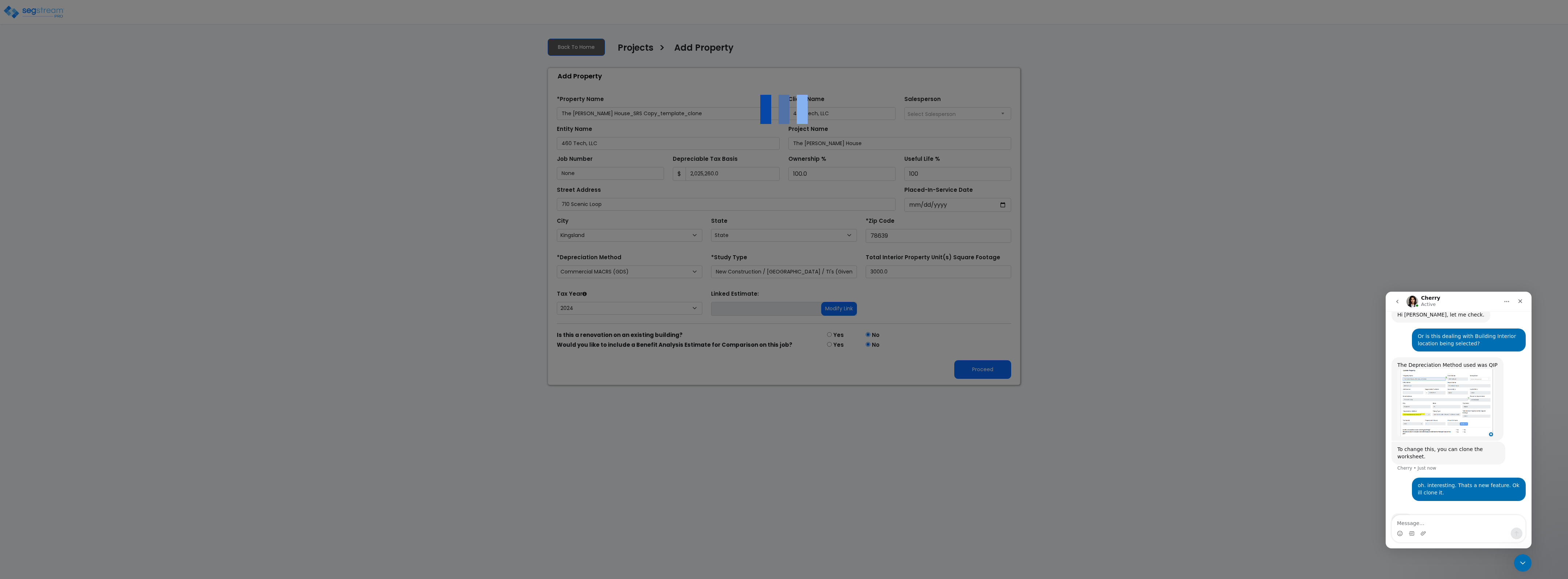
click at [1427, 373] on img "Cherry says…" at bounding box center [1445, 402] width 98 height 67
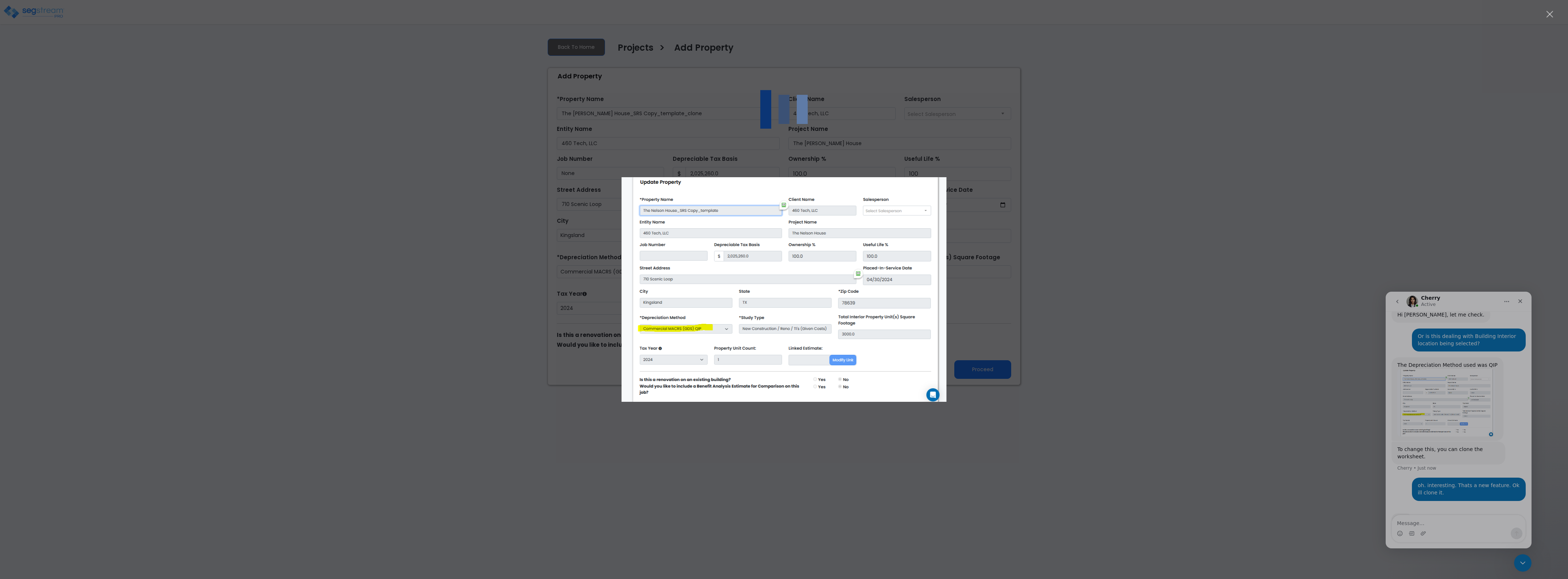
click at [1164, 283] on div "Intercom messenger" at bounding box center [784, 290] width 1568 height 579
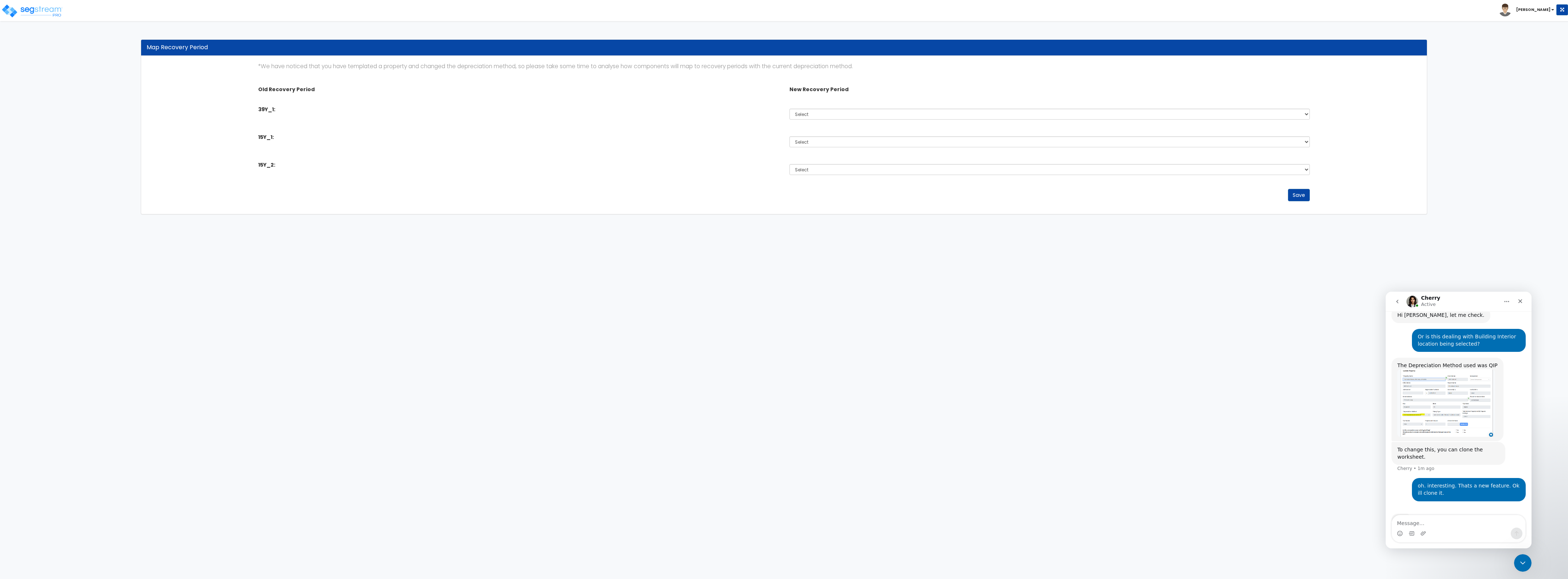
scroll to position [249, 0]
click at [816, 115] on select "Select 5 Years 7 Years 15 Years 39 Years 27.5 Year" at bounding box center [1049, 114] width 520 height 11
click at [659, 105] on div "39Y_1:" at bounding box center [518, 110] width 531 height 9
click at [848, 168] on select "Select 5 Years 7 Years 15 Years 39 Years 27.5 Year" at bounding box center [1049, 170] width 520 height 11
click at [639, 150] on div "Old Recovery Period New Recovery Period 39Y_1: Select 5 Years 7 Years" at bounding box center [784, 126] width 1063 height 103
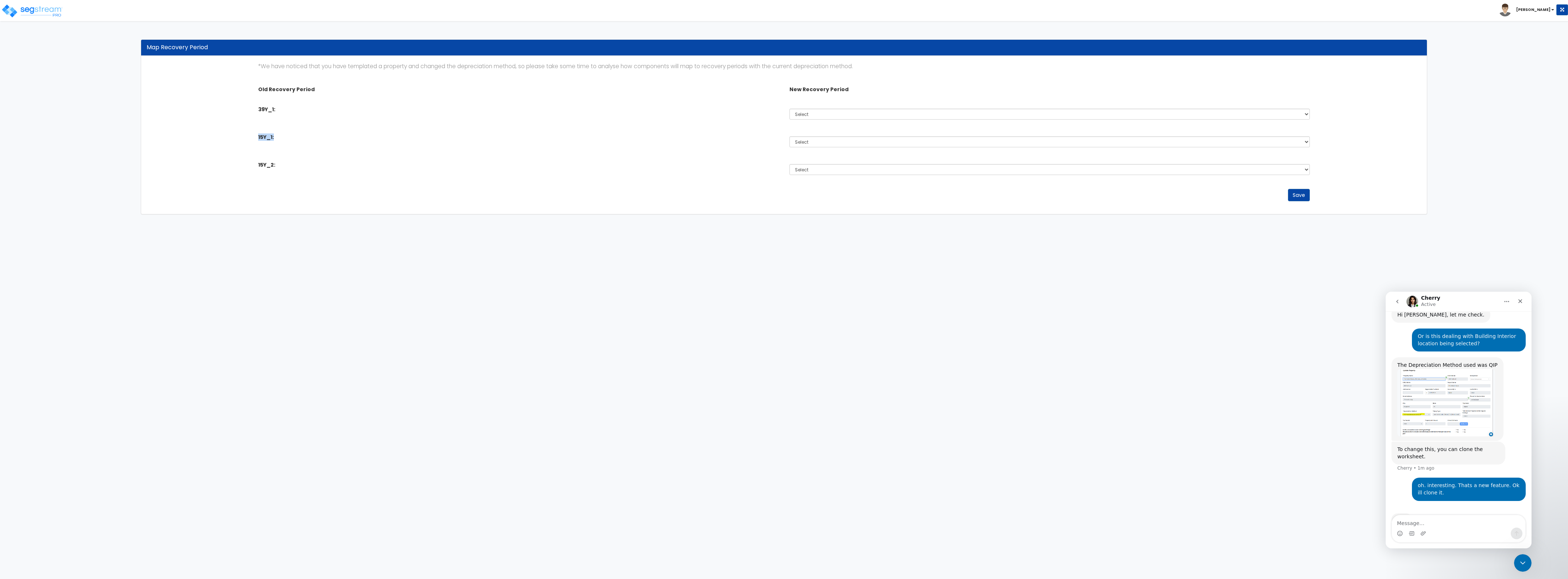
drag, startPoint x: 254, startPoint y: 135, endPoint x: 274, endPoint y: 137, distance: 20.1
click at [274, 137] on div "15Y_1:" at bounding box center [518, 139] width 531 height 9
click at [816, 114] on select "Select 5 Years 7 Years 15 Years 39 Years 27.5 Year" at bounding box center [1049, 114] width 520 height 11
select select "39Y"
click at [789, 108] on select "Select 5 Years 7 Years 15 Years 39 Years 27.5 Year" at bounding box center [1049, 114] width 520 height 11
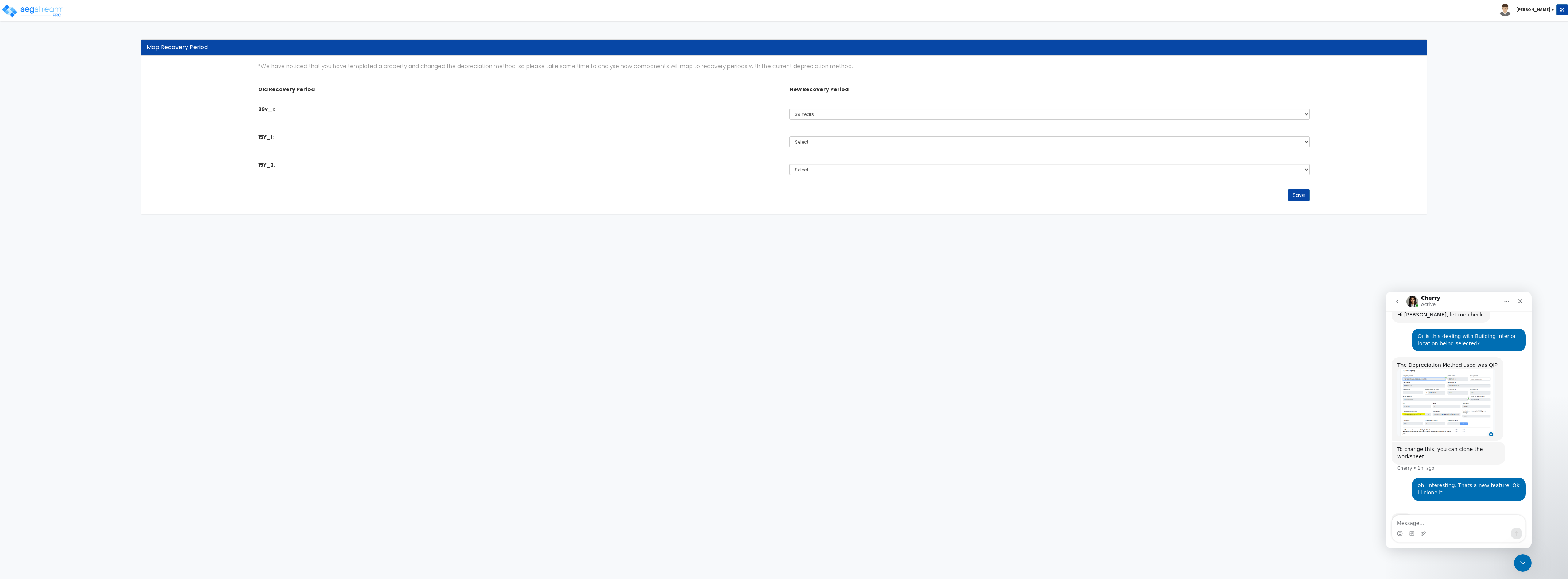
click at [814, 135] on div "Select 5 Years 7 Years 15 Years 39 Years 27.5 Year" at bounding box center [1049, 142] width 531 height 17
click at [812, 144] on select "Select 5 Years 7 Years 15 Years 39 Years 27.5 Year" at bounding box center [1049, 142] width 520 height 11
select select "5Y"
click at [789, 137] on select "Select 5 Years 7 Years 15 Years 39 Years 27.5 Year" at bounding box center [1049, 142] width 520 height 11
click at [815, 156] on div "Old Recovery Period New Recovery Period 39Y_1: Select 5 Years 7 Years" at bounding box center [784, 126] width 1063 height 103
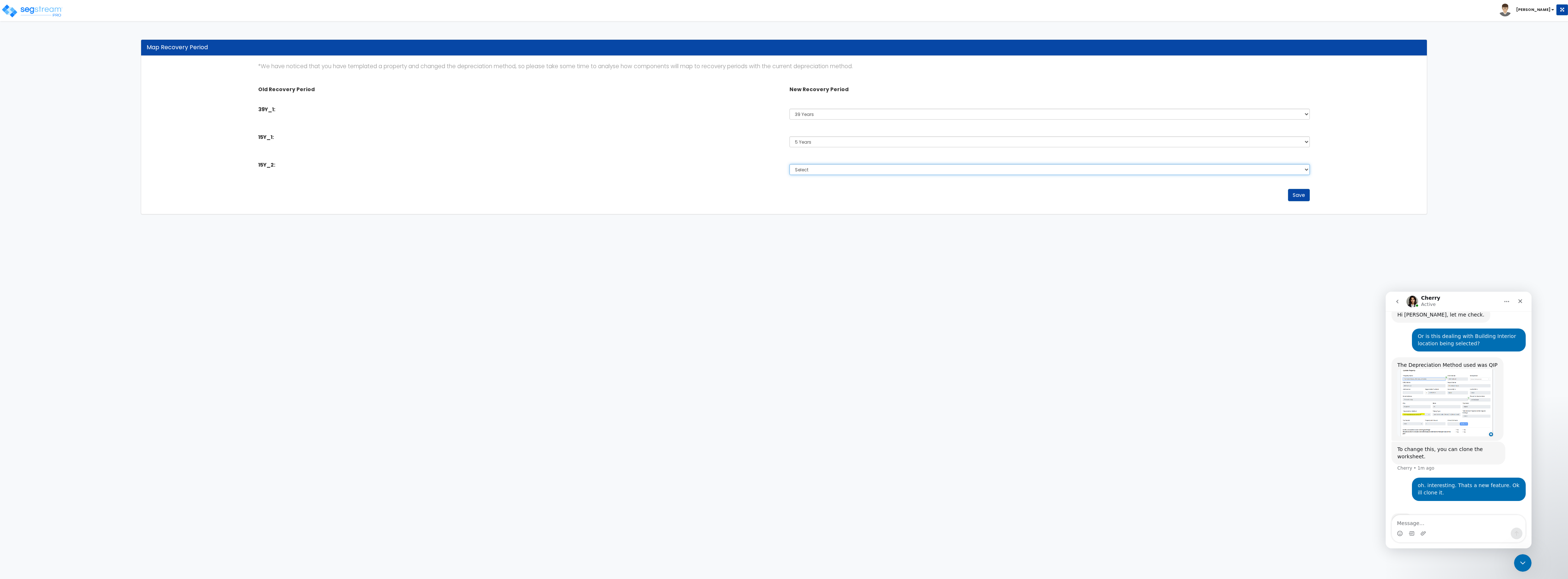
click at [811, 165] on select "Select 5 Years 7 Years 15 Years 39 Years 27.5 Year" at bounding box center [1049, 170] width 520 height 11
select select "15Y"
click at [789, 164] on select "Select 5 Years 7 Years 15 Years 39 Years 27.5 Year" at bounding box center [1049, 170] width 520 height 11
click at [1299, 198] on button "Save" at bounding box center [1298, 195] width 22 height 12
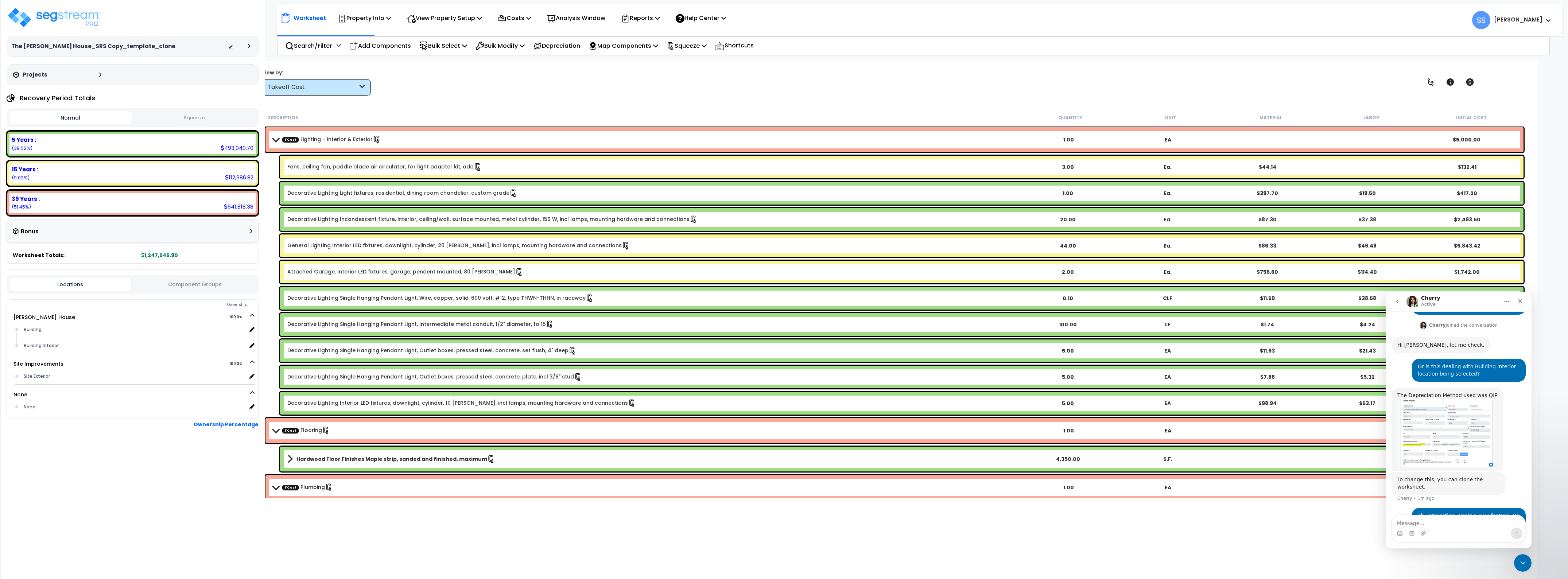
scroll to position [221, 0]
click at [76, 142] on div "5 Years :" at bounding box center [132, 140] width 242 height 8
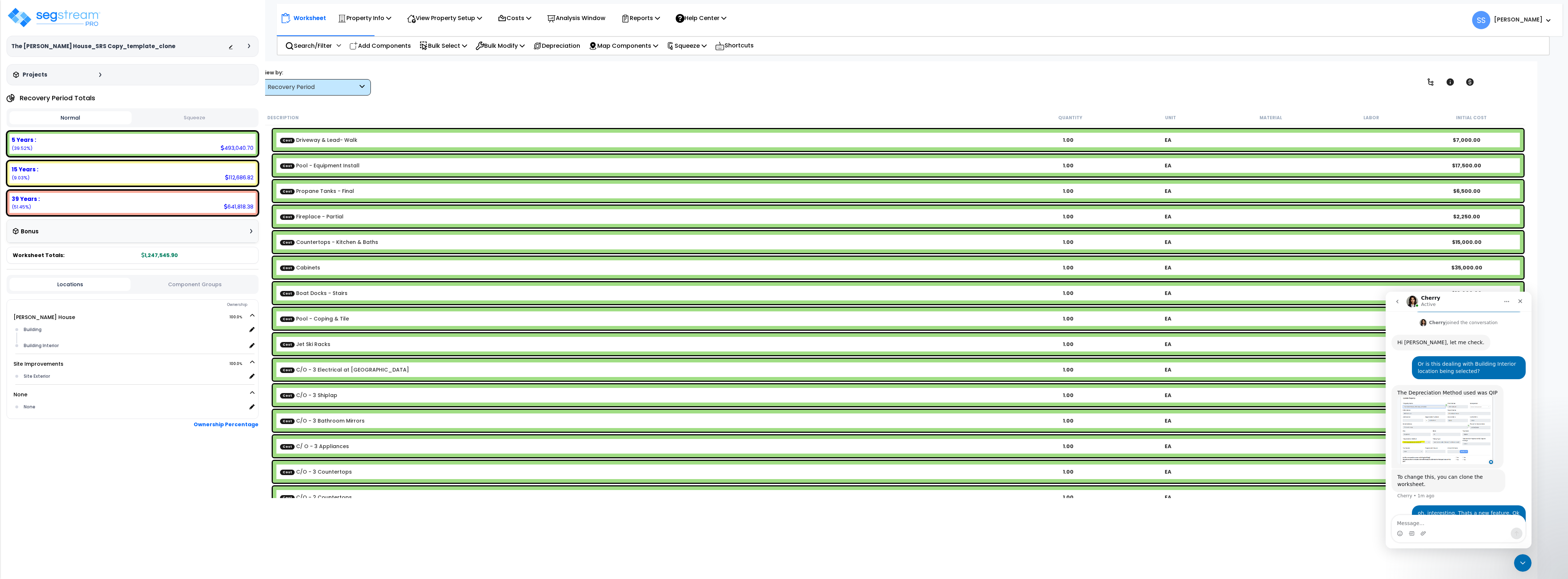
scroll to position [0, 0]
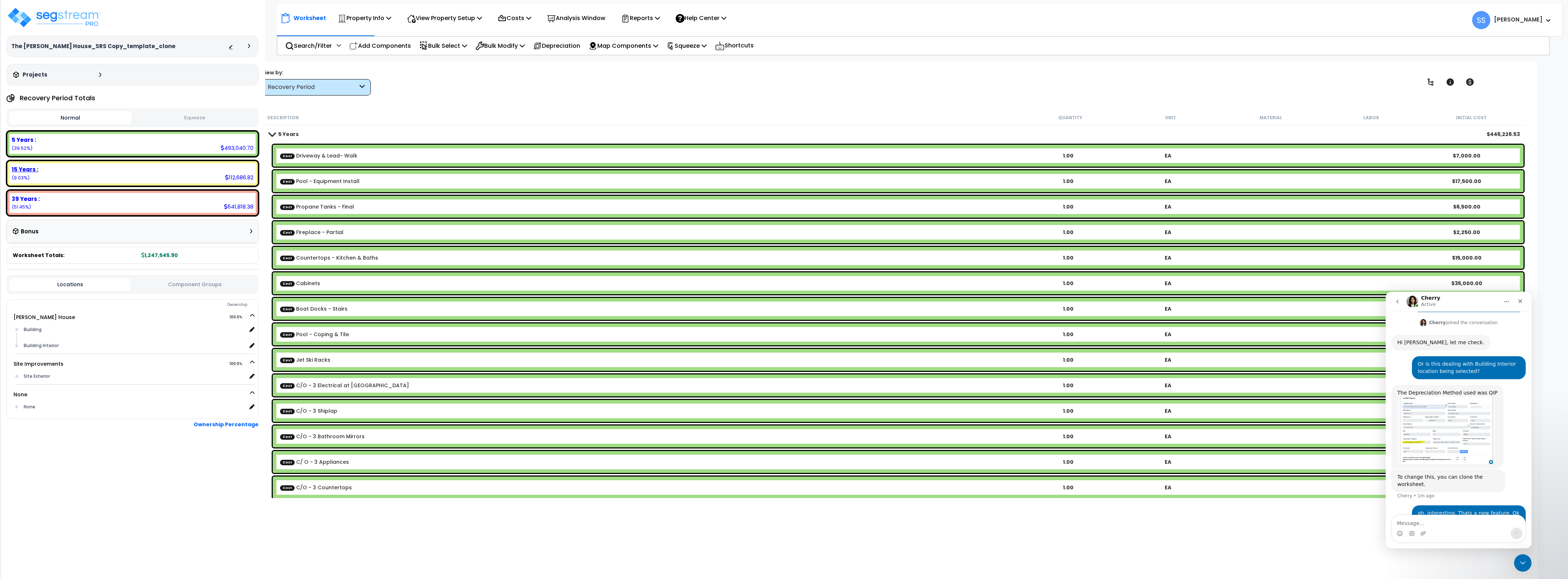
click at [90, 166] on div "15 Years :" at bounding box center [132, 169] width 242 height 8
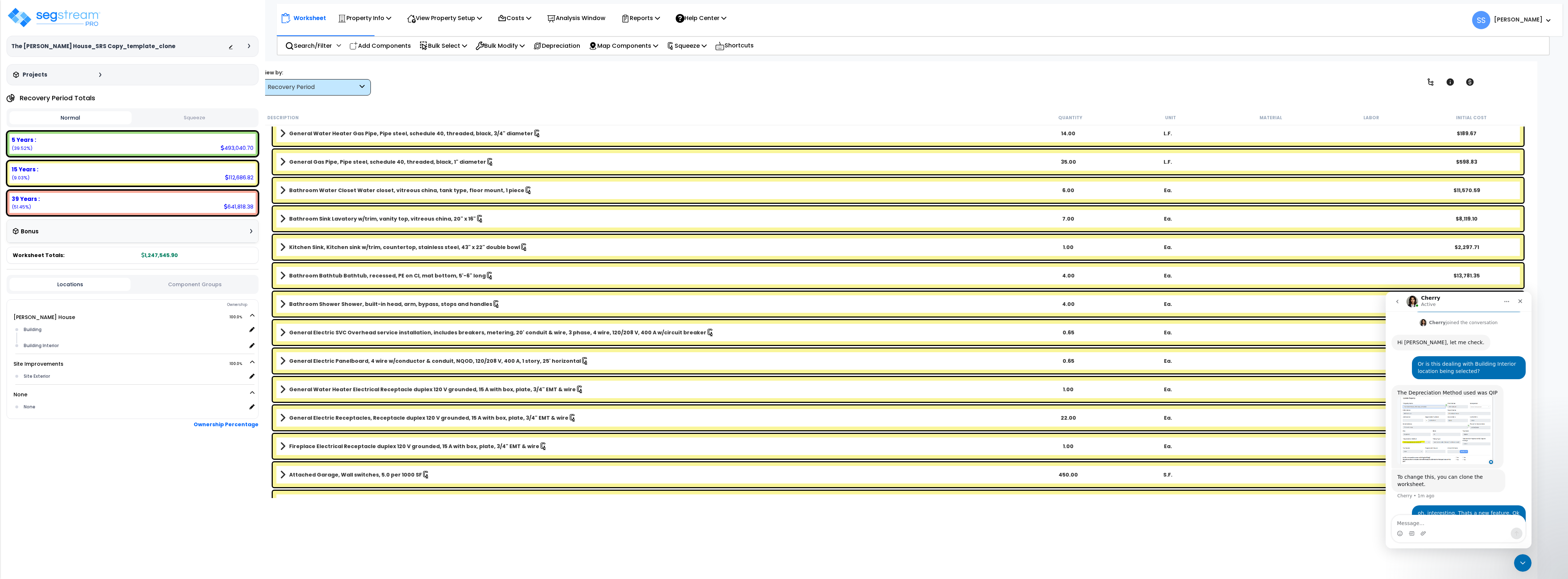
scroll to position [46, 0]
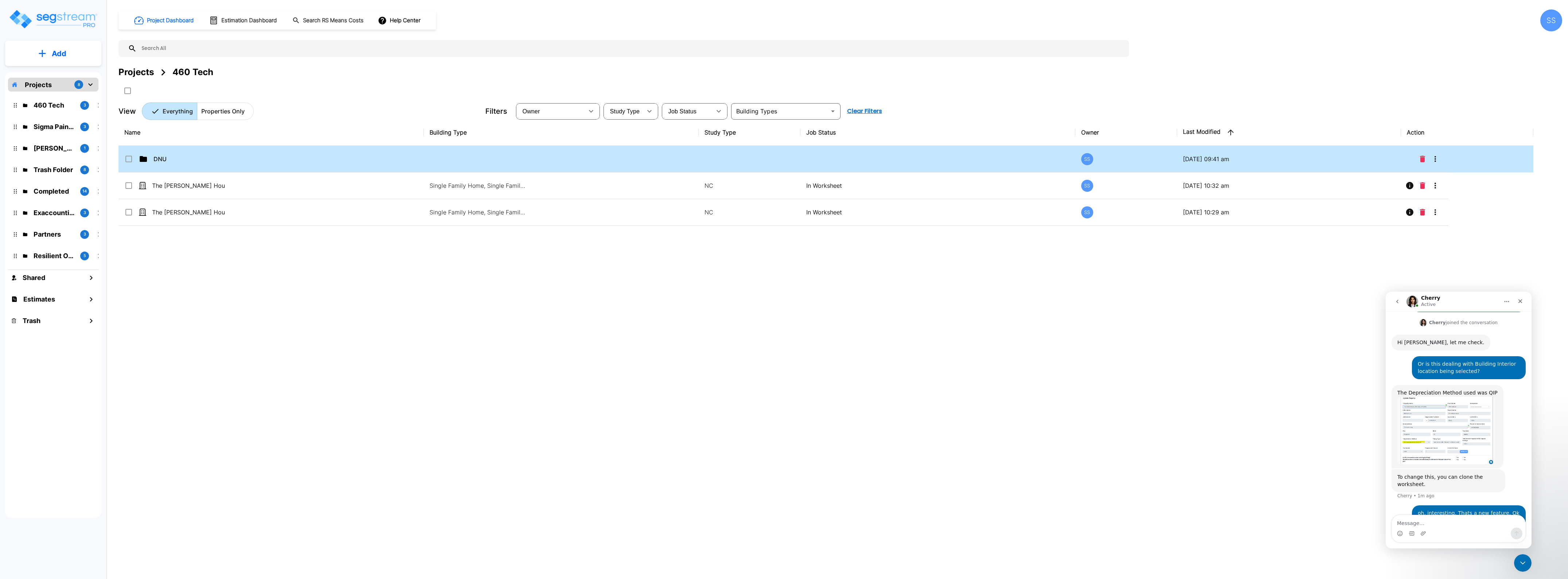
scroll to position [249, 0]
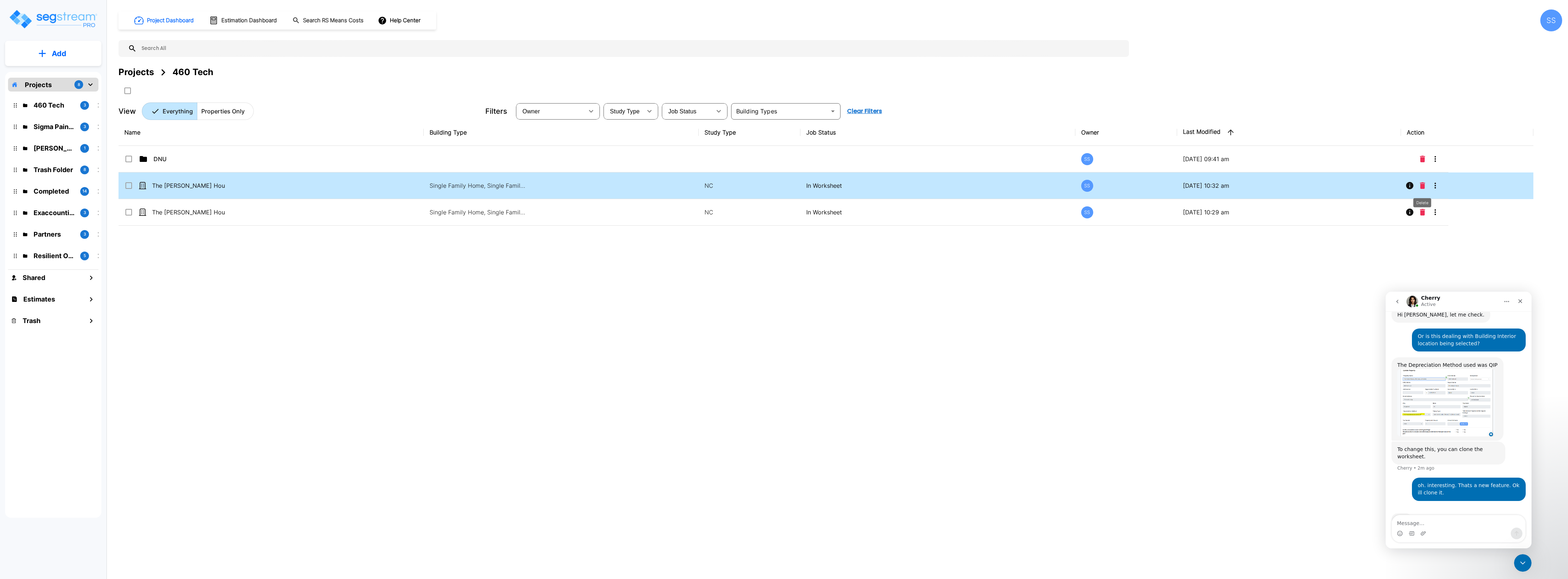
click at [1421, 189] on icon "Delete" at bounding box center [1422, 185] width 5 height 7
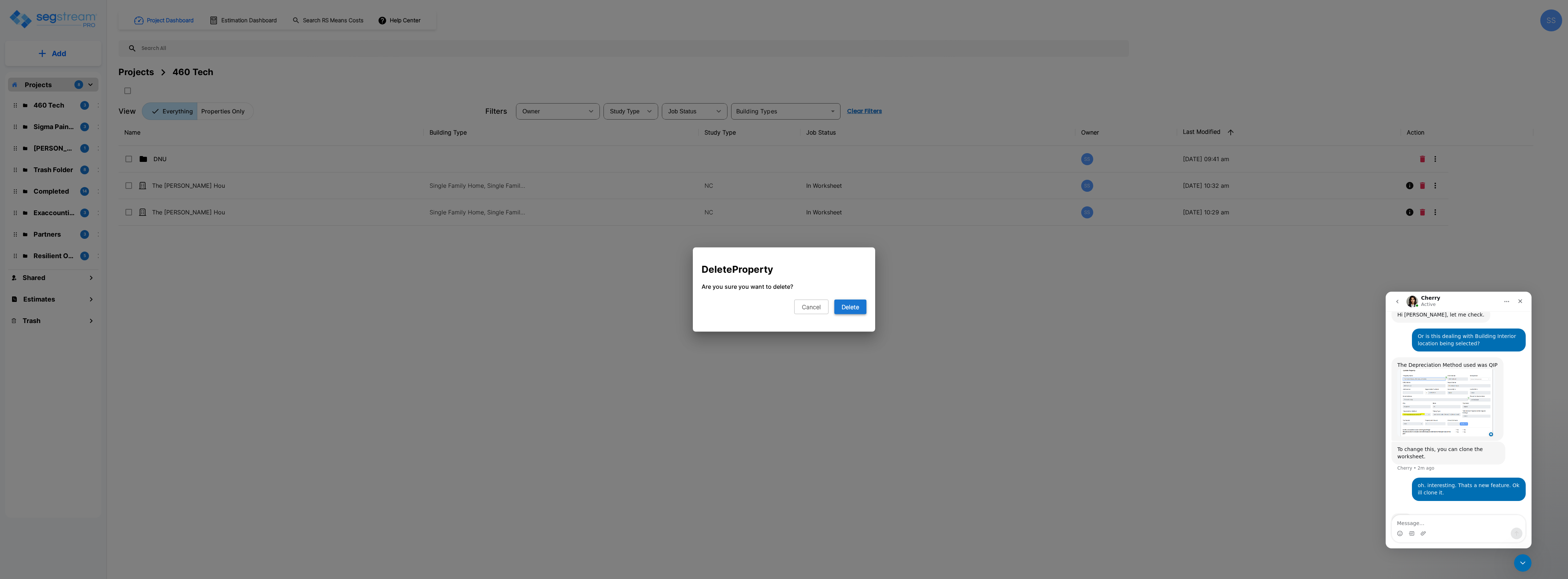
click at [851, 310] on button "Delete" at bounding box center [851, 307] width 32 height 14
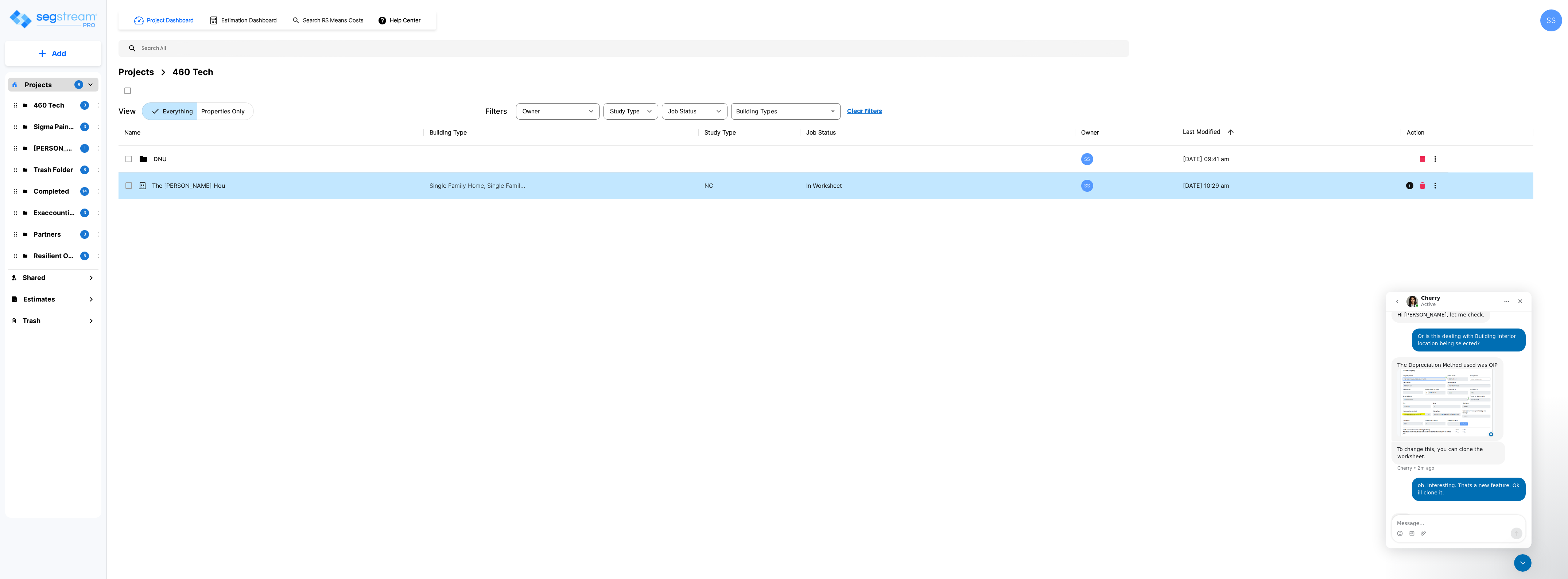
click at [216, 187] on p "The [PERSON_NAME] House_SRS Copy_template" at bounding box center [188, 185] width 73 height 9
checkbox input "true"
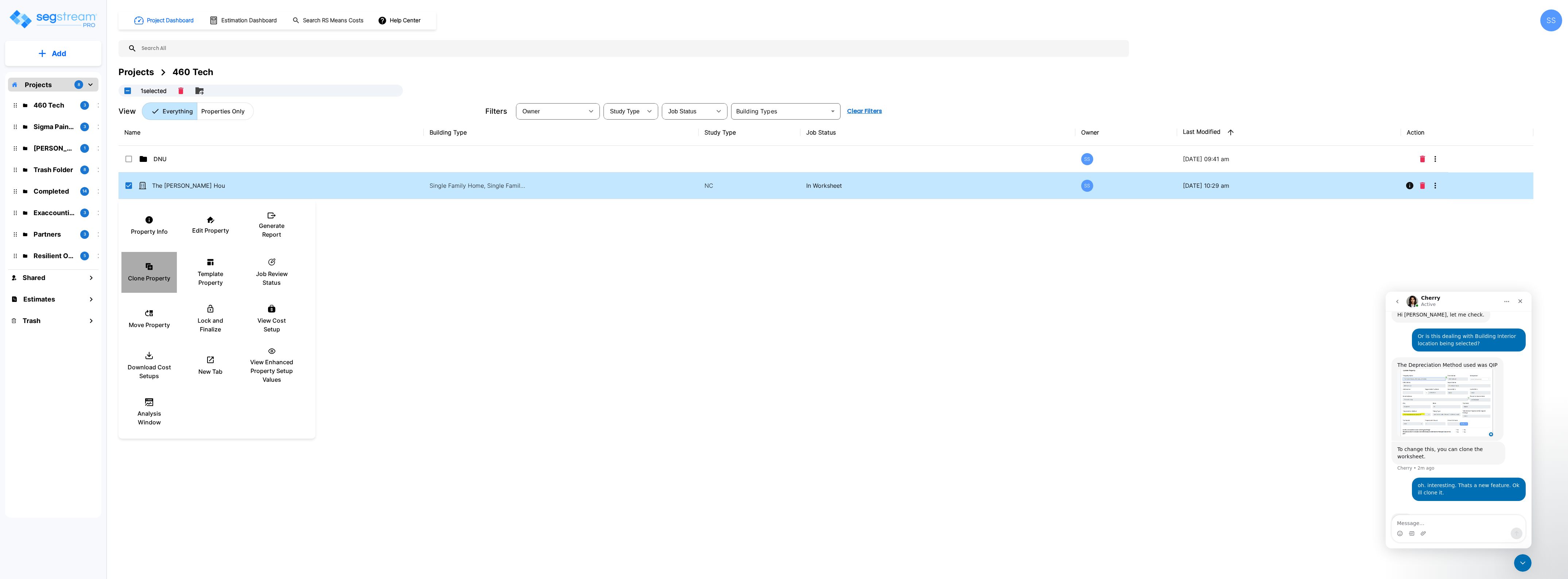
click at [143, 265] on div "Clone Property" at bounding box center [149, 272] width 44 height 36
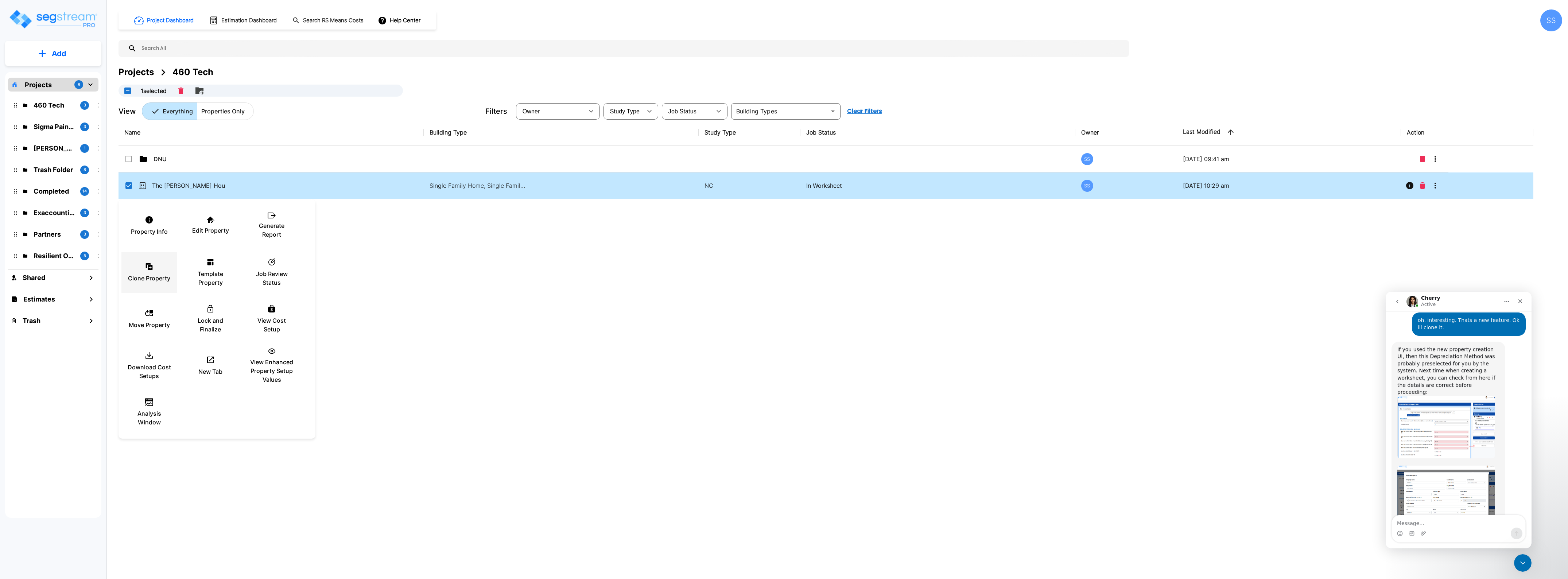
scroll to position [418, 0]
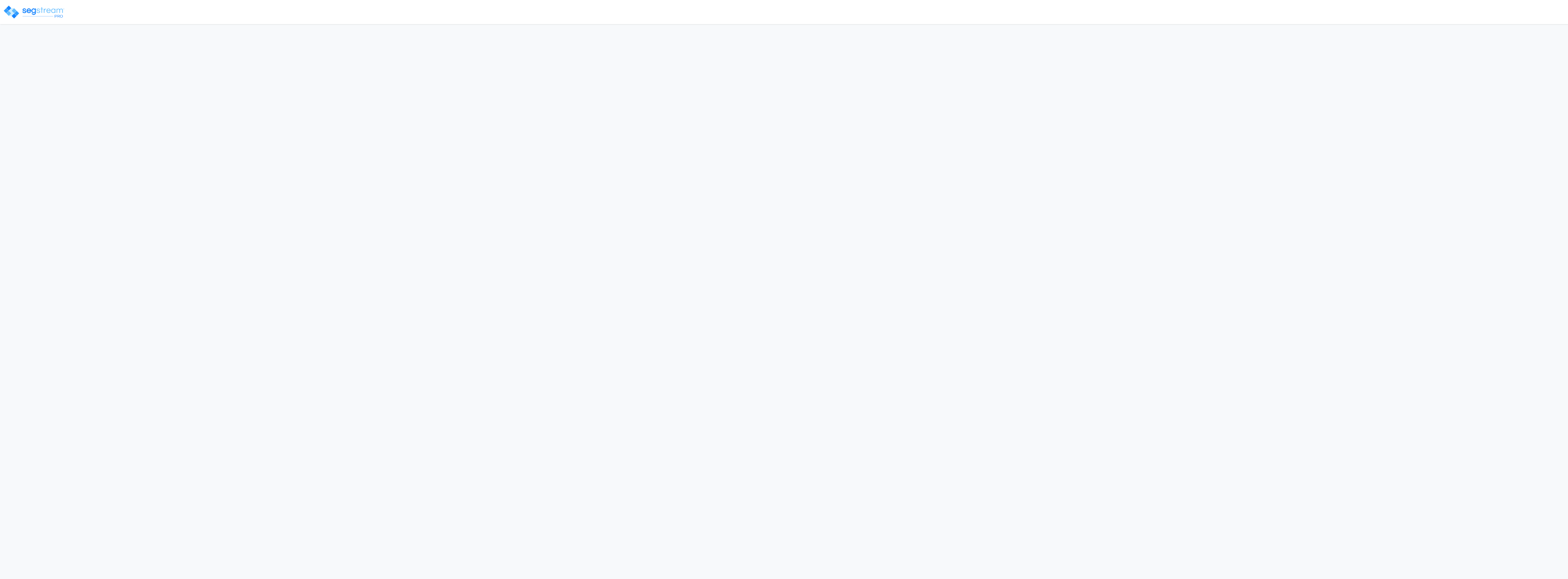
select select "Kingsland"
select select "[GEOGRAPHIC_DATA]"
select select "CM(Q-FSSO_4"
select select "NEW"
select select "2024"
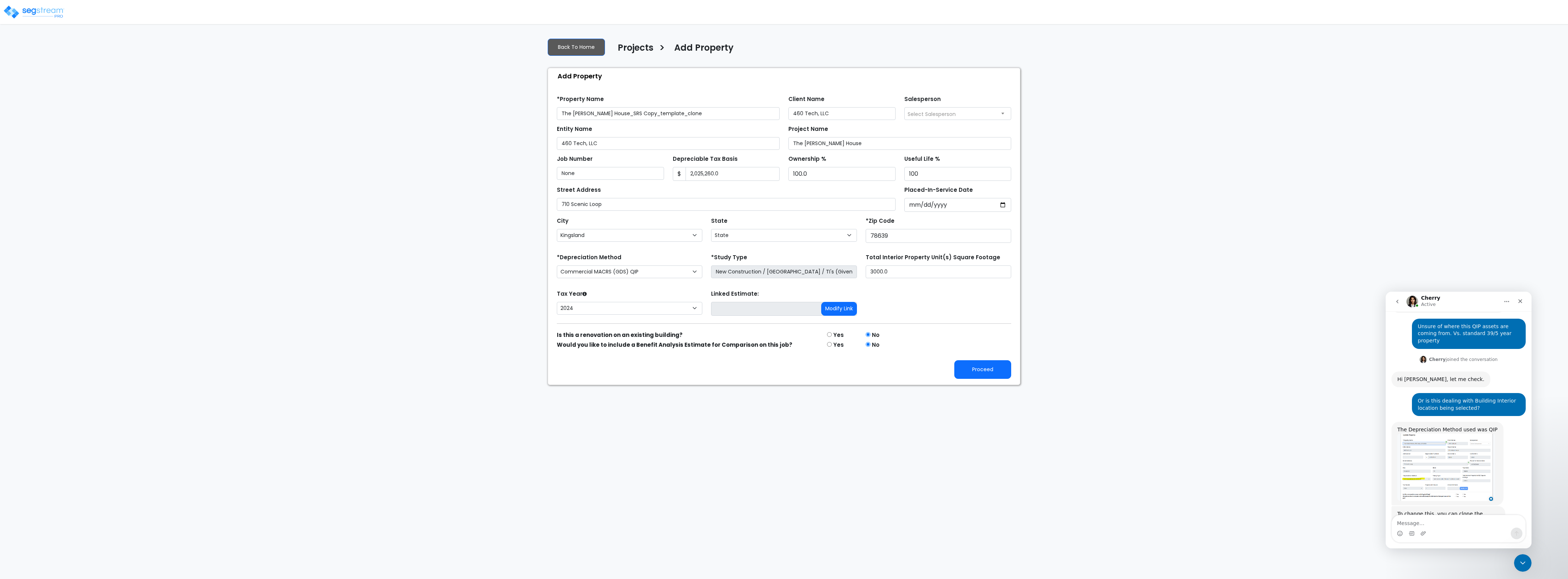
scroll to position [221, 0]
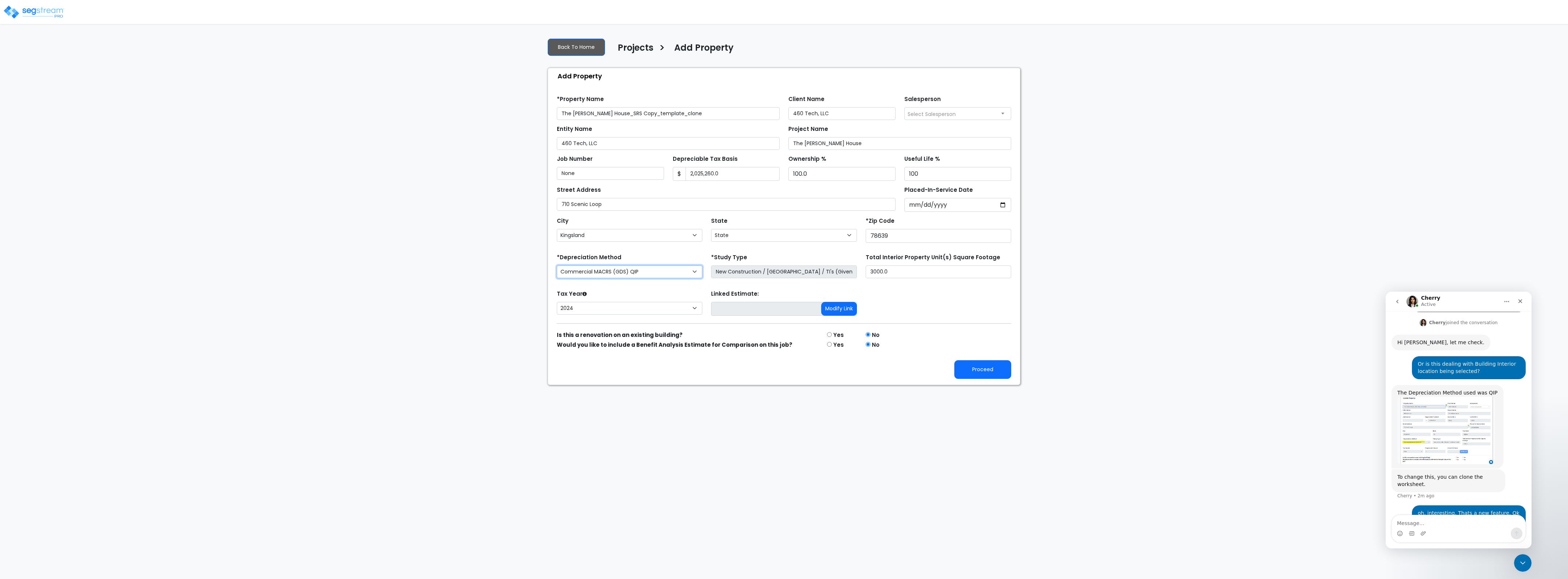
click at [648, 271] on select "Commercial MACRS (GDS) Residential Rental MACRS (GDS) Commercial MACRS (GDS) QIP" at bounding box center [629, 271] width 145 height 12
select select "CM(_79"
click at [1002, 374] on button "Proceed" at bounding box center [983, 369] width 57 height 19
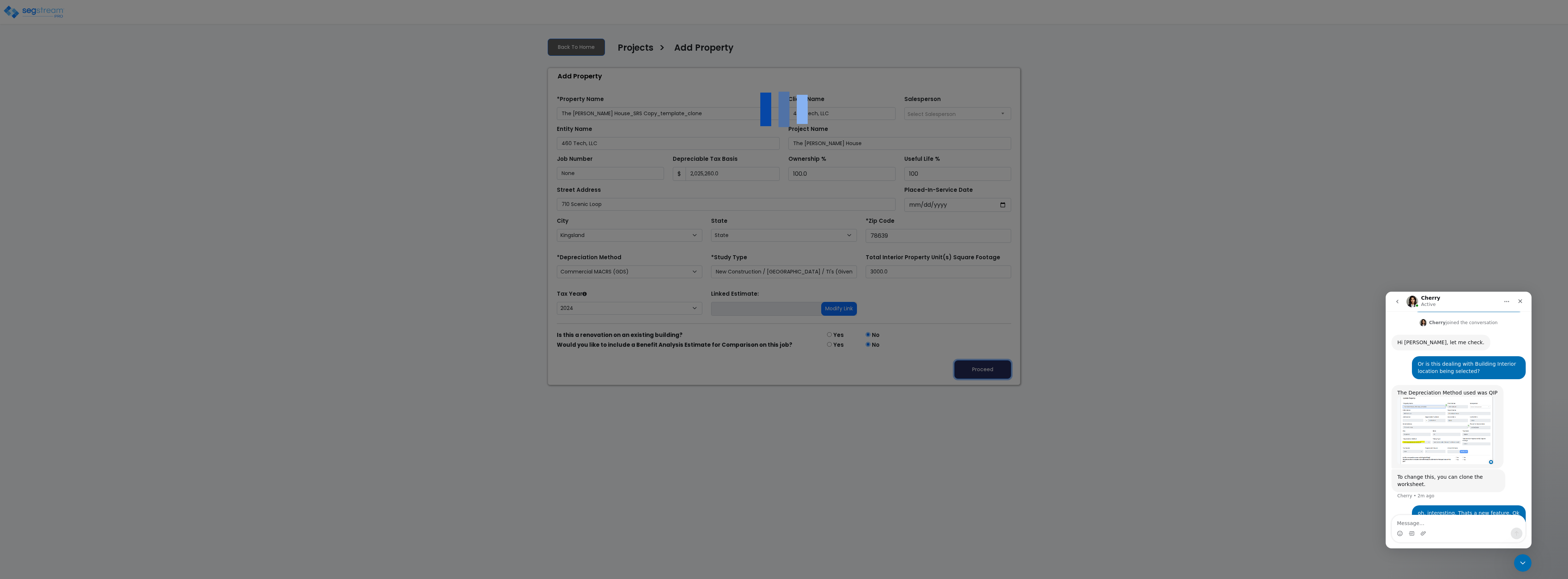
scroll to position [249, 0]
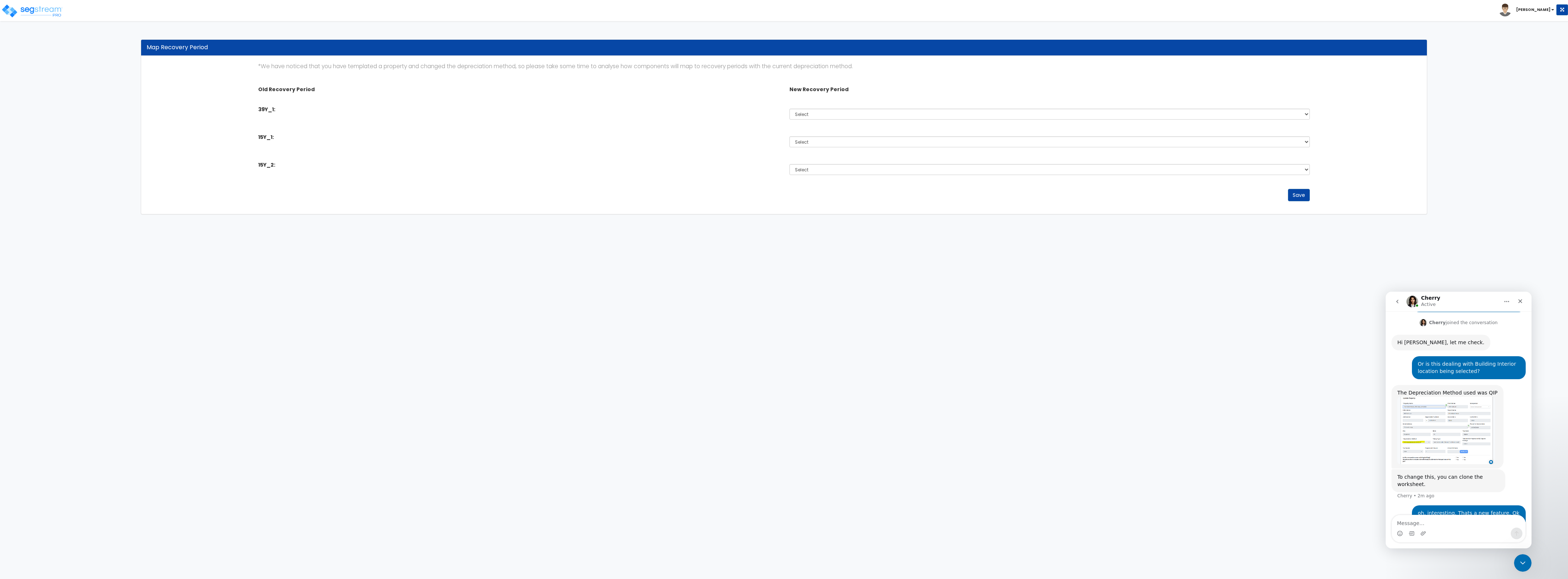
scroll to position [249, 0]
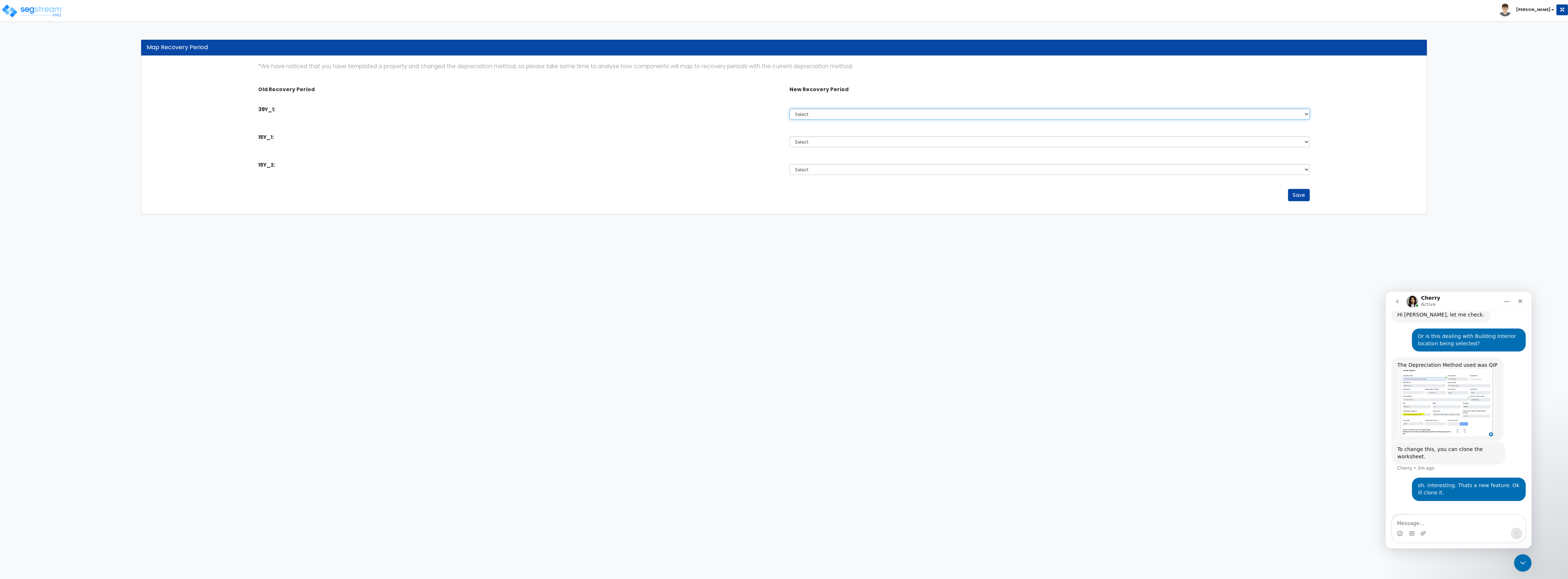
click at [833, 110] on select "Select 5 Years 7 Years 15 Years 39 Years 27.5 Year" at bounding box center [1049, 114] width 520 height 11
select select "39Y"
click at [789, 108] on select "Select 5 Years 7 Years 15 Years 39 Years 27.5 Year" at bounding box center [1049, 114] width 520 height 11
click at [828, 143] on select "Select 5 Years 7 Years 15 Years 39 Years 27.5 Year" at bounding box center [1049, 142] width 520 height 11
select select "39Y"
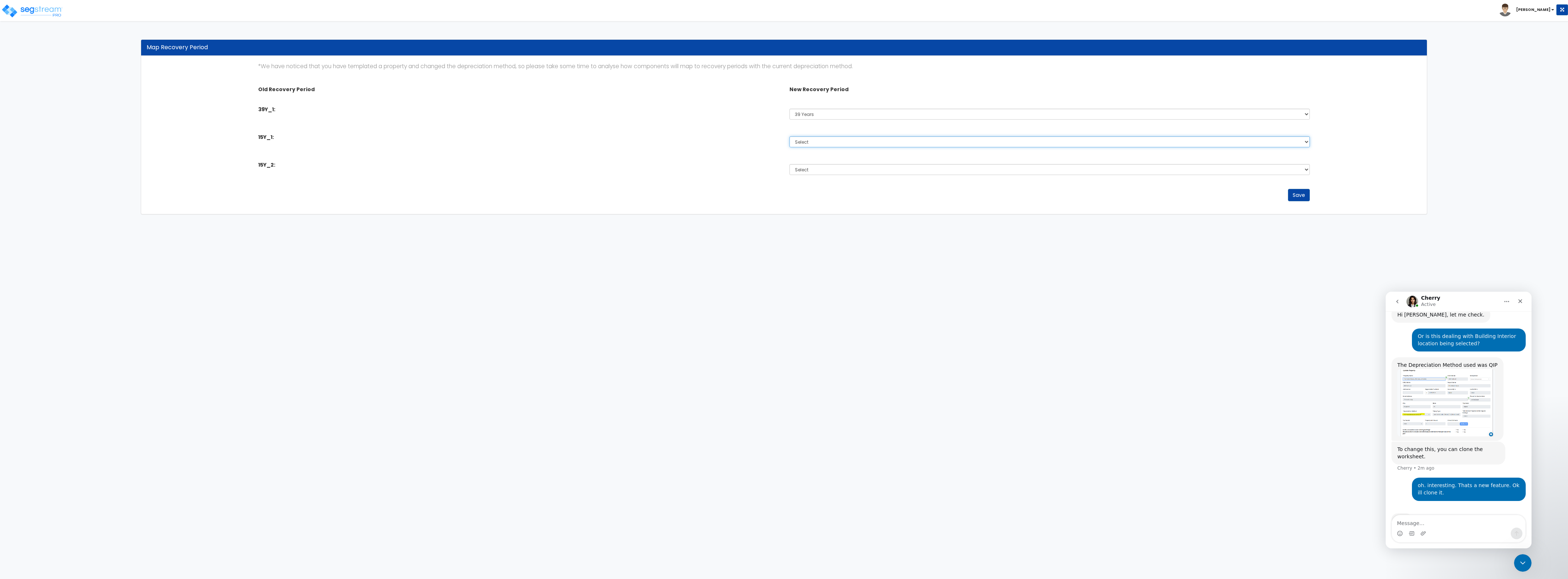
click at [789, 137] on select "Select 5 Years 7 Years 15 Years 39 Years 27.5 Year" at bounding box center [1049, 142] width 520 height 11
click at [826, 172] on select "Select 5 Years 7 Years 15 Years 39 Years 27.5 Year" at bounding box center [1049, 170] width 520 height 11
select select "15Y"
click at [789, 164] on select "Select 5 Years 7 Years 15 Years 39 Years 27.5 Year" at bounding box center [1049, 170] width 520 height 11
click at [1304, 196] on button "Save" at bounding box center [1298, 195] width 22 height 12
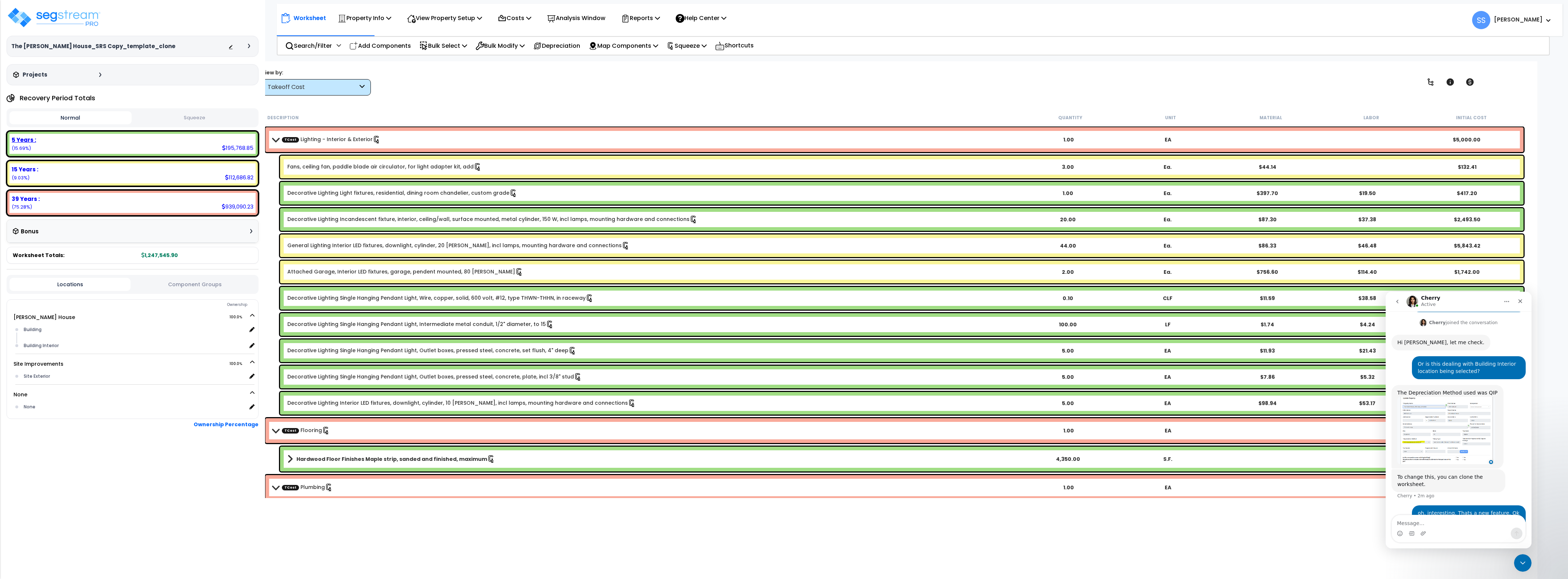
scroll to position [249, 0]
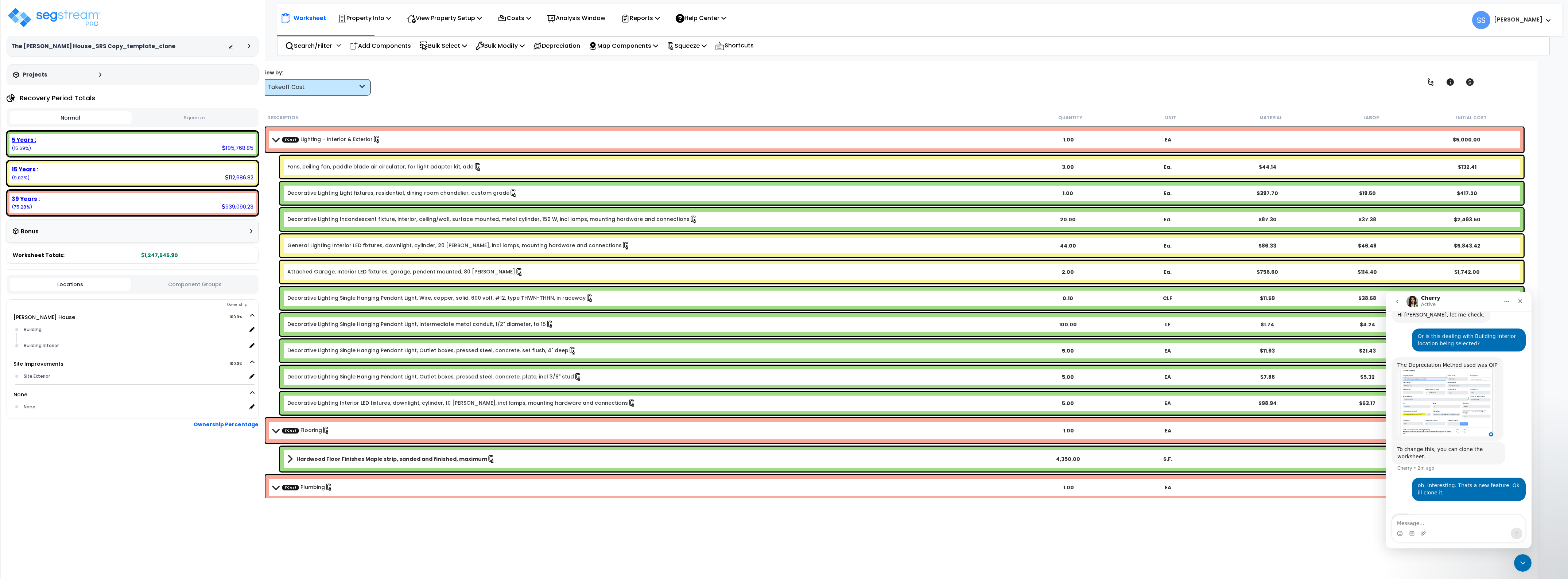
click at [180, 151] on div "5 Years : 195,768.85 (15.69%)" at bounding box center [132, 143] width 246 height 20
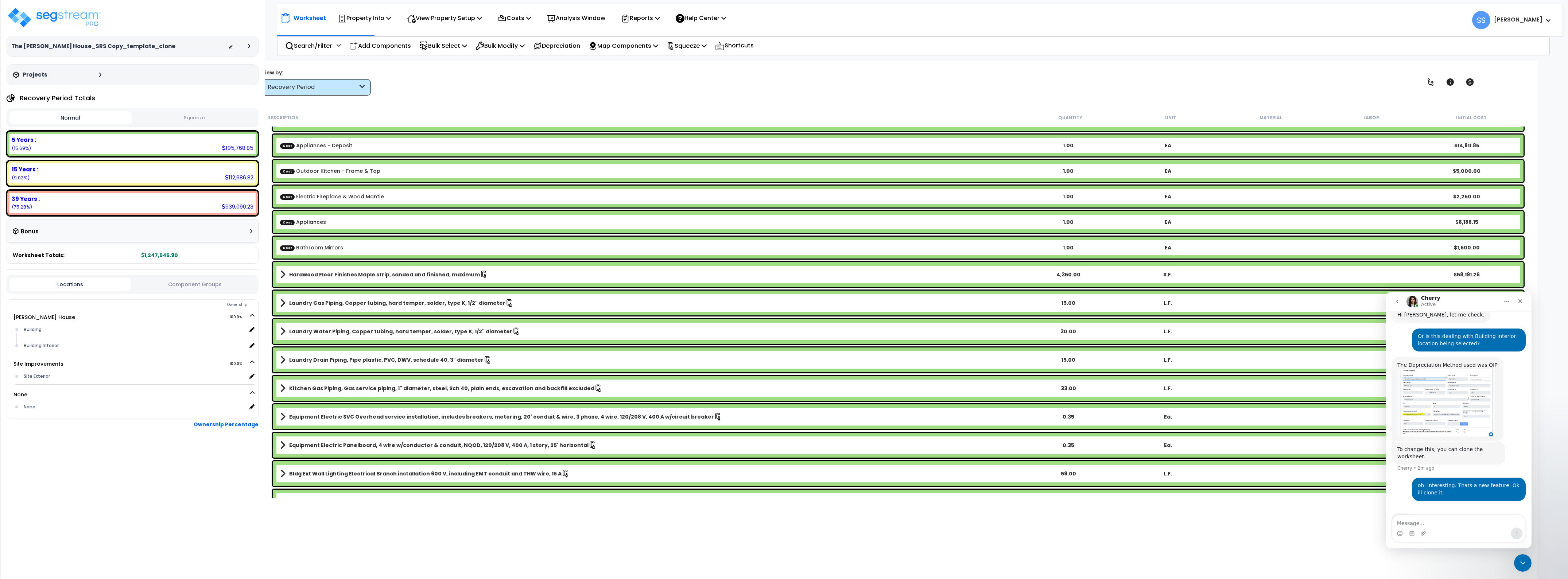
scroll to position [319, 0]
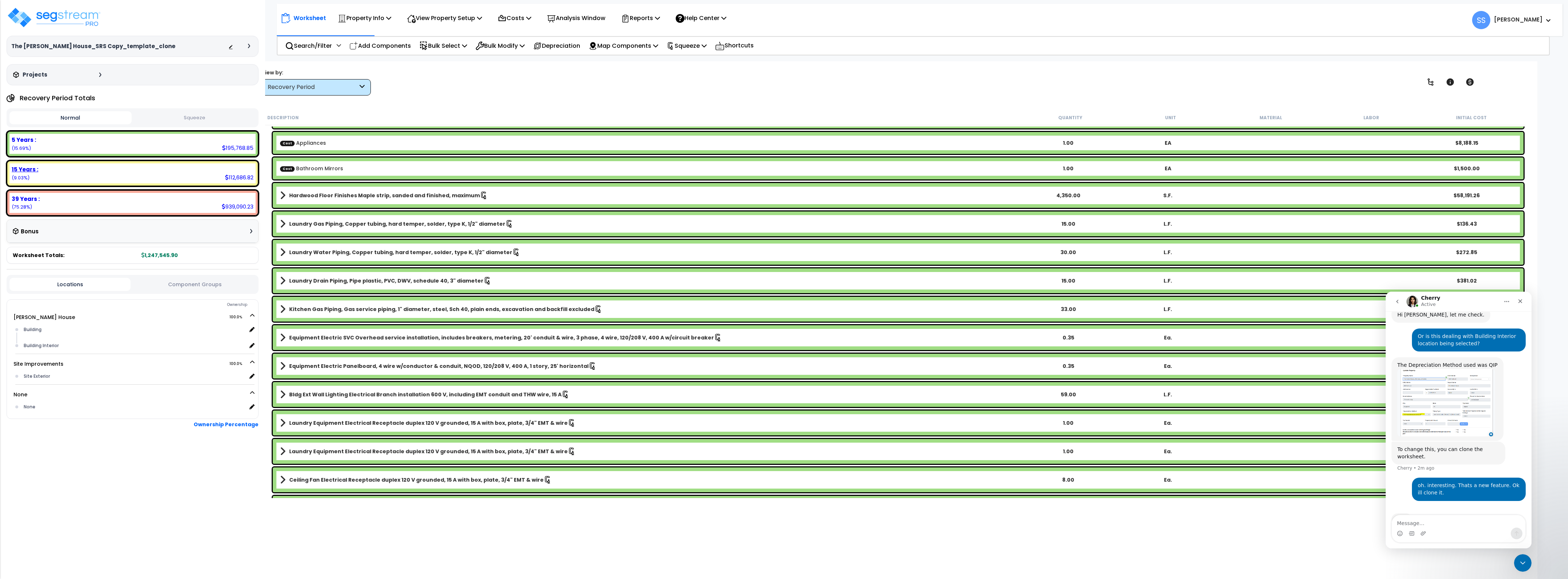
click at [198, 177] on div "15 Years : 112,686.82 (9.03%)" at bounding box center [132, 173] width 246 height 20
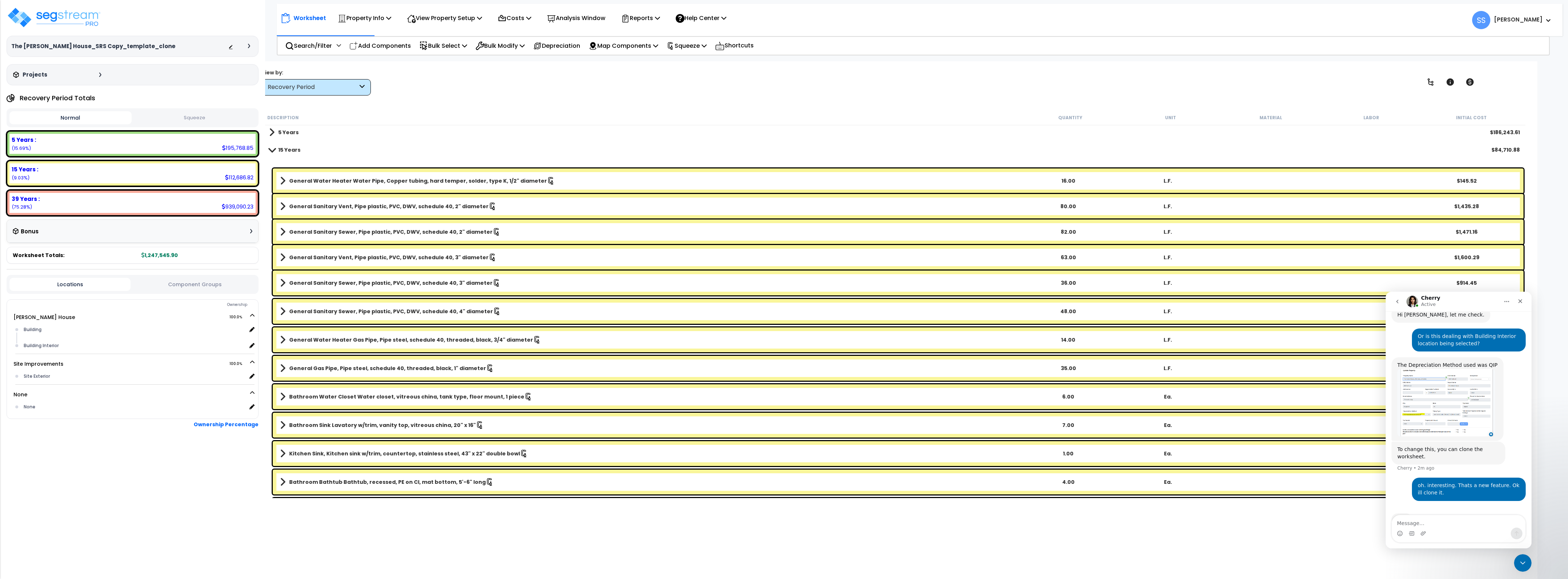
scroll to position [0, 0]
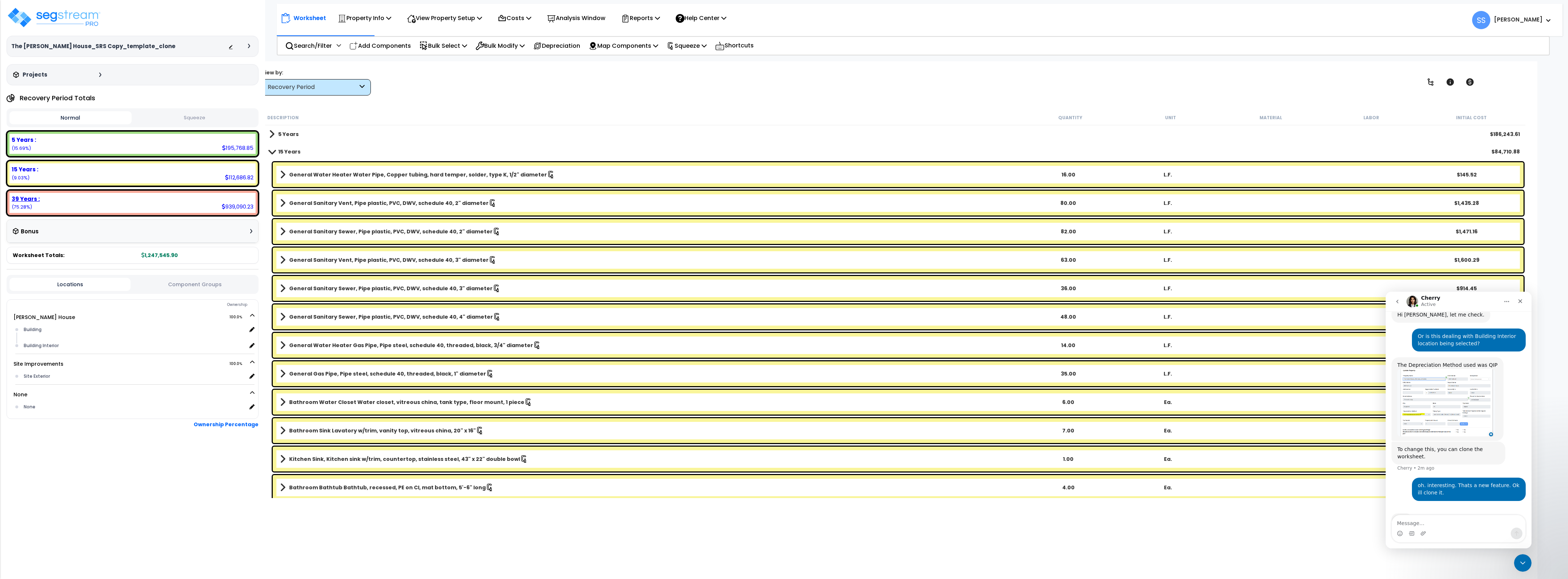
click at [180, 201] on div "39 Years :" at bounding box center [132, 198] width 242 height 8
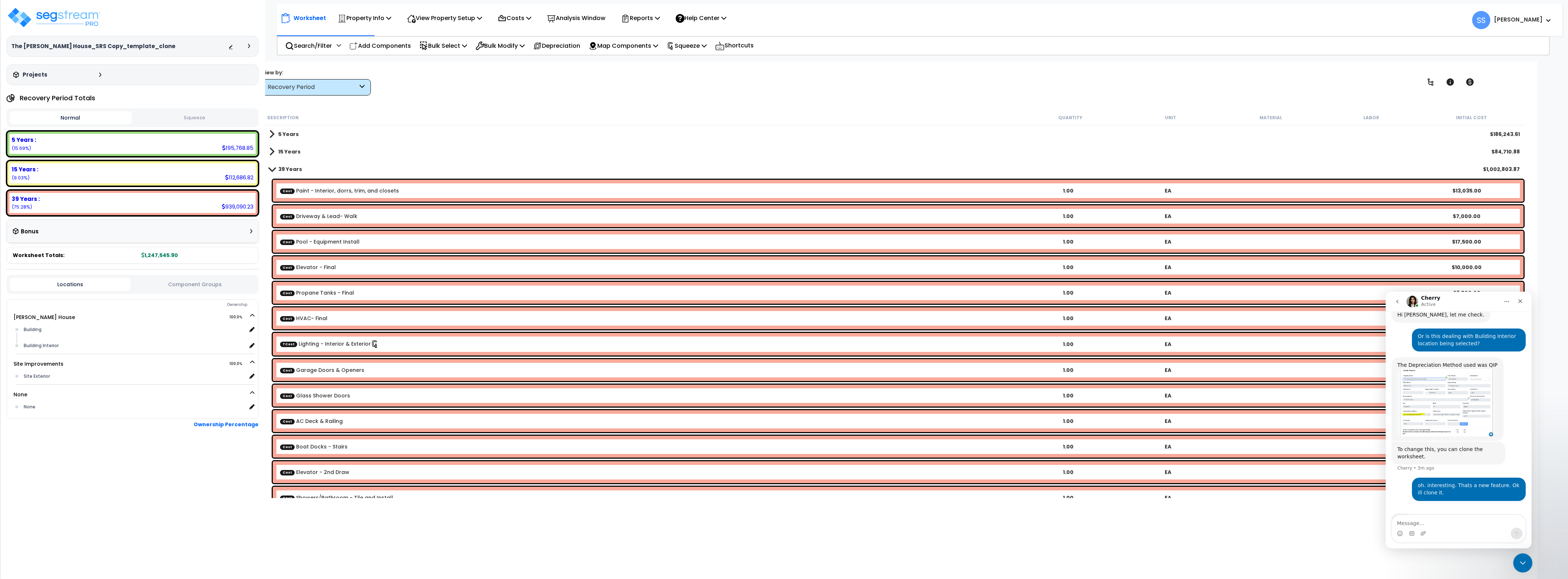
click at [1516, 564] on div "Close Intercom Messenger" at bounding box center [1521, 562] width 17 height 17
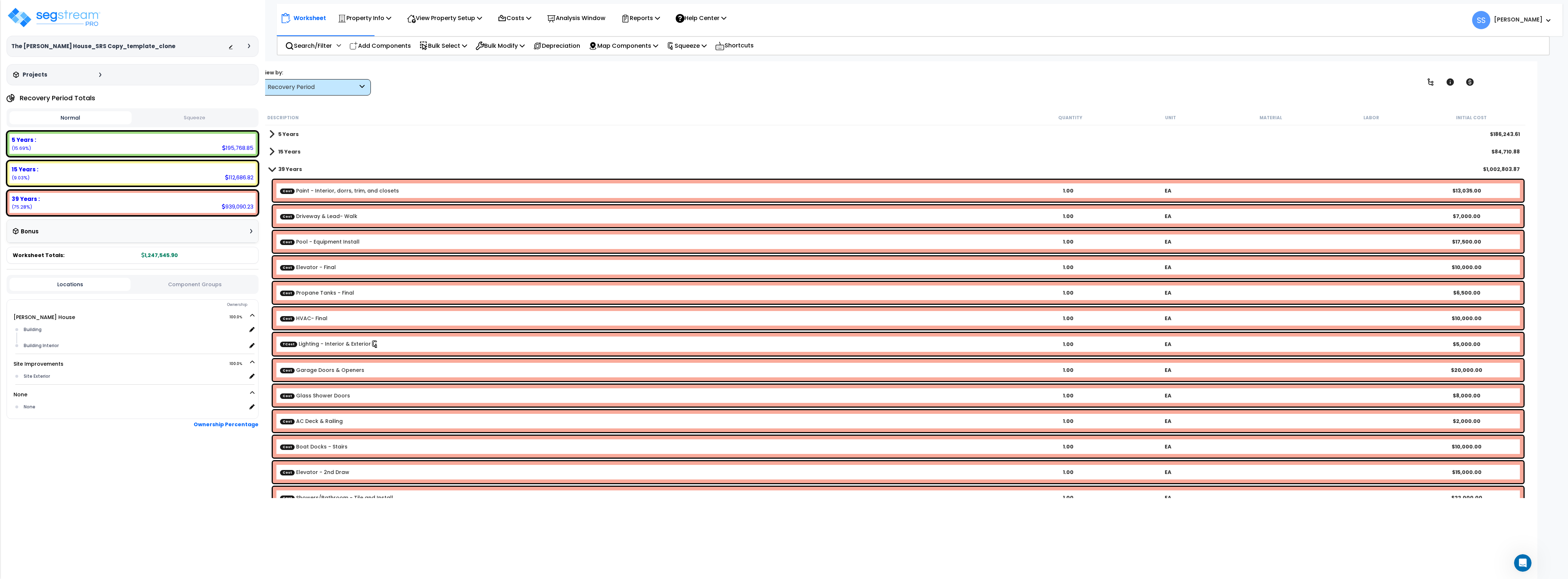
scroll to position [418, 0]
click at [61, 25] on img at bounding box center [54, 17] width 95 height 22
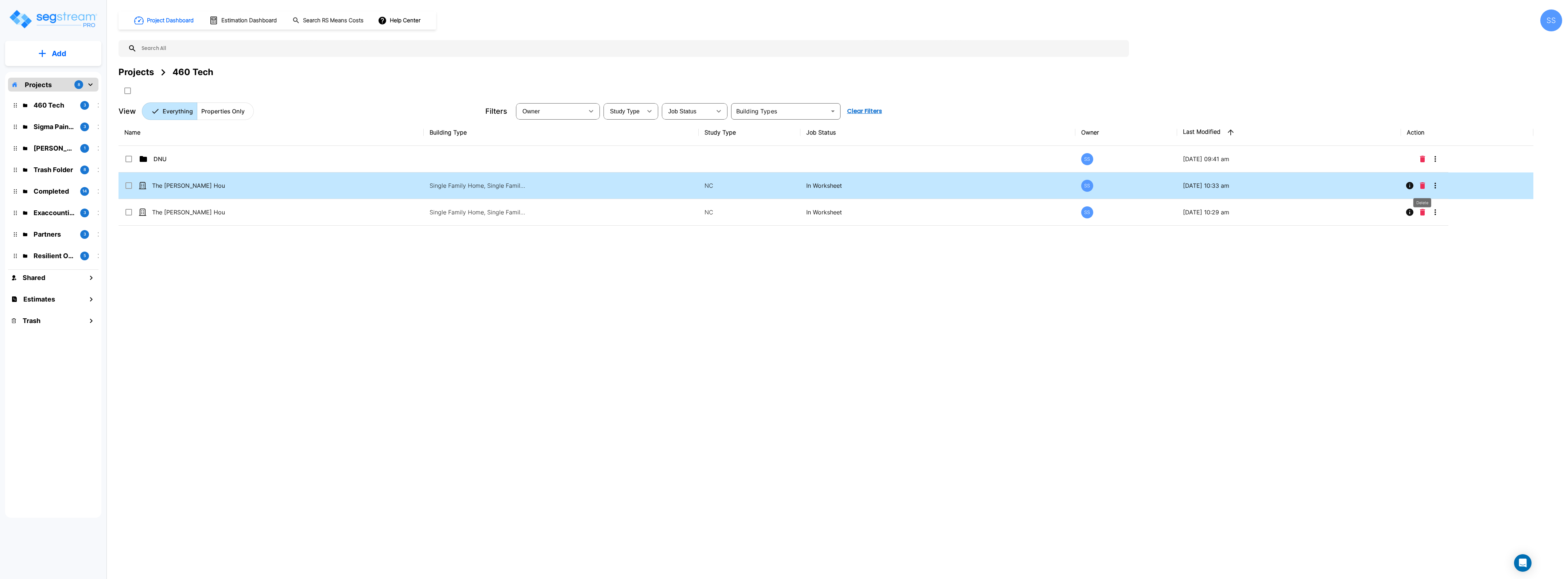
click at [1425, 182] on icon "Delete" at bounding box center [1422, 185] width 5 height 7
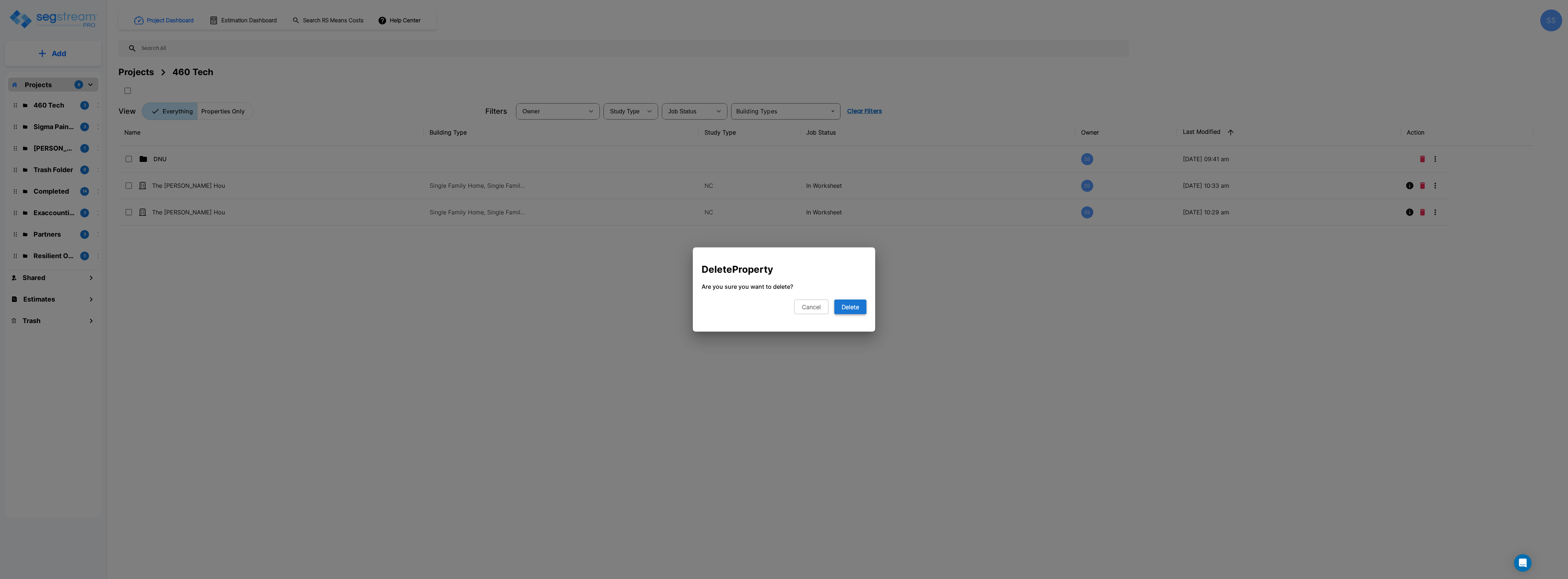
click at [850, 302] on button "Delete" at bounding box center [851, 307] width 32 height 14
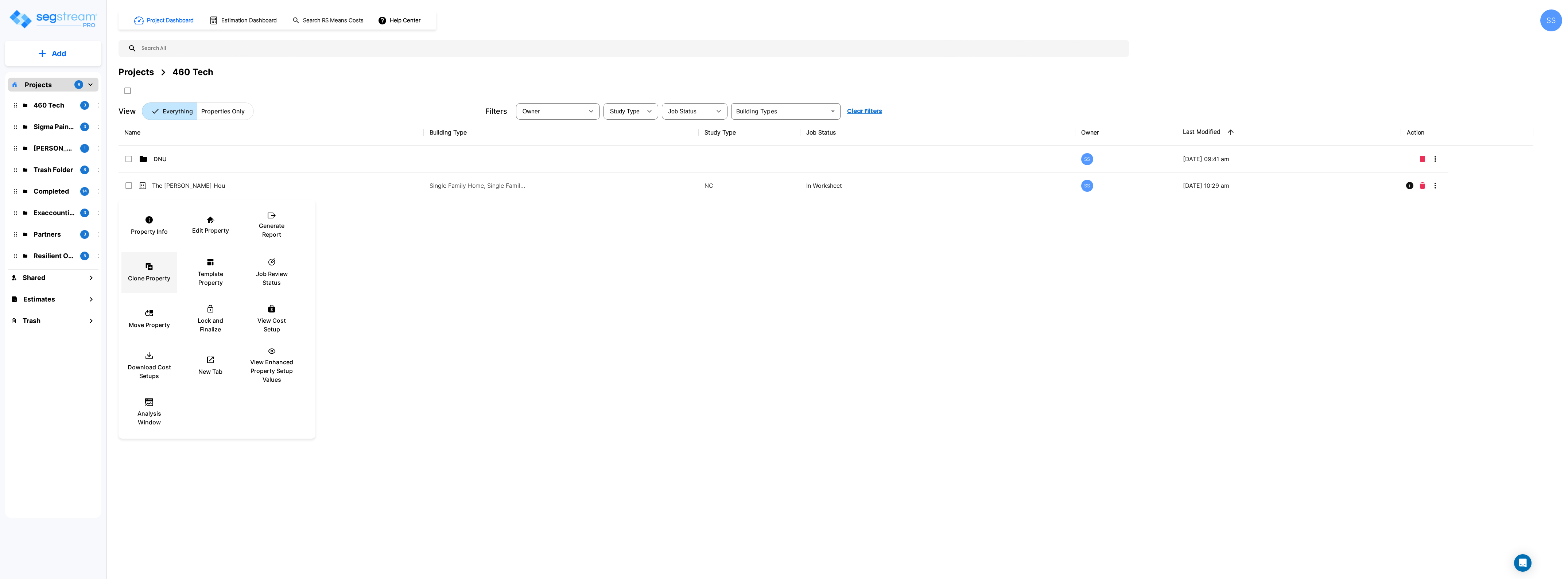
click at [142, 271] on div "Clone Property" at bounding box center [149, 272] width 44 height 36
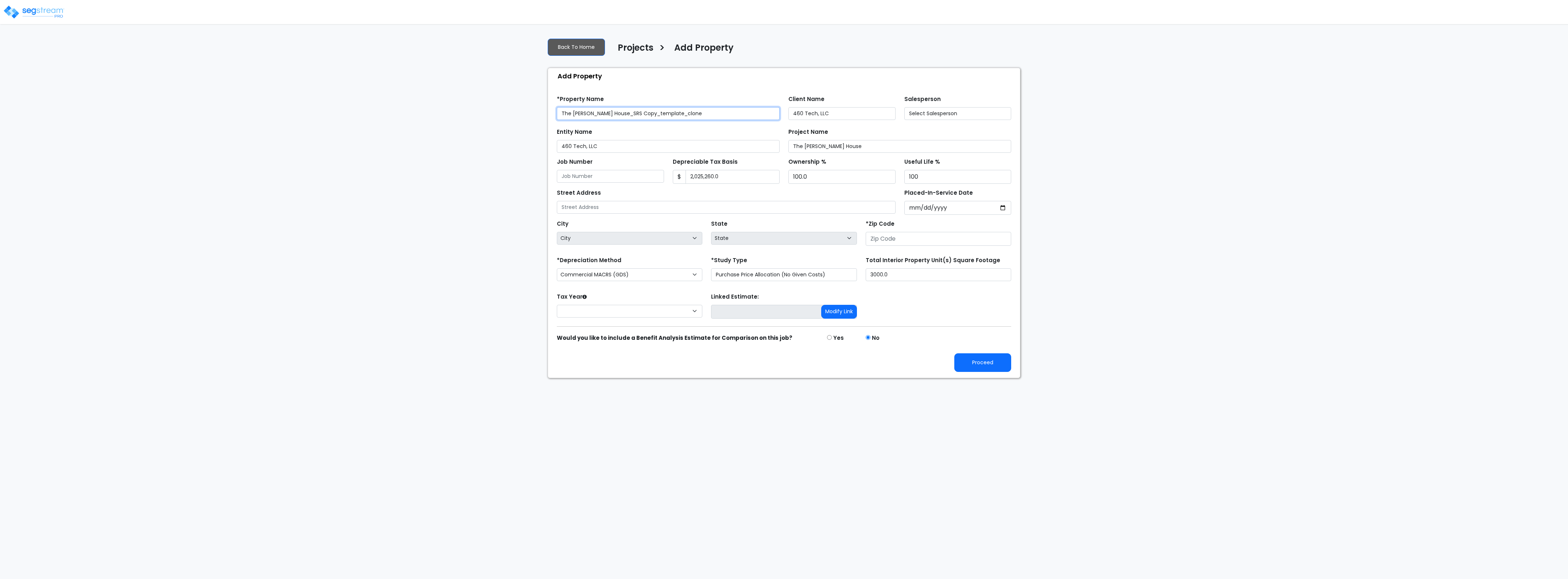
type input "None"
type input "710 Scenic Loop"
type input "78639"
select select "CM(Q-FSSO_4"
select select "NEW"
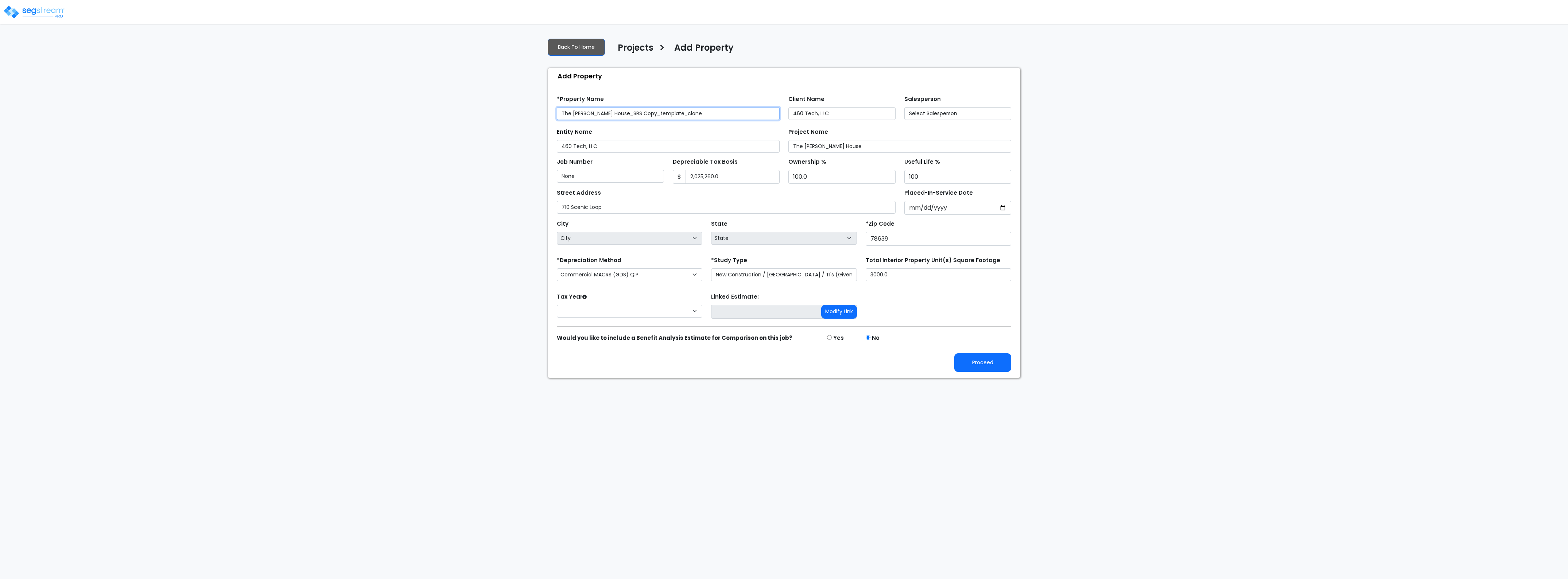
select select "TX"
select select "2024"
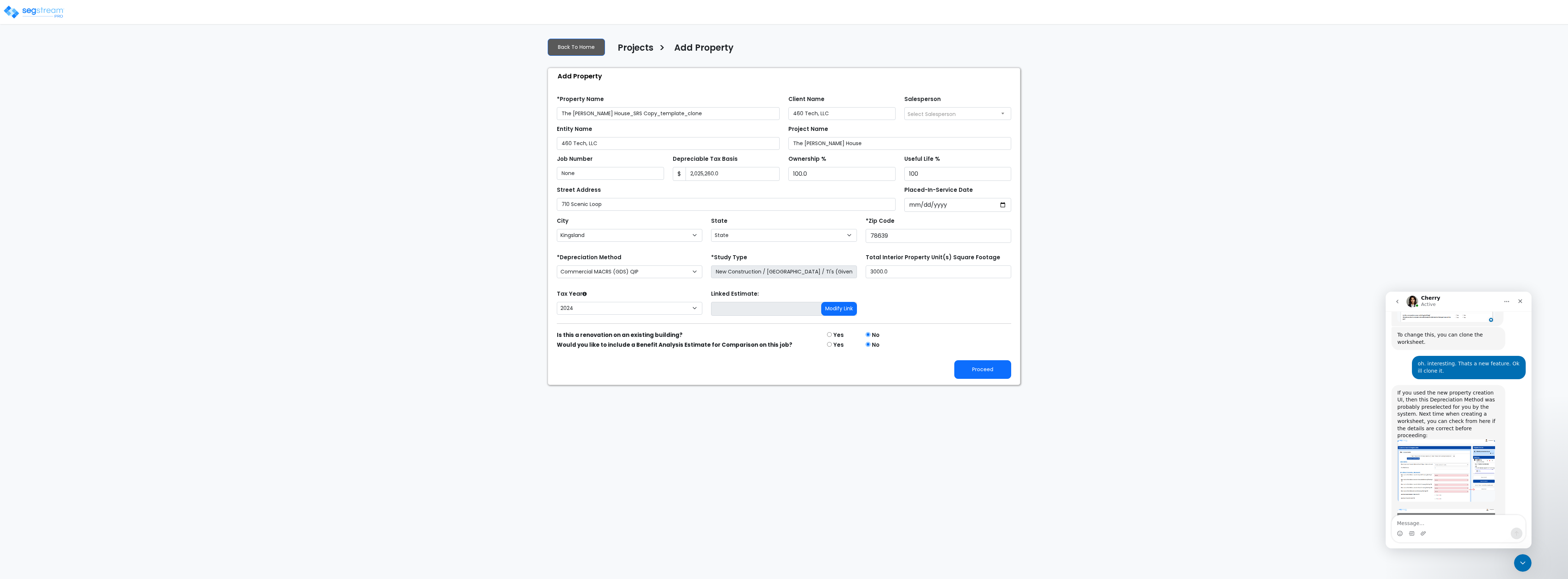
scroll to position [418, 0]
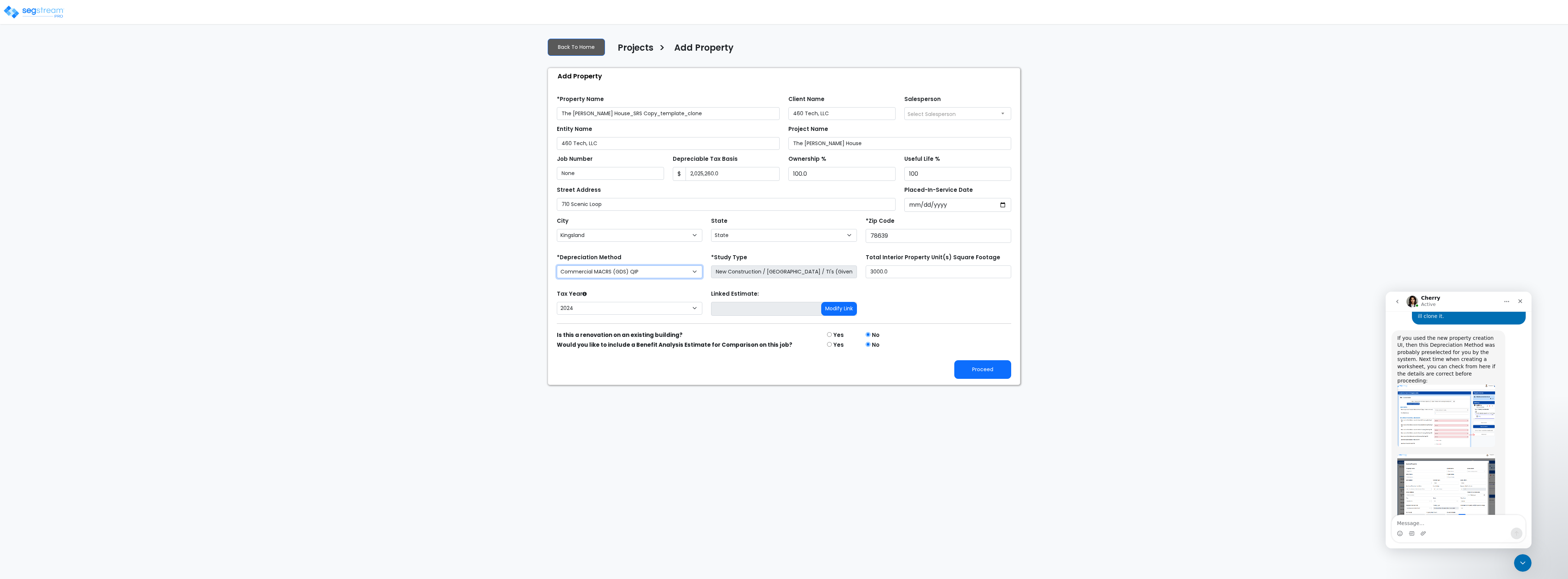
click at [608, 269] on select "Commercial MACRS (GDS) Residential Rental MACRS (GDS) Commercial MACRS (GDS) QIP" at bounding box center [629, 271] width 145 height 12
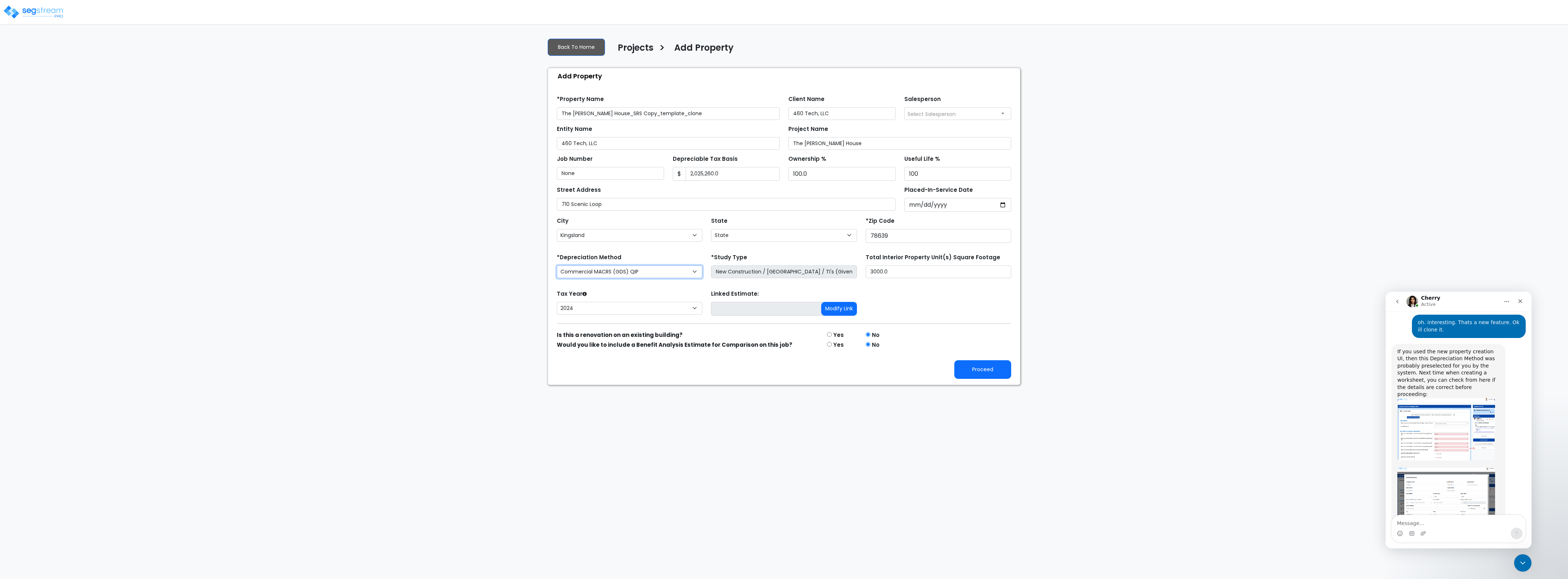
scroll to position [355, 0]
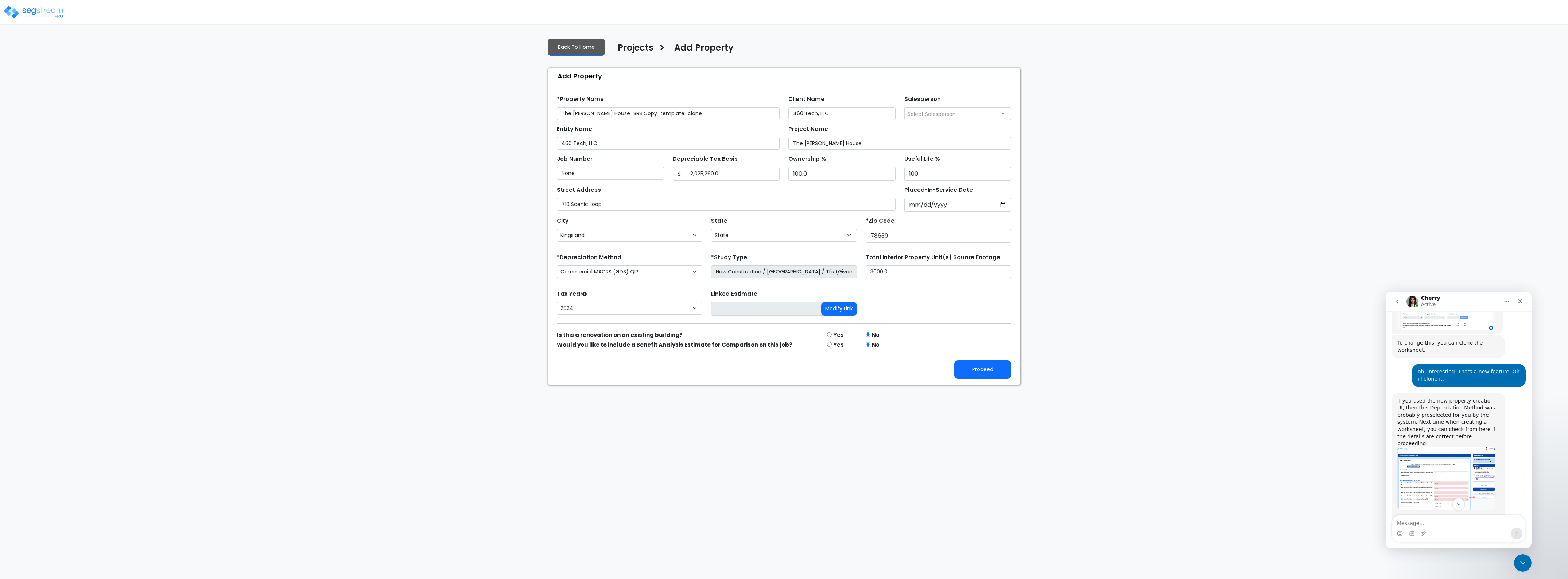
click at [1433, 415] on div "If you used the new property creation UI, then this Depreciation Method was pro…" at bounding box center [1448, 422] width 103 height 50
click at [1427, 447] on img "Cherry says…" at bounding box center [1445, 478] width 98 height 63
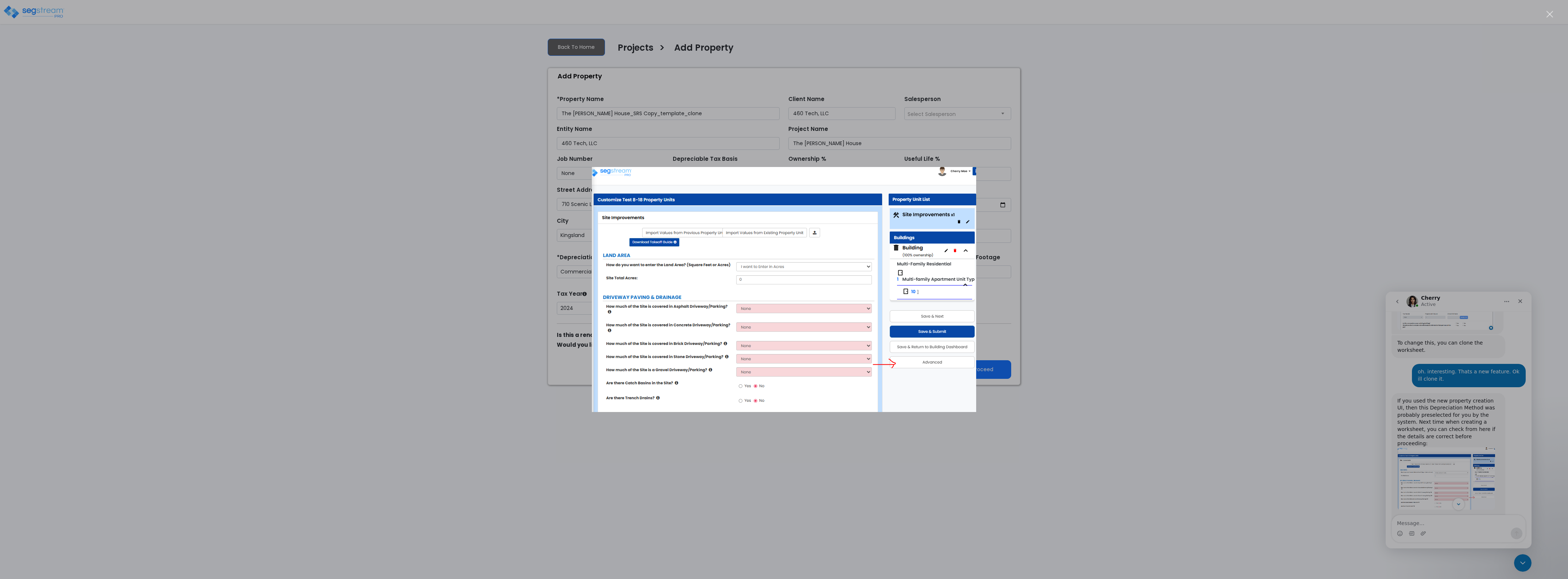
click at [1411, 451] on div "Intercom messenger" at bounding box center [784, 290] width 1568 height 579
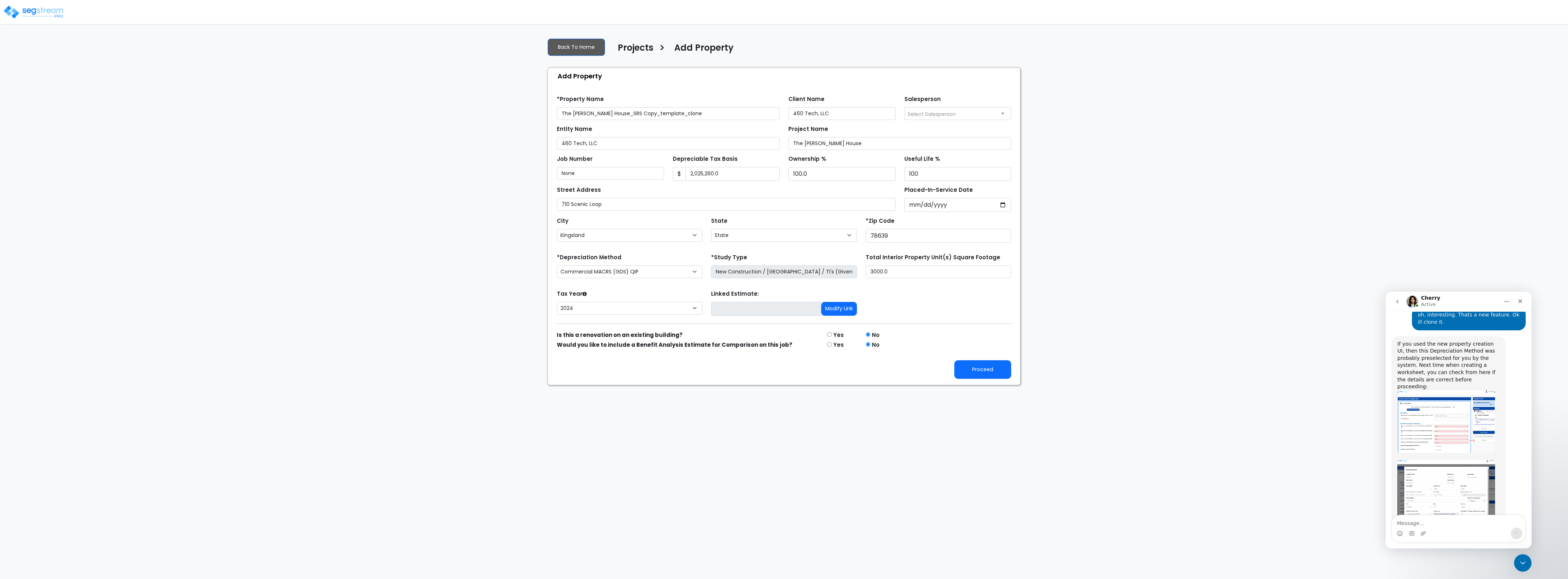
scroll to position [418, 0]
click at [1426, 463] on img "Cherry says…" at bounding box center [1445, 489] width 98 height 70
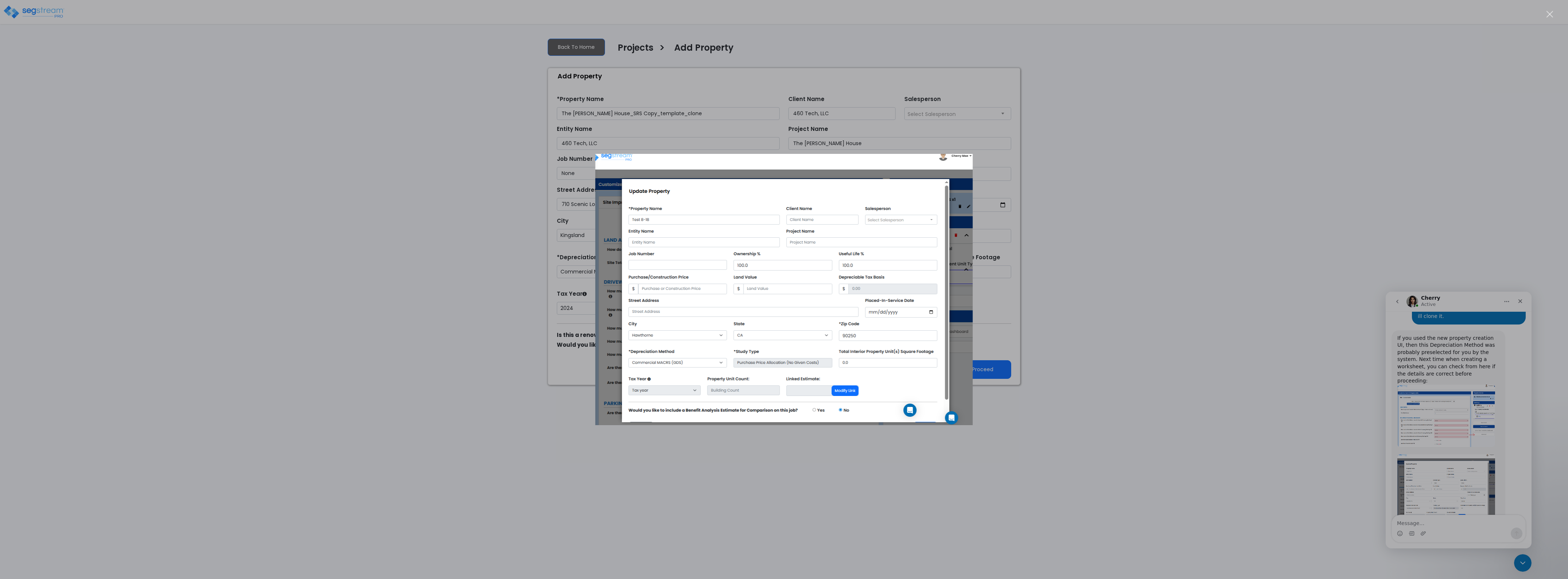
scroll to position [0, 0]
click at [1480, 428] on div "Intercom messenger" at bounding box center [784, 290] width 1568 height 579
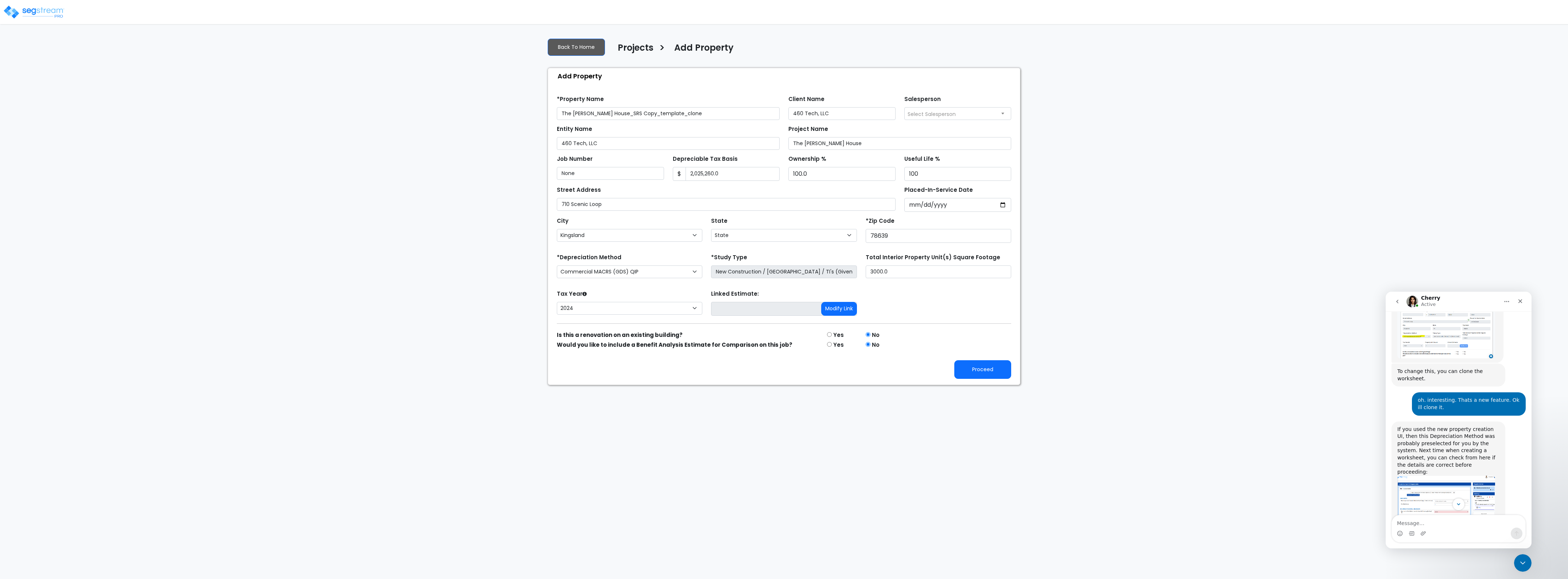
scroll to position [372, 0]
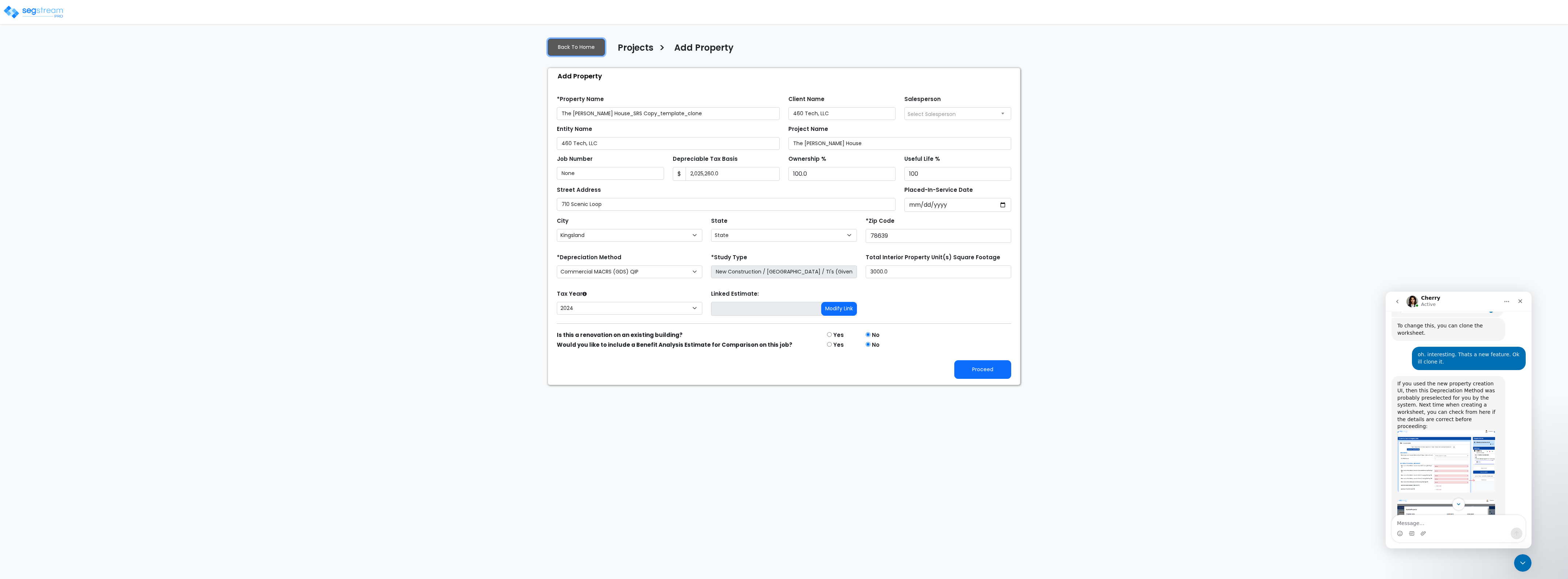
click at [557, 42] on link "Back To Home" at bounding box center [576, 47] width 57 height 17
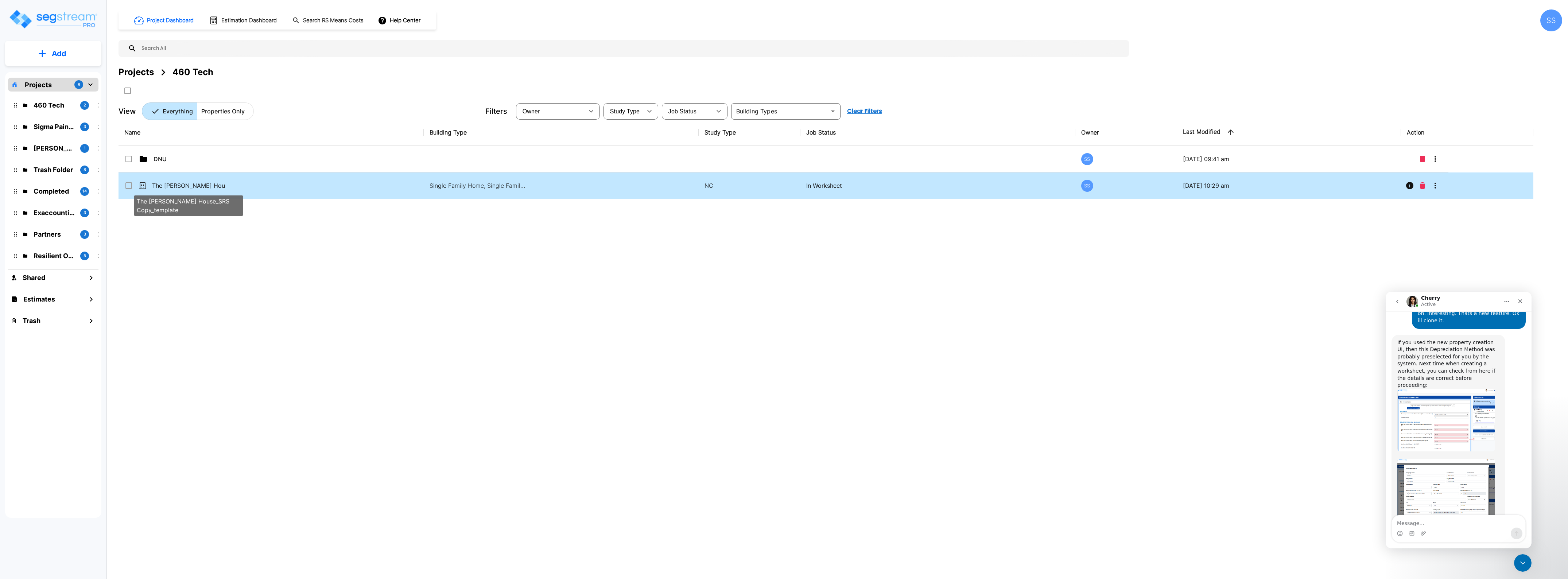
scroll to position [418, 0]
click at [181, 187] on p "The [PERSON_NAME] House_SRS Copy_template" at bounding box center [188, 185] width 73 height 9
checkbox input "true"
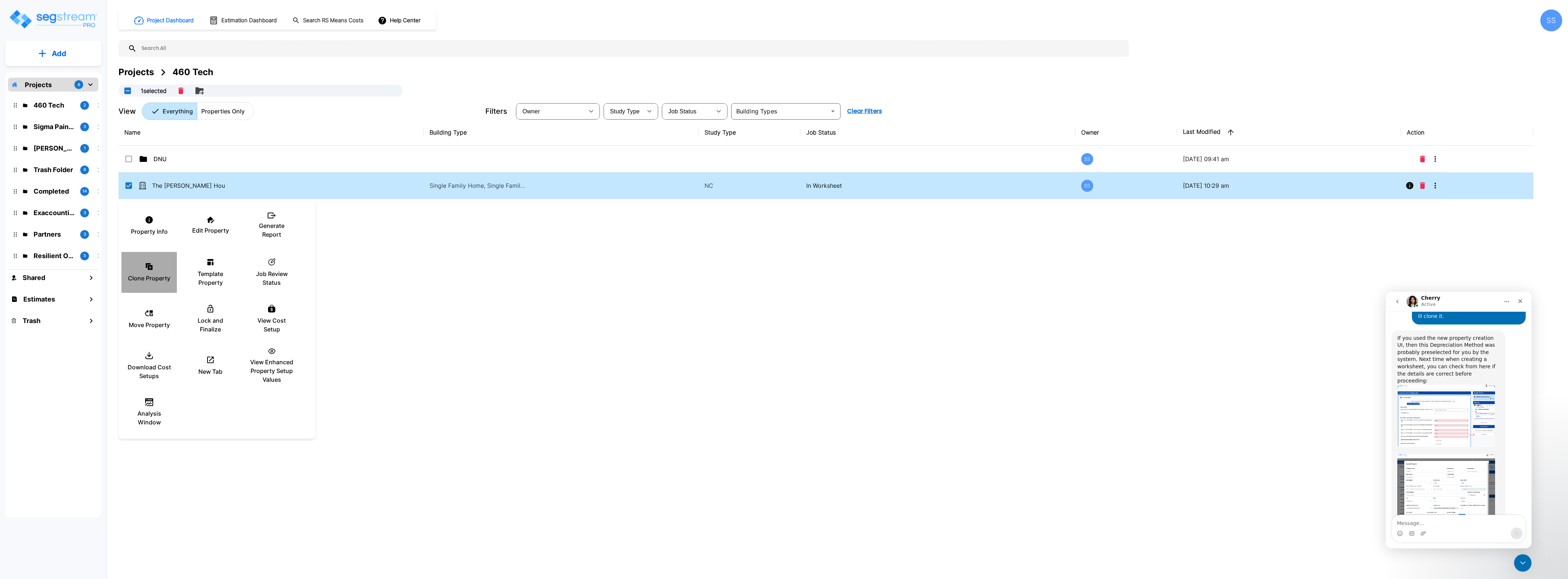
click at [152, 271] on icon at bounding box center [148, 266] width 9 height 9
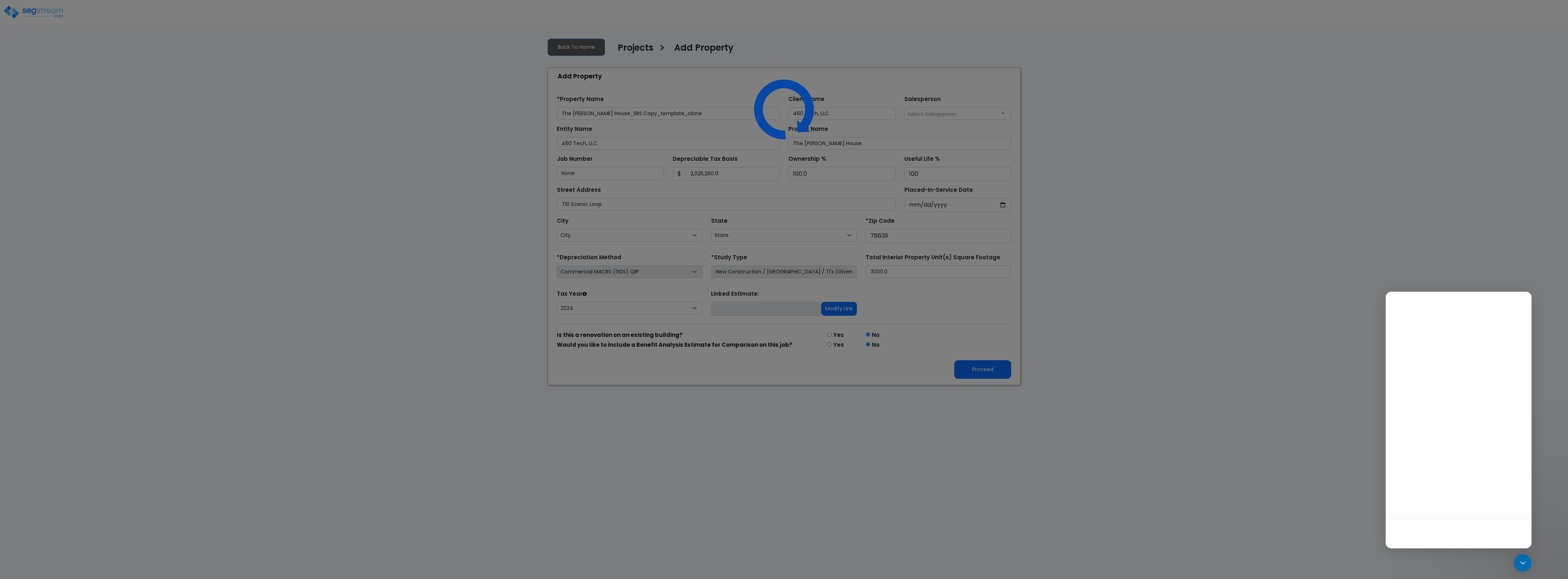
select select "CM(Q-FSSO_4"
select select "NEW"
select select "2024"
select select "[GEOGRAPHIC_DATA]"
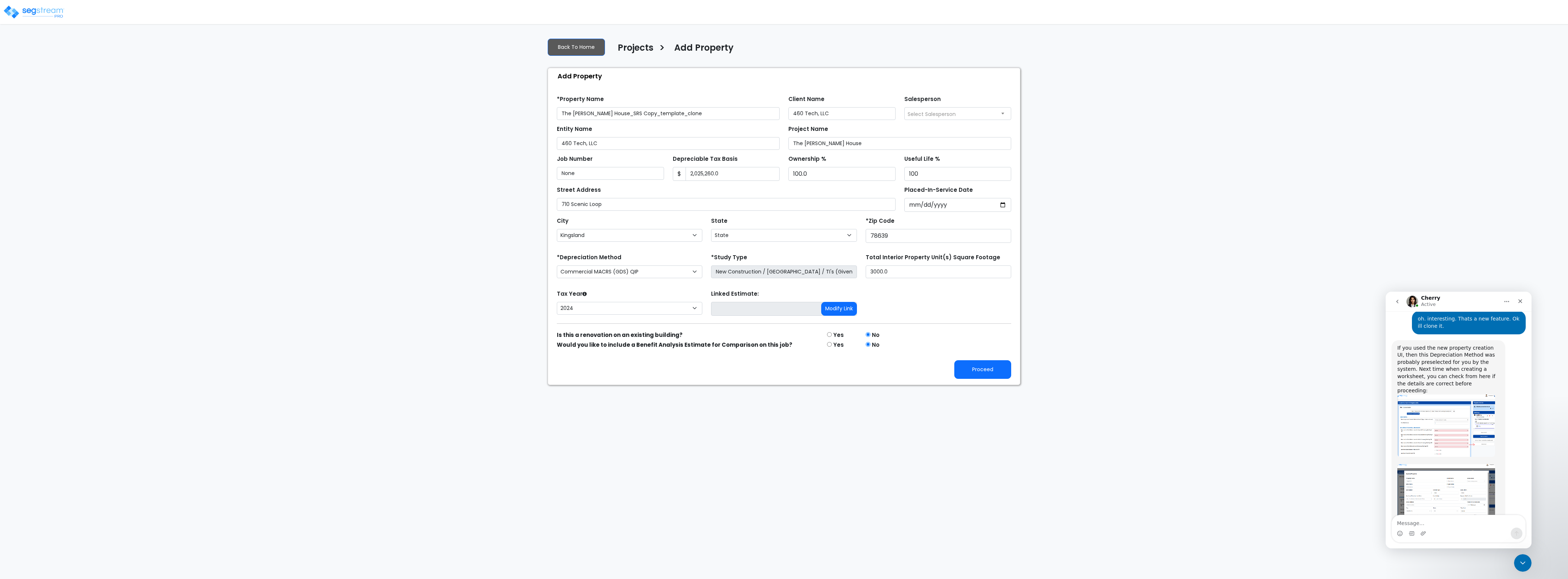
scroll to position [418, 0]
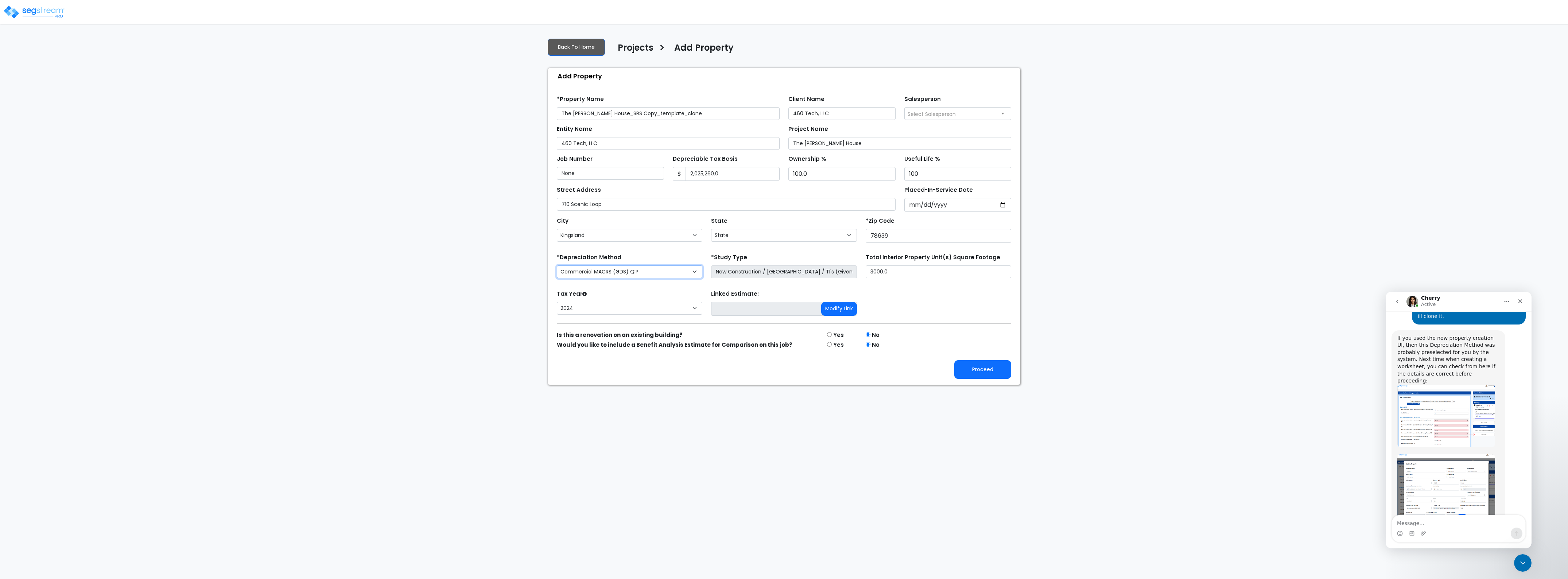
drag, startPoint x: 631, startPoint y: 269, endPoint x: 635, endPoint y: 279, distance: 10.8
click at [631, 269] on select "Commercial MACRS (GDS) Residential Rental MACRS (GDS) Commercial MACRS (GDS) QIP" at bounding box center [629, 271] width 145 height 12
select select "CM(_79"
click at [998, 374] on button "Proceed" at bounding box center [983, 369] width 57 height 19
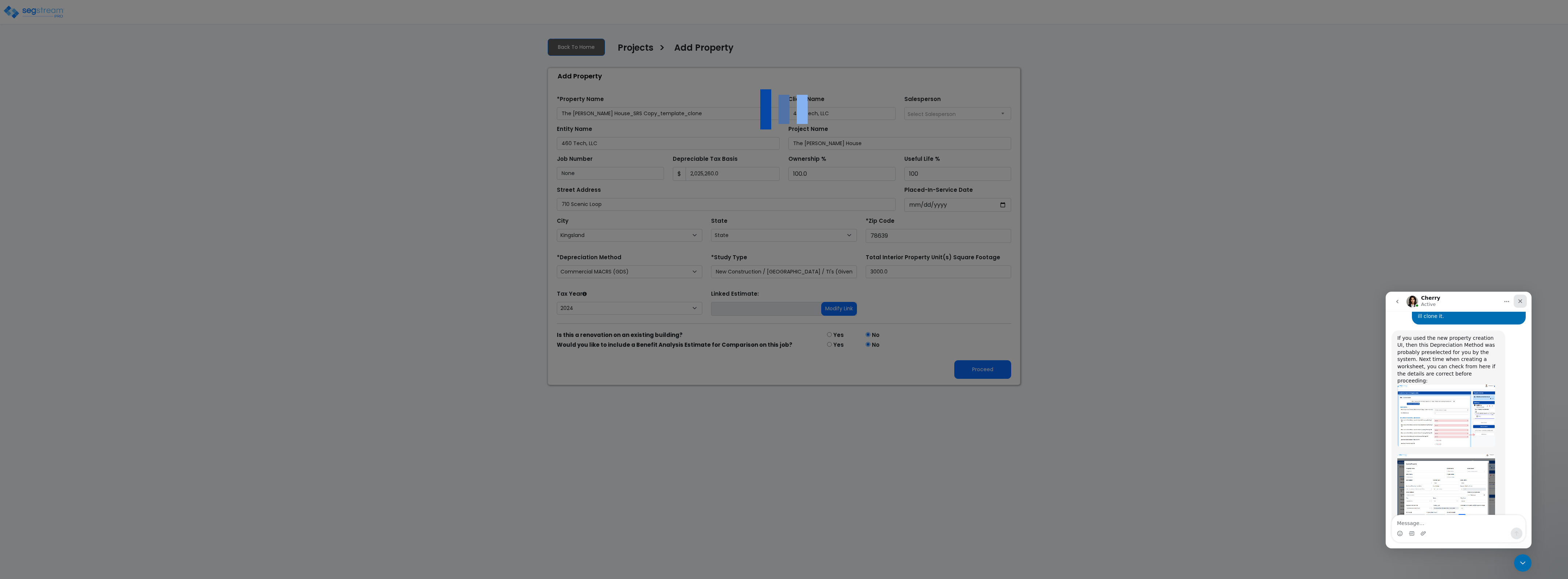
click at [1519, 301] on icon "Close" at bounding box center [1521, 301] width 6 height 6
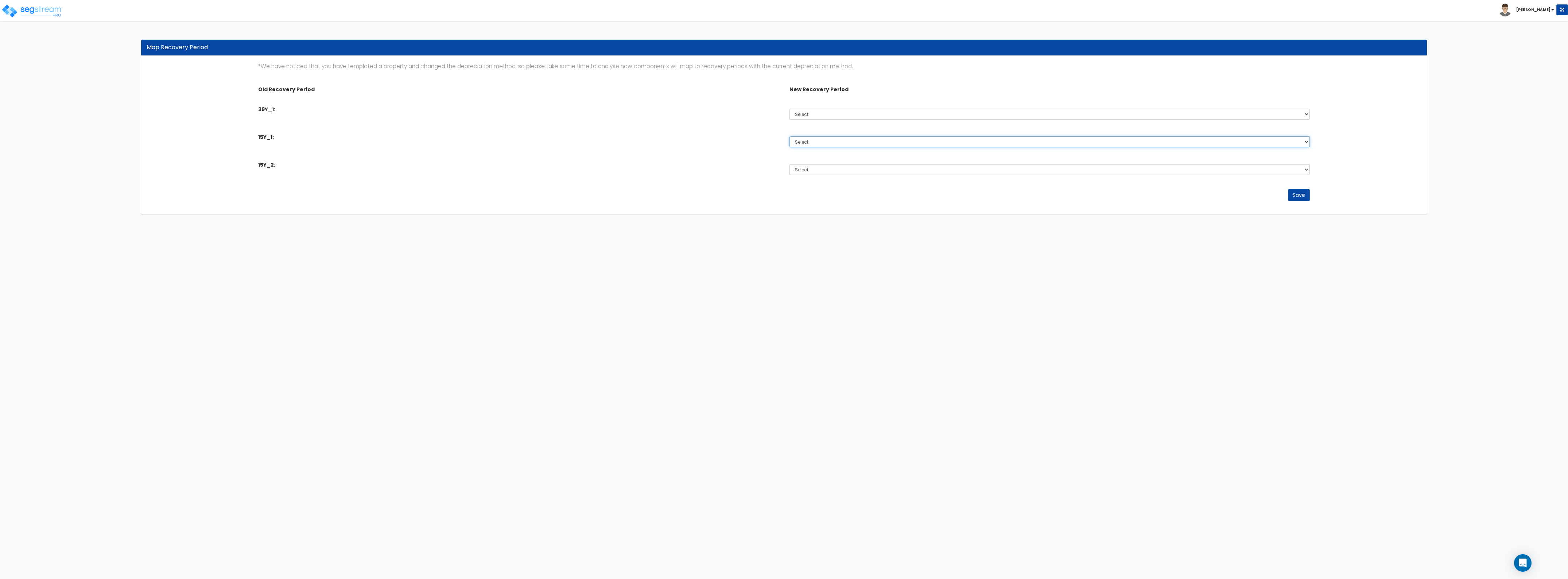
click at [818, 141] on select "Select 5 Years 7 Years 15 Years 39 Years 27.5 Year" at bounding box center [1049, 142] width 520 height 11
select select "15Y"
click at [789, 137] on select "Select 5 Years 7 Years 15 Years 39 Years 27.5 Year" at bounding box center [1049, 142] width 520 height 11
click at [823, 173] on select "Select 5 Years 7 Years 15 Years 39 Years 27.5 Year" at bounding box center [1049, 170] width 520 height 11
select select "39Y"
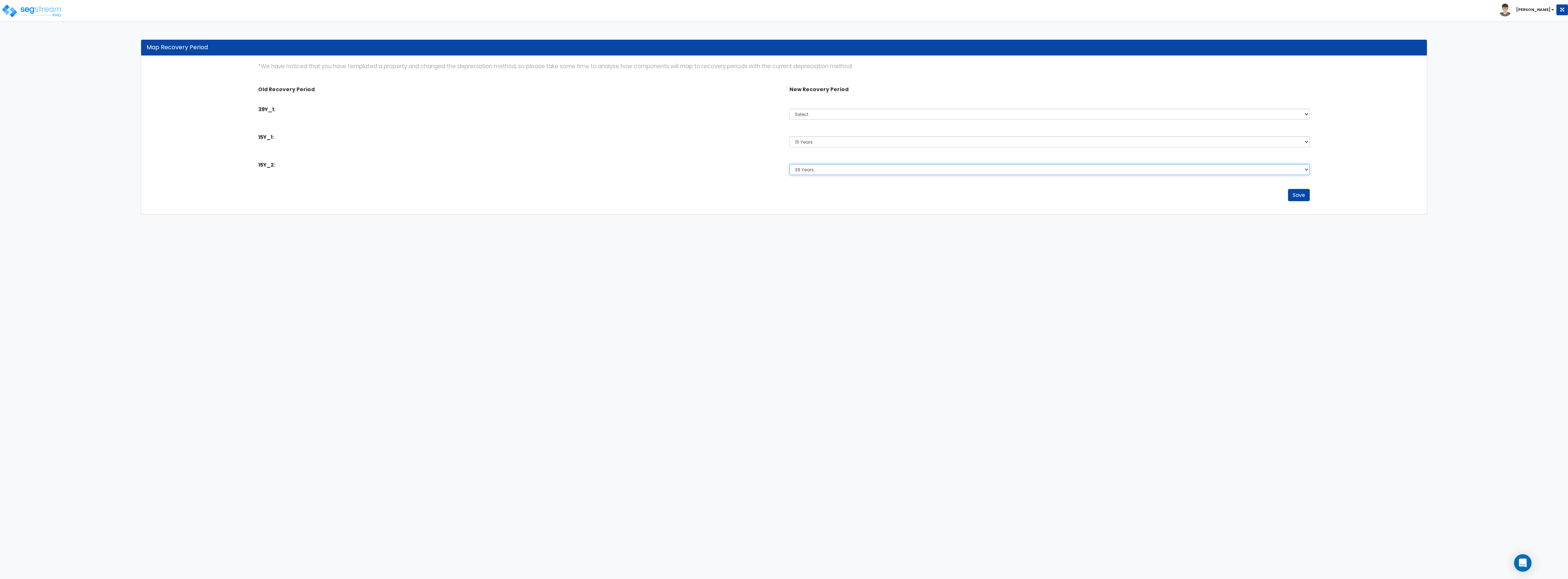
click at [789, 164] on select "Select 5 Years 7 Years 15 Years 39 Years 27.5 Year" at bounding box center [1049, 170] width 520 height 11
click at [841, 117] on select "Select 5 Years 7 Years 15 Years 39 Years 27.5 Year" at bounding box center [1049, 114] width 520 height 11
select select "39Y"
click at [789, 108] on select "Select 5 Years 7 Years 15 Years 39 Years 27.5 Year" at bounding box center [1049, 114] width 520 height 11
click at [1306, 195] on button "Save" at bounding box center [1298, 195] width 22 height 12
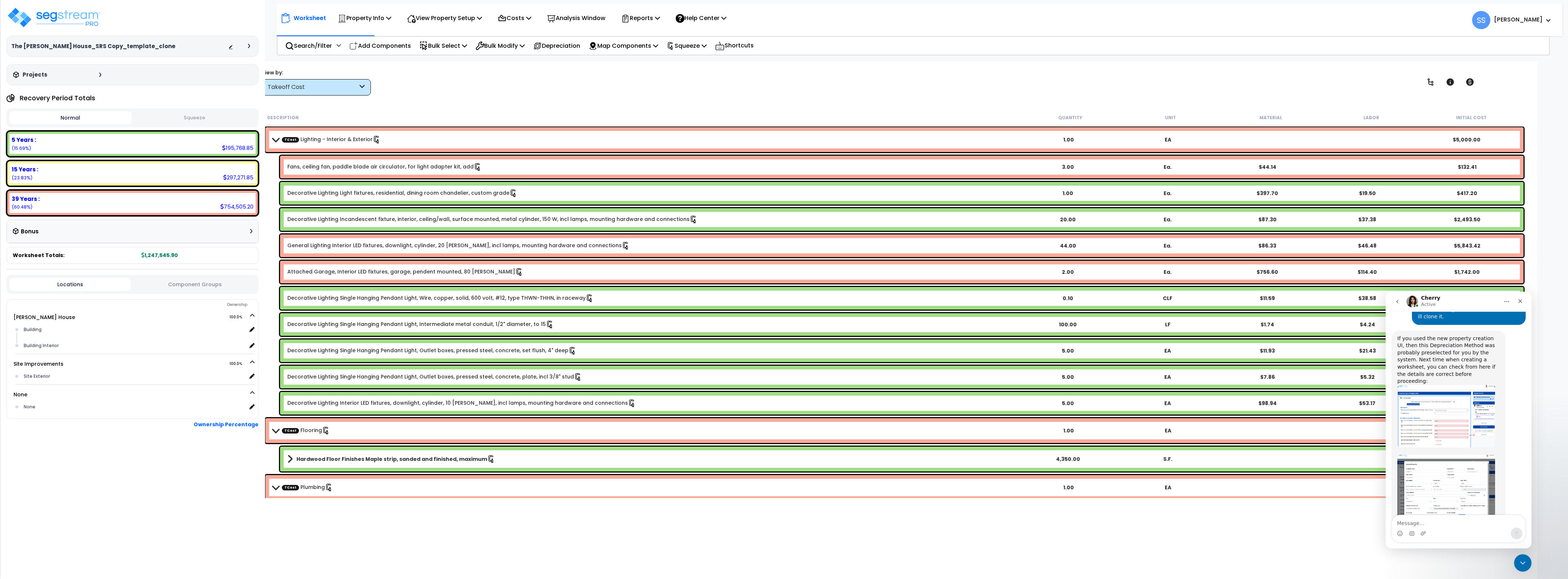
scroll to position [418, 0]
click at [153, 172] on div "15 Years :" at bounding box center [132, 169] width 242 height 8
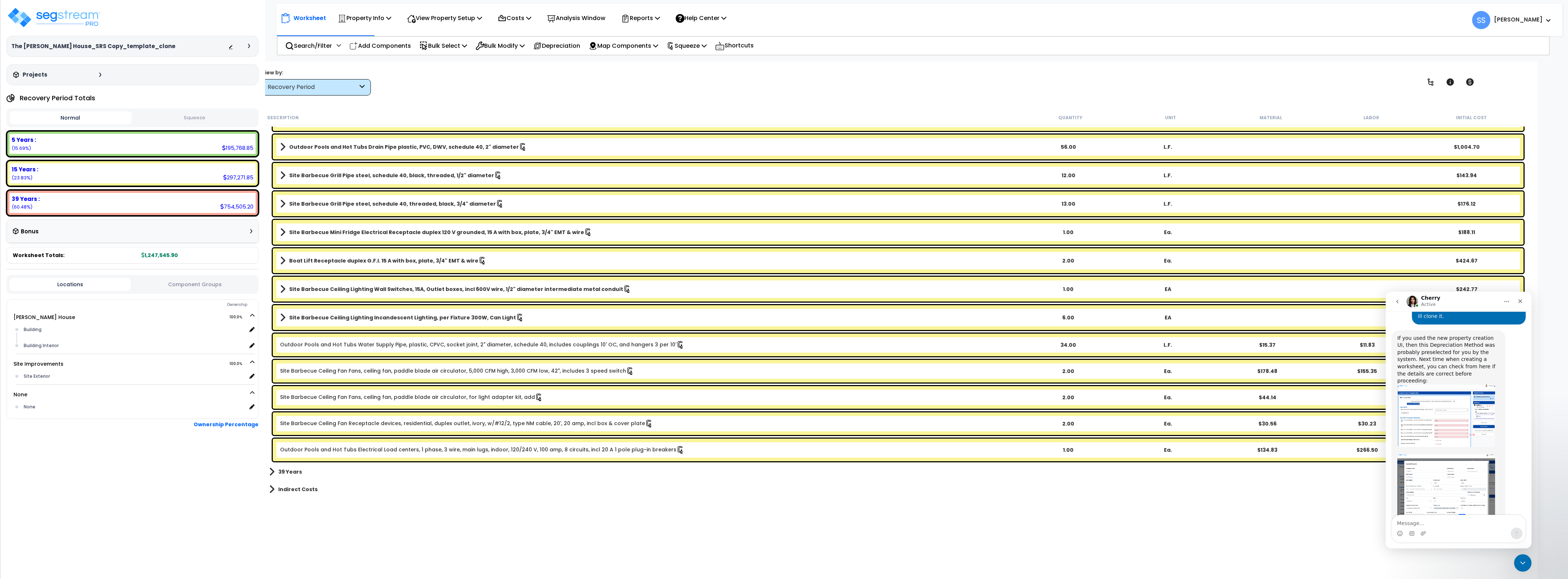
scroll to position [413, 0]
click at [156, 144] on div "5 Years : 195,768.85 (15.69%)" at bounding box center [132, 143] width 246 height 20
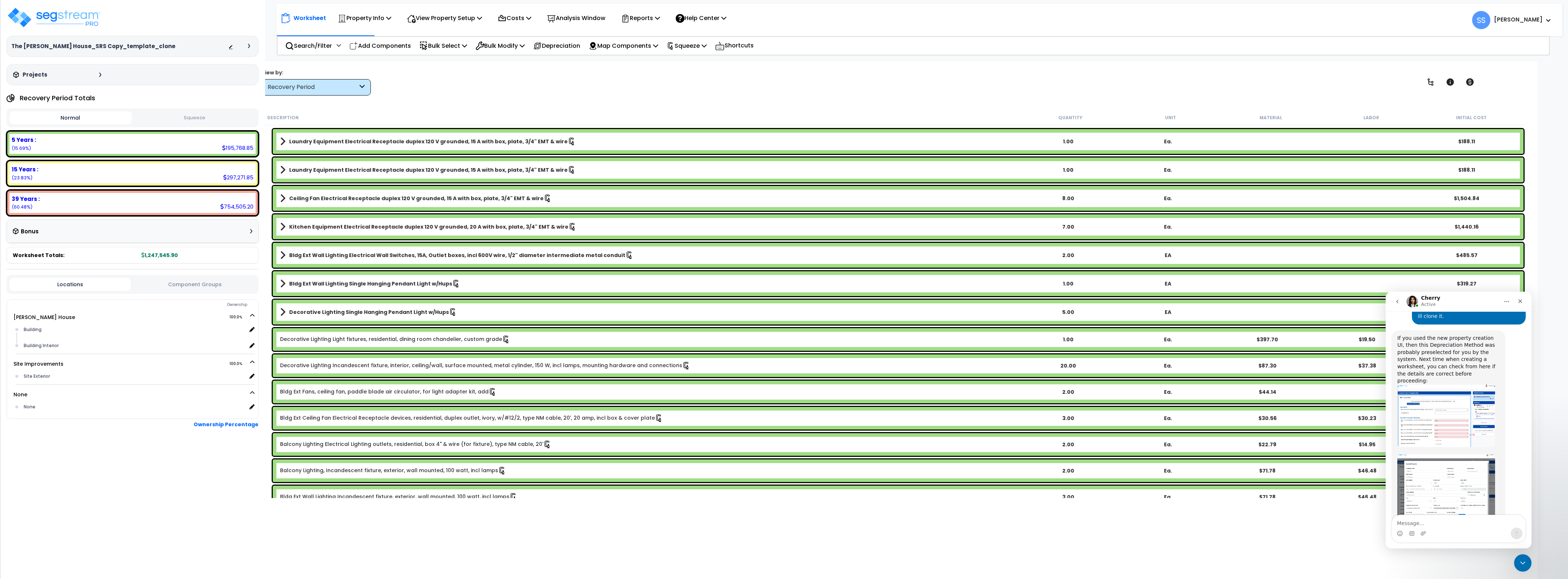
scroll to position [769, 0]
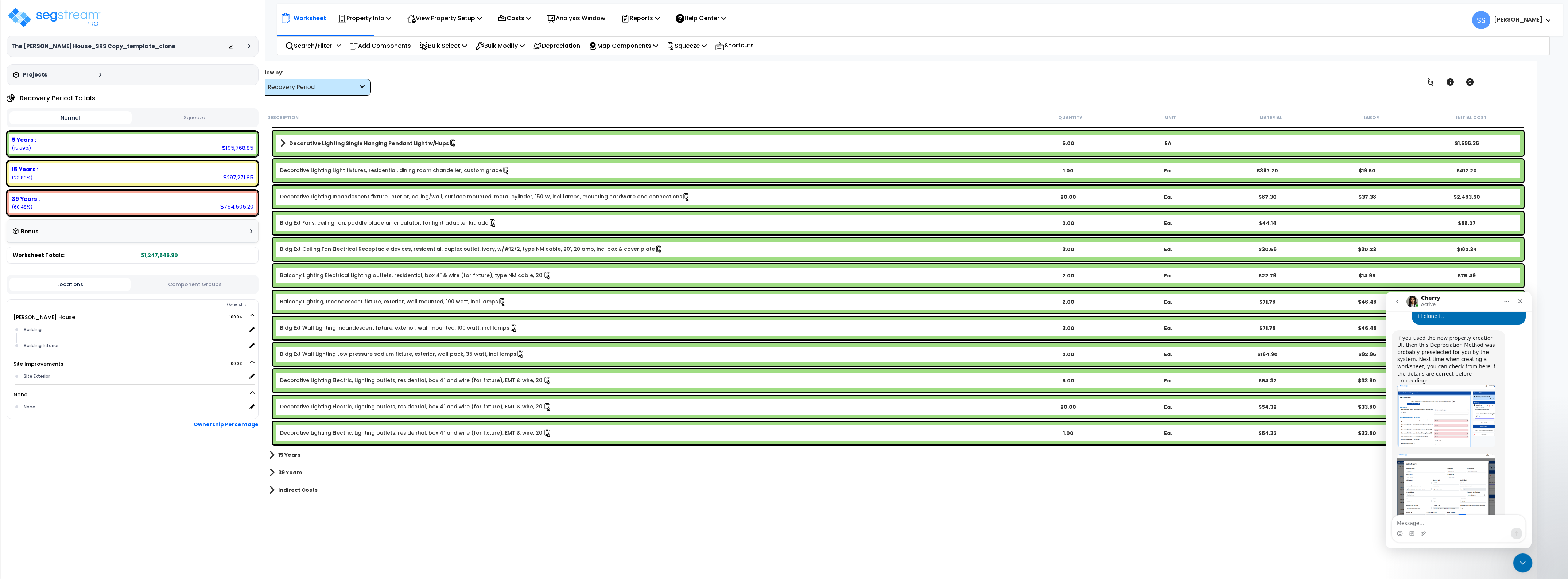
drag, startPoint x: 1520, startPoint y: 562, endPoint x: 2738, endPoint y: 1038, distance: 1307.7
click at [1520, 562] on icon "Close Intercom Messenger" at bounding box center [1521, 561] width 9 height 9
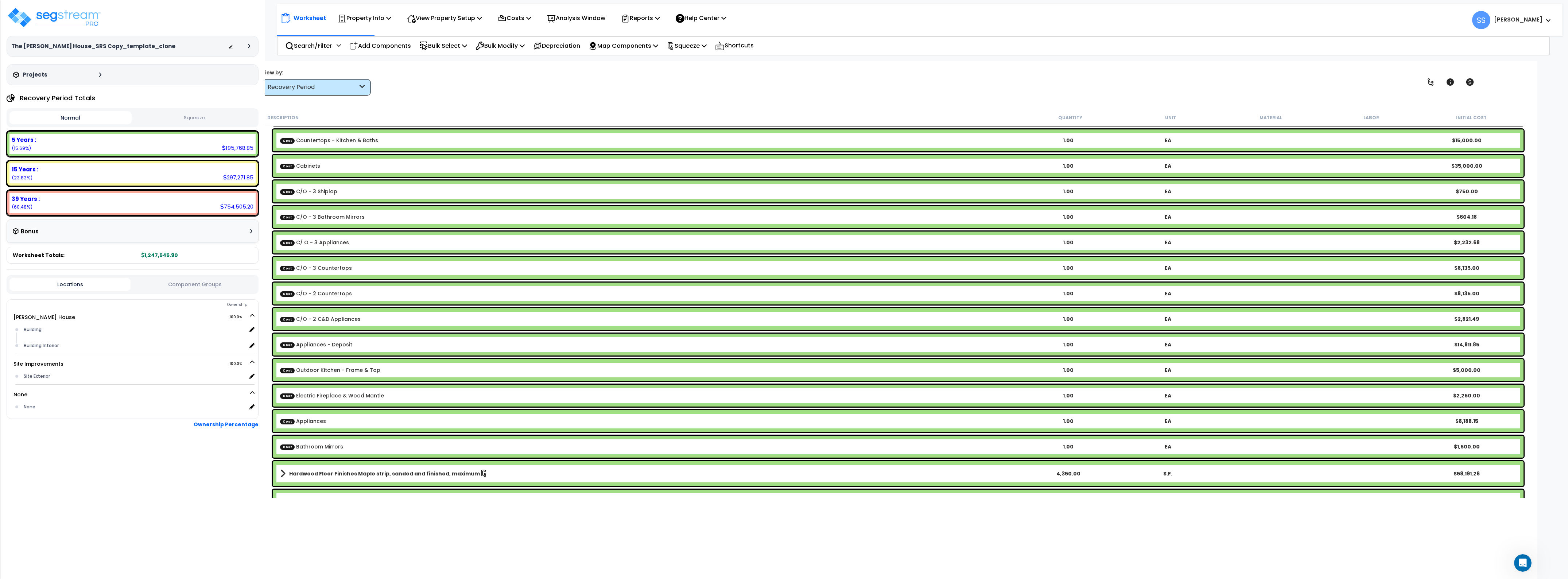
scroll to position [0, 0]
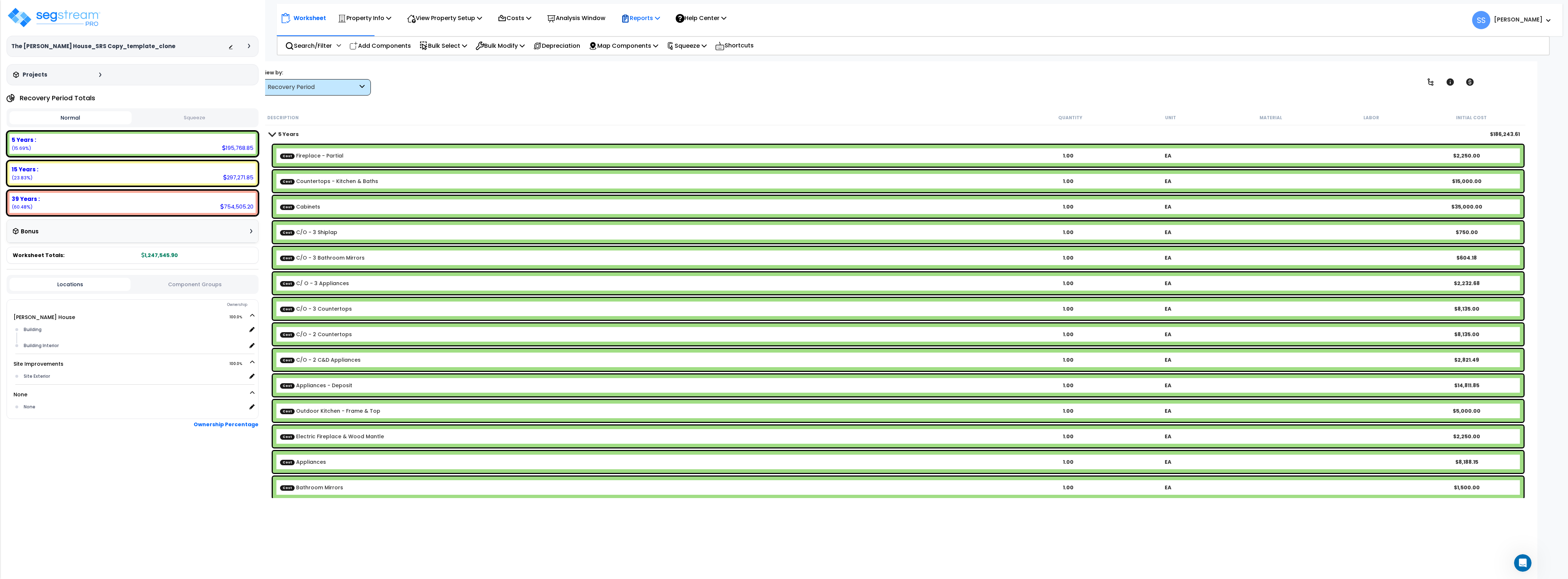
click at [654, 14] on p "Reports" at bounding box center [640, 18] width 39 height 9
click at [555, 99] on div "Worksheet Property Info Property Setup Add Property Unit Template property Clon…" at bounding box center [895, 351] width 1286 height 579
click at [700, 47] on p "Squeeze" at bounding box center [687, 46] width 40 height 9
click at [702, 59] on link "Squeeze" at bounding box center [699, 62] width 72 height 14
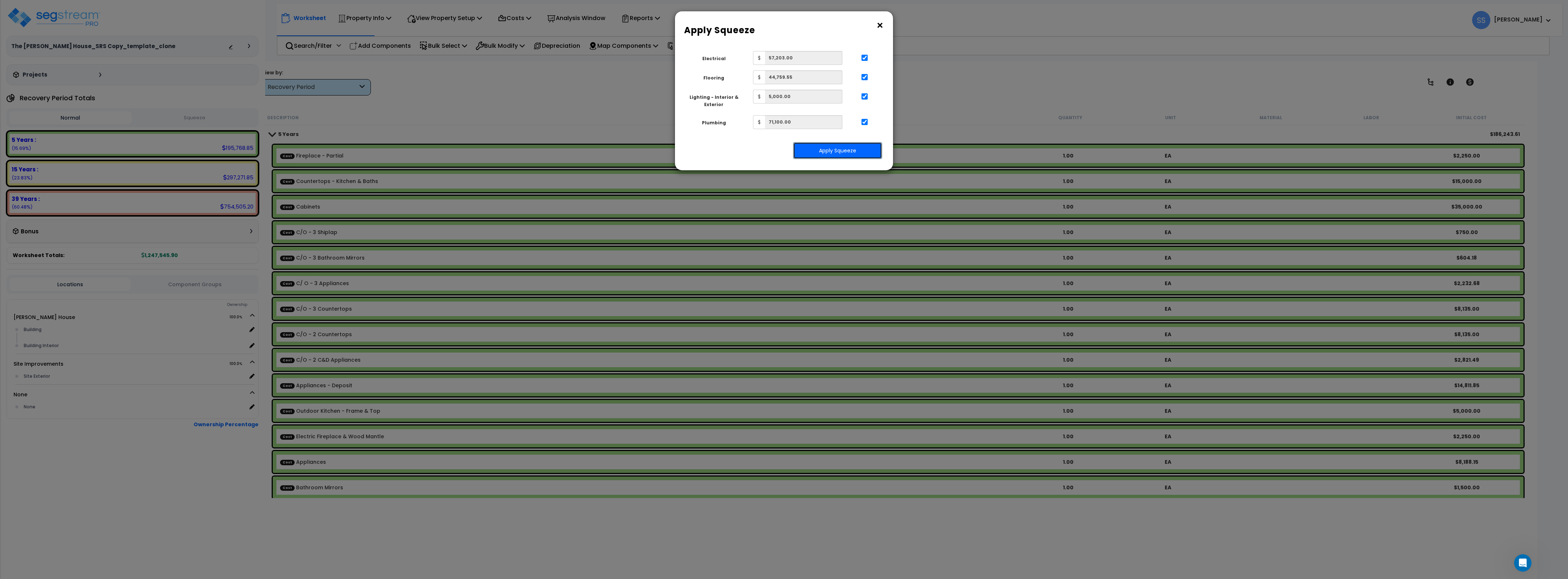
click at [853, 146] on button "Apply Squeeze" at bounding box center [838, 151] width 89 height 17
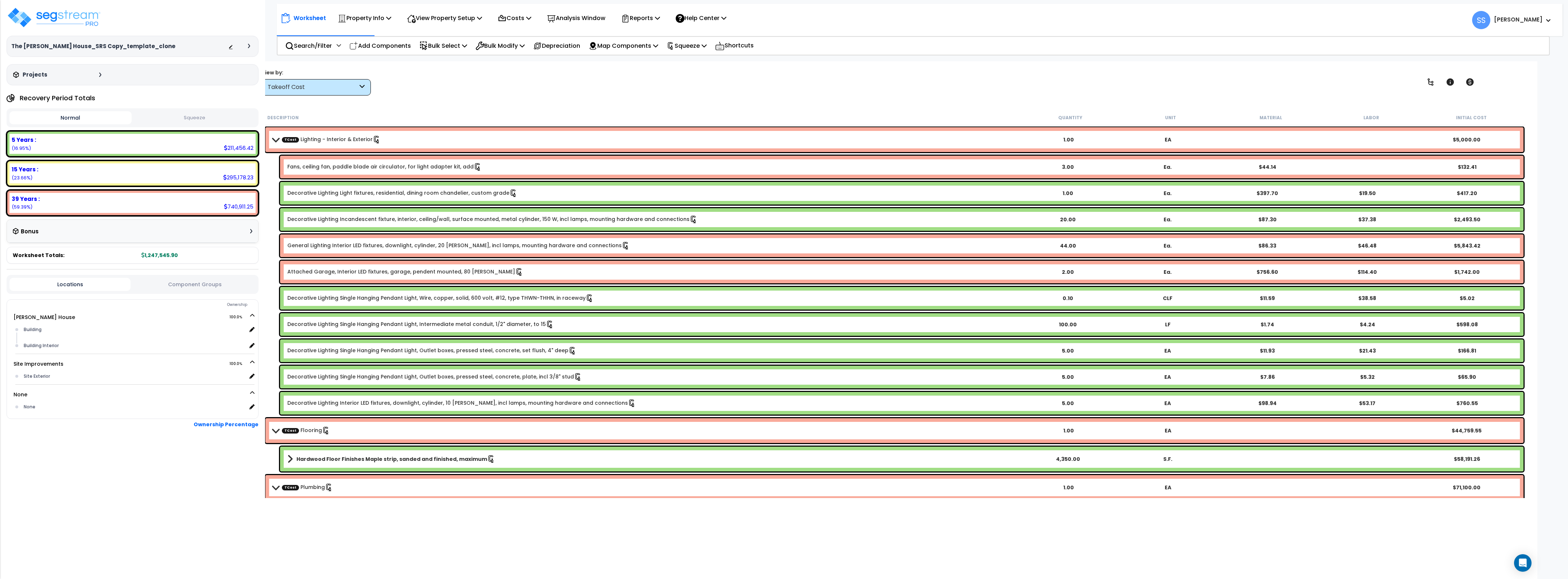
click at [176, 108] on div "Normal Squeeze" at bounding box center [132, 118] width 252 height 19
click at [180, 115] on button "Squeeze" at bounding box center [195, 118] width 123 height 12
click at [75, 114] on button "Normal" at bounding box center [70, 118] width 123 height 12
click at [204, 118] on button "Squeeze" at bounding box center [195, 118] width 123 height 12
click at [48, 118] on button "Normal" at bounding box center [70, 118] width 123 height 12
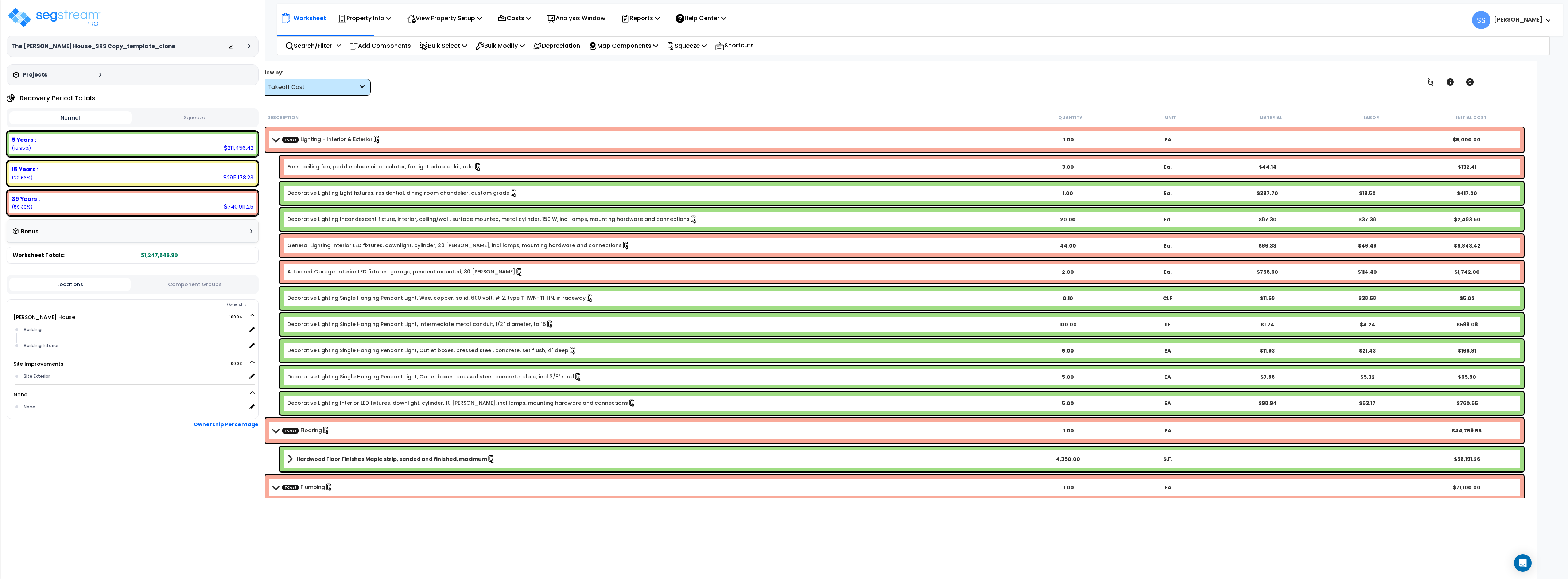
click at [220, 109] on div "Normal Squeeze" at bounding box center [132, 118] width 252 height 19
click at [220, 119] on button "Squeeze" at bounding box center [195, 118] width 123 height 12
click at [528, 464] on div "Hardwood Floor Finishes Maple strip, sanded and finished, maximum 4,350.00 S.F.…" at bounding box center [901, 458] width 1243 height 25
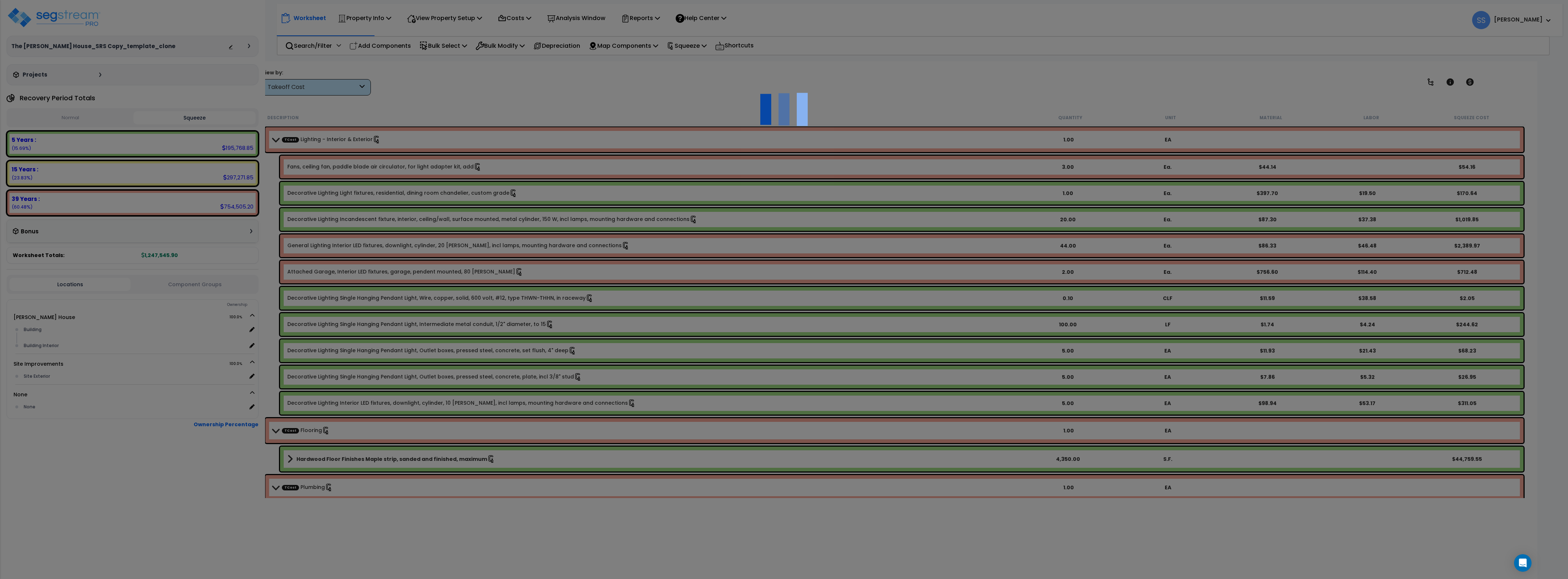
select select "44925330"
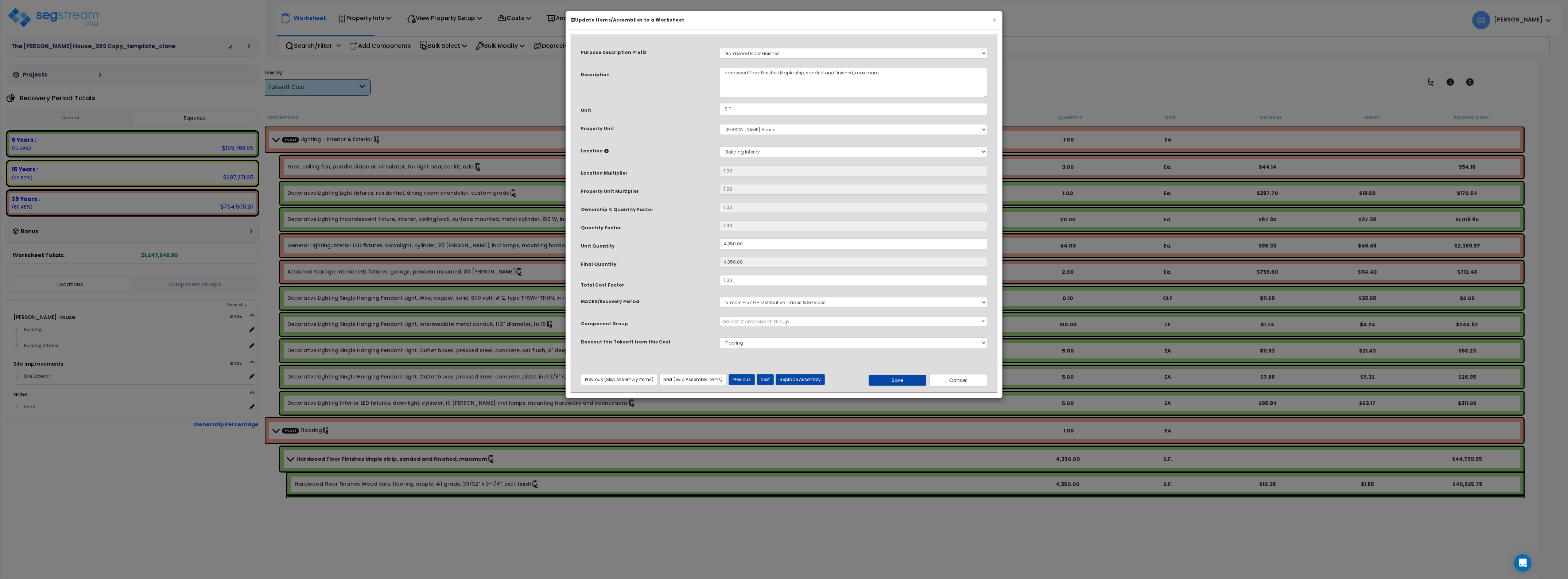
select select "43072"
click at [792, 301] on select "Select MACRS/Recovery Period 5 Years - 57.0 - Distributive Trades & Services 5 …" at bounding box center [855, 298] width 274 height 11
select select "3669"
click at [720, 297] on select "Select MACRS/Recovery Period 5 Years - 57.0 - Distributive Trades & Services 5 …" at bounding box center [855, 298] width 274 height 11
click at [897, 382] on button "Save" at bounding box center [900, 376] width 59 height 11
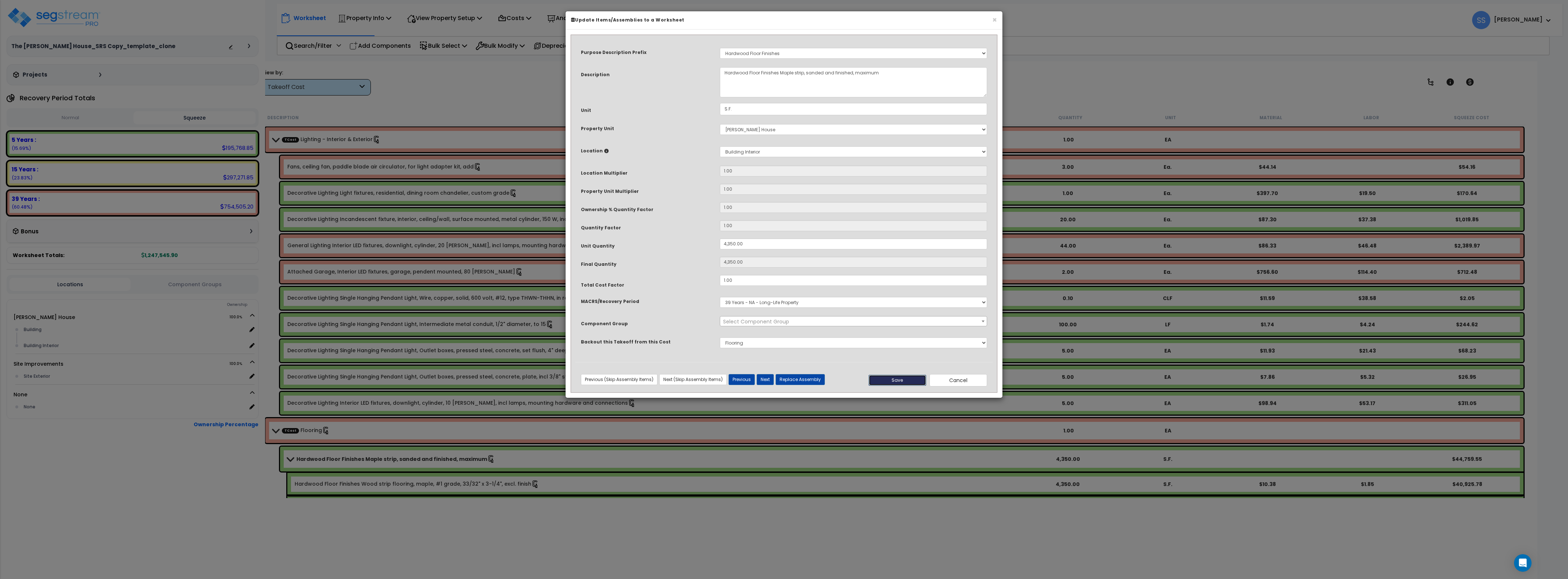
type input "4350.00"
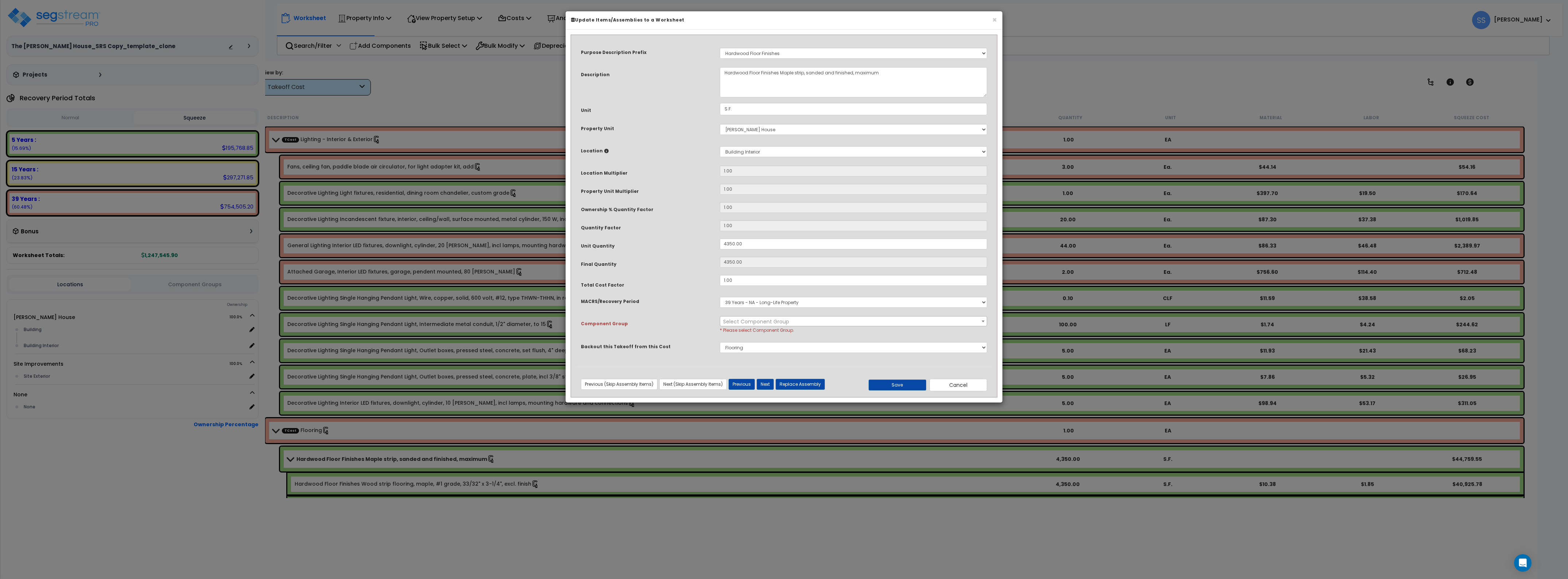
click at [789, 319] on span "Select Component Group" at bounding box center [852, 317] width 266 height 10
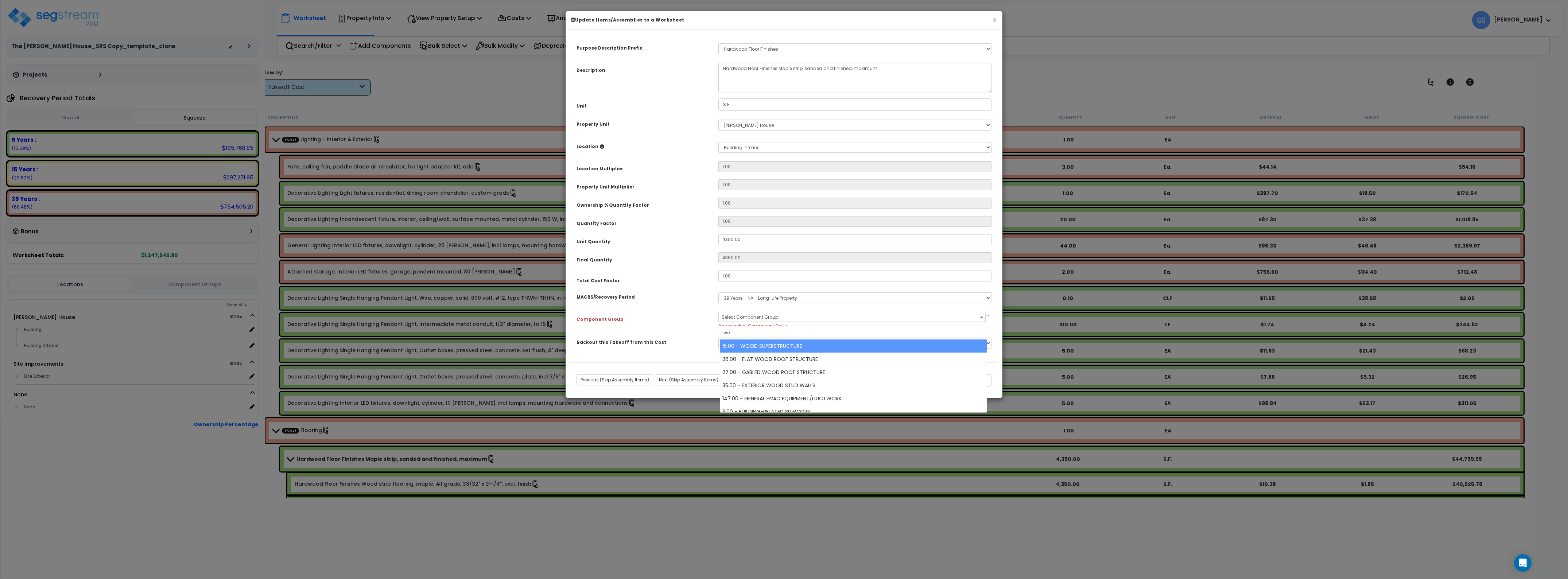
type input "w"
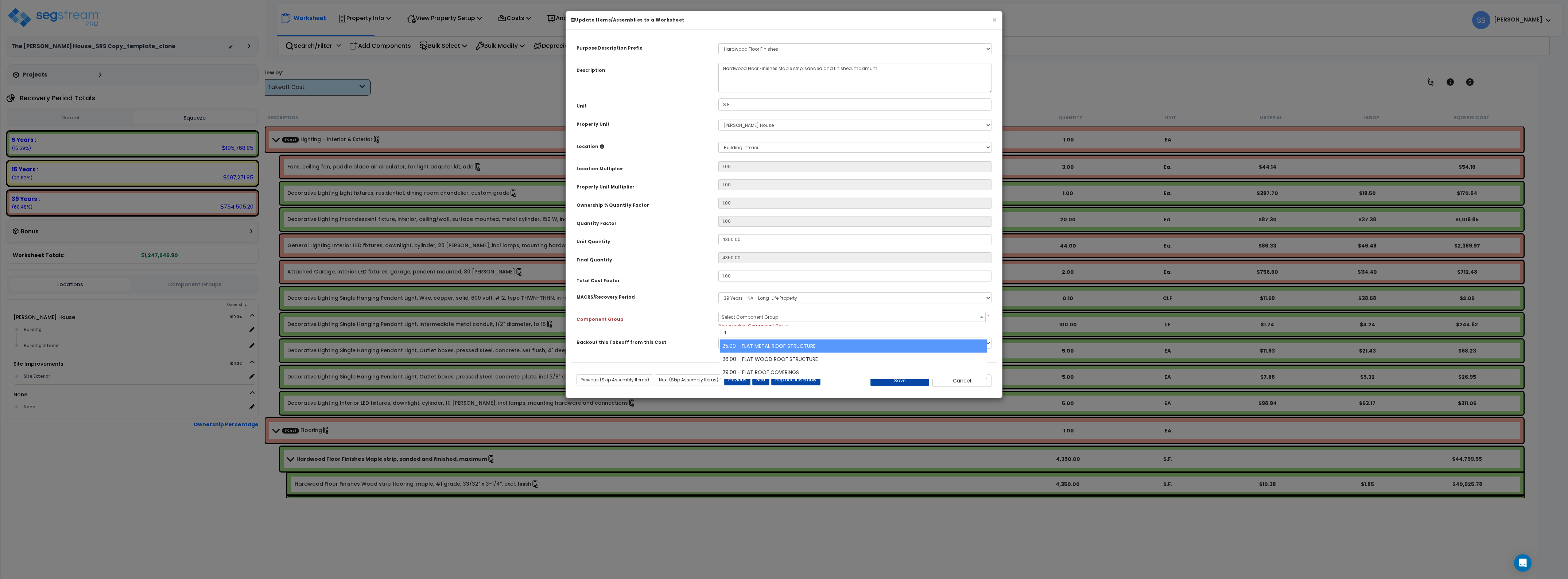
type input "f"
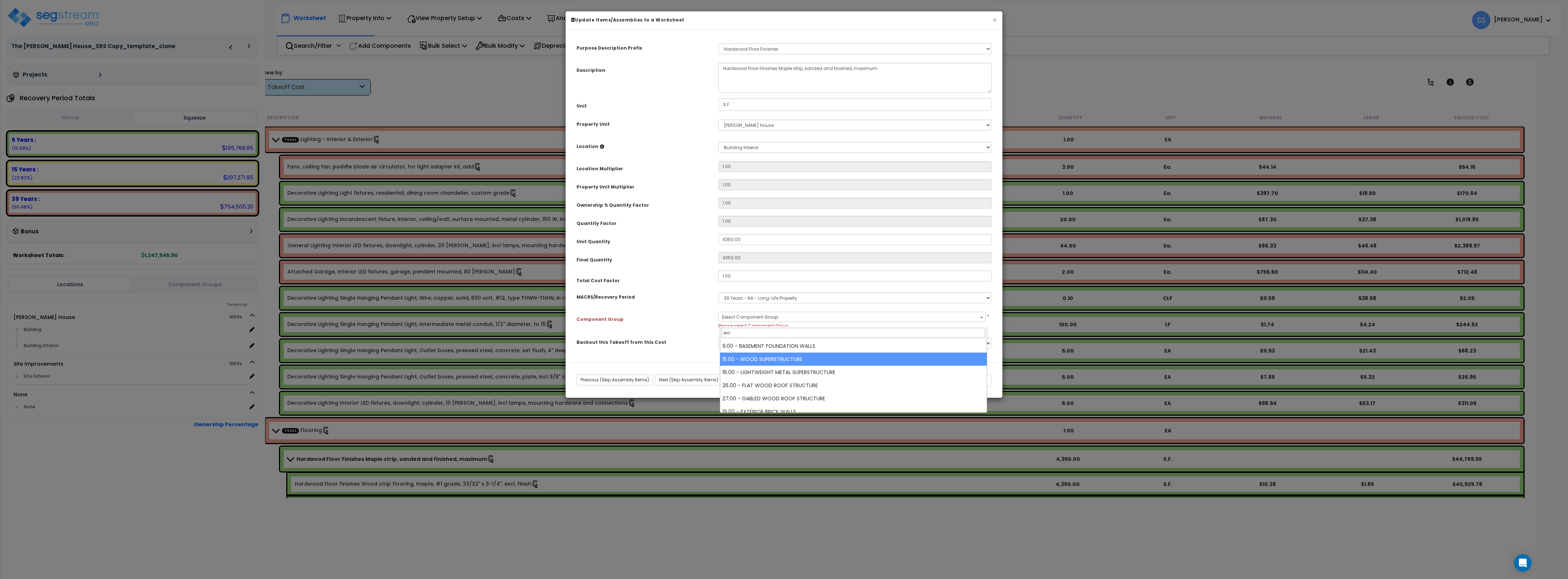
type input "woo"
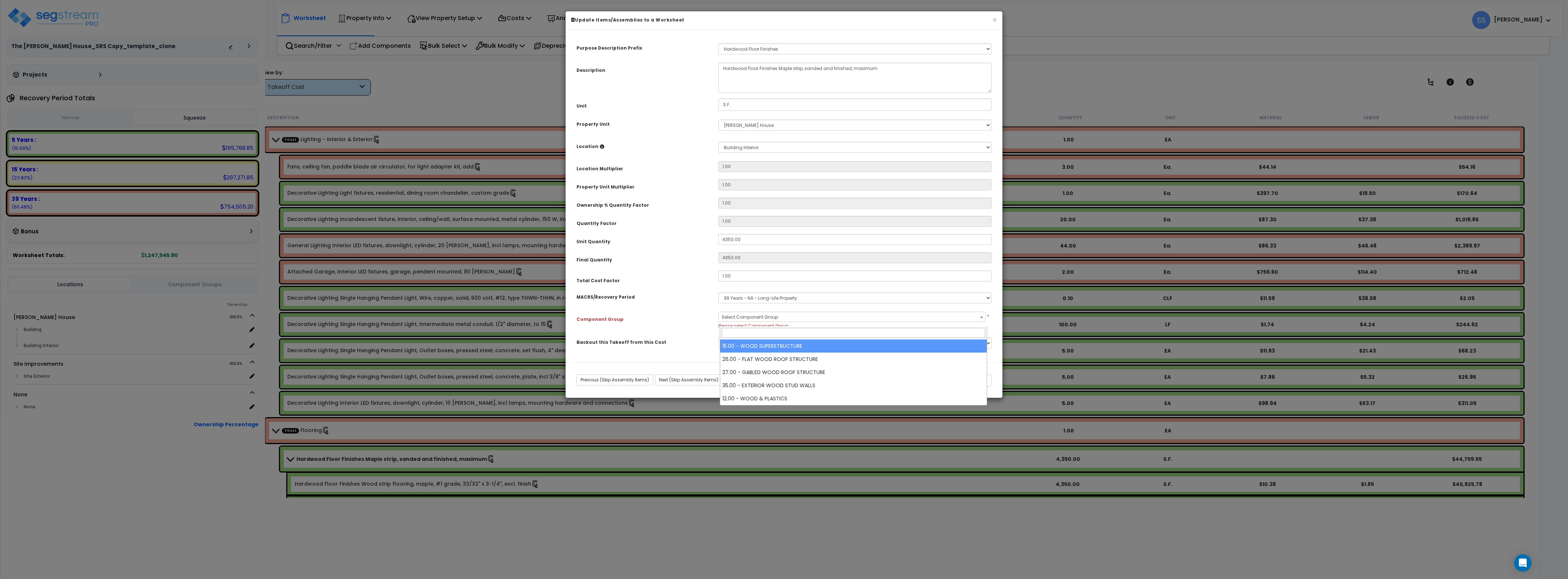
click at [693, 329] on div "Component Group Select Component Group 143.00 - FIRE EXTINGUISHERS 350.00 - SIT…" at bounding box center [784, 320] width 426 height 17
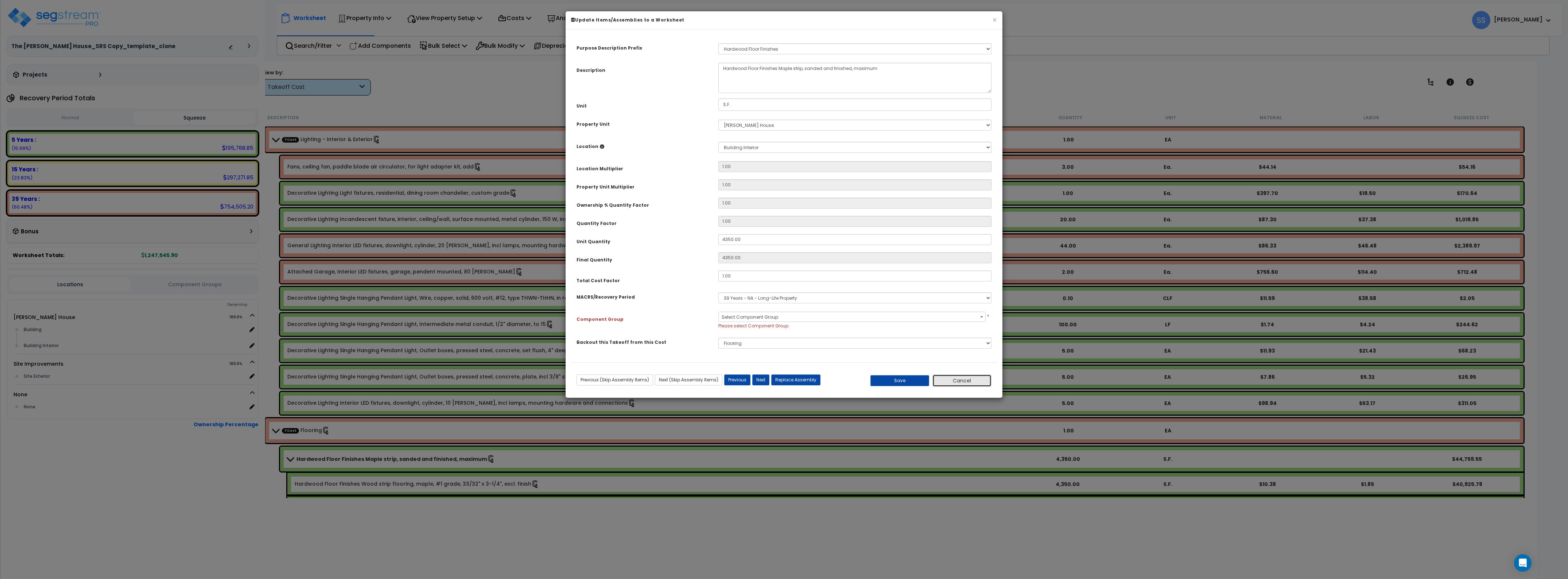
click at [960, 383] on button "Cancel" at bounding box center [962, 380] width 59 height 12
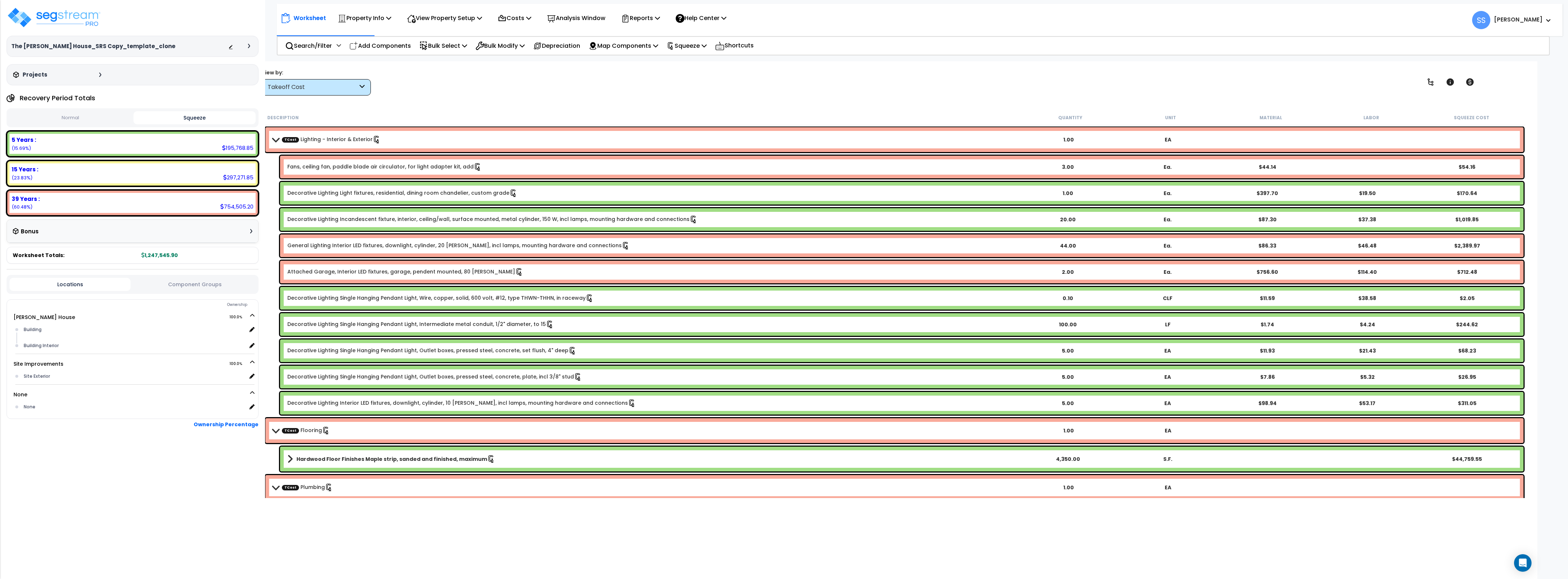
click at [673, 99] on div "Worksheet Property Info Property Setup Add Property Unit Template property Clon…" at bounding box center [895, 351] width 1286 height 579
click at [547, 85] on div "View by: Takeoff Cost Takeoff Cost" at bounding box center [895, 82] width 1272 height 27
click at [303, 91] on div "Takeoff Cost" at bounding box center [315, 86] width 109 height 16
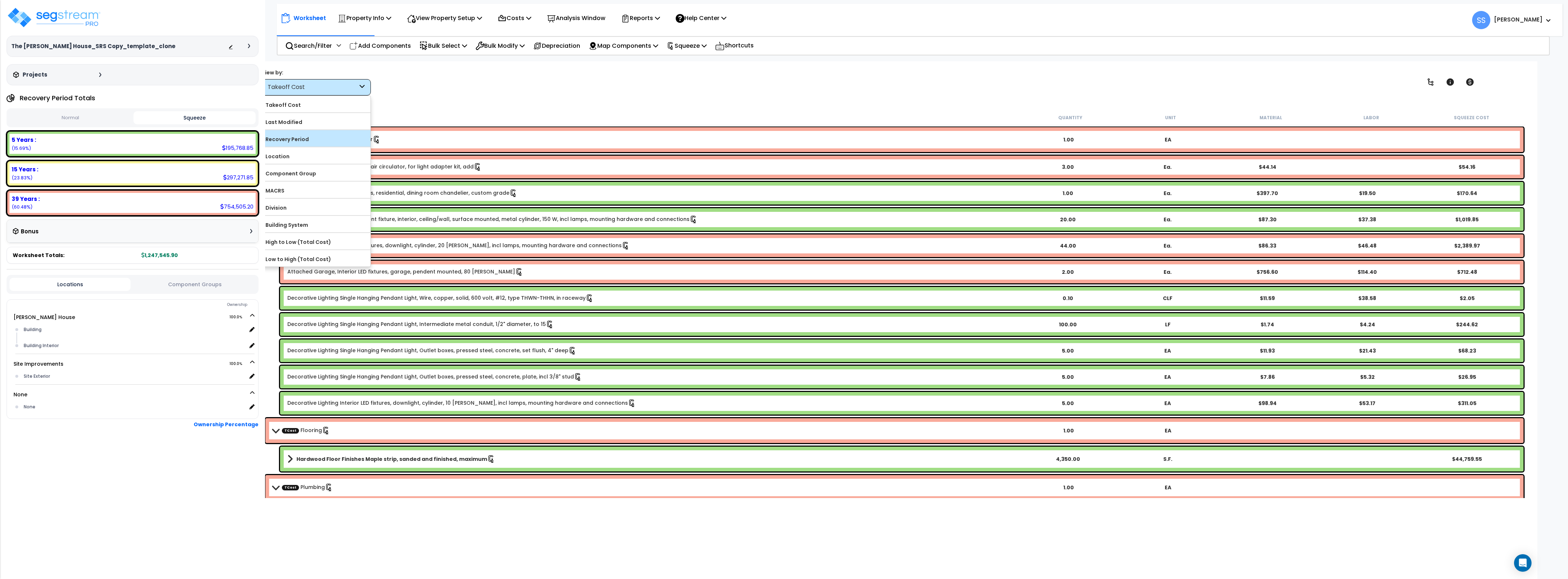
click at [303, 140] on label "Recovery Period" at bounding box center [316, 140] width 108 height 11
click at [0, 0] on input "Recovery Period" at bounding box center [0, 0] width 0 height 0
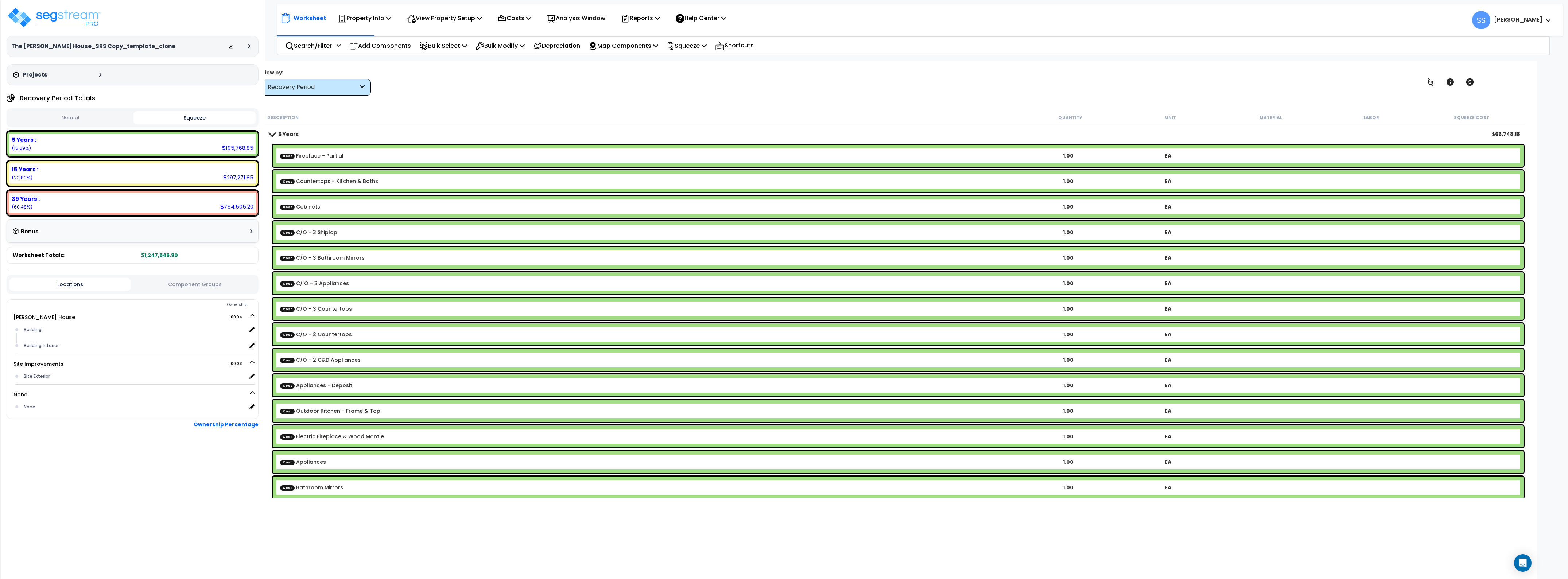
click at [364, 183] on link "Cost Countertops - Kitchen & Baths" at bounding box center [329, 181] width 98 height 8
click at [365, 179] on link "Cost Countertops - Kitchen & Baths" at bounding box center [329, 181] width 98 height 8
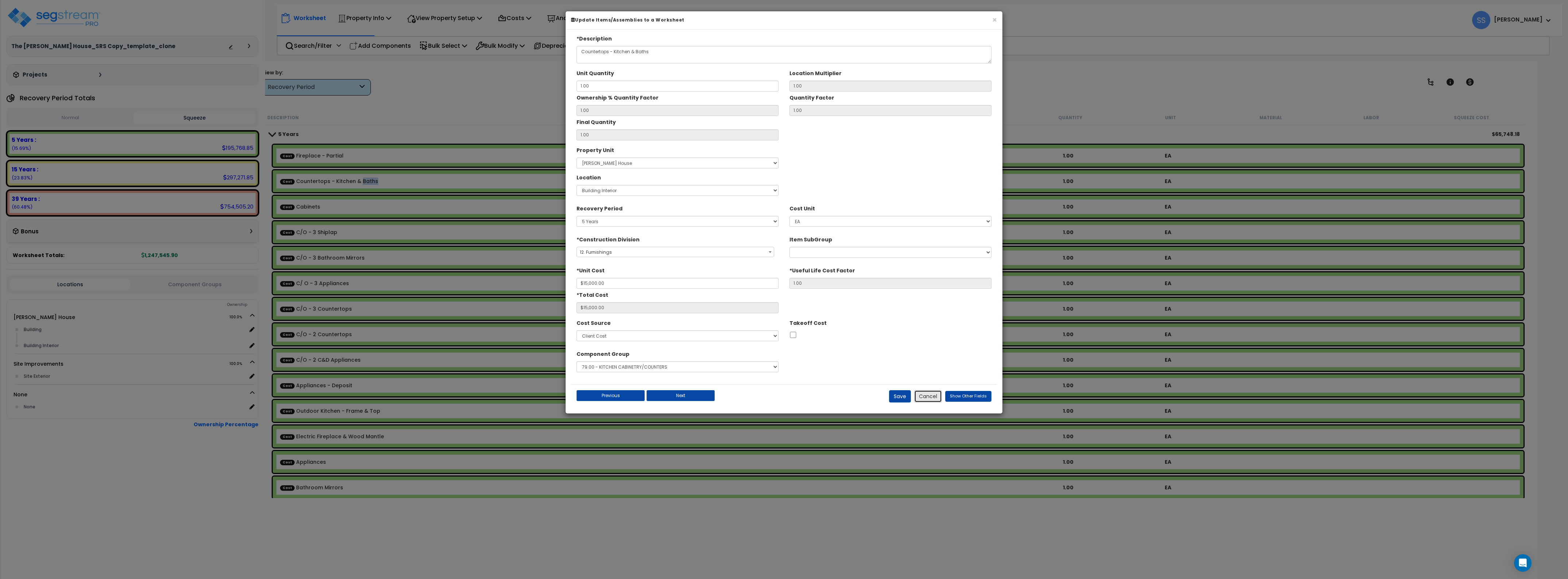
click at [923, 402] on button "Cancel" at bounding box center [928, 396] width 28 height 12
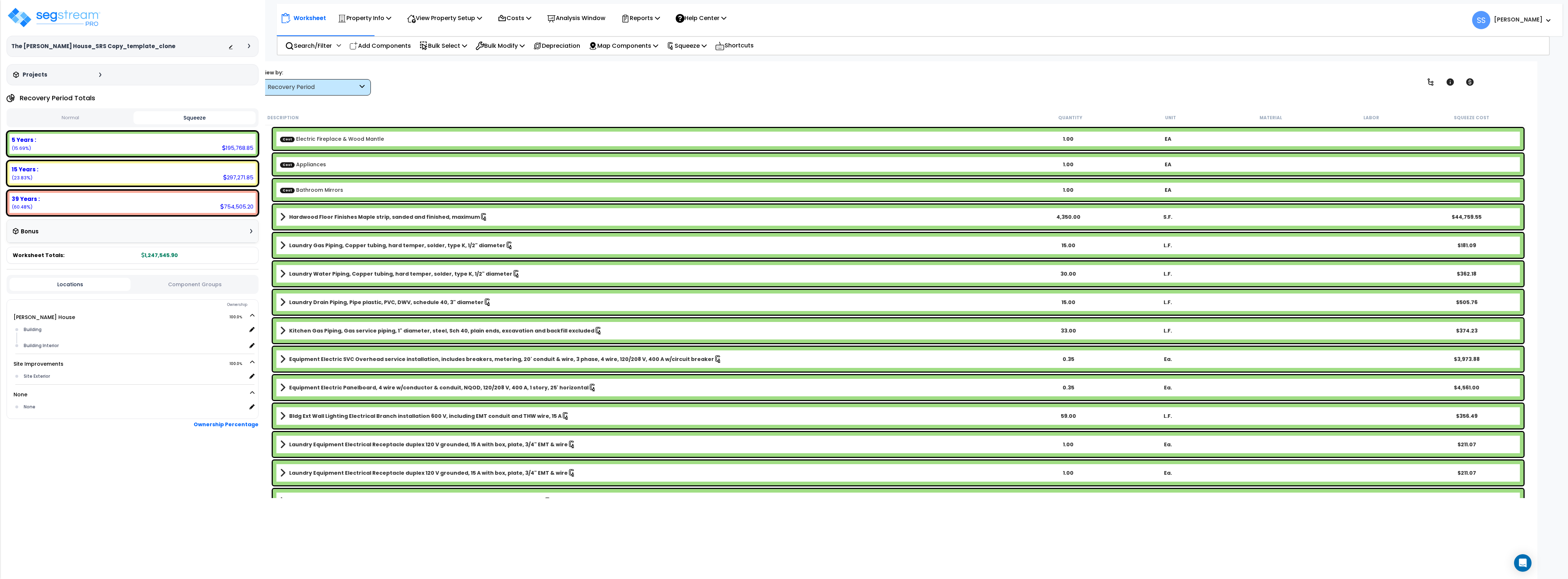
scroll to position [319, 0]
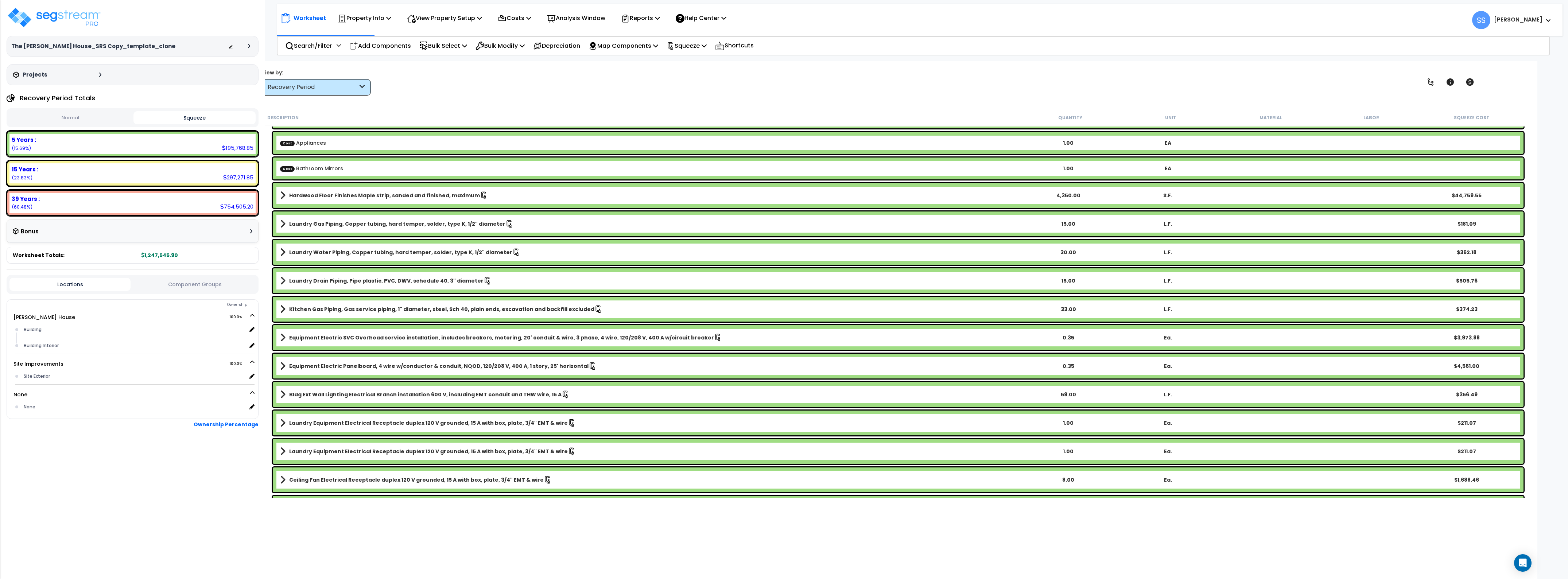
click at [281, 192] on span at bounding box center [283, 195] width 6 height 10
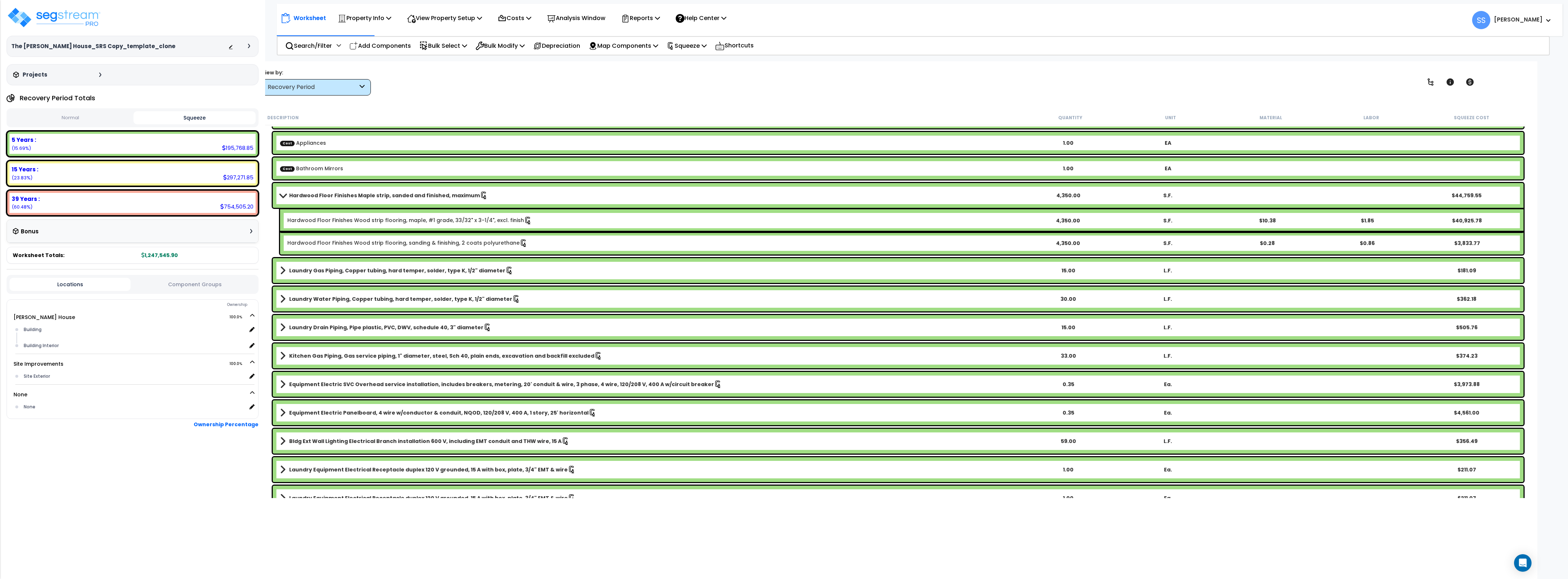
click at [281, 195] on span at bounding box center [283, 196] width 10 height 6
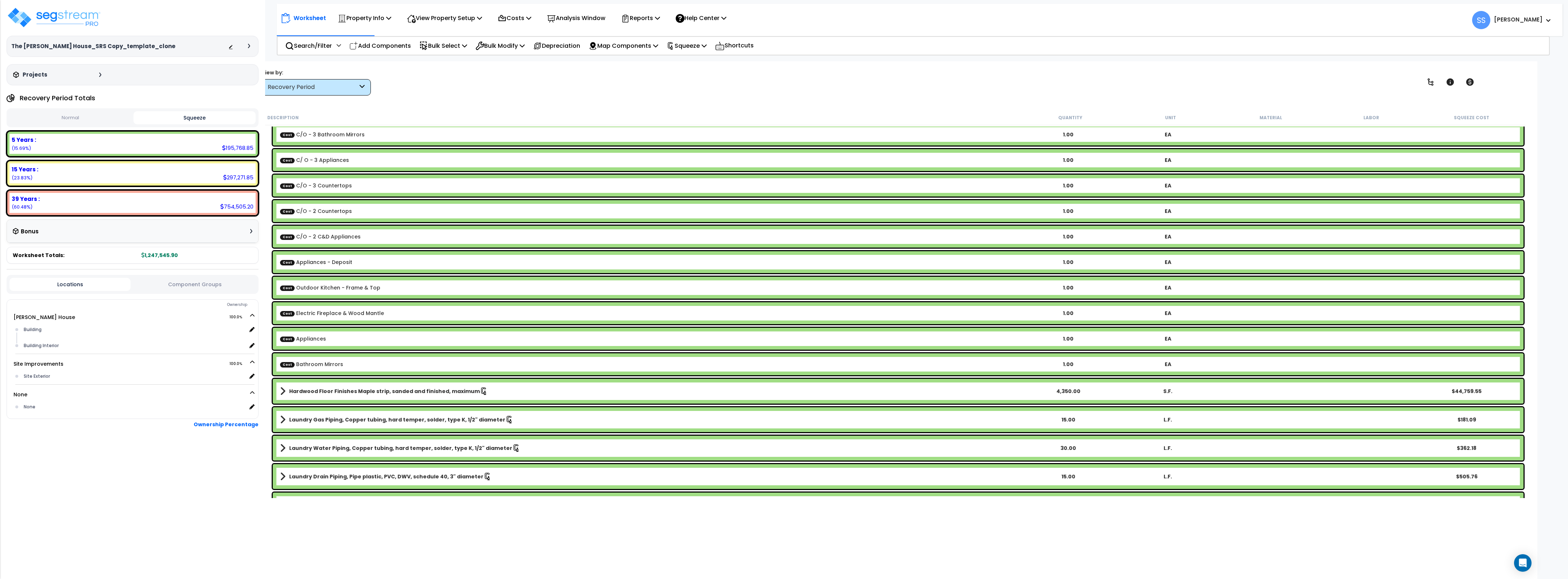
scroll to position [182, 0]
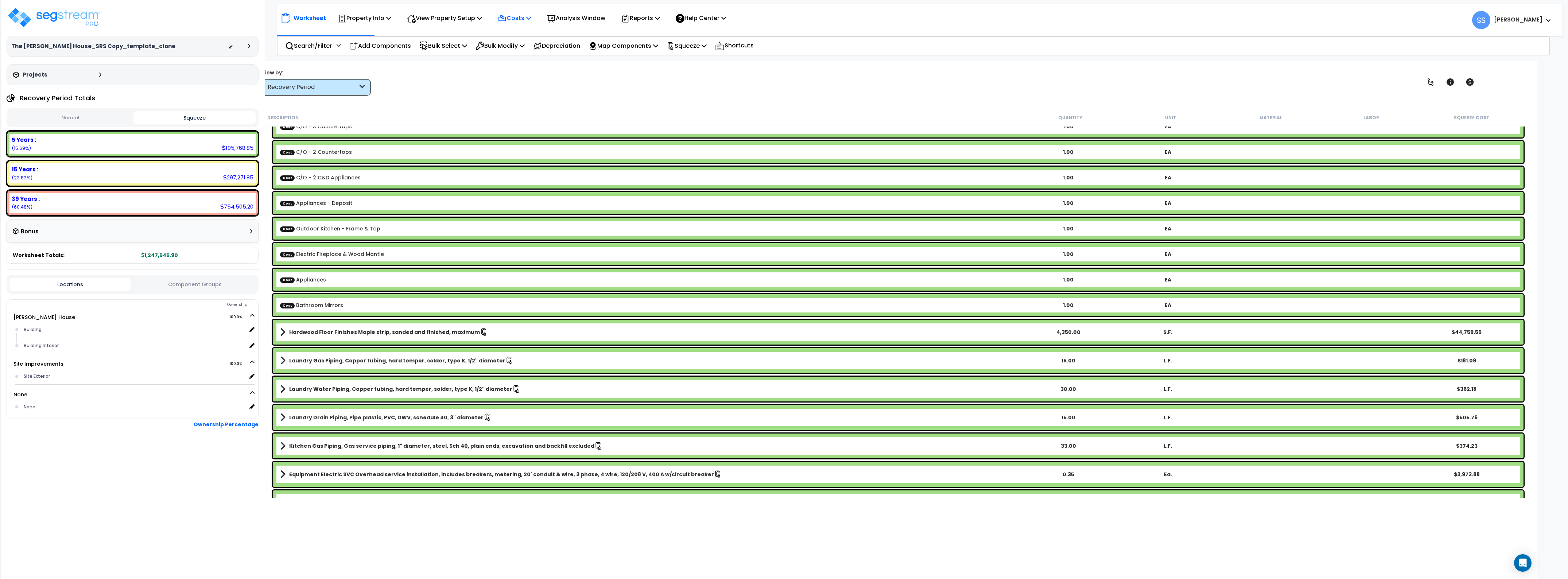
click at [531, 19] on icon at bounding box center [528, 18] width 5 height 6
click at [576, 4] on div "Worksheet Property Info Property Setup Add Property Unit Template property Clon…" at bounding box center [919, 16] width 1286 height 26
click at [391, 22] on p "View Property Setup" at bounding box center [365, 18] width 53 height 9
click at [445, 53] on link "View Questionnaire" at bounding box center [440, 49] width 72 height 14
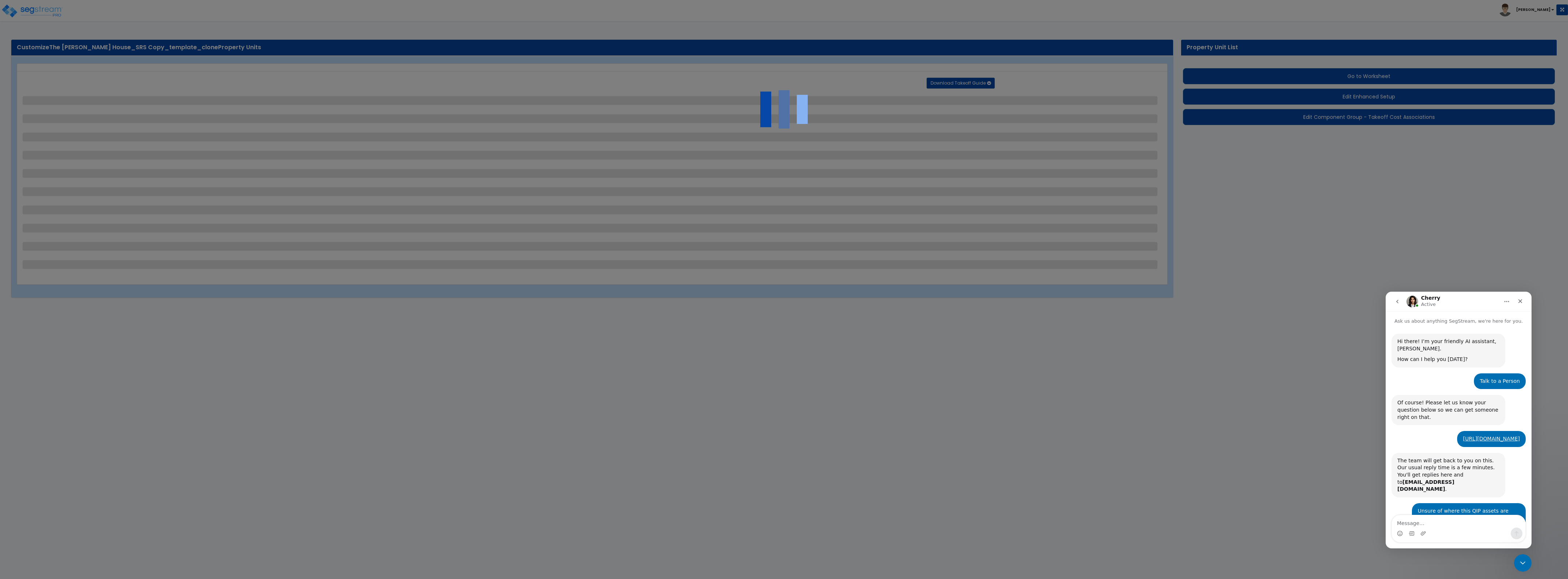
scroll to position [192, 0]
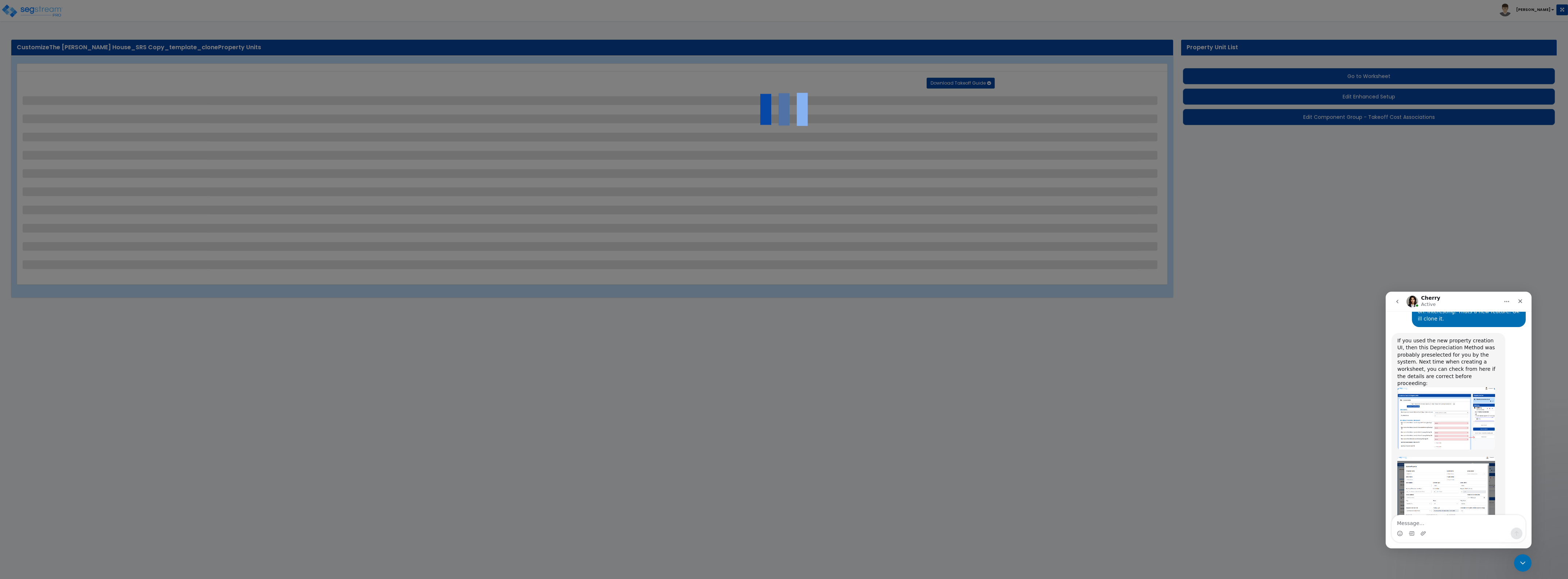
select select "2"
select select "1"
select select "2"
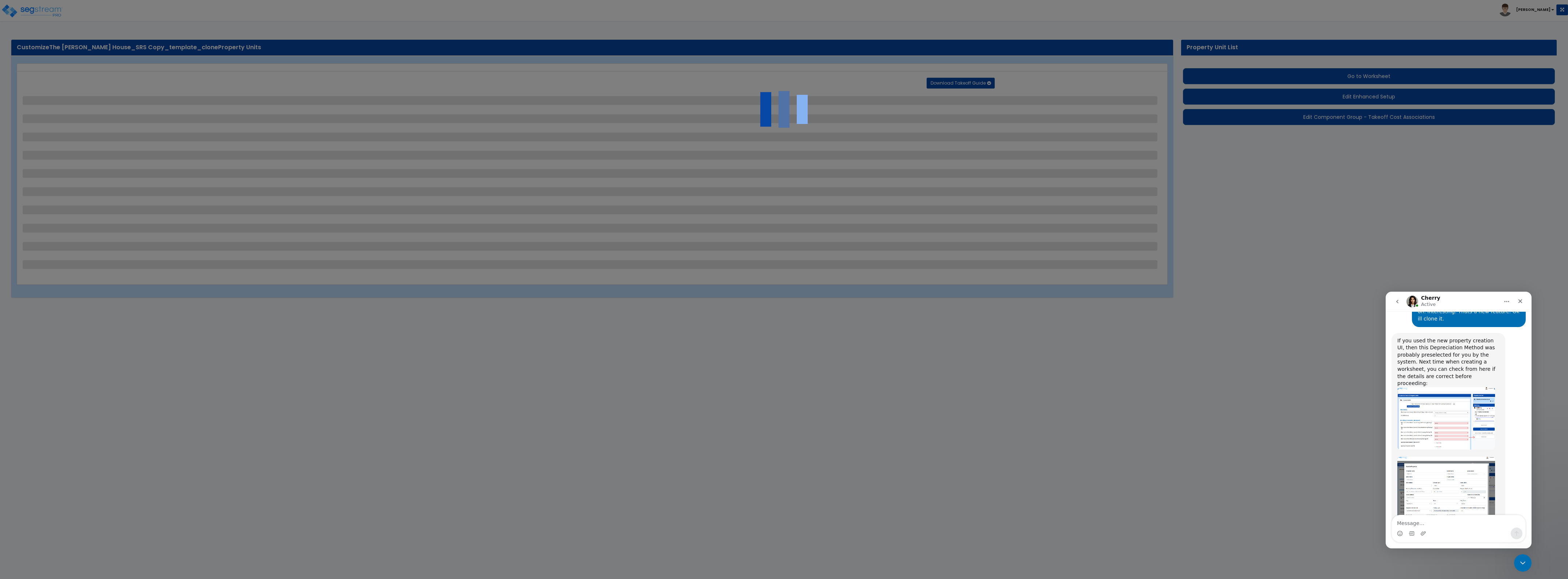
select select "1"
select select "3"
select select "1"
select select "5"
select select "1"
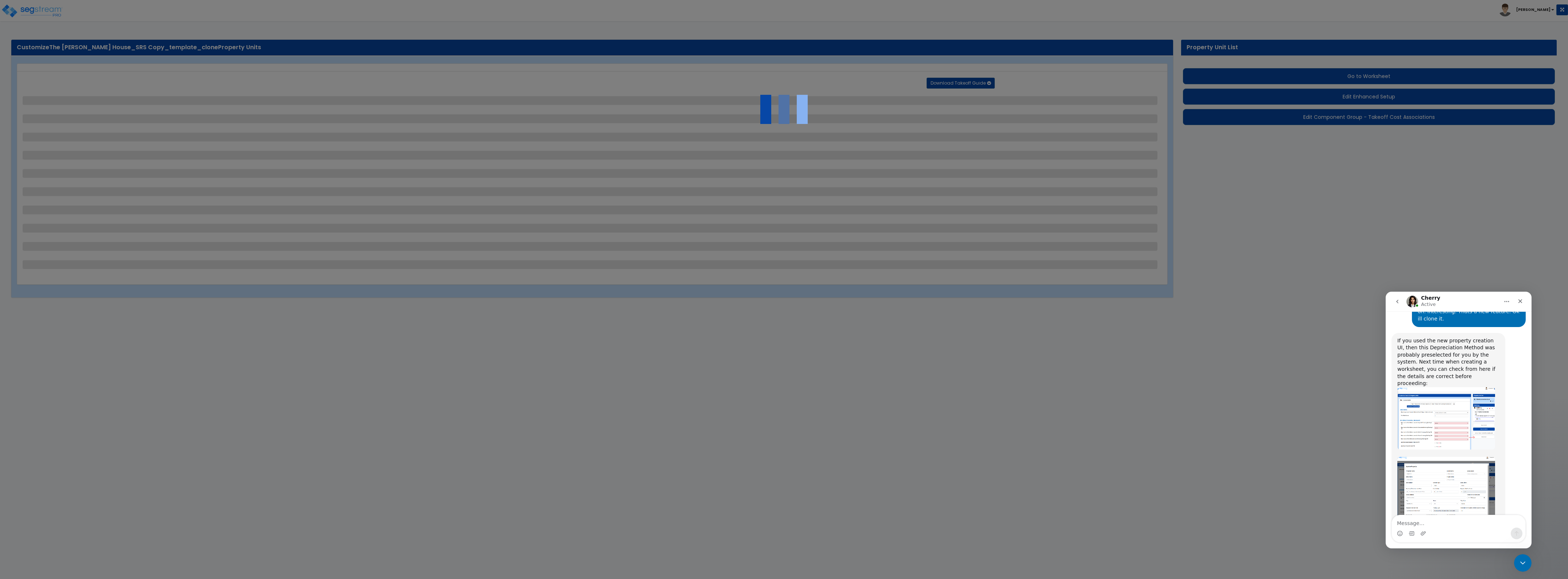
select select "1"
select select "2"
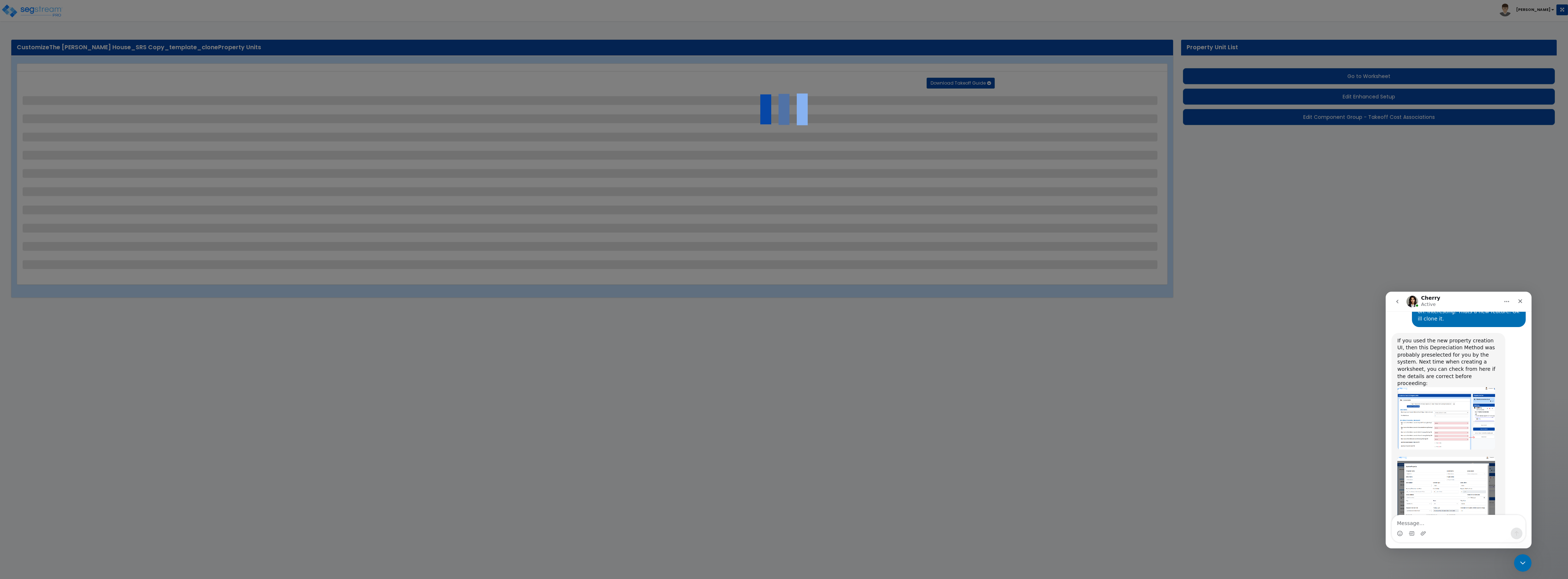
select select "3"
select select "1"
select select "3"
select select "1"
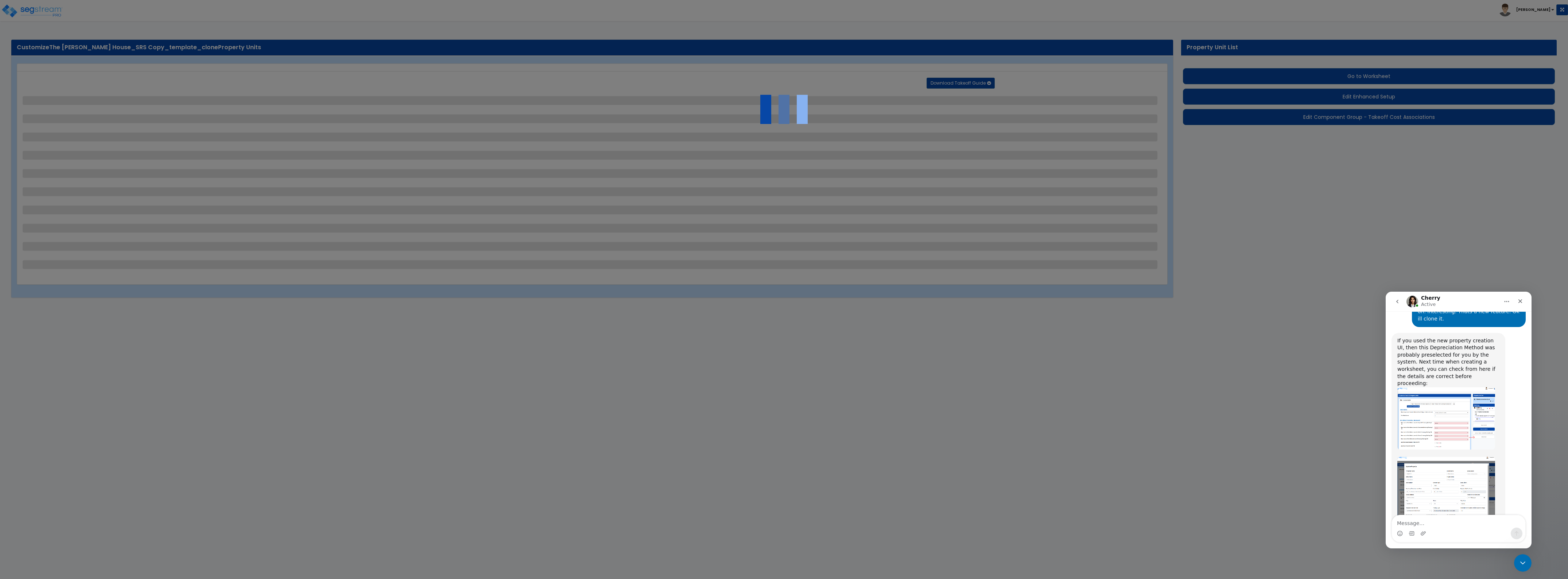
select select "1"
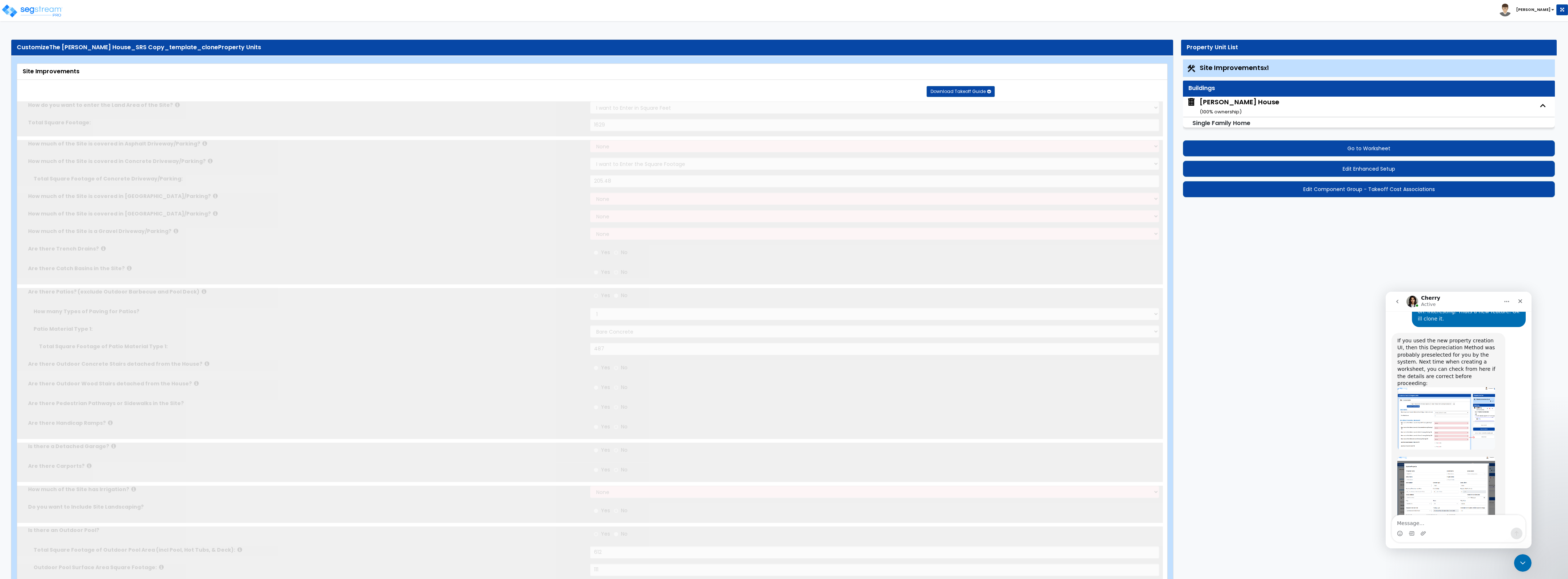
scroll to position [418, 0]
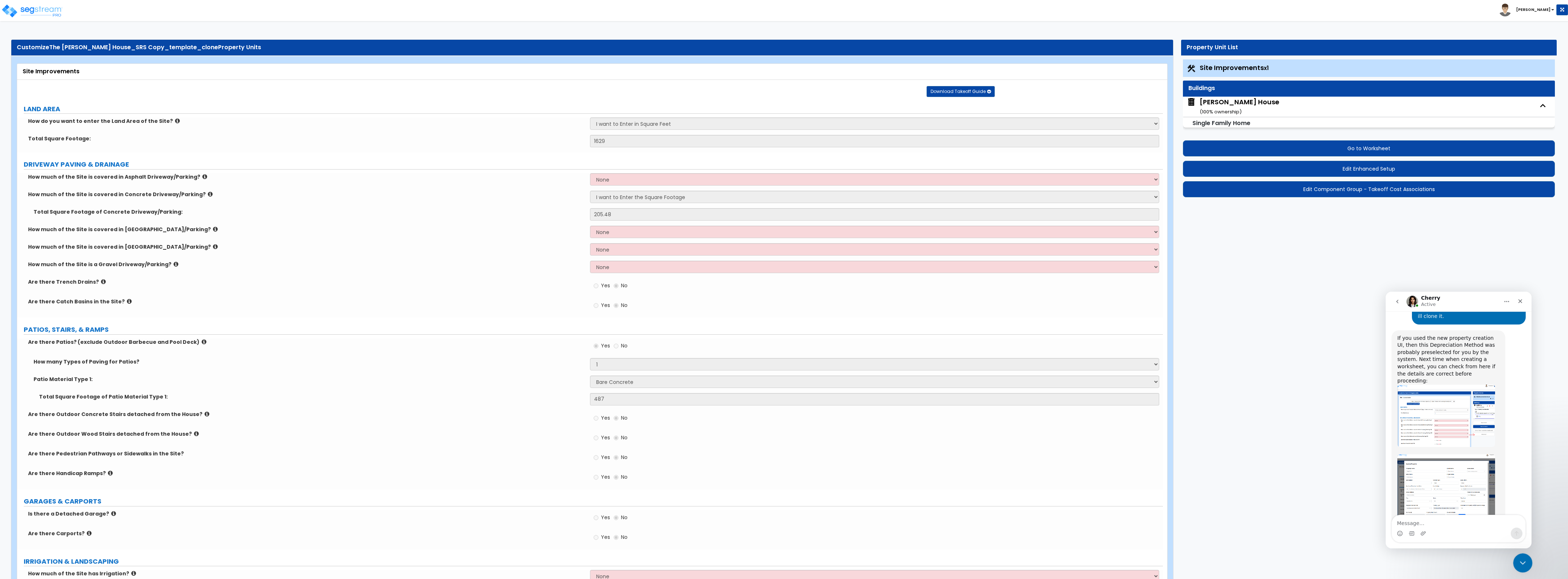
click at [1524, 562] on icon "Close Intercom Messenger" at bounding box center [1521, 561] width 9 height 9
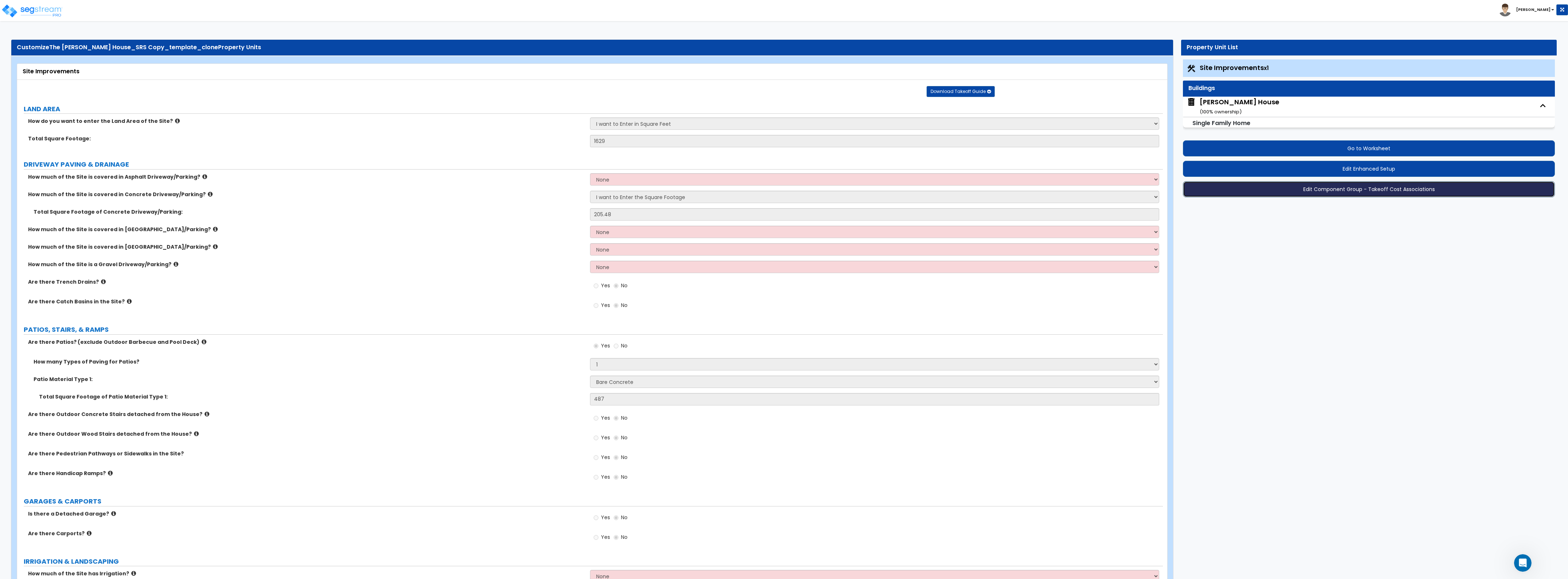
click at [1257, 193] on button "Edit Component Group - Takeoff Cost Associations" at bounding box center [1370, 189] width 372 height 16
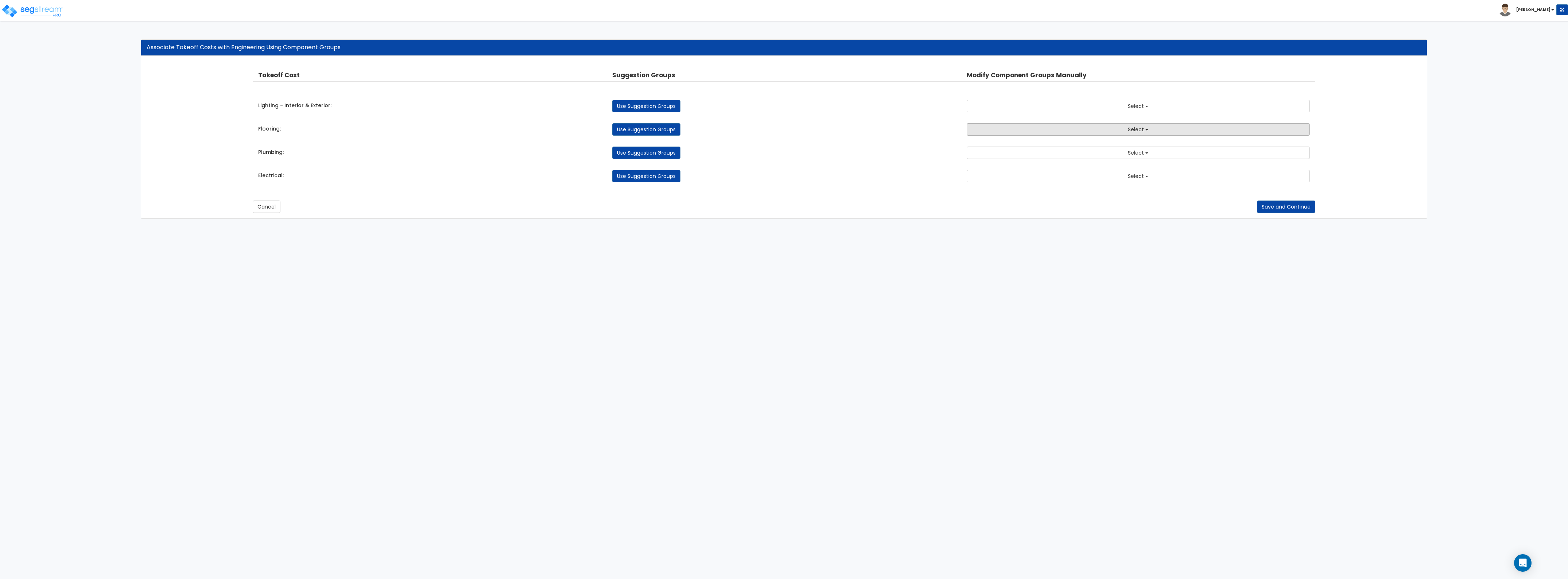
click at [1110, 134] on button "Select" at bounding box center [1138, 129] width 343 height 12
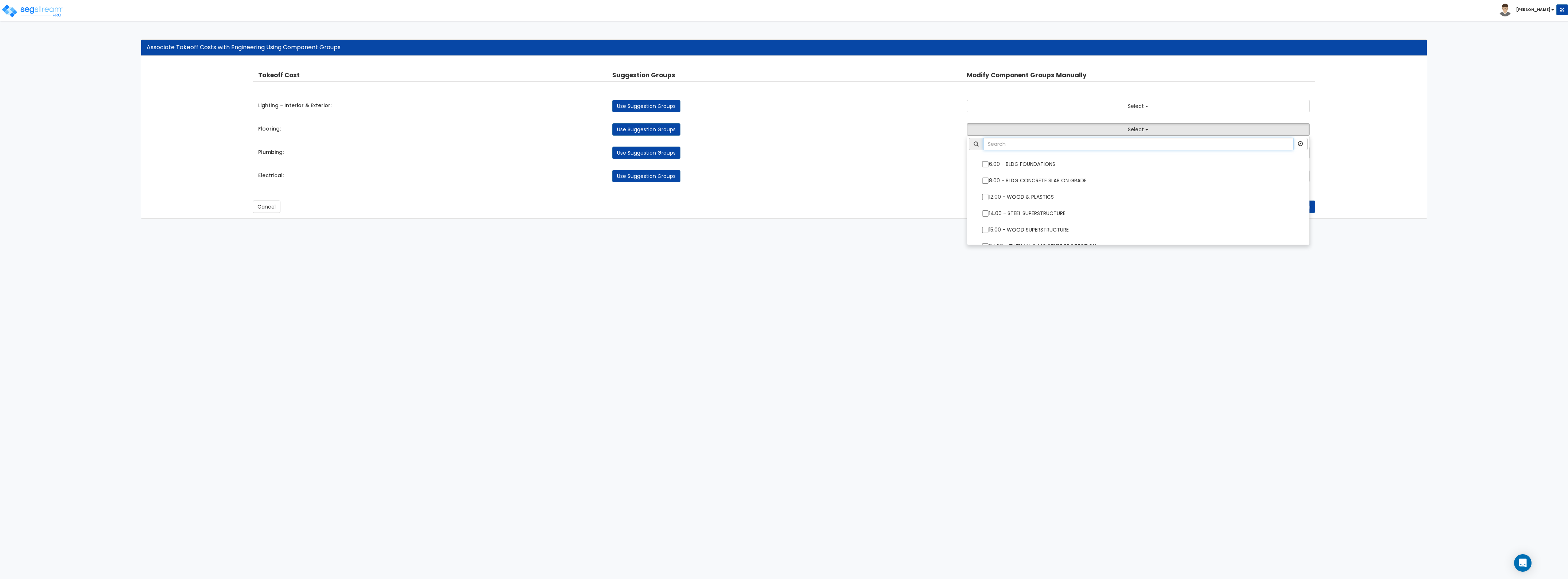
click at [1032, 148] on input "text" at bounding box center [1138, 143] width 311 height 12
type input "mold"
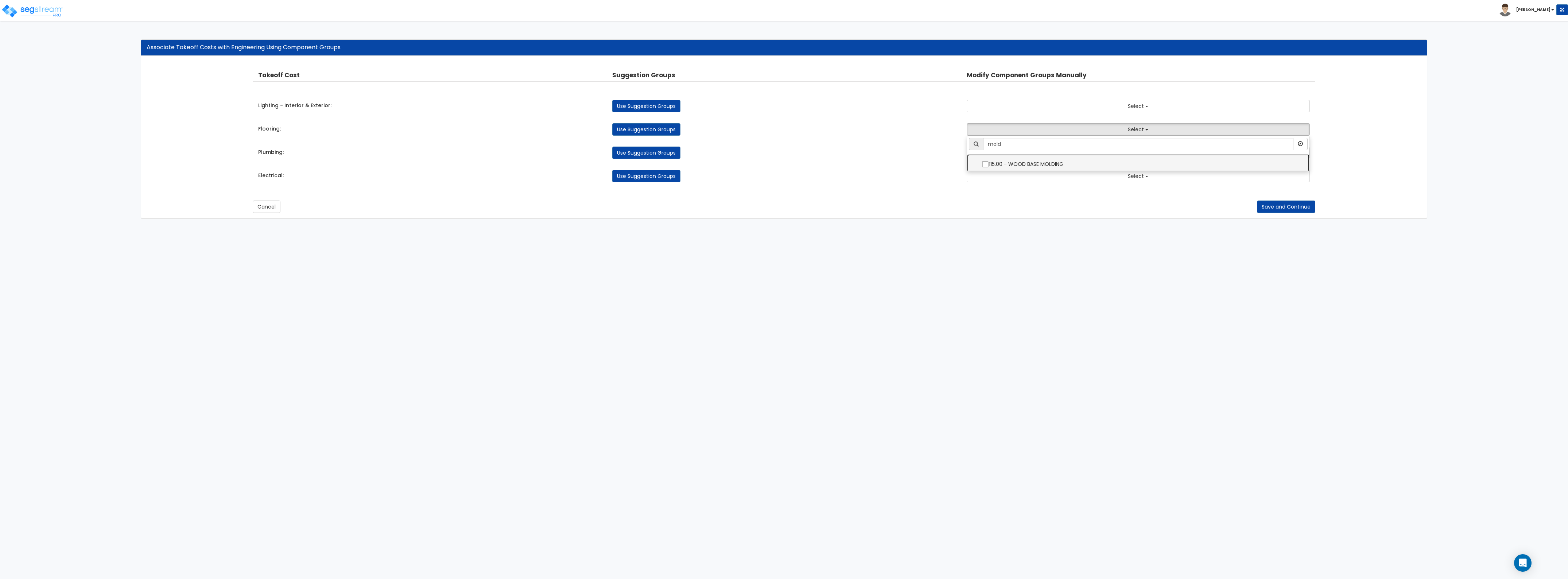
click at [1024, 159] on label "115.00 - WOOD BASE MOLDING" at bounding box center [1138, 163] width 328 height 17
click at [989, 161] on input "115.00 - WOOD BASE MOLDING" at bounding box center [986, 164] width 8 height 7
checkbox input "true"
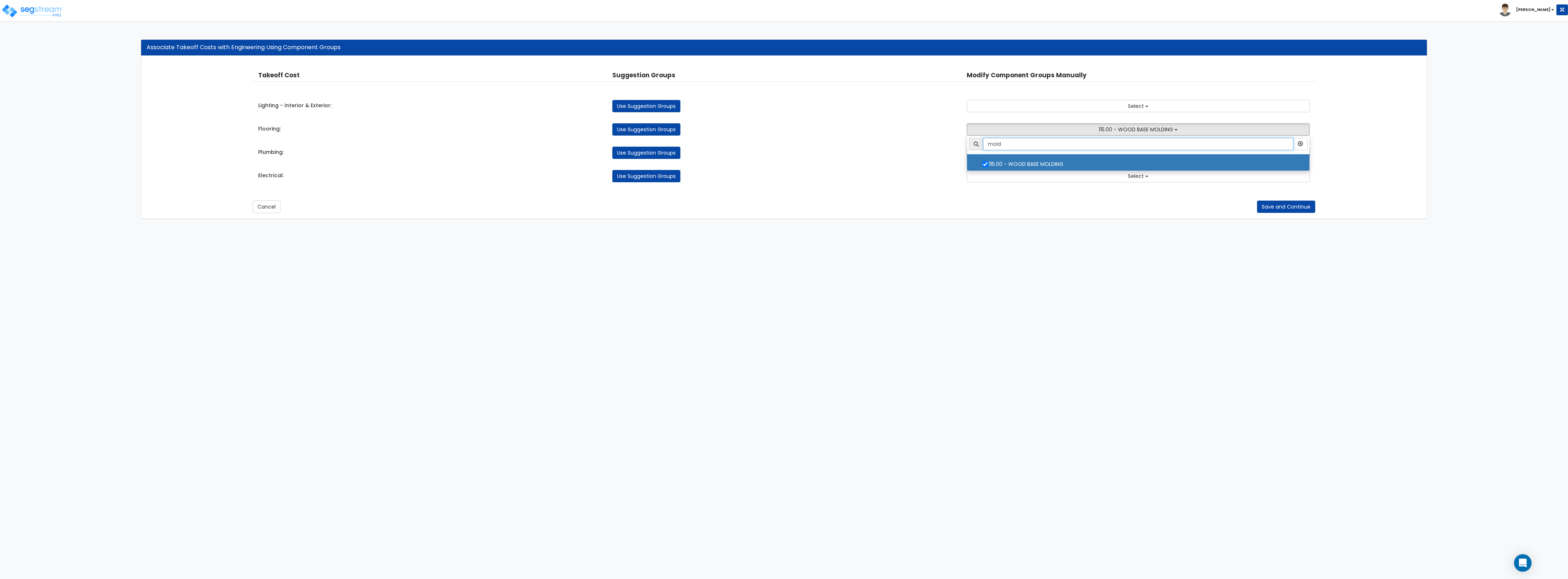
drag, startPoint x: 1066, startPoint y: 147, endPoint x: 970, endPoint y: 139, distance: 96.3
click at [970, 139] on div "mold" at bounding box center [1138, 143] width 339 height 12
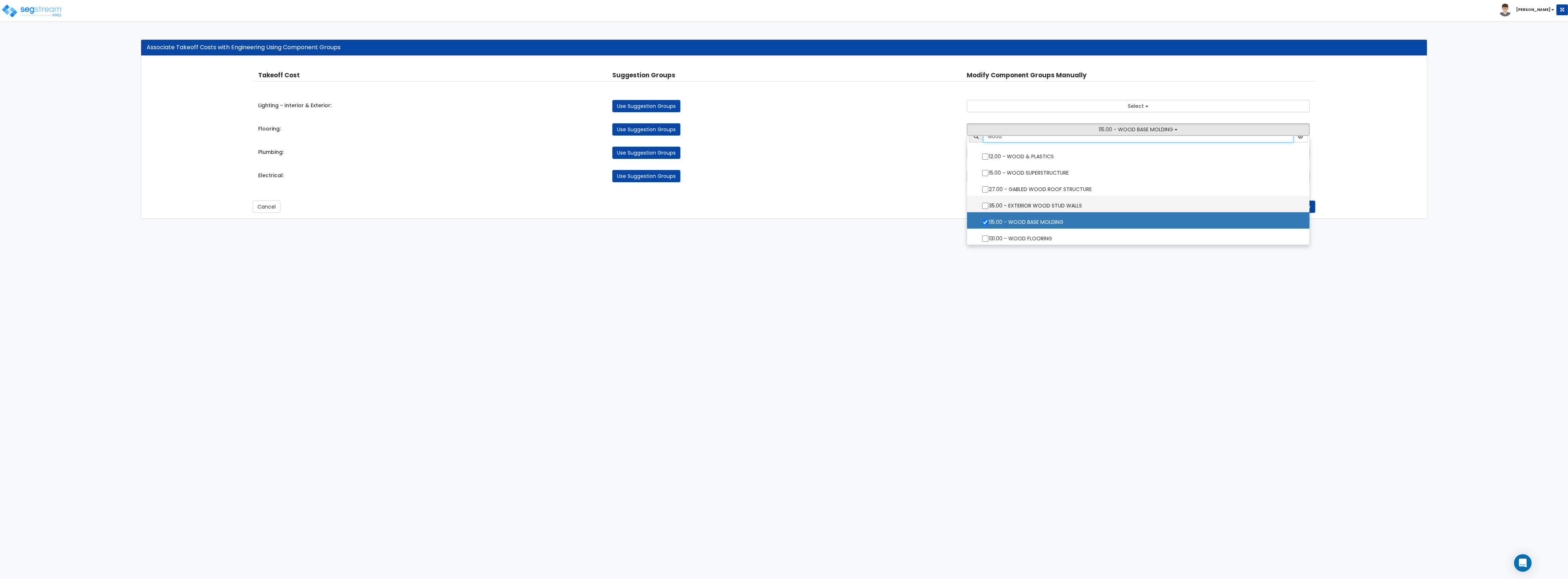
scroll to position [9, 0]
type input "wood"
click at [1041, 240] on label "131.00 - WOOD FLOORING" at bounding box center [1138, 235] width 328 height 17
click at [989, 239] on input "131.00 - WOOD FLOORING" at bounding box center [986, 236] width 8 height 7
checkbox input "true"
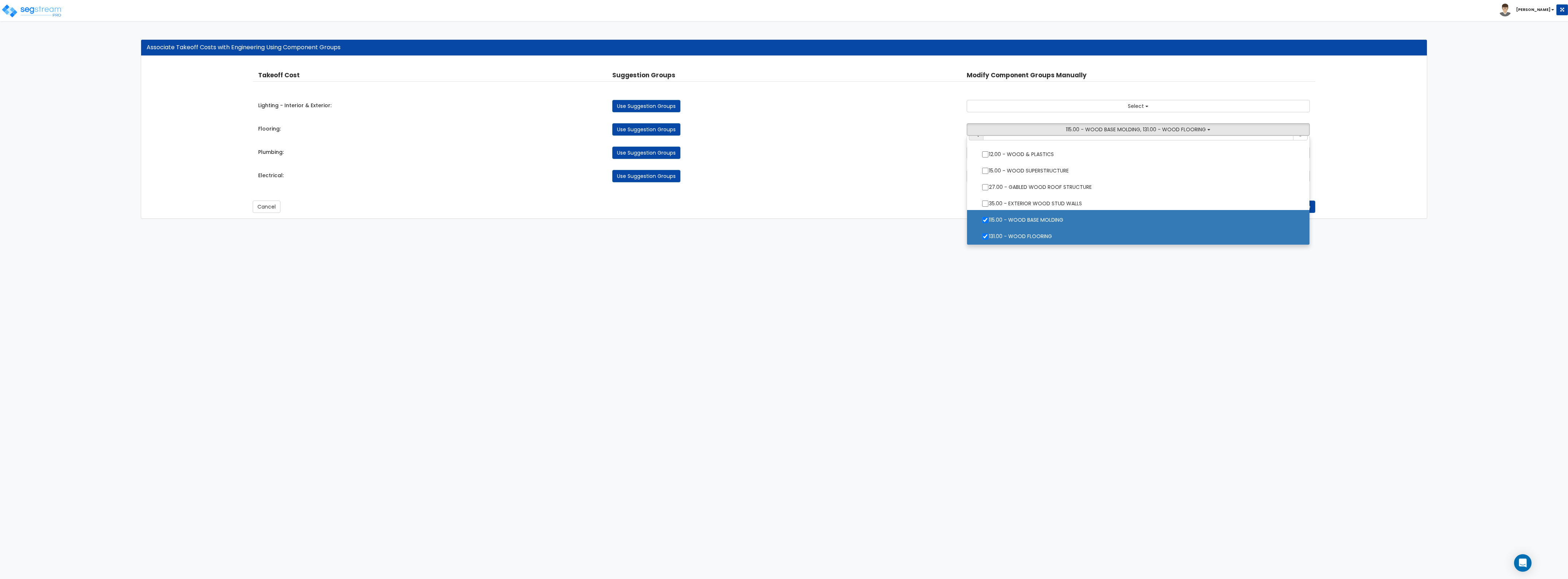
click at [883, 171] on div "Use Suggestion Groups" at bounding box center [784, 176] width 354 height 12
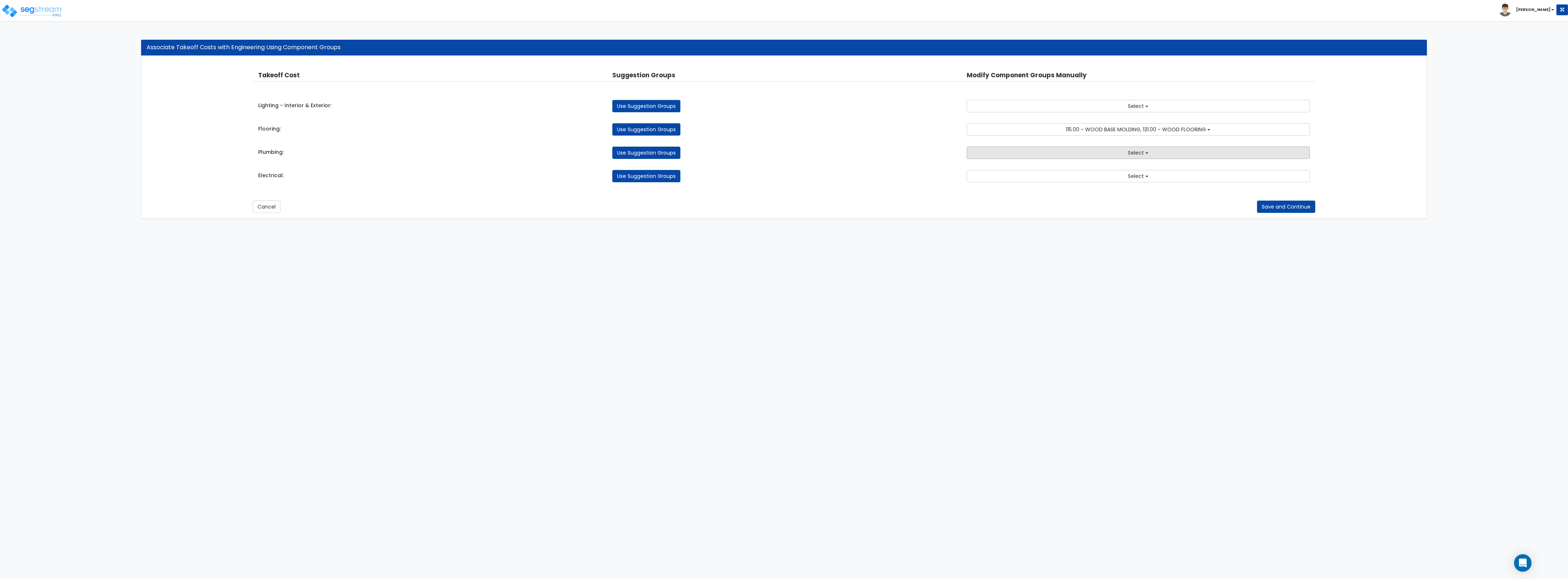
click at [1030, 159] on button "Select" at bounding box center [1138, 152] width 343 height 12
click at [621, 156] on link "Use Suggestion Groups" at bounding box center [647, 152] width 68 height 12
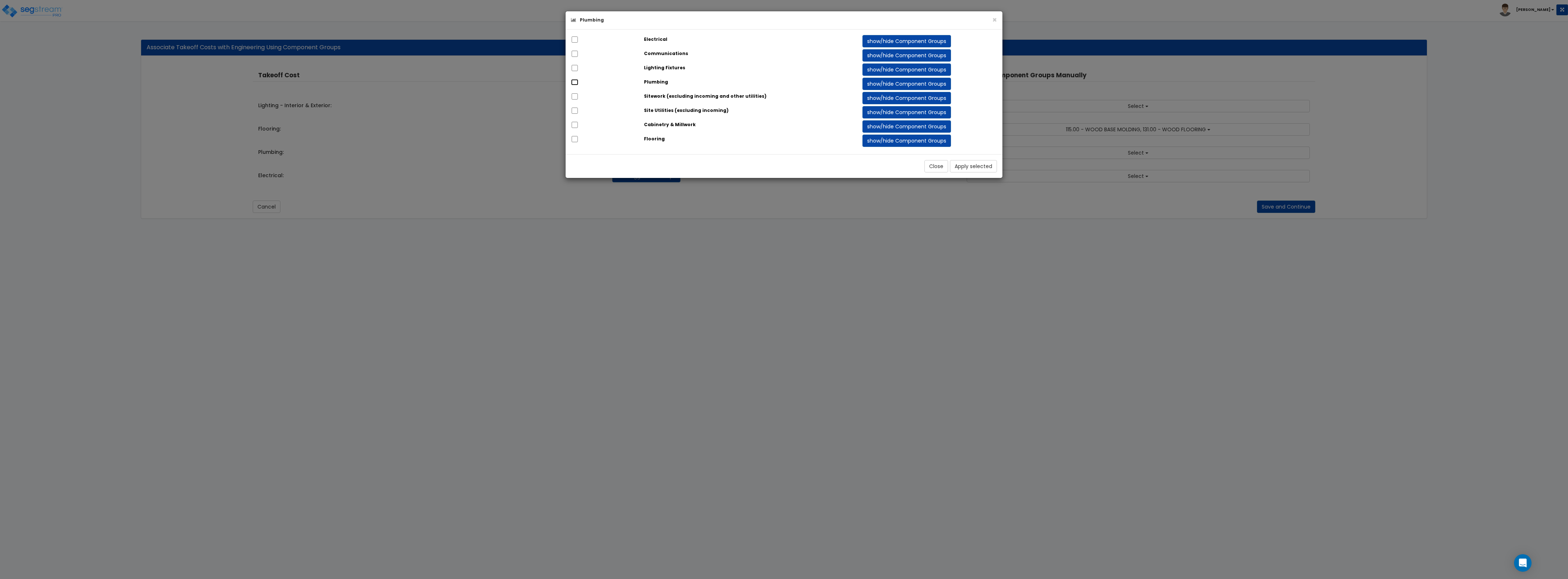
click at [573, 83] on input "checkbox" at bounding box center [575, 82] width 8 height 7
click at [973, 169] on button "Apply selected" at bounding box center [973, 166] width 47 height 12
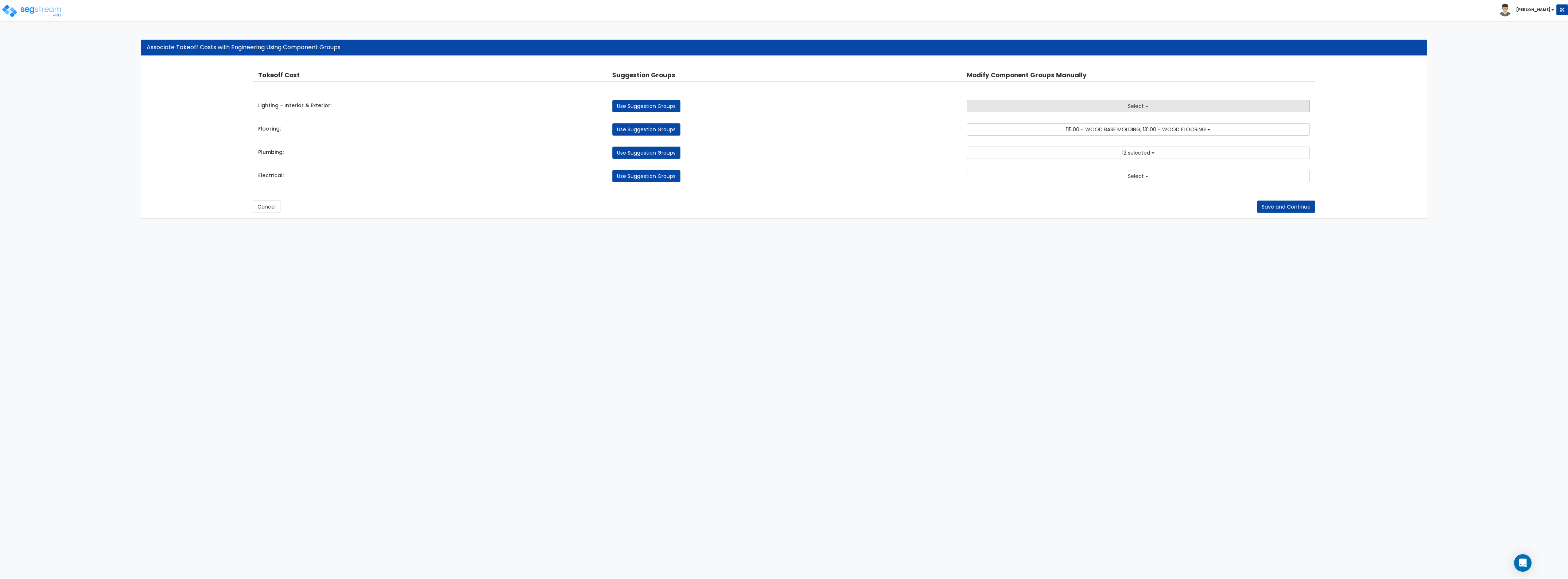
click at [1012, 107] on button "Select" at bounding box center [1138, 105] width 343 height 12
drag, startPoint x: 897, startPoint y: 103, endPoint x: 892, endPoint y: 103, distance: 5.0
click at [896, 103] on div "Use Suggestion Groups" at bounding box center [784, 105] width 354 height 12
click at [664, 103] on link "Use Suggestion Groups" at bounding box center [647, 105] width 68 height 12
checkbox input "false"
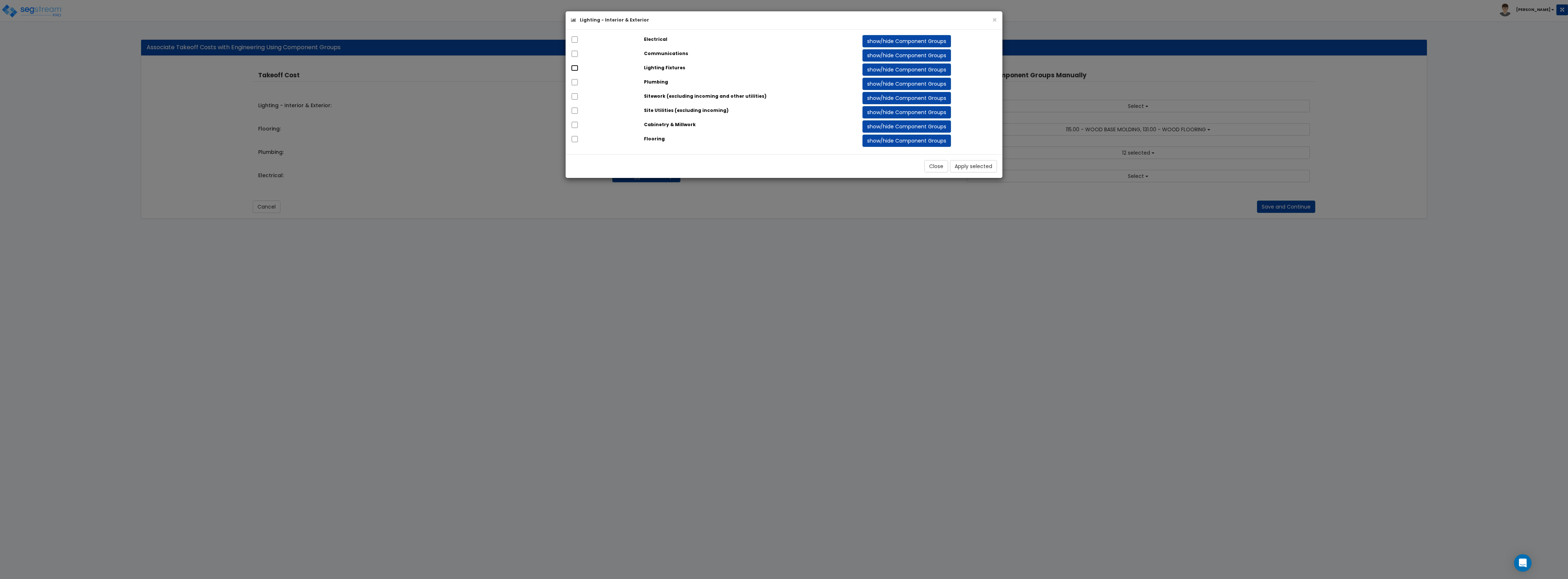
click at [575, 68] on input "checkbox" at bounding box center [575, 67] width 8 height 7
click at [966, 168] on button "Apply selected" at bounding box center [973, 166] width 47 height 12
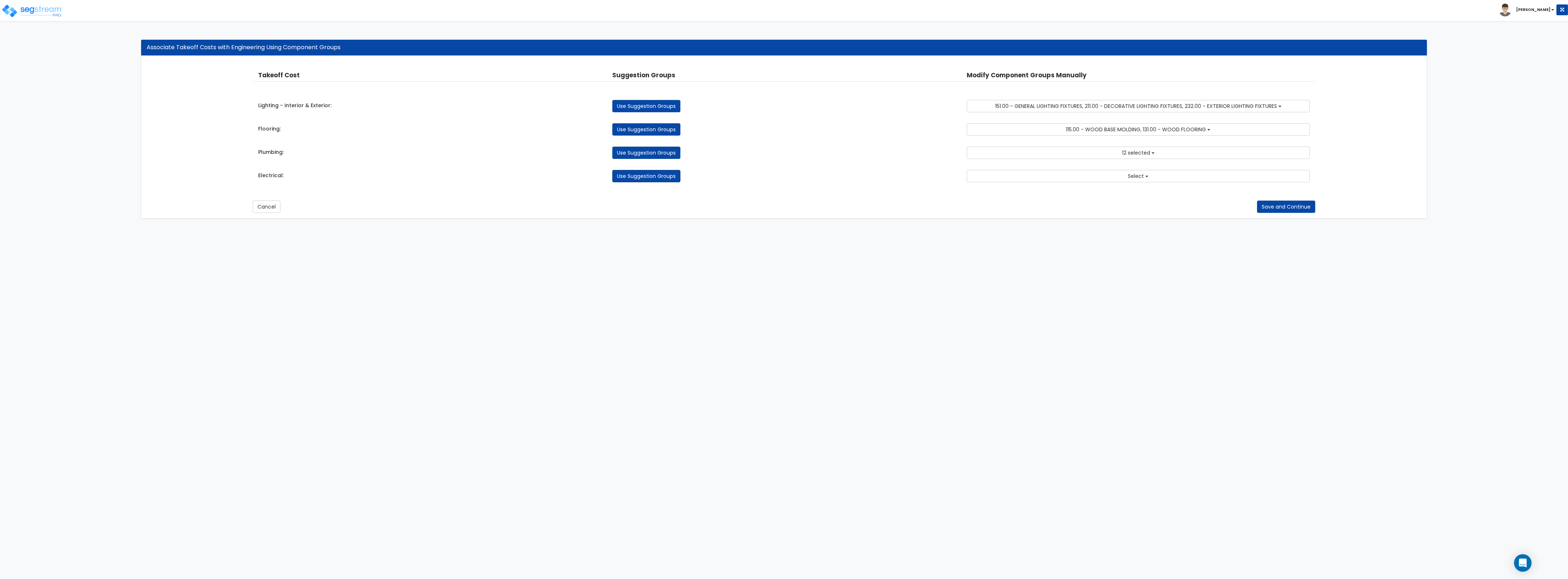
click at [656, 176] on link "Use Suggestion Groups" at bounding box center [647, 176] width 68 height 12
checkbox input "false"
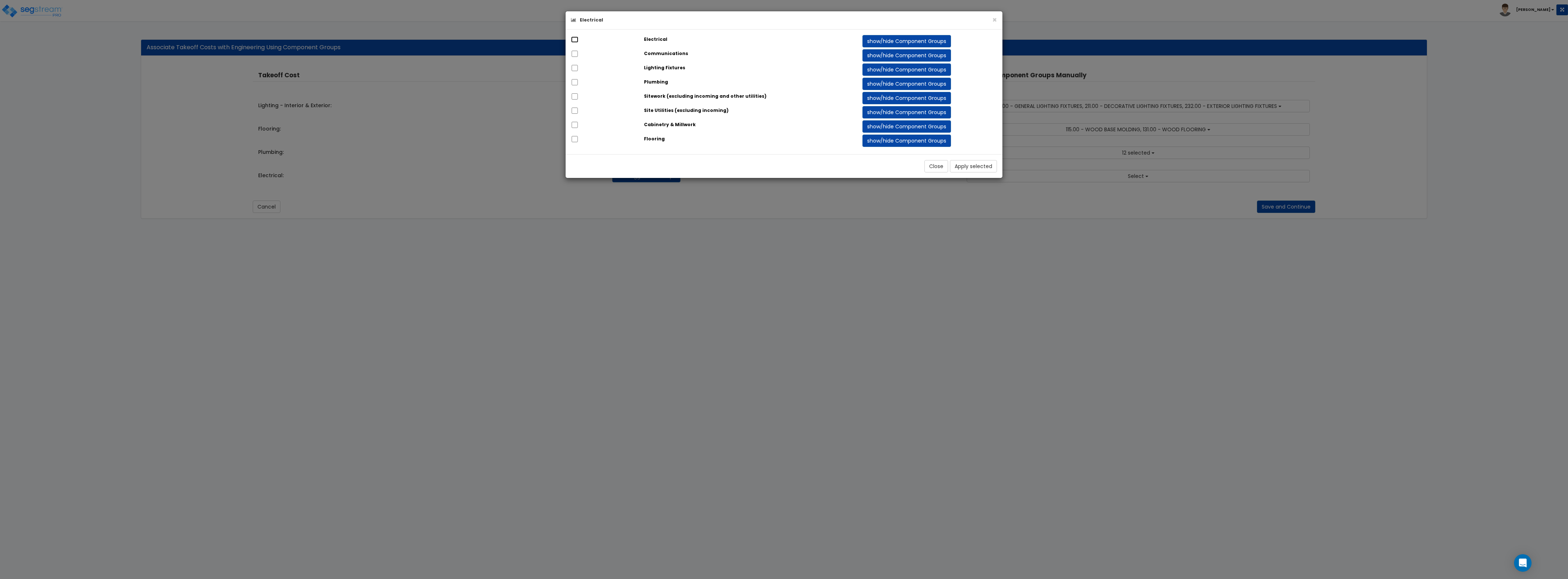
click at [576, 39] on input "checkbox" at bounding box center [575, 39] width 8 height 7
checkbox input "true"
click at [960, 165] on button "Apply selected" at bounding box center [973, 166] width 47 height 12
checkbox input "true"
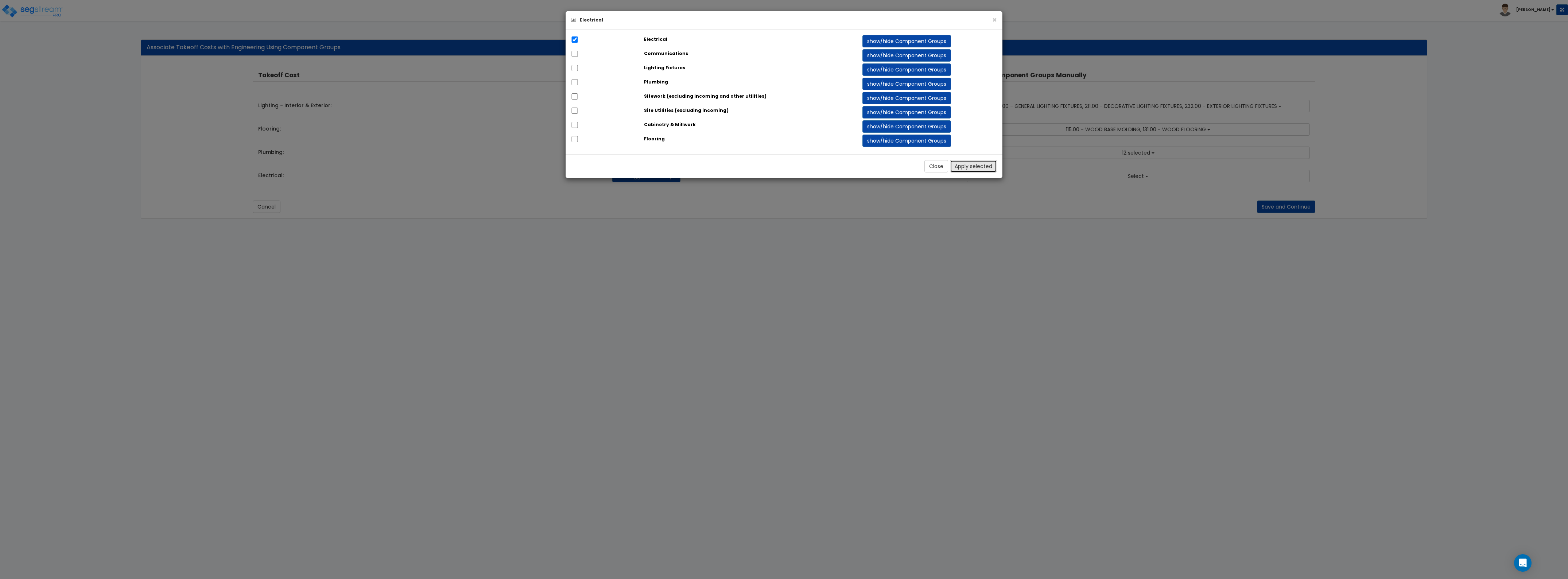
checkbox input "true"
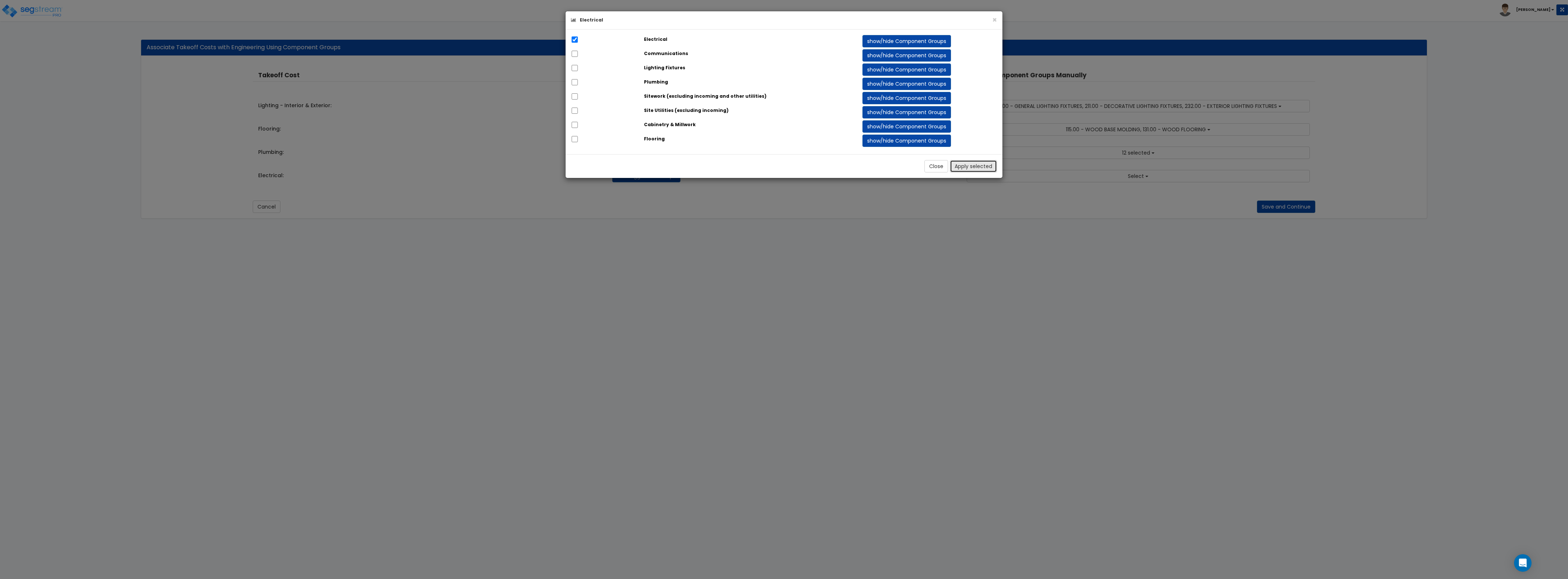
checkbox input "true"
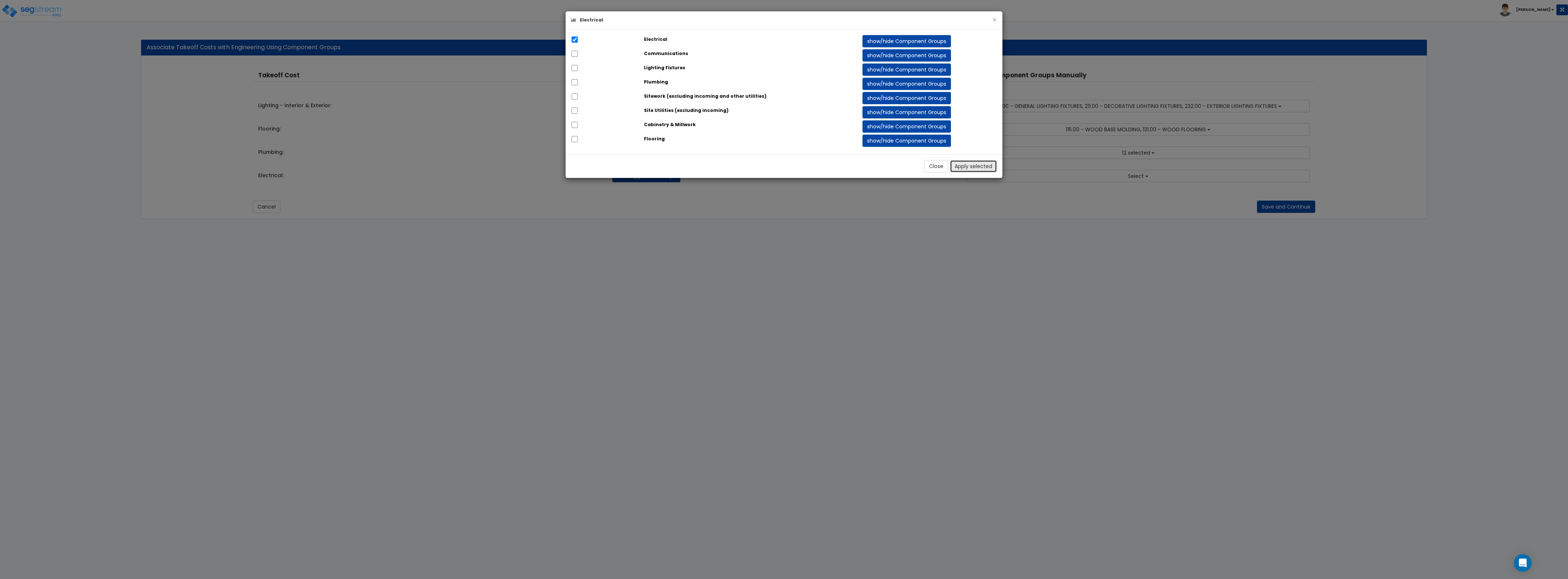
checkbox input "true"
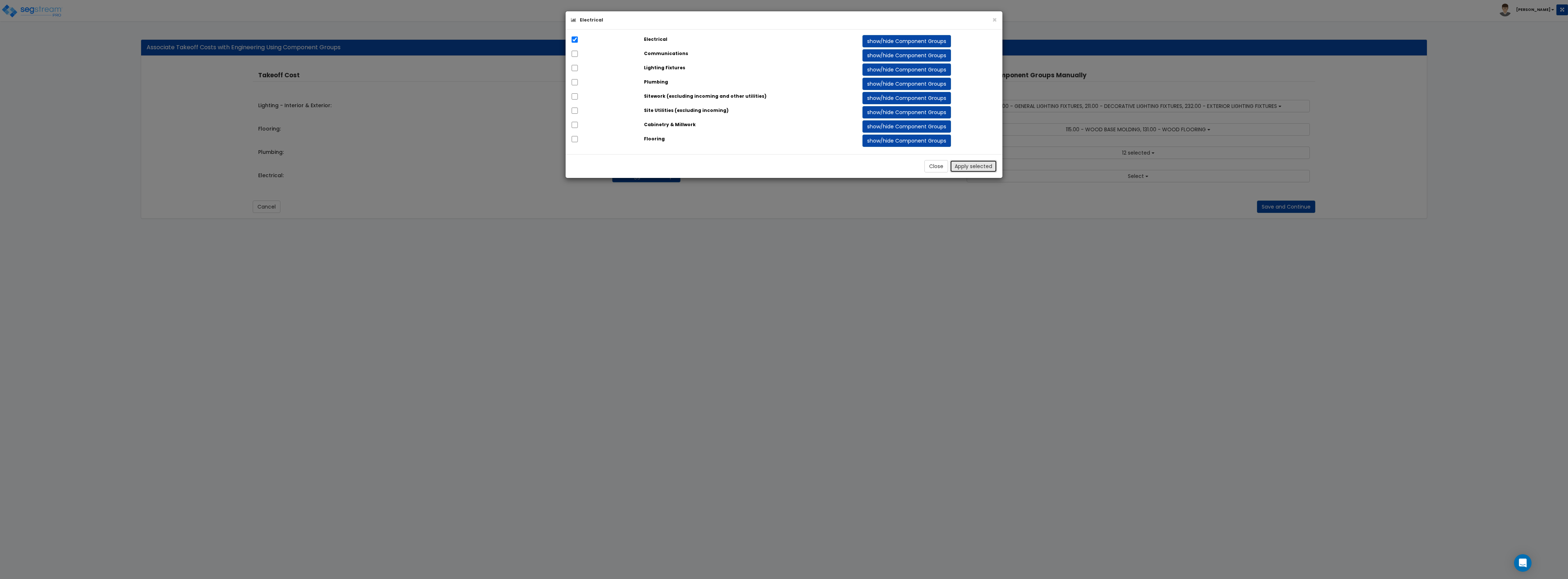
checkbox input "true"
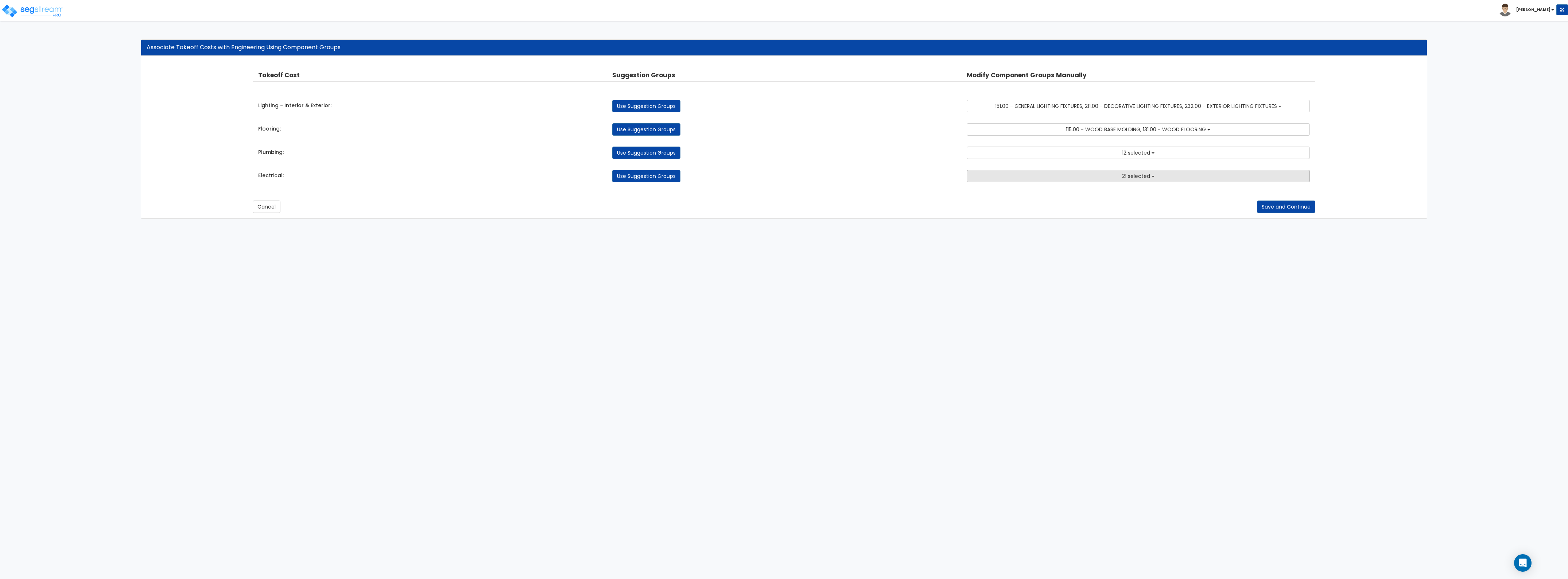
click at [1023, 176] on button "21 selected" at bounding box center [1138, 176] width 343 height 12
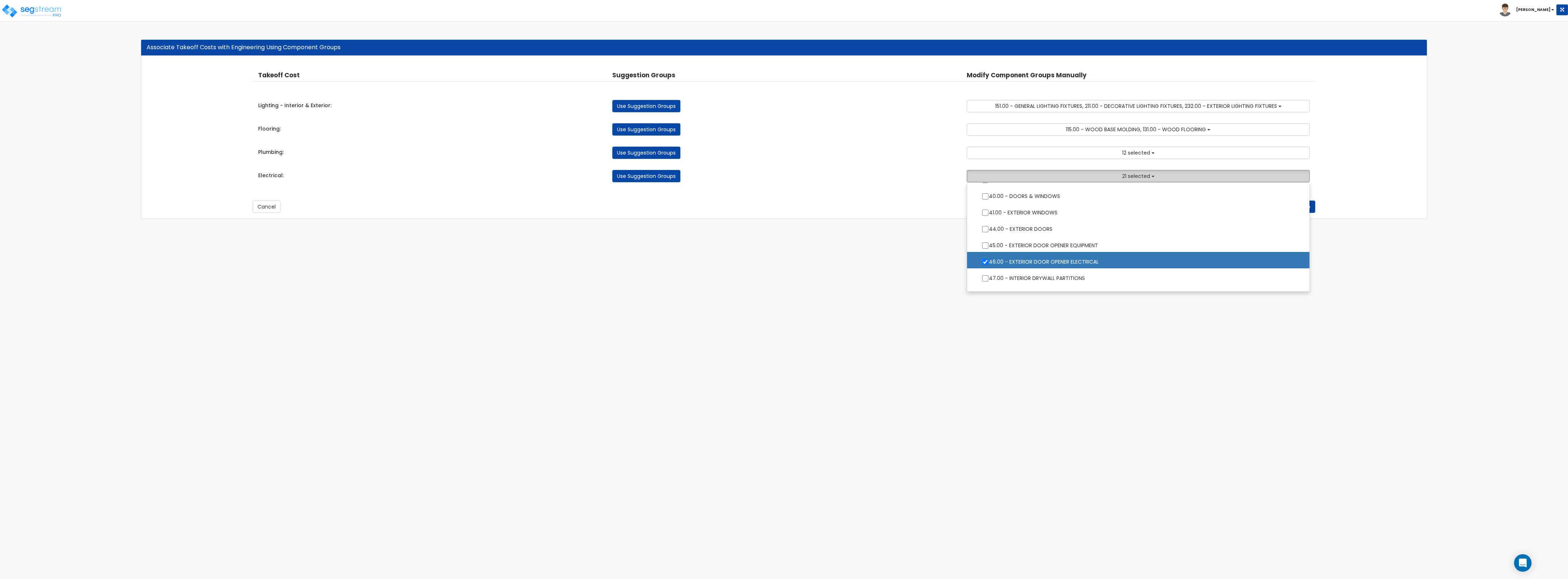
scroll to position [273, 0]
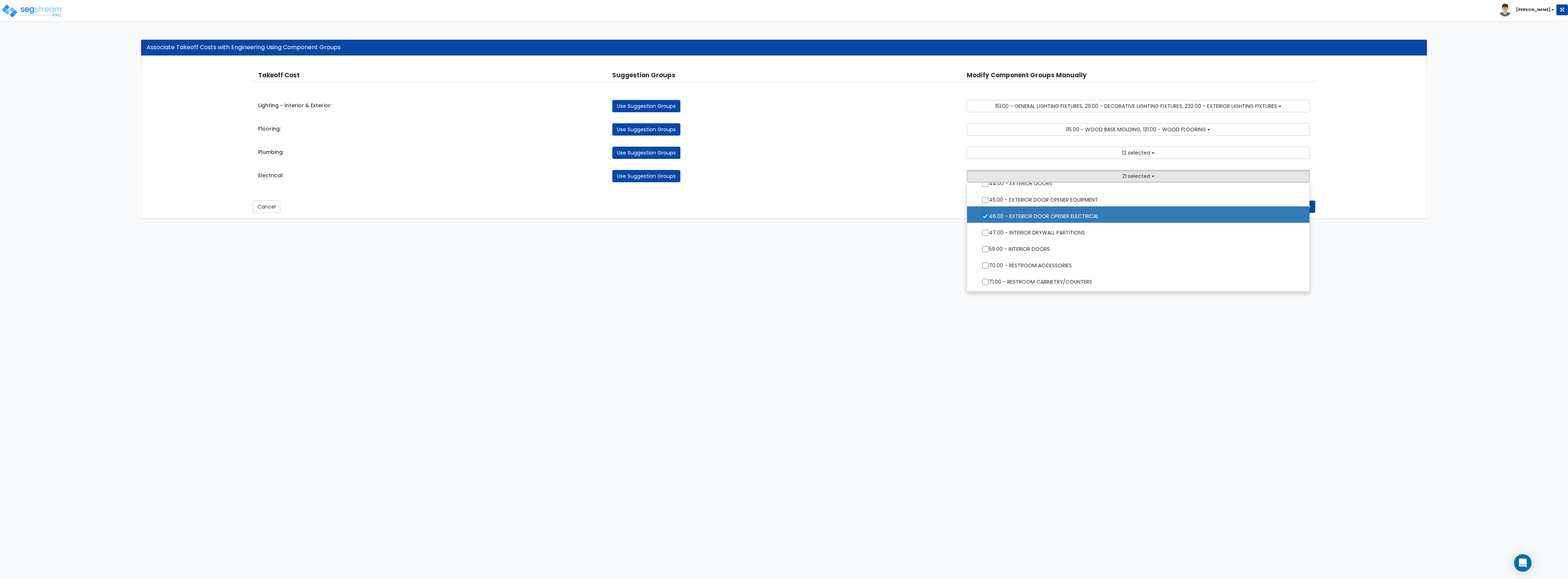
click at [1021, 216] on label "46.00 - EXTERIOR DOOR OPENER ELECTRICAL" at bounding box center [1138, 215] width 328 height 17
click at [989, 216] on input "46.00 - EXTERIOR DOOR OPENER ELECTRICAL" at bounding box center [986, 216] width 8 height 7
checkbox input "false"
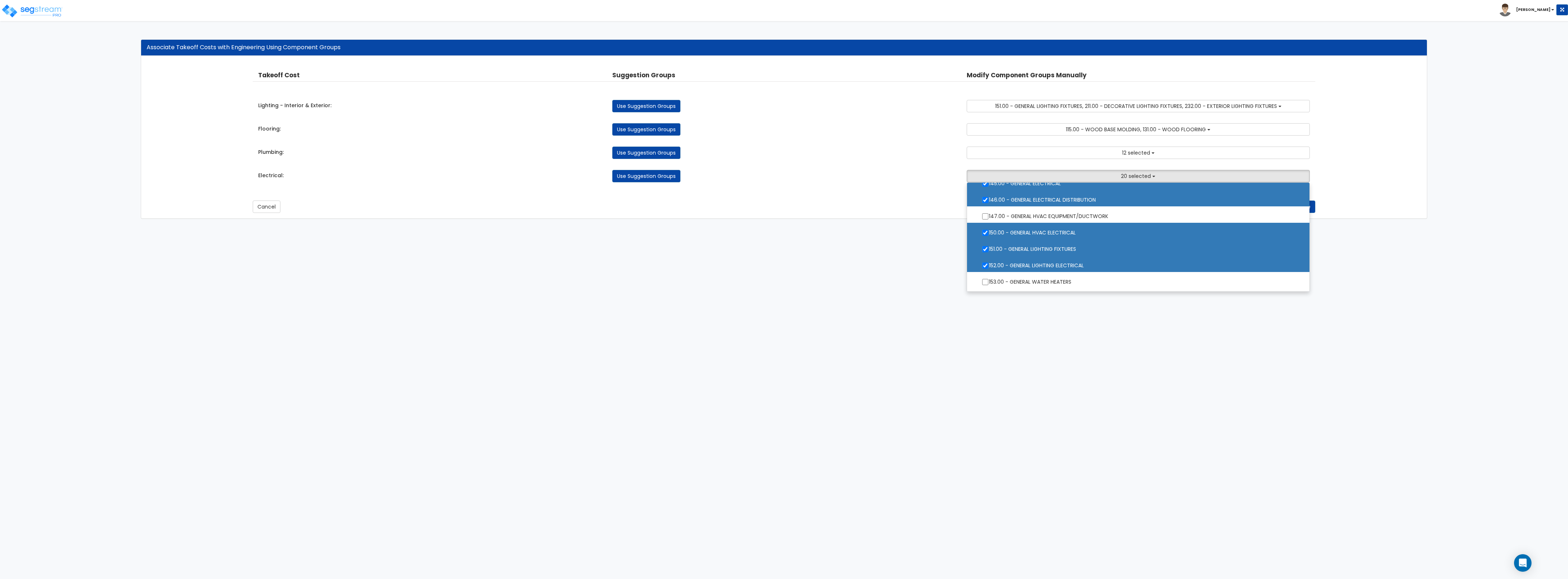
scroll to position [729, 0]
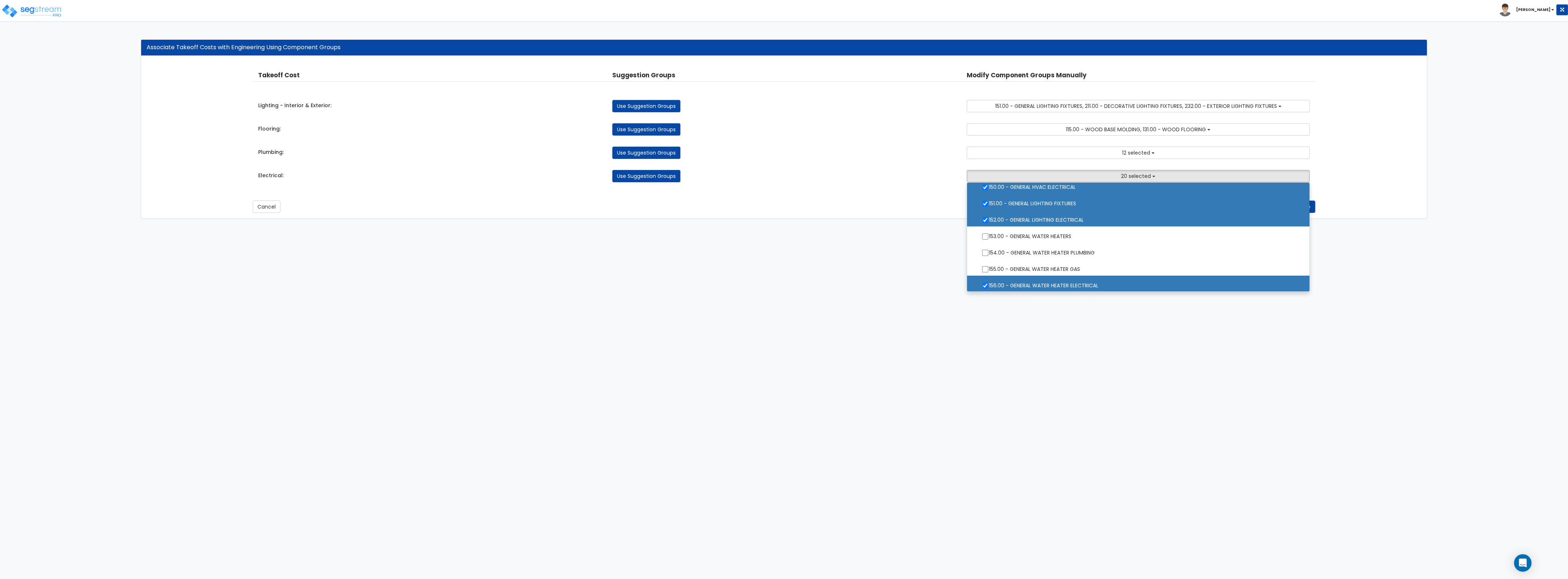
click at [1020, 206] on label "151.00 - GENERAL LIGHTING FIXTURES" at bounding box center [1138, 203] width 328 height 17
click at [989, 206] on input "151.00 - GENERAL LIGHTING FIXTURES" at bounding box center [986, 203] width 8 height 7
checkbox input "false"
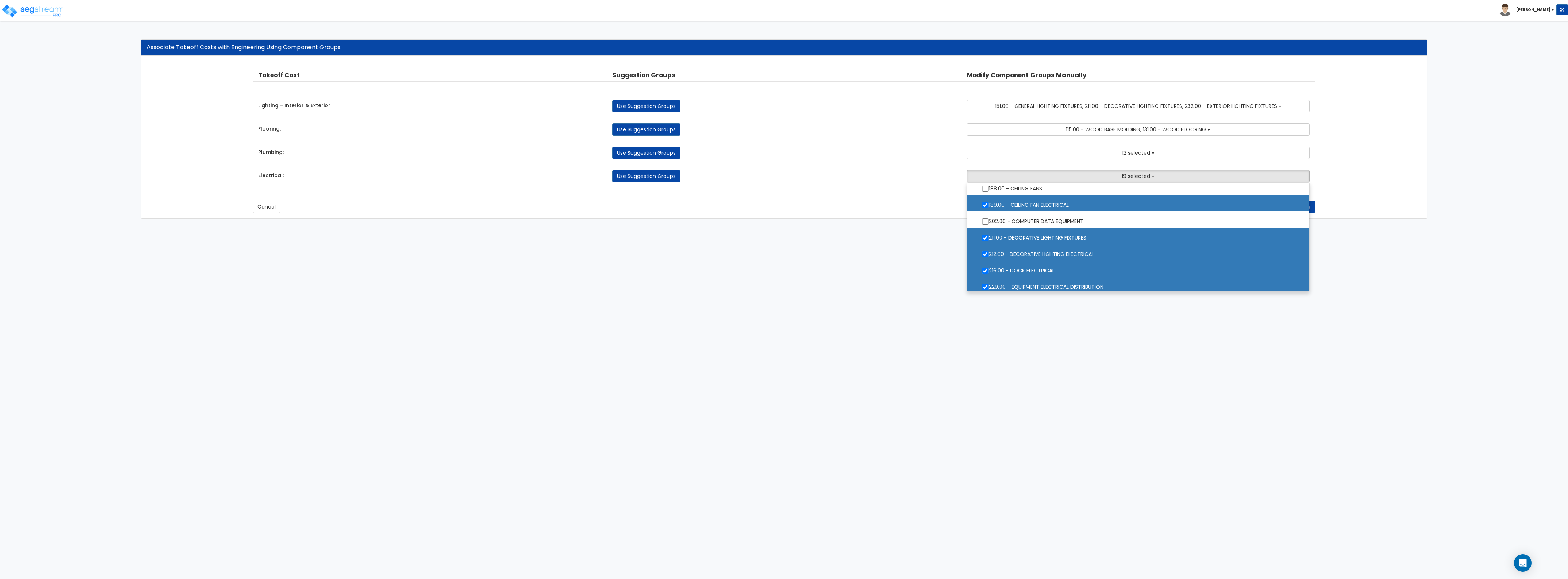
scroll to position [957, 0]
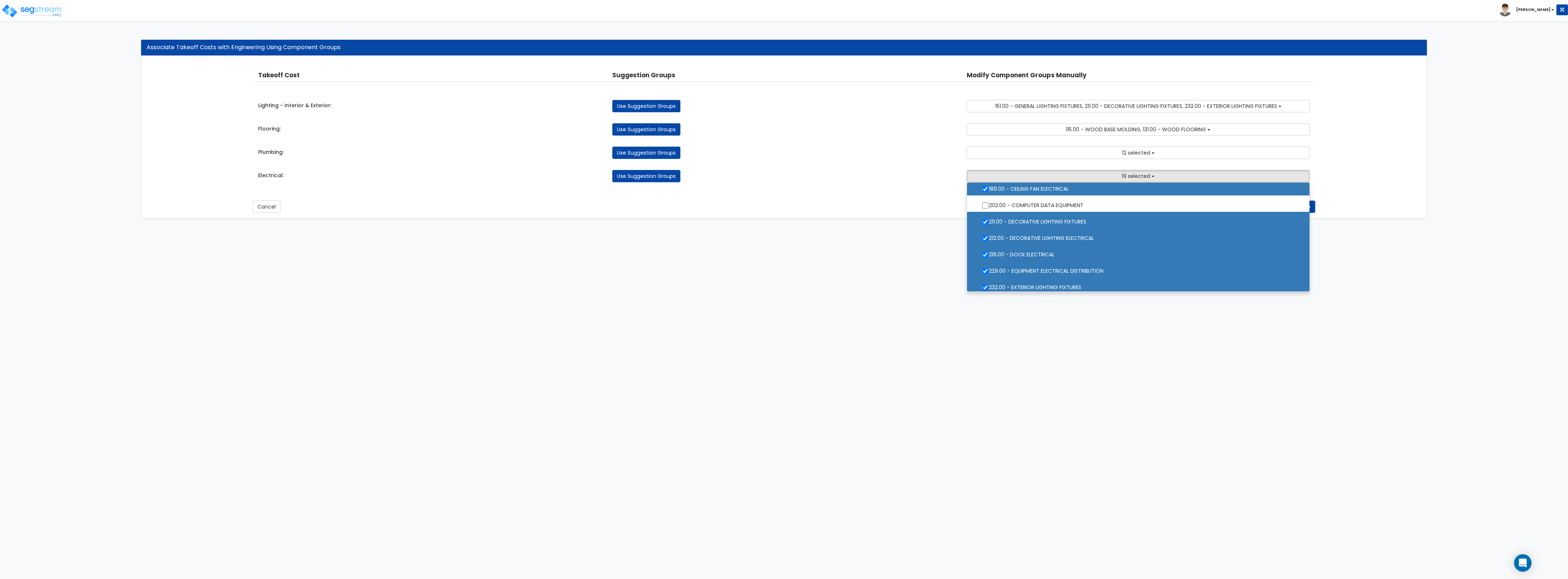
click at [1024, 219] on label "211.00 - DECORATIVE LIGHTING FIXTURES" at bounding box center [1138, 221] width 328 height 17
click at [989, 219] on input "211.00 - DECORATIVE LIGHTING FIXTURES" at bounding box center [986, 221] width 8 height 7
checkbox input "false"
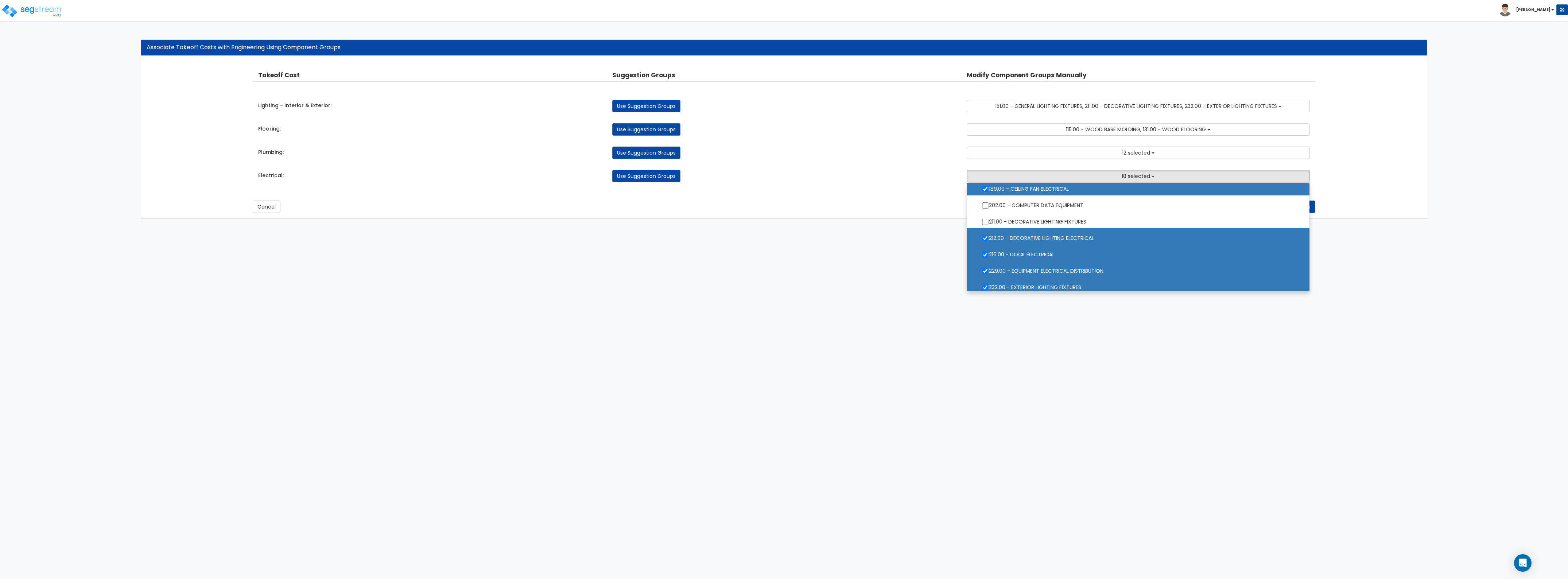
scroll to position [1002, 0]
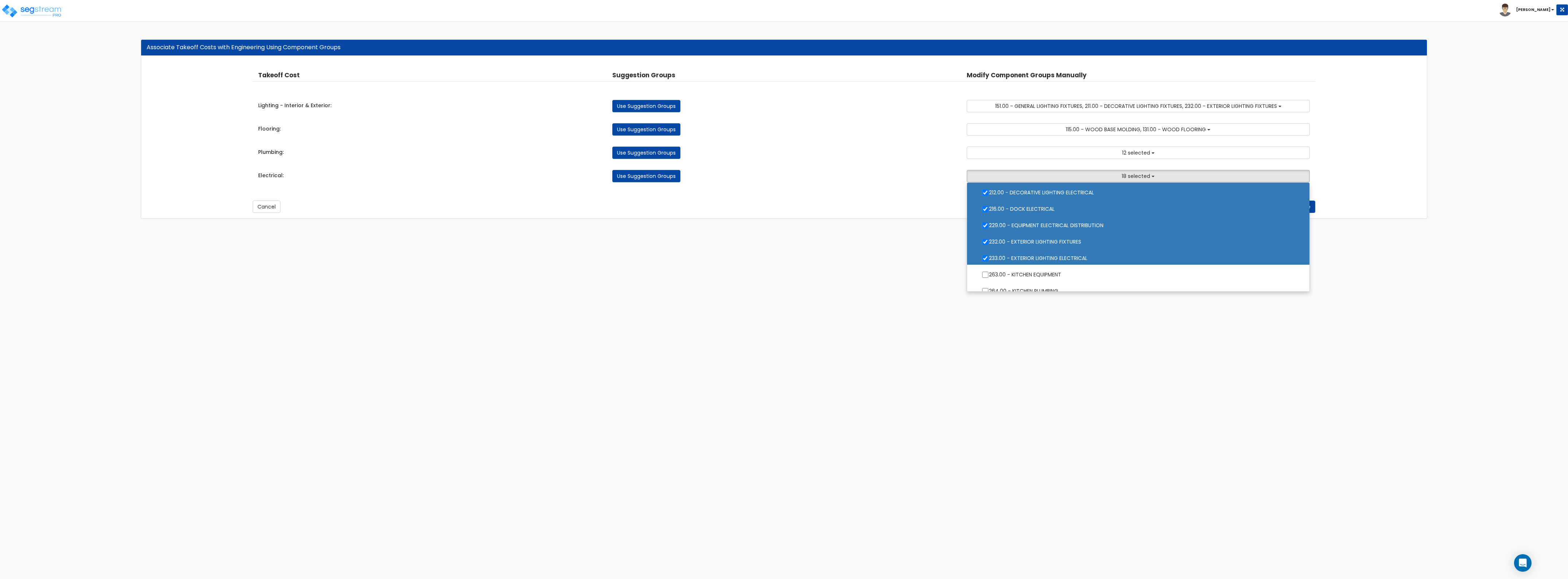
click at [1027, 209] on label "216.00 - DOCK ELECTRICAL" at bounding box center [1138, 208] width 328 height 17
click at [989, 209] on input "216.00 - DOCK ELECTRICAL" at bounding box center [986, 209] width 8 height 7
checkbox input "false"
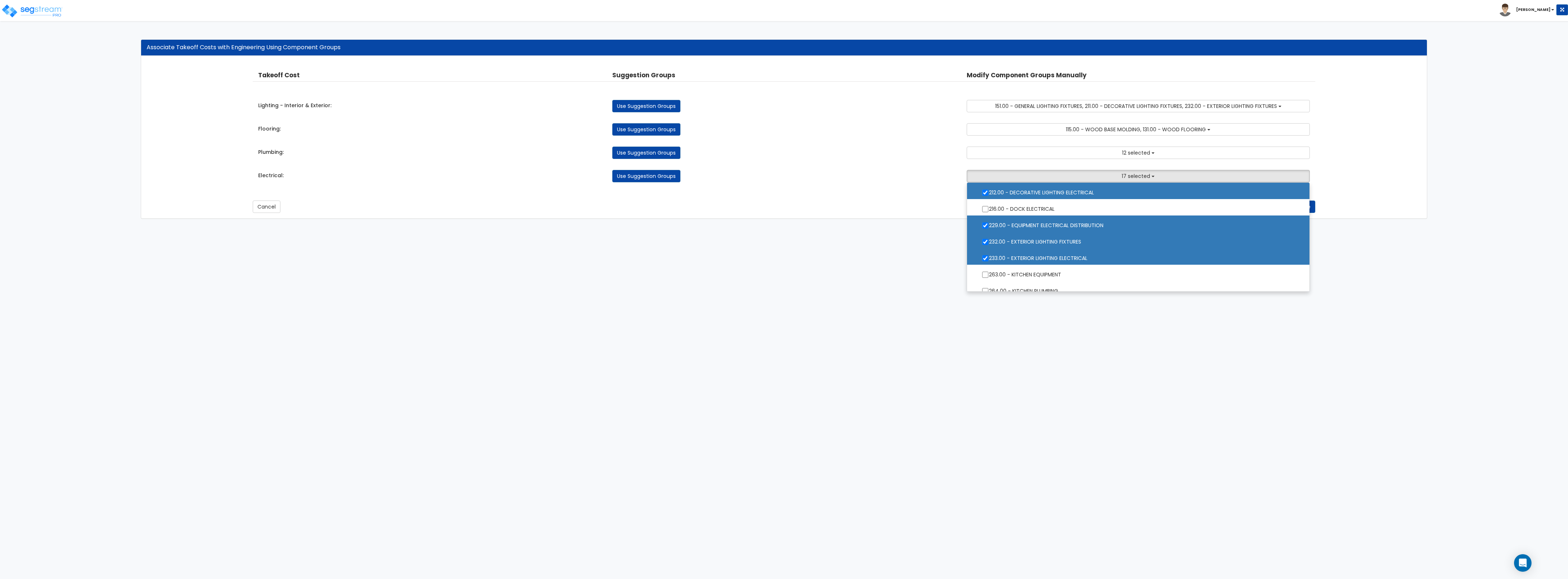
click at [1040, 241] on label "232.00 - EXTERIOR LIGHTING FIXTURES" at bounding box center [1138, 241] width 328 height 17
click at [989, 241] on input "232.00 - EXTERIOR LIGHTING FIXTURES" at bounding box center [986, 242] width 8 height 7
checkbox input "false"
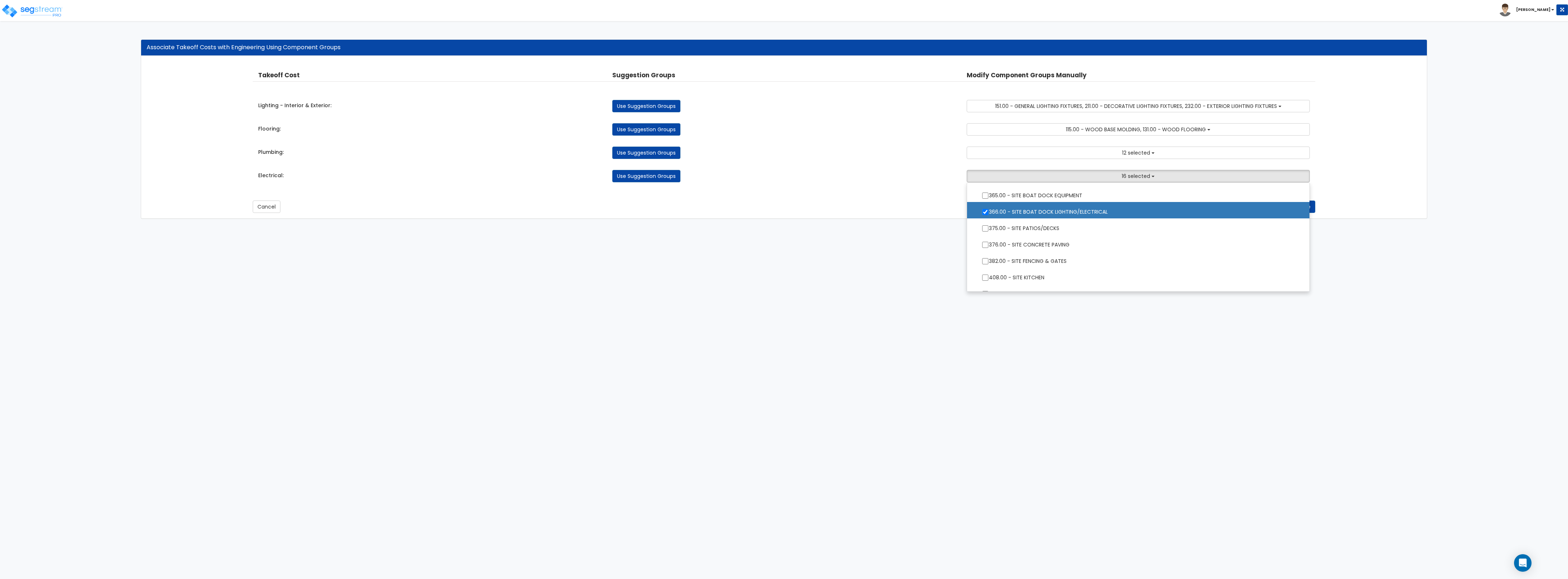
scroll to position [1276, 0]
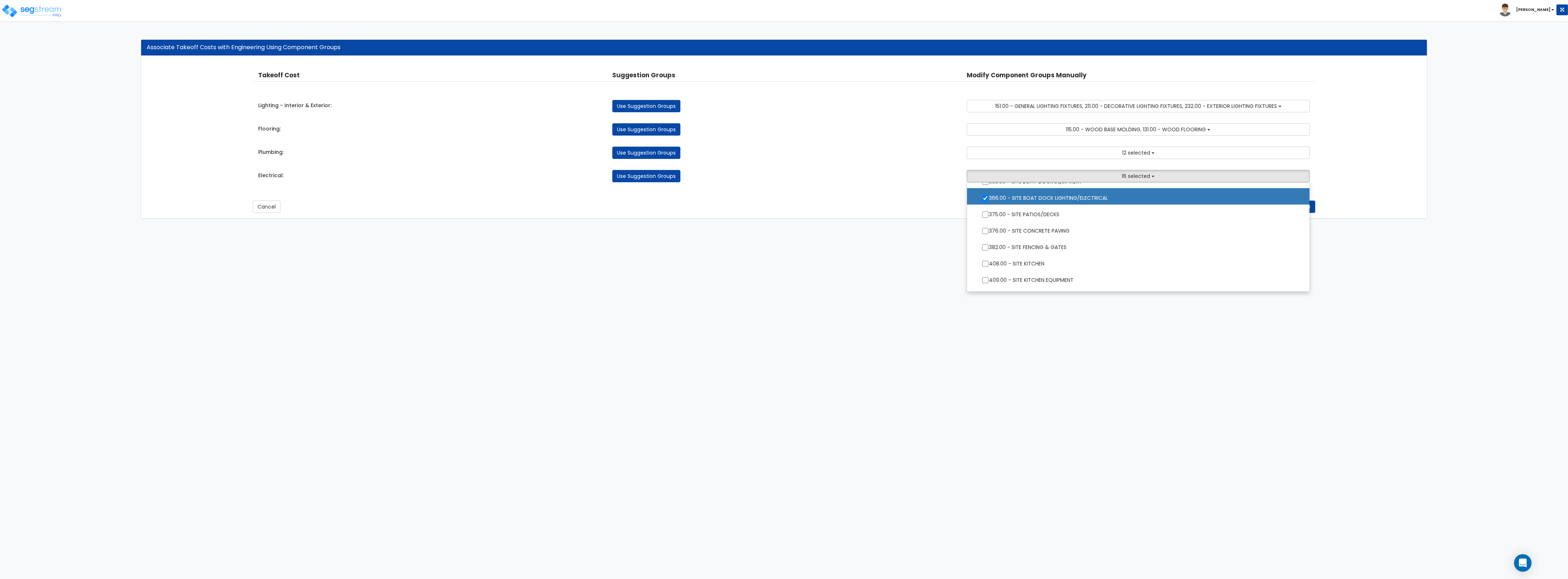
click at [1024, 196] on label "366.00 - SITE BOAT DOCK LIGHTING/ELECTRICAL" at bounding box center [1138, 197] width 328 height 17
click at [989, 196] on input "366.00 - SITE BOAT DOCK LIGHTING/ELECTRICAL" at bounding box center [986, 197] width 8 height 7
checkbox input "false"
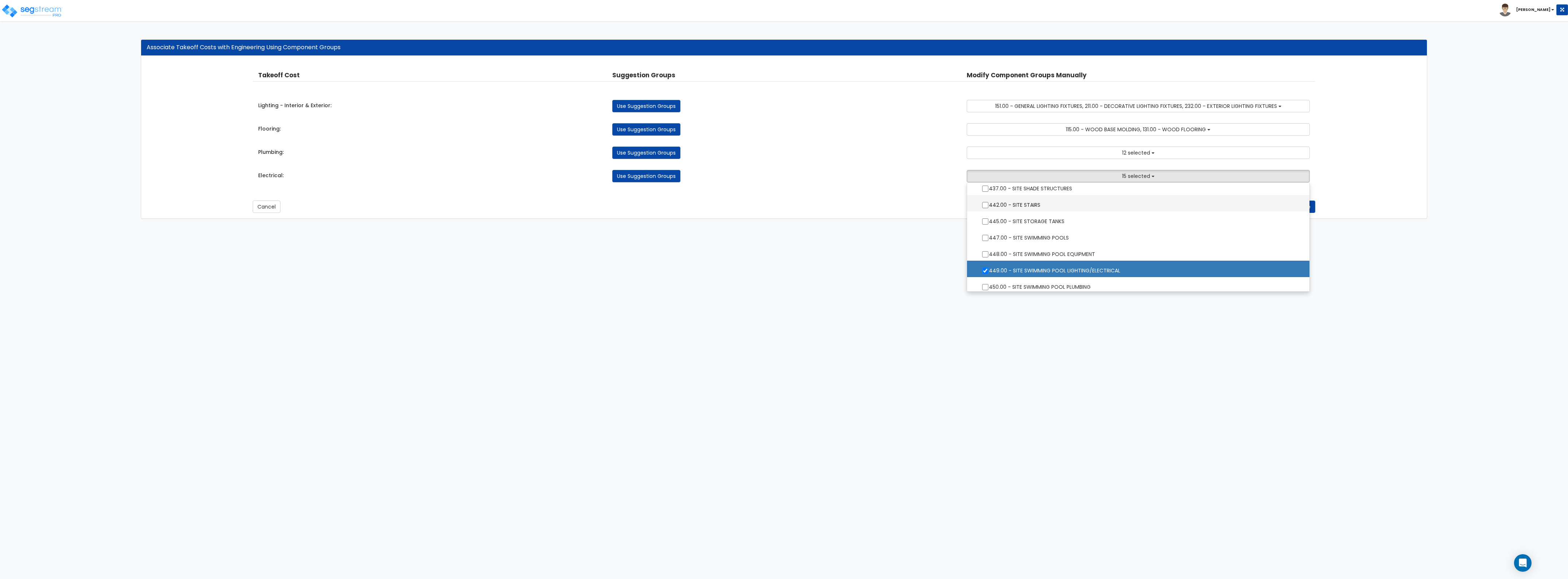
scroll to position [1453, 0]
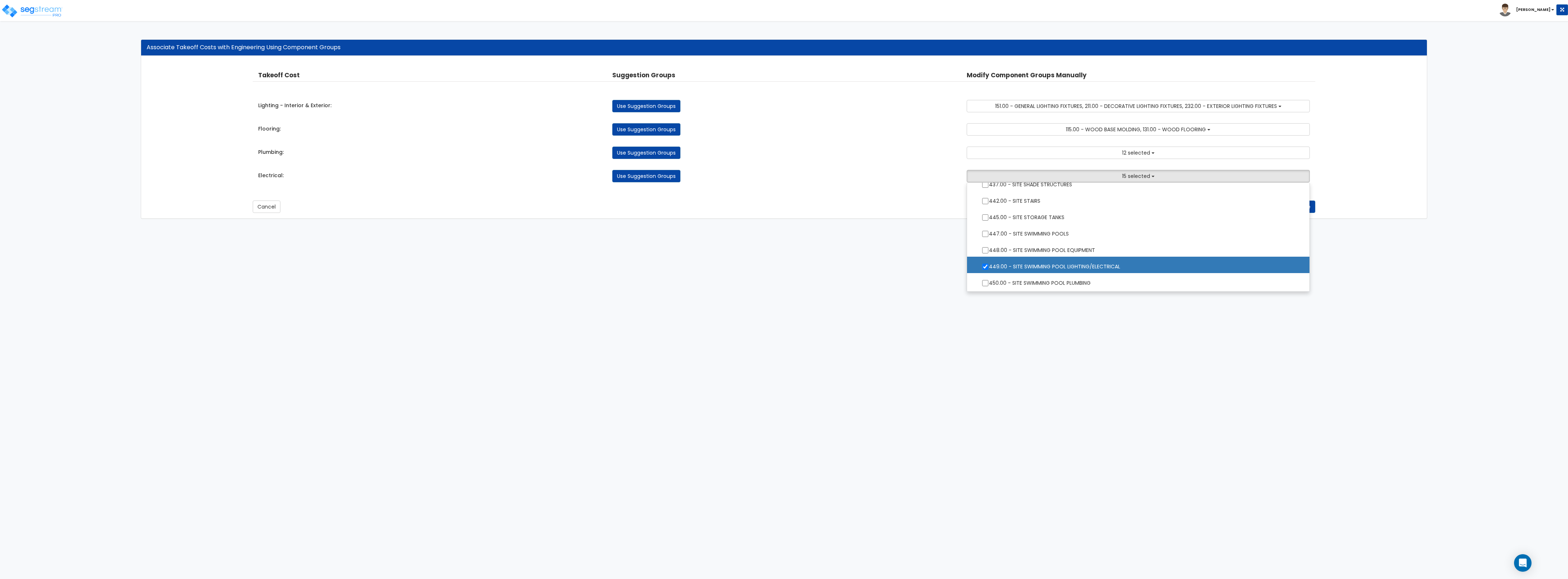
click at [1034, 267] on label "449.00 - SITE SWIMMING POOL LIGHTING/ELECTRICAL" at bounding box center [1138, 266] width 328 height 17
click at [989, 267] on input "449.00 - SITE SWIMMING POOL LIGHTING/ELECTRICAL" at bounding box center [986, 267] width 8 height 7
checkbox input "false"
click at [907, 226] on html "Toggle navigation Sean x" at bounding box center [784, 113] width 1568 height 226
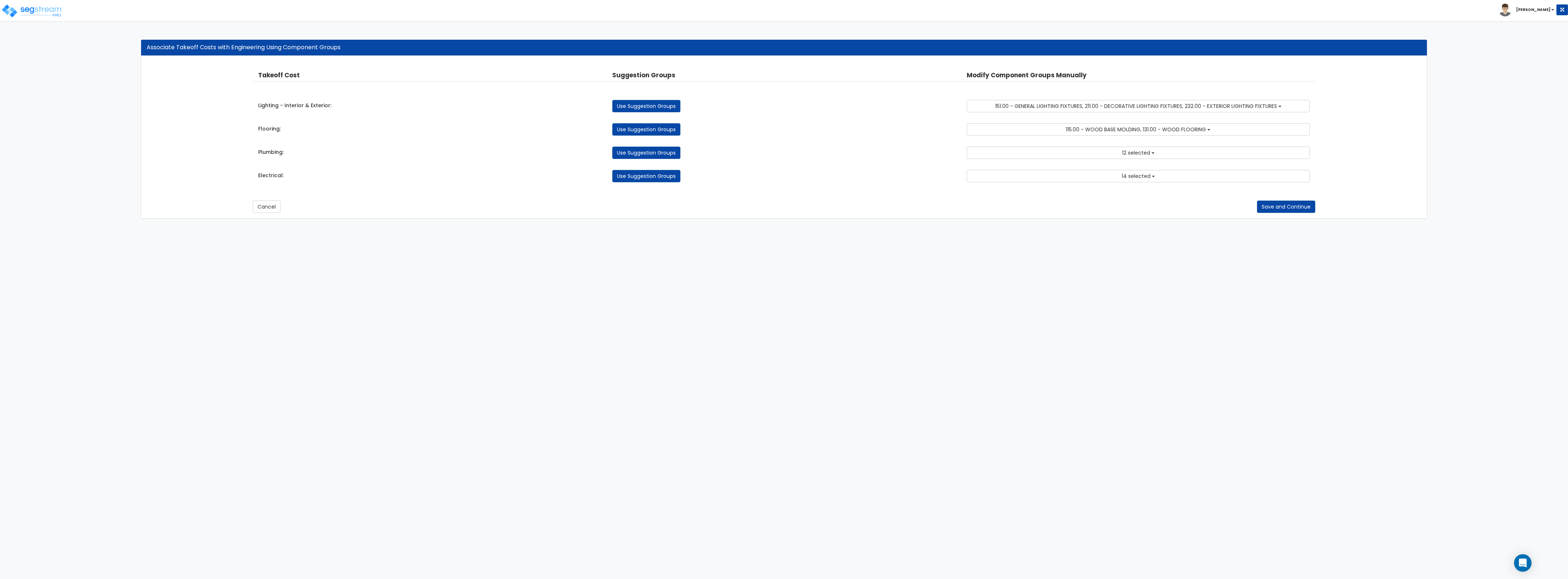
click at [1277, 215] on div "Takeoff Cost Suggestion Groups Modify Component Groups Manually Lighting - Inte…" at bounding box center [784, 137] width 1286 height 162
click at [1283, 207] on button "Save and Continue" at bounding box center [1286, 206] width 58 height 12
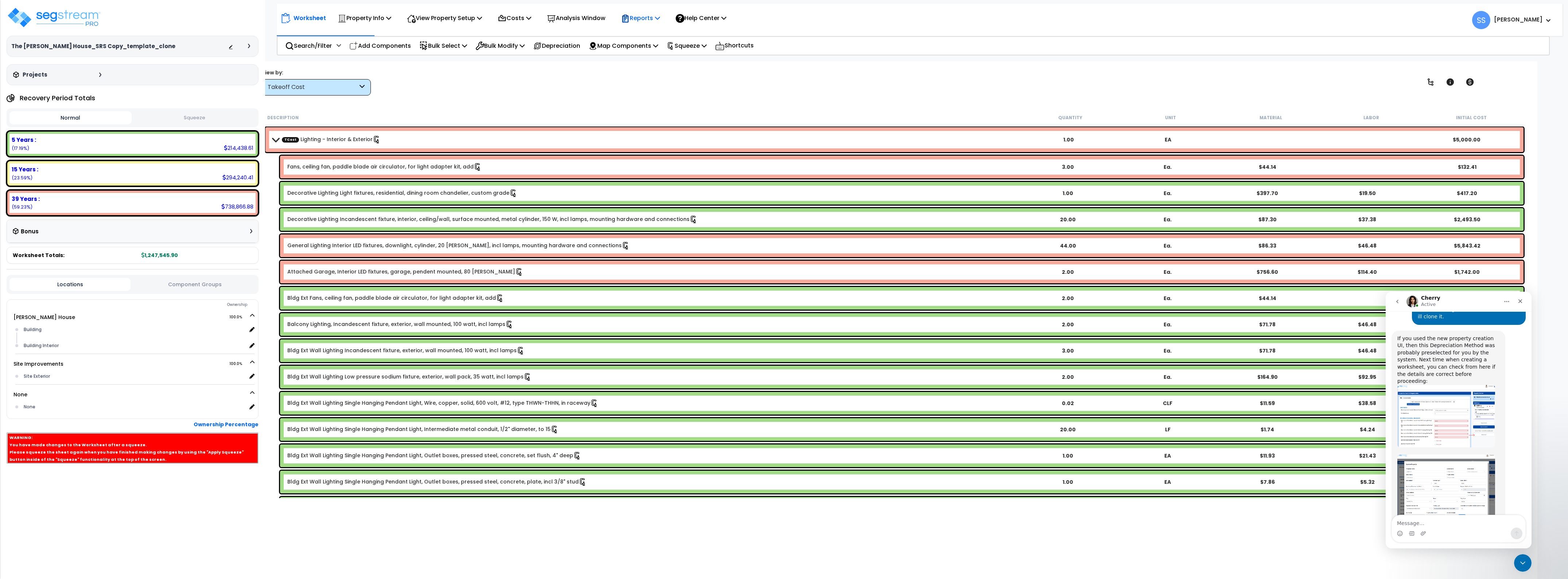
scroll to position [418, 0]
click at [692, 45] on p "Squeeze" at bounding box center [687, 46] width 40 height 9
click at [695, 60] on link "Re-squeeze" at bounding box center [699, 64] width 72 height 17
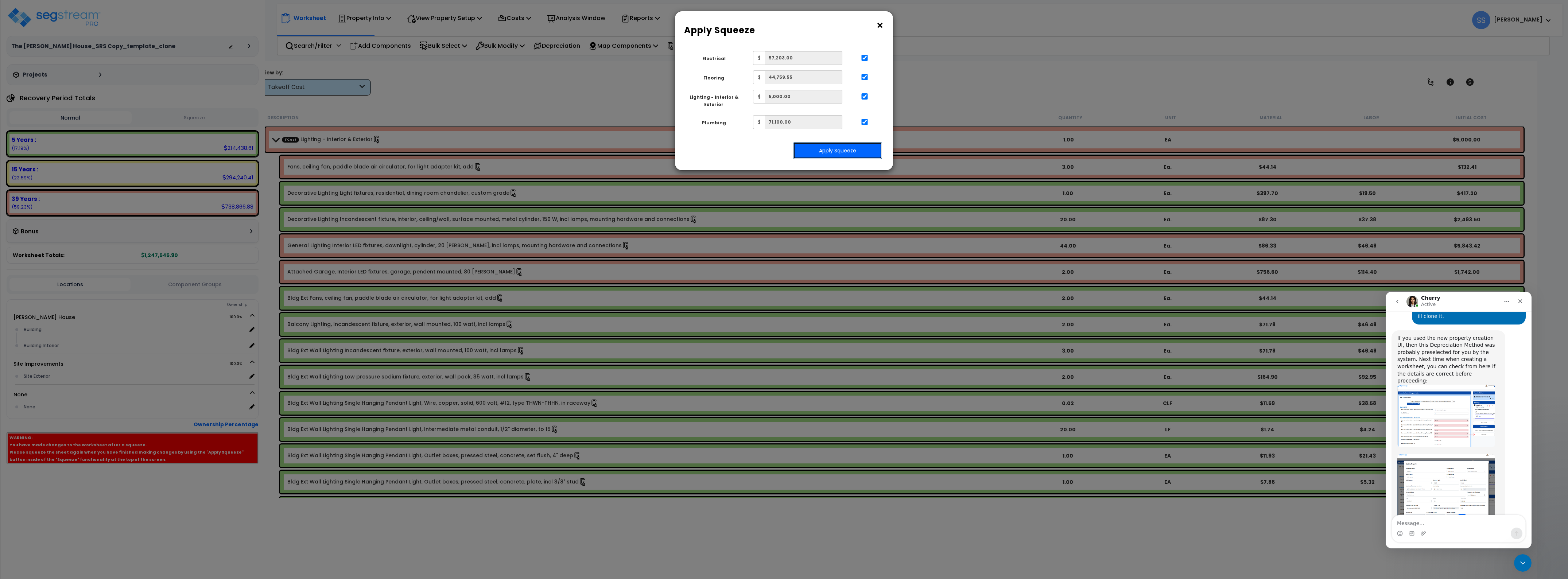
click at [841, 153] on button "Apply Squeeze" at bounding box center [838, 151] width 89 height 17
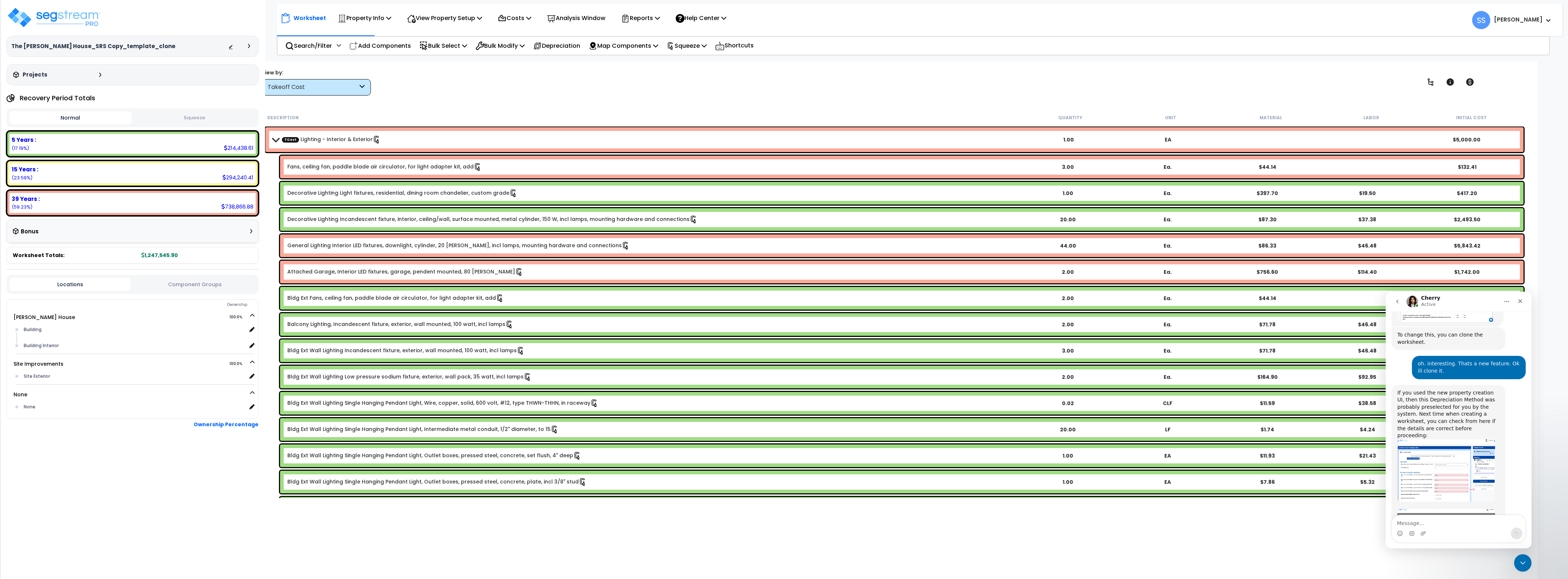
scroll to position [418, 0]
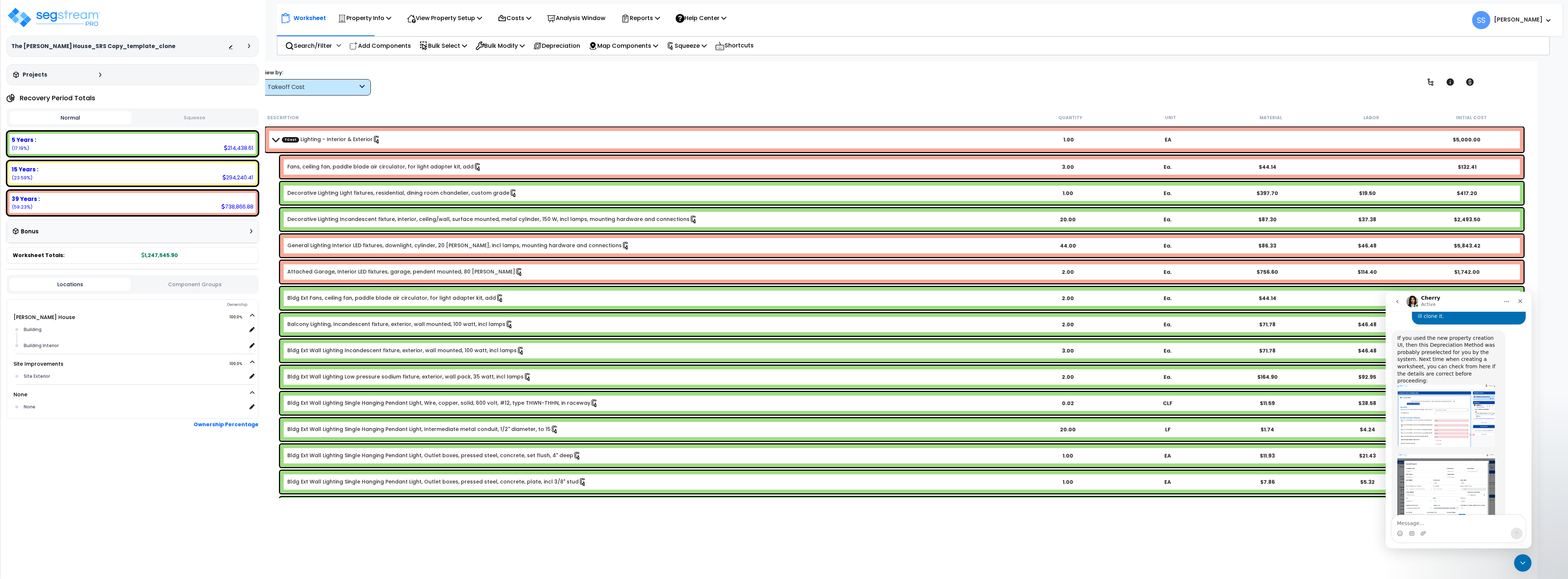
click at [186, 154] on div "5 Years : 214,438.61 (17.19%)" at bounding box center [132, 143] width 246 height 20
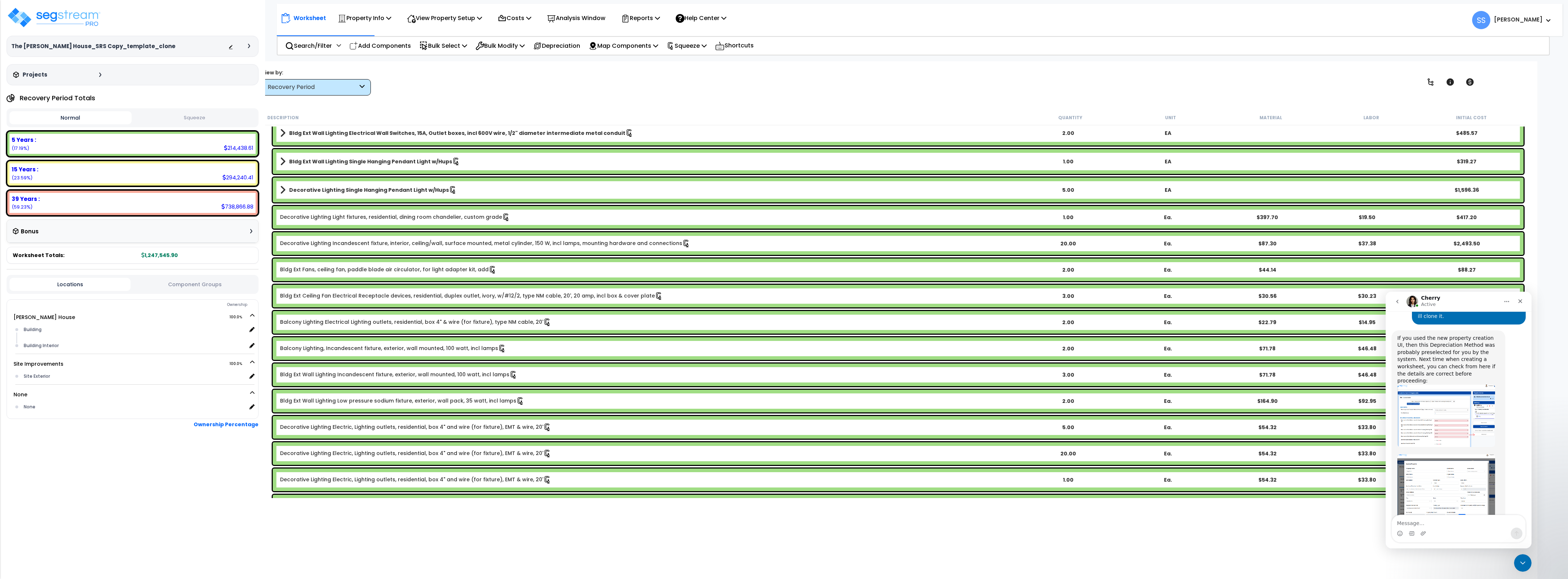
scroll to position [795, 0]
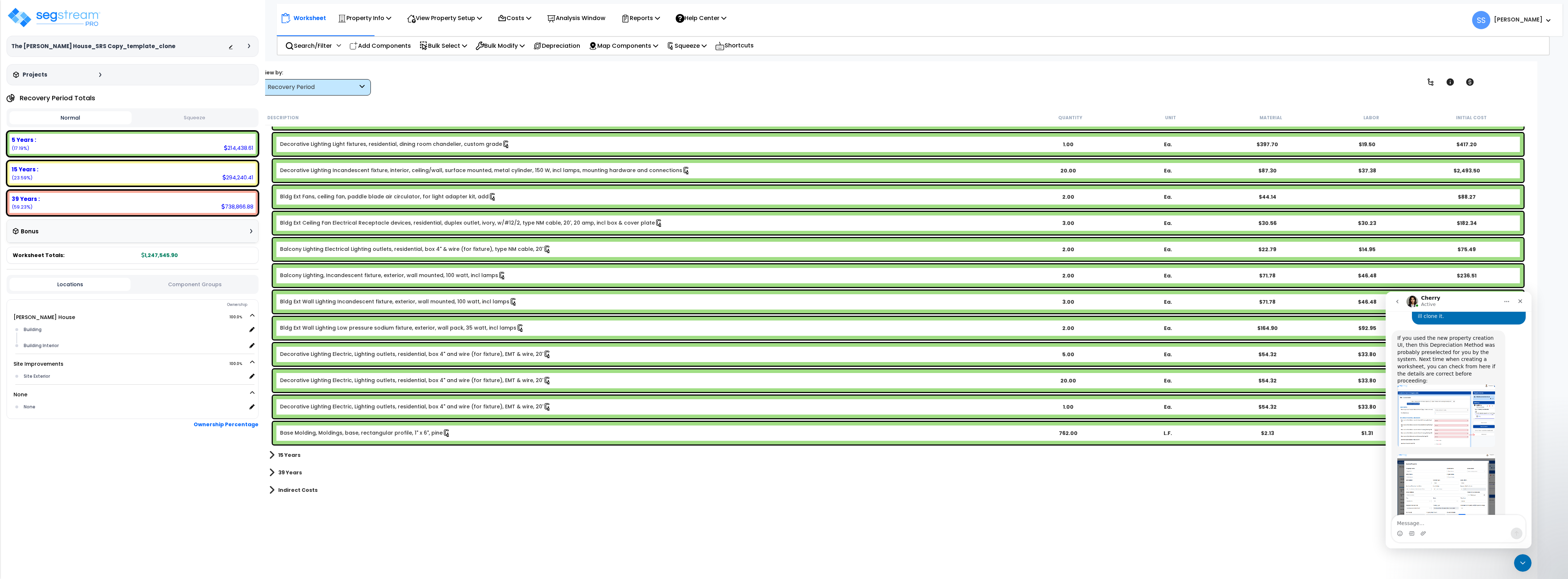
click at [293, 474] on b "39 Years" at bounding box center [290, 473] width 24 height 8
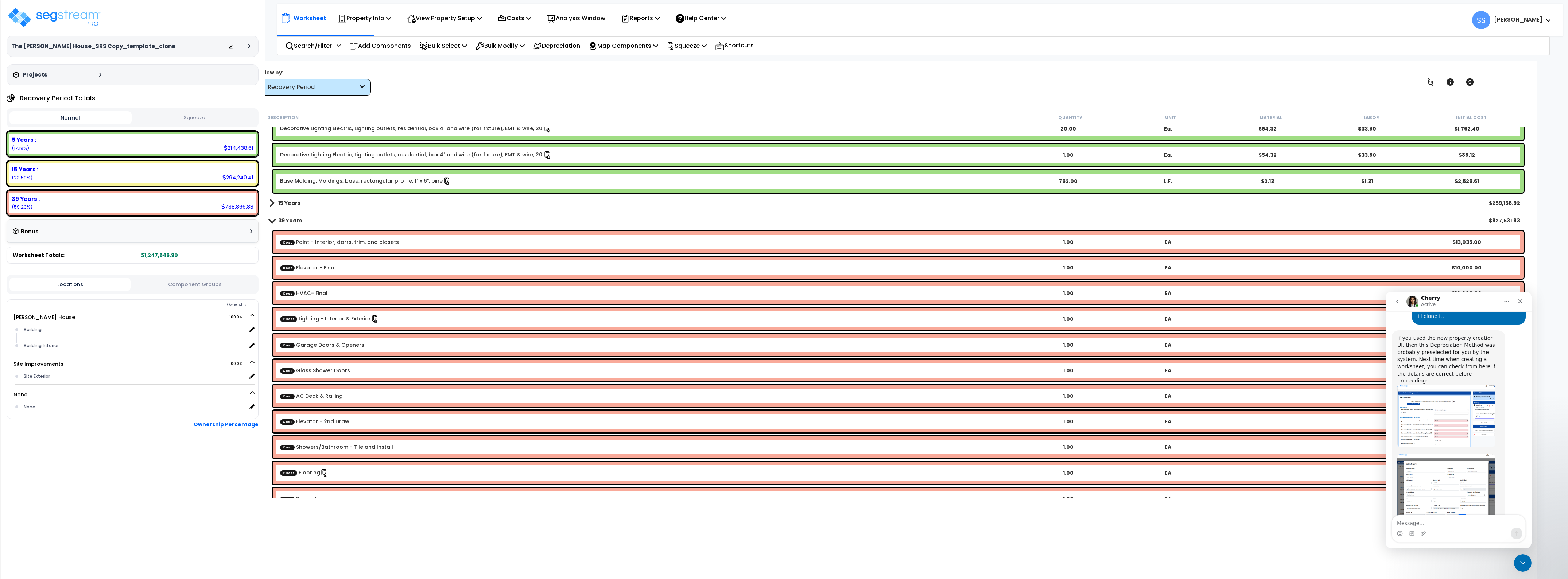
scroll to position [1069, 0]
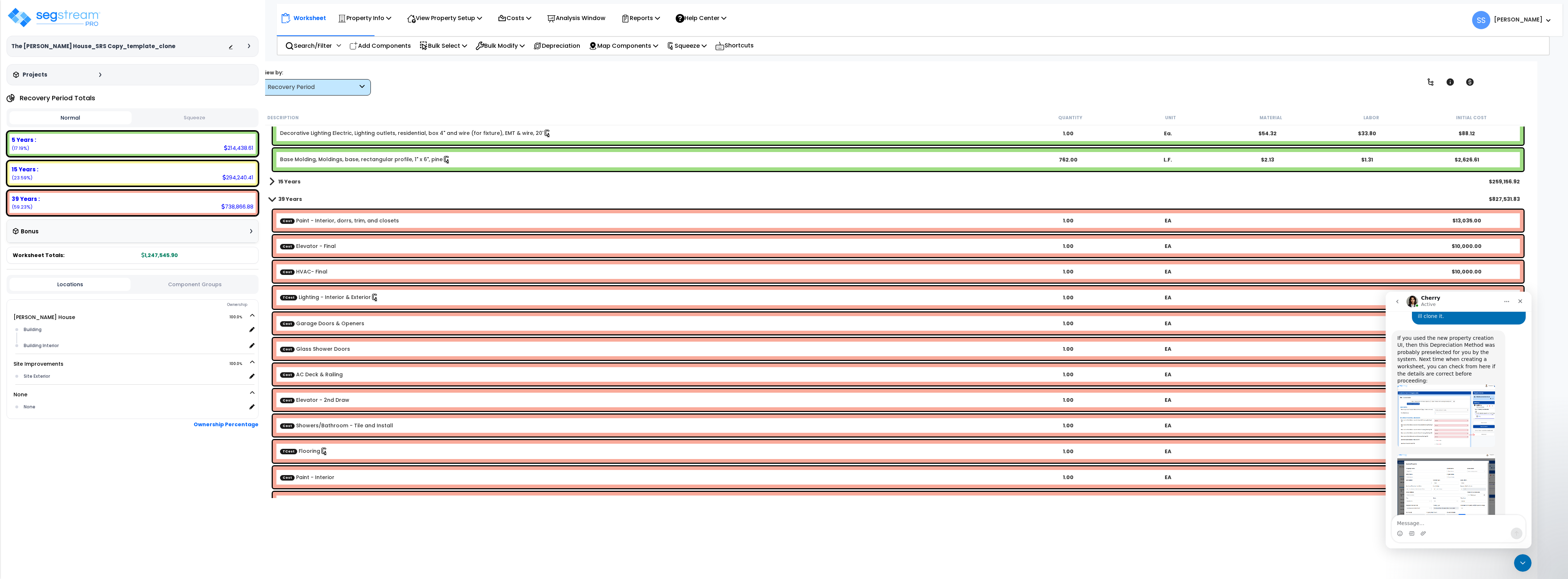
click at [340, 449] on b "TCost Flooring" at bounding box center [649, 451] width 738 height 8
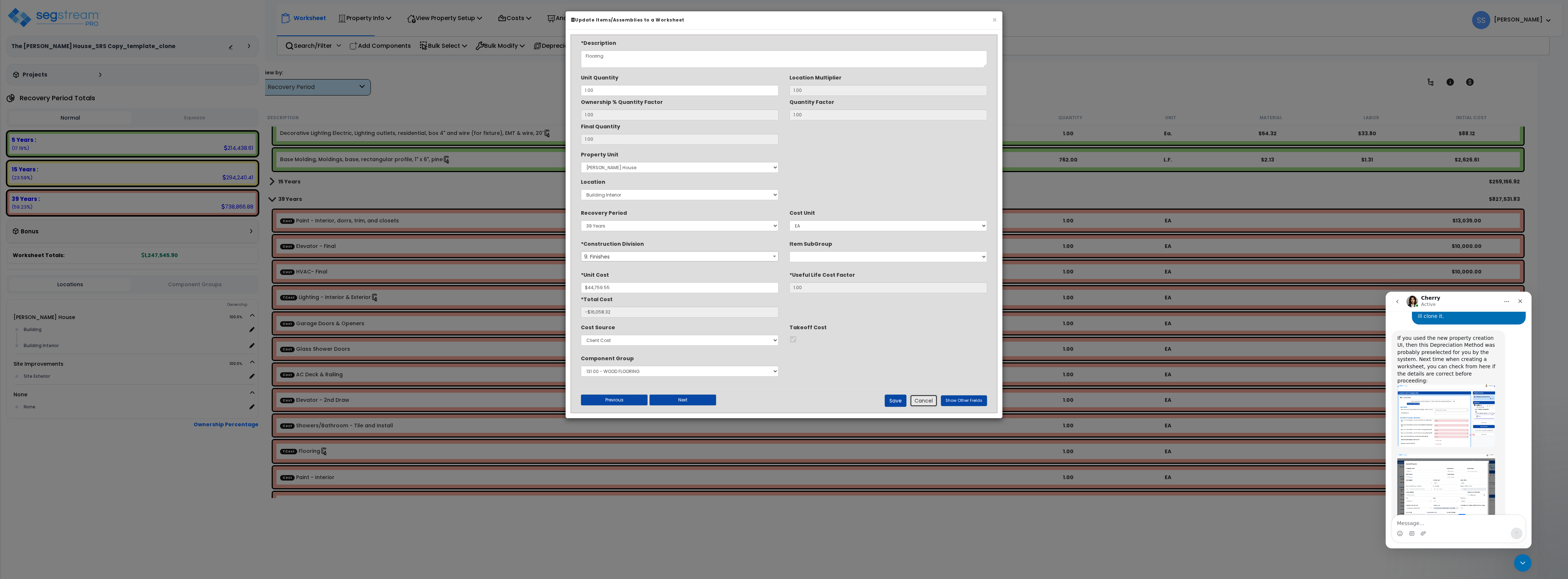
click at [919, 406] on button "Cancel" at bounding box center [923, 400] width 28 height 12
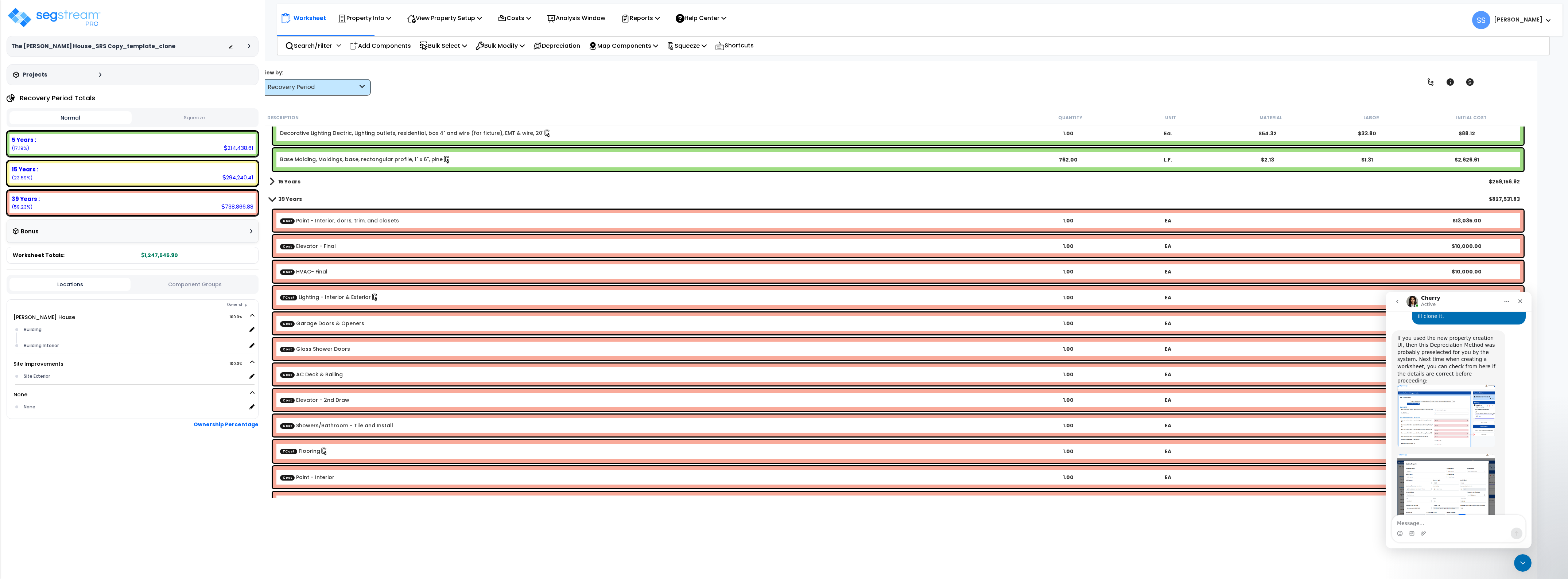
click at [333, 84] on div "Recovery Period" at bounding box center [312, 87] width 90 height 9
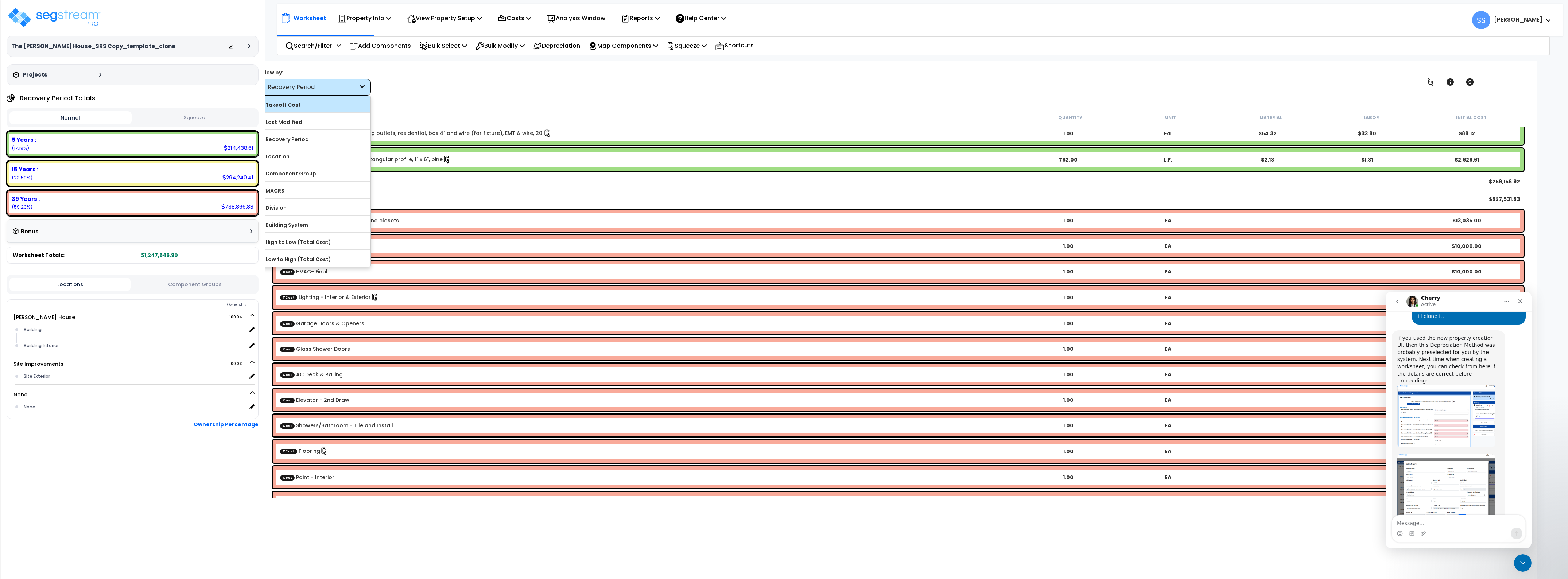
click at [308, 111] on div "Takeoff Cost" at bounding box center [316, 103] width 108 height 16
click at [307, 104] on label "Takeoff Cost" at bounding box center [316, 105] width 108 height 11
click at [0, 0] on input "Takeoff Cost" at bounding box center [0, 0] width 0 height 0
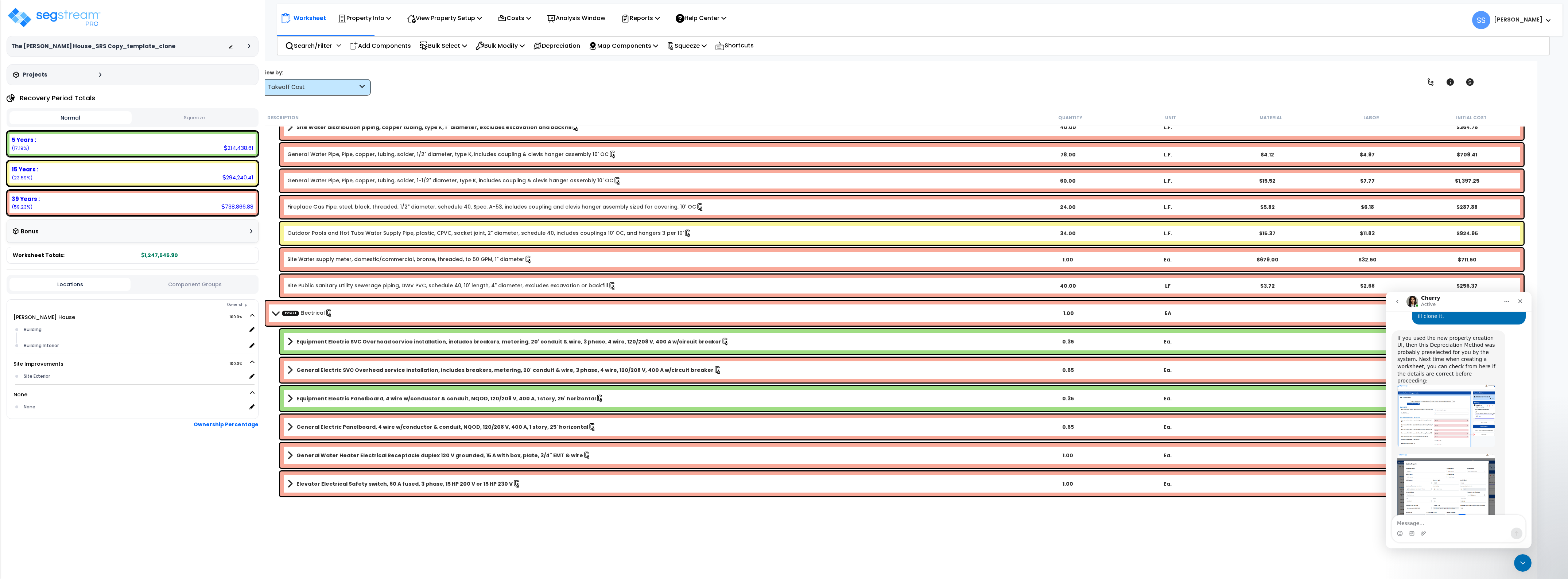
scroll to position [1208, 0]
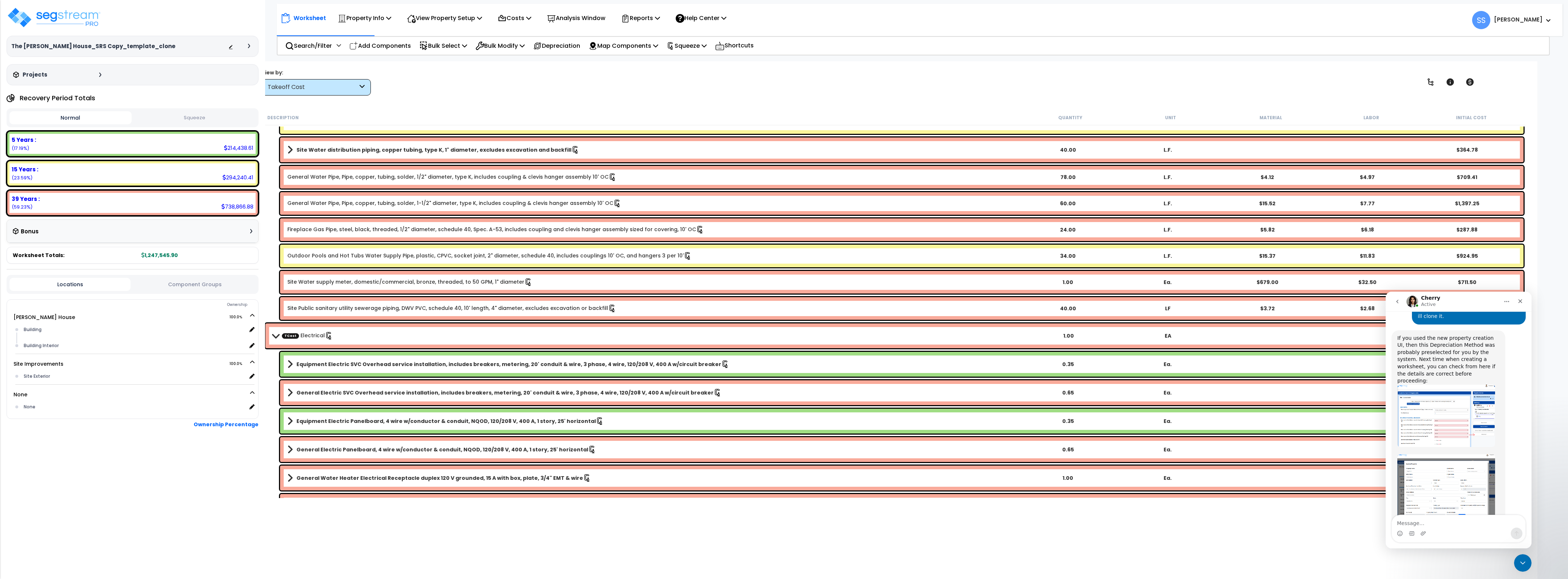
click at [273, 332] on b "TCost Electrical" at bounding box center [646, 335] width 746 height 10
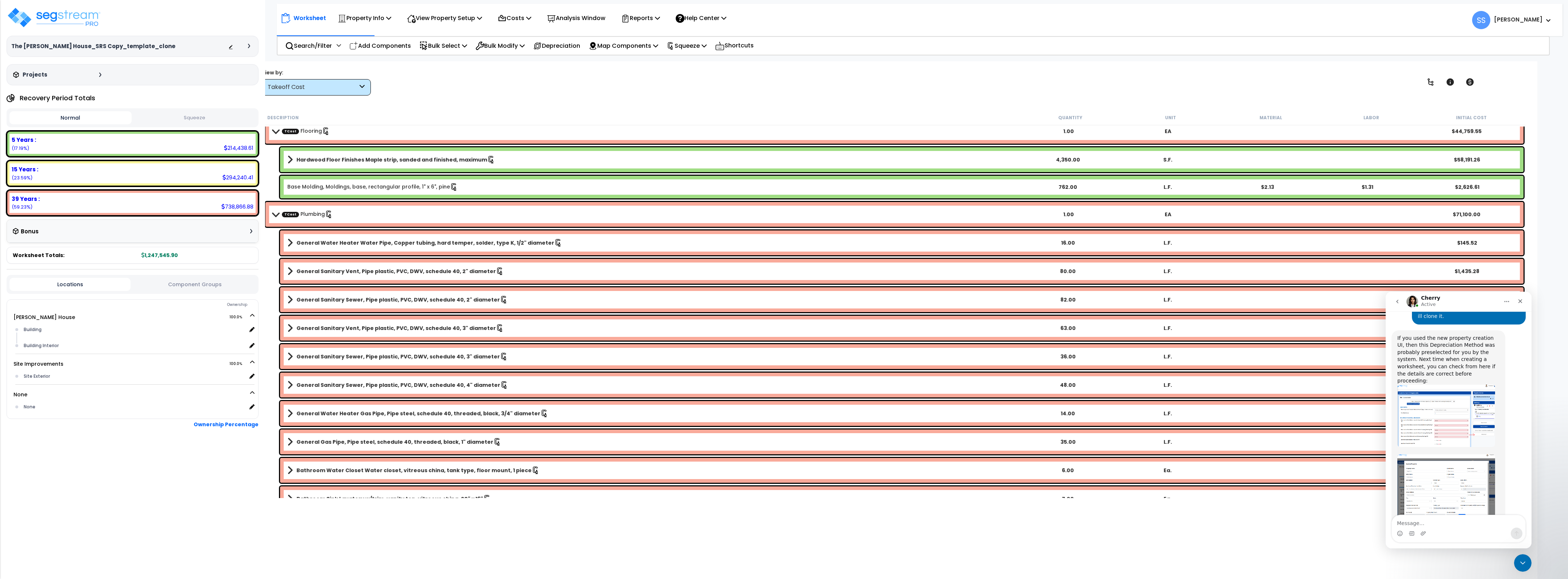
scroll to position [514, 0]
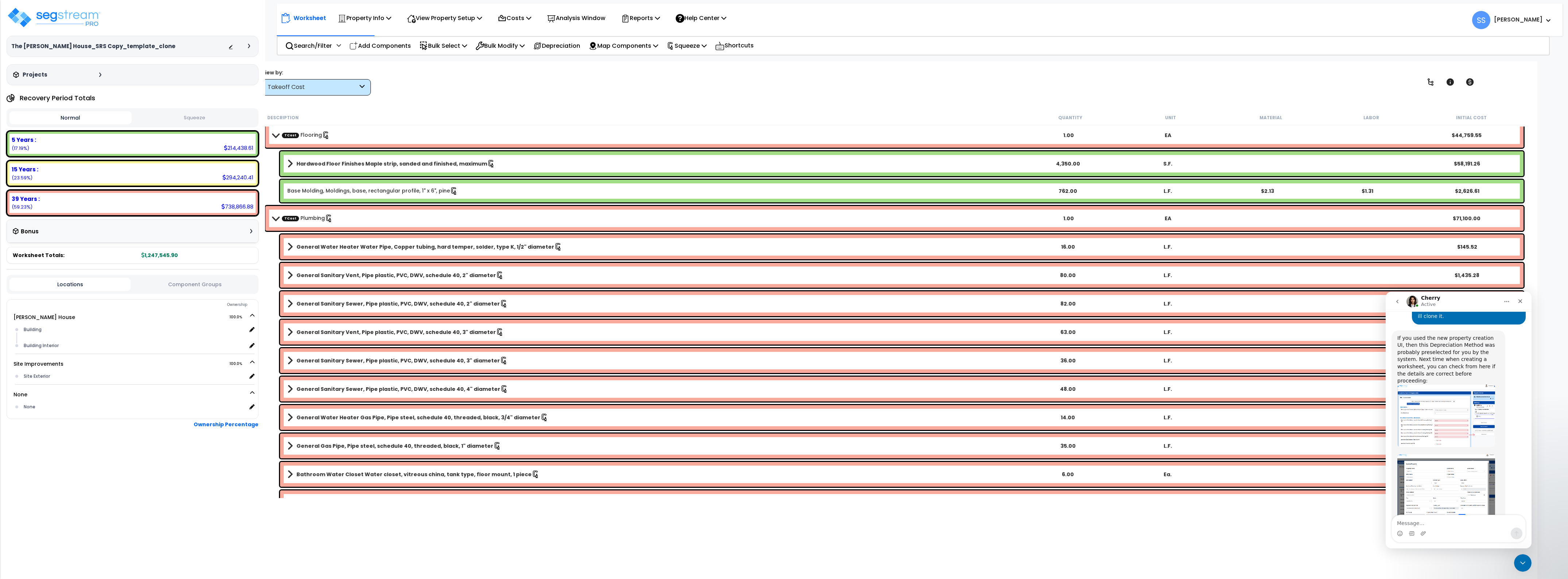
click at [275, 216] on span at bounding box center [275, 218] width 10 height 6
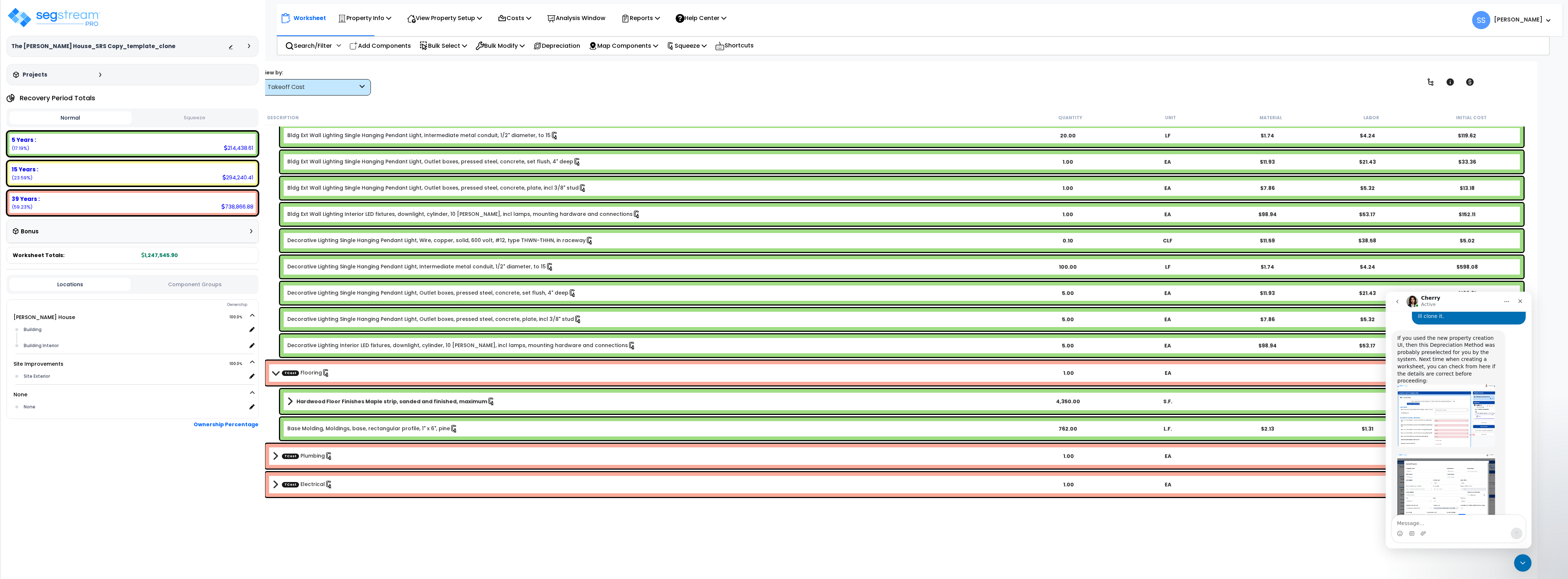
scroll to position [31, 0]
click at [1521, 564] on icon "Close Intercom Messenger" at bounding box center [1521, 561] width 9 height 9
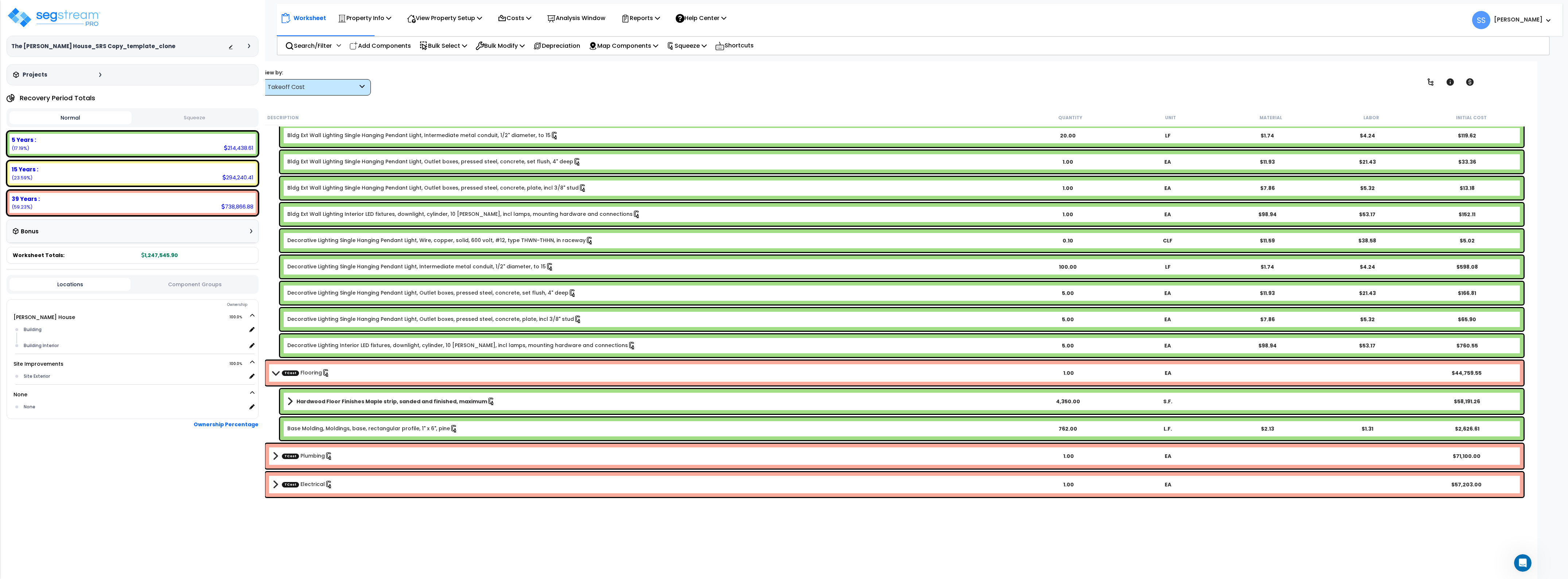
scroll to position [418, 0]
click at [1463, 398] on div "$58,191.26" at bounding box center [1467, 402] width 99 height 8
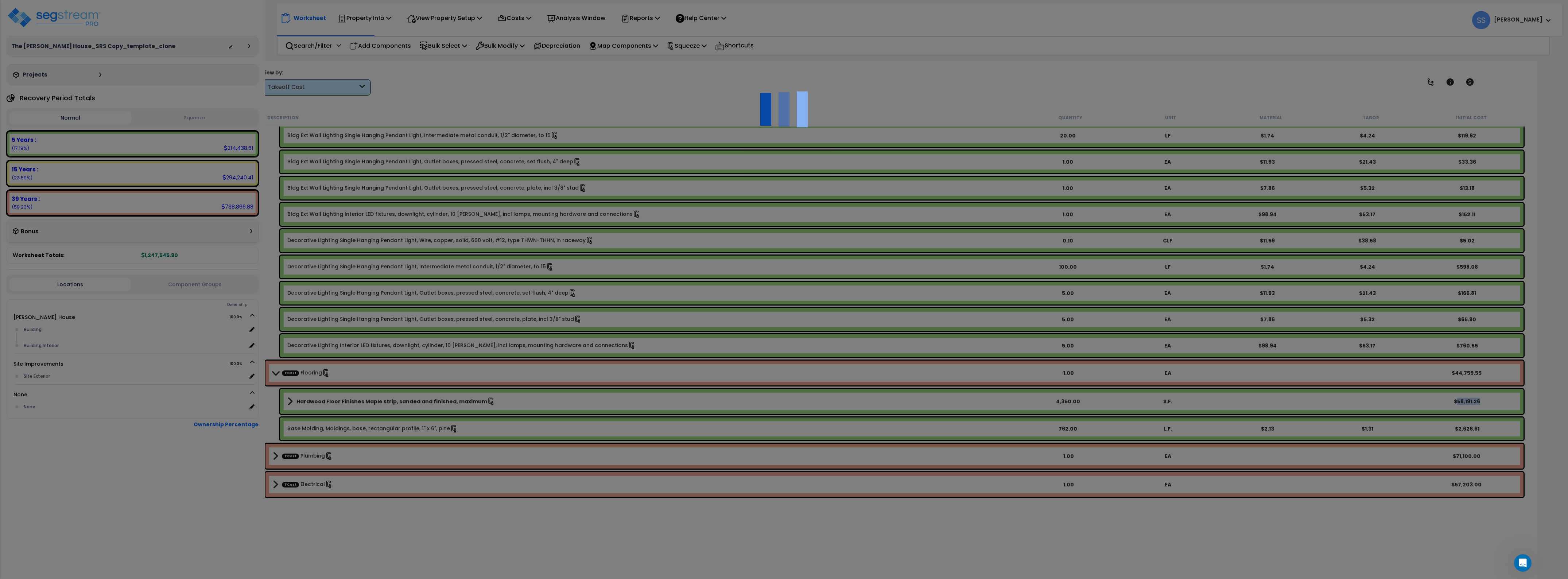
select select "44925330"
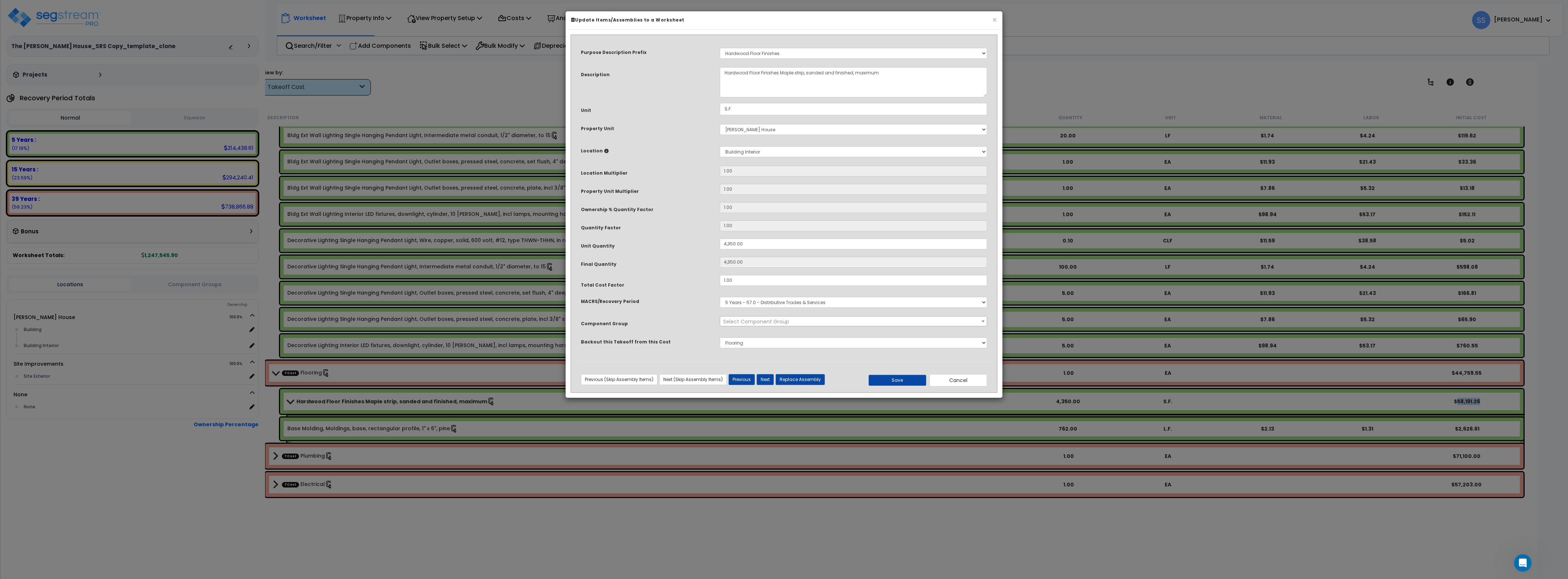
select select "43072"
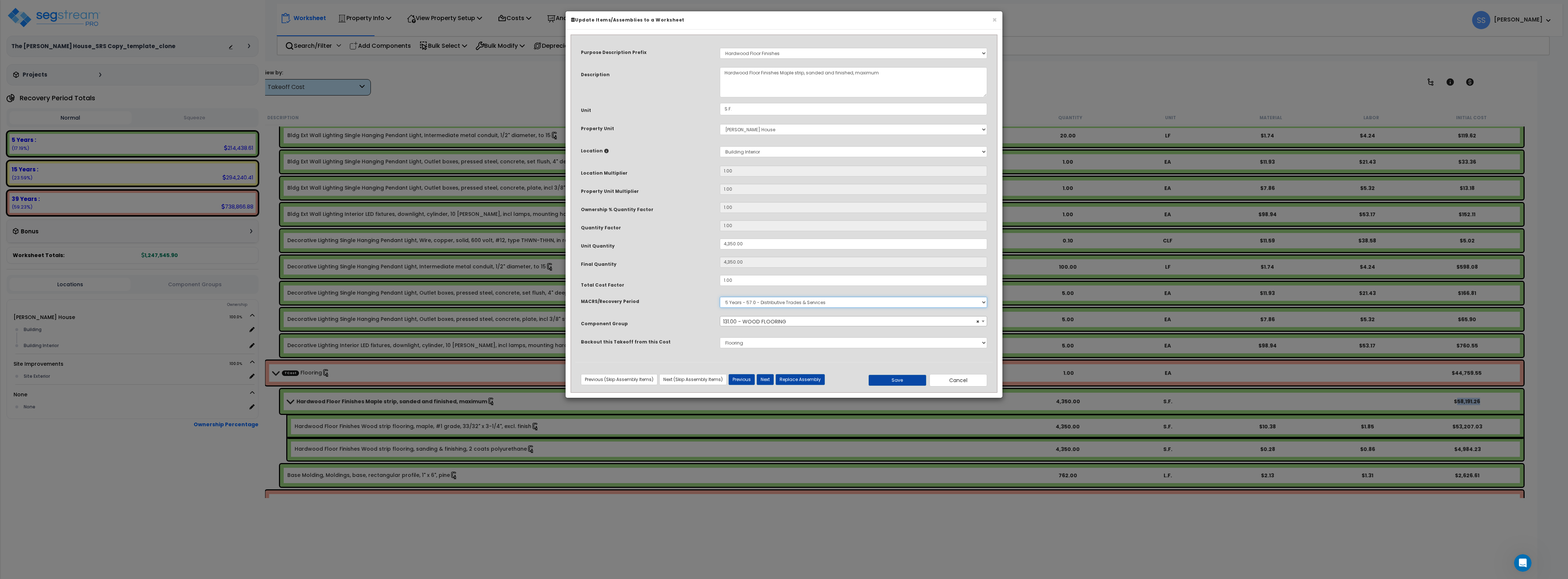
click at [755, 305] on select "Select MACRS/Recovery Period 5 Years - 57.0 - Distributive Trades & Services 5 …" at bounding box center [853, 303] width 267 height 11
select select "3669"
click at [720, 297] on select "Select MACRS/Recovery Period 5 Years - 57.0 - Distributive Trades & Services 5 …" at bounding box center [853, 303] width 267 height 11
click at [898, 382] on button "Save" at bounding box center [897, 381] width 58 height 11
type input "4350.00"
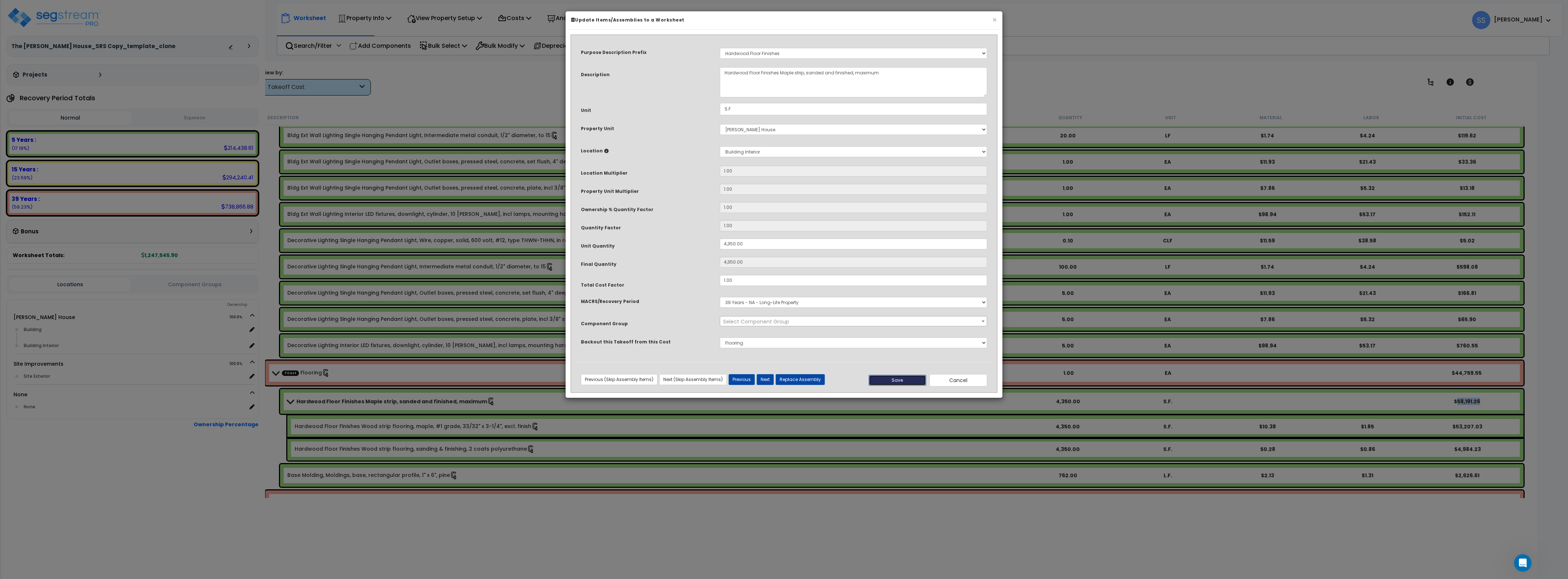
type input "4350.00"
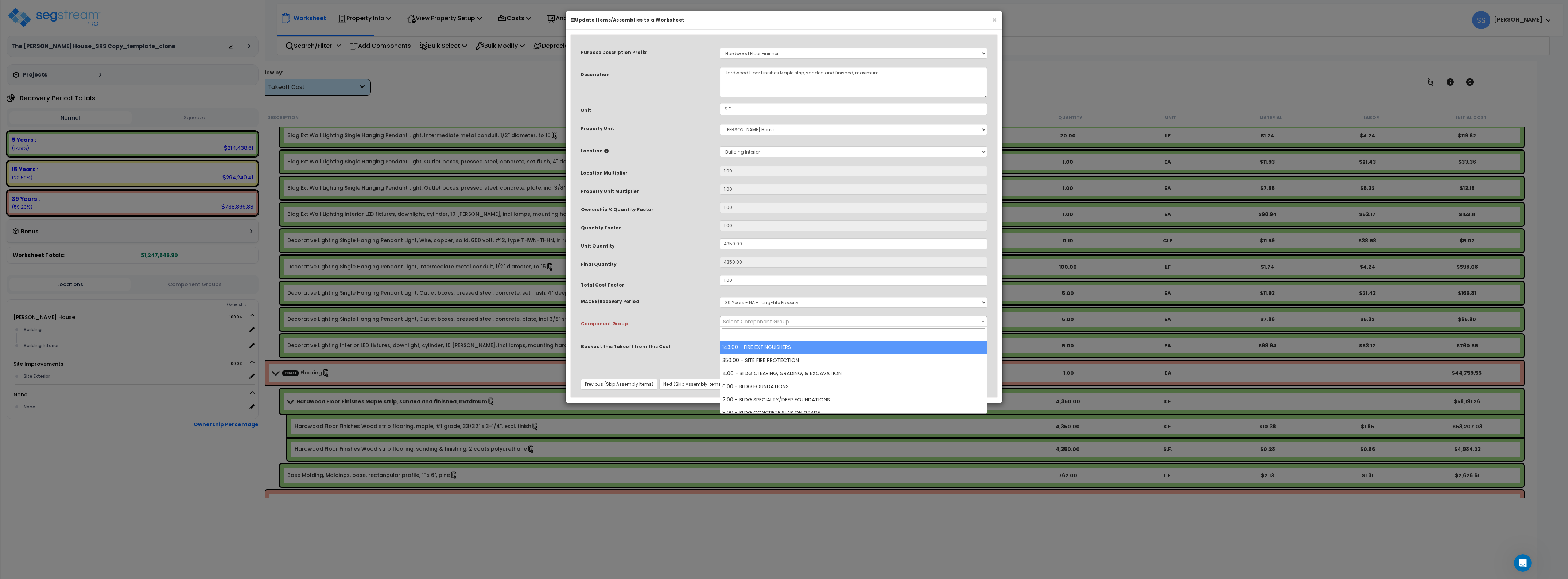
click at [854, 322] on span "Select Component Group" at bounding box center [853, 321] width 266 height 10
type input "wood"
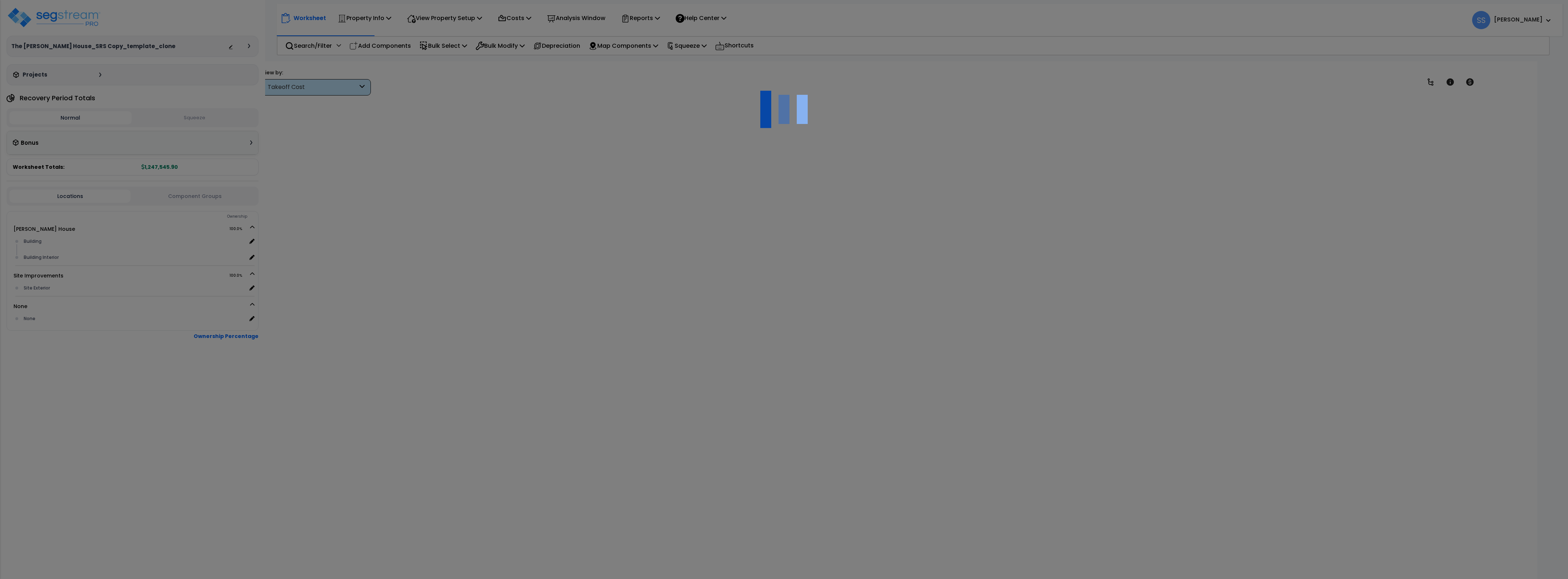
scroll to position [31, 0]
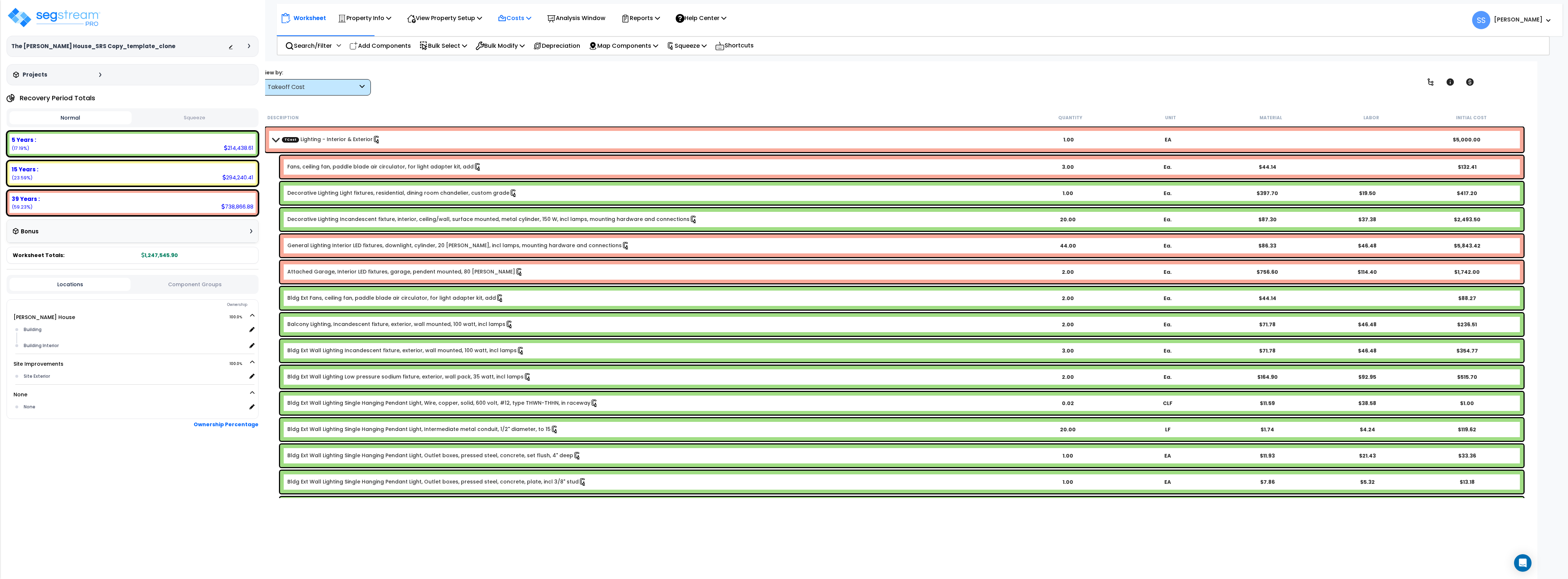
click at [505, 21] on icon at bounding box center [501, 18] width 7 height 6
click at [512, 47] on link "Direct Costs" at bounding box center [530, 49] width 72 height 14
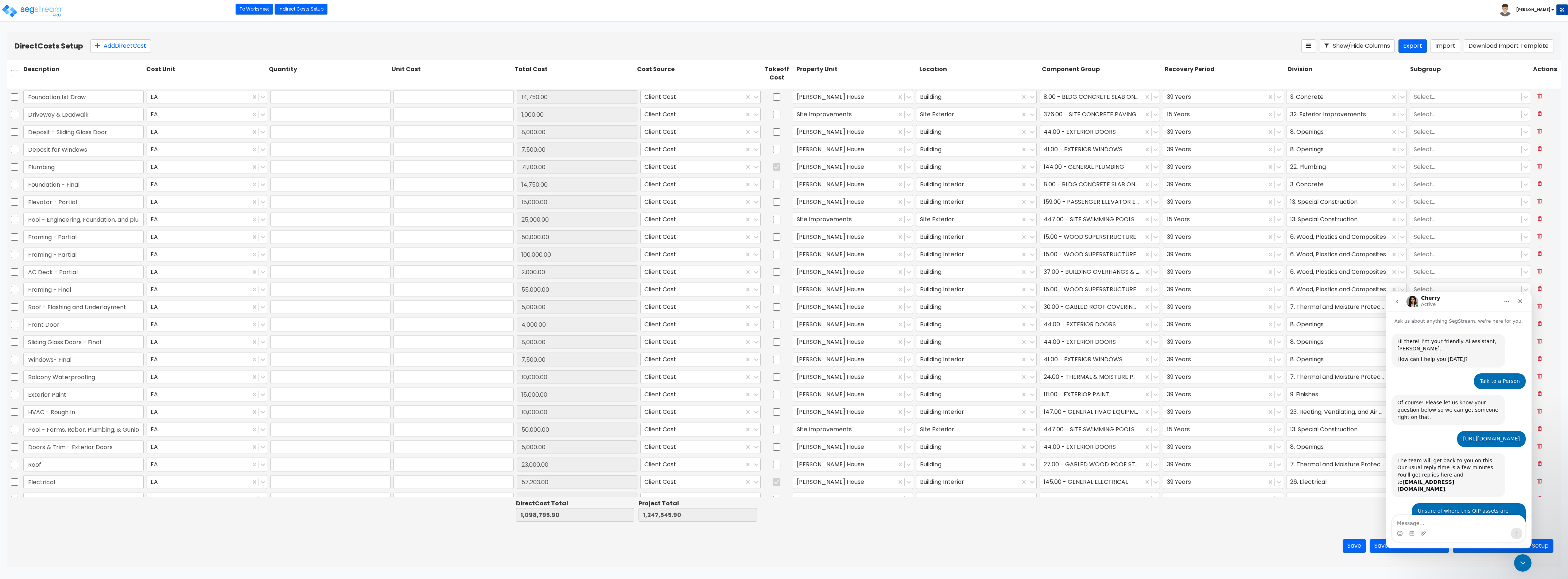
type input "1.00"
type input "14,750.00"
type input "1.00"
type input "1,000.00"
type input "1.00"
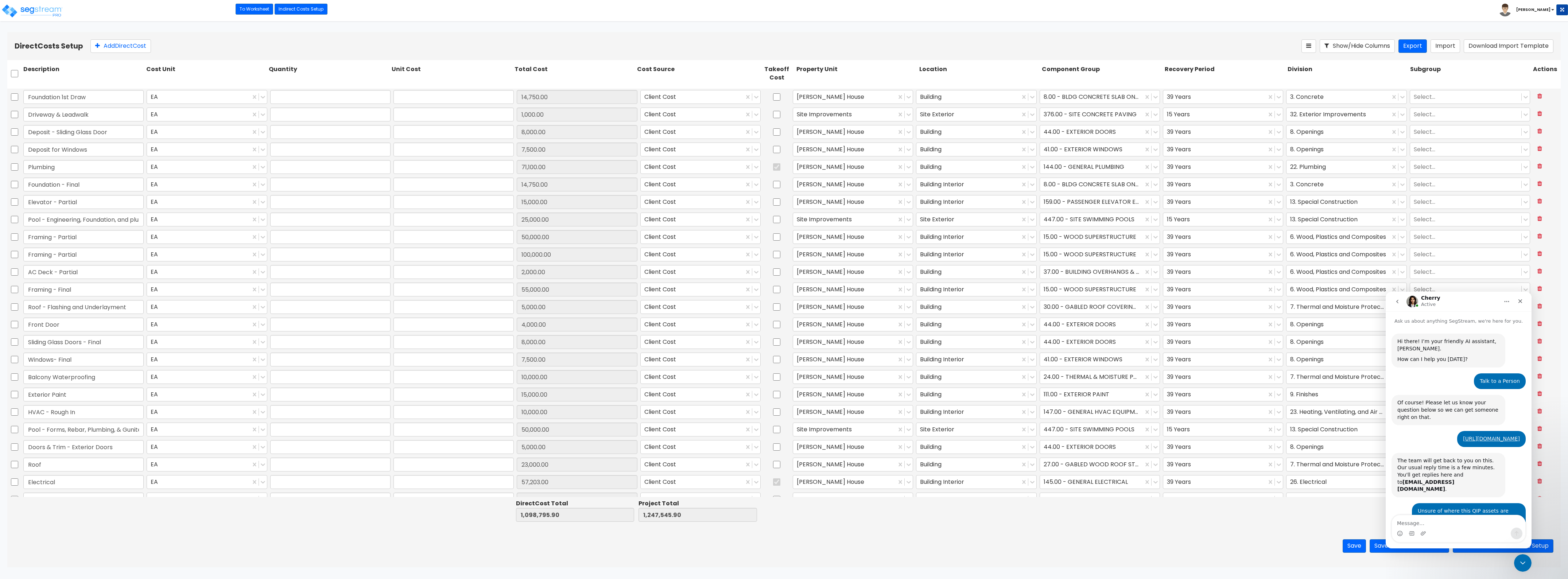
type input "8,000.00"
type input "1.00"
type input "7,500.00"
type input "1.00"
type input "71,100.00"
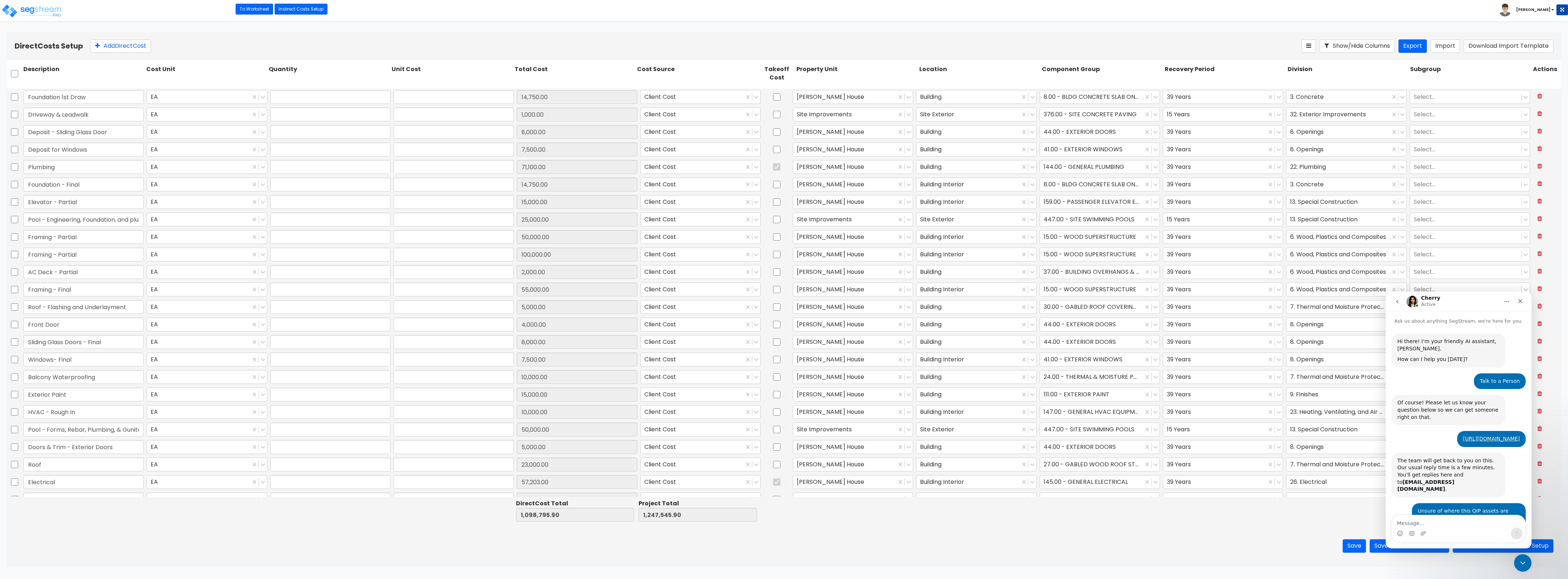
type input "1.00"
type input "14,750.00"
type input "1.00"
type input "15,000.00"
type input "1.00"
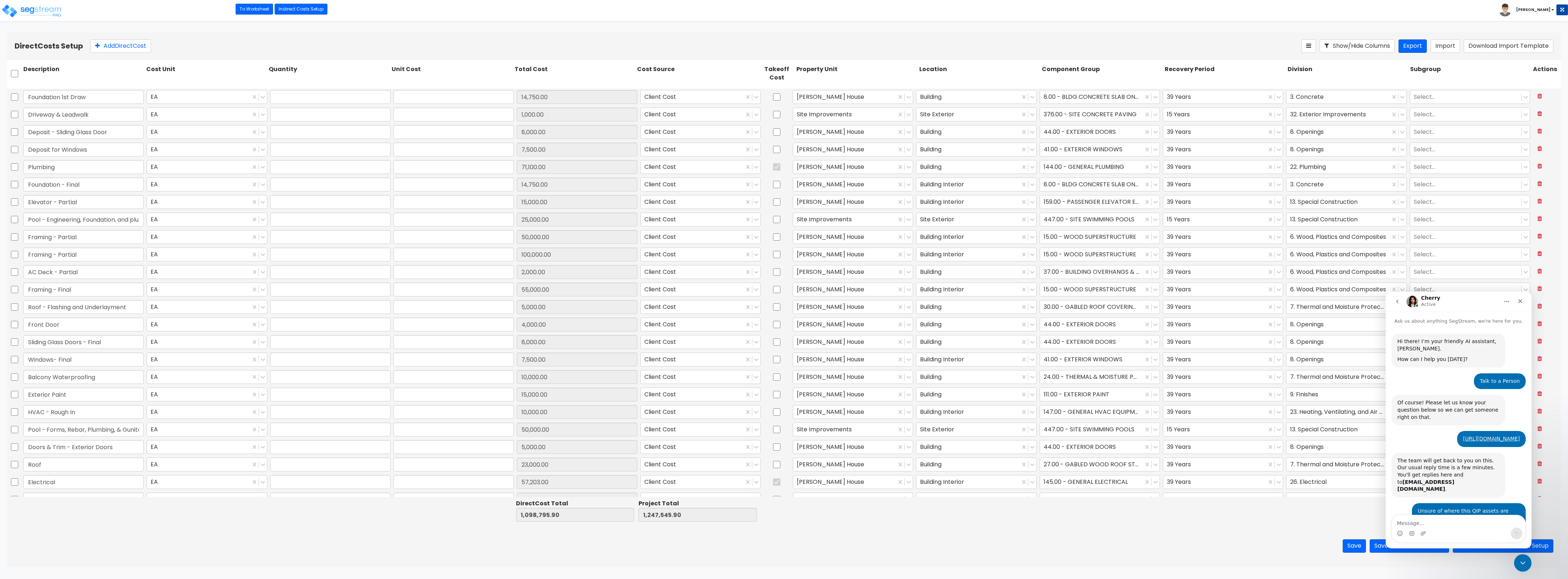
type input "25,000.00"
type input "1.00"
type input "50,000.00"
type input "1.00"
type input "100,000.00"
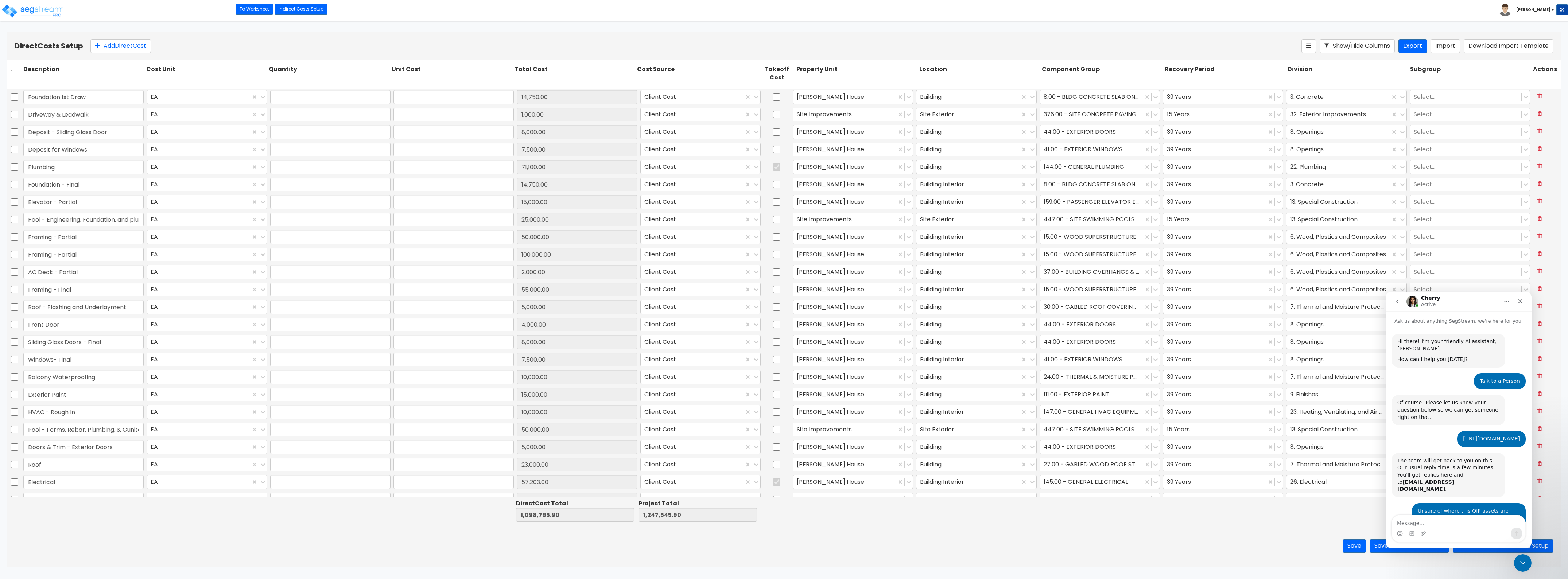
type input "1.00"
type input "2,000.00"
type input "1.00"
type input "55,000.00"
type input "1.00"
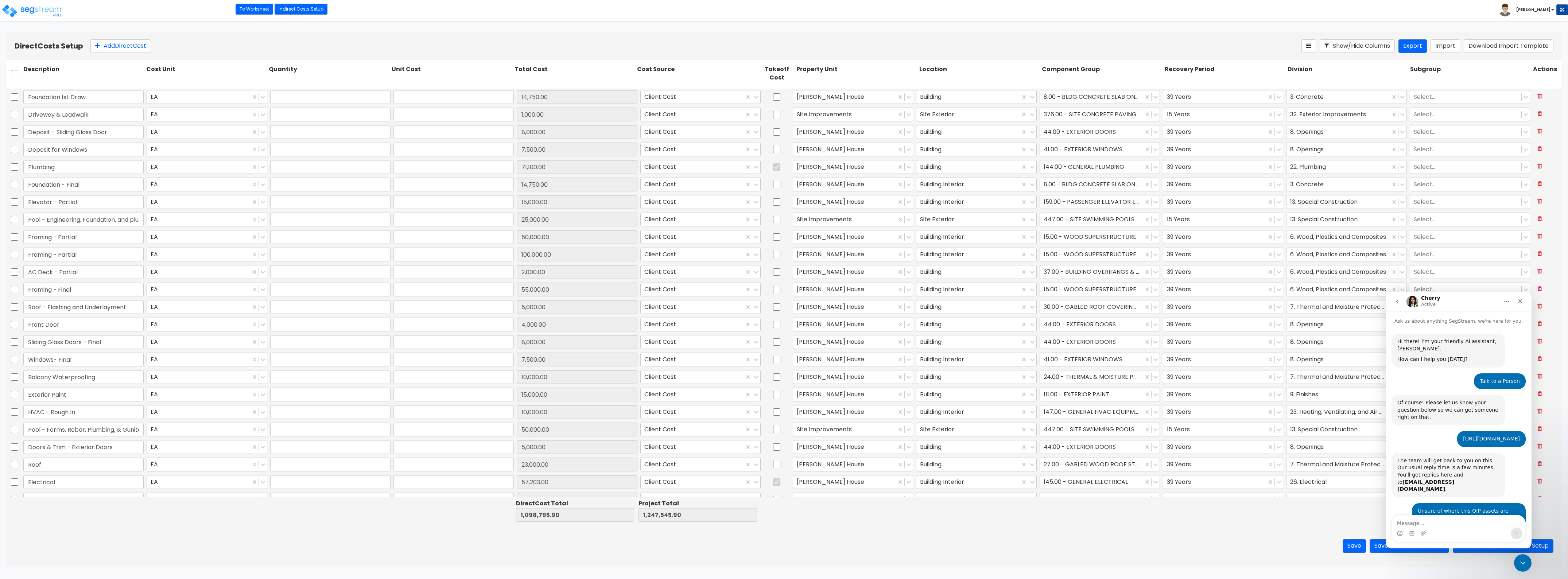
type input "5,000.00"
type input "1.00"
type input "4,000.00"
type input "1.00"
type input "8,000.00"
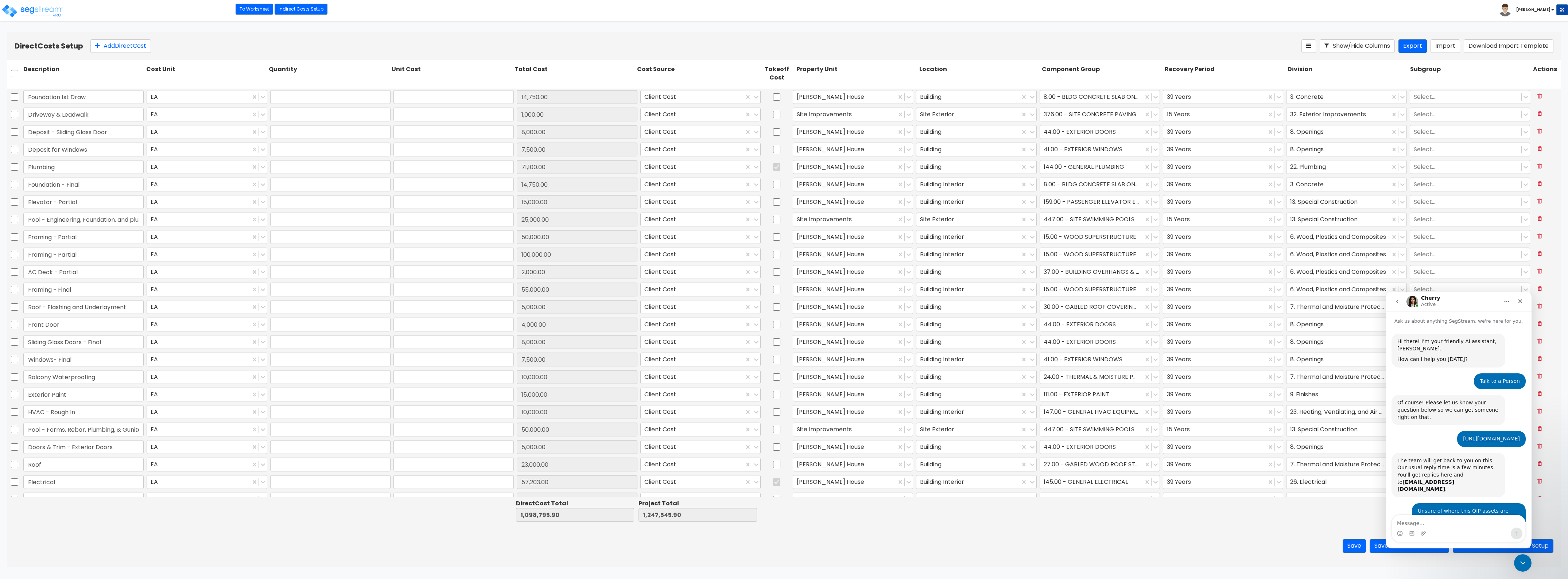
type input "1.00"
type input "7,500.00"
type input "1.00"
type input "10,000.00"
type input "1.00"
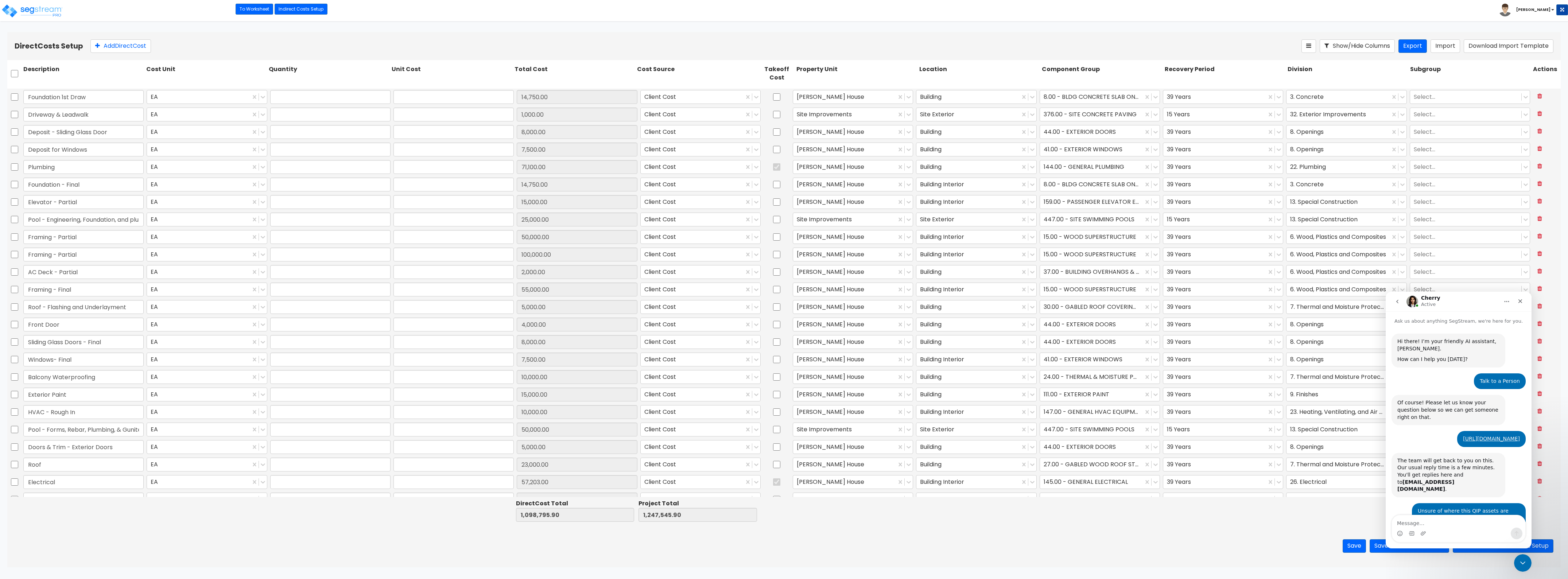
type input "15,000.00"
type input "1.00"
type input "10,000.00"
type input "1.00"
type input "50,000.00"
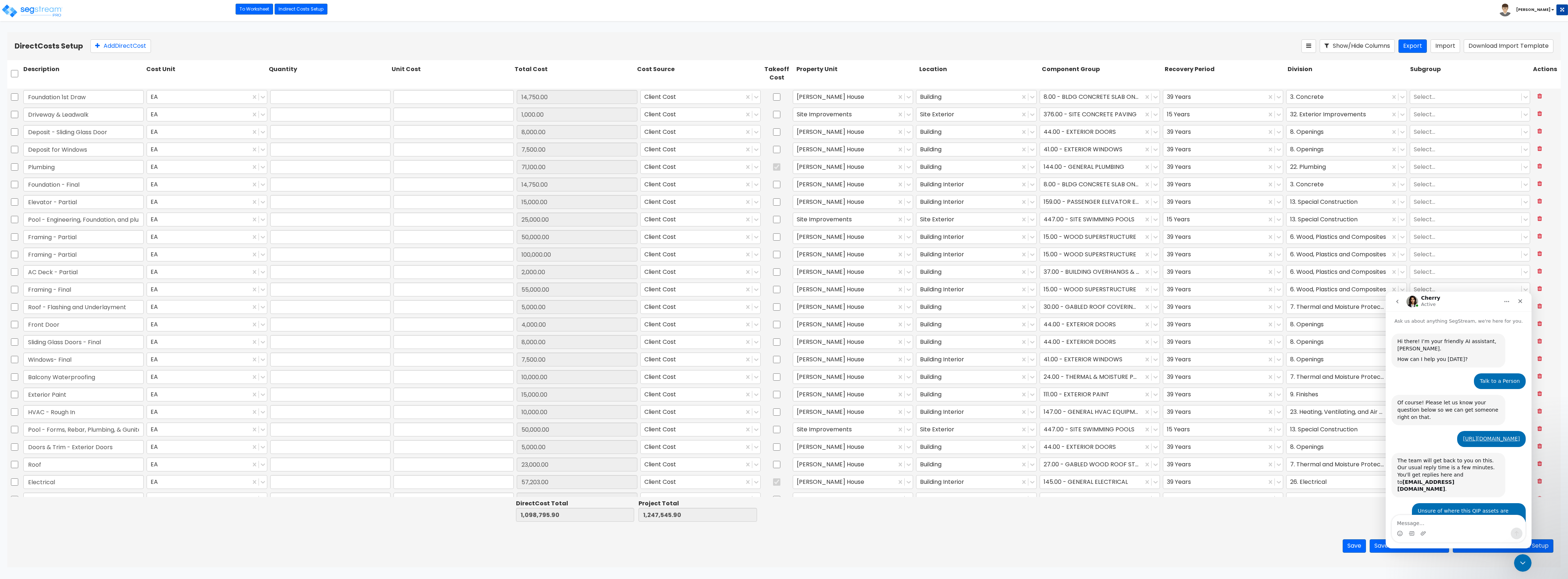
type input "1.00"
type input "5,000.00"
type input "1.00"
type input "23,000.00"
type input "1.00"
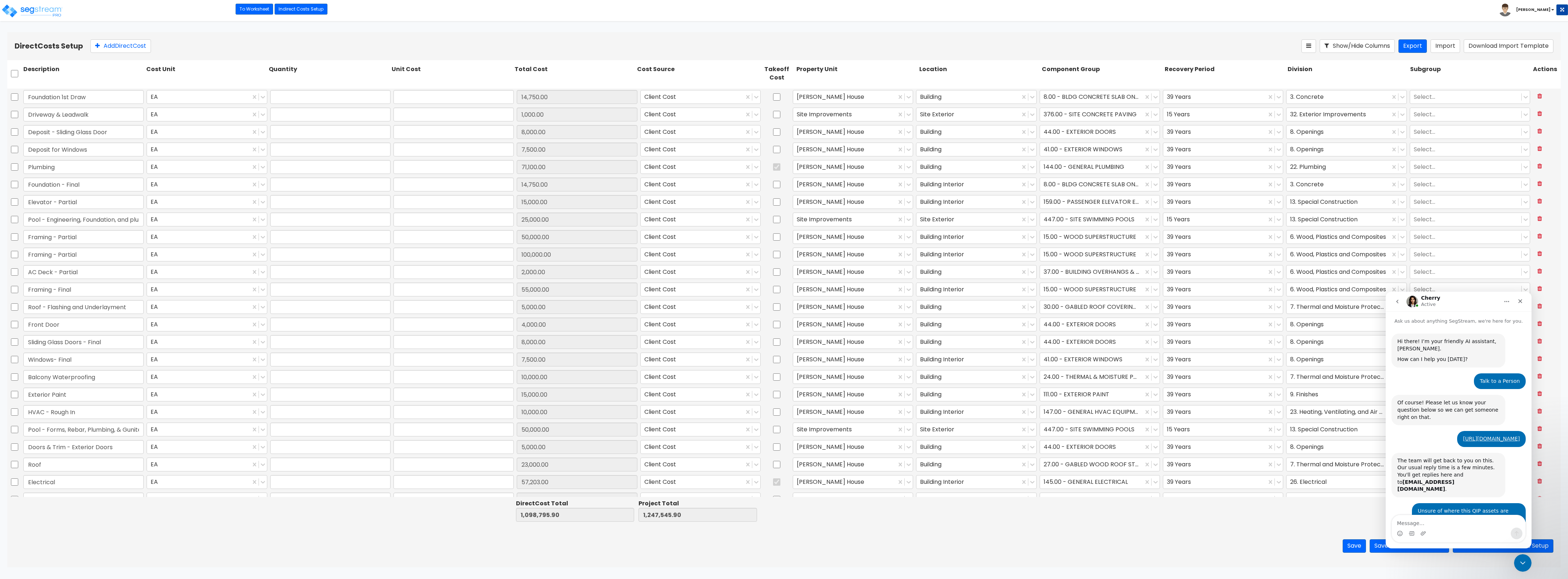
type input "57,203.00"
type input "1.00"
type input "60,000.00"
type input "1.00"
type input "18,000.00"
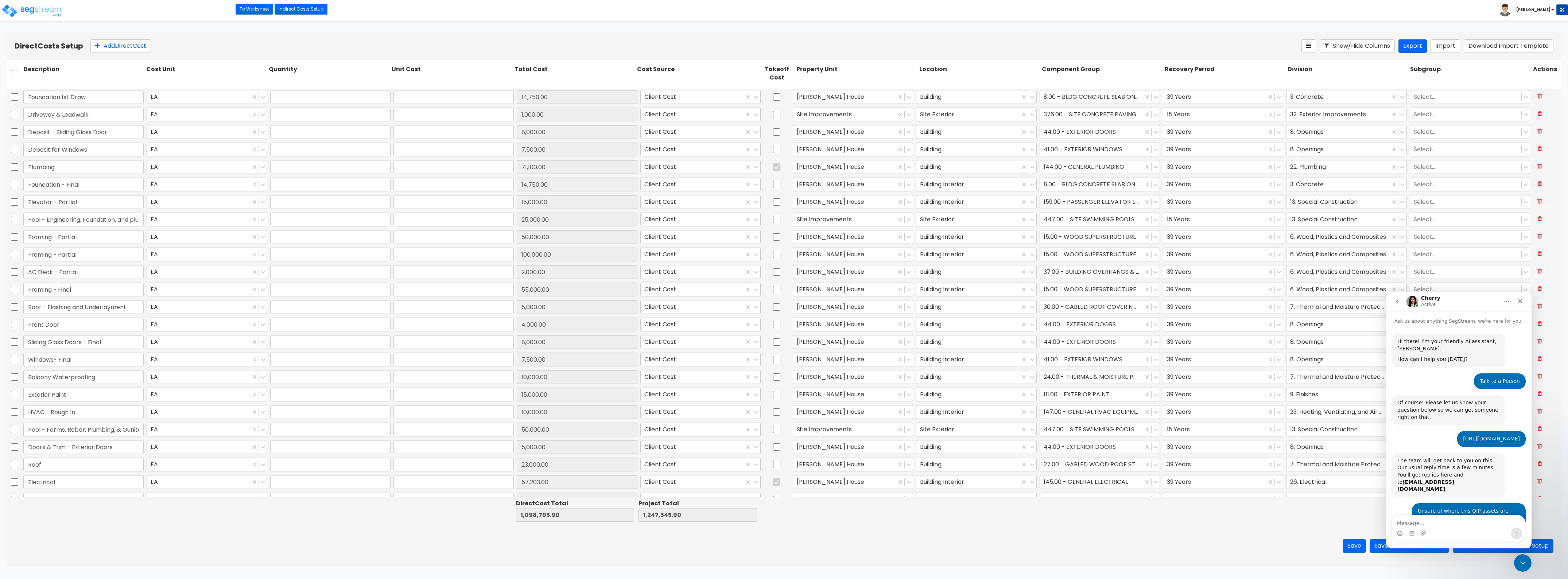
type input "1.00"
type input "26,070.00"
type input "1.00"
type input "14,811.85"
type input "1.00"
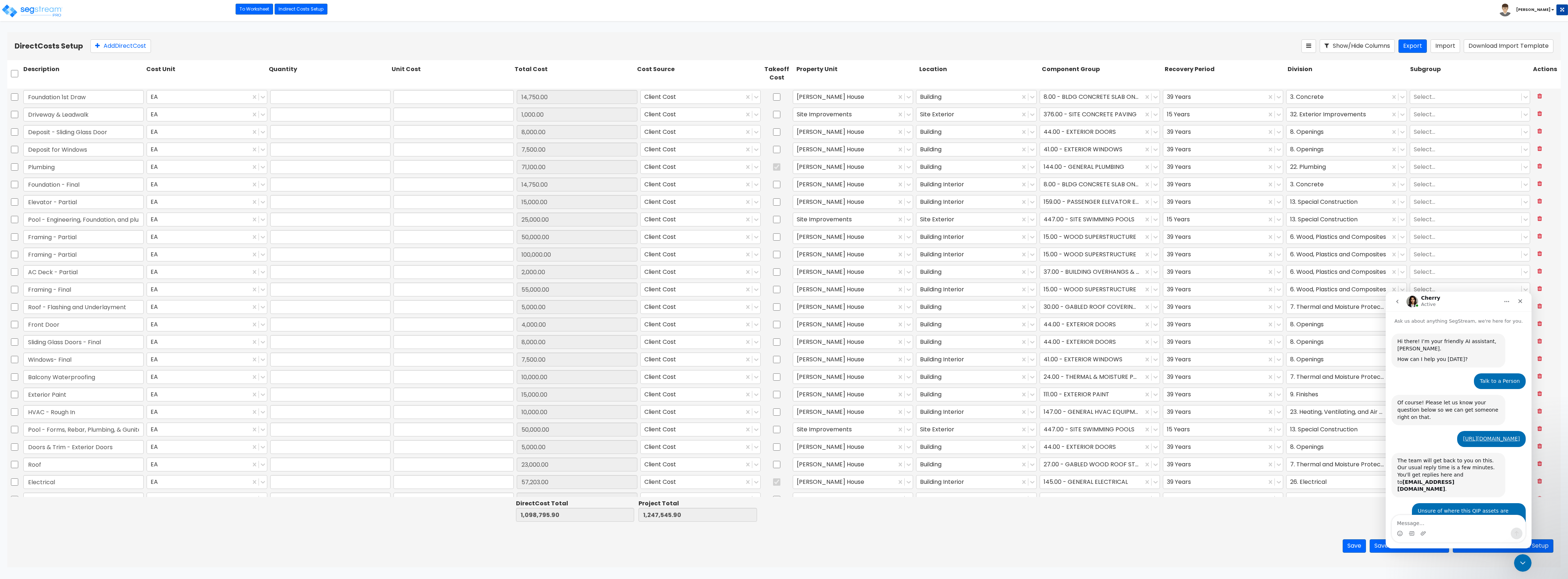
type input "15,000.00"
type input "1.00"
type input "15,000.00"
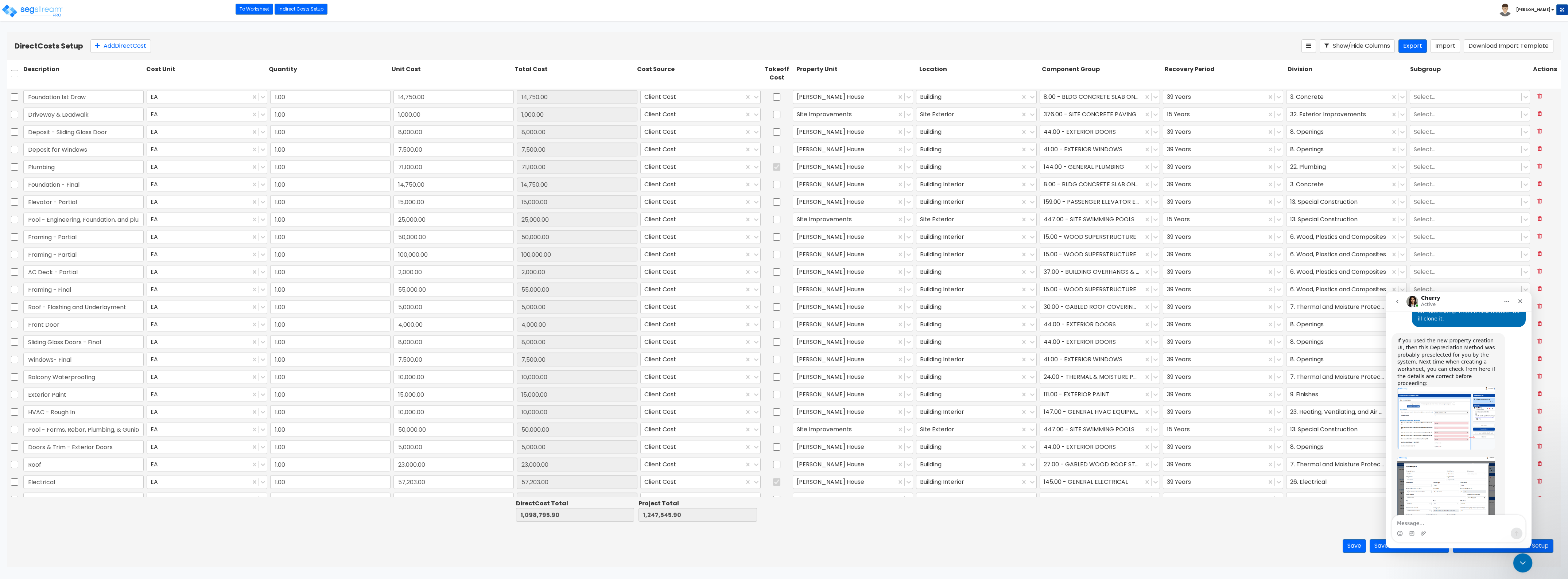
scroll to position [418, 0]
click at [1520, 556] on div "Close Intercom Messenger" at bounding box center [1521, 562] width 17 height 17
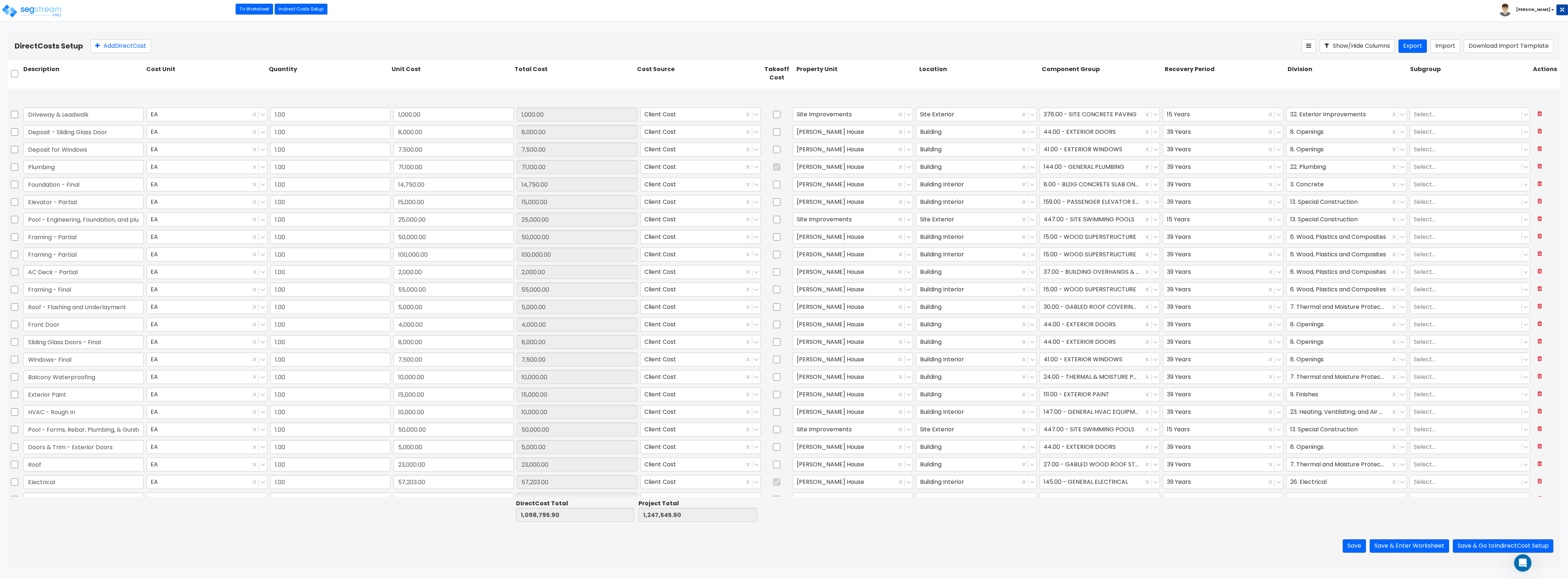
scroll to position [46, 0]
type input "1.00"
type input "44,759.55"
type input "1.00"
type input "22,000.00"
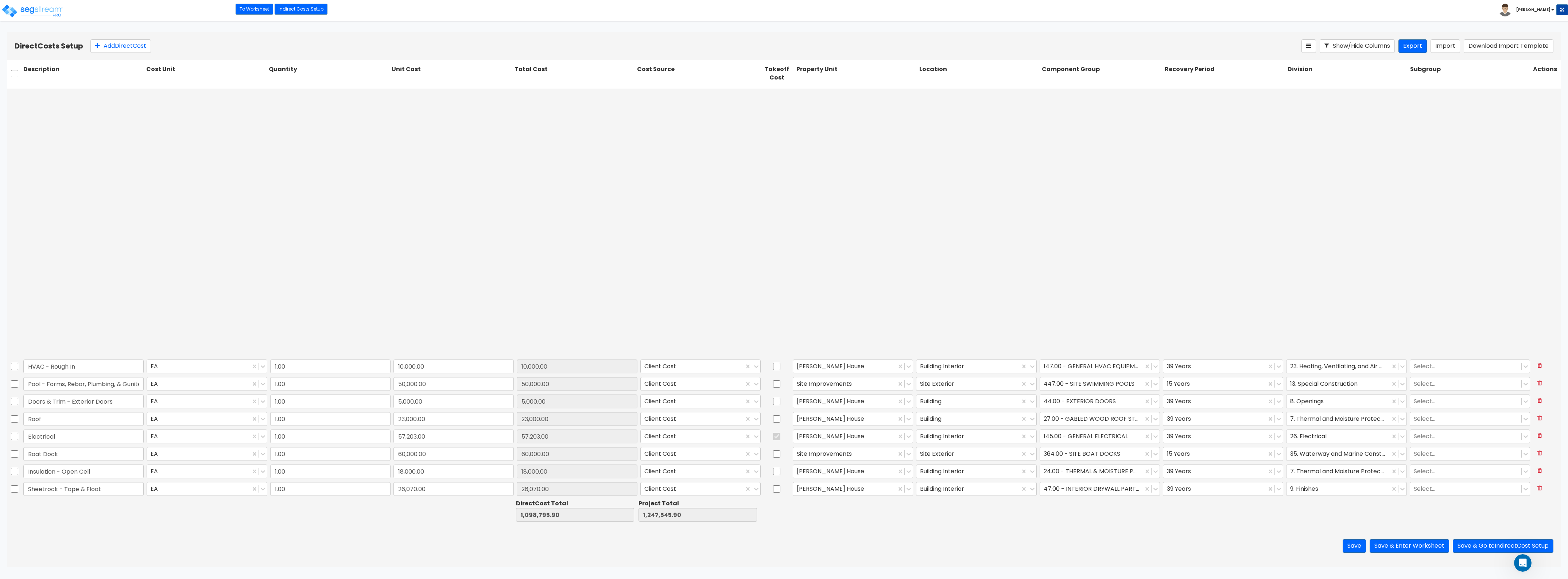
type input "1.00"
type input "10,000.00"
type input "1.00"
type input "13,035.00"
type input "1.00"
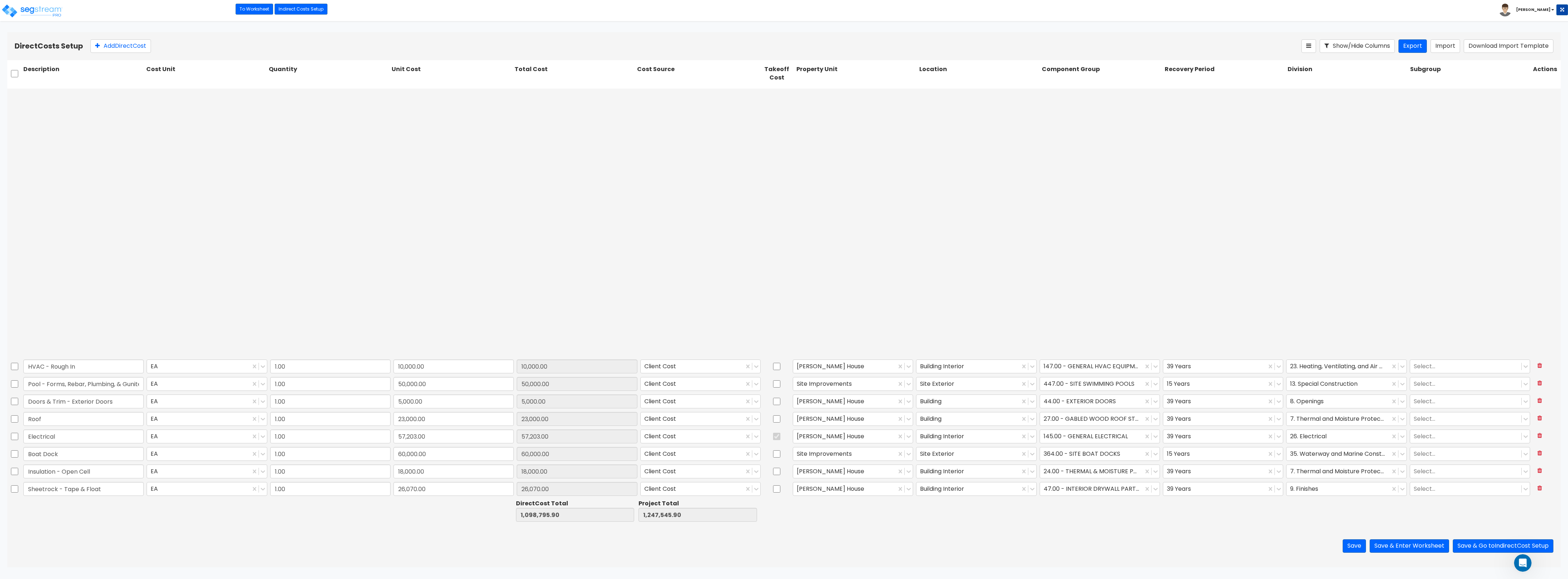
type input "8,000.00"
type input "1.00"
type input "35,000.00"
type input "1.00"
type input "15,000.00"
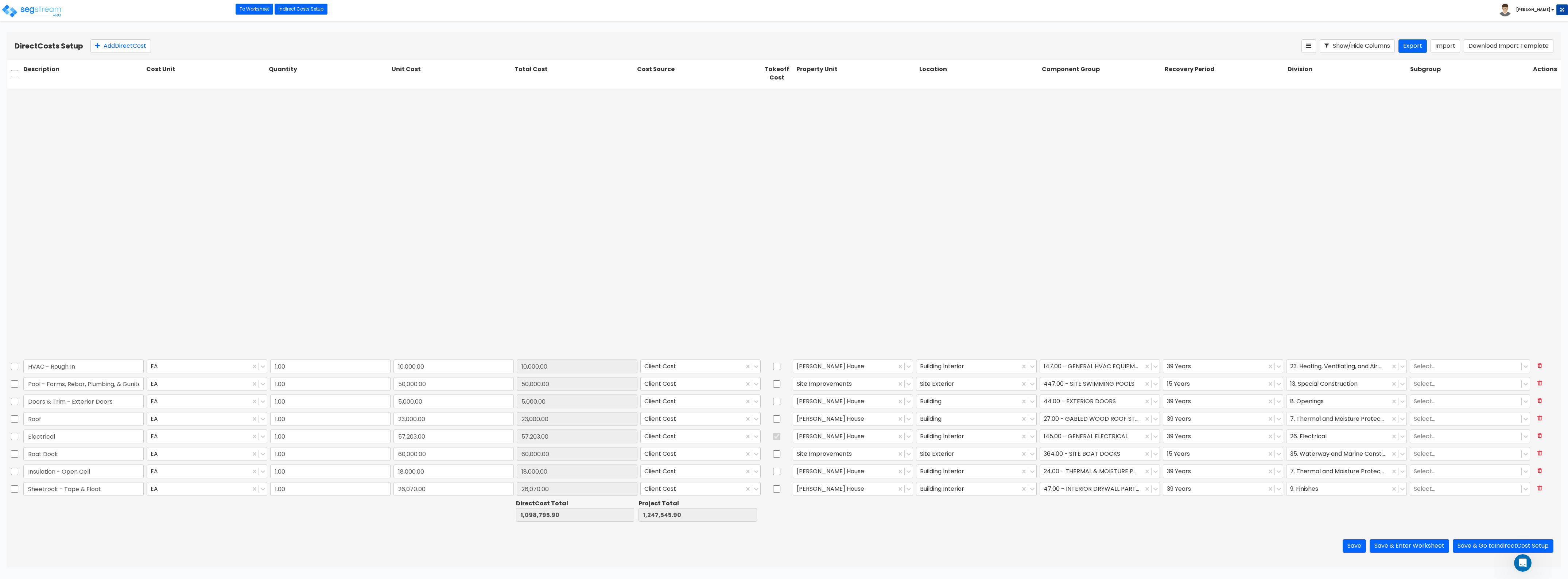
type input "1.00"
type input "20,000.00"
type input "1.00"
type input "5,000.00"
type input "1.00"
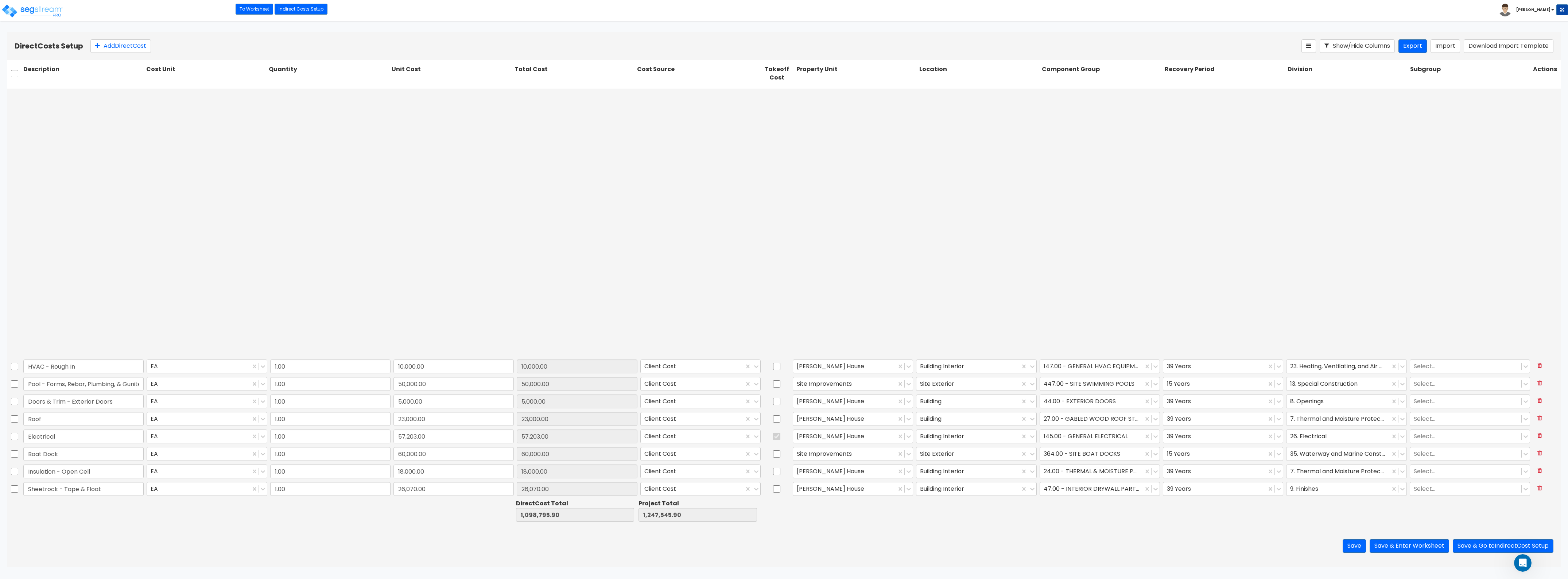
type input "10,000.00"
type input "1.00"
type input "2,250.00"
type input "1.00"
type input "6,500.00"
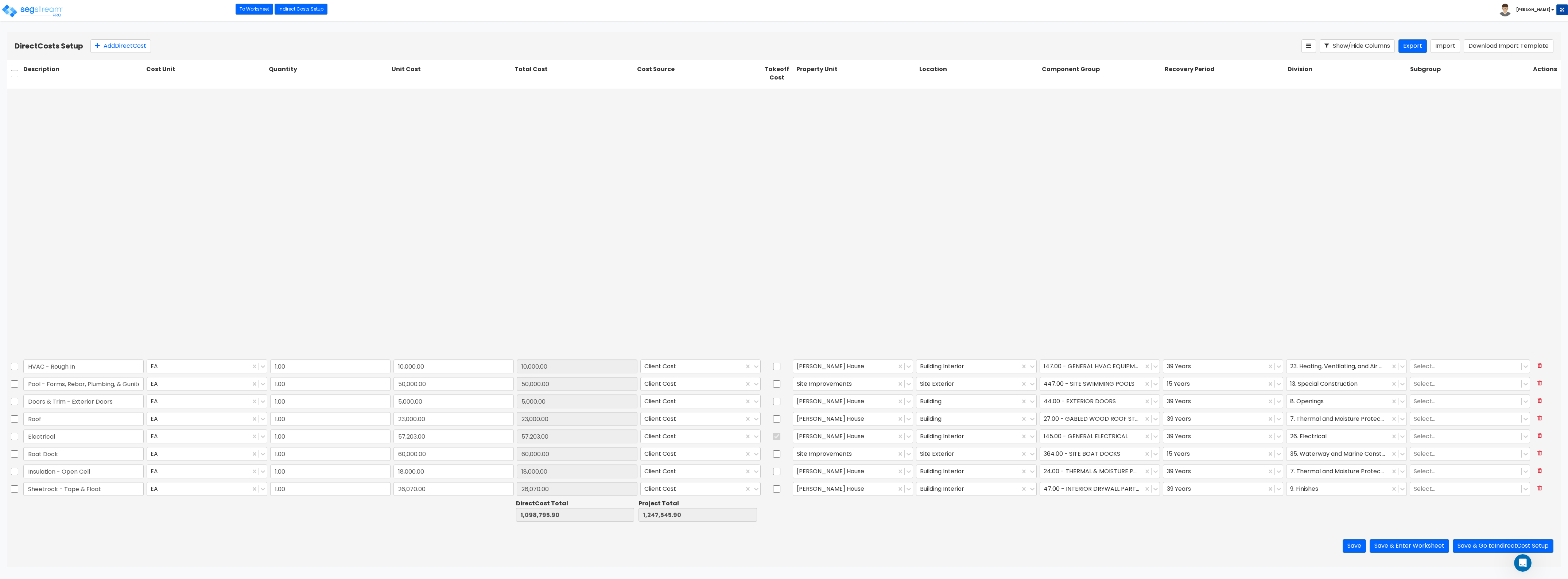
type input "1.00"
type input "10,000.00"
type input "1.00"
type input "17,500.00"
type input "1.00"
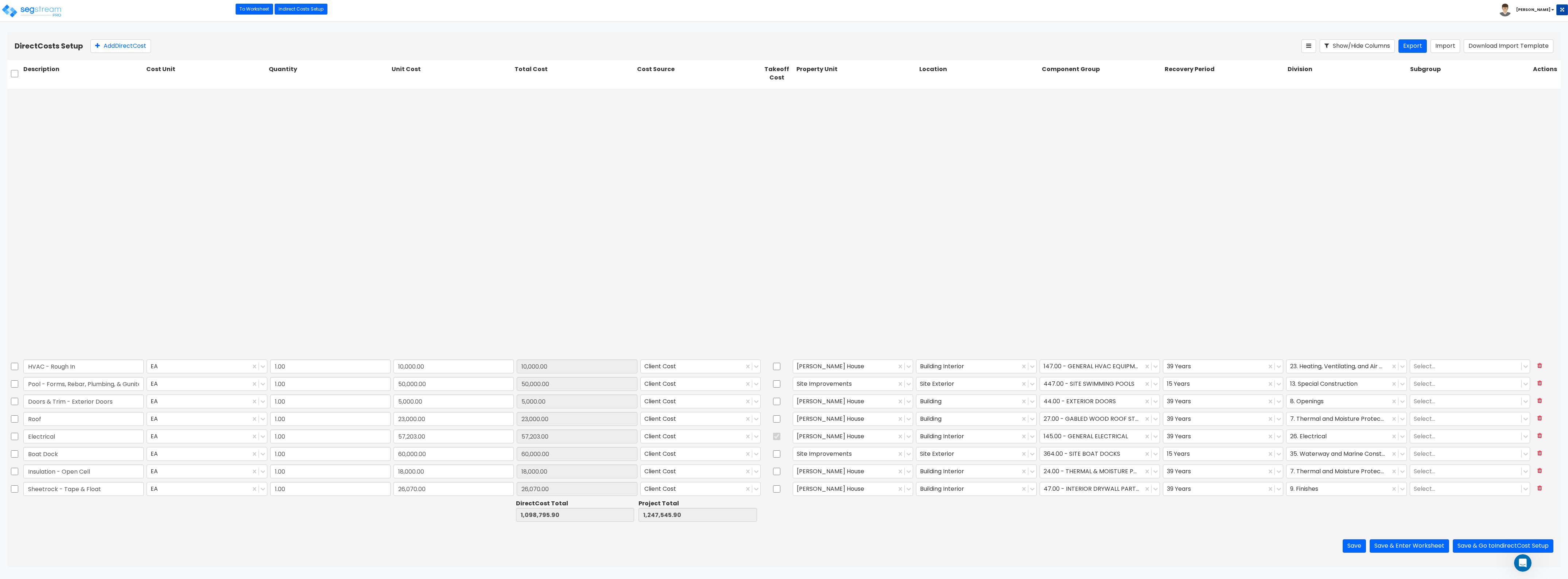
type input "7,000.00"
type input "1.00"
type input "2,000.00"
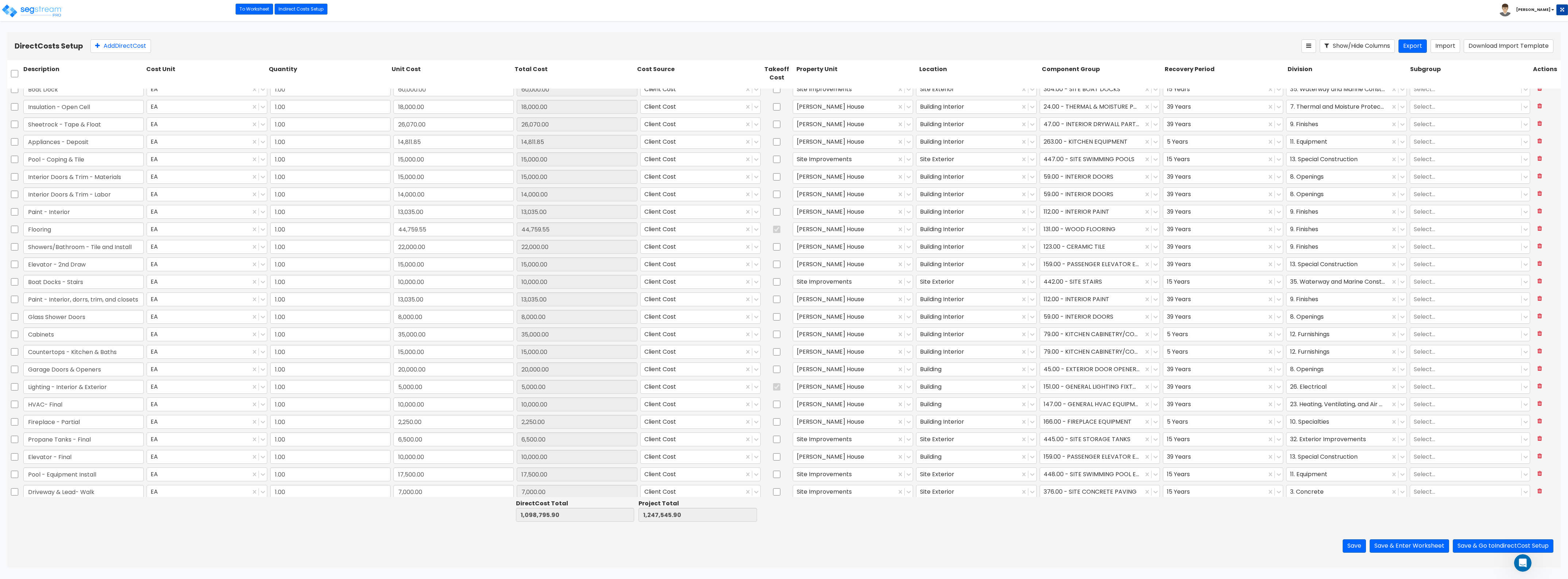
type input "1.00"
type input "11,000.00"
type input "1.00"
type input "6,500.00"
type input "1.00"
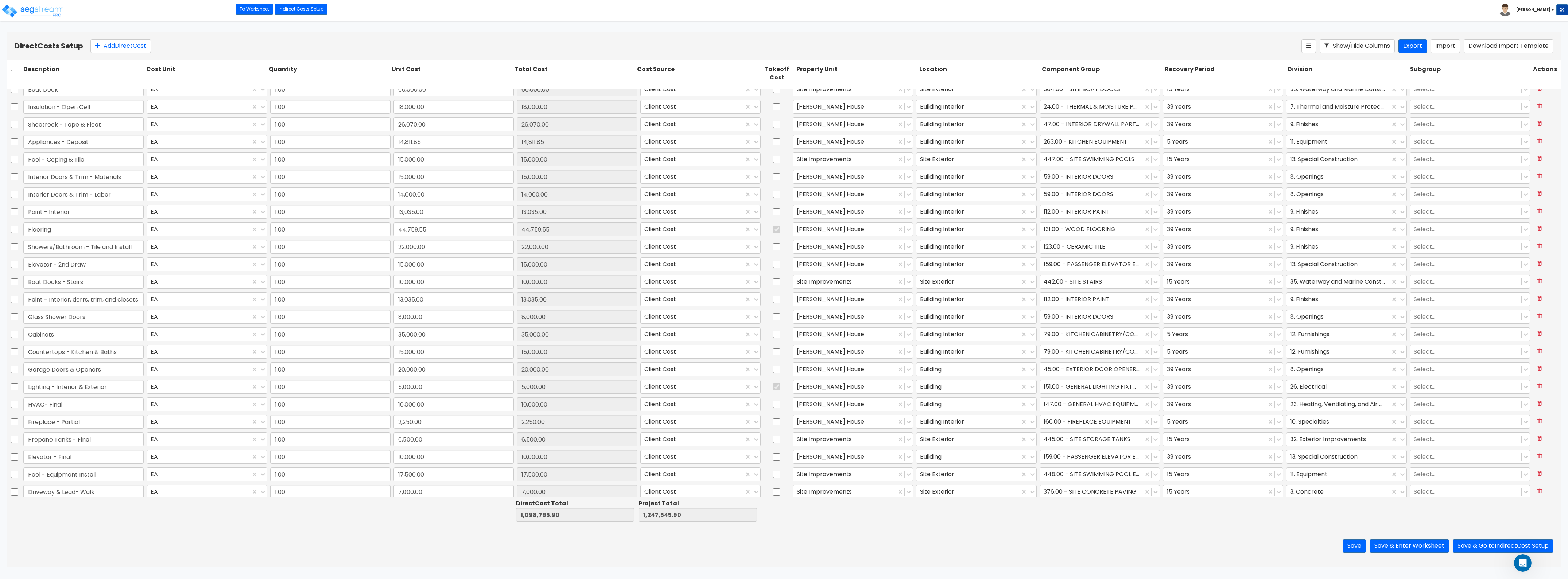
type input "1,500.00"
type input "1.00"
type input "8,188.15"
type input "1.00"
type input "23,000.00"
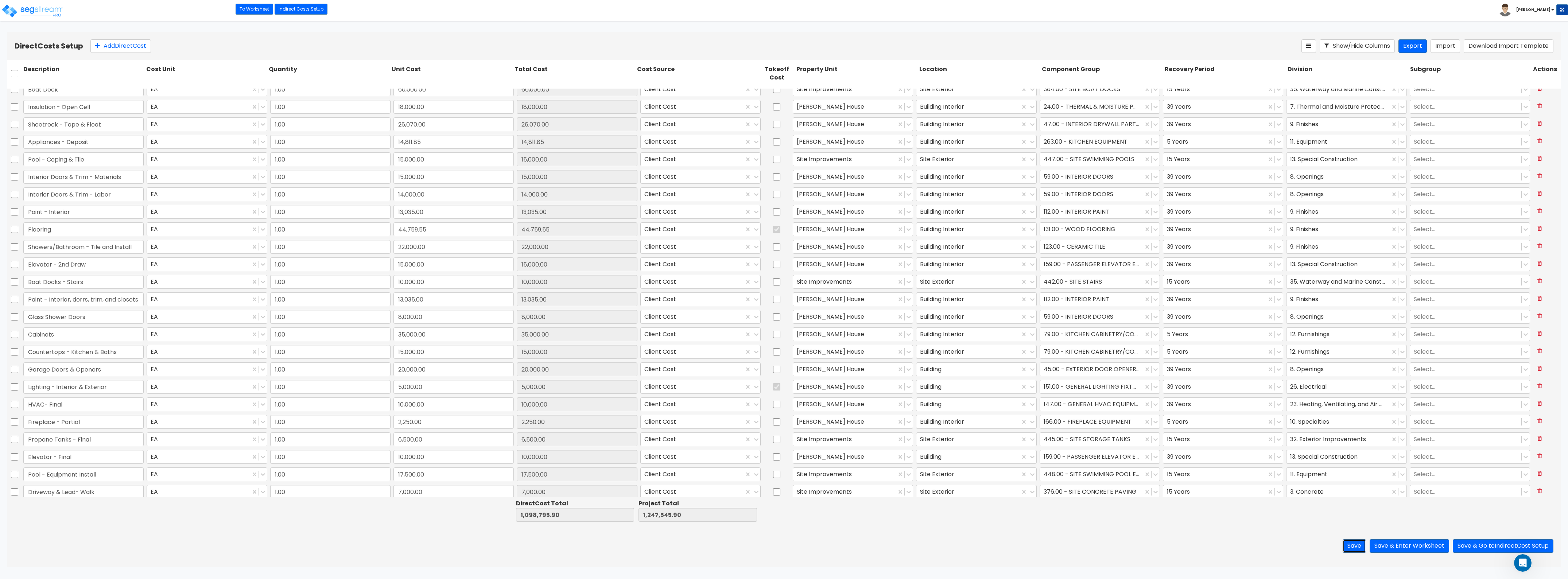
click at [1358, 544] on button "Save" at bounding box center [1354, 546] width 24 height 13
click at [1426, 544] on button "Save & Enter Worksheet" at bounding box center [1409, 546] width 80 height 13
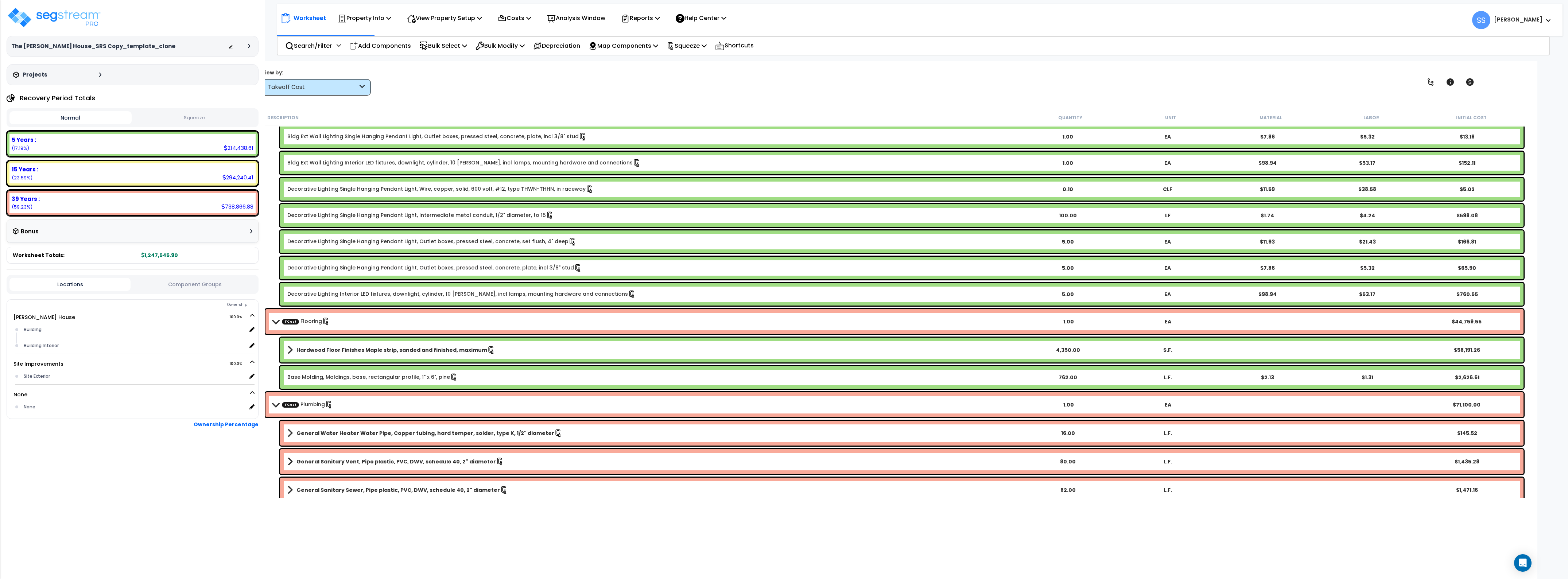
scroll to position [364, 0]
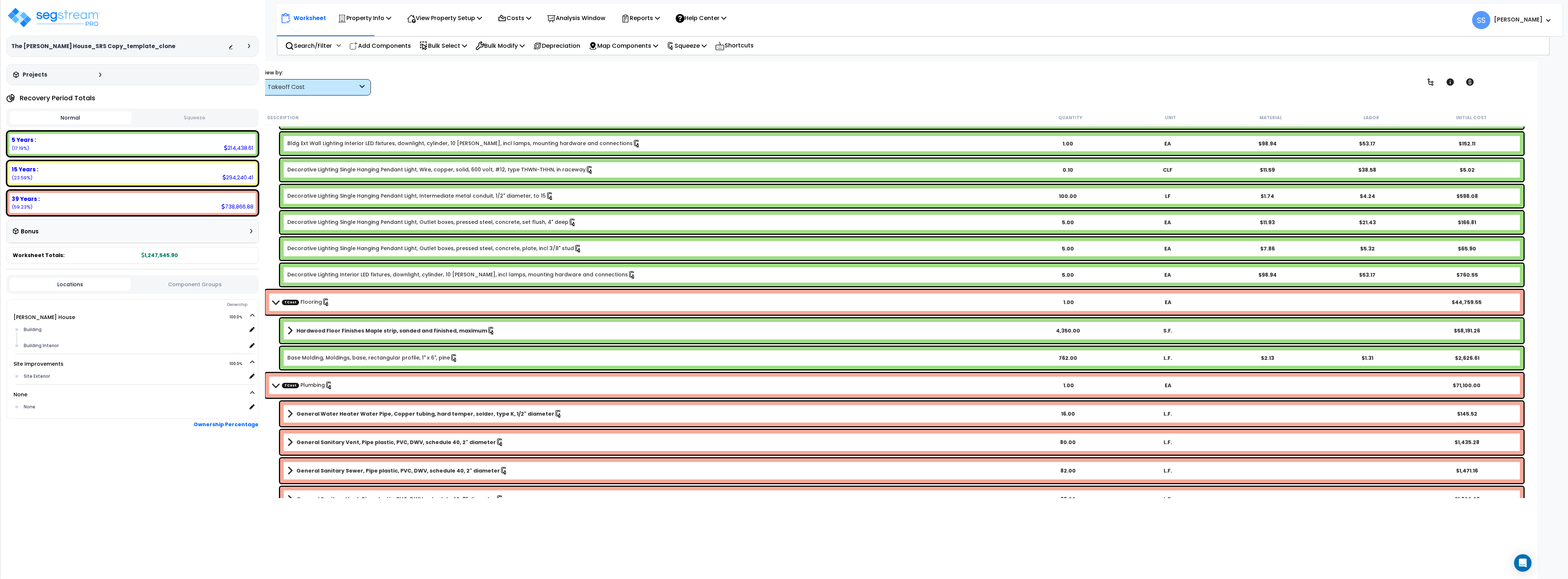
click at [366, 332] on b "Hardwood Floor Finishes Maple strip, sanded and finished, maximum" at bounding box center [391, 330] width 191 height 8
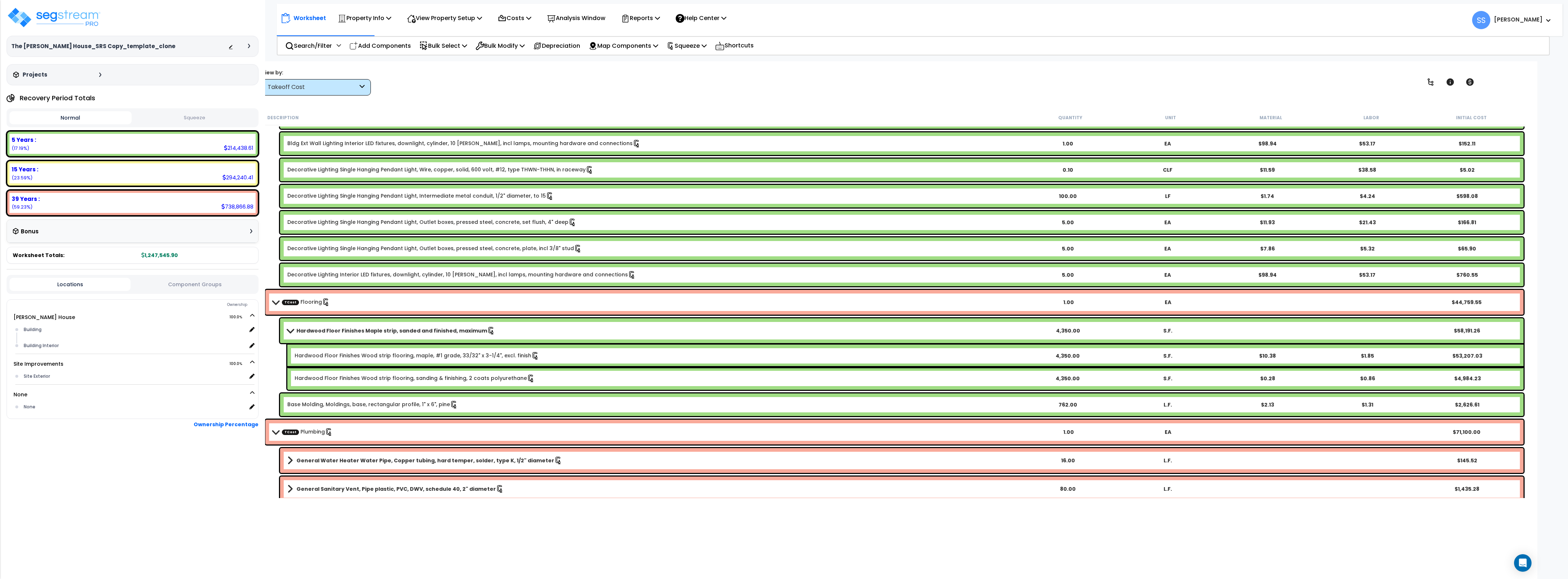
click at [1399, 331] on div "Hardwood Floor Finishes Maple strip, sanded and finished, maximum 4,350.00 S.F.…" at bounding box center [901, 330] width 1243 height 25
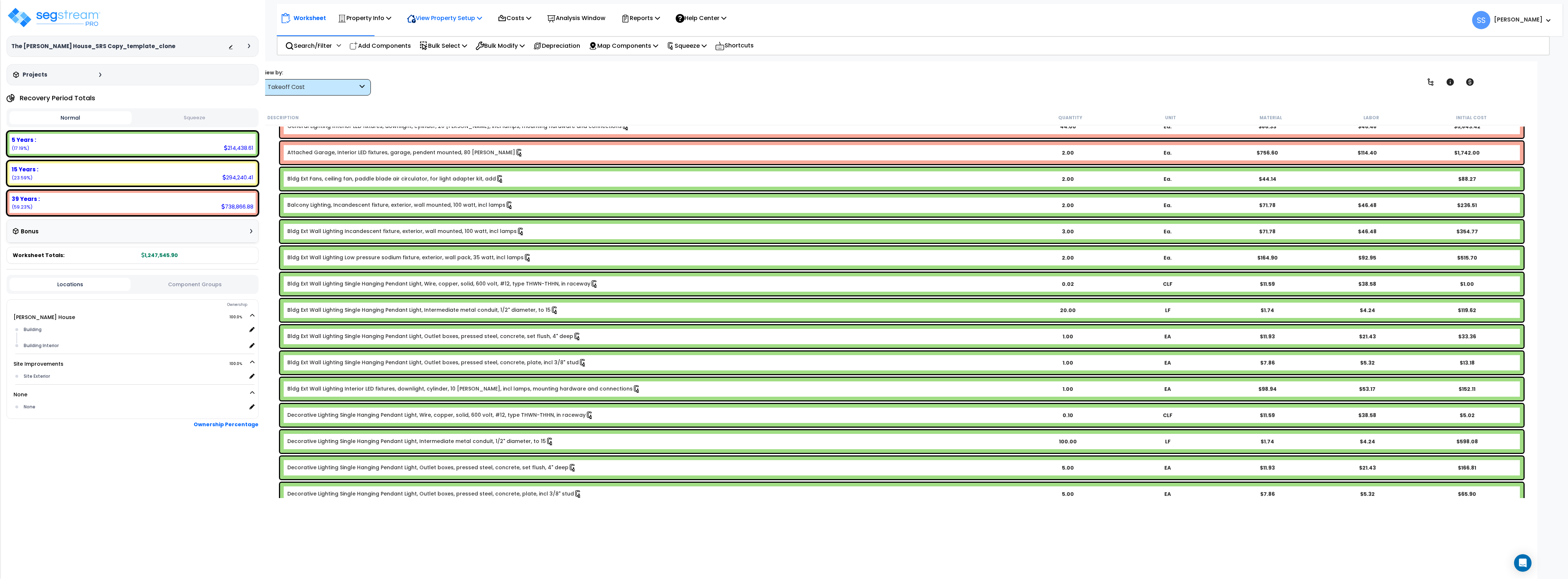
scroll to position [0, 0]
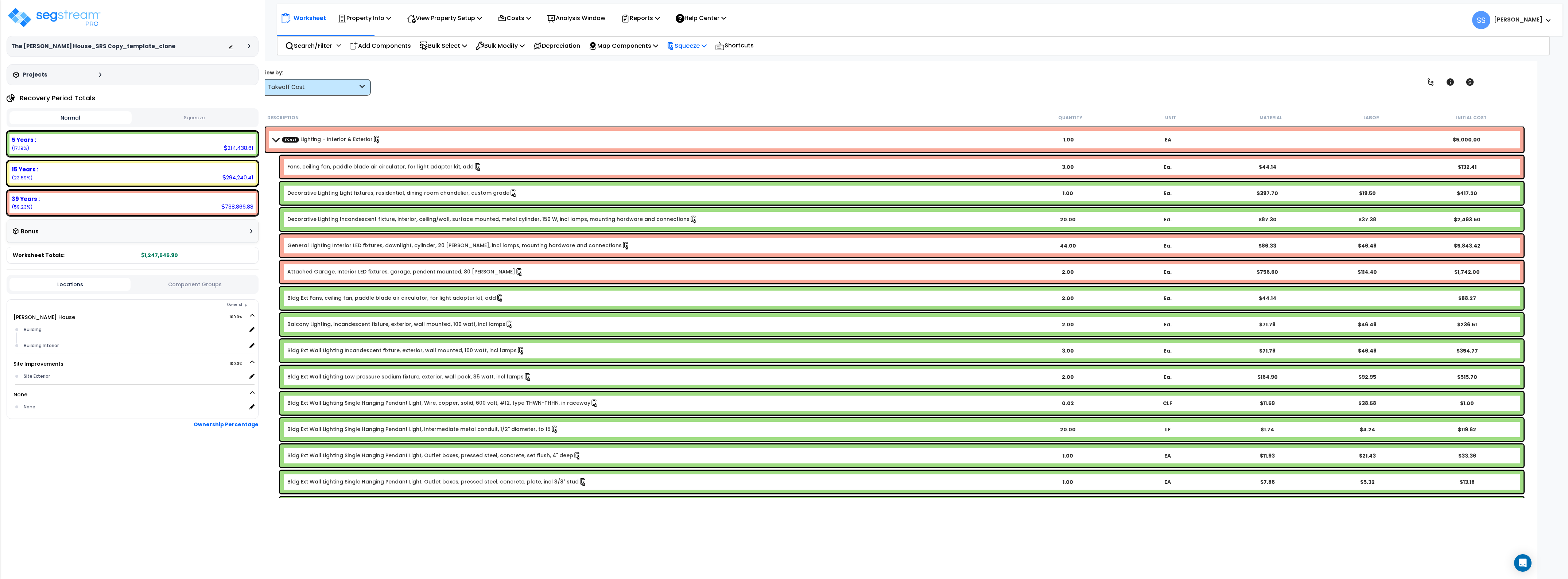
click at [700, 47] on p "Squeeze" at bounding box center [687, 46] width 40 height 9
click at [704, 57] on link "Re-squeeze" at bounding box center [699, 62] width 72 height 14
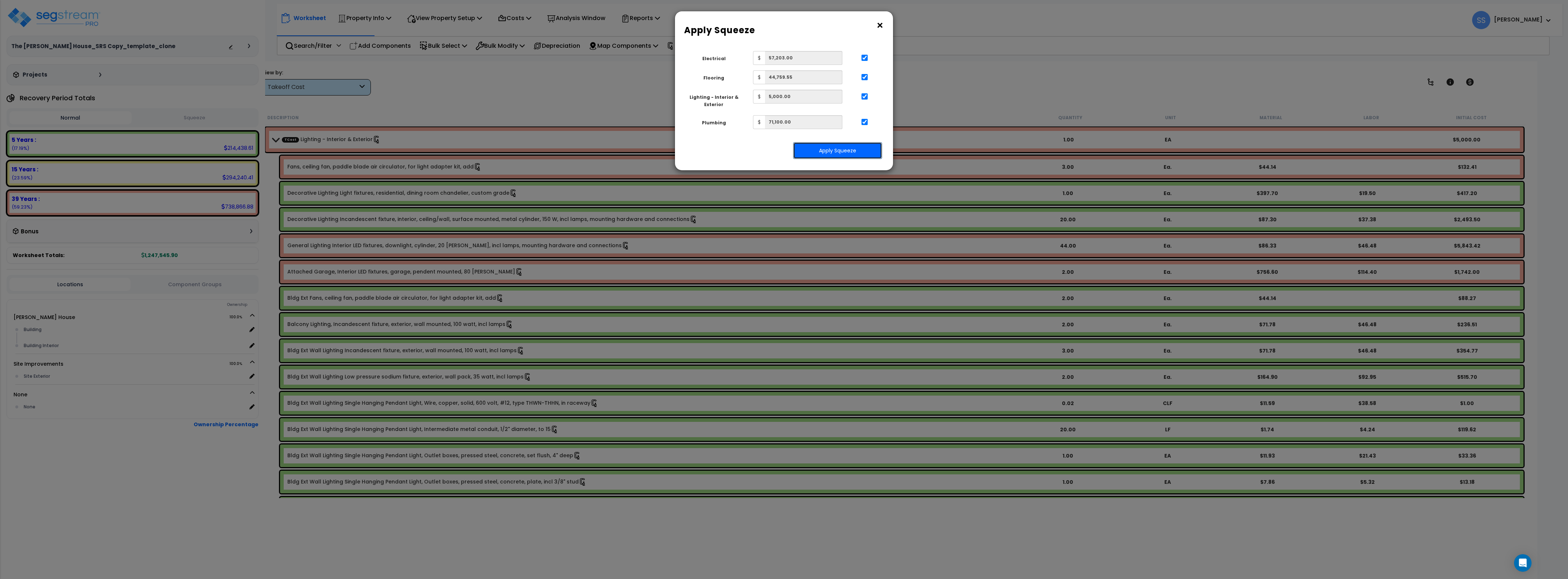
click at [860, 149] on button "Apply Squeeze" at bounding box center [838, 151] width 89 height 17
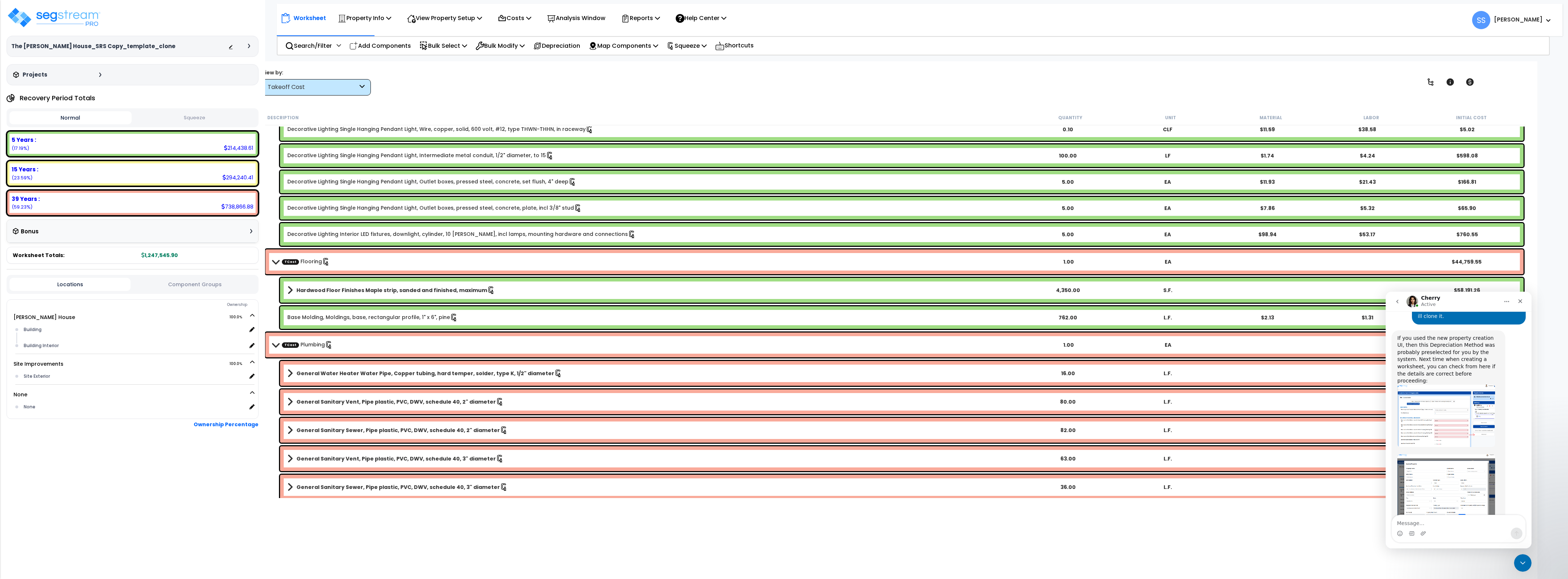
scroll to position [410, 0]
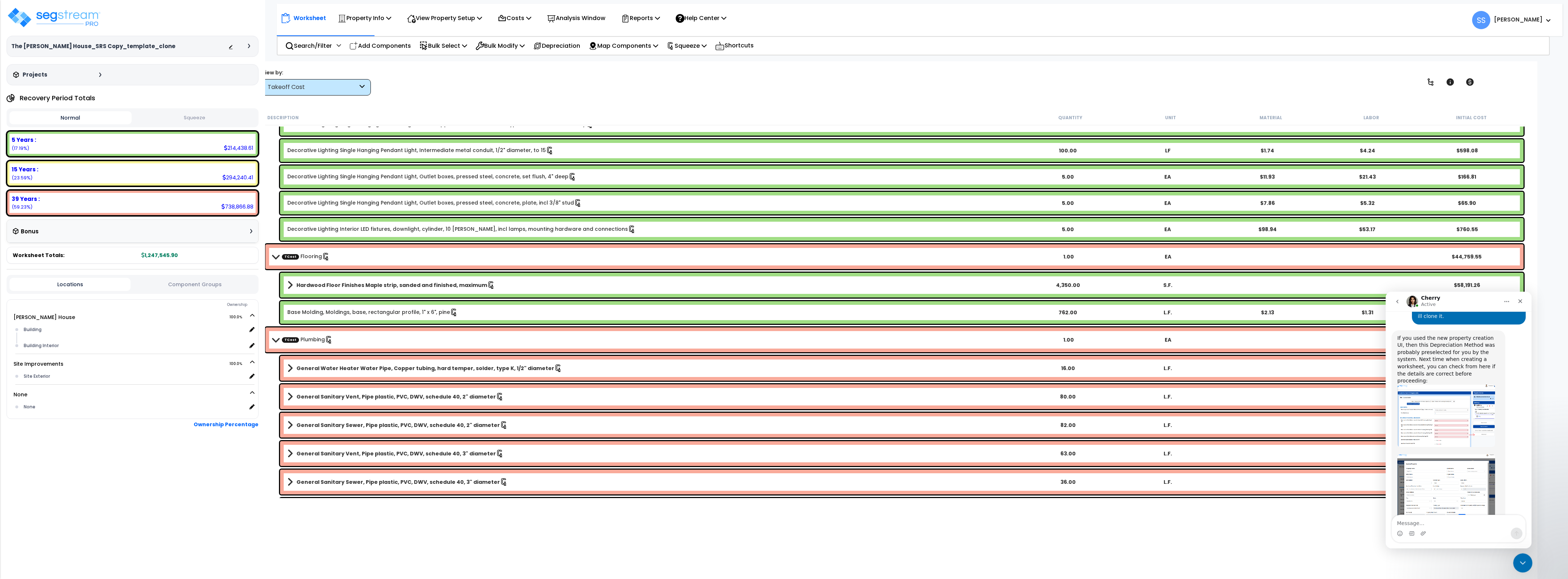
click at [1523, 569] on div "Close Intercom Messenger" at bounding box center [1521, 562] width 17 height 17
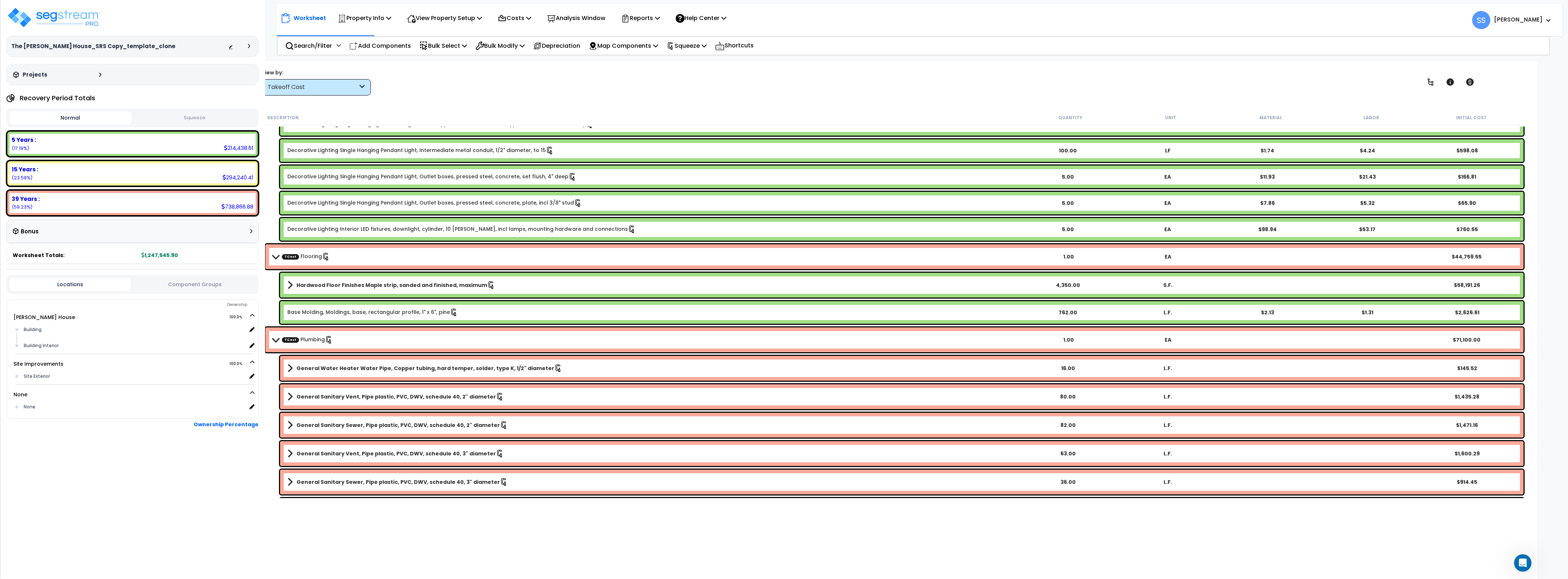
scroll to position [418, 0]
click at [402, 286] on b "Hardwood Floor Finishes Maple strip, sanded and finished, maximum" at bounding box center [391, 285] width 191 height 8
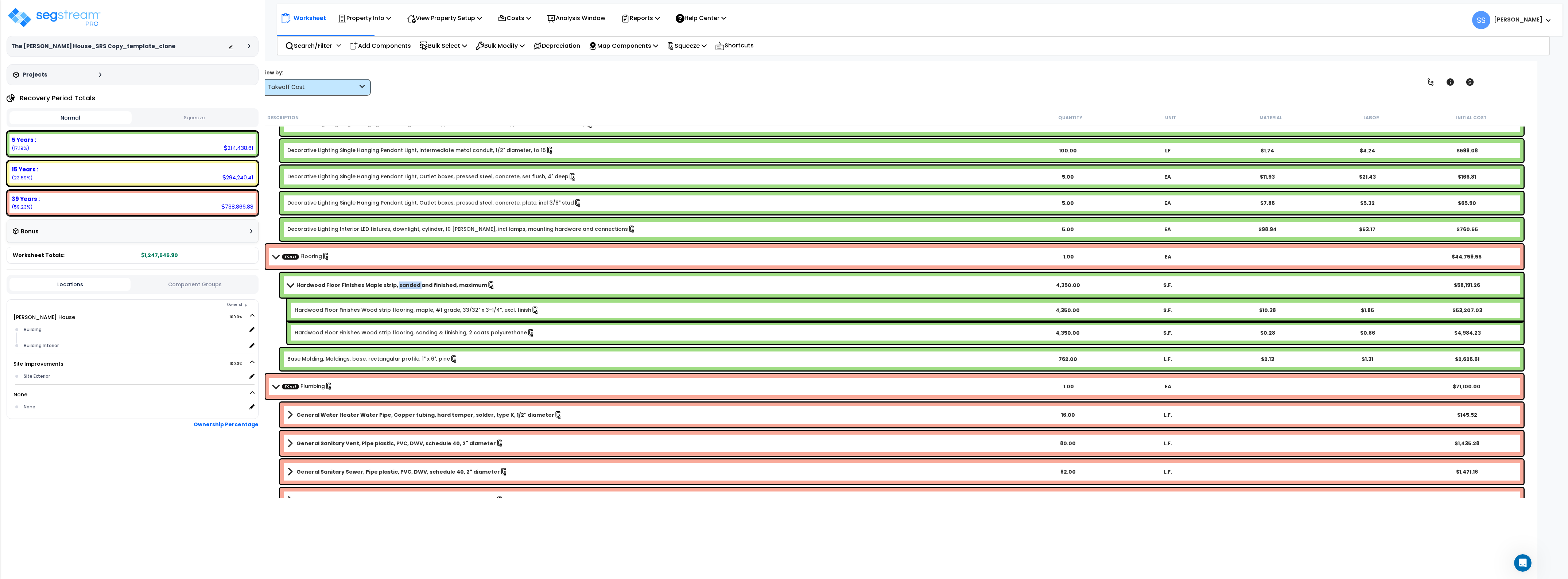
click at [402, 286] on b "Hardwood Floor Finishes Maple strip, sanded and finished, maximum" at bounding box center [391, 285] width 191 height 8
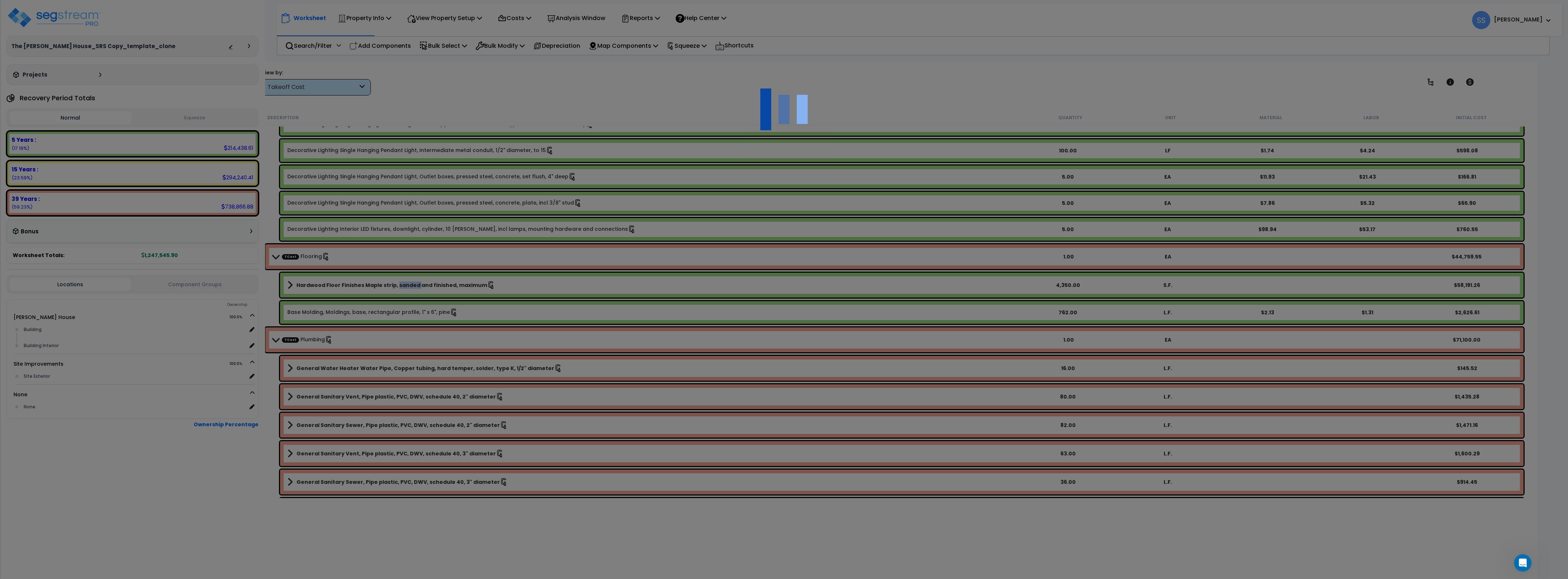
select select "44925330"
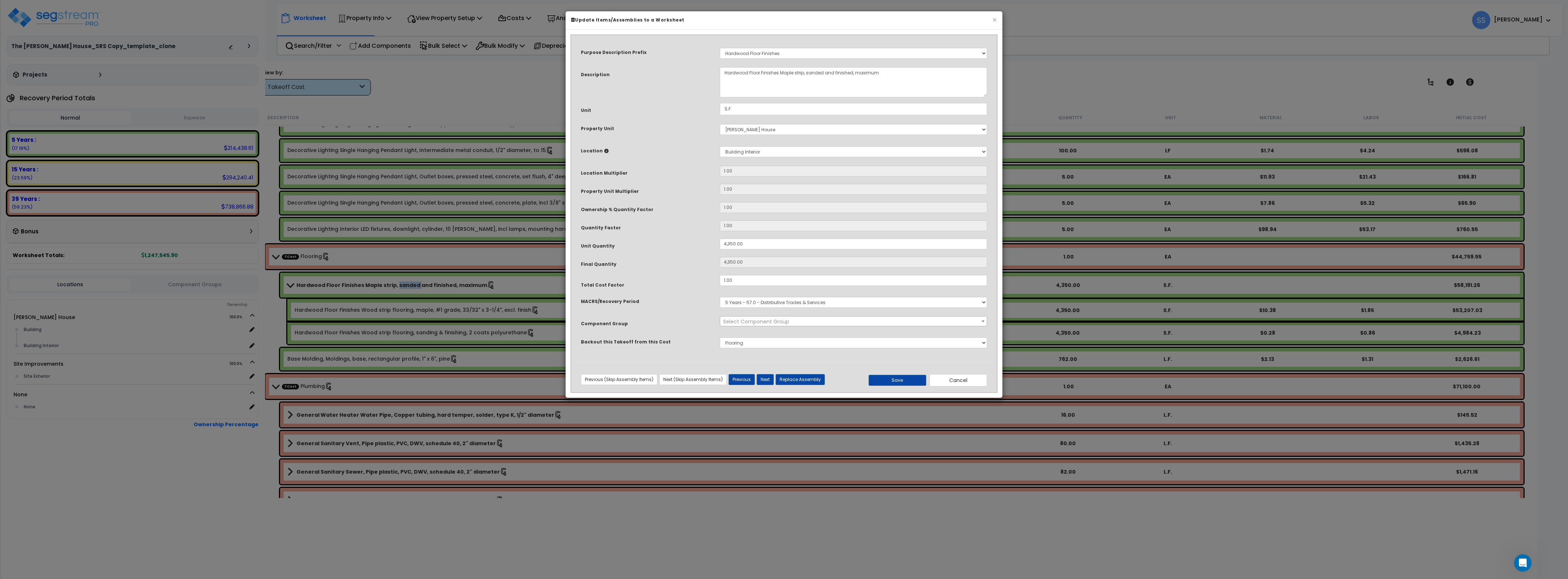
select select "43072"
click at [765, 300] on select "Select MACRS/Recovery Period 5 Years - 57.0 - Distributive Trades & Services 5 …" at bounding box center [853, 303] width 267 height 11
select select "3669"
click at [720, 297] on select "Select MACRS/Recovery Period 5 Years - 57.0 - Distributive Trades & Services 5 …" at bounding box center [853, 303] width 267 height 11
click at [775, 320] on span "Select Component Group" at bounding box center [756, 322] width 66 height 8
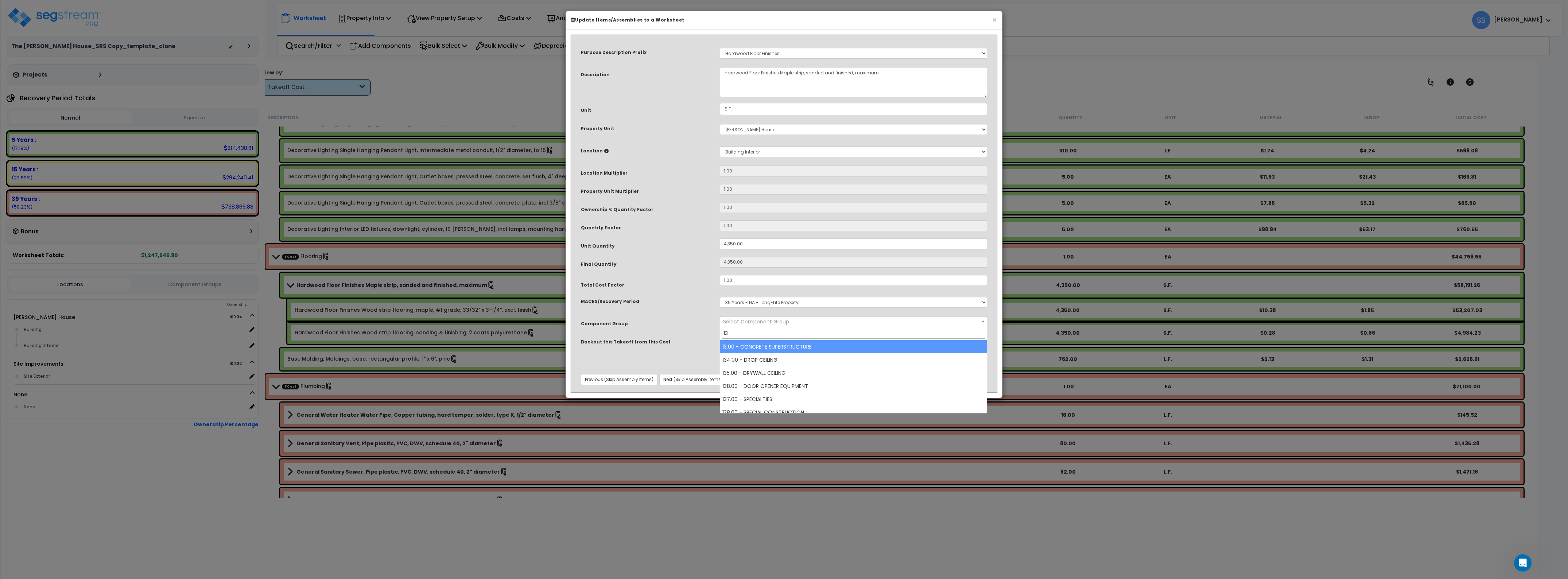
type input "1"
click at [801, 303] on select "Select MACRS/Recovery Period 5 Years - 57.0 - Distributive Trades & Services 5 …" at bounding box center [853, 303] width 267 height 11
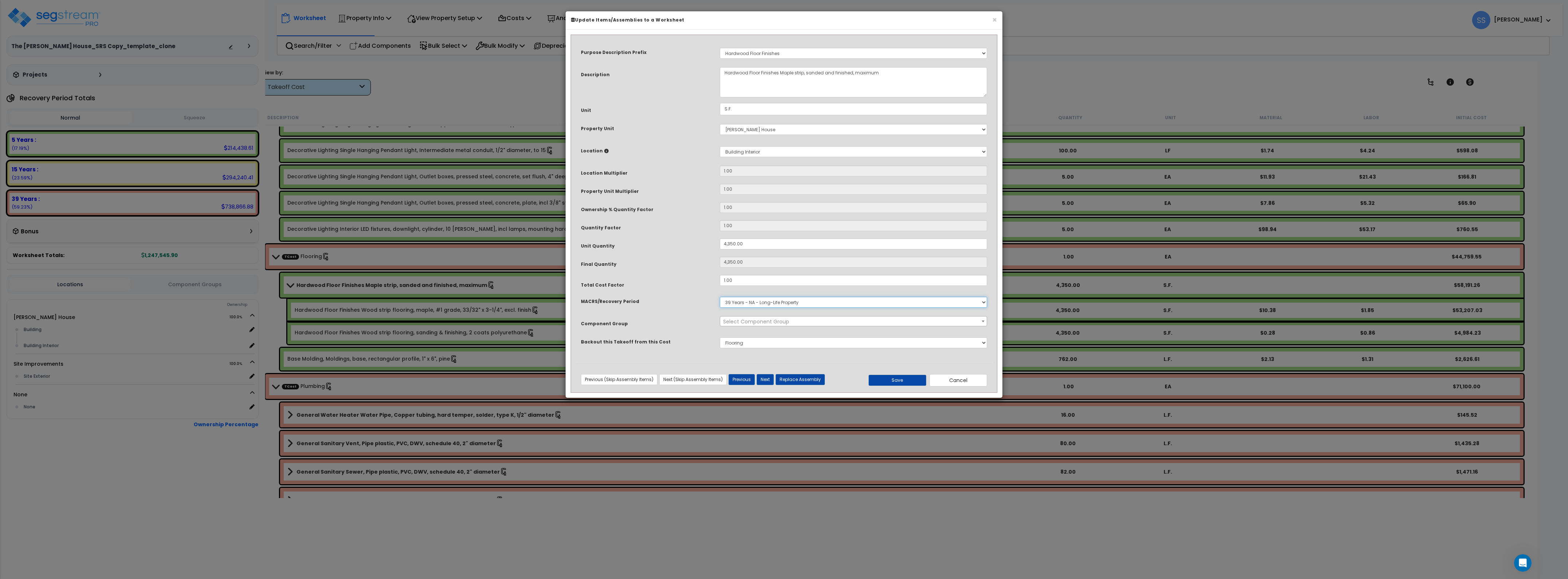
click at [802, 303] on select "Select MACRS/Recovery Period 5 Years - 57.0 - Distributive Trades & Services 5 …" at bounding box center [853, 303] width 267 height 11
select select "3667"
click at [720, 297] on select "Select MACRS/Recovery Period 5 Years - 57.0 - Distributive Trades & Services 5 …" at bounding box center [853, 303] width 267 height 11
select select "43072"
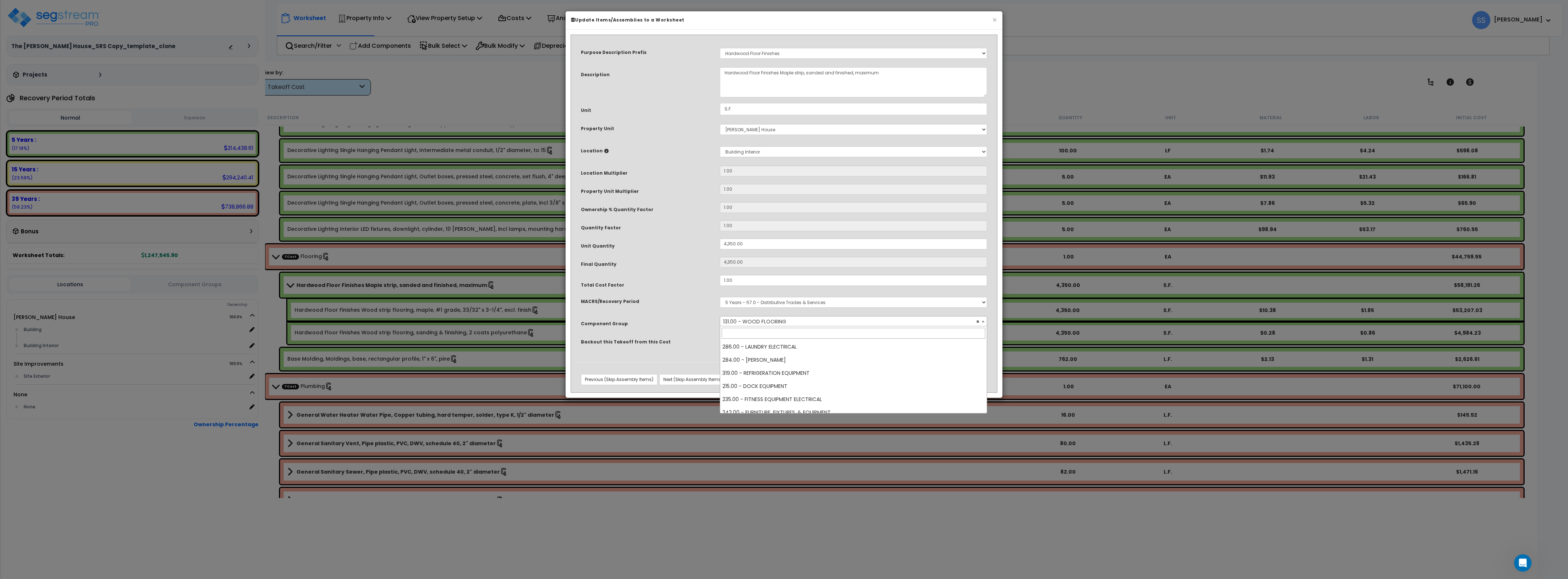
scroll to position [998, 0]
click at [800, 323] on span "× 131.00 - WOOD FLOORING" at bounding box center [853, 321] width 266 height 10
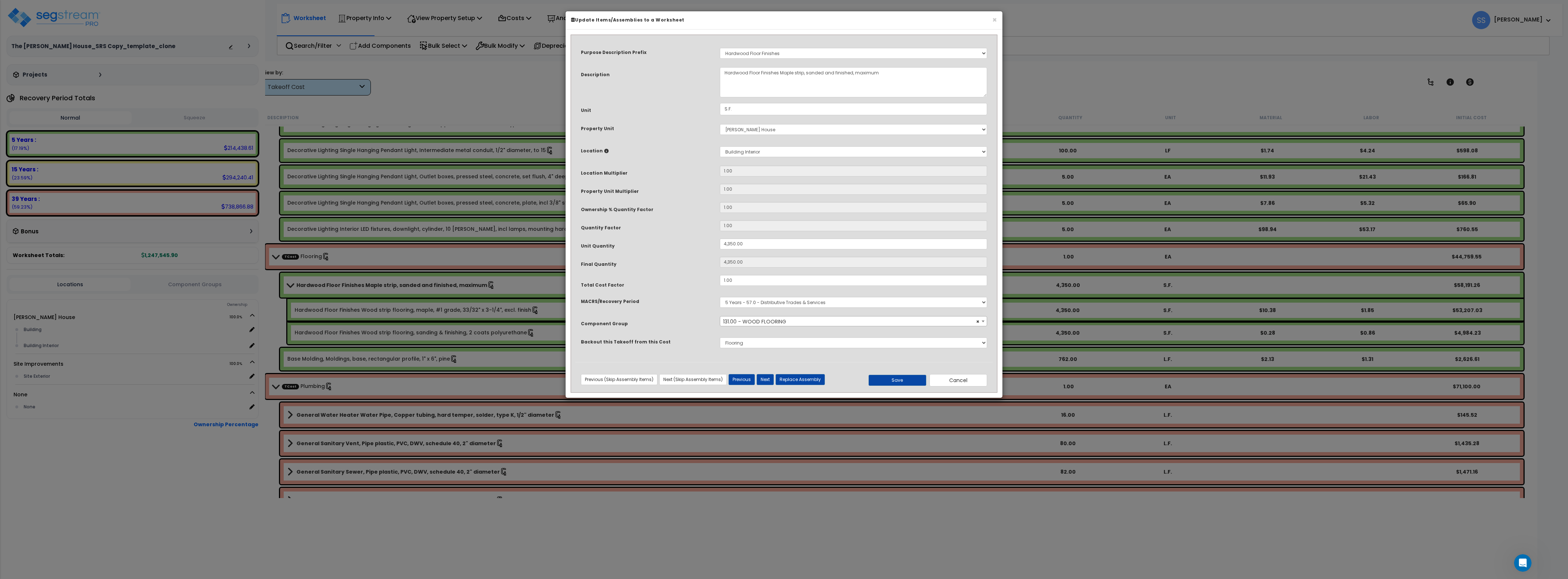
click at [800, 323] on span "× 131.00 - WOOD FLOORING" at bounding box center [853, 321] width 266 height 10
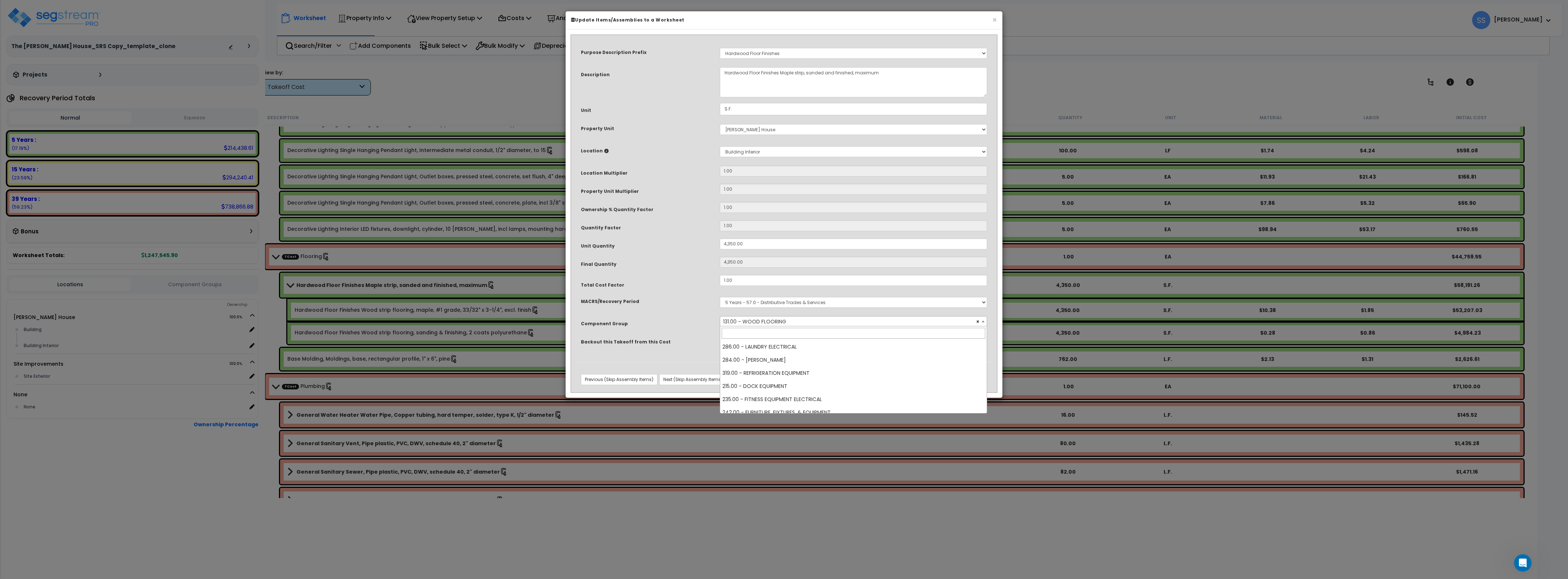
click at [800, 323] on span "× 131.00 - WOOD FLOORING" at bounding box center [853, 321] width 266 height 10
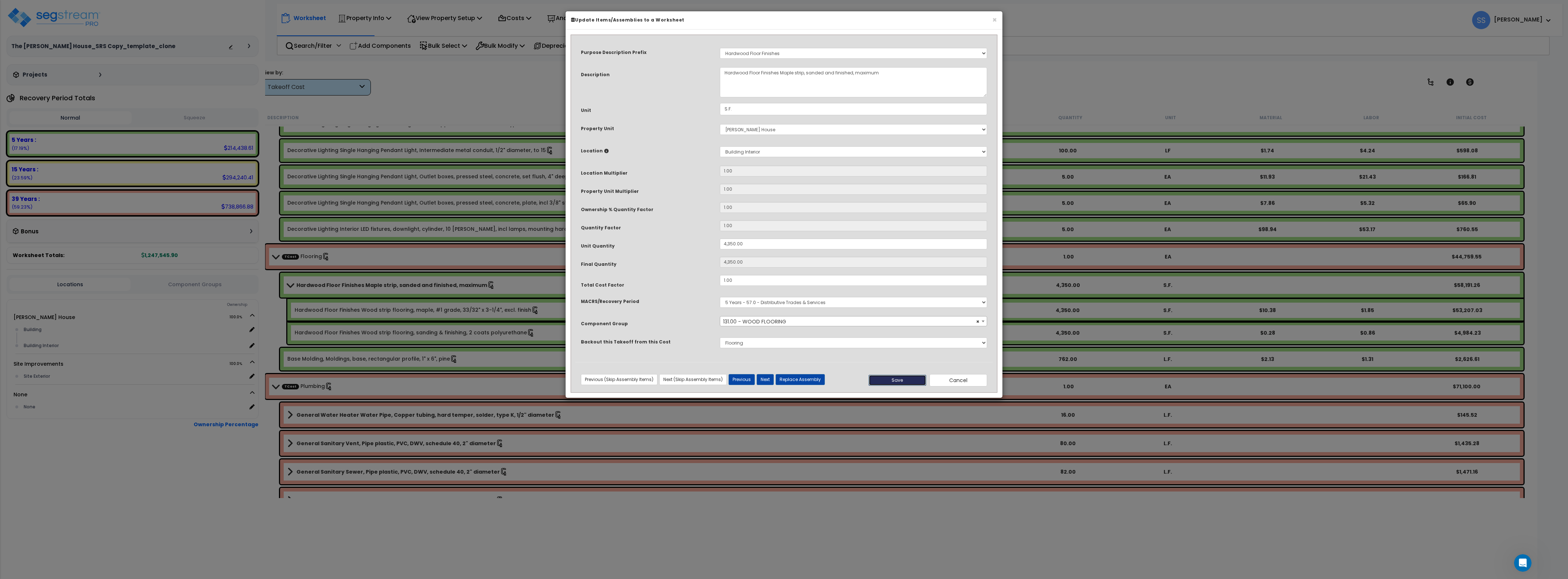
click at [904, 382] on button "Save" at bounding box center [897, 381] width 58 height 11
type input "4350.00"
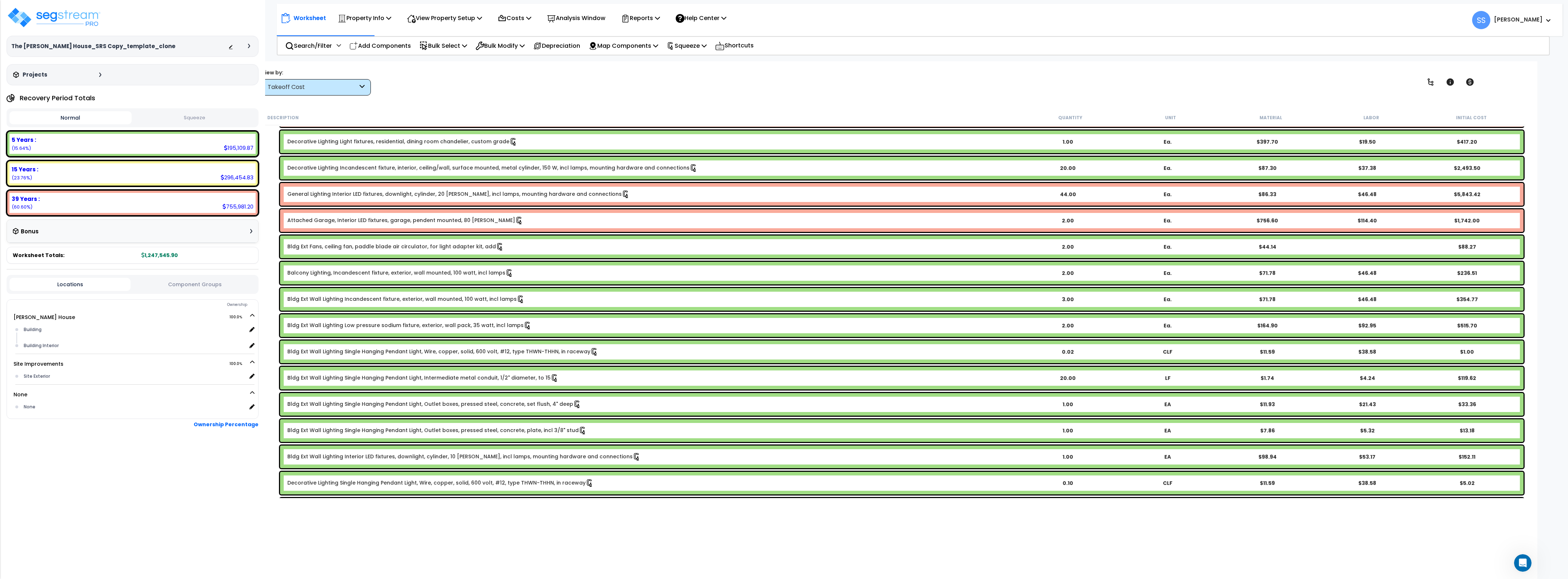
scroll to position [0, 0]
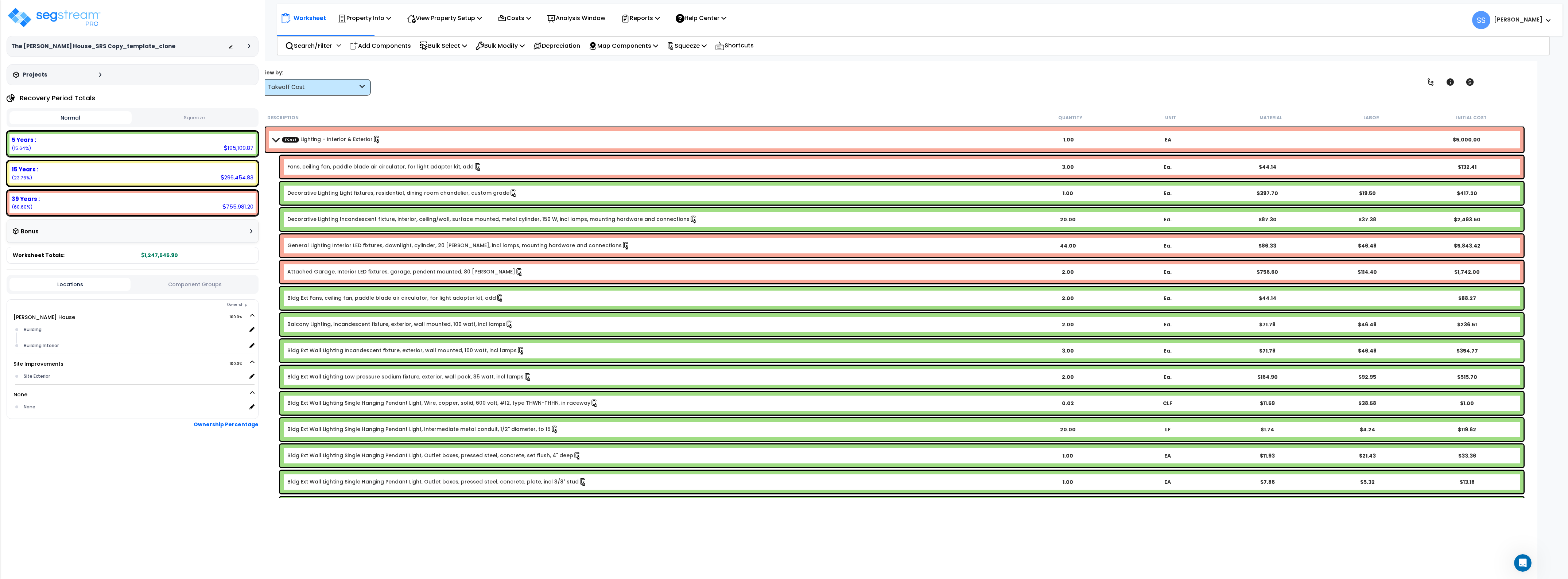
click at [273, 135] on b "TCost Lighting - Interior & Exterior" at bounding box center [646, 140] width 746 height 10
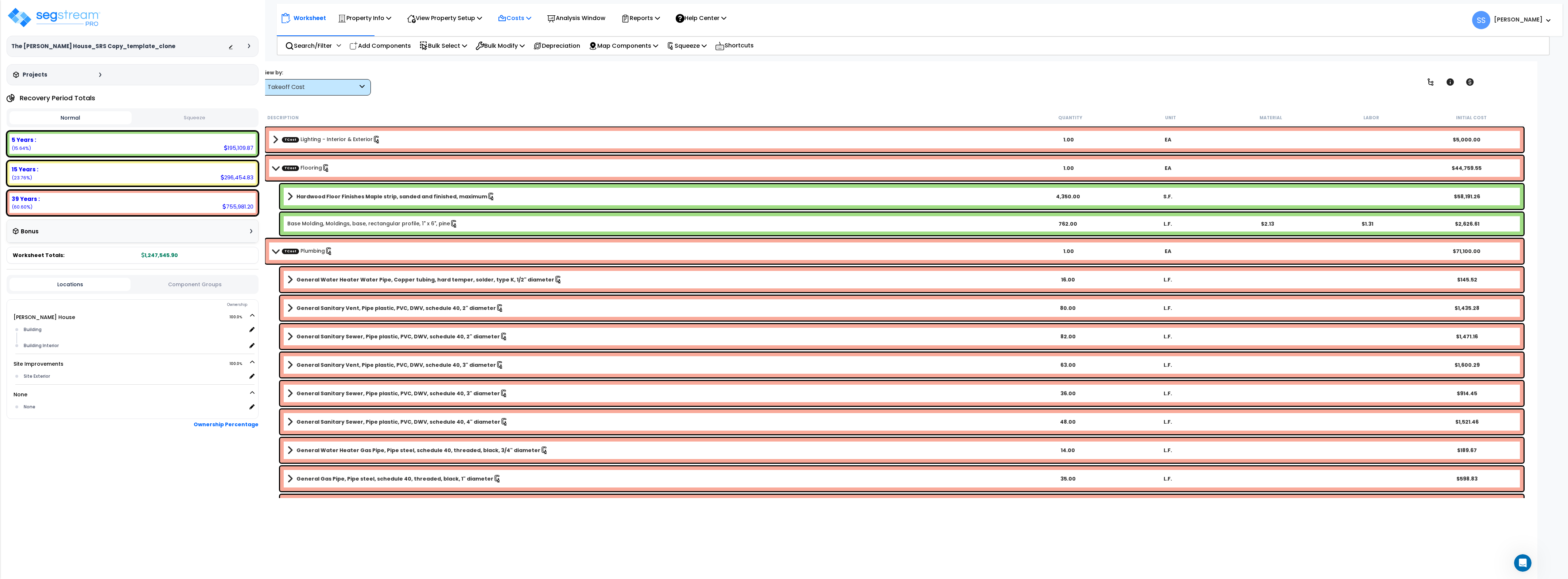
click at [522, 16] on p "Costs" at bounding box center [514, 18] width 33 height 9
click at [520, 51] on link "Direct Costs" at bounding box center [530, 49] width 72 height 14
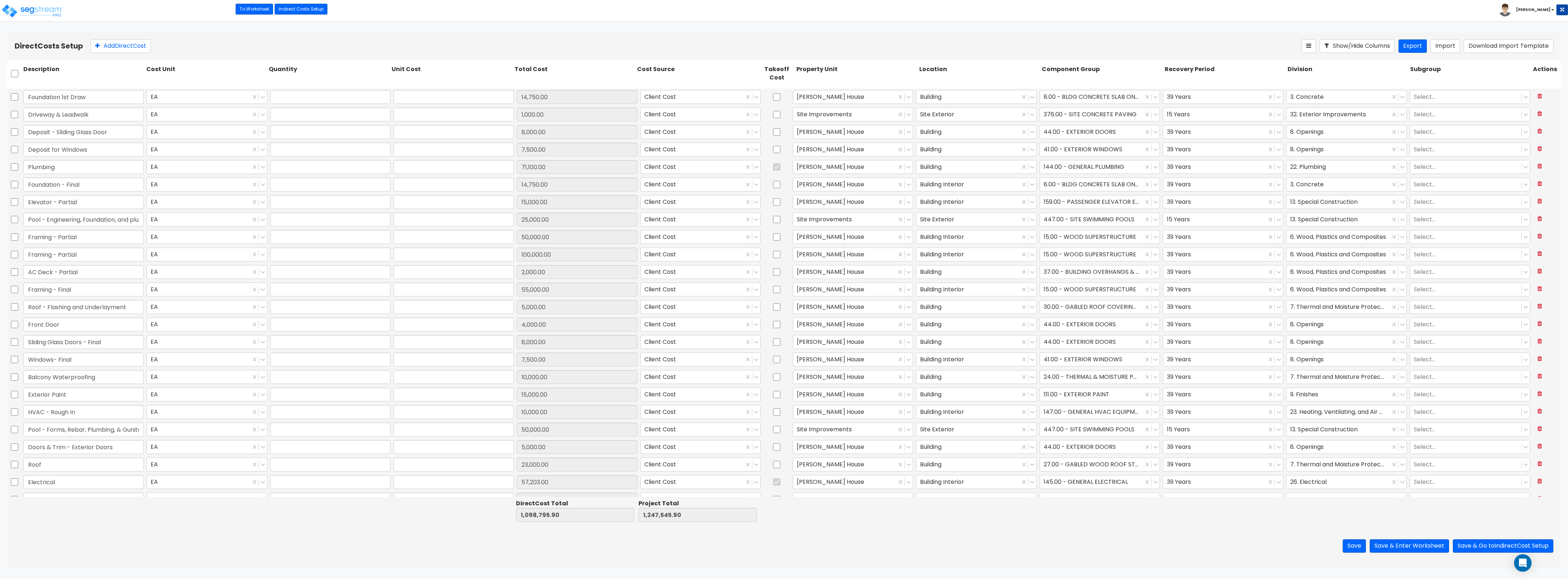
type input "1.00"
type input "14,750.00"
type input "1.00"
type input "1,000.00"
type input "1.00"
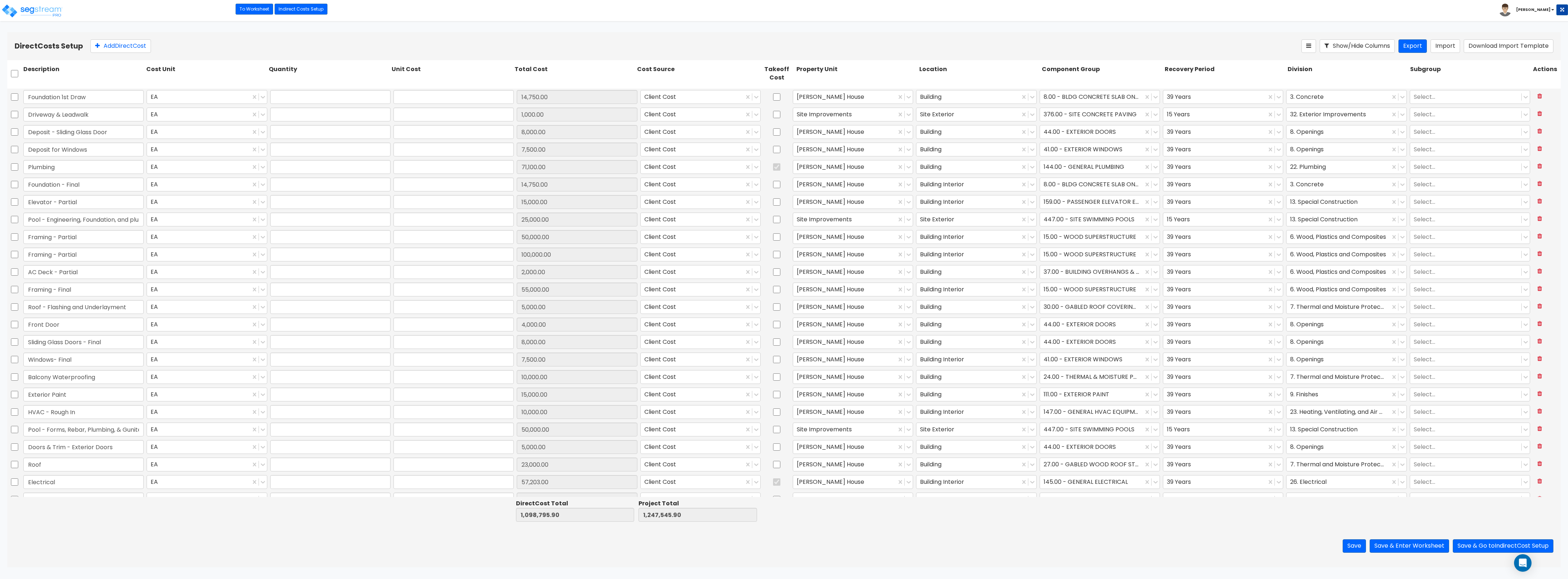
type input "8,000.00"
type input "1.00"
type input "7,500.00"
type input "1.00"
type input "71,100.00"
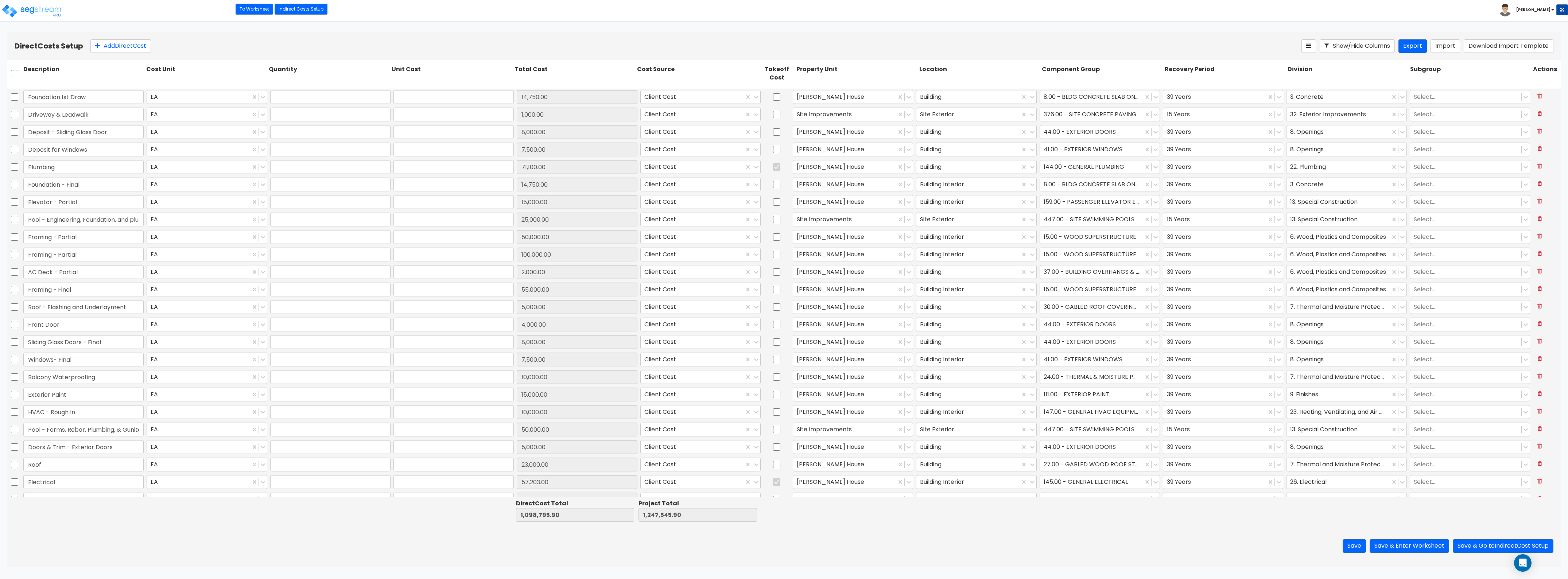
type input "1.00"
type input "14,750.00"
type input "1.00"
type input "15,000.00"
type input "1.00"
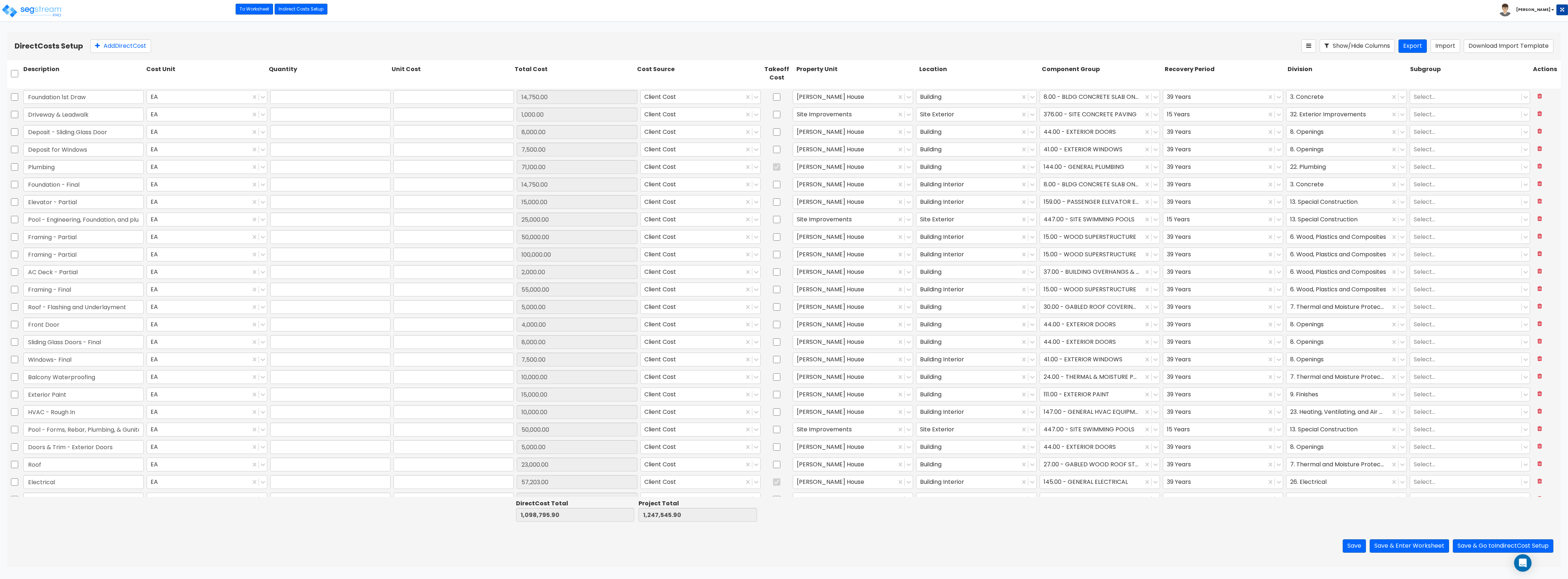
type input "25,000.00"
type input "1.00"
type input "50,000.00"
type input "1.00"
type input "100,000.00"
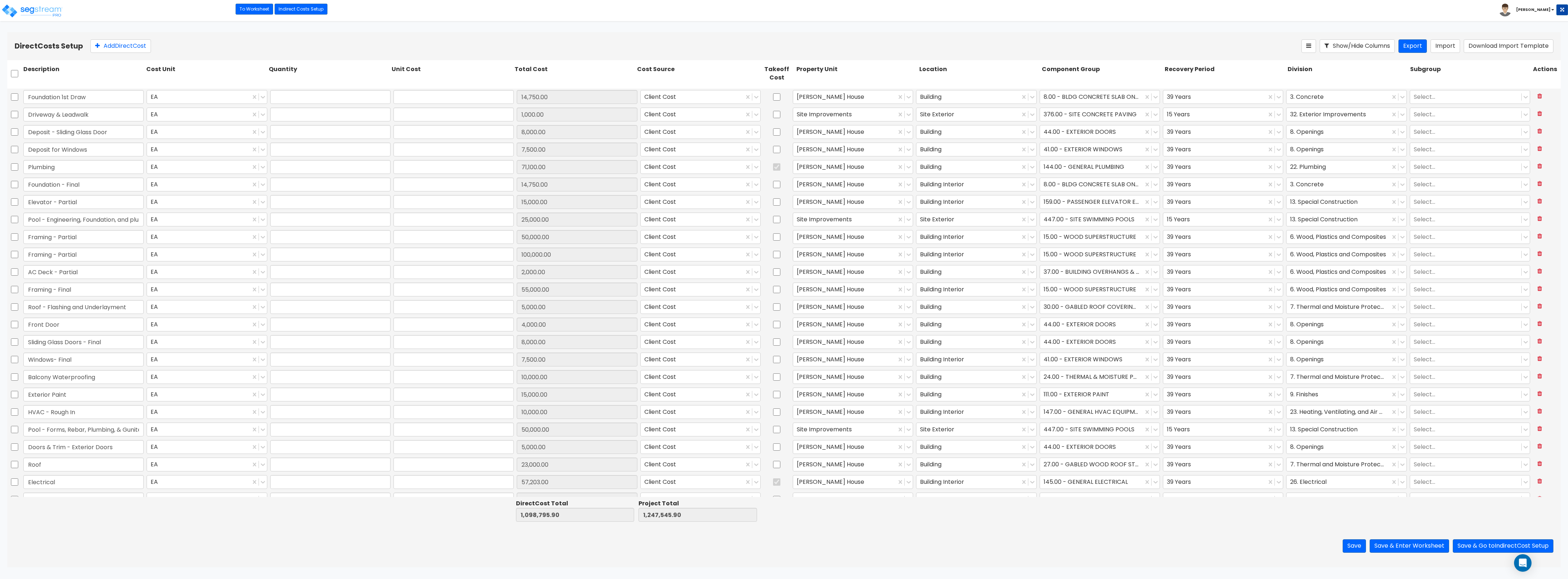
type input "1.00"
type input "2,000.00"
type input "1.00"
type input "55,000.00"
type input "1.00"
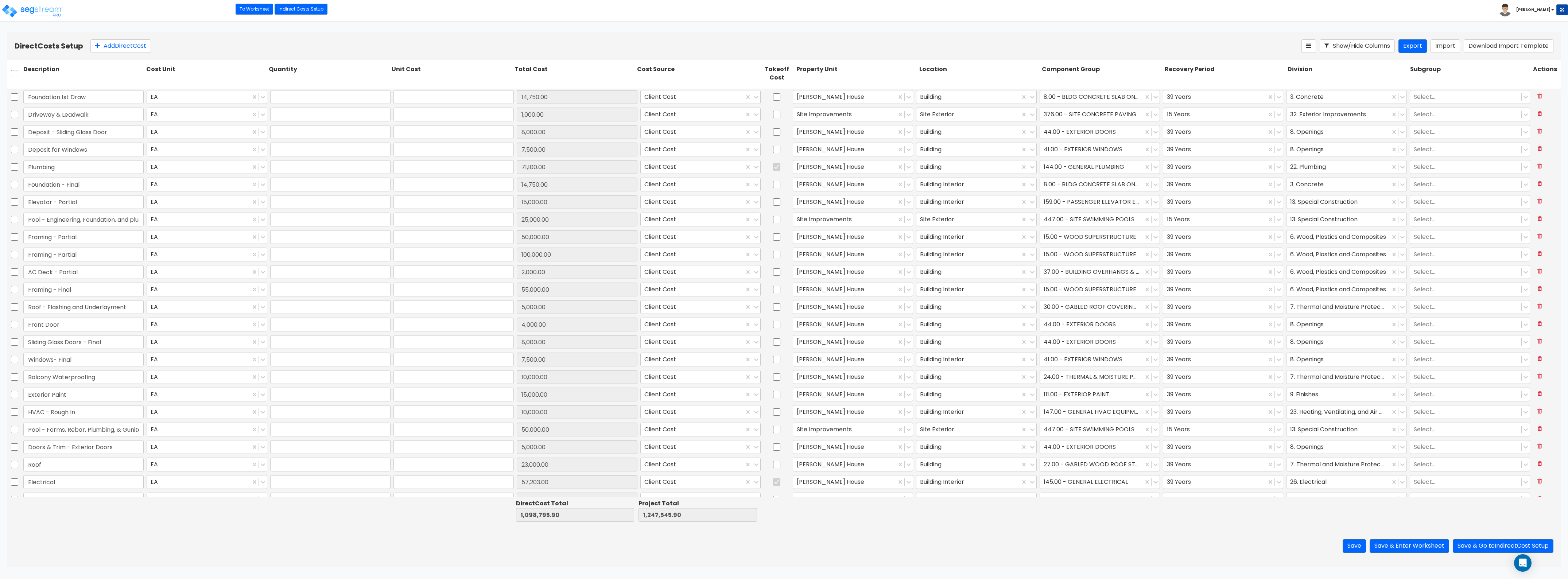
type input "5,000.00"
type input "1.00"
type input "4,000.00"
type input "1.00"
type input "8,000.00"
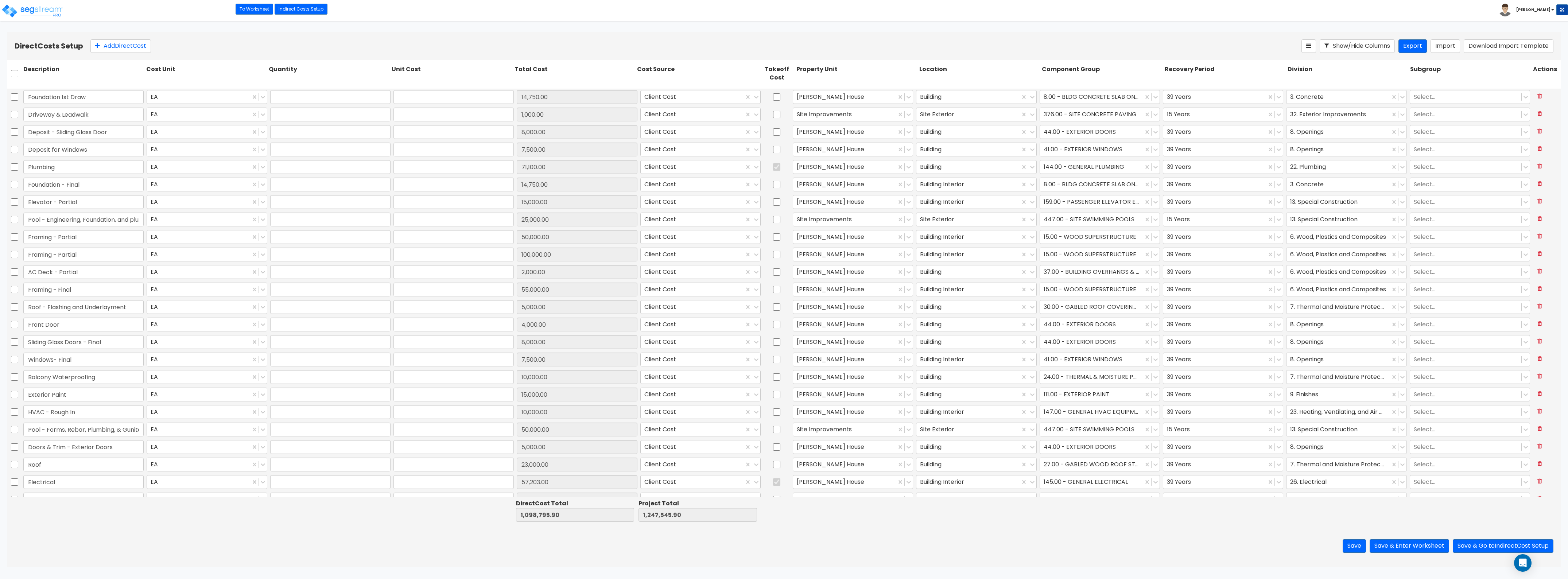
type input "1.00"
type input "7,500.00"
type input "1.00"
type input "10,000.00"
type input "1.00"
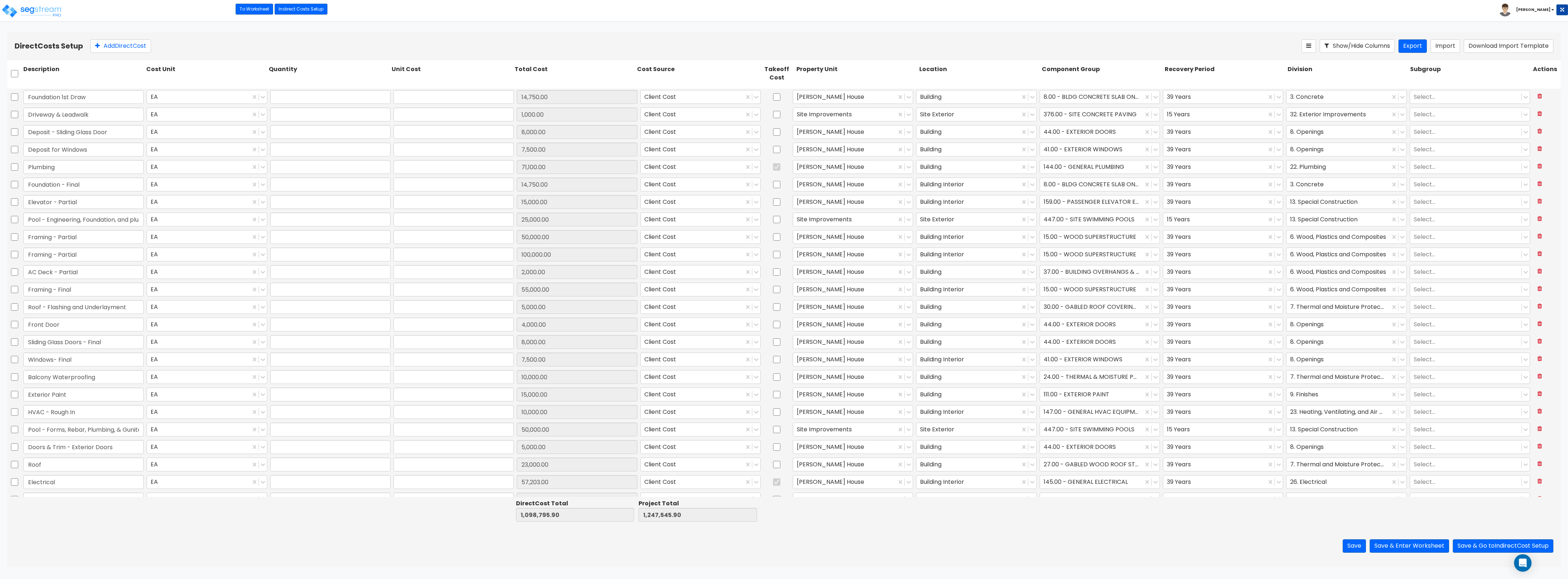
type input "15,000.00"
type input "1.00"
type input "10,000.00"
type input "1.00"
type input "50,000.00"
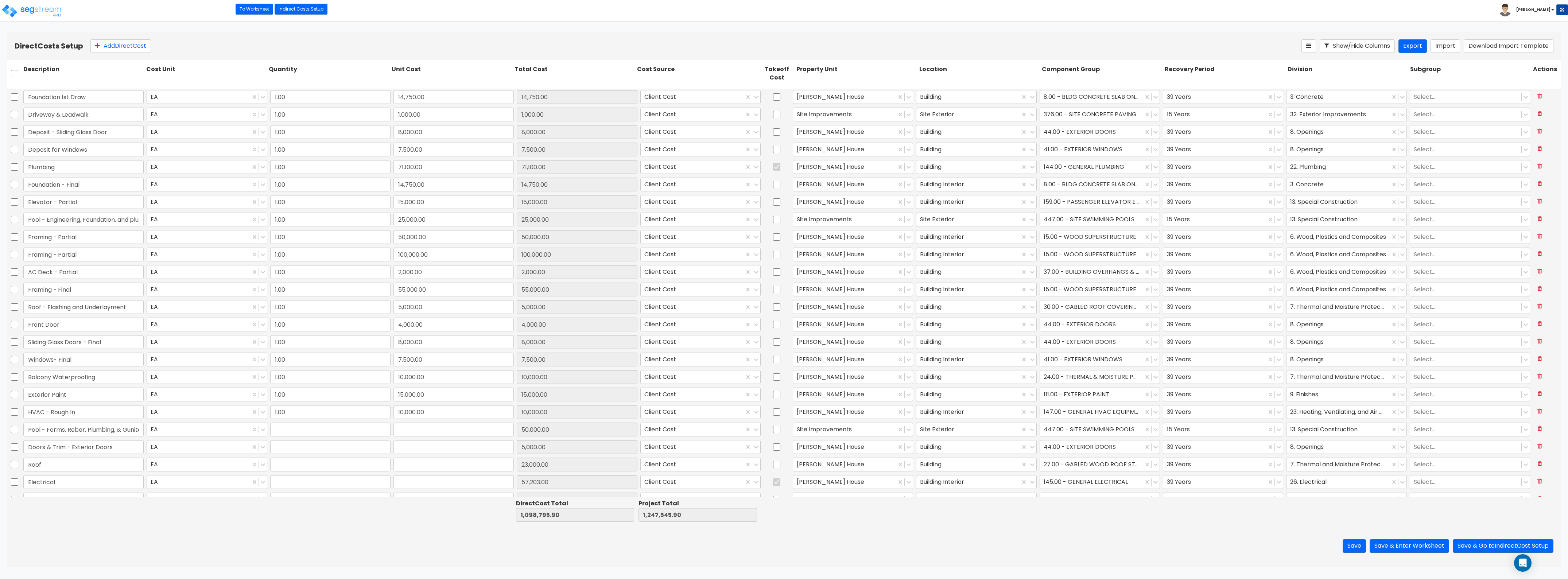
type input "1.00"
type input "5,000.00"
type input "1.00"
type input "23,000.00"
type input "1.00"
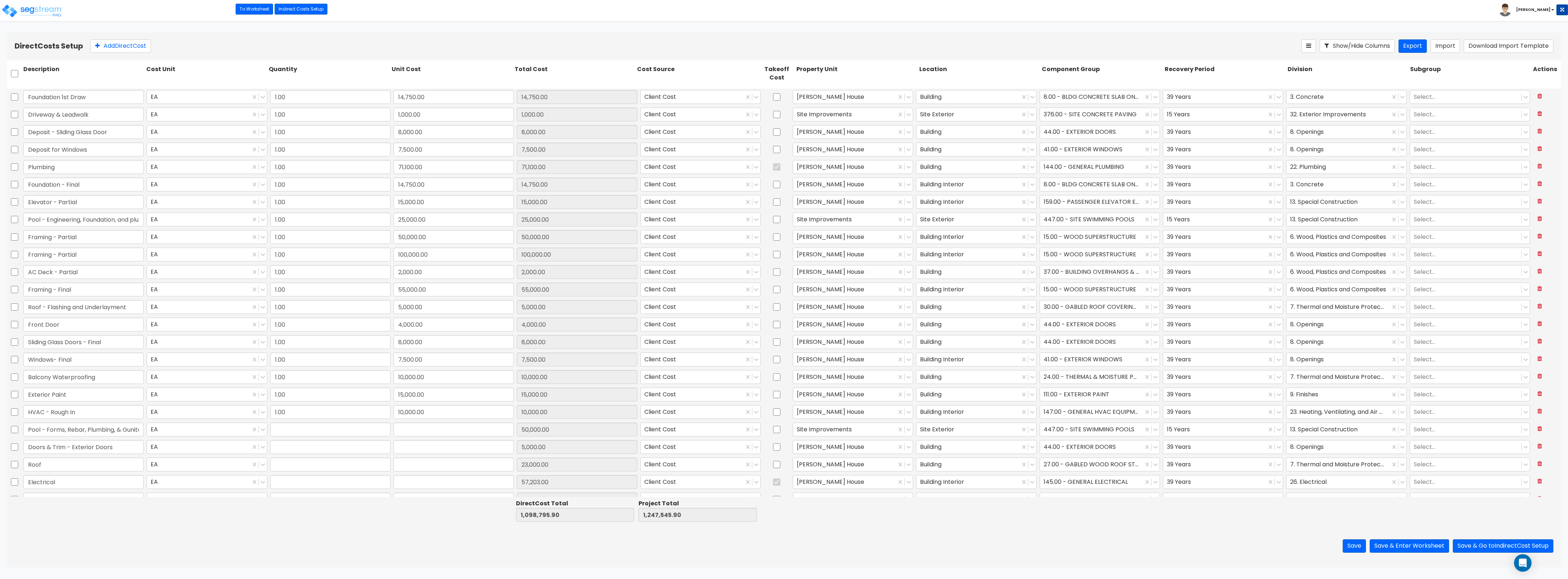
type input "57,203.00"
type input "1.00"
type input "60,000.00"
type input "1.00"
type input "18,000.00"
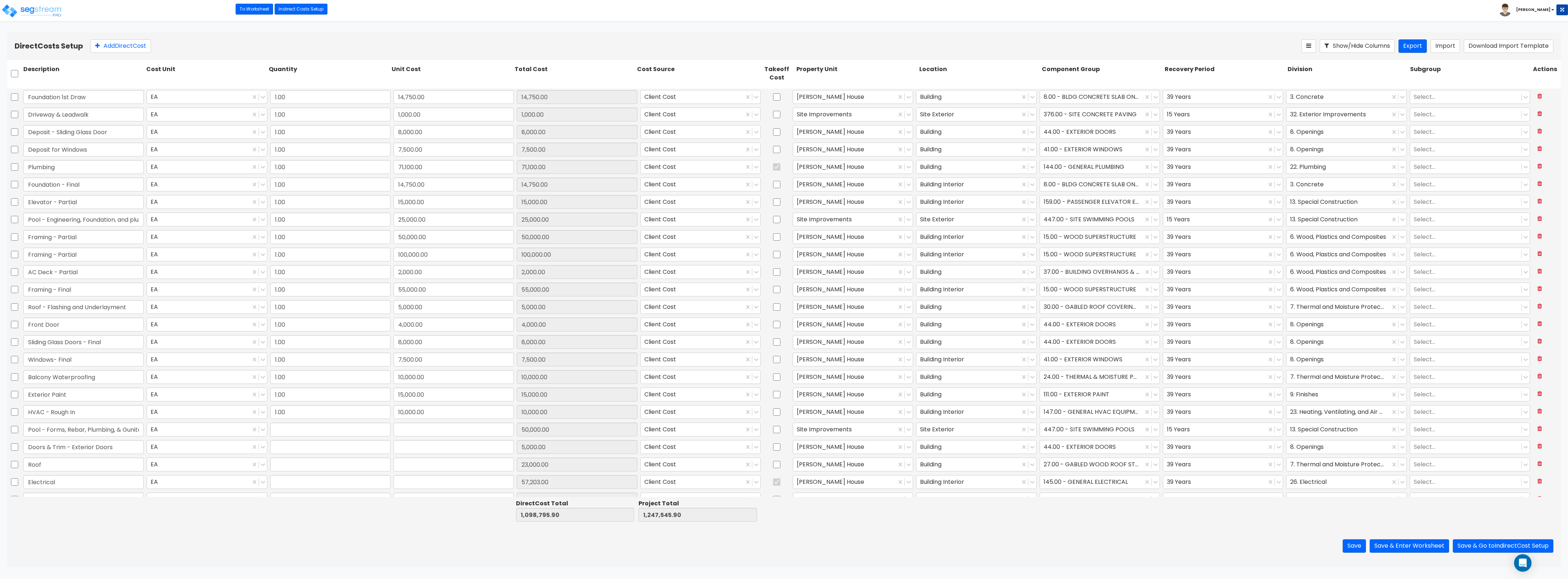
type input "1.00"
type input "26,070.00"
type input "1.00"
type input "14,811.85"
type input "1.00"
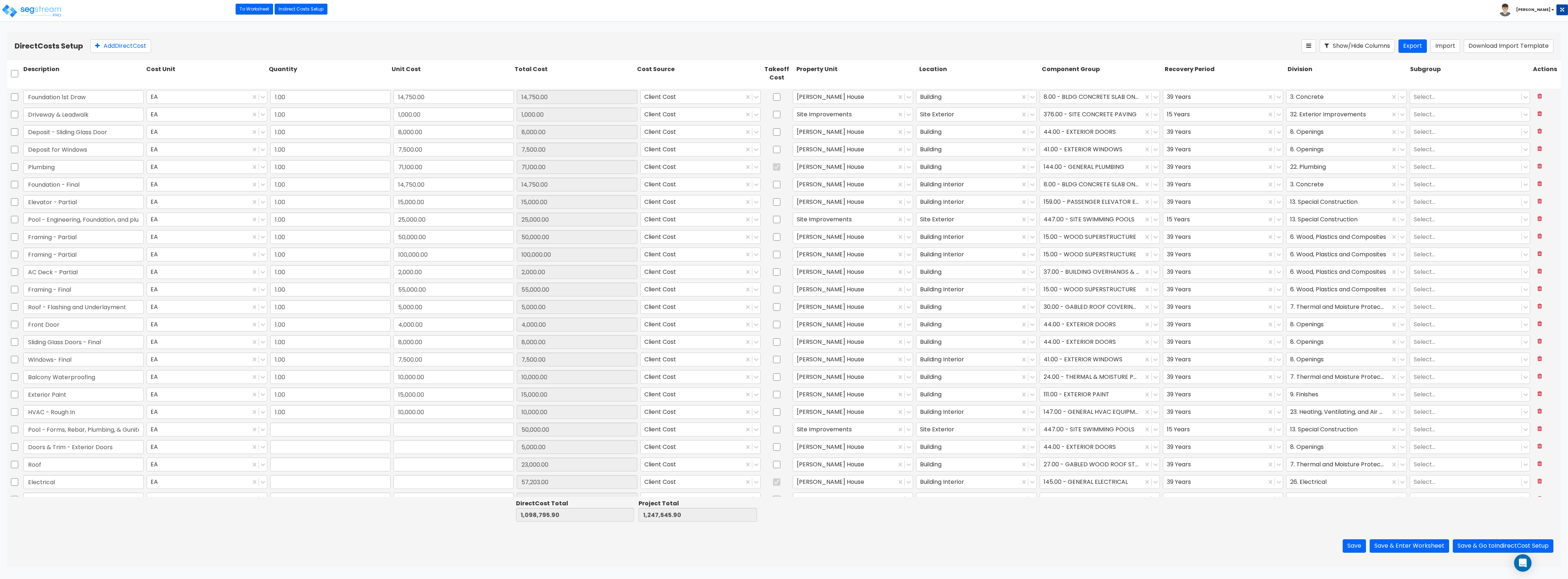
type input "15,000.00"
type input "1.00"
type input "15,000.00"
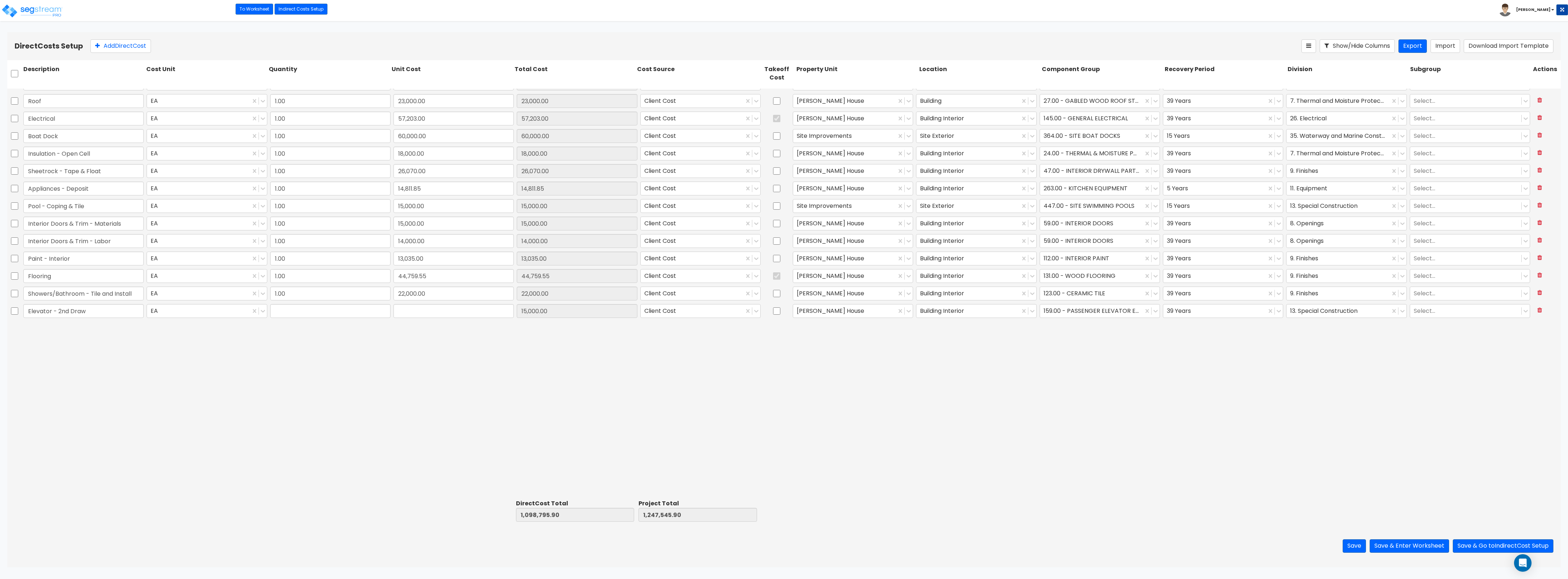
type input "1.00"
type input "15,000.00"
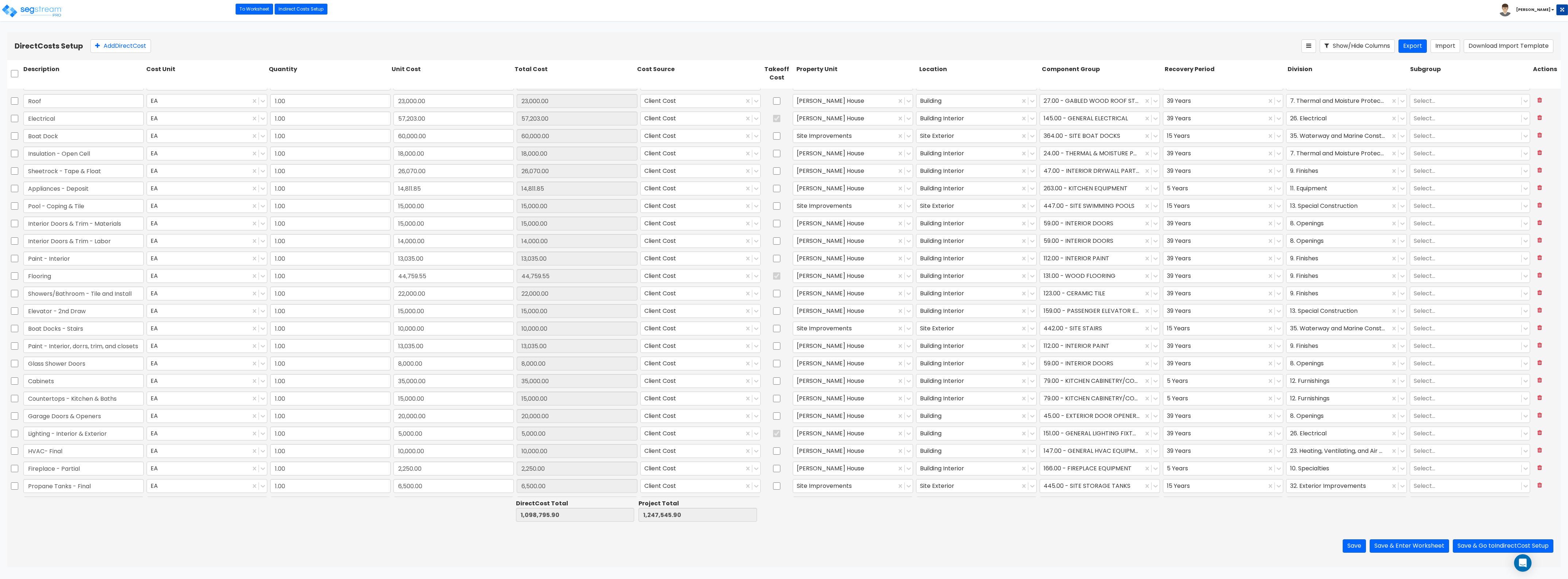
type input "1.00"
type input "6,500.00"
type input "1.00"
type input "3,500.00"
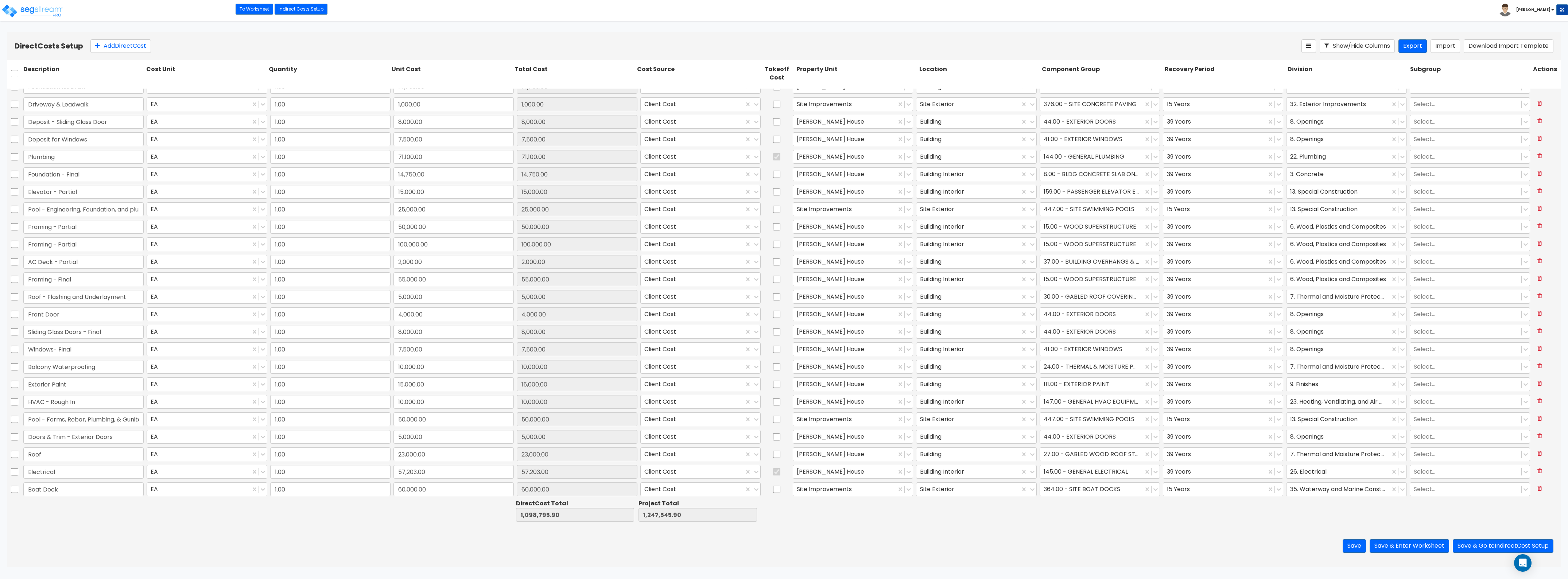
scroll to position [0, 0]
type input "1.00"
type input "13,035.00"
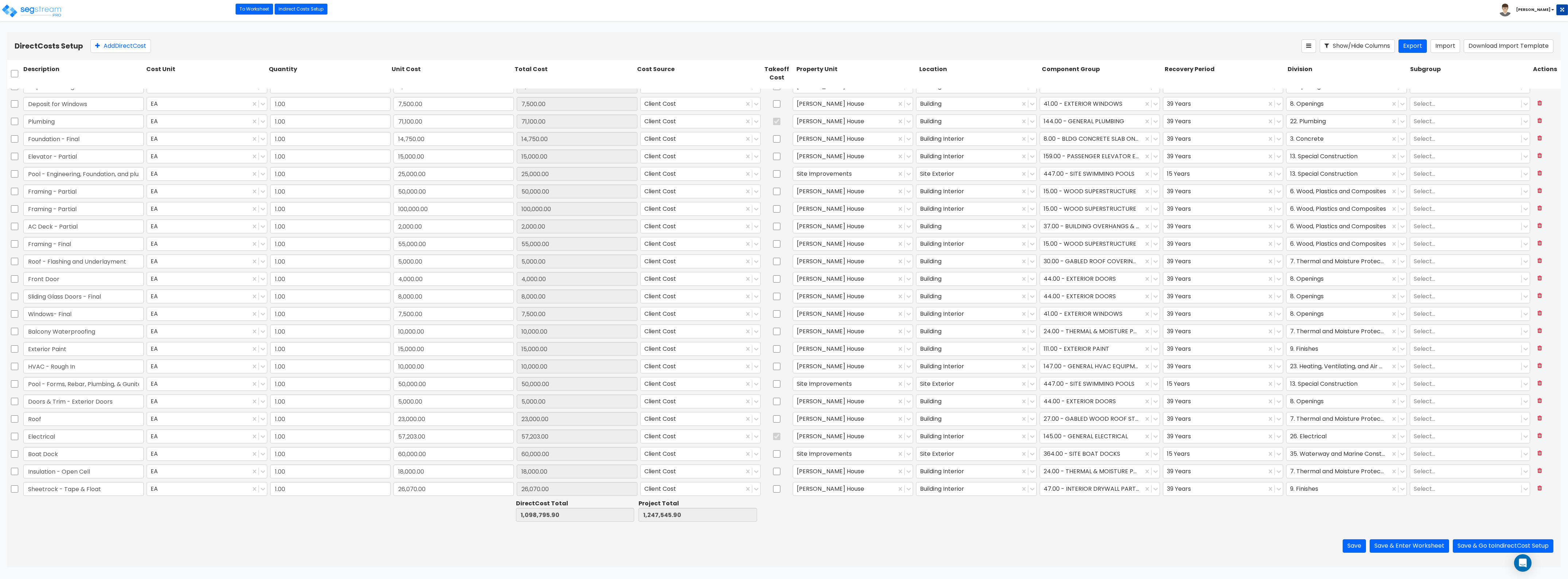
type input "1.00"
type input "14,750.00"
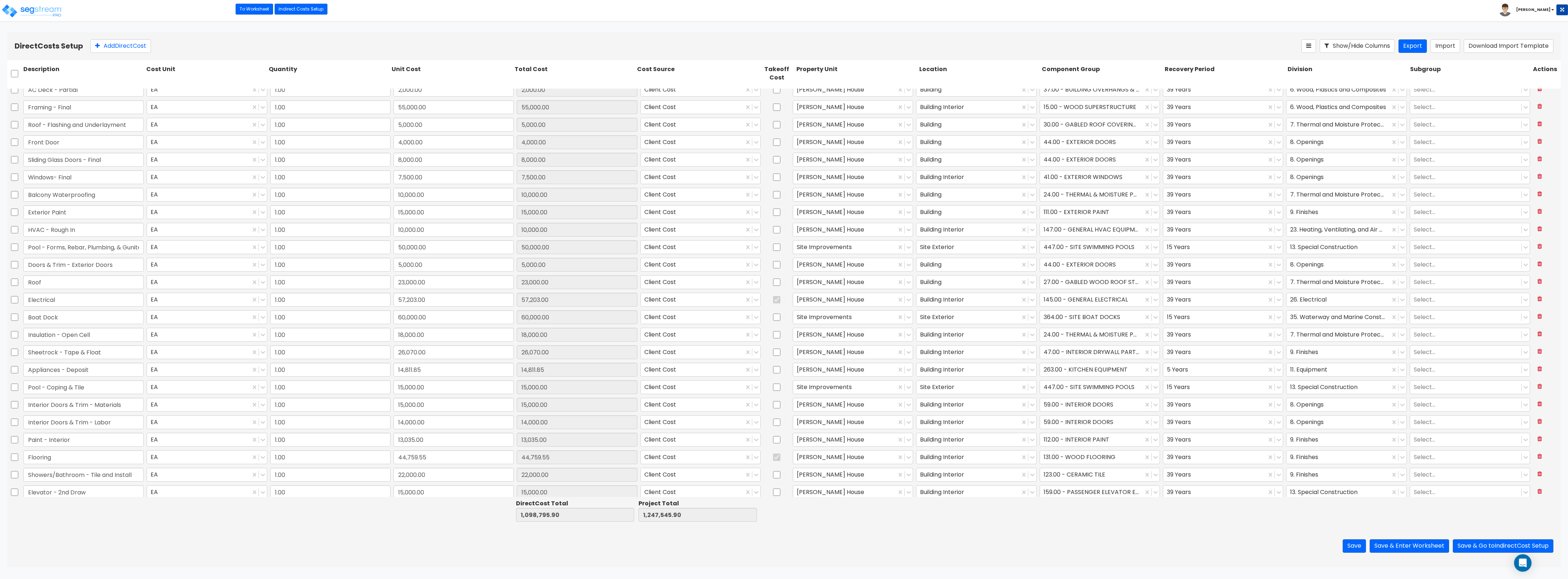
scroll to position [228, 0]
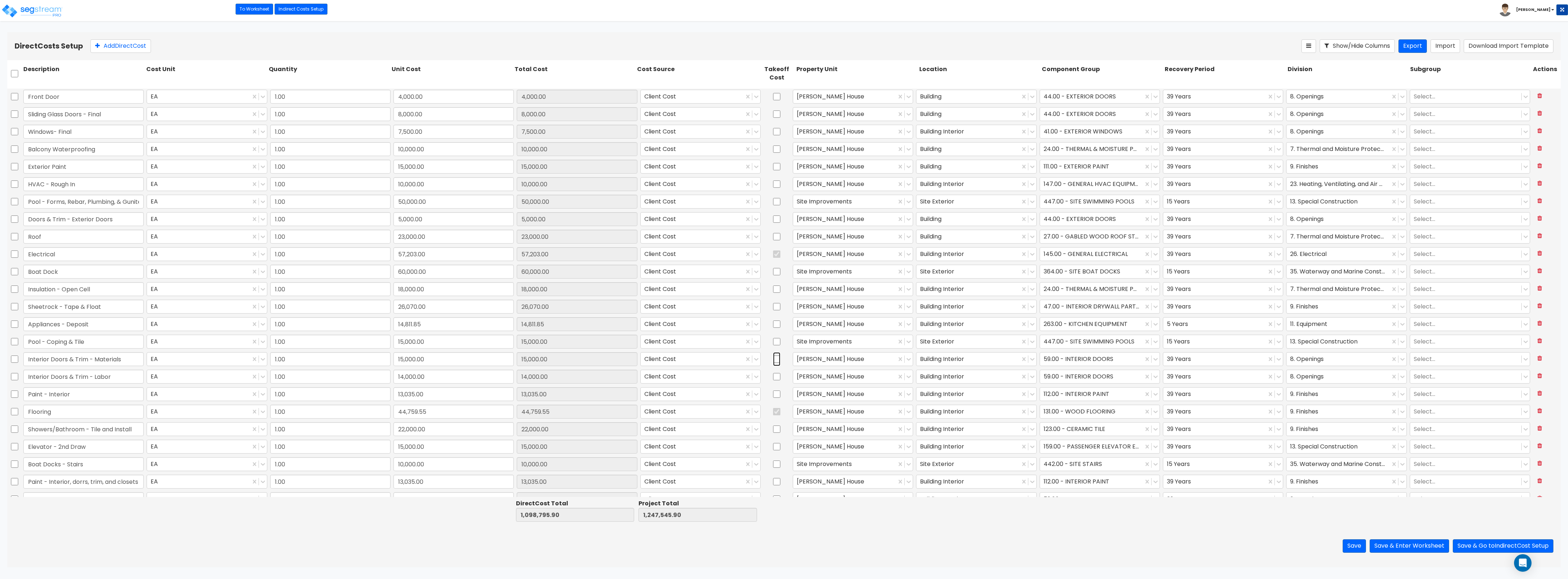
click at [773, 358] on input "checkbox" at bounding box center [777, 359] width 8 height 14
checkbox input "true"
type input "29,000"
click at [15, 376] on input "checkbox" at bounding box center [15, 376] width 8 height 14
checkbox input "true"
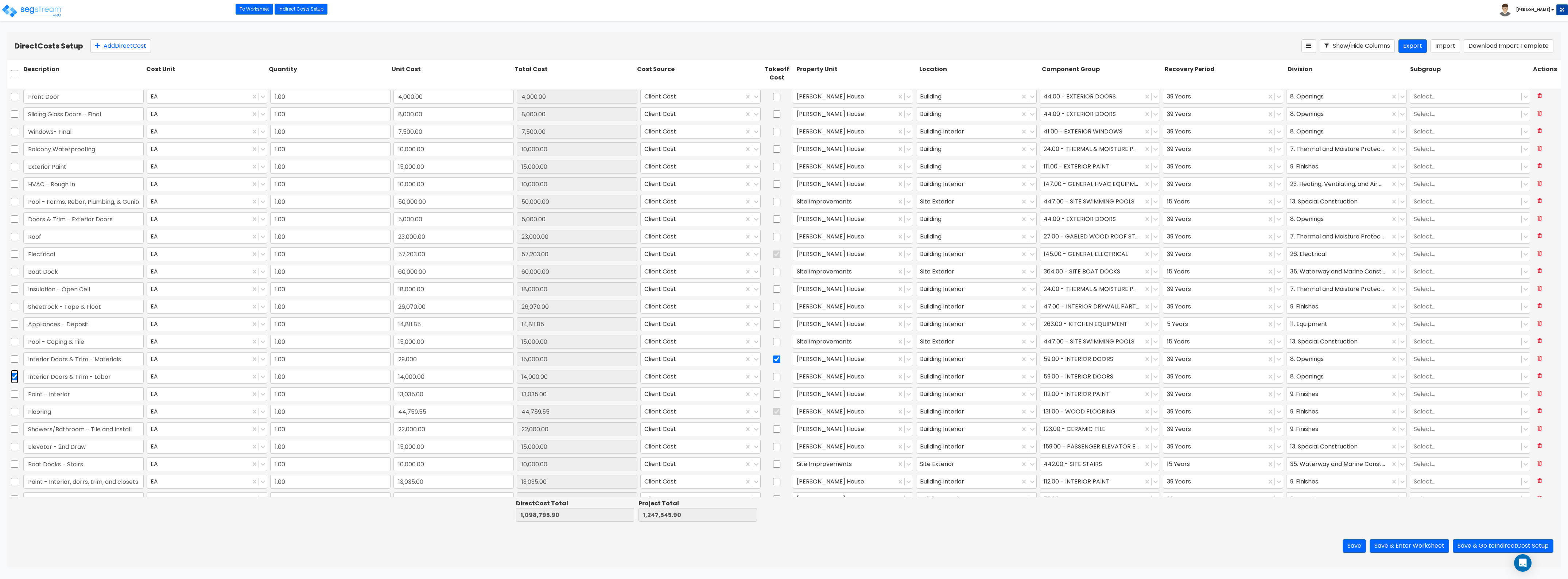
type input "29,000.00"
click at [171, 45] on icon at bounding box center [168, 47] width 6 height 8
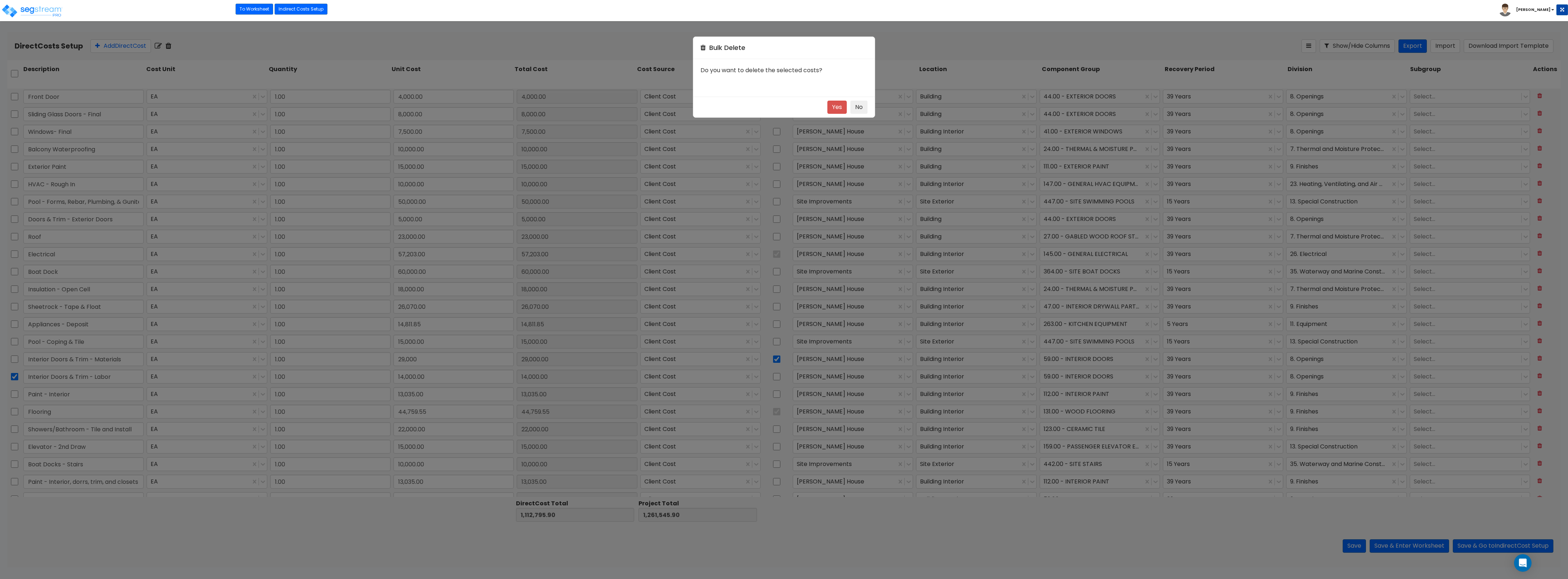
click at [822, 105] on div "Yes No" at bounding box center [784, 107] width 167 height 13
click at [830, 105] on button "Yes" at bounding box center [837, 107] width 19 height 13
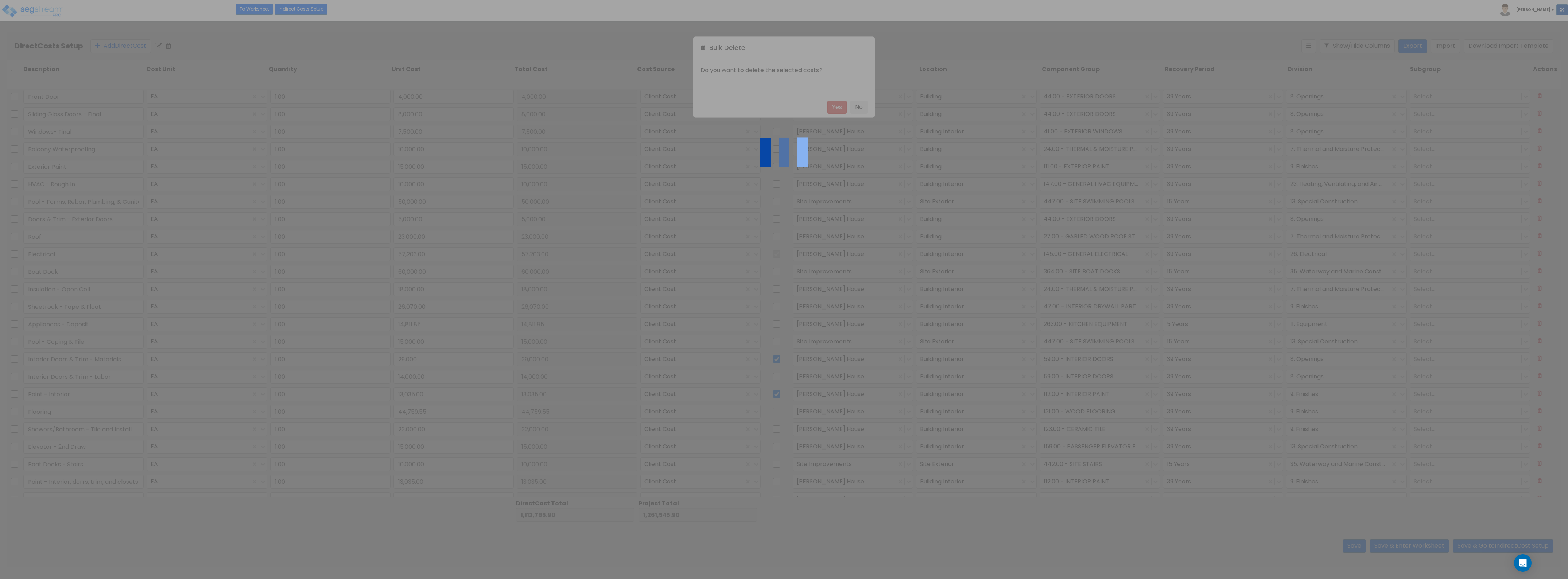
checkbox input "false"
type input "Paint - Interior"
type input "13,035.00"
type input "Flooring"
type input "44,759.55"
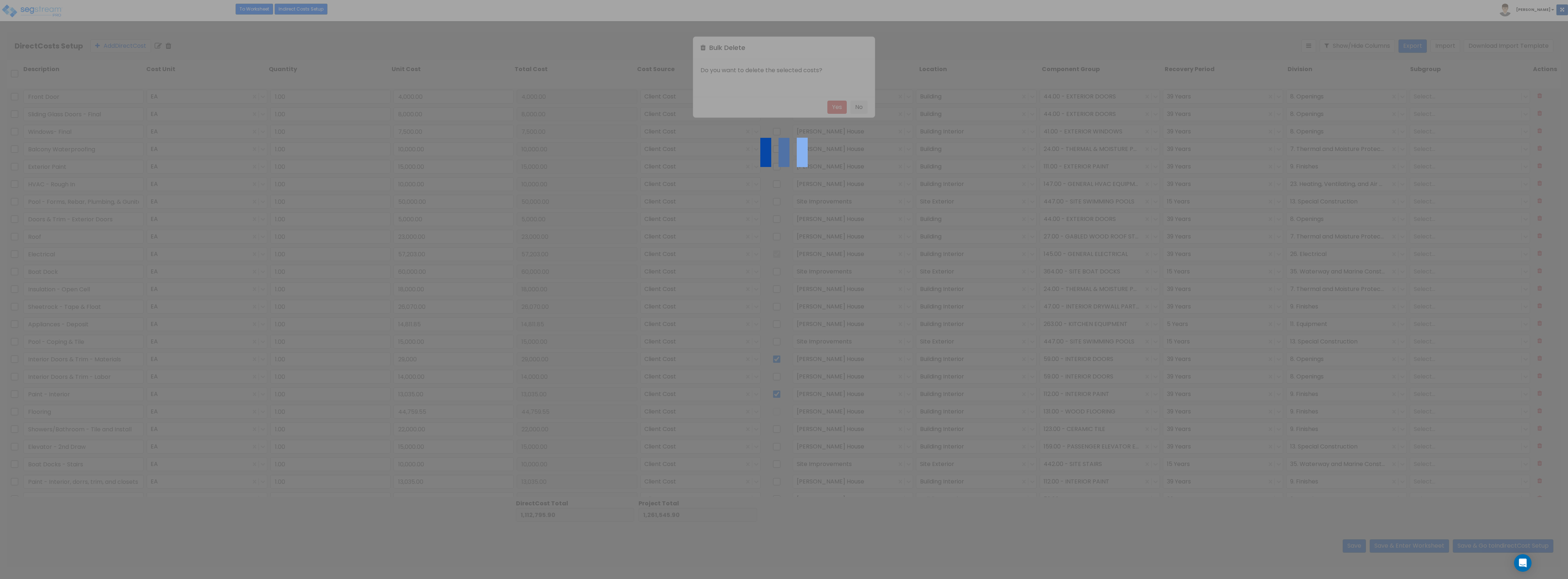
checkbox input "true"
type input "Showers/Bathroom - Tile and Install"
type input "22,000.00"
checkbox input "false"
type input "Elevator - 2nd Draw"
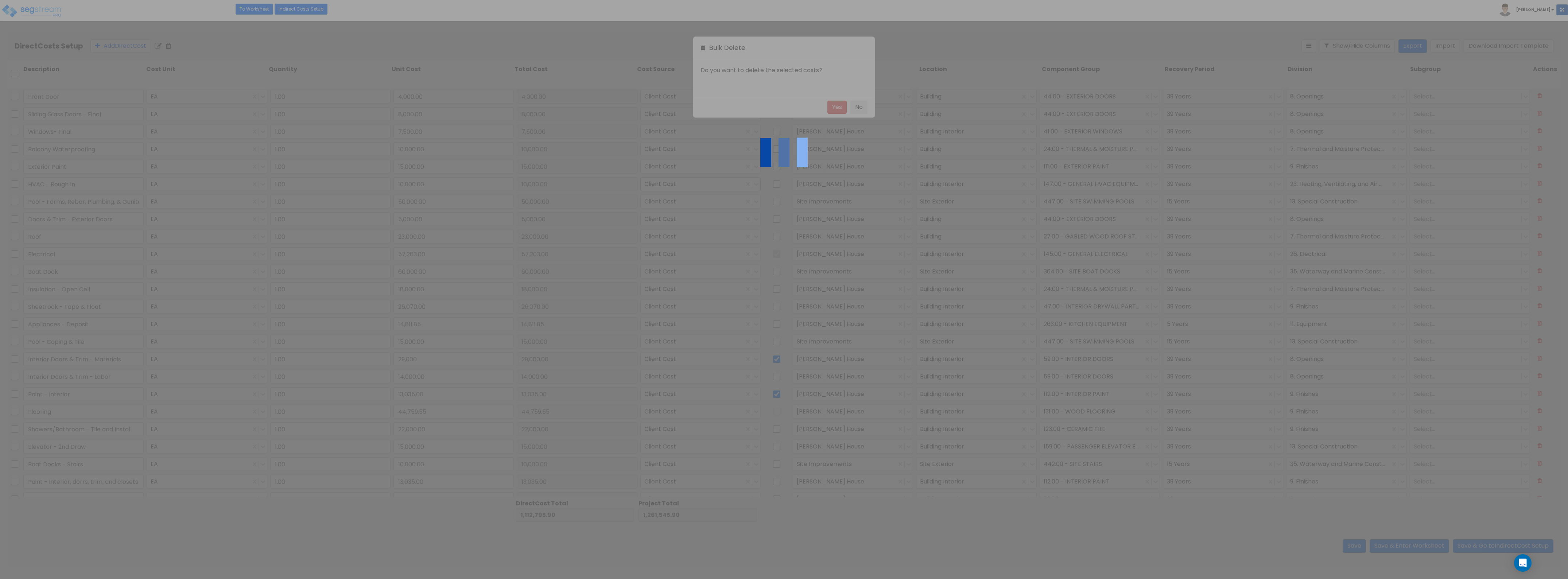
type input "15,000.00"
type input "Boat Docks - Stairs"
type input "10,000.00"
type input "Paint - Interior, dorrs, trim, and closets"
type input "13,035.00"
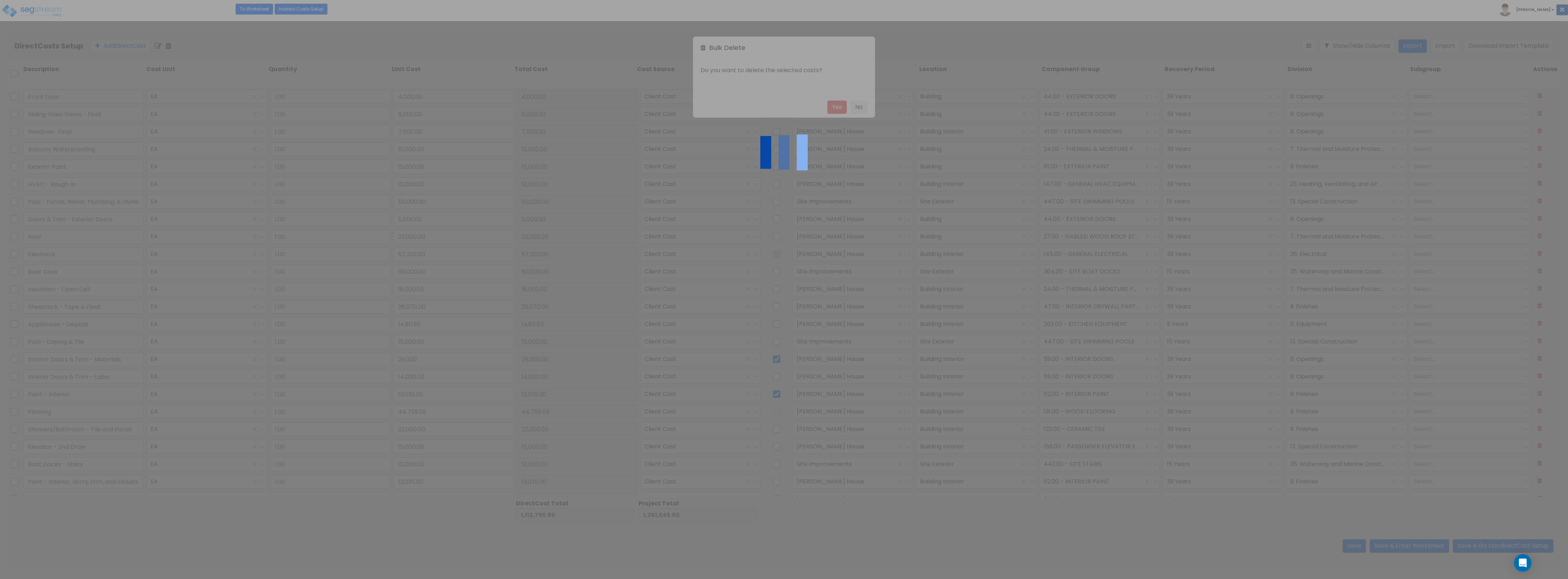
type input "Glass Shower Doors"
type input "8,000.00"
type input "Cabinets"
type input "35,000.00"
type input "Countertops - Kitchen & Baths"
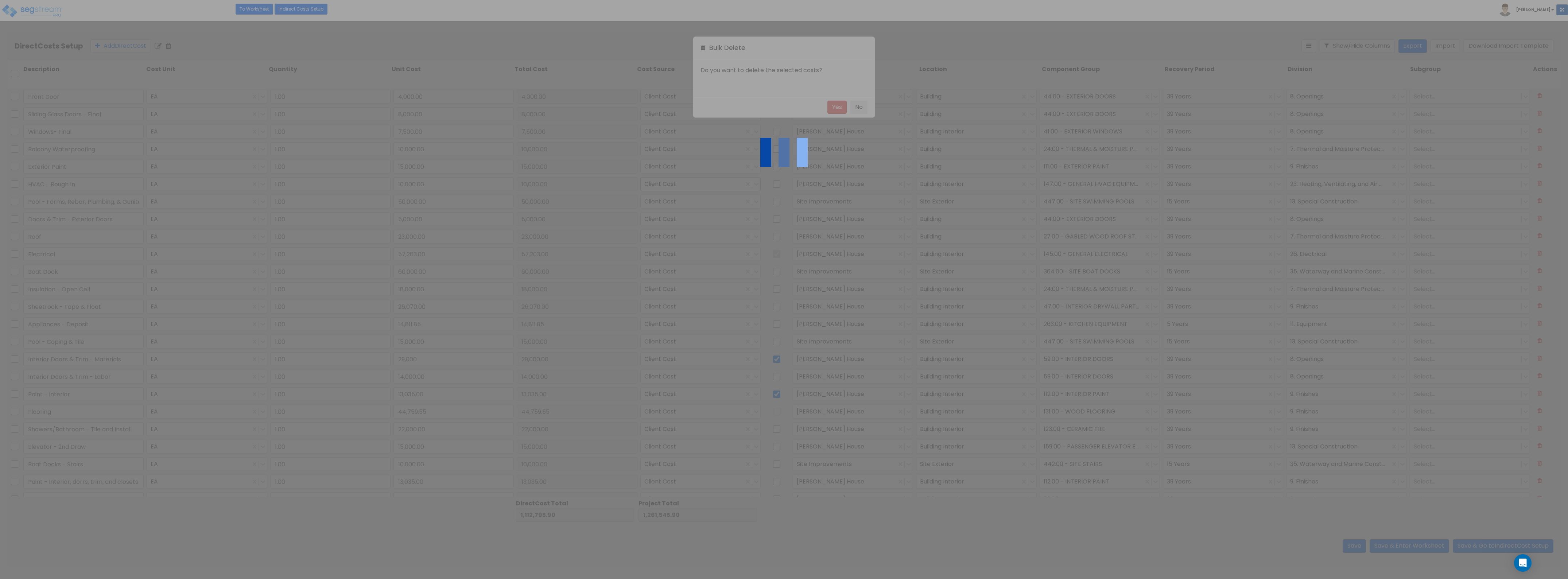
type input "15,000.00"
type input "Garage Doors & Openers"
type input "20,000.00"
type input "Lighting - Interior & Exterior"
type input "5,000.00"
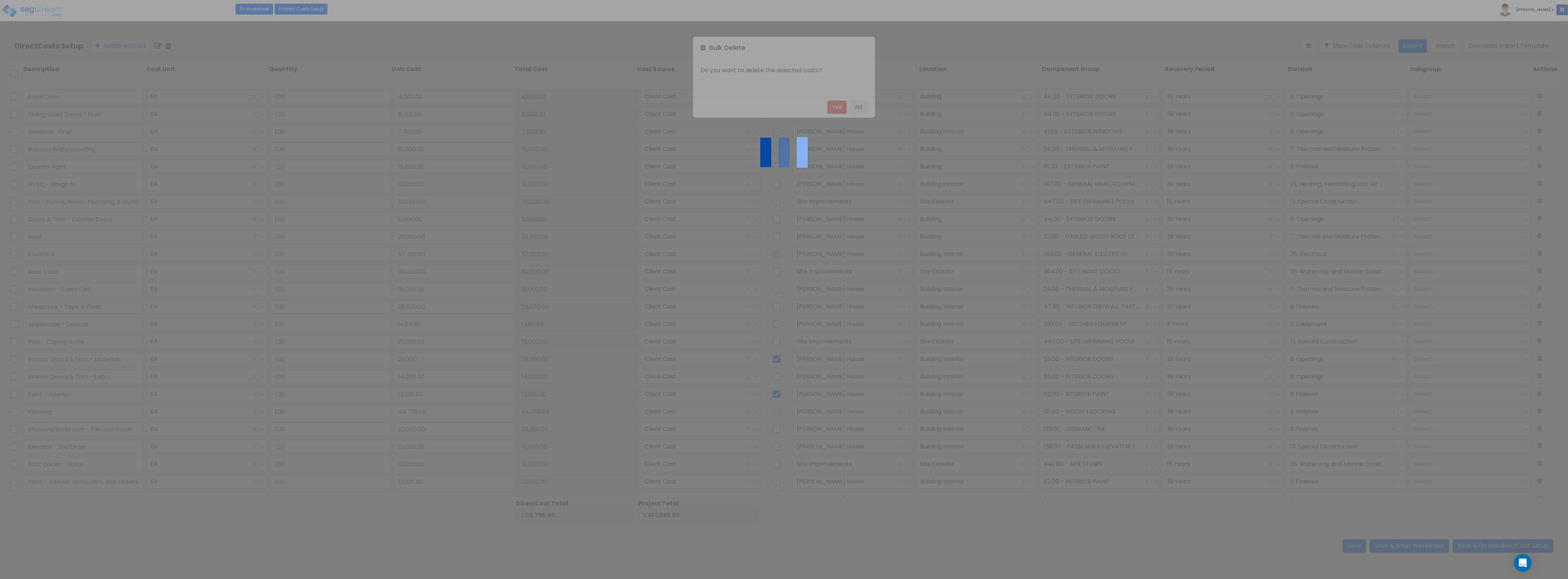
checkbox input "true"
type input "HVAC- Final"
type input "10,000.00"
checkbox input "false"
type input "Fireplace - Partial"
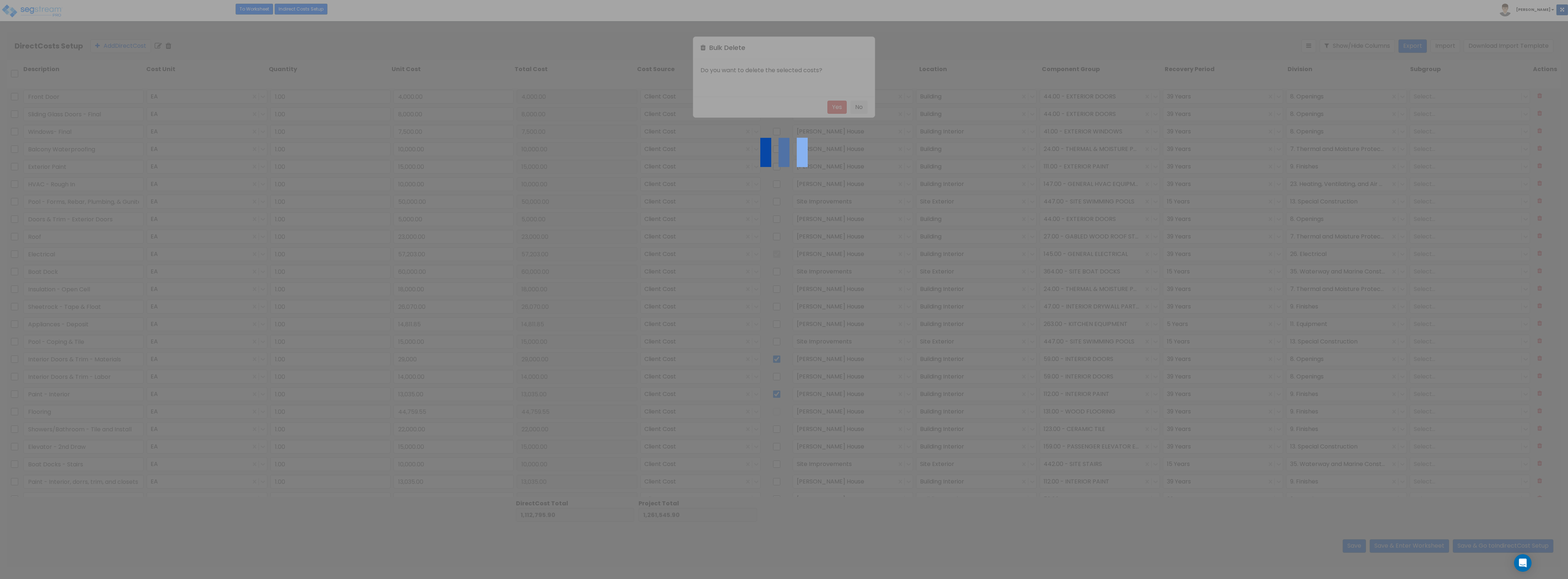
type input "2,250.00"
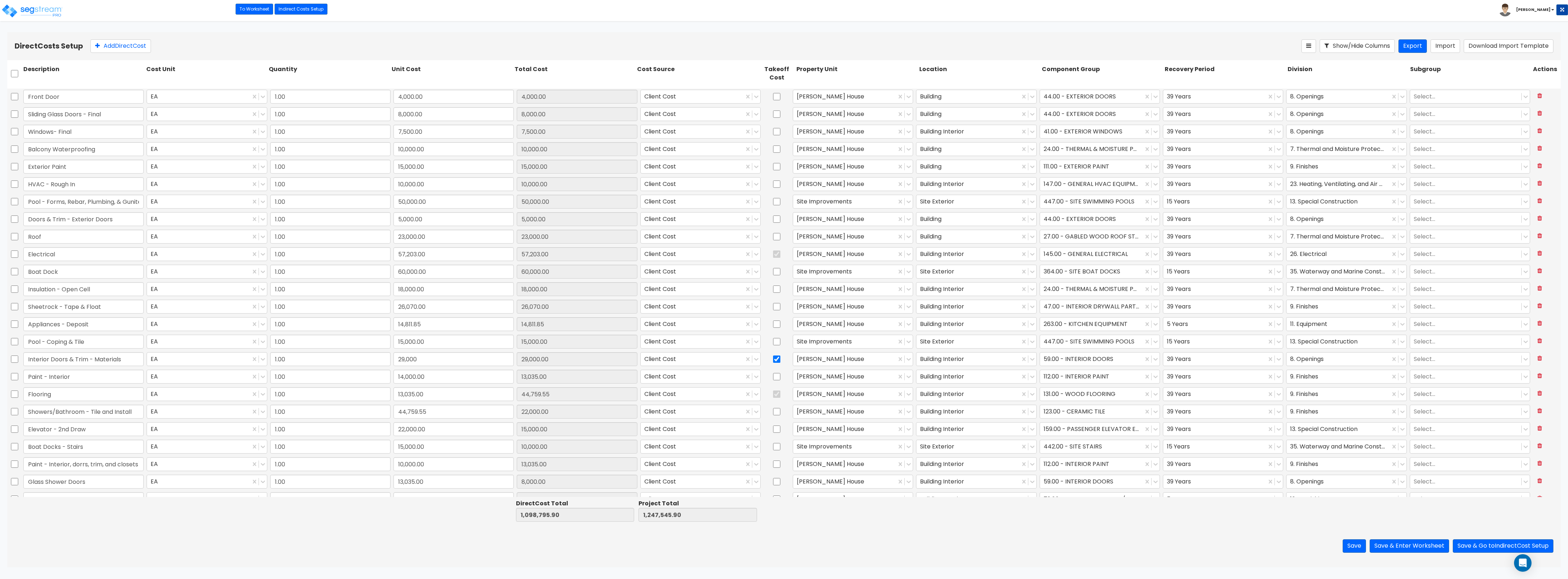
type input "13,035.00"
type input "44,759.55"
type input "22,000.00"
type input "15,000.00"
type input "10,000.00"
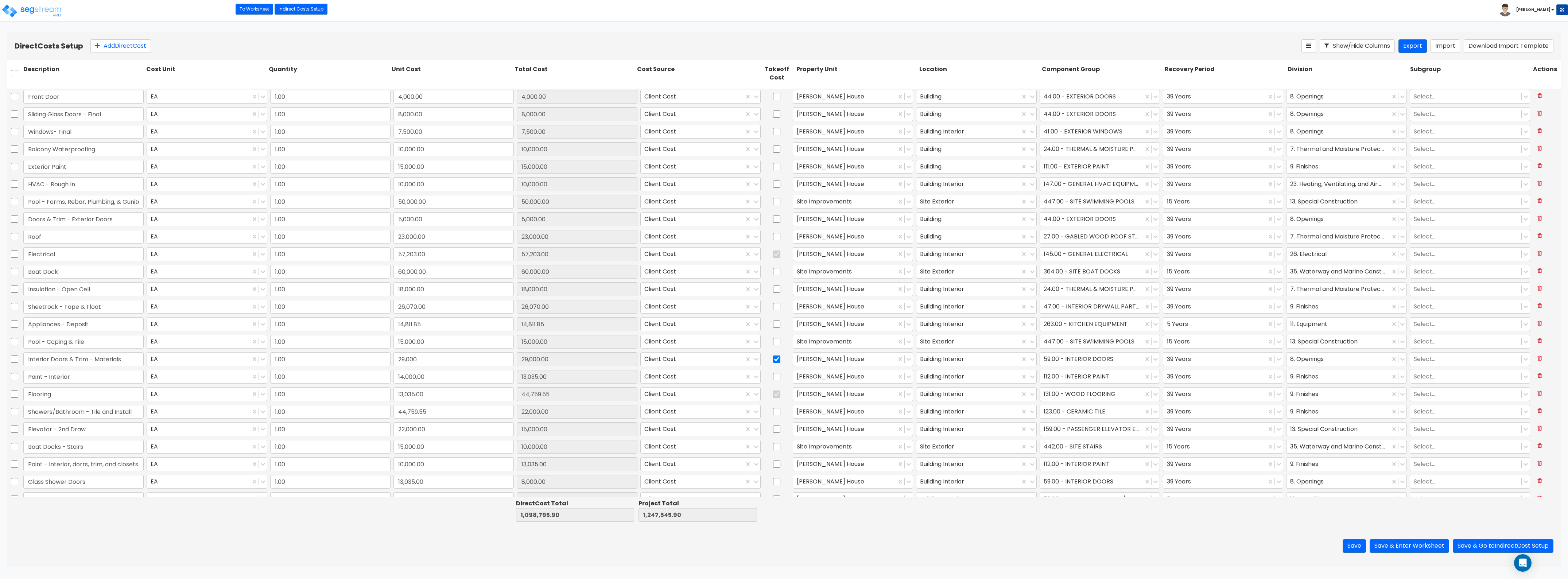
type input "13,035.00"
type input "8,000.00"
type input "35,000.00"
type input "15,000.00"
type input "20,000.00"
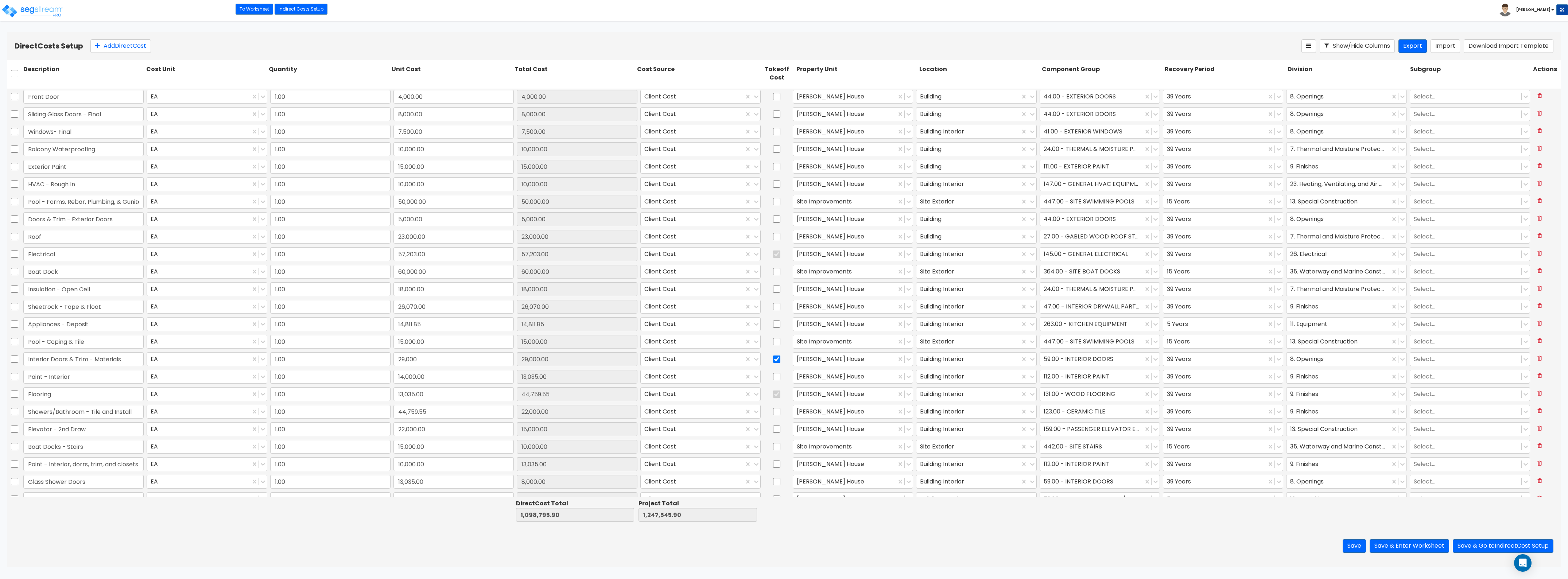
type input "5,000.00"
type input "10,000.00"
type input "2,250.00"
type input "1.00"
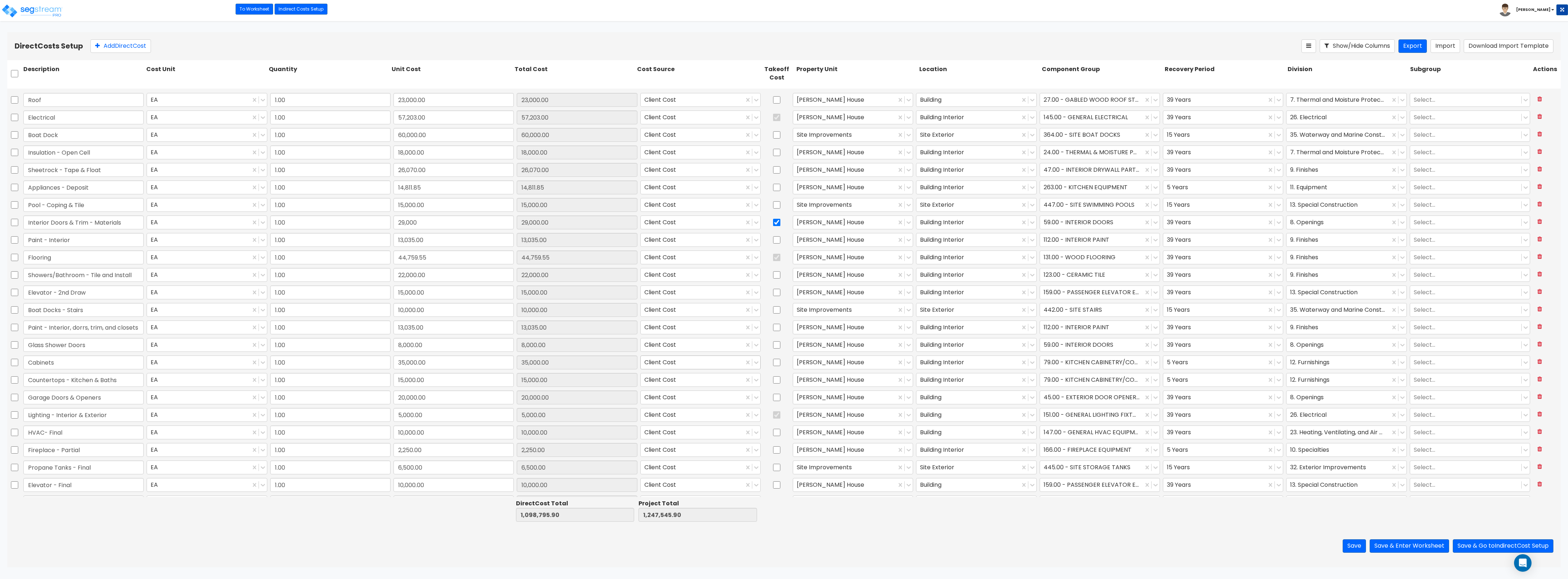
type input "3,500.00"
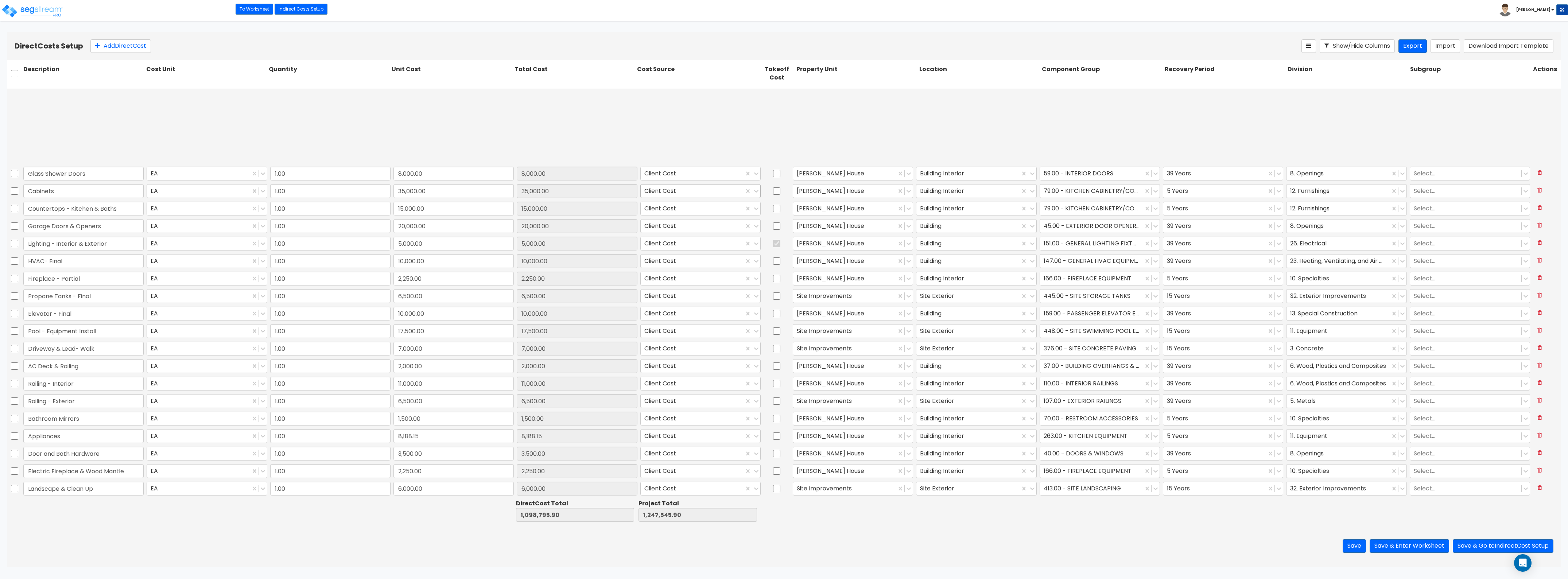
scroll to position [638, 0]
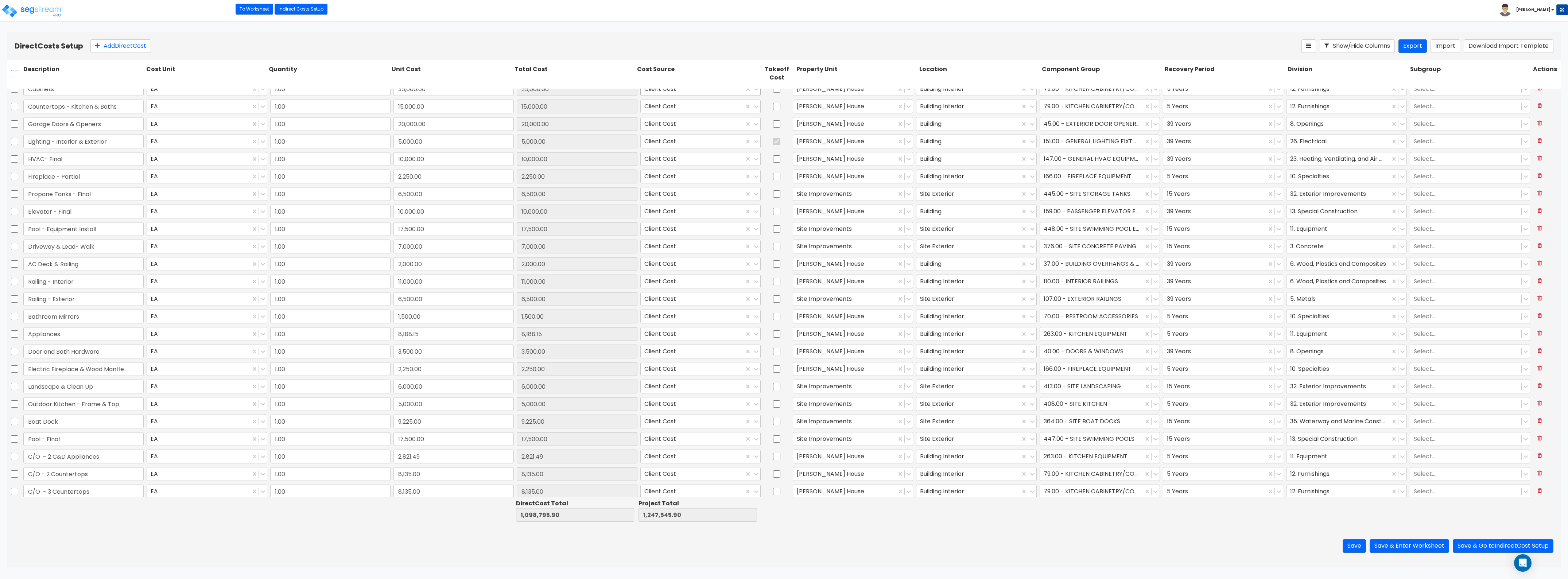
type input "1.00"
type input "604.18"
type input "1.00"
type input "750.00"
type input "1.00"
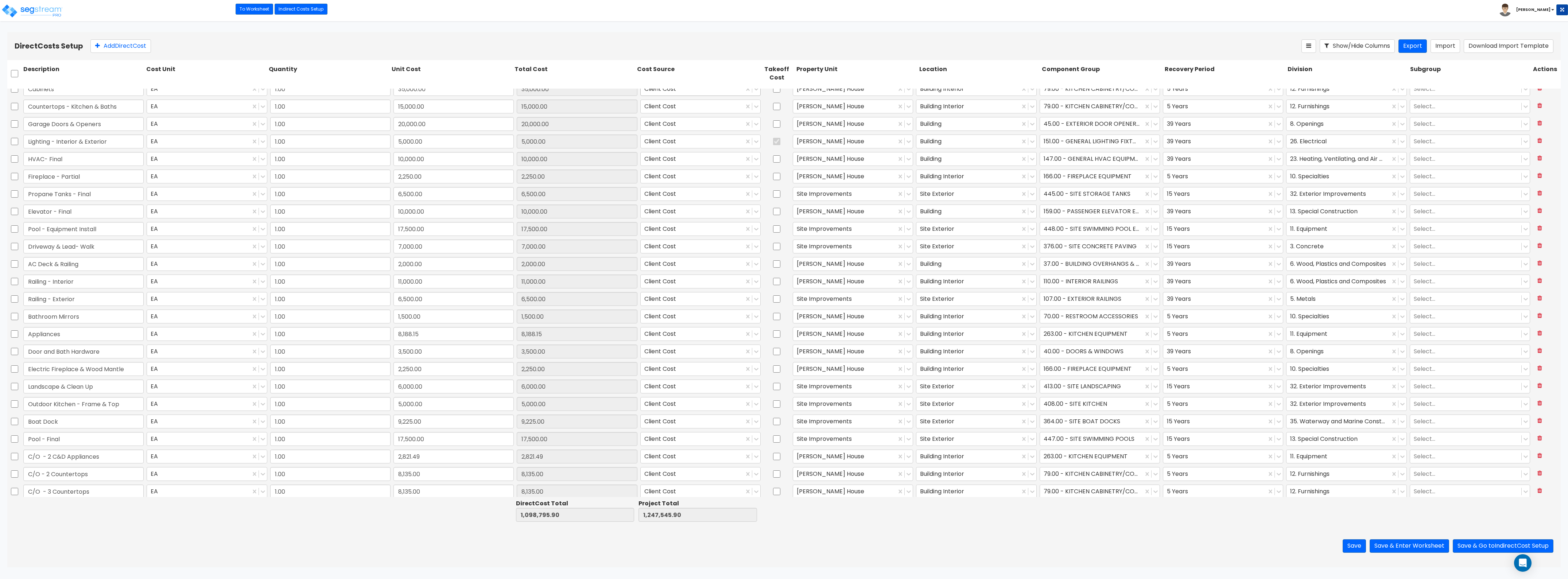
type input "8,700.00"
type input "1.00"
type input "990.00"
type input "1.00"
type input "18,000.00"
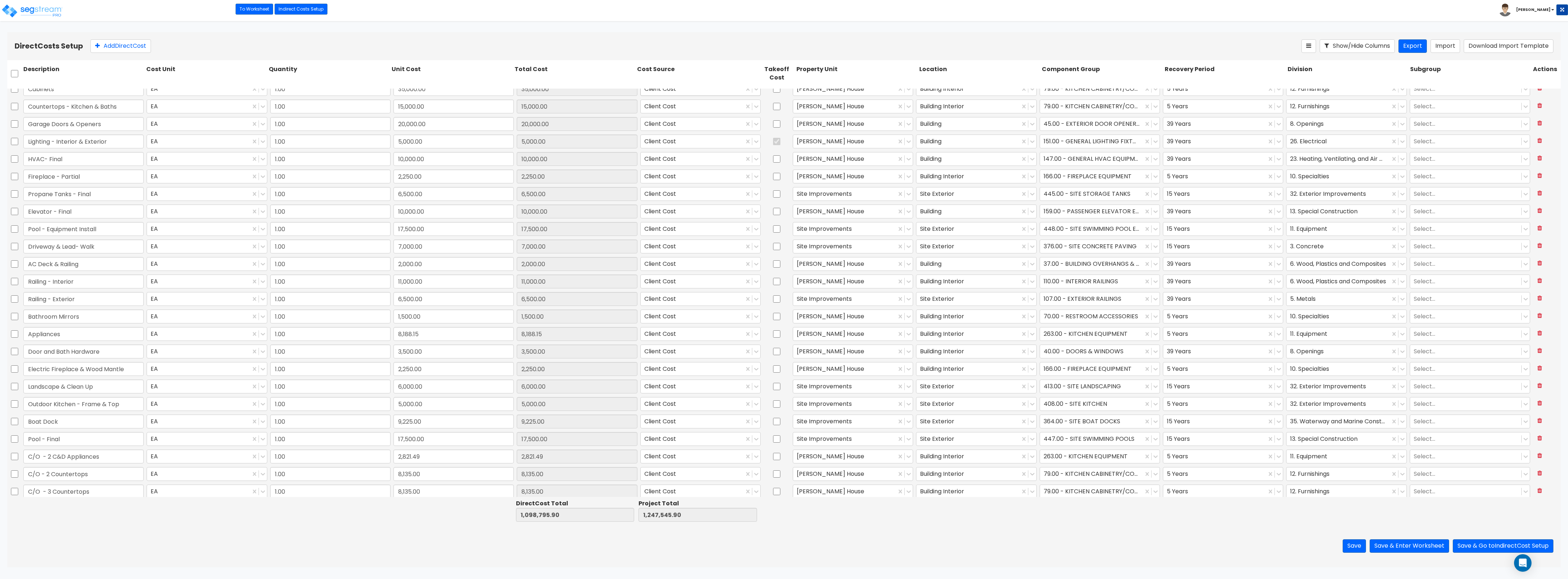
type input "1.00"
type input "13,035.00"
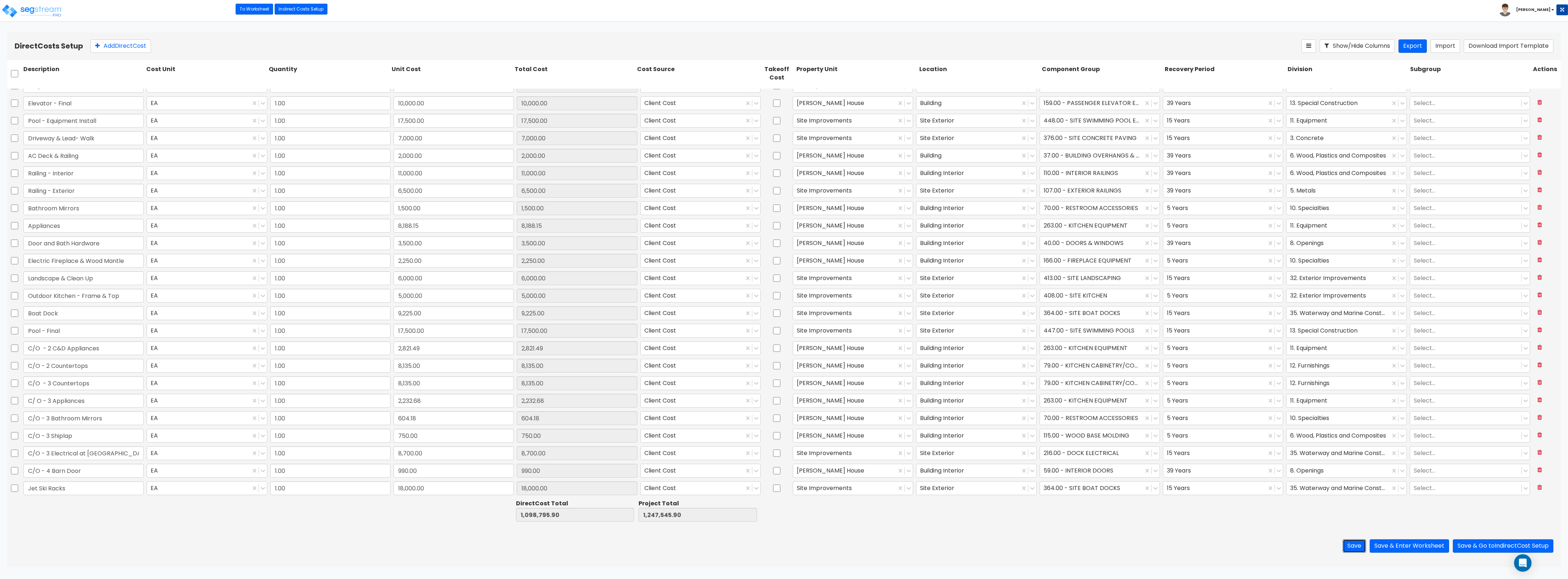
click at [1343, 545] on button "Save" at bounding box center [1354, 546] width 24 height 13
click at [1425, 545] on button "Save & Enter Worksheet" at bounding box center [1409, 546] width 80 height 13
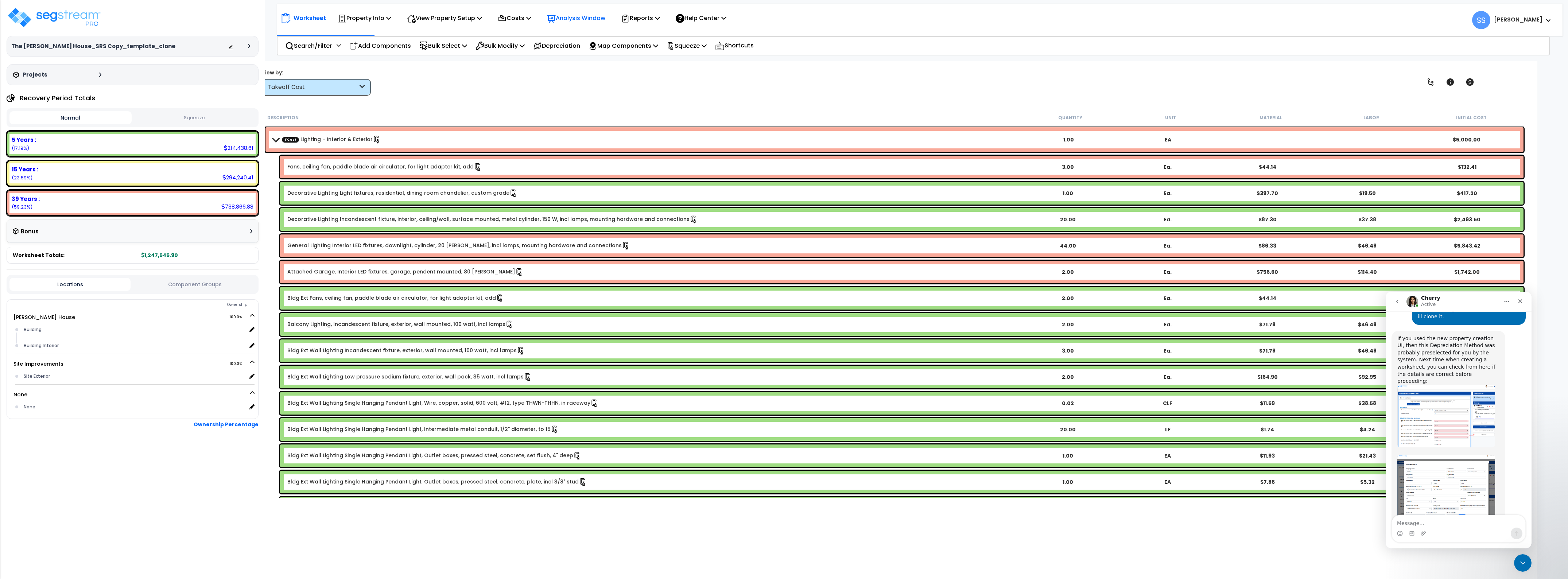
scroll to position [418, 0]
click at [1525, 562] on icon "Close Intercom Messenger" at bounding box center [1521, 561] width 9 height 9
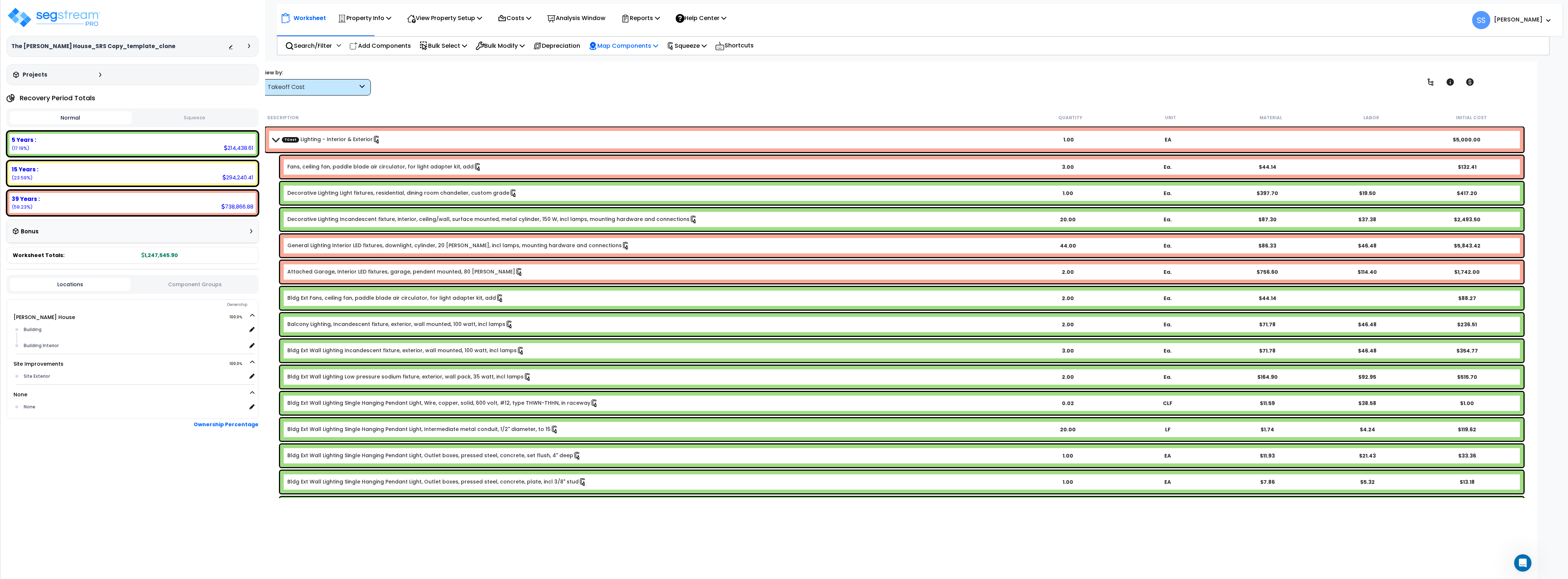
click at [614, 47] on p "Map Components" at bounding box center [623, 46] width 69 height 9
click at [513, 41] on p "Bulk Modify" at bounding box center [501, 46] width 49 height 9
click at [456, 43] on p "Bulk Select" at bounding box center [444, 46] width 47 height 9
click at [391, 17] on p "View Property Setup" at bounding box center [365, 18] width 53 height 9
click at [444, 53] on link "View Questionnaire" at bounding box center [440, 49] width 72 height 14
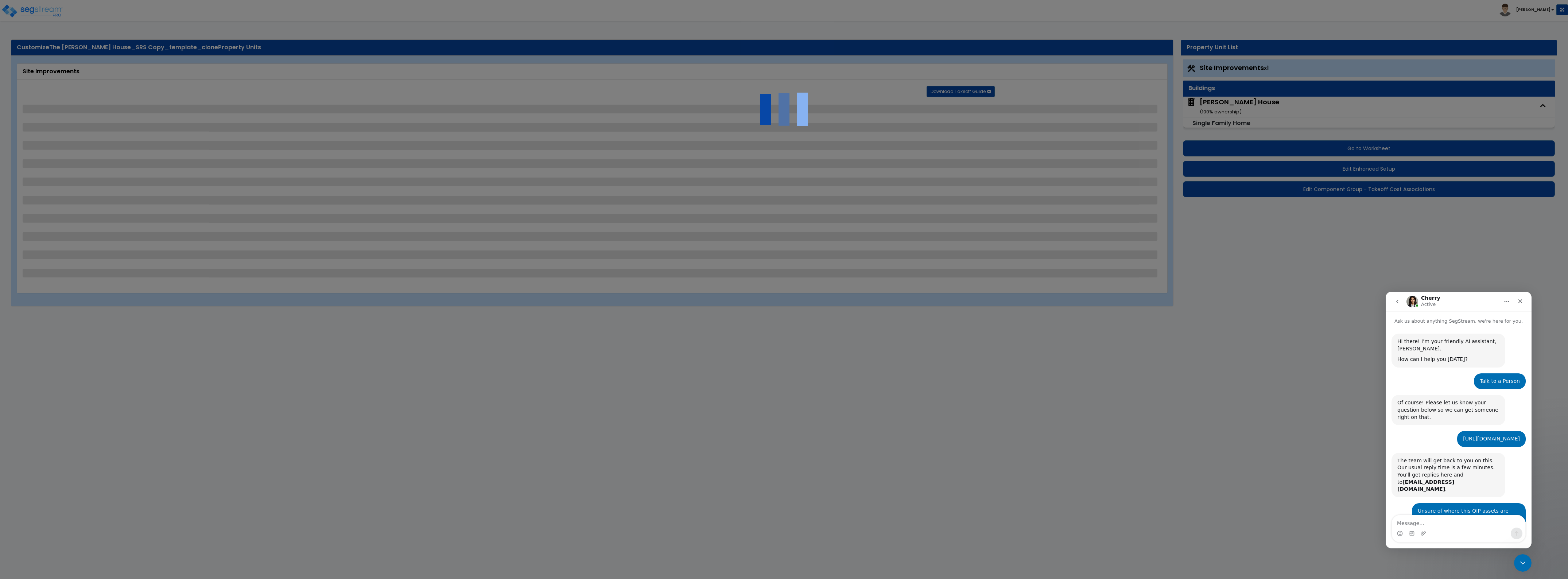
select select "2"
select select "1"
select select "2"
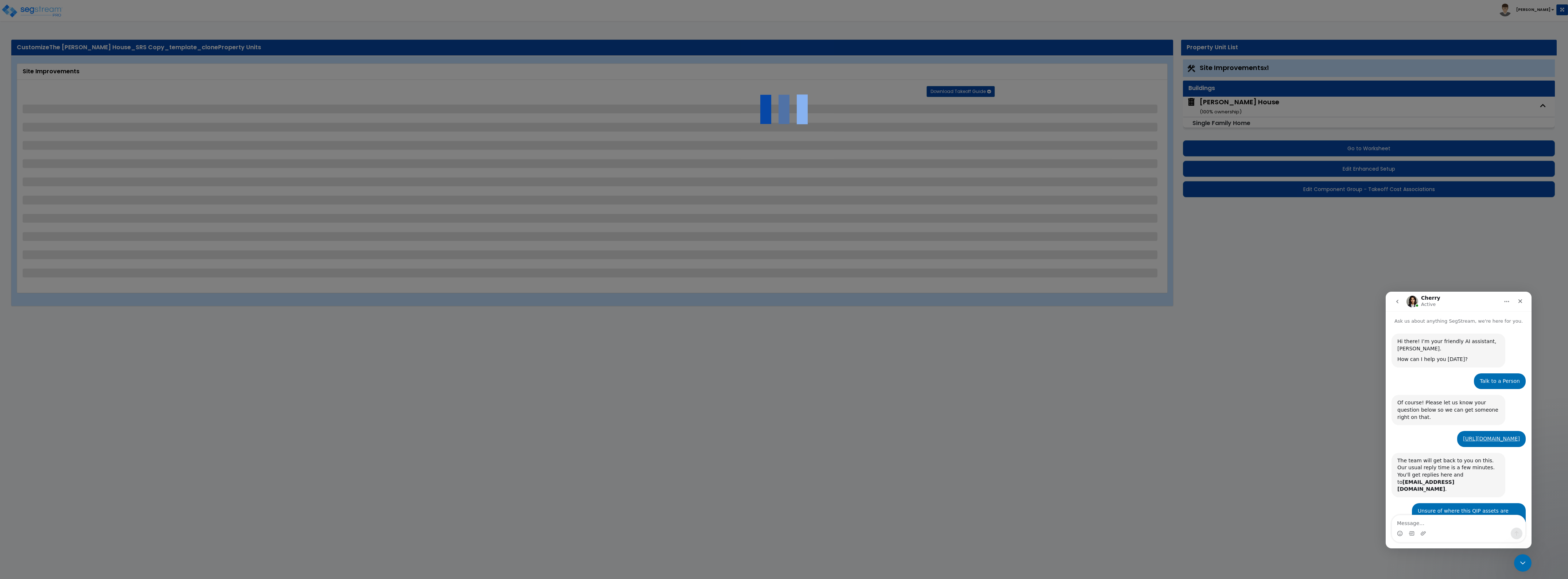
select select "1"
select select "3"
select select "1"
select select "5"
select select "1"
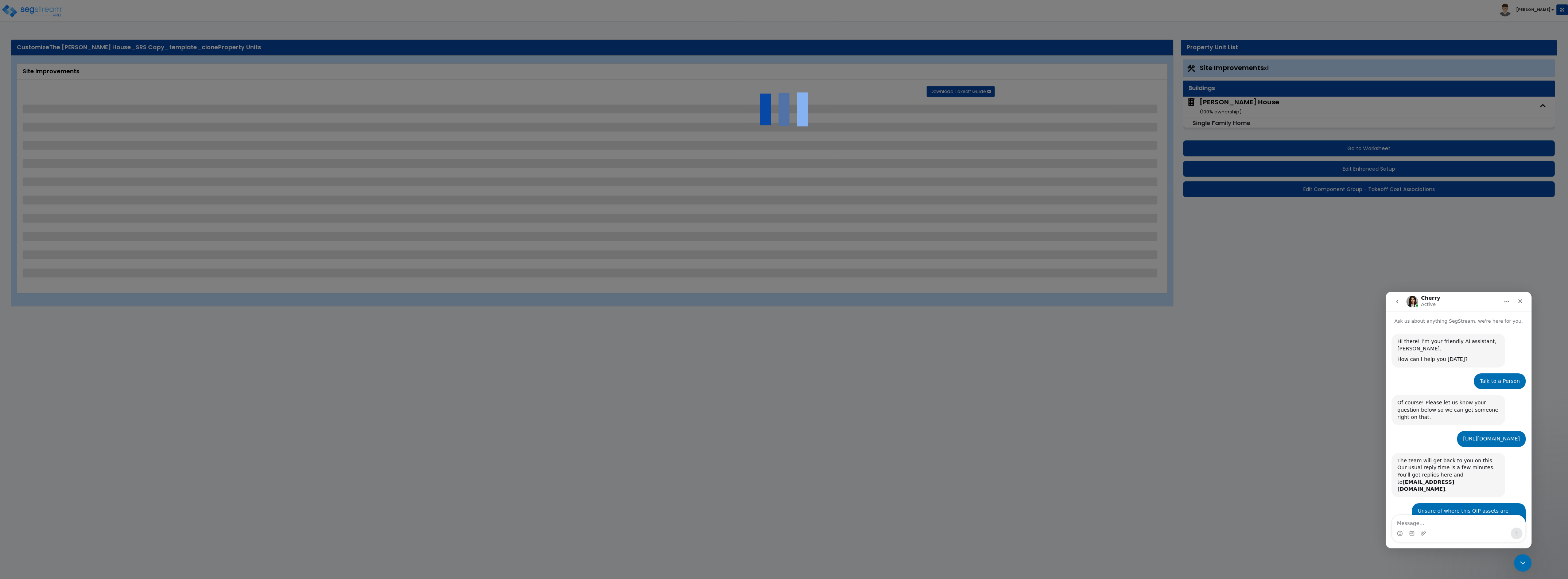
select select "1"
select select "2"
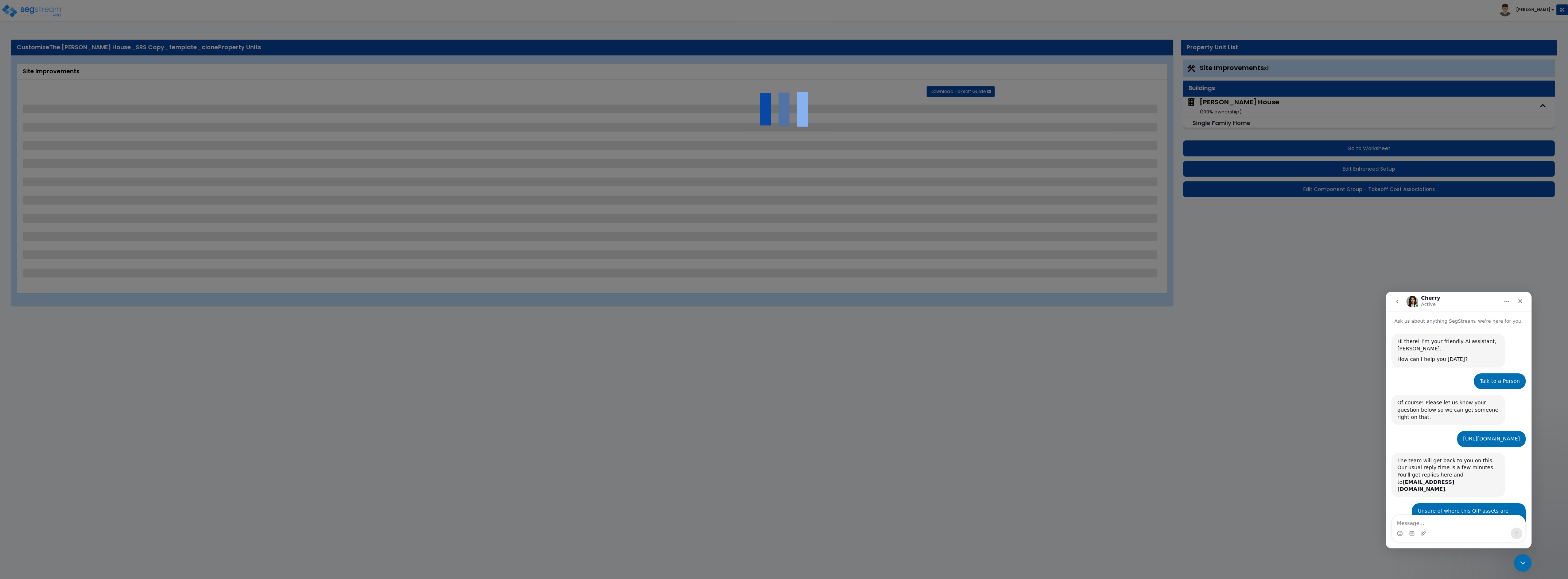
select select "3"
select select "1"
select select "3"
select select "1"
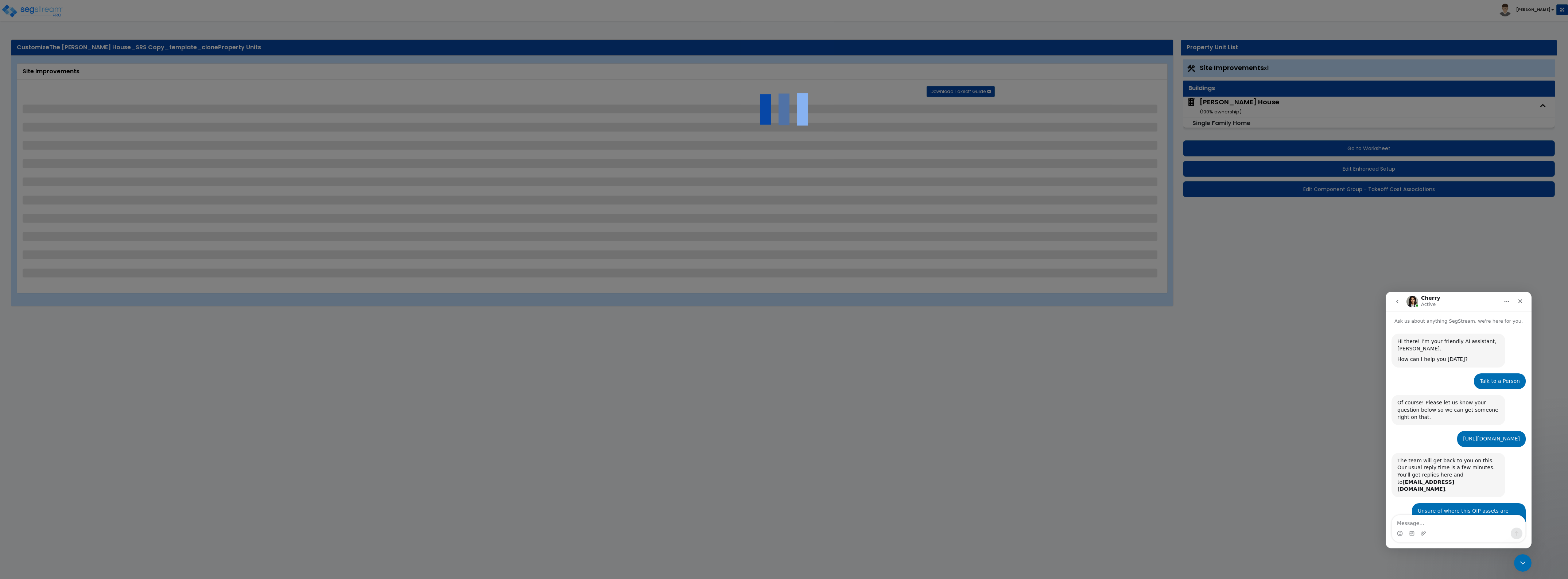
select select "1"
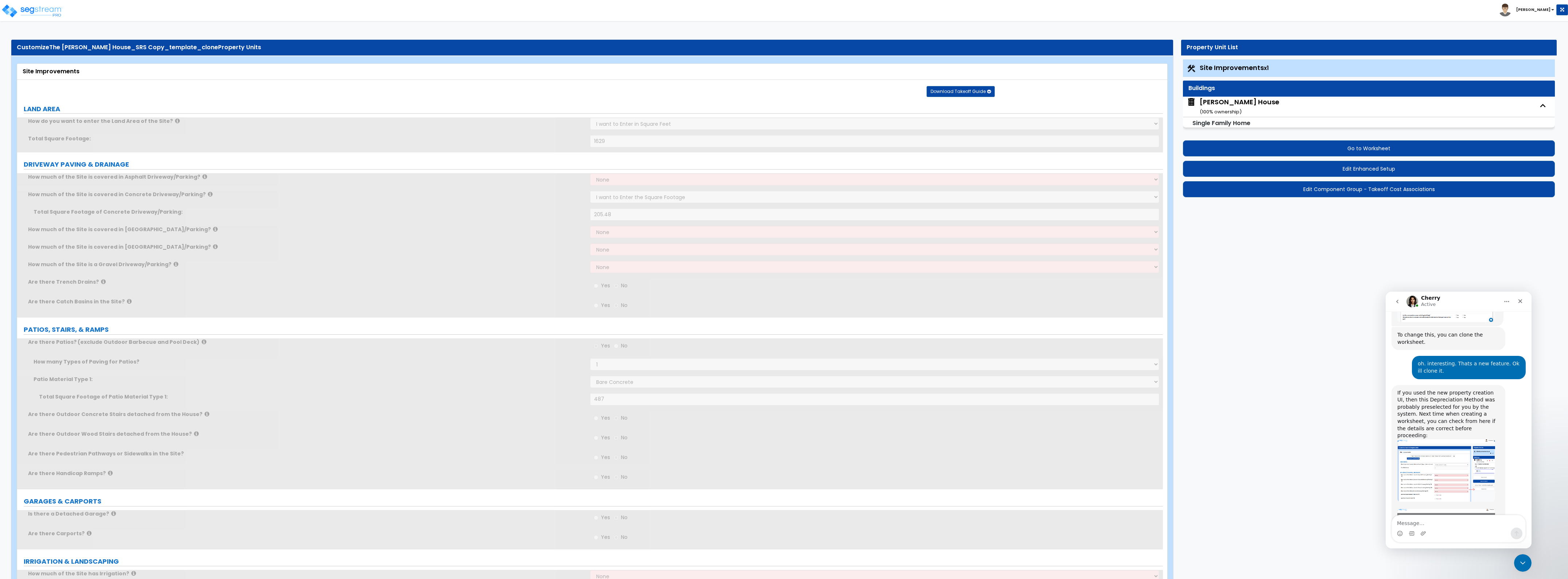
scroll to position [418, 0]
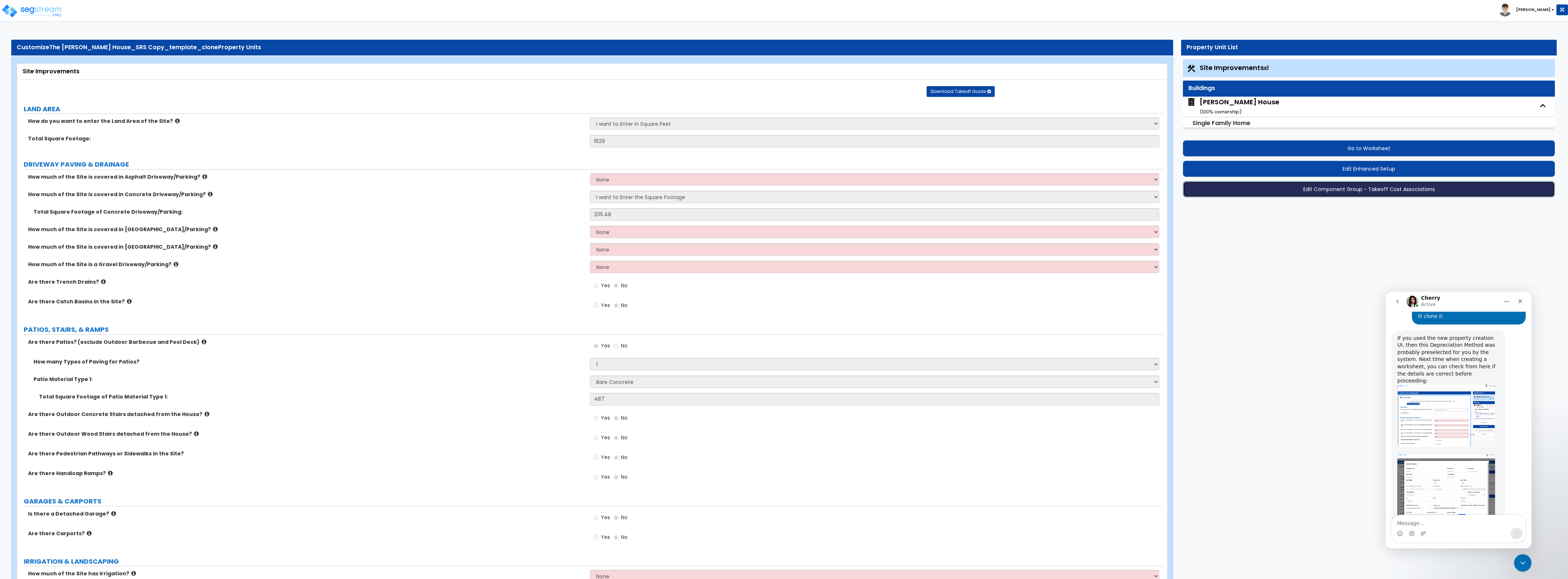
click at [1360, 192] on button "Edit Component Group - Takeoff Cost Associations" at bounding box center [1370, 189] width 372 height 16
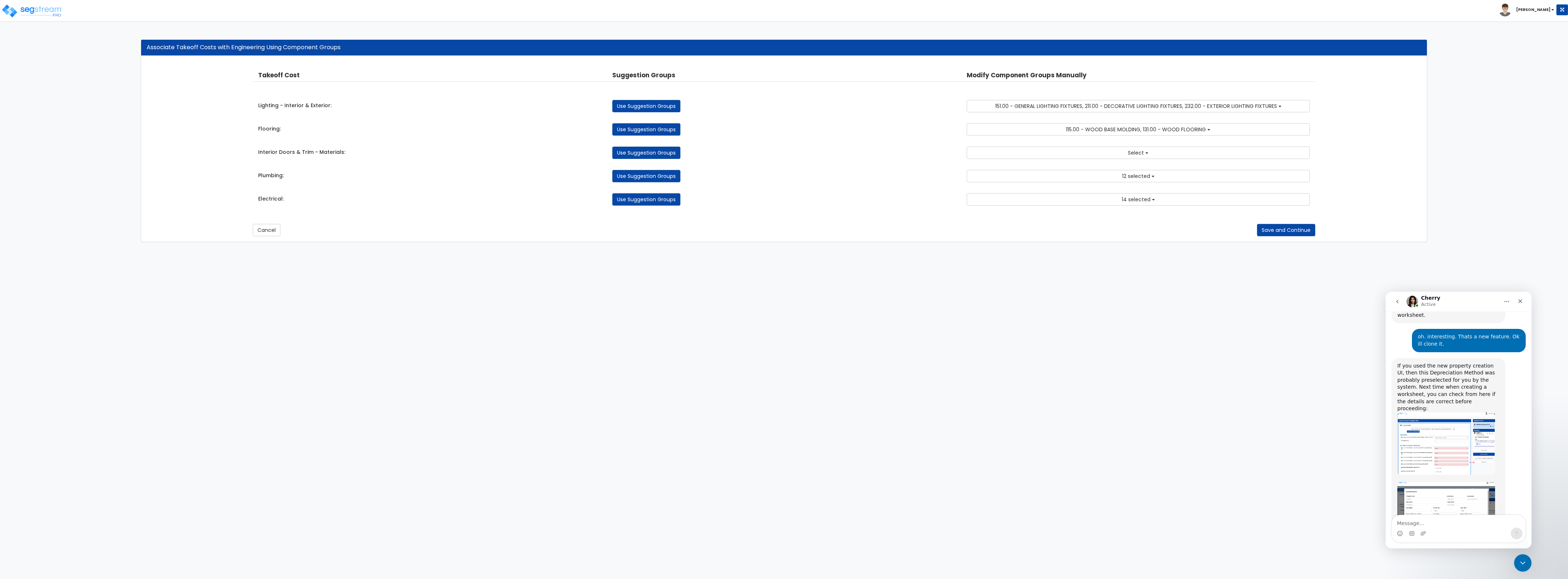
scroll to position [418, 0]
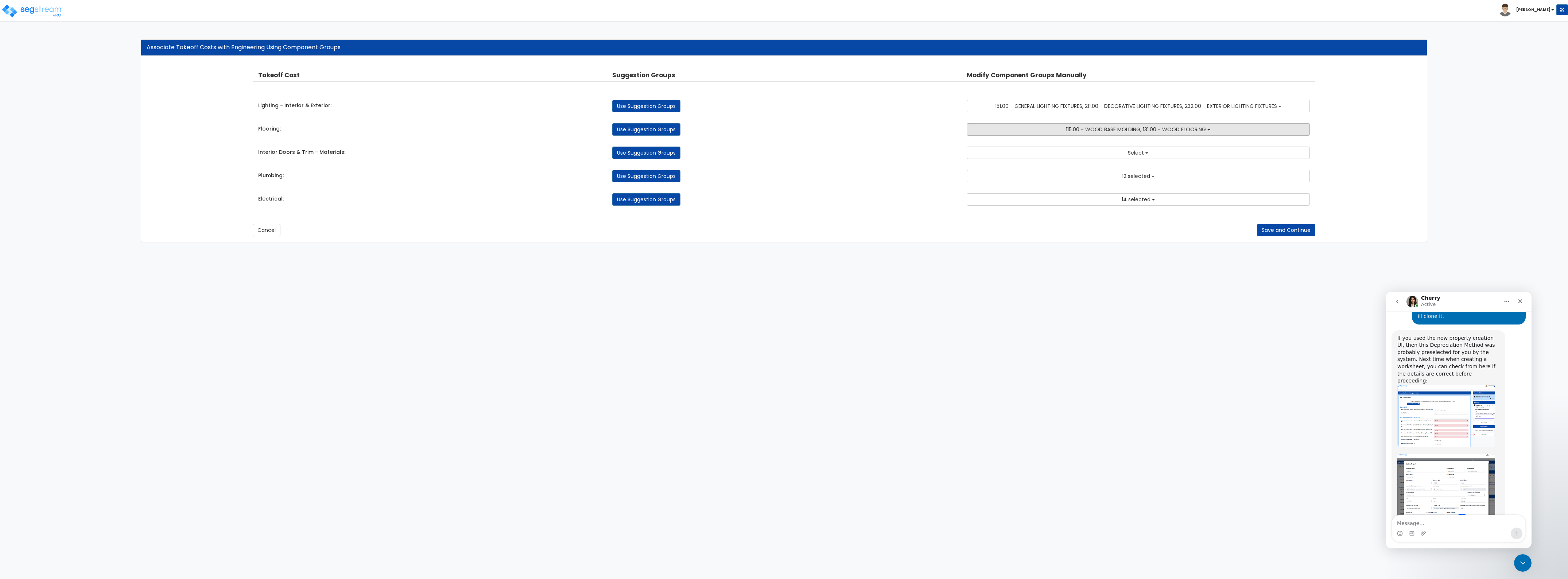
click at [1002, 132] on button "115.00 - WOOD BASE MOLDING, 131.00 - WOOD FLOORING" at bounding box center [1138, 129] width 343 height 12
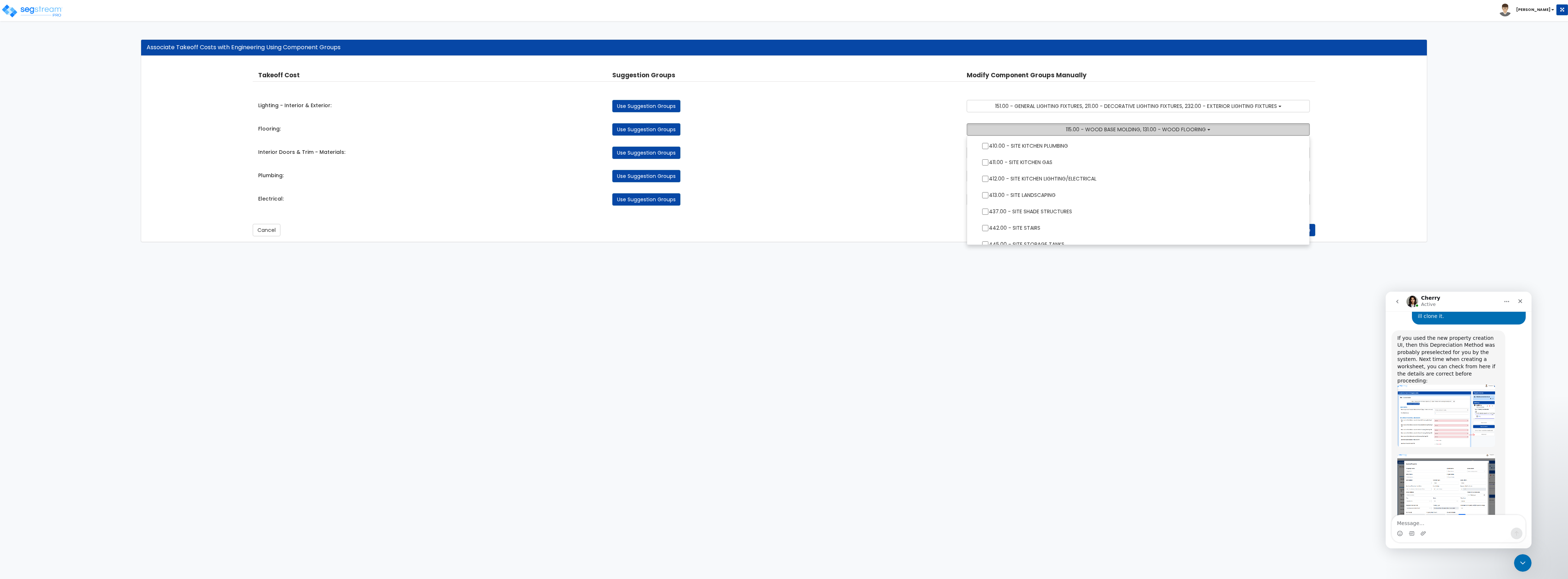
scroll to position [1453, 0]
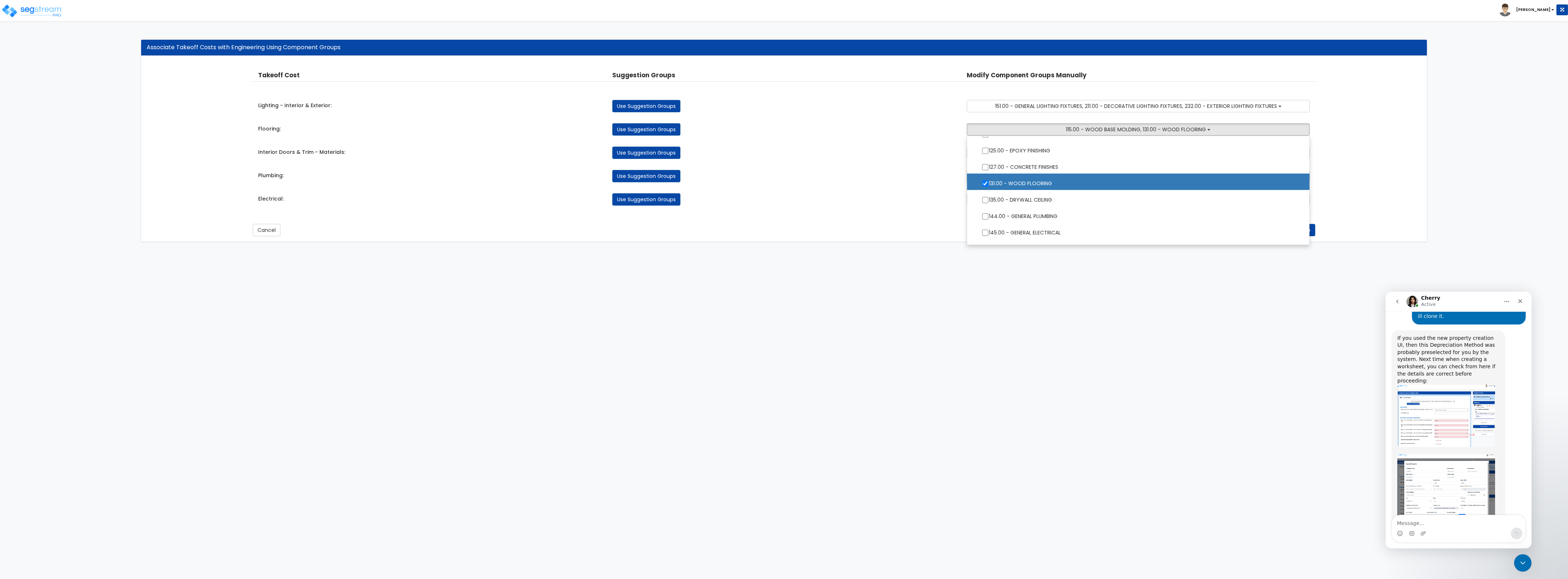
click at [1035, 179] on label "131.00 - WOOD FLOORING" at bounding box center [1138, 183] width 328 height 17
click at [989, 180] on input "131.00 - WOOD FLOORING" at bounding box center [986, 183] width 8 height 7
checkbox input "false"
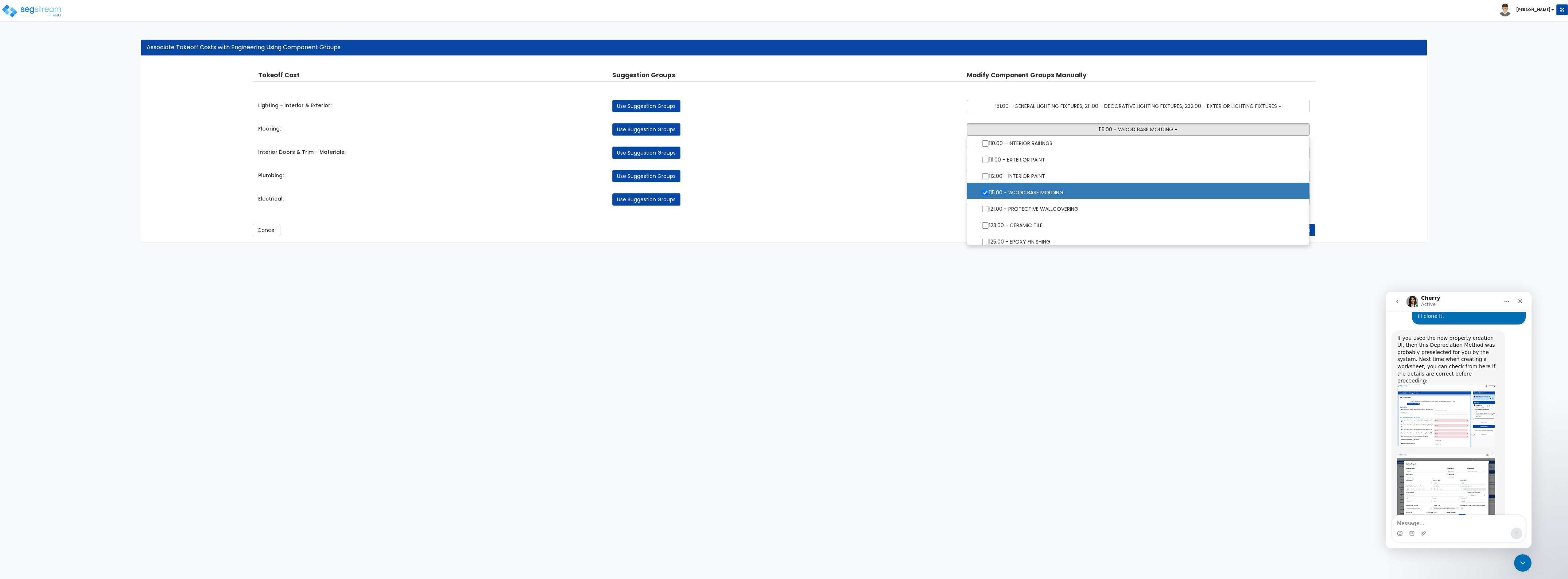
click at [1033, 190] on label "115.00 - WOOD BASE MOLDING" at bounding box center [1138, 192] width 328 height 17
click at [989, 190] on input "115.00 - WOOD BASE MOLDING" at bounding box center [986, 193] width 8 height 7
checkbox input "false"
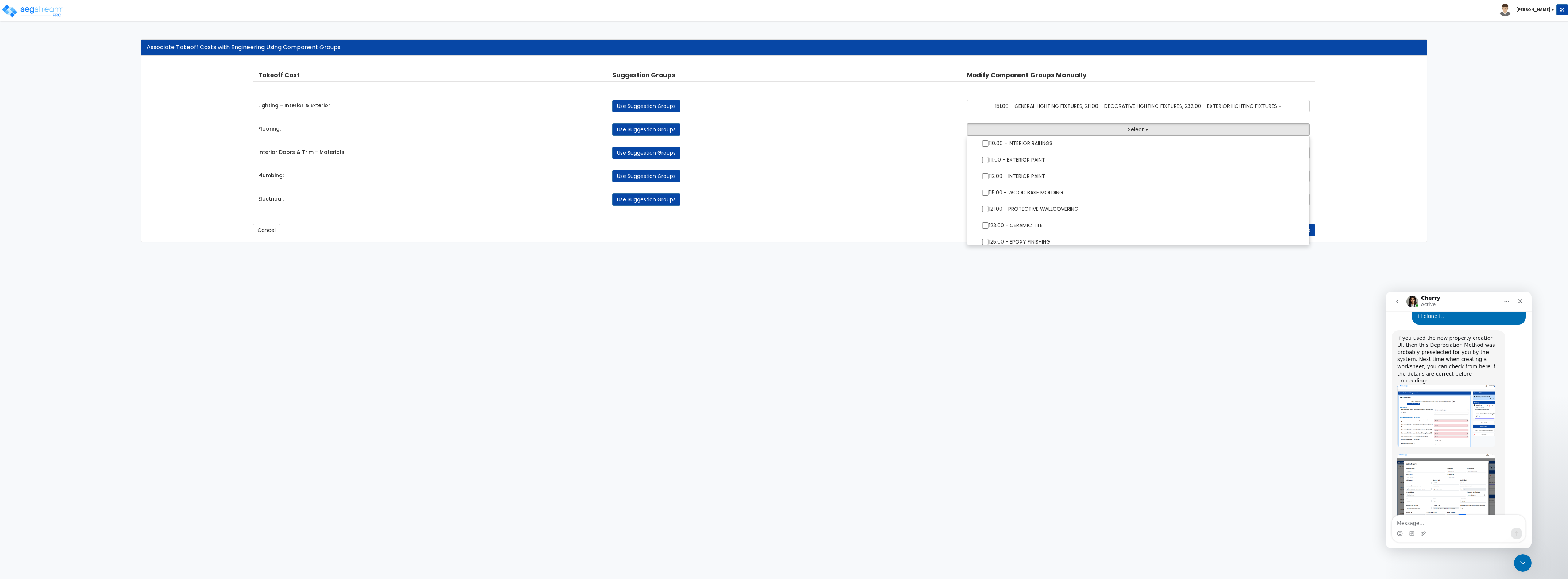
click at [878, 171] on div "Use Suggestion Groups" at bounding box center [784, 176] width 354 height 12
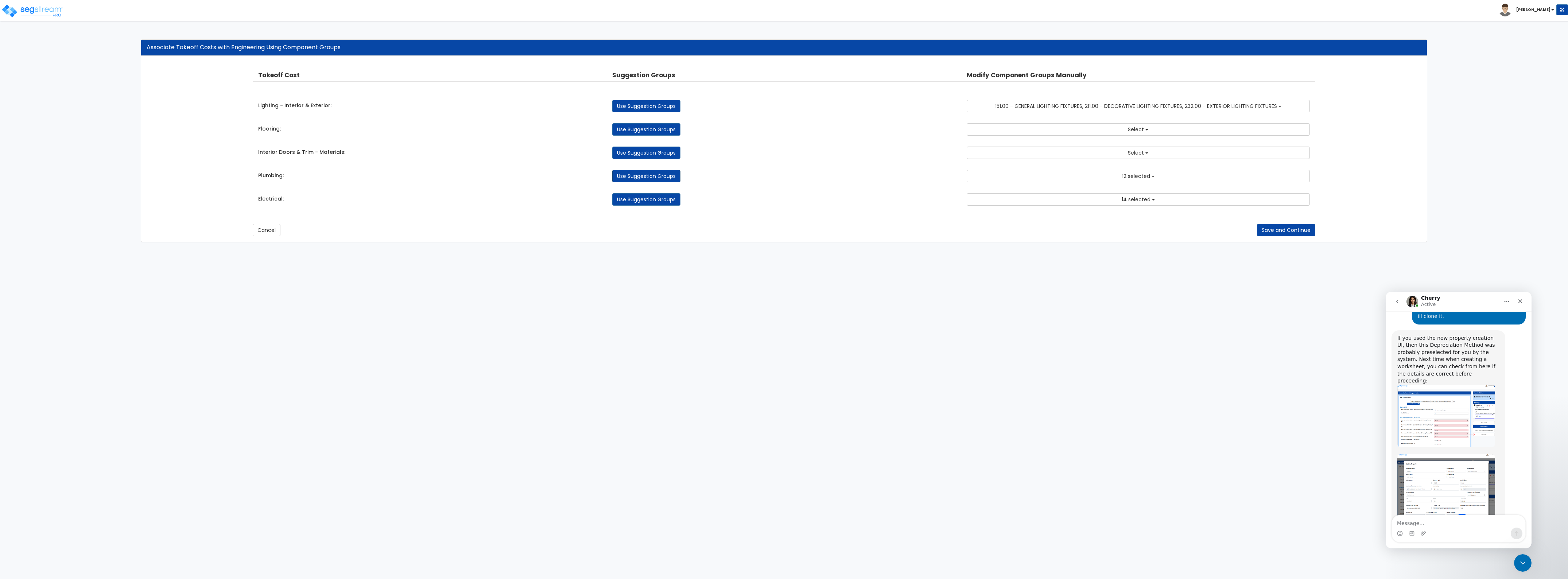
click at [624, 180] on link "Use Suggestion Groups" at bounding box center [647, 176] width 68 height 12
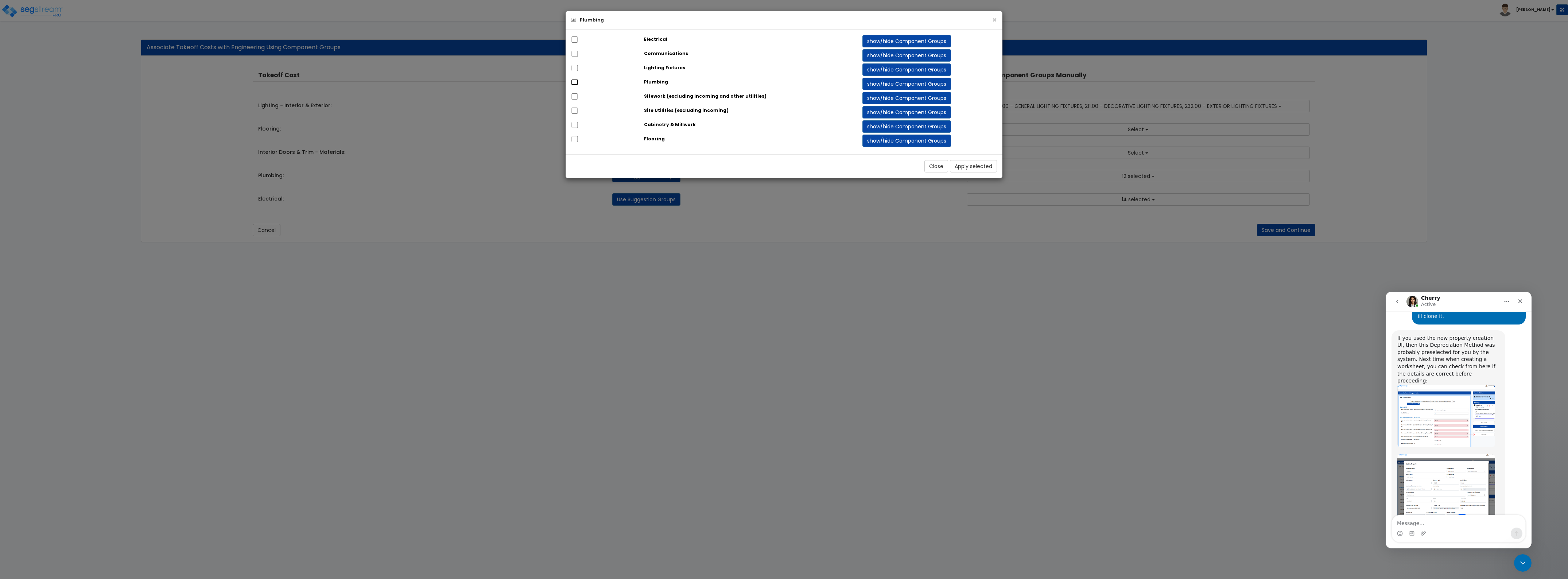
click at [576, 84] on input "checkbox" at bounding box center [575, 82] width 8 height 7
click at [965, 167] on button "Apply selected" at bounding box center [973, 166] width 47 height 12
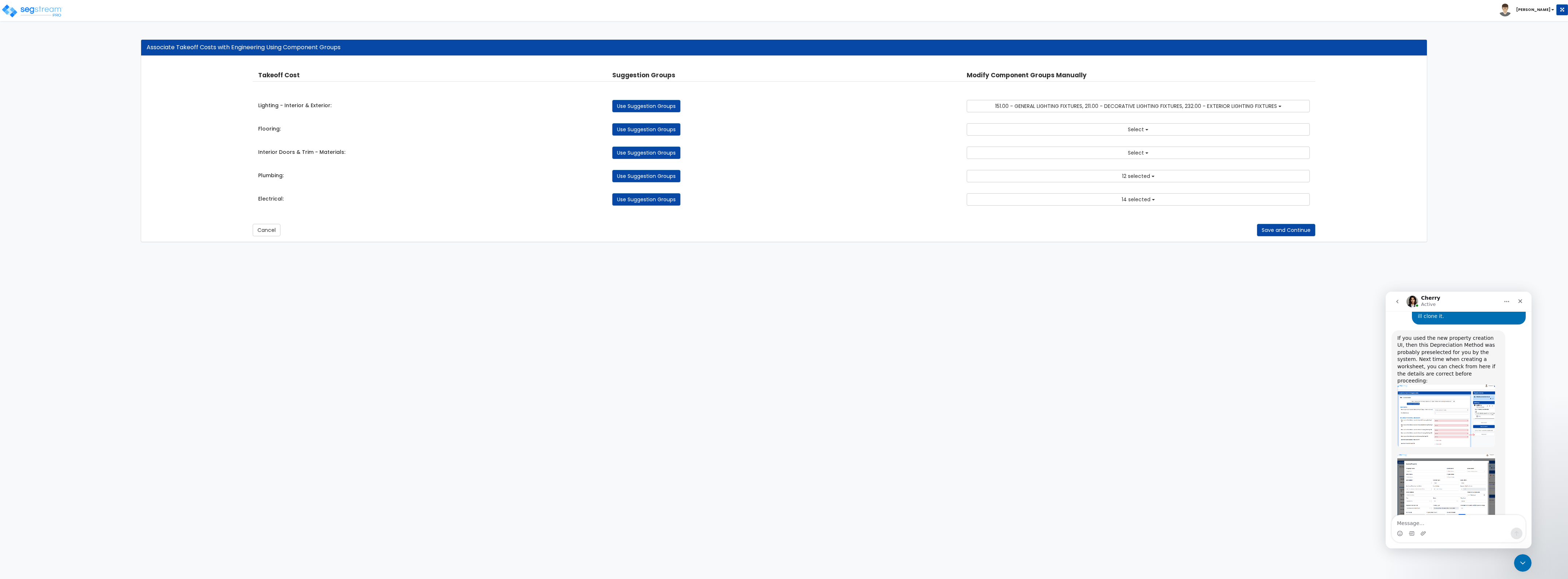
click at [674, 194] on div "Electrical: Use Suggestion Groups 6.00 - BLDG FOUNDATIONS 8.00 - BLDG CONCRETE …" at bounding box center [784, 197] width 1063 height 16
click at [667, 200] on link "Use Suggestion Groups" at bounding box center [647, 199] width 68 height 12
checkbox input "false"
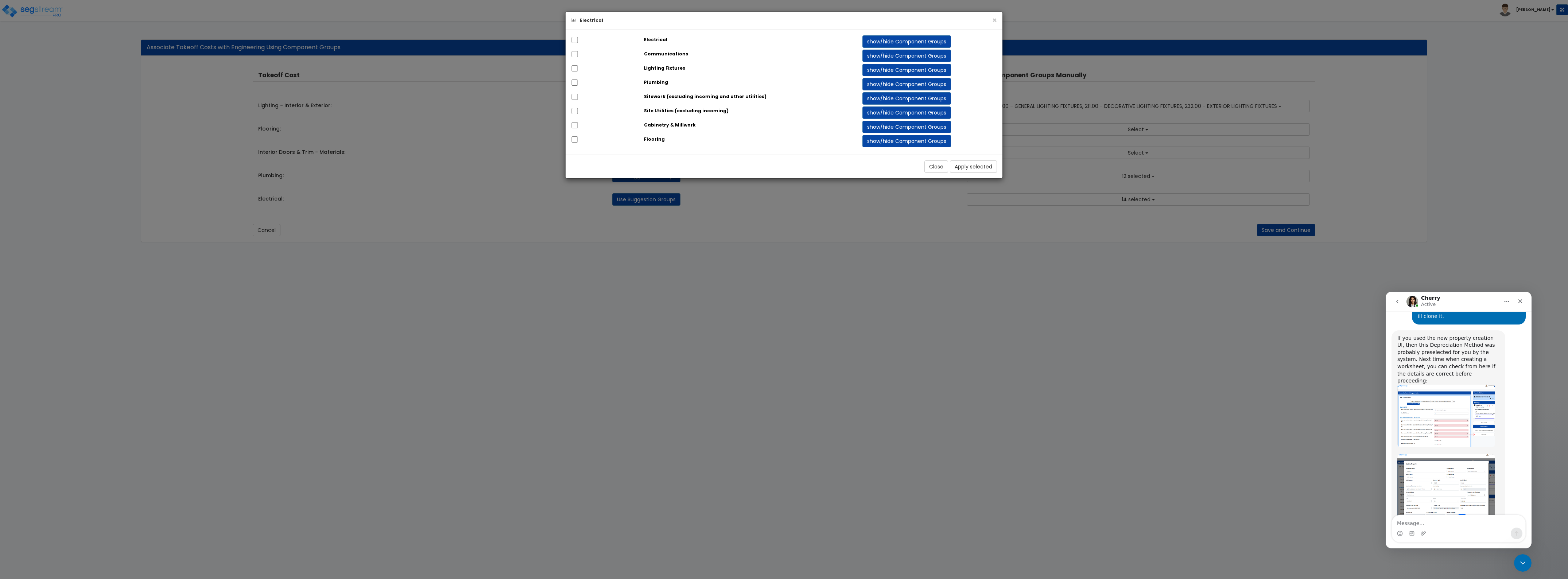
click at [581, 39] on div at bounding box center [602, 40] width 73 height 10
click at [578, 41] on div at bounding box center [600, 40] width 73 height 10
click at [570, 39] on input "checkbox" at bounding box center [574, 40] width 8 height 7
checkbox input "true"
click at [974, 168] on button "Apply selected" at bounding box center [973, 166] width 47 height 12
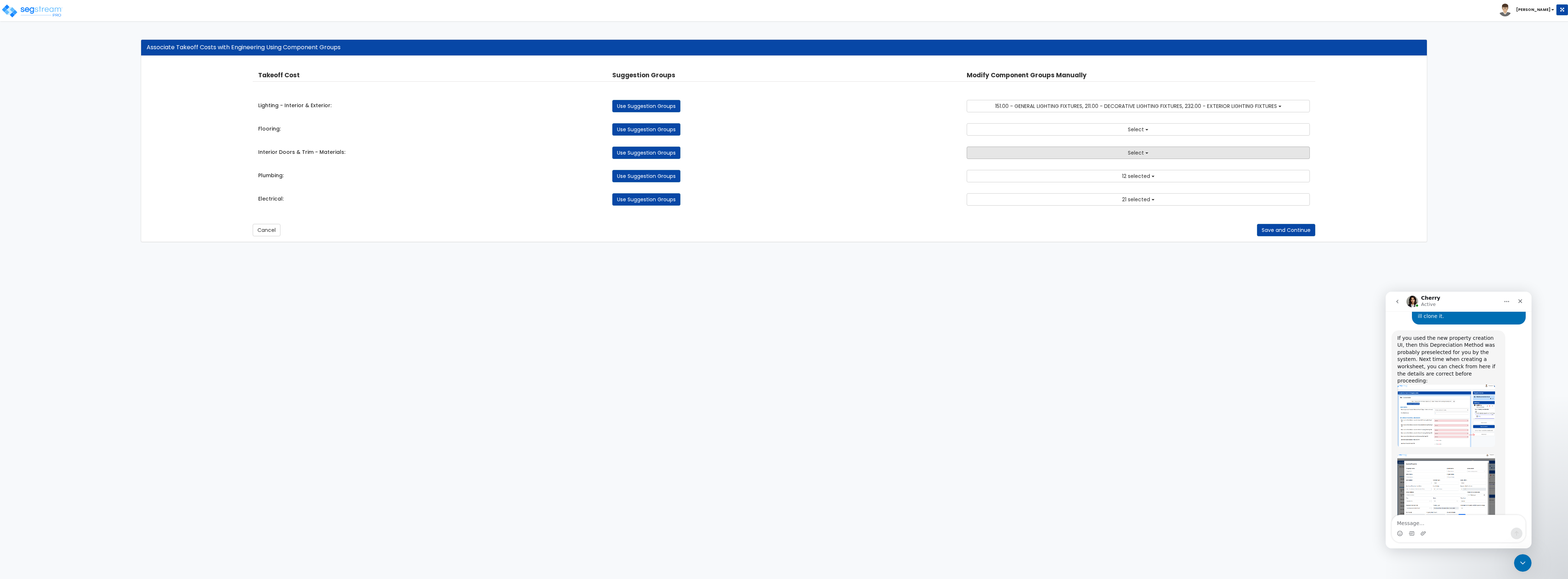
click at [1017, 154] on button "Select" at bounding box center [1138, 152] width 343 height 12
click at [1013, 170] on input "text" at bounding box center [1138, 167] width 311 height 12
type input "wood"
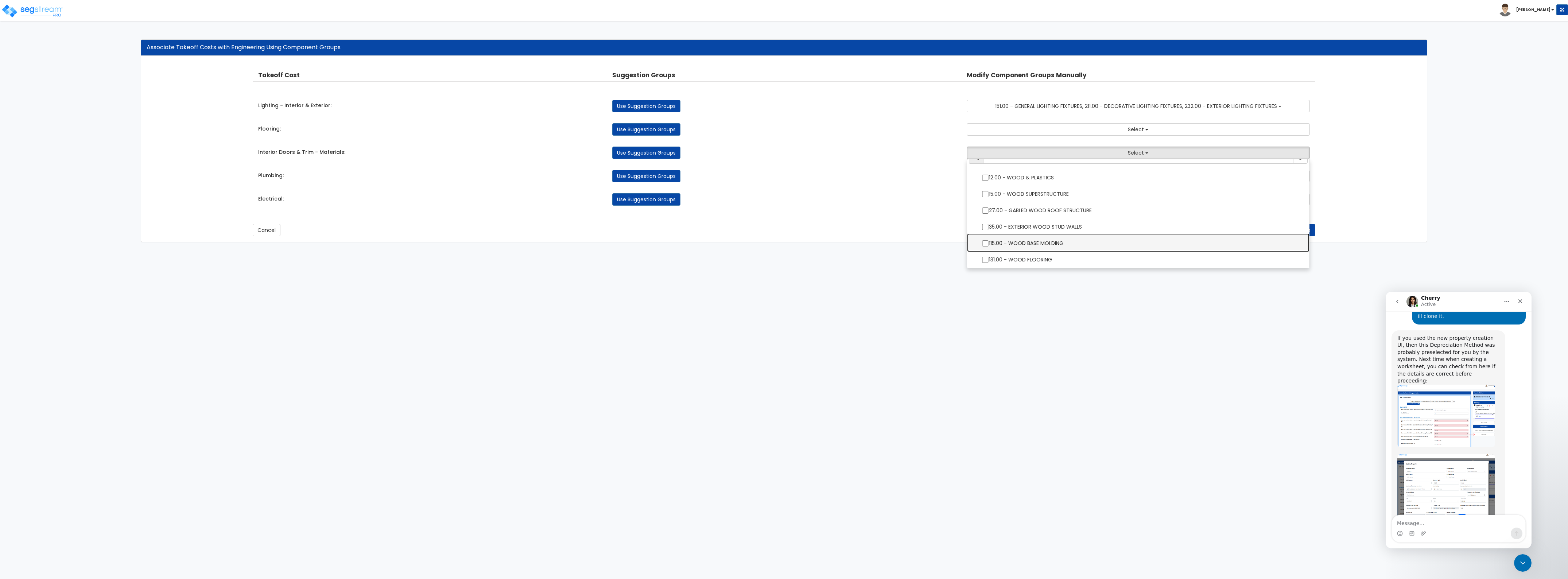
click at [1024, 240] on label "115.00 - WOOD BASE MOLDING" at bounding box center [1138, 243] width 328 height 17
click at [989, 240] on input "115.00 - WOOD BASE MOLDING" at bounding box center [986, 243] width 8 height 7
checkbox input "true"
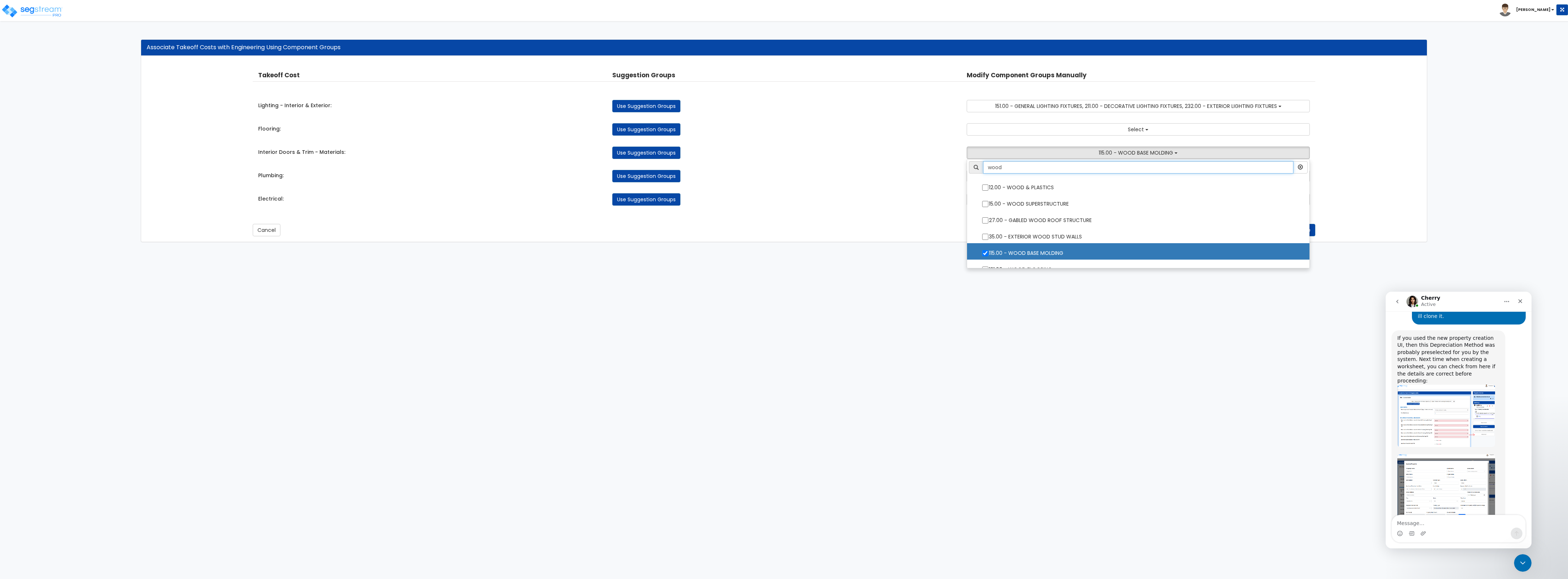
drag, startPoint x: 1017, startPoint y: 168, endPoint x: 952, endPoint y: 169, distance: 65.0
click at [952, 169] on div "Takeoff Cost Suggestion Groups Modify Component Groups Manually Lighting - Inte…" at bounding box center [784, 138] width 1063 height 149
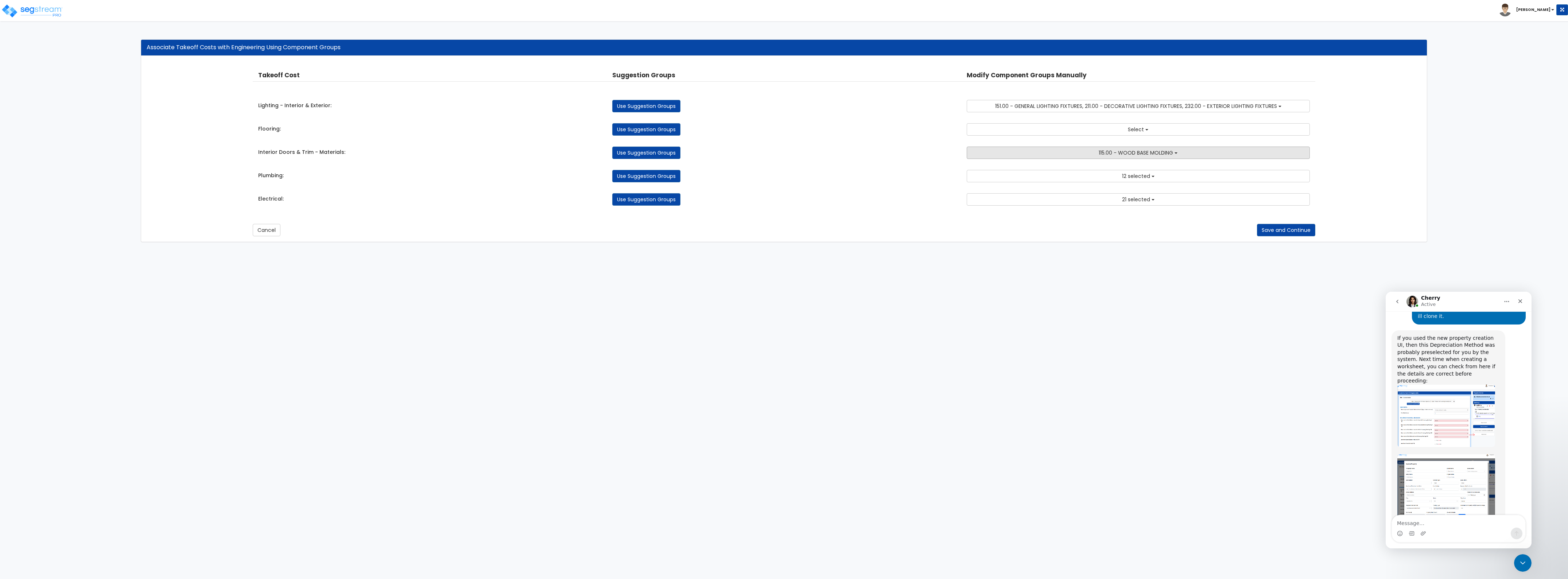
click at [983, 148] on button "115.00 - WOOD BASE MOLDING" at bounding box center [1138, 152] width 343 height 12
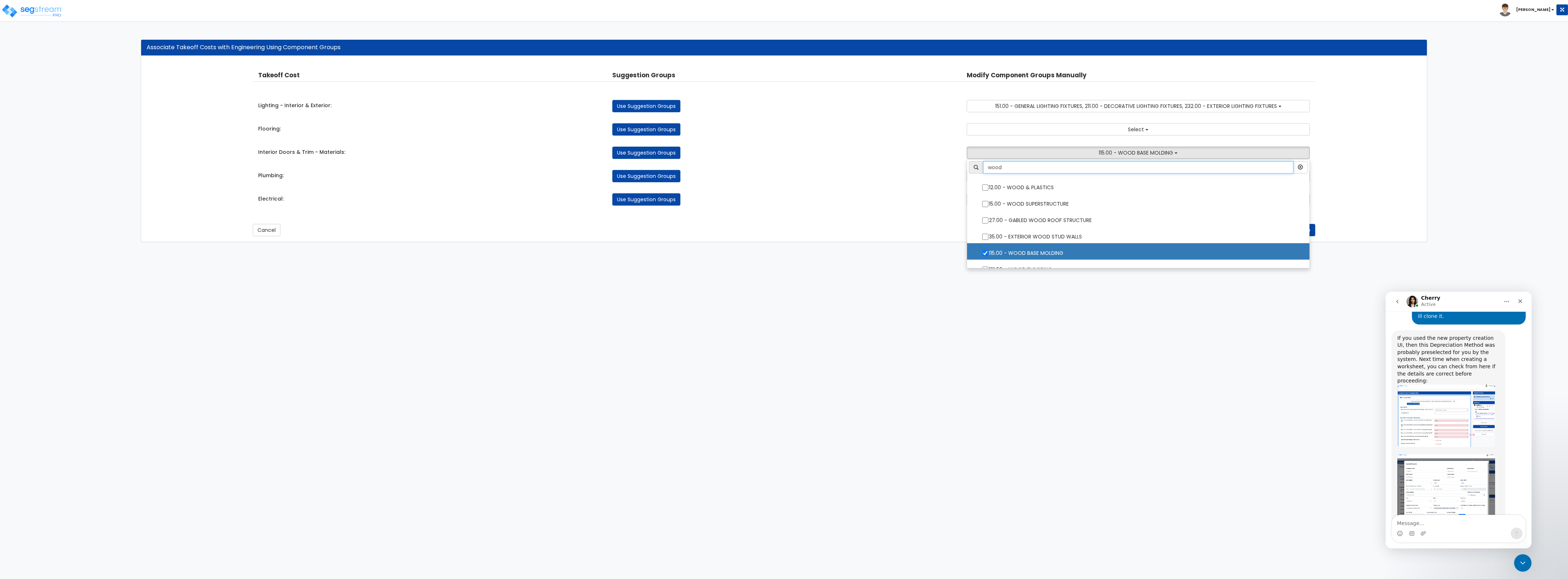
click at [1001, 168] on input "wood" at bounding box center [1138, 167] width 311 height 12
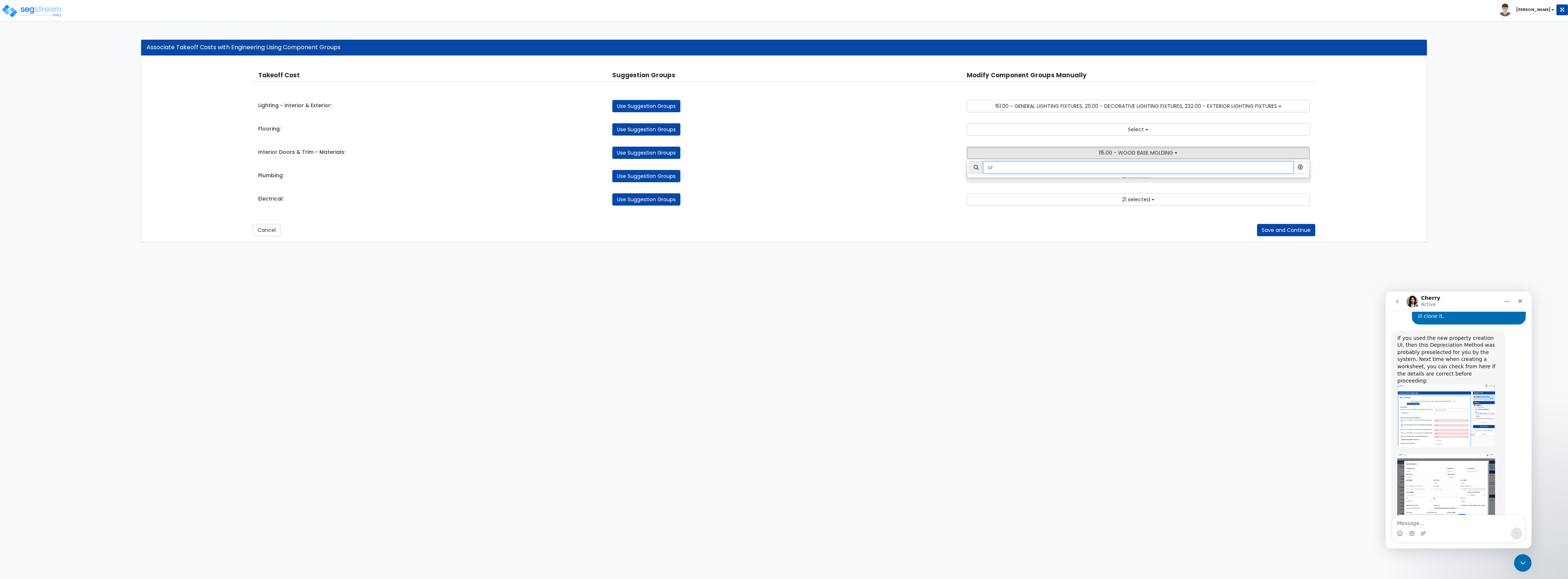
type input "c"
type input "inter"
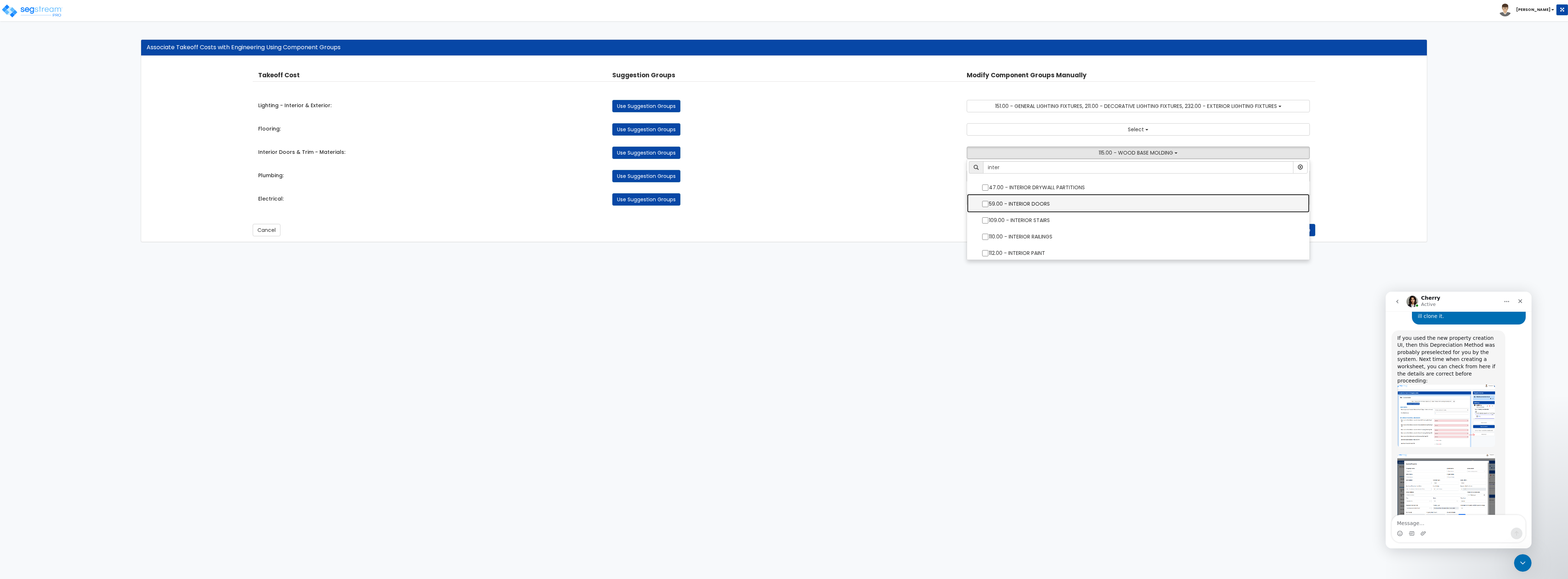
click at [1016, 203] on label "59.00 - INTERIOR DOORS" at bounding box center [1138, 203] width 328 height 17
click at [989, 203] on input "59.00 - INTERIOR DOORS" at bounding box center [986, 204] width 8 height 7
checkbox input "true"
click at [907, 190] on div "Electrical: Use Suggestion Groups 6.00 - BLDG FOUNDATIONS 8.00 - BLDG CONCRETE …" at bounding box center [784, 197] width 1063 height 16
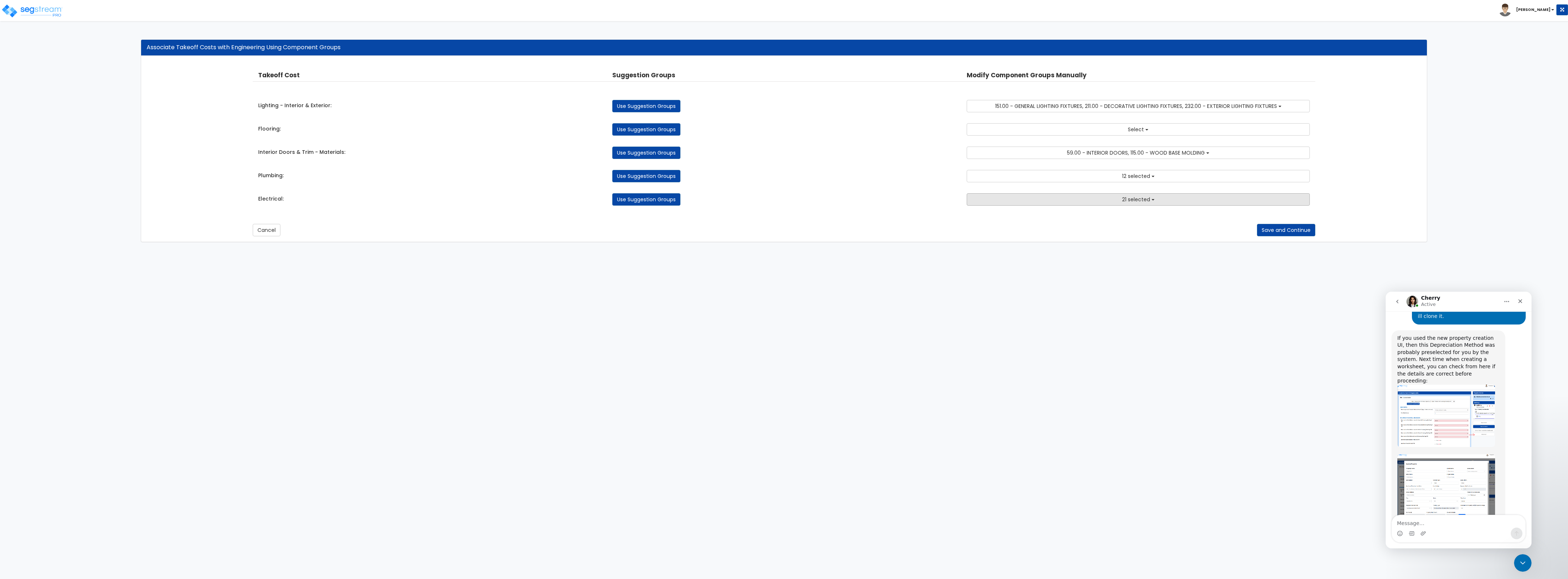
click at [1099, 198] on button "21 selected" at bounding box center [1138, 199] width 343 height 12
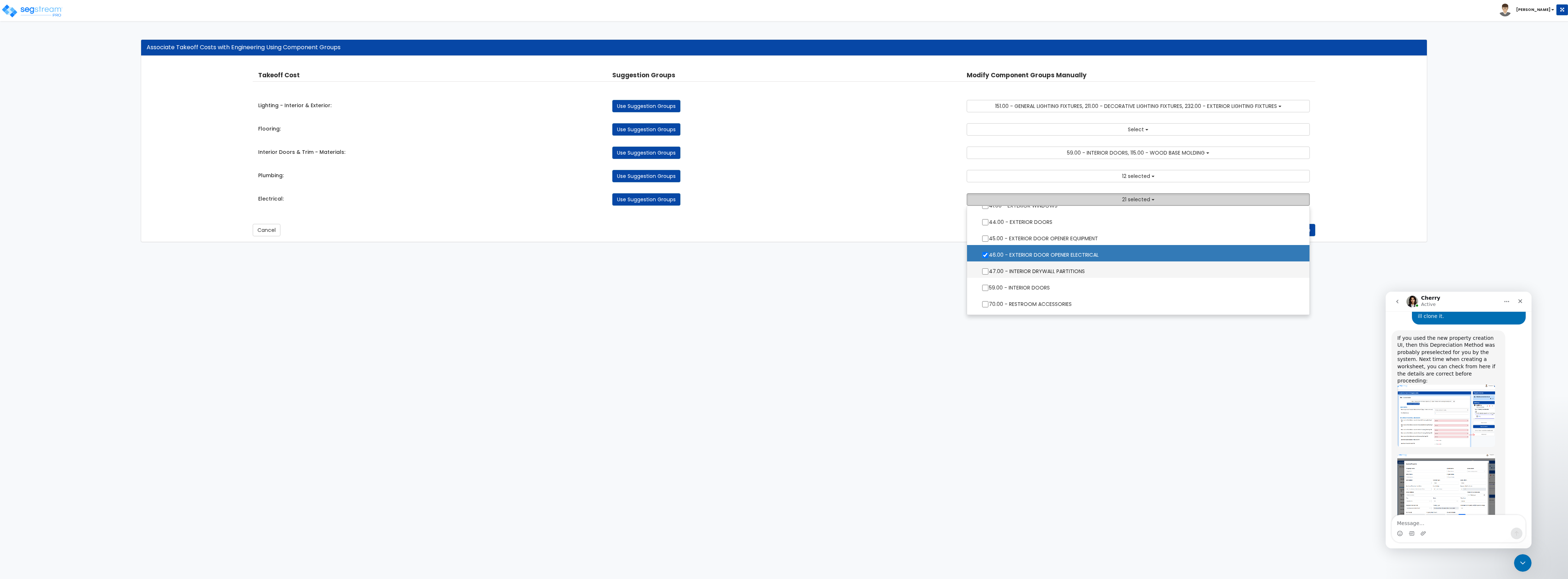
scroll to position [273, 0]
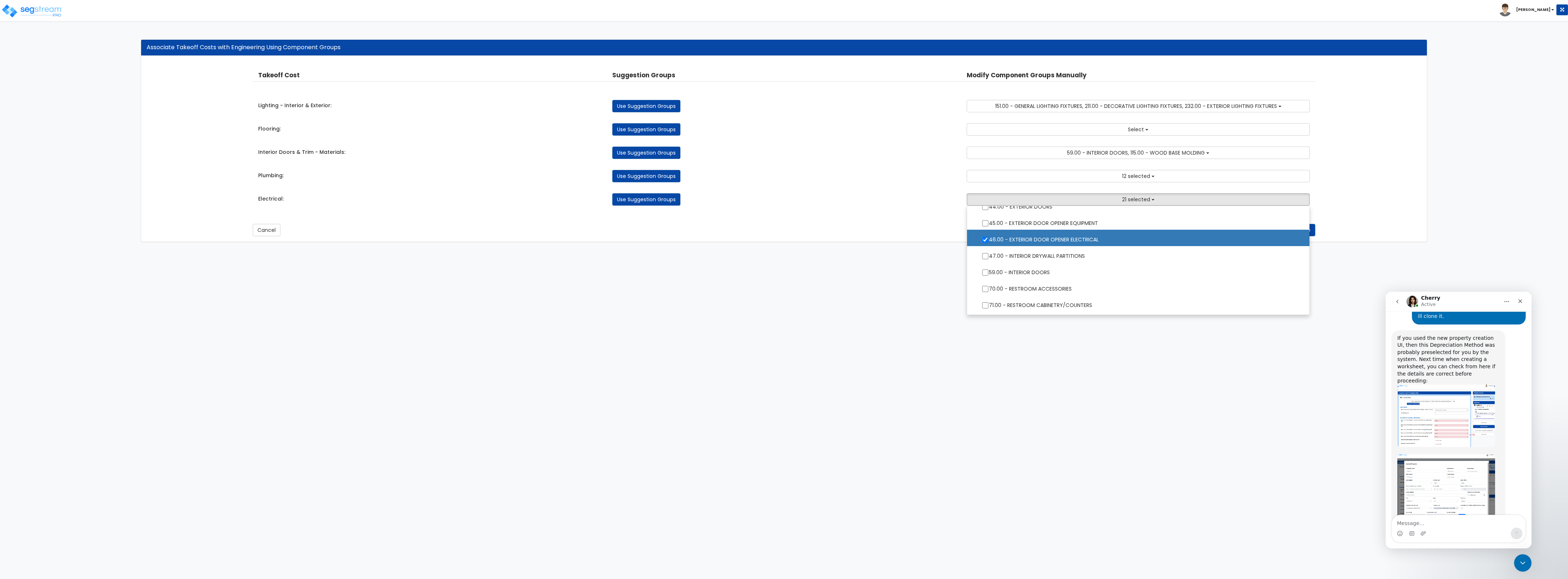
click at [1049, 241] on label "46.00 - EXTERIOR DOOR OPENER ELECTRICAL" at bounding box center [1138, 239] width 328 height 17
click at [989, 241] on input "46.00 - EXTERIOR DOOR OPENER ELECTRICAL" at bounding box center [986, 239] width 8 height 7
checkbox input "false"
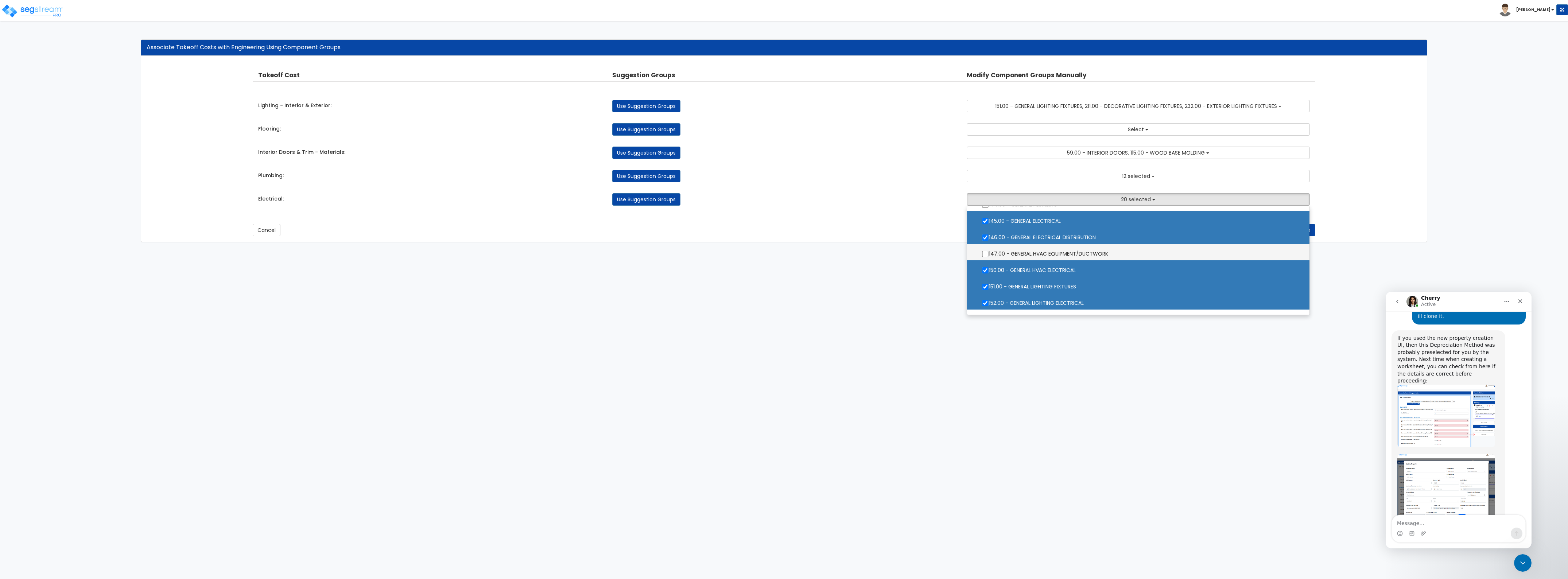
scroll to position [683, 0]
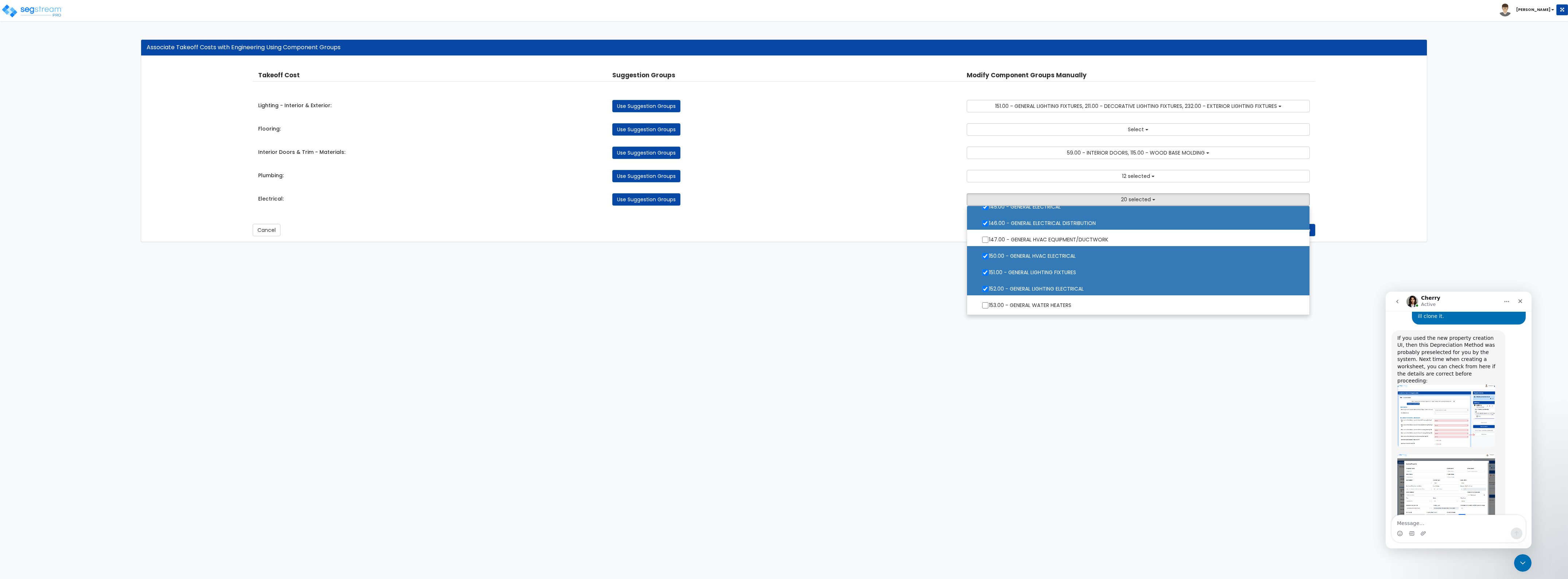
click at [1045, 273] on label "151.00 - GENERAL LIGHTING FIXTURES" at bounding box center [1138, 271] width 328 height 17
click at [989, 273] on input "151.00 - GENERAL LIGHTING FIXTURES" at bounding box center [986, 272] width 8 height 7
checkbox input "false"
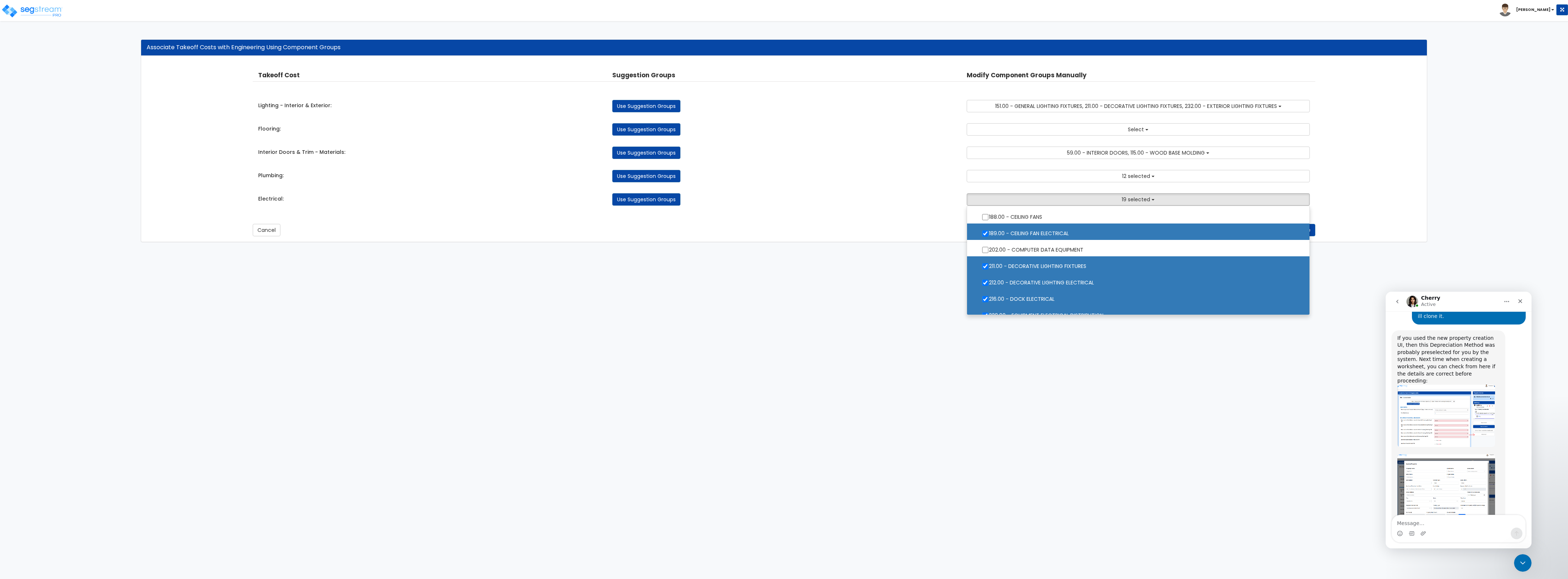
scroll to position [957, 0]
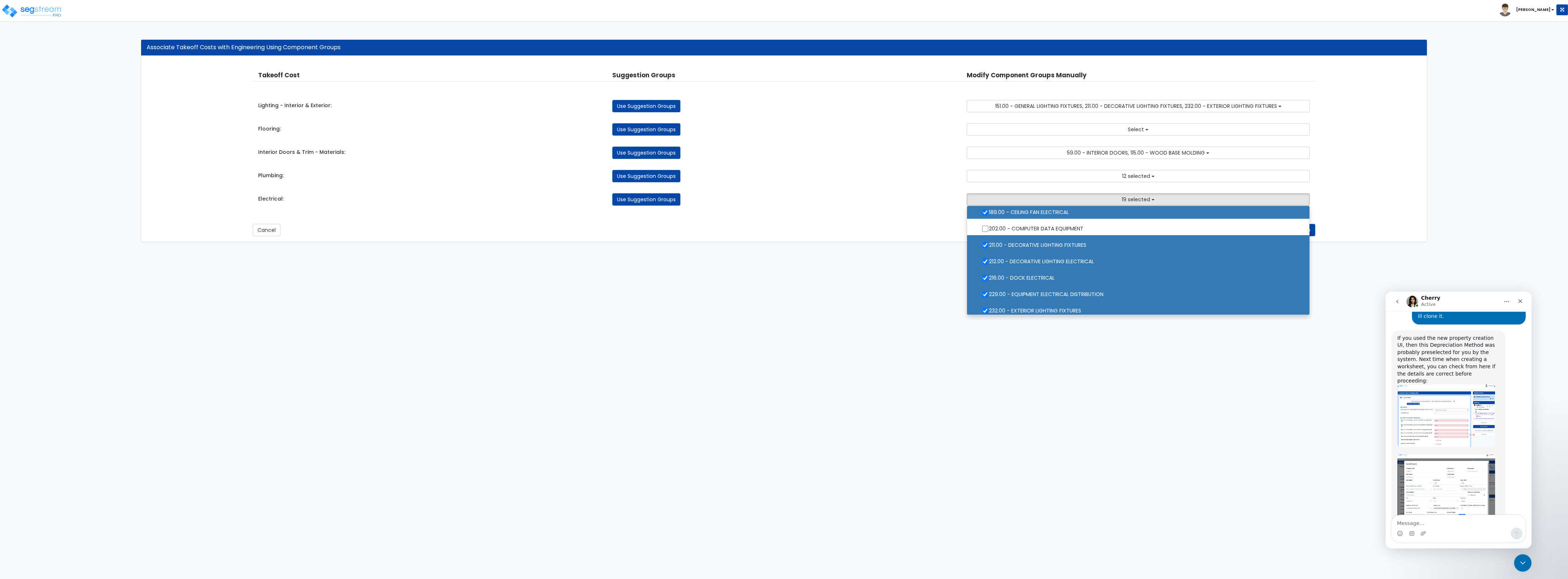
click at [1046, 245] on label "211.00 - DECORATIVE LIGHTING FIXTURES" at bounding box center [1138, 244] width 328 height 17
click at [989, 245] on input "211.00 - DECORATIVE LIGHTING FIXTURES" at bounding box center [986, 245] width 8 height 7
checkbox input "false"
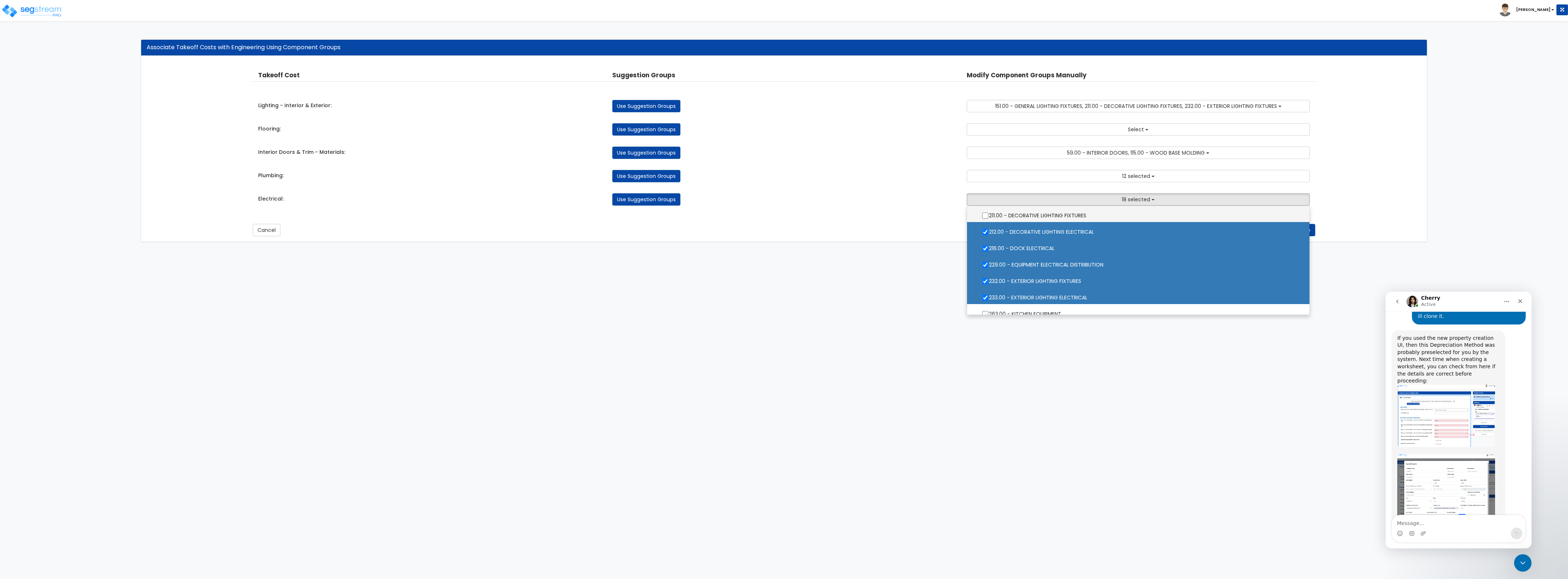
scroll to position [1002, 0]
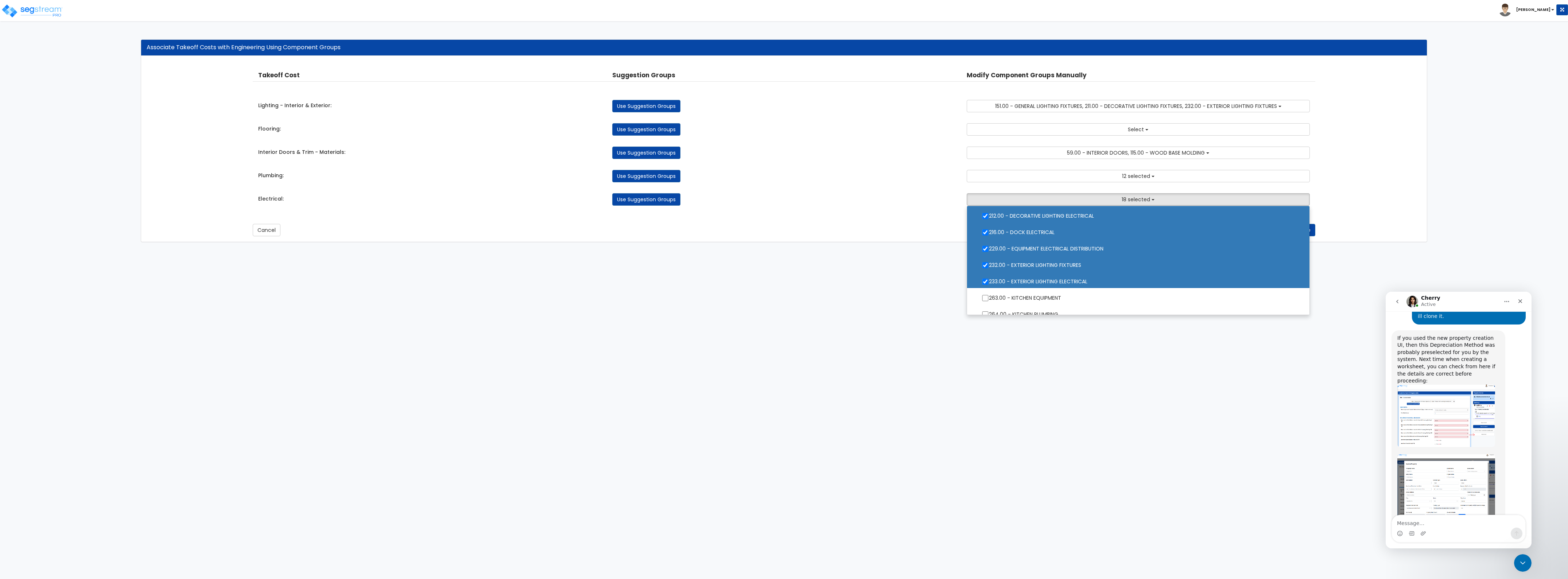
click at [1046, 233] on label "216.00 - DOCK ELECTRICAL" at bounding box center [1138, 232] width 328 height 17
click at [989, 233] on input "216.00 - DOCK ELECTRICAL" at bounding box center [986, 233] width 8 height 7
checkbox input "false"
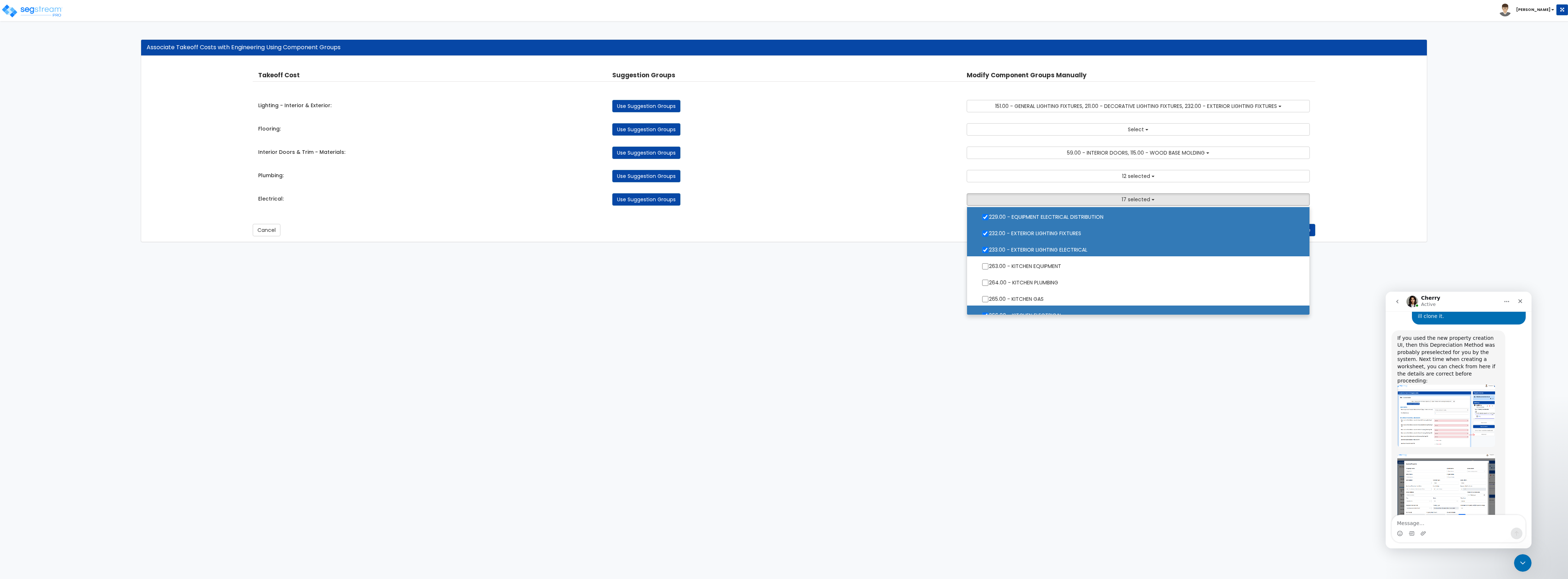
scroll to position [1048, 0]
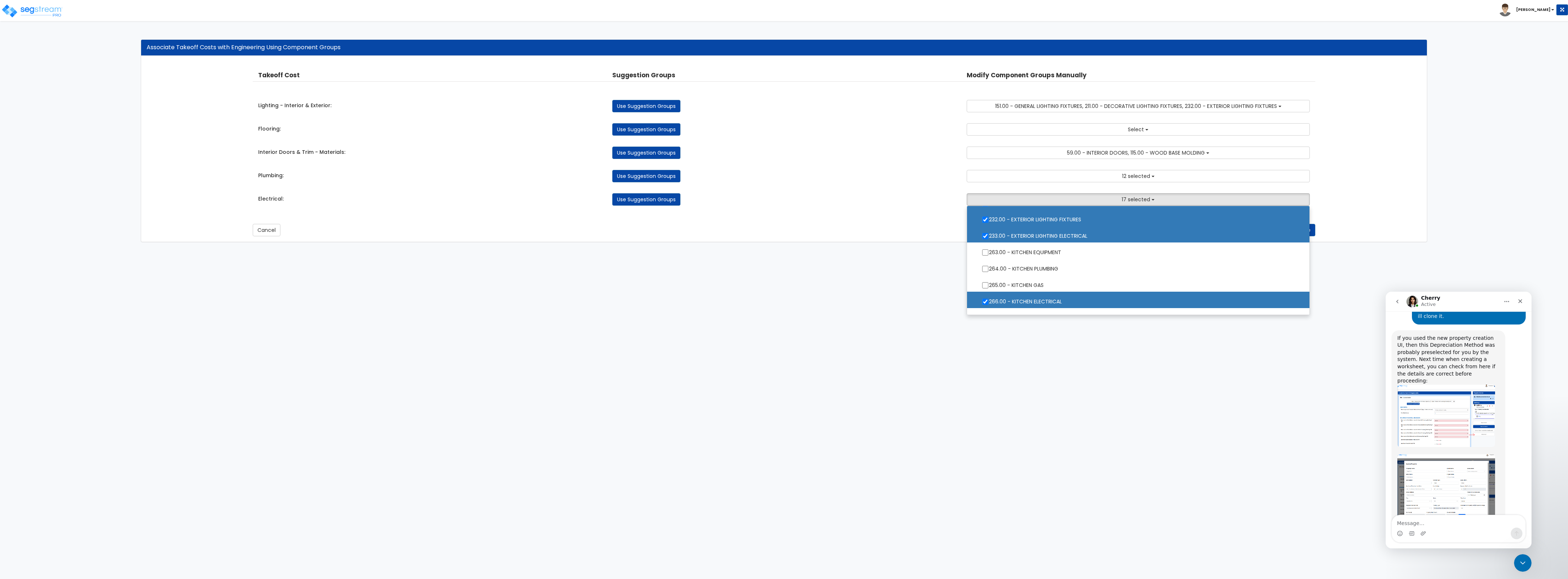
click at [1058, 218] on label "232.00 - EXTERIOR LIGHTING FIXTURES" at bounding box center [1138, 219] width 328 height 17
click at [989, 218] on input "232.00 - EXTERIOR LIGHTING FIXTURES" at bounding box center [986, 219] width 8 height 7
checkbox input "false"
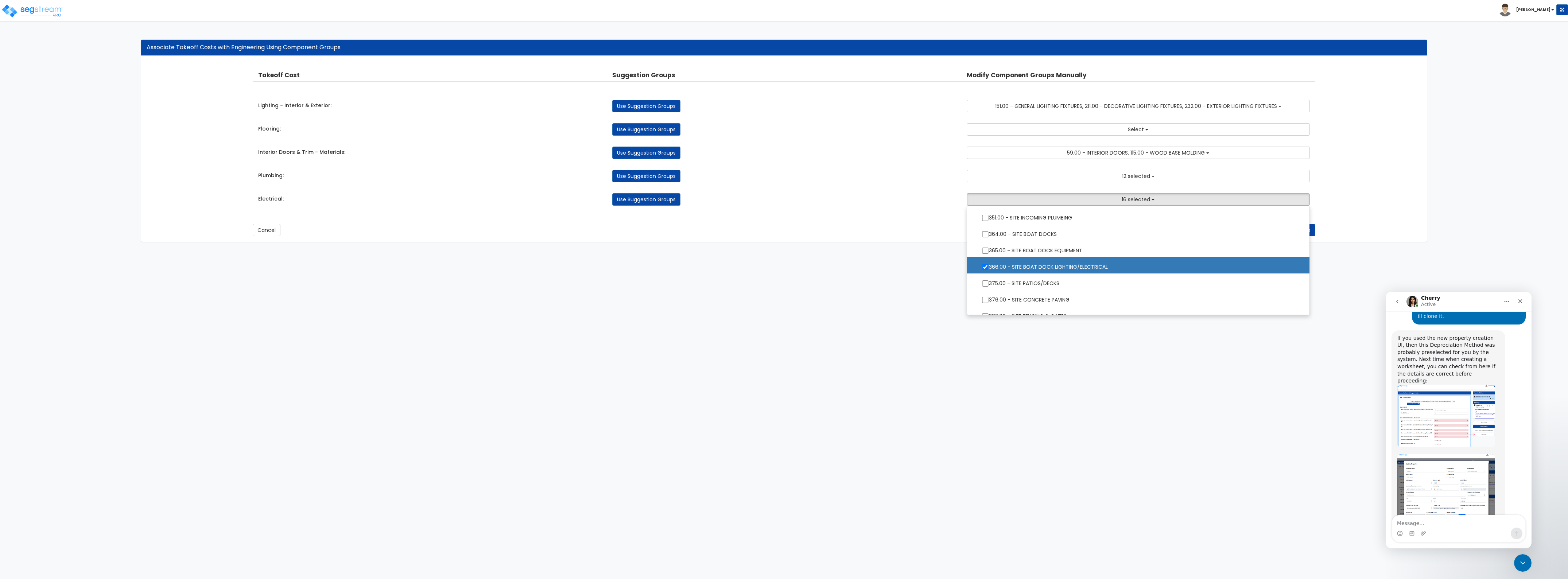
click at [1067, 266] on label "366.00 - SITE BOAT DOCK LIGHTING/ELECTRICAL" at bounding box center [1138, 266] width 328 height 17
click at [989, 266] on input "366.00 - SITE BOAT DOCK LIGHTING/ELECTRICAL" at bounding box center [986, 267] width 8 height 7
checkbox input "false"
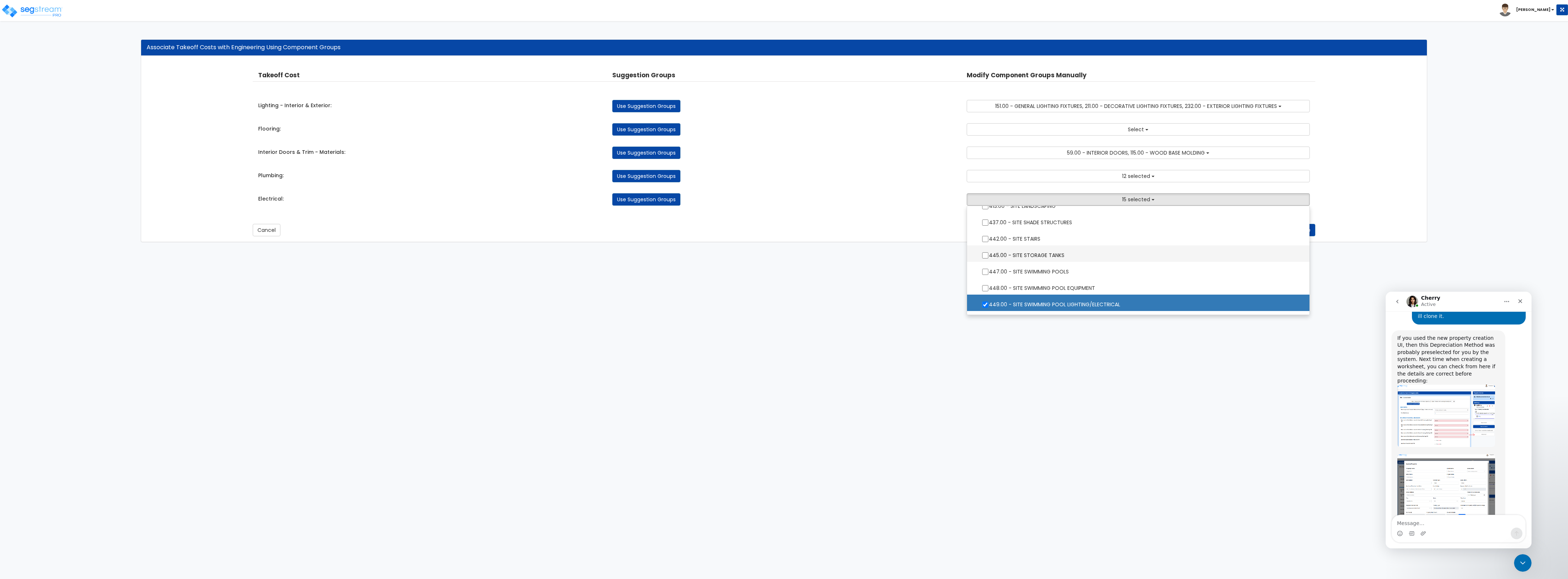
scroll to position [1453, 0]
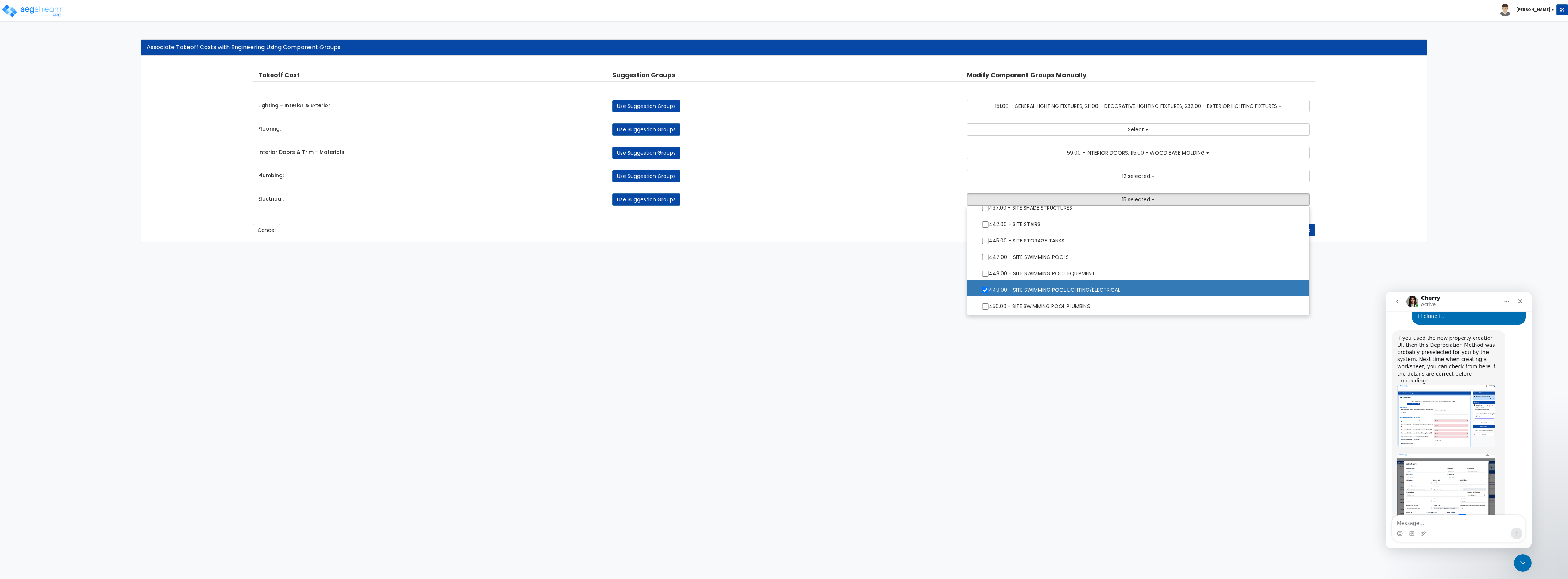
click at [1046, 290] on label "449.00 - SITE SWIMMING POOL LIGHTING/ELECTRICAL" at bounding box center [1138, 290] width 328 height 17
click at [989, 290] on input "449.00 - SITE SWIMMING POOL LIGHTING/ELECTRICAL" at bounding box center [986, 290] width 8 height 7
checkbox input "false"
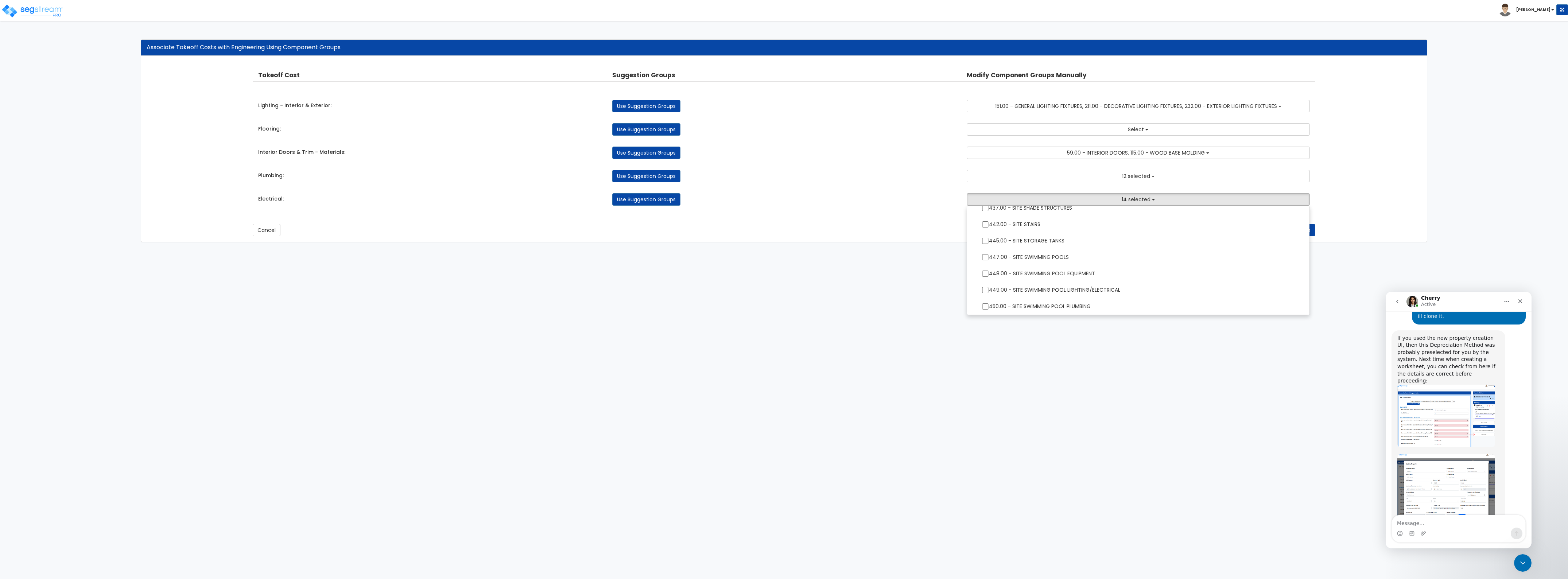
click at [1223, 250] on html "Toggle navigation [PERSON_NAME] x" at bounding box center [784, 124] width 1568 height 250
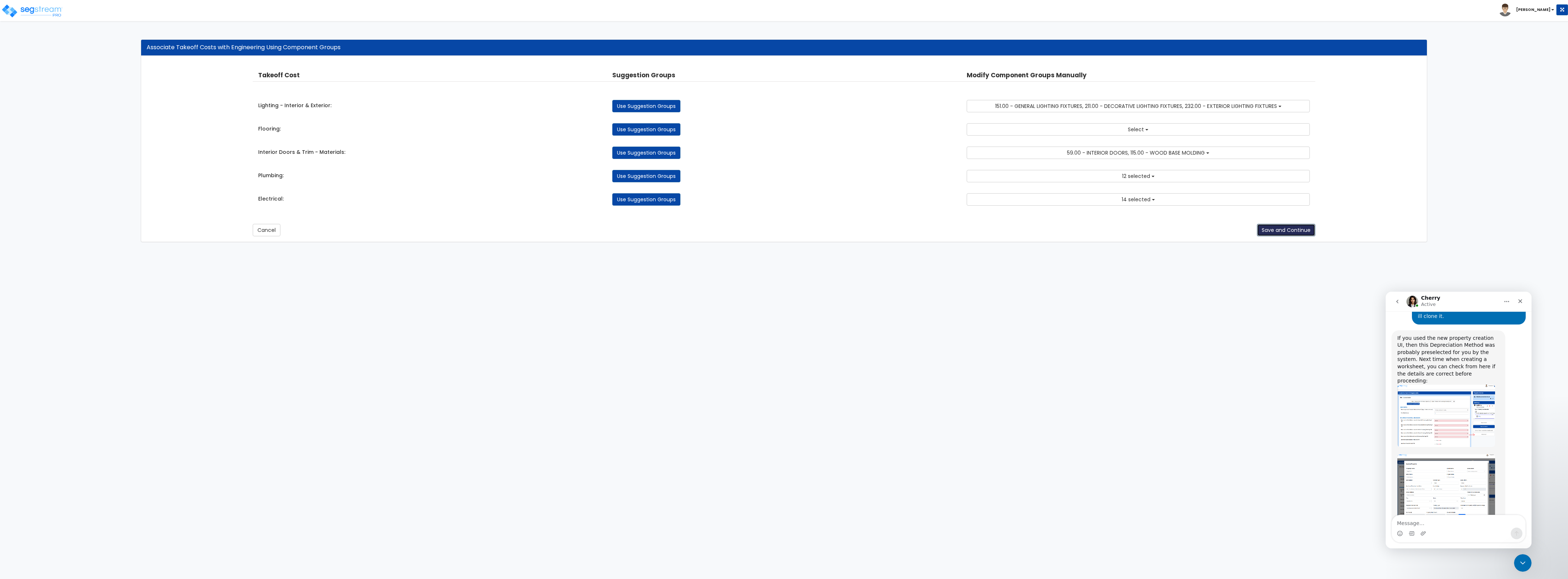
click at [1302, 235] on button "Save and Continue" at bounding box center [1286, 230] width 58 height 12
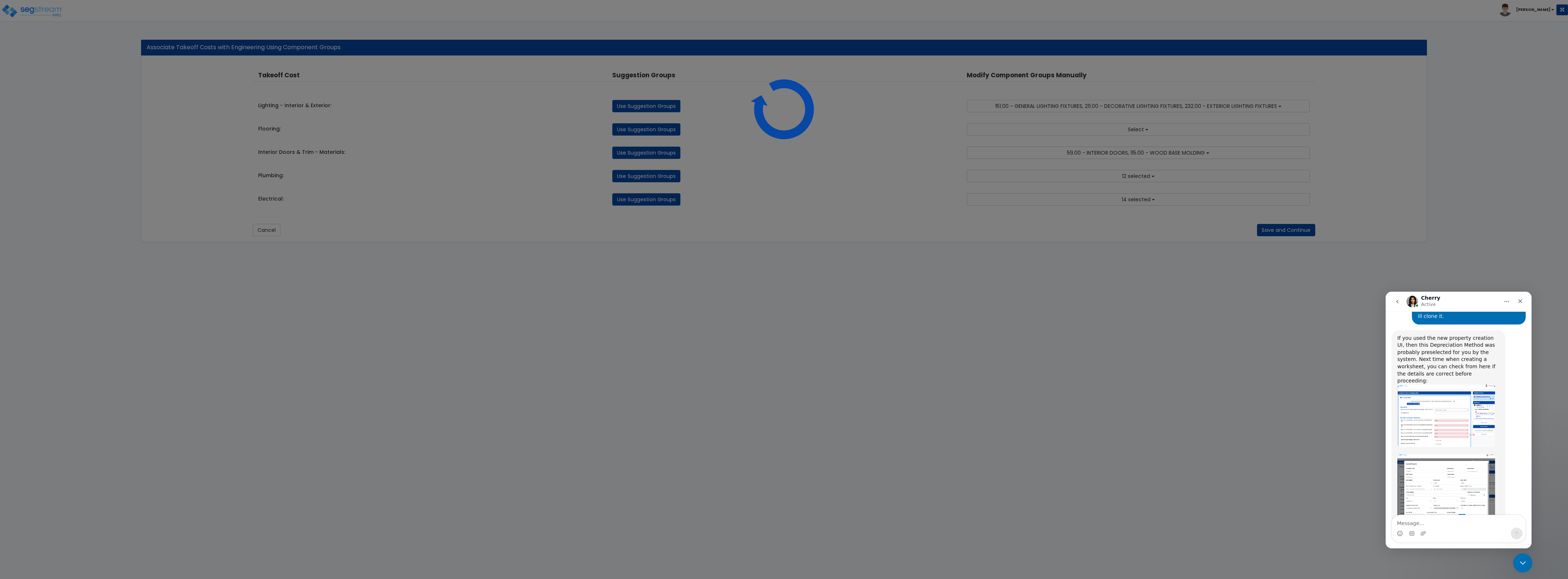
click at [1521, 560] on icon "Close Intercom Messenger" at bounding box center [1521, 561] width 9 height 9
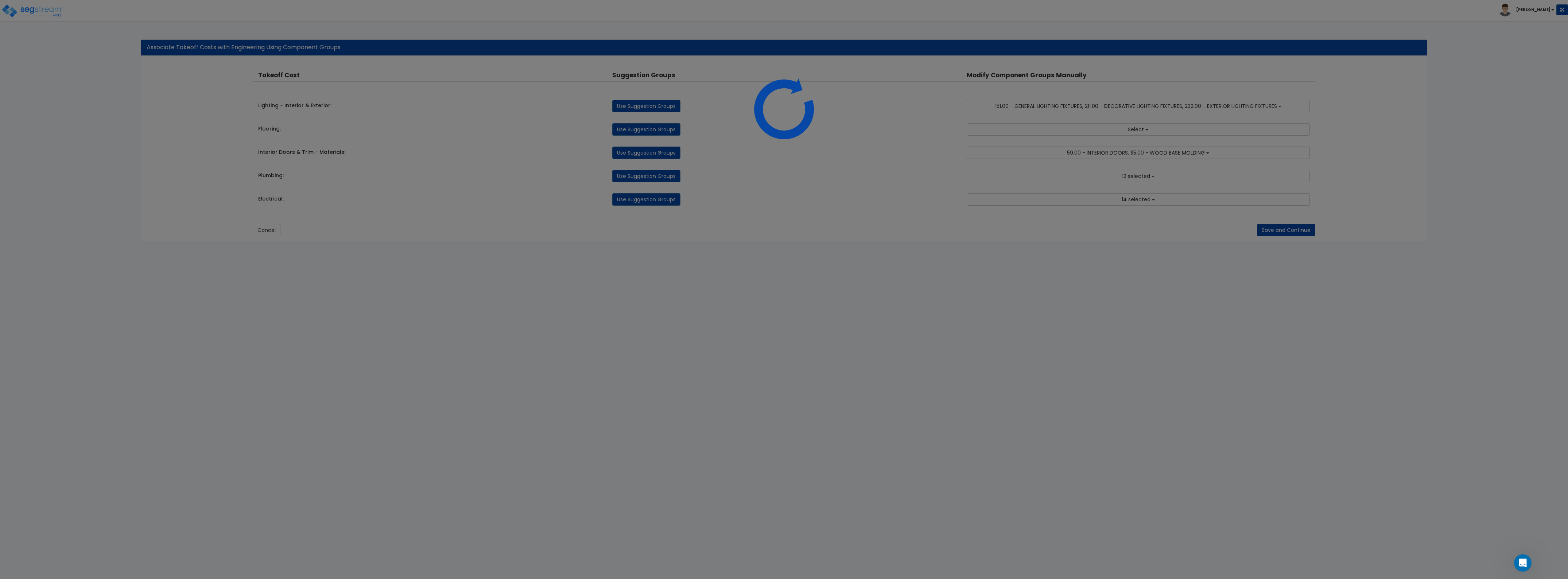
scroll to position [408, 0]
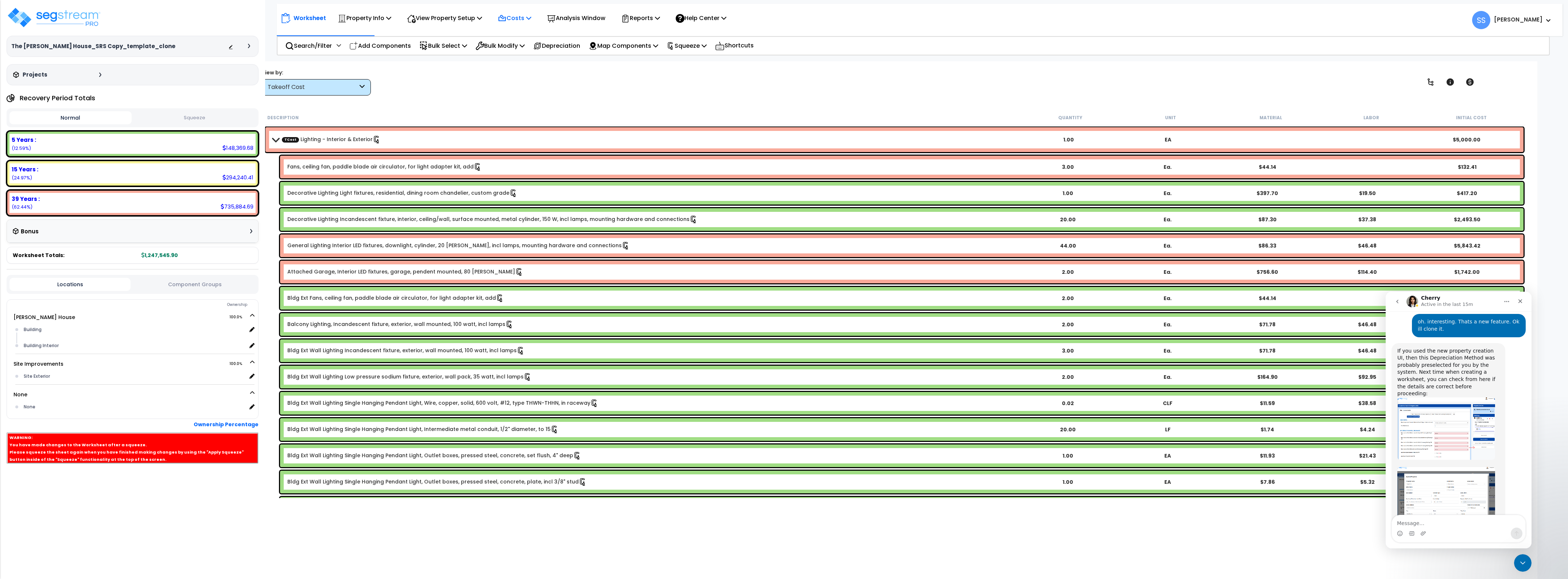
scroll to position [418, 0]
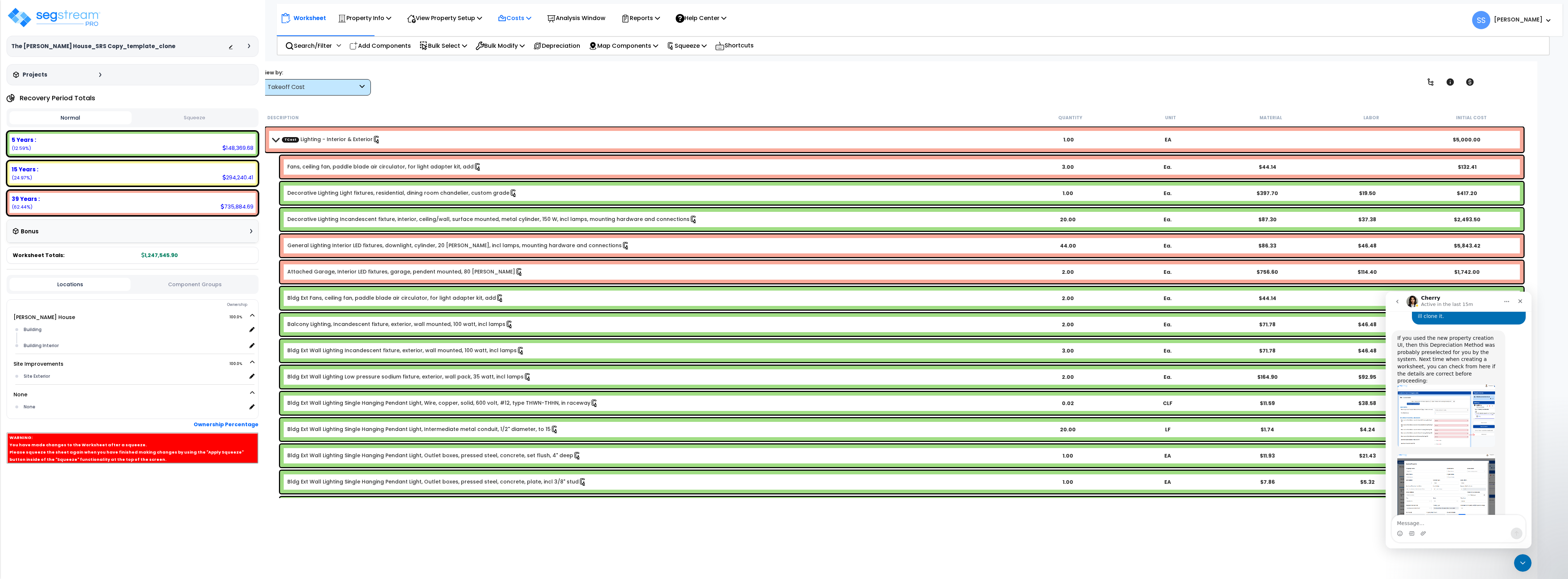
click at [513, 17] on p "Costs" at bounding box center [514, 18] width 33 height 9
click at [519, 47] on link "Direct Costs" at bounding box center [530, 49] width 72 height 14
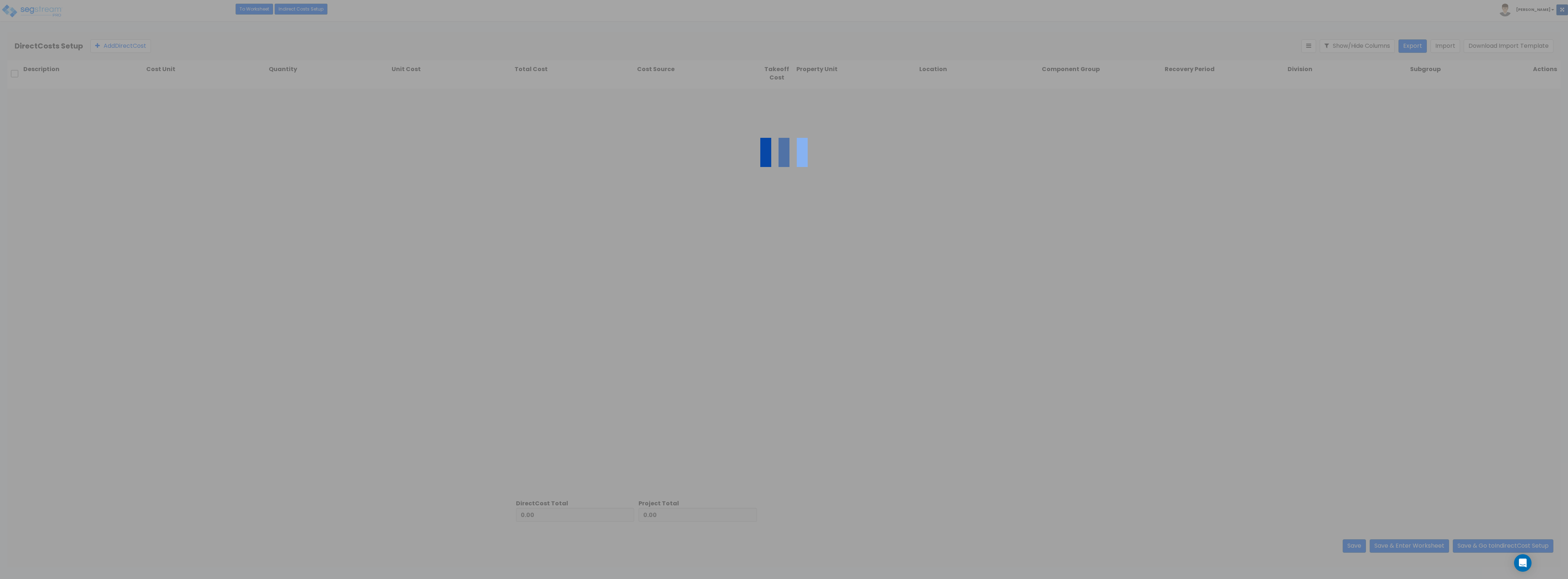
type input "148,750.00"
type input "1,098,795.90"
type input "1,247,545.90"
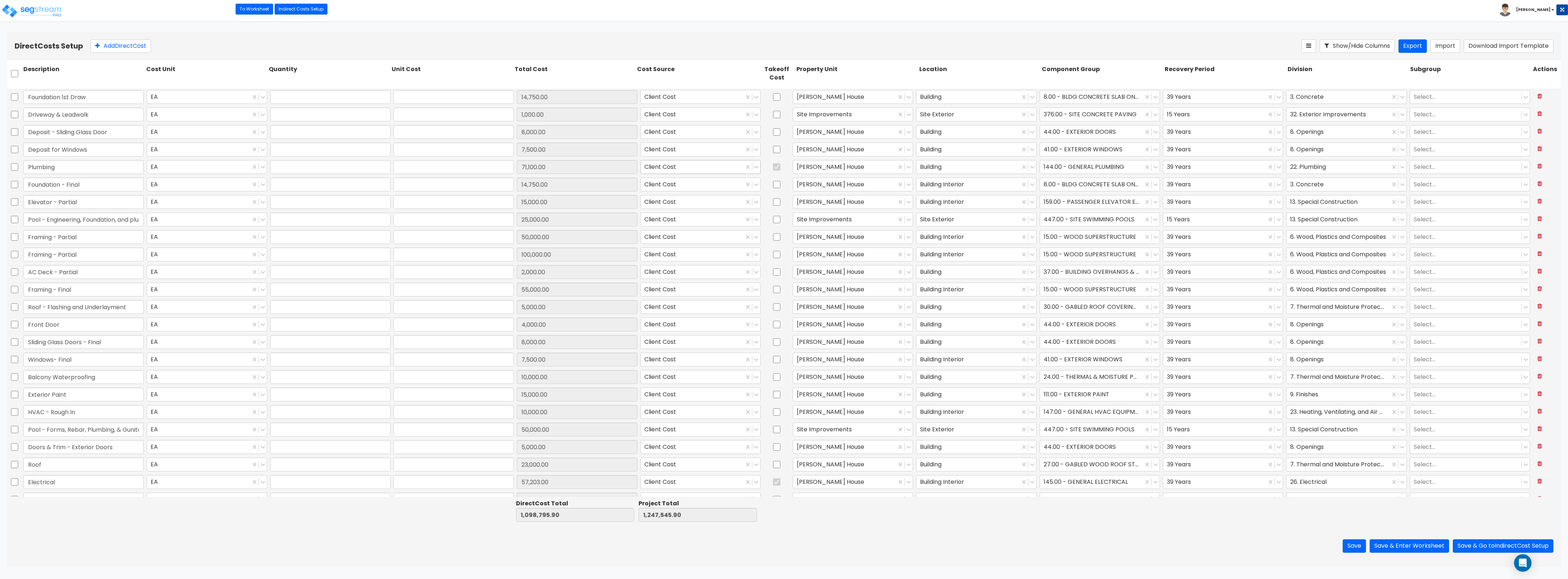
type input "1.00"
type input "14,750.00"
type input "1.00"
type input "1,000.00"
type input "1.00"
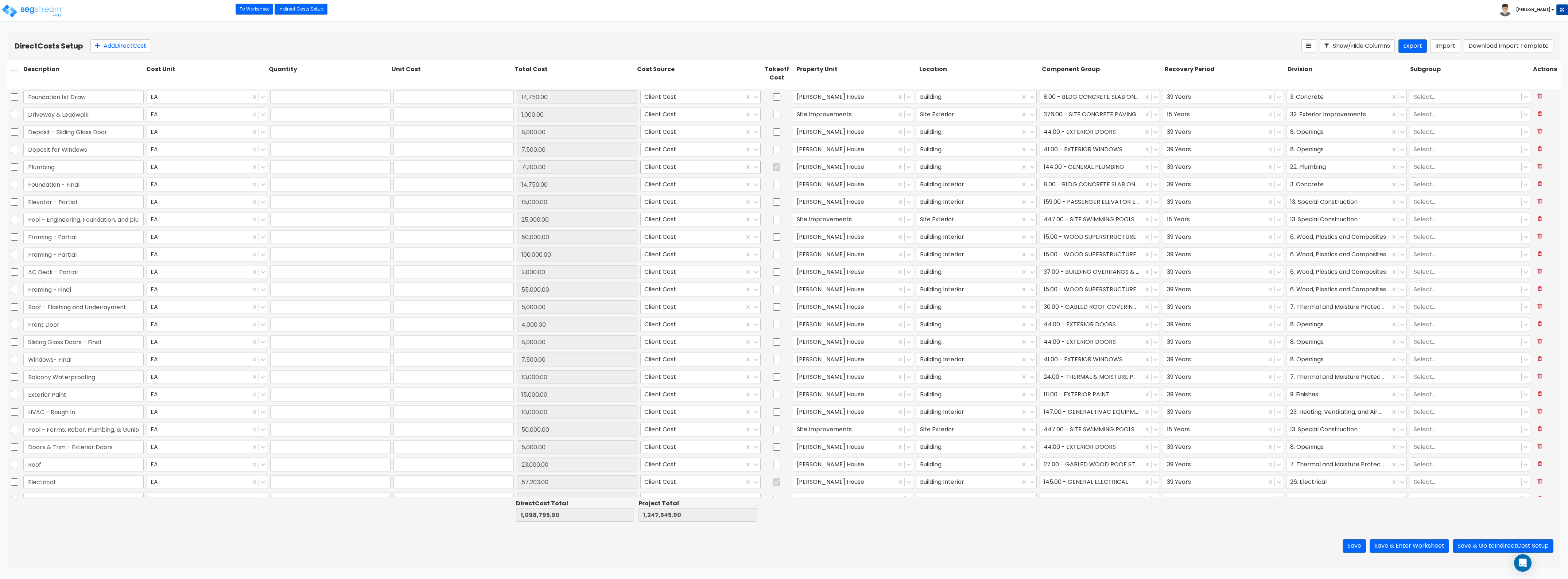
type input "8,000.00"
type input "1.00"
type input "7,500.00"
type input "1.00"
type input "71,100.00"
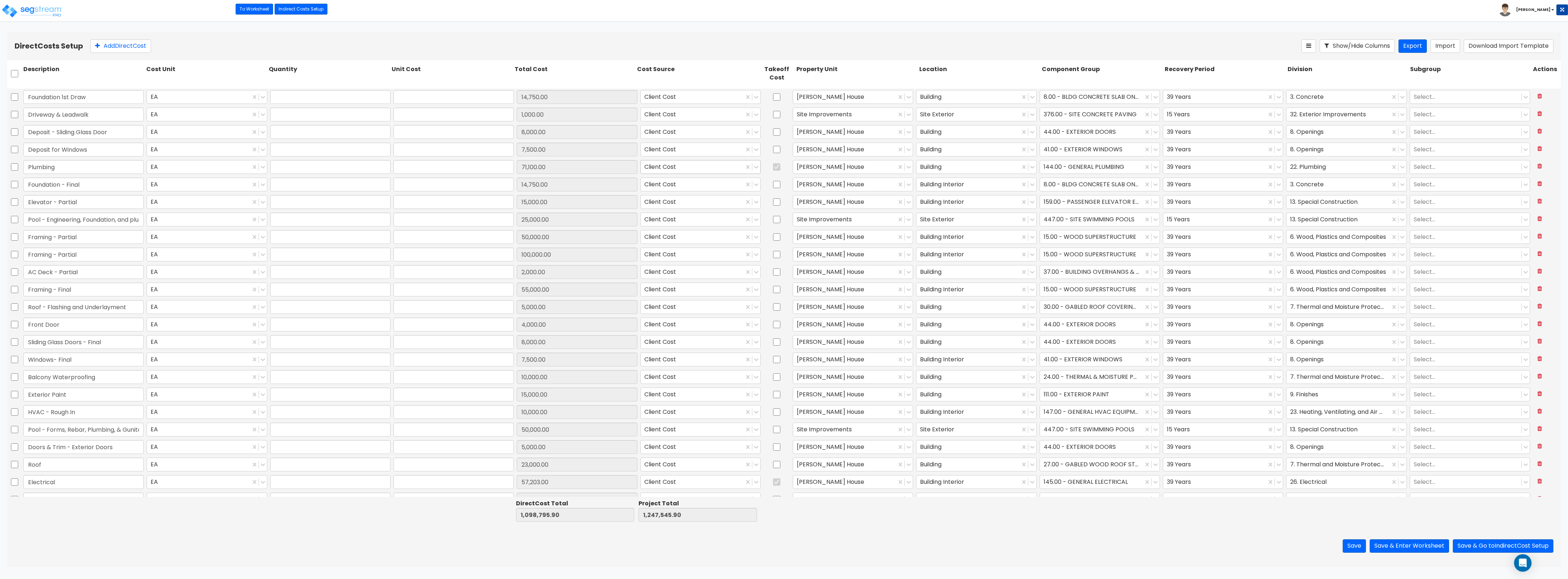
type input "1.00"
type input "14,750.00"
type input "1.00"
type input "15,000.00"
type input "1.00"
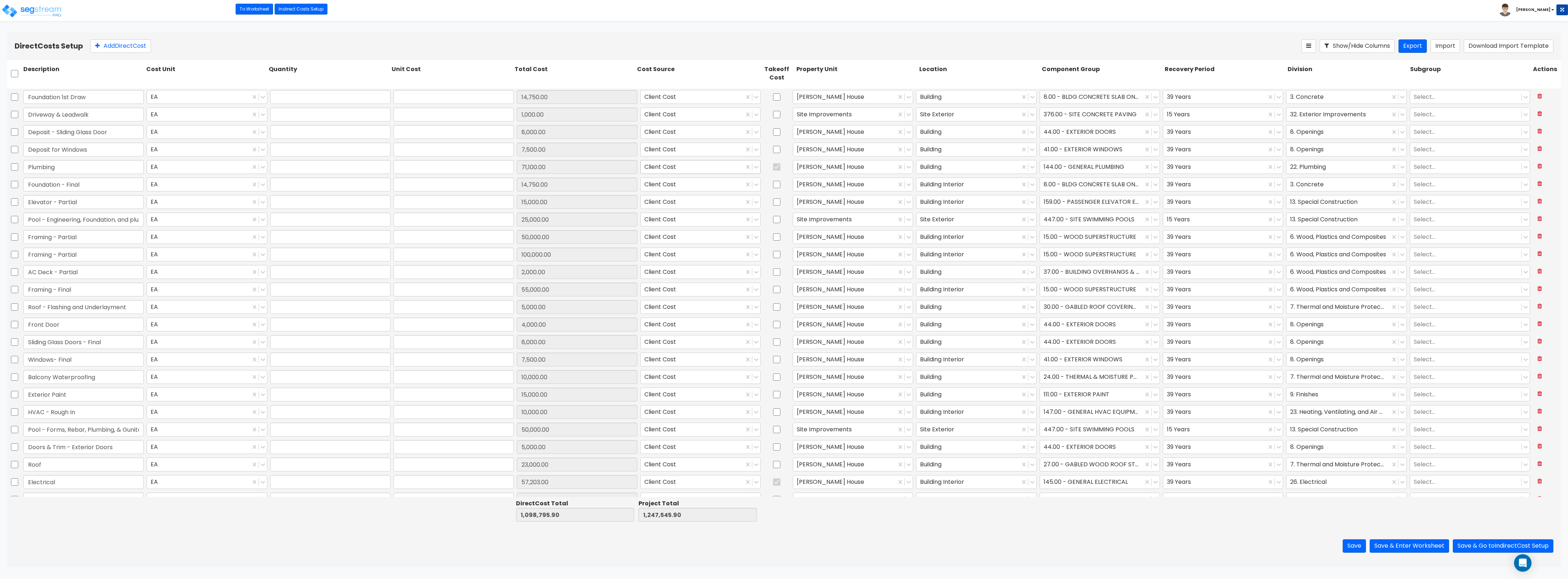
type input "25,000.00"
type input "1.00"
type input "50,000.00"
type input "1.00"
type input "100,000.00"
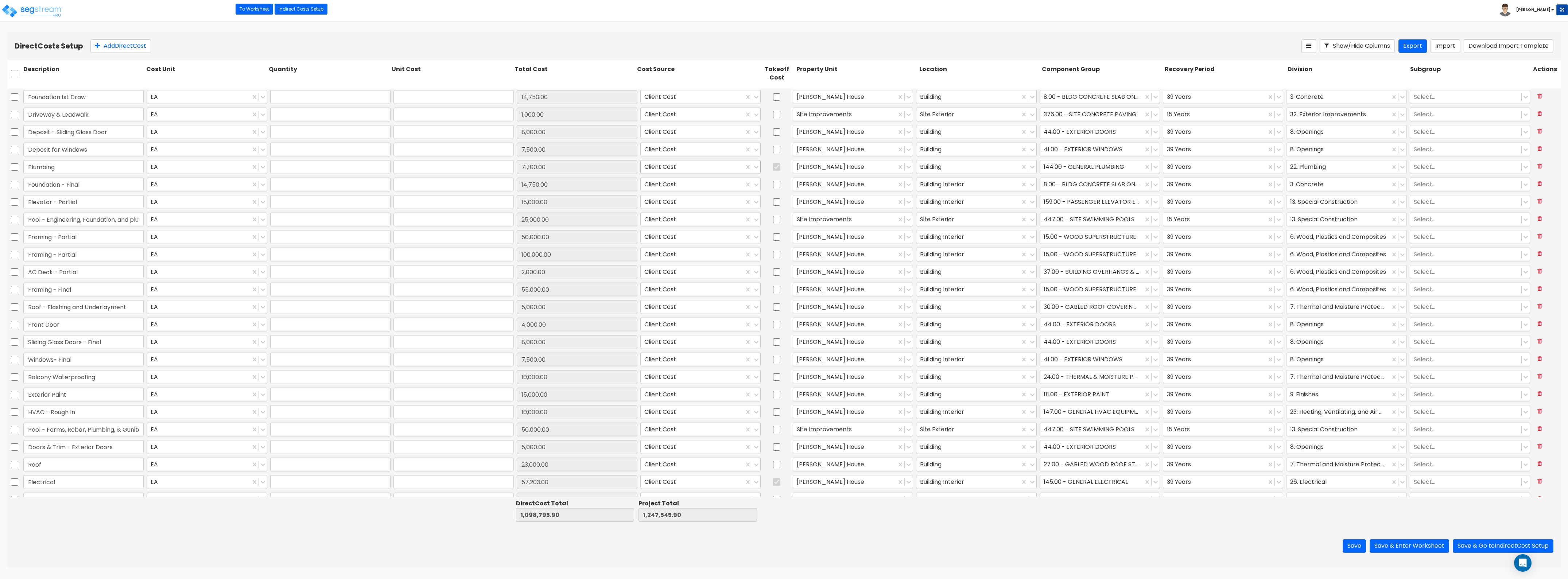
type input "1.00"
type input "2,000.00"
type input "1.00"
type input "55,000.00"
type input "1.00"
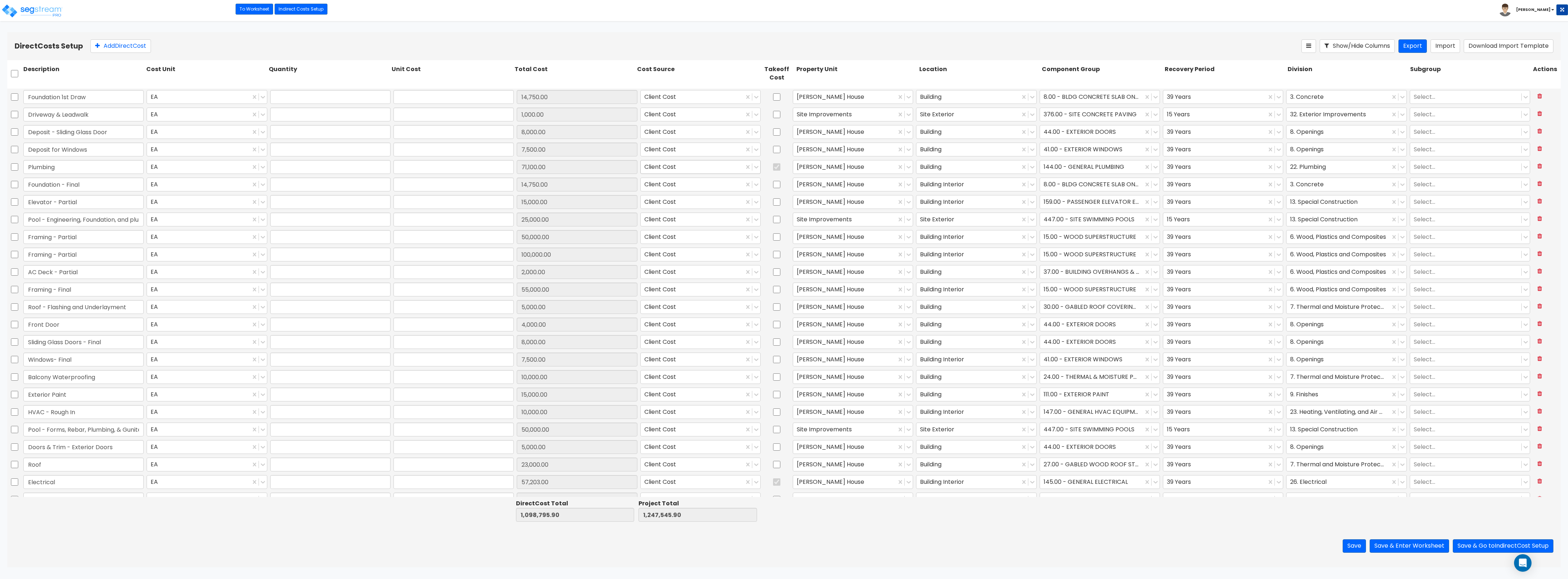
type input "5,000.00"
type input "1.00"
type input "4,000.00"
type input "1.00"
type input "8,000.00"
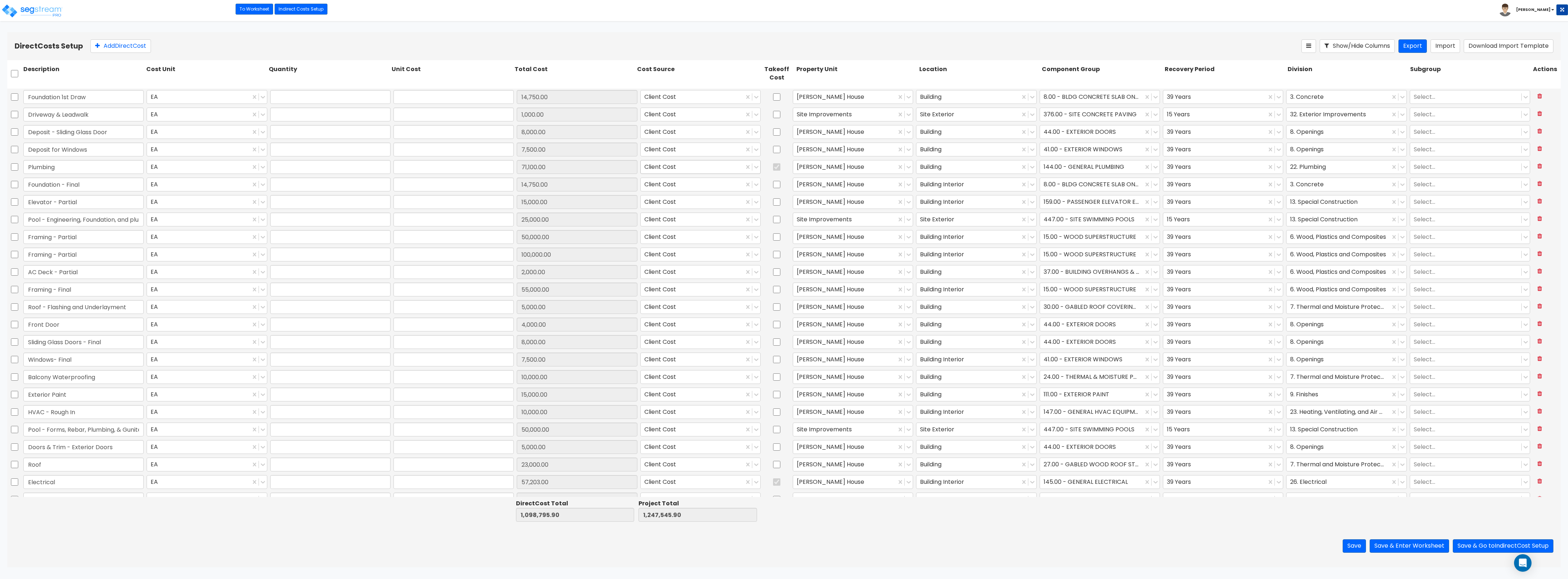
type input "1.00"
type input "7,500.00"
type input "1.00"
type input "10,000.00"
type input "1.00"
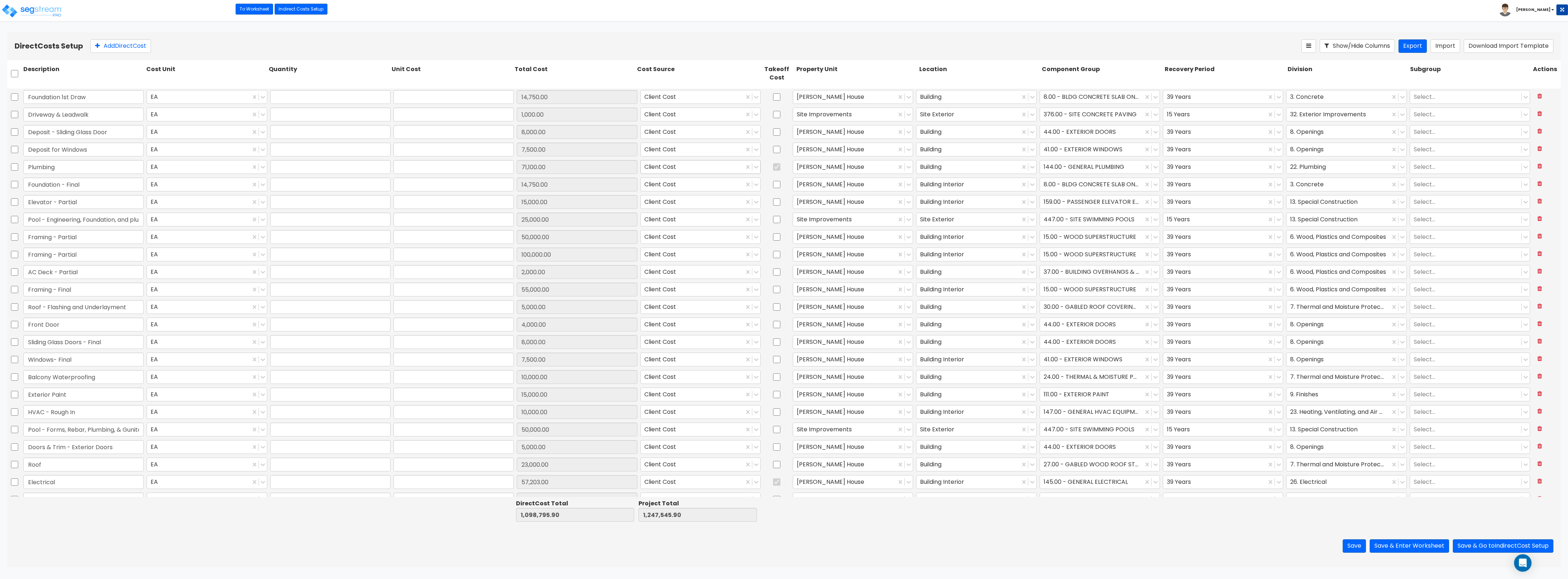
type input "15,000.00"
type input "1.00"
type input "10,000.00"
type input "1.00"
type input "50,000.00"
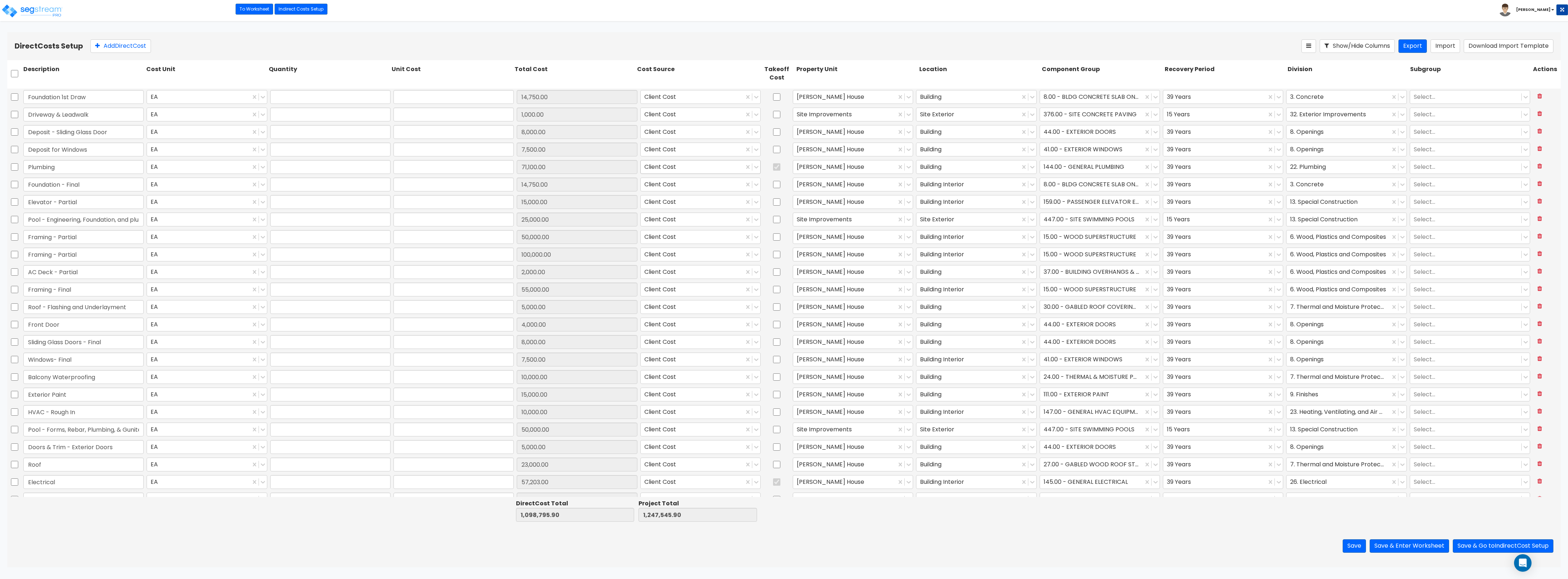
type input "1.00"
type input "5,000.00"
type input "1.00"
type input "23,000.00"
type input "1.00"
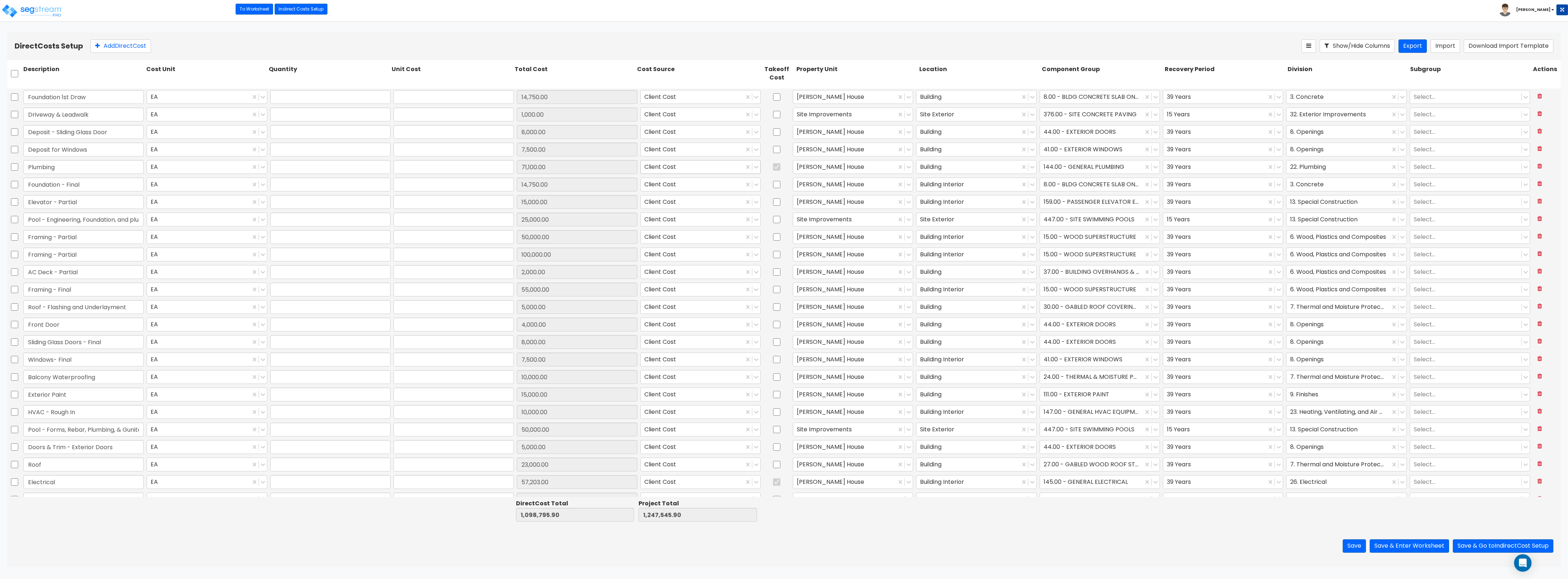
type input "57,203.00"
type input "1.00"
type input "60,000.00"
type input "1.00"
type input "18,000.00"
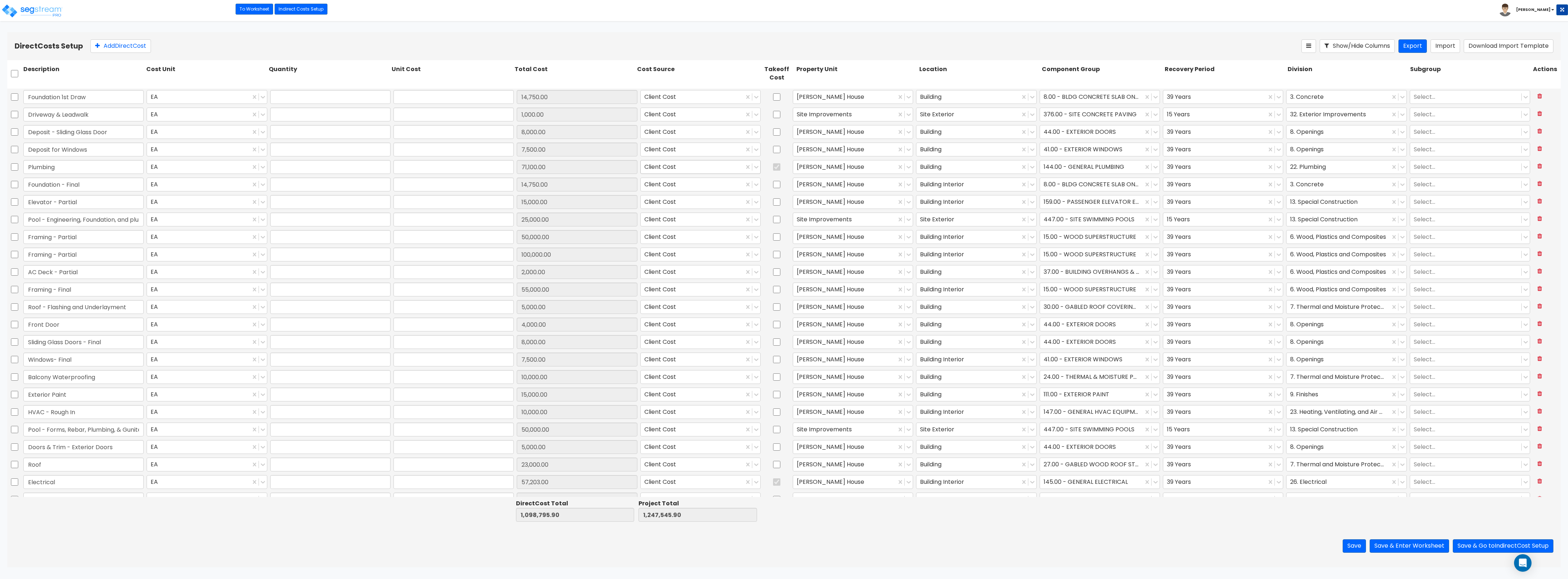
type input "1.00"
type input "26,070.00"
type input "1.00"
type input "14,811.85"
type input "1.00"
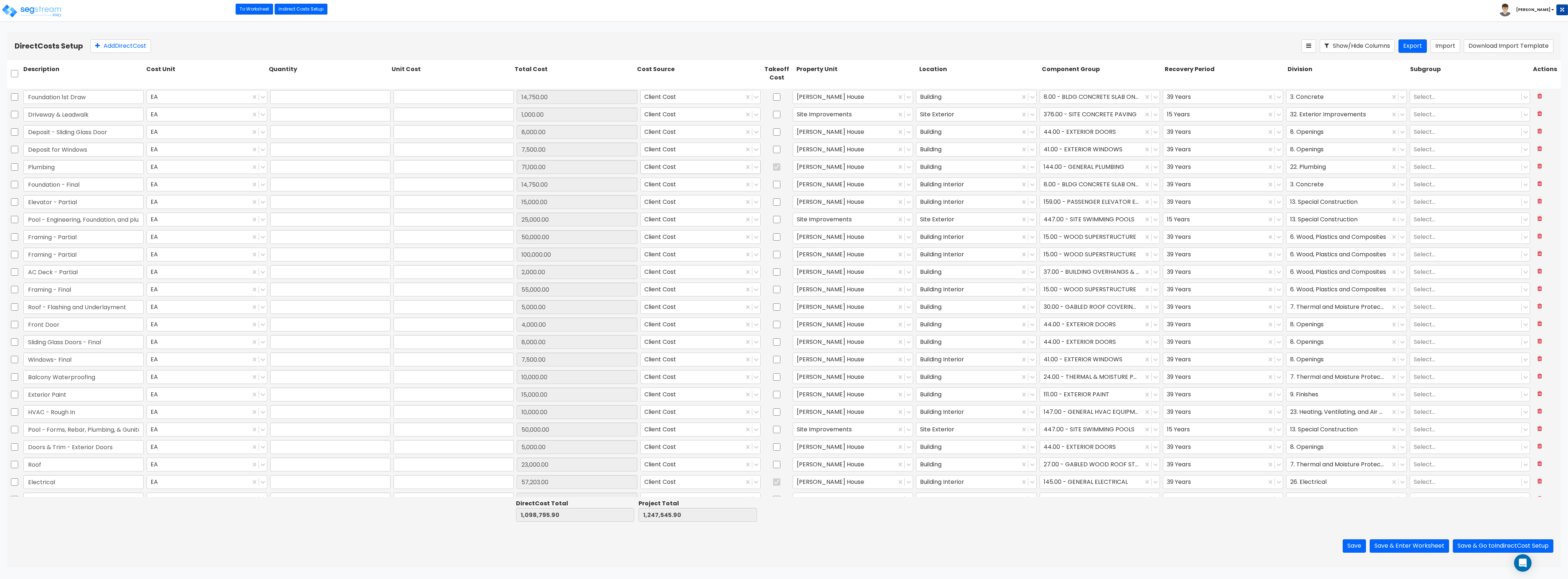
type input "15,000.00"
type input "1.00"
type input "29,000.00"
type input "1.00"
type input "22,000.00"
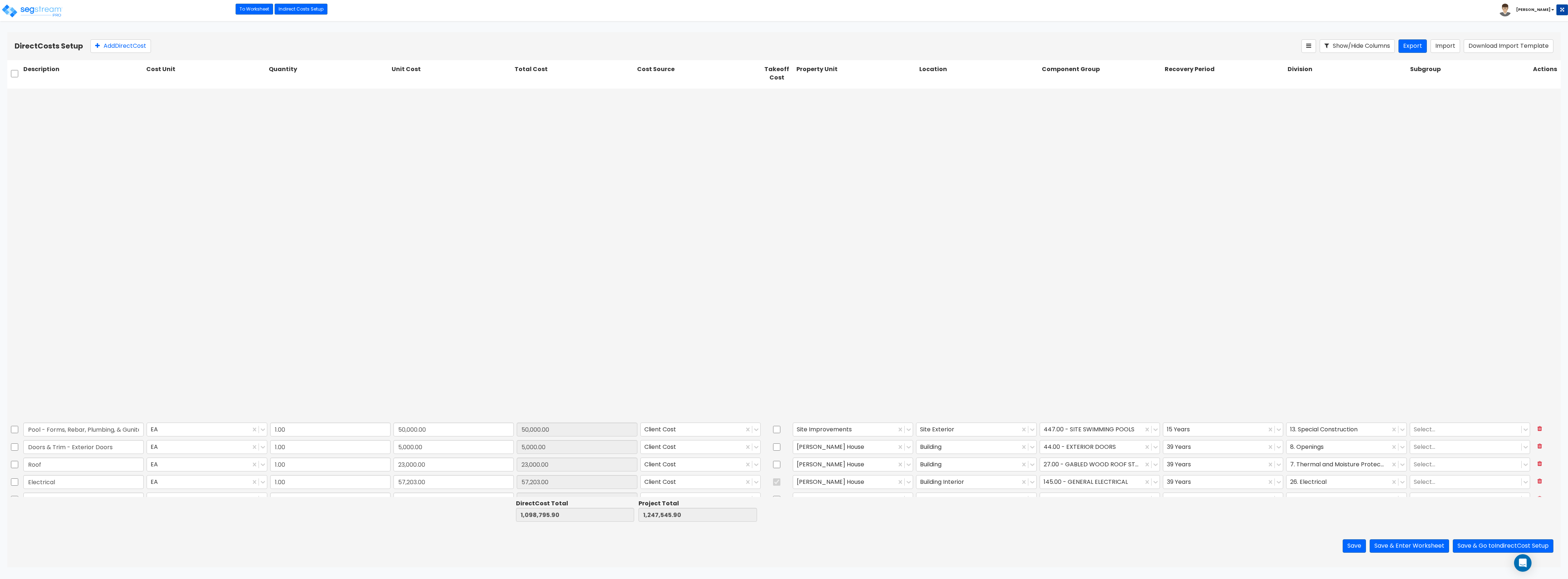
scroll to position [364, 0]
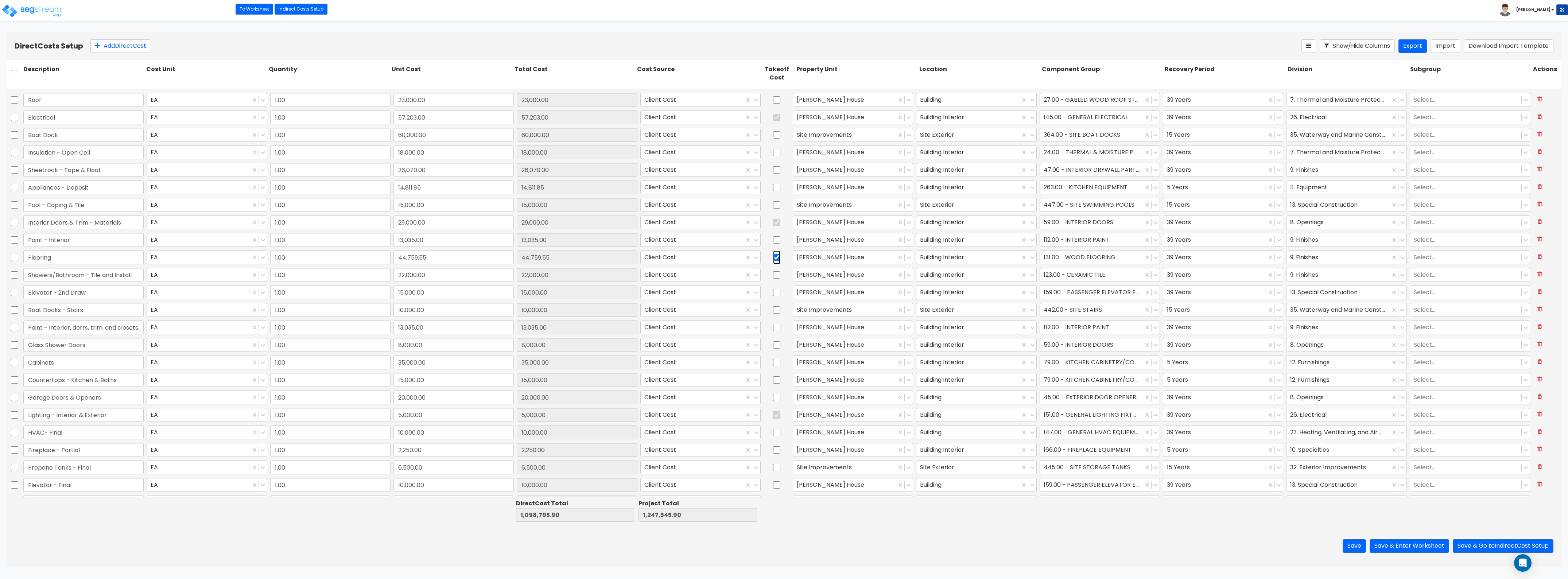
click at [774, 257] on input "checkbox" at bounding box center [777, 257] width 8 height 14
checkbox input "false"
click at [1421, 541] on button "Save & Enter Worksheet" at bounding box center [1409, 546] width 80 height 13
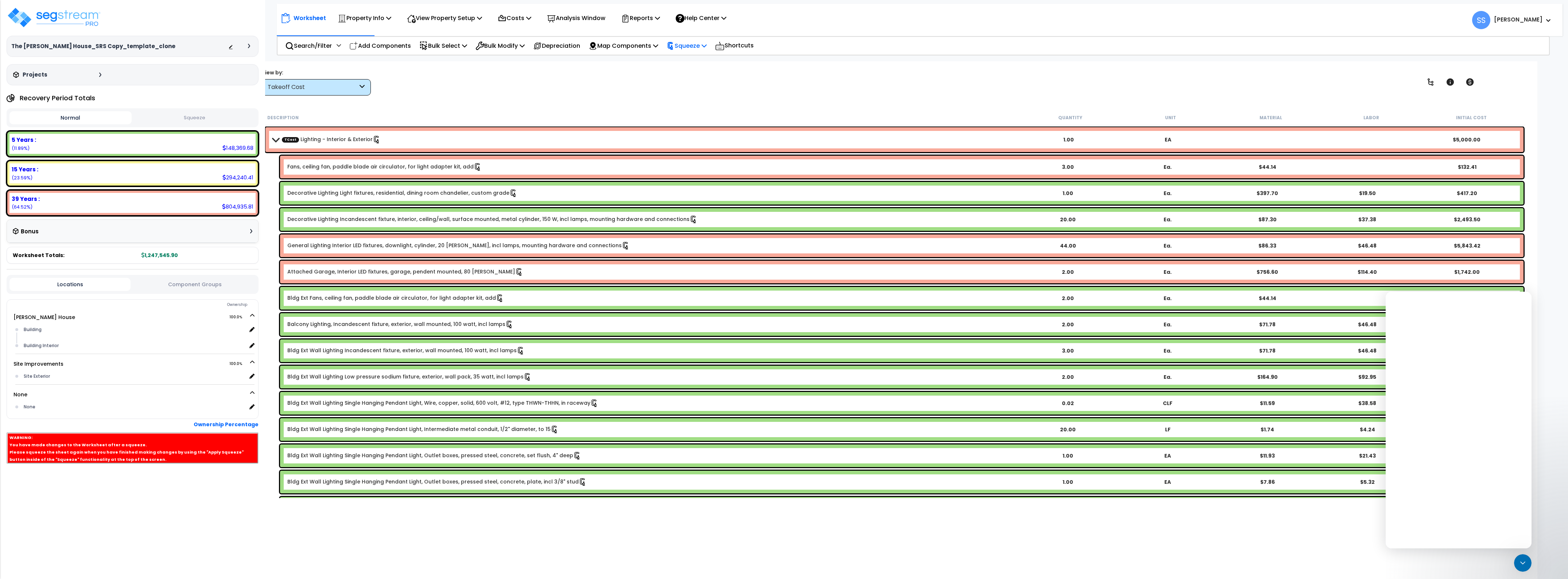
click at [699, 46] on p "Squeeze" at bounding box center [687, 46] width 40 height 9
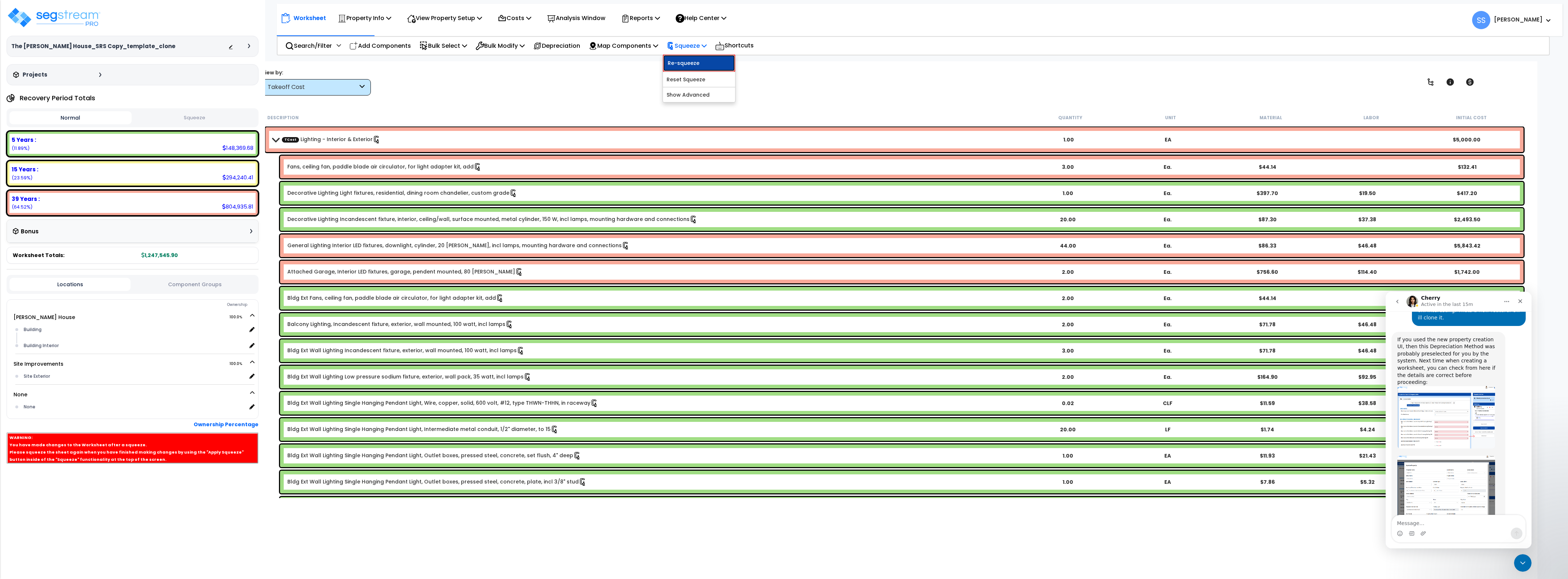
scroll to position [418, 0]
click at [703, 61] on link "Re-squeeze" at bounding box center [699, 64] width 72 height 17
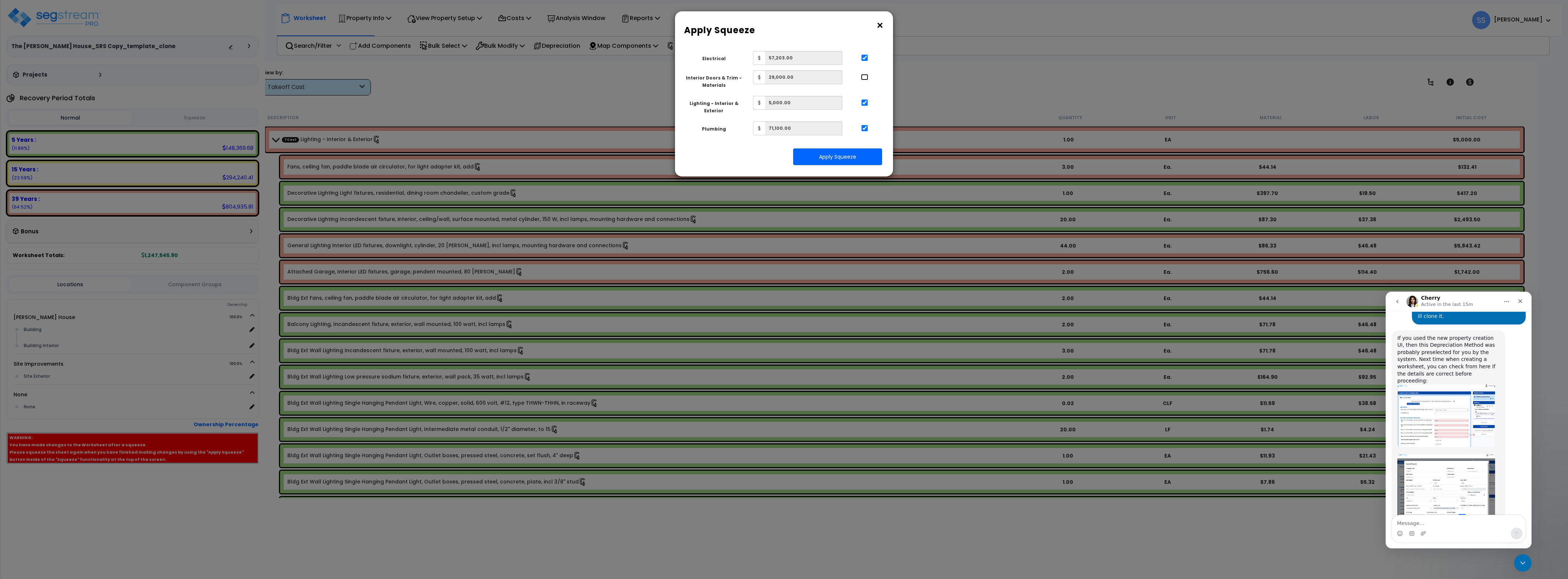
click at [863, 75] on input "..." at bounding box center [865, 77] width 8 height 7
checkbox input "true"
click at [853, 159] on button "Apply Squeeze" at bounding box center [838, 157] width 89 height 17
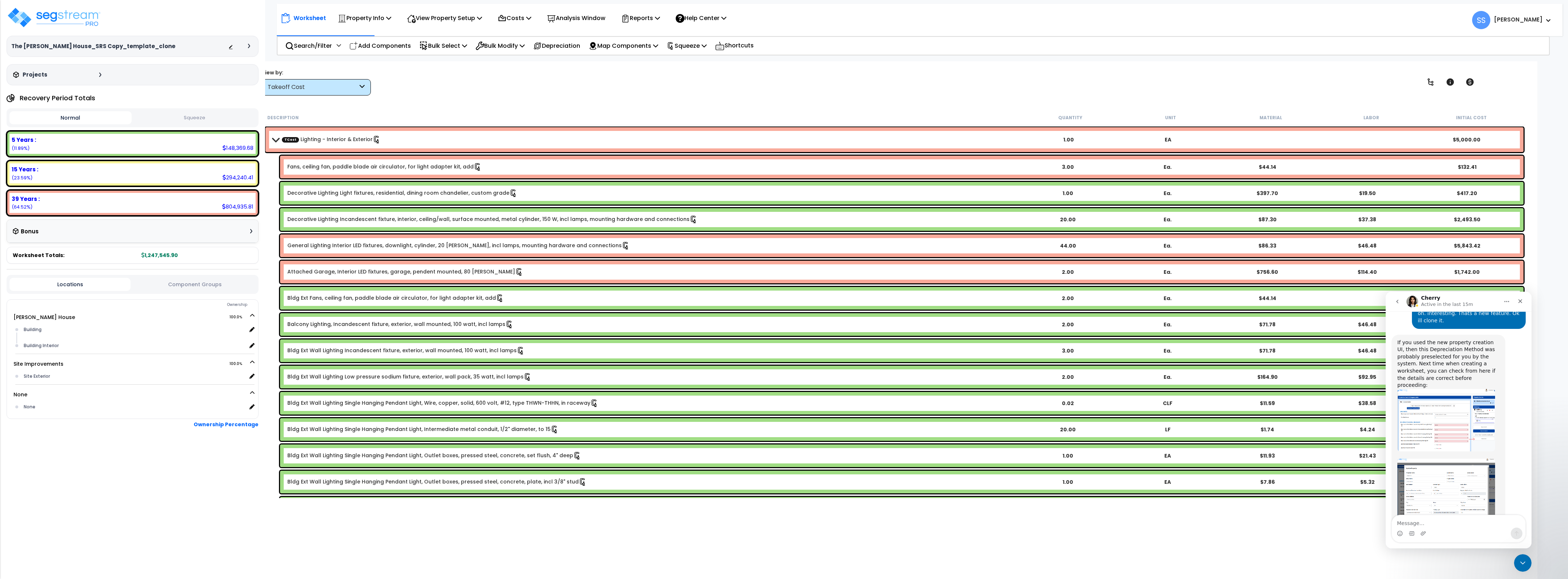
scroll to position [418, 0]
click at [276, 142] on b "TCost Lighting - Interior & Exterior" at bounding box center [646, 140] width 746 height 10
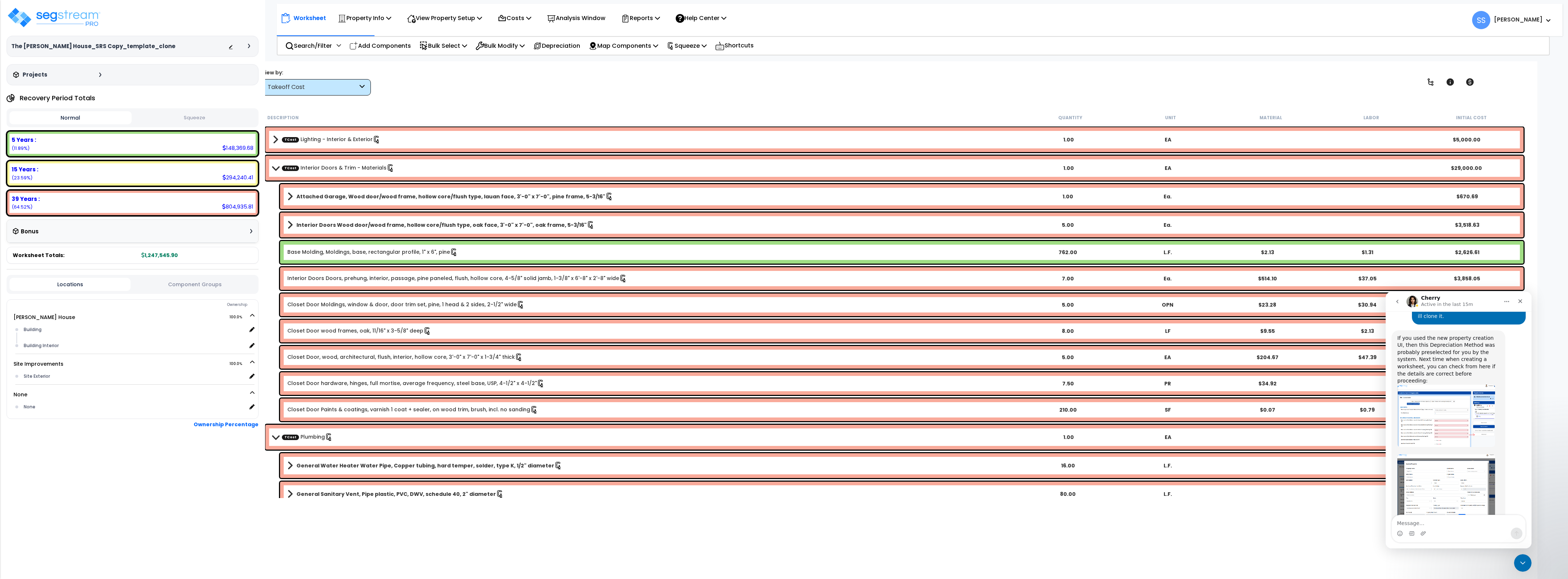
click at [273, 164] on b "TCost Interior Doors & Trim - Materials" at bounding box center [646, 168] width 746 height 10
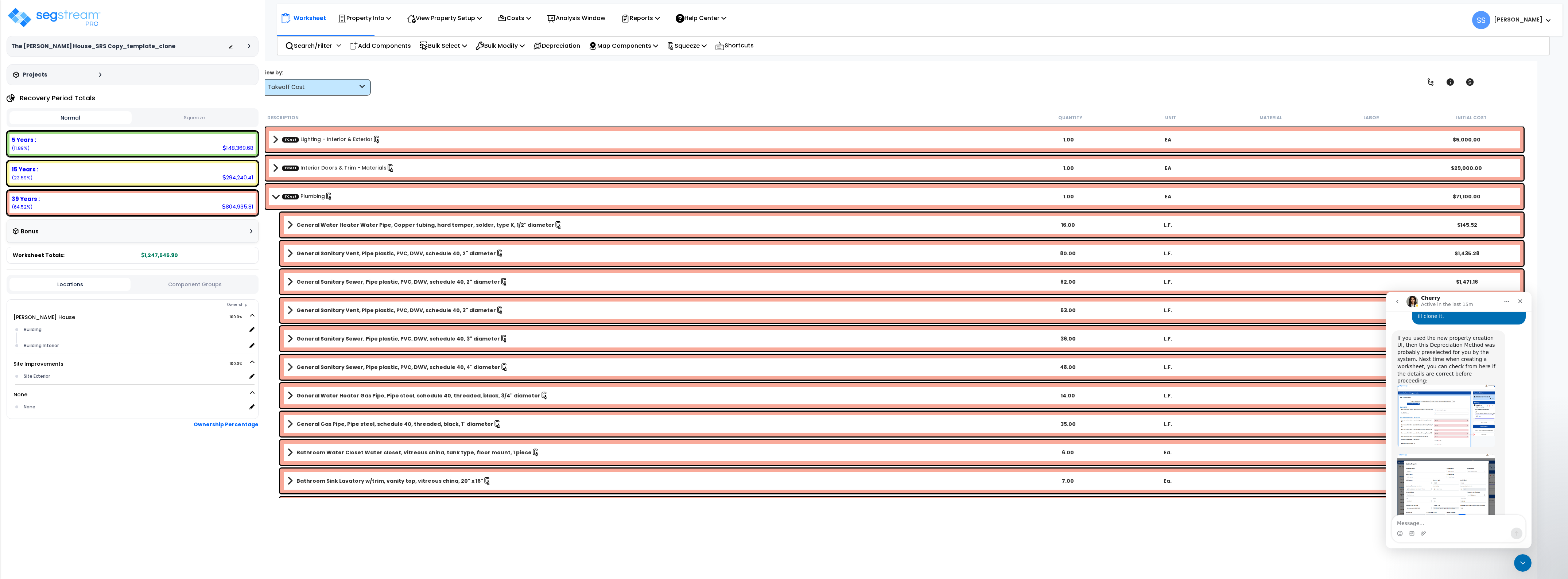
click at [277, 196] on span at bounding box center [275, 196] width 10 height 6
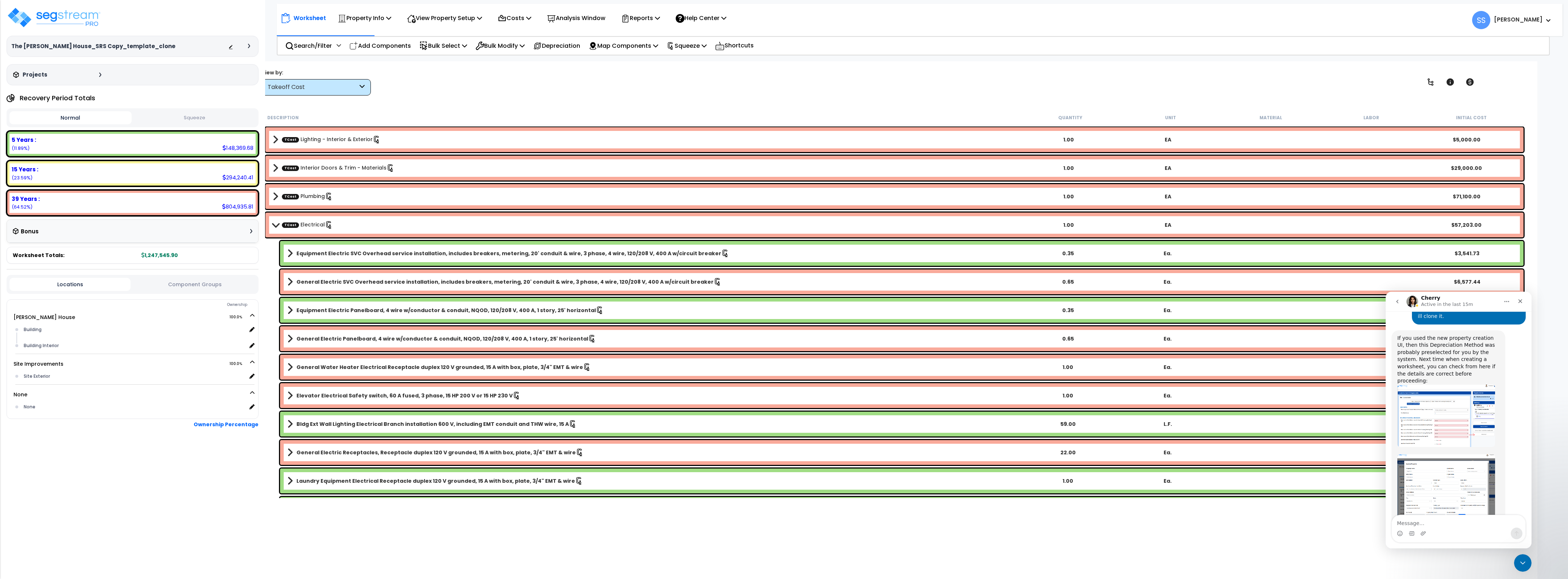
click at [281, 228] on b "TCost Electrical" at bounding box center [646, 225] width 746 height 10
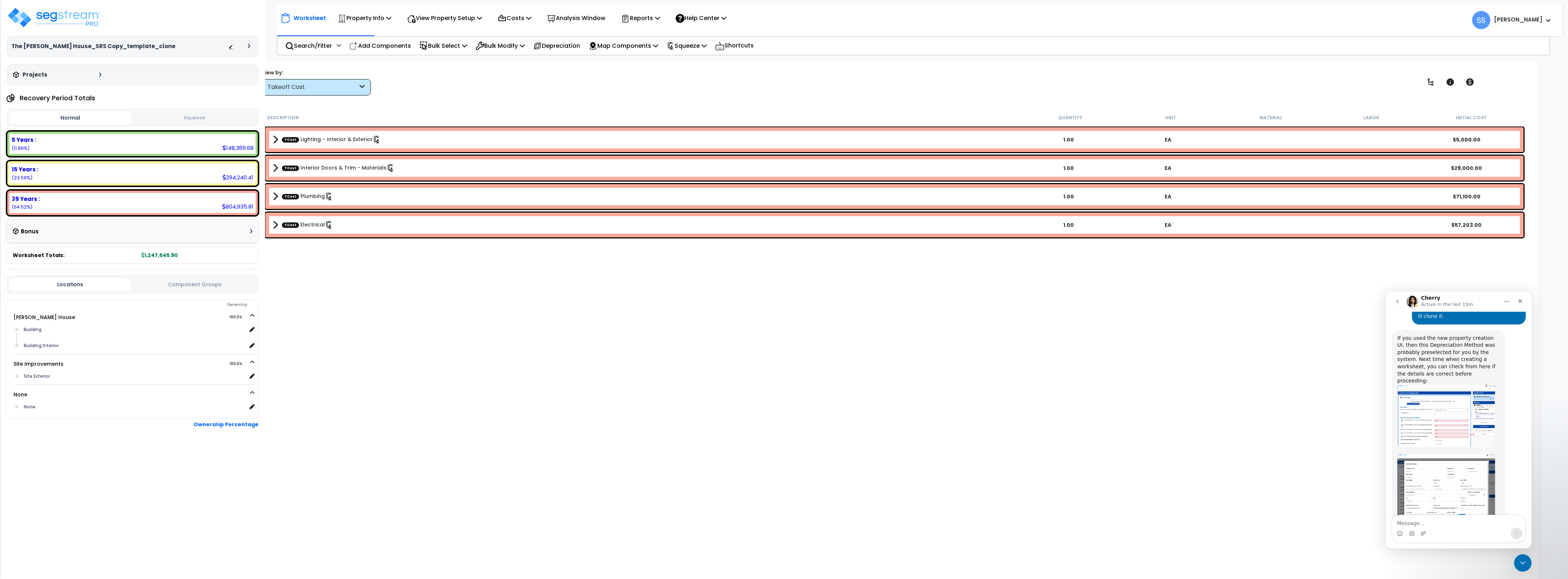
click at [290, 168] on span "TCost" at bounding box center [291, 168] width 17 height 6
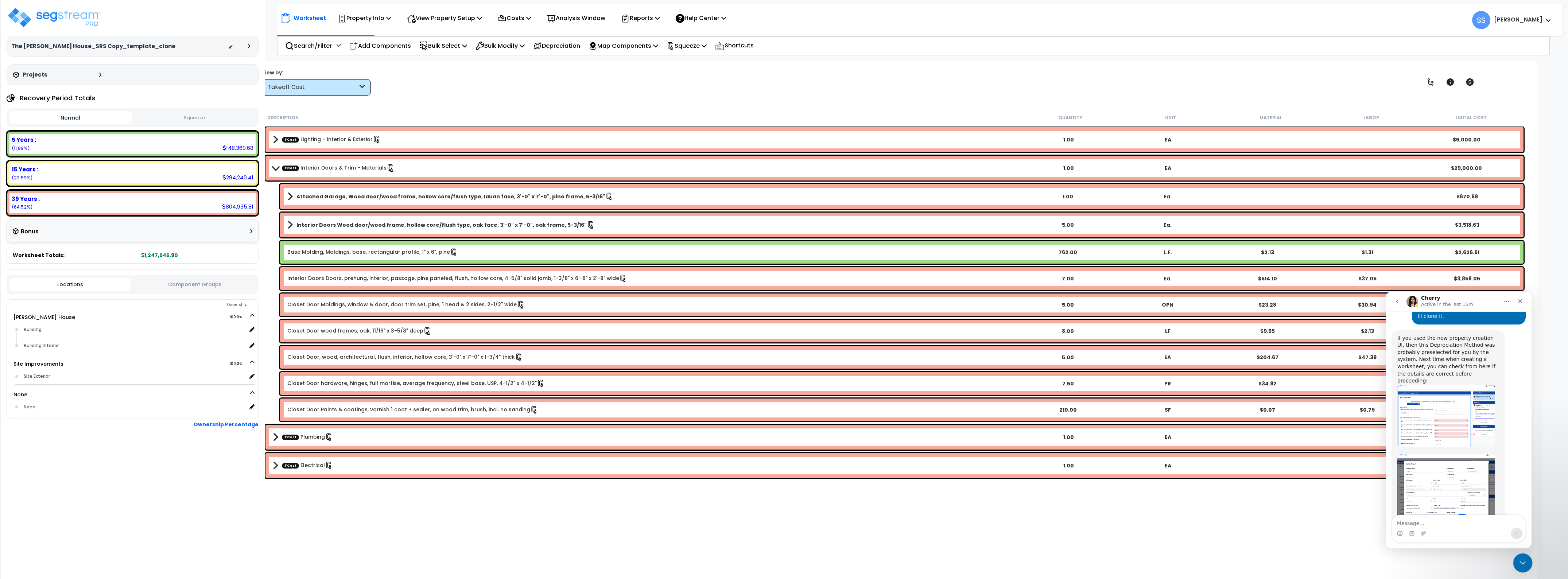
click at [1523, 563] on icon "Close Intercom Messenger" at bounding box center [1521, 561] width 9 height 9
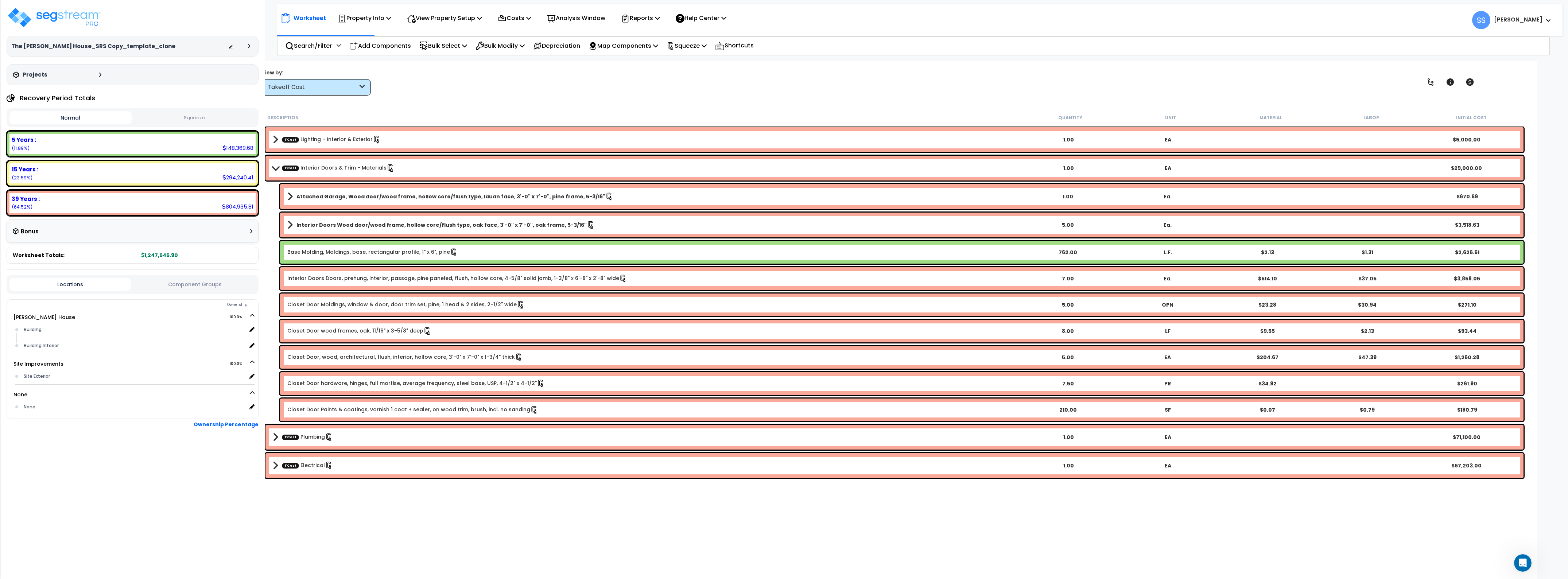
click at [277, 169] on span at bounding box center [275, 168] width 10 height 6
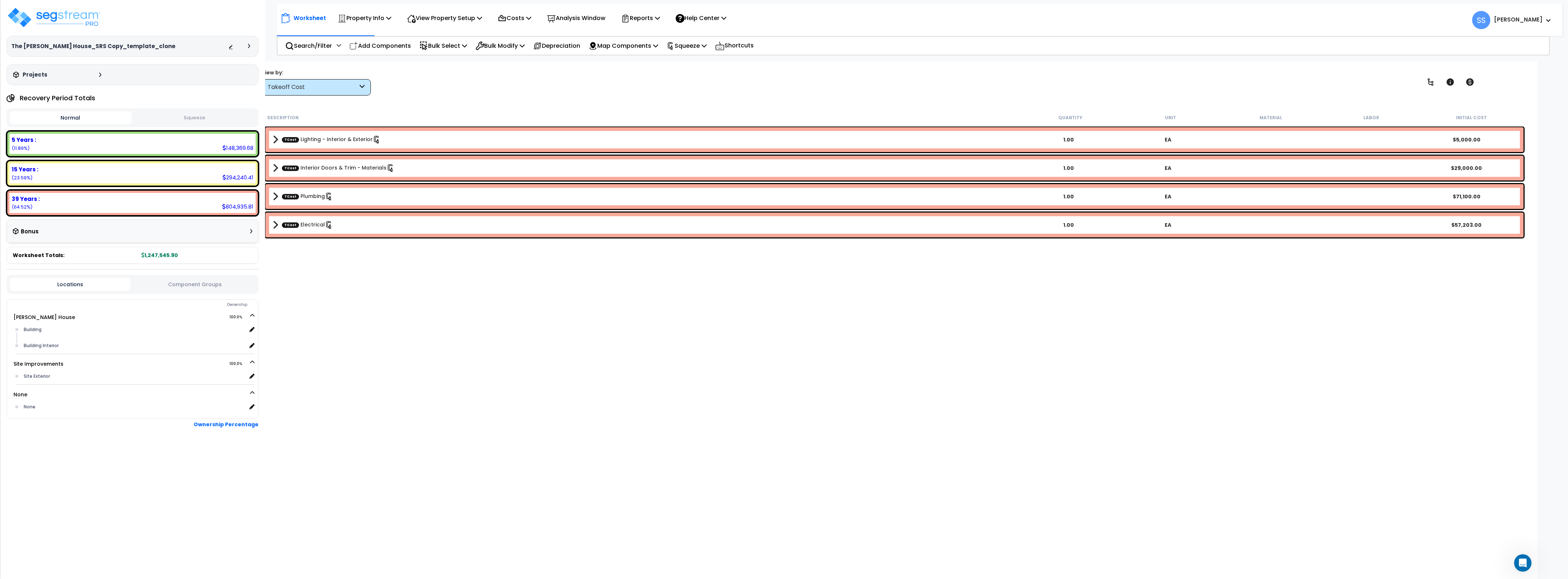
click at [277, 169] on span at bounding box center [275, 168] width 6 height 10
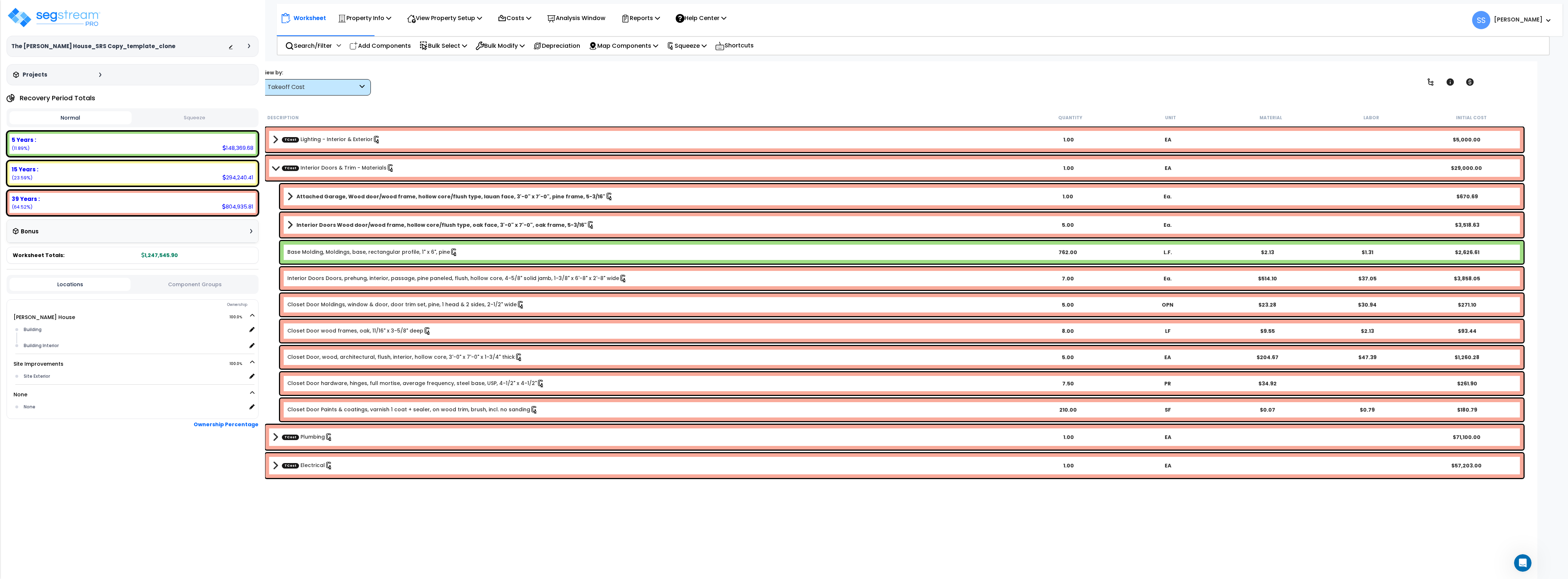
click at [274, 173] on div "TCost Interior Doors & Trim - Materials 1.00 EA $29,000.00" at bounding box center [895, 168] width 1258 height 25
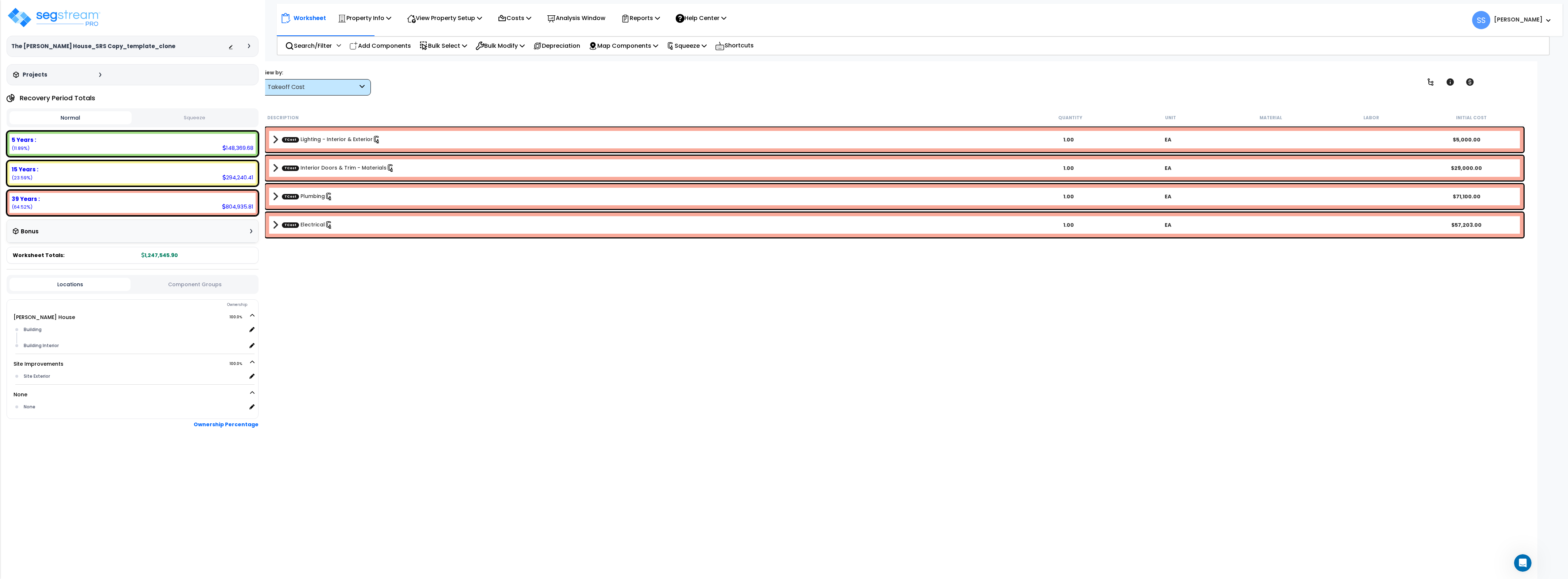
click at [298, 84] on div "Takeoff Cost" at bounding box center [312, 87] width 90 height 9
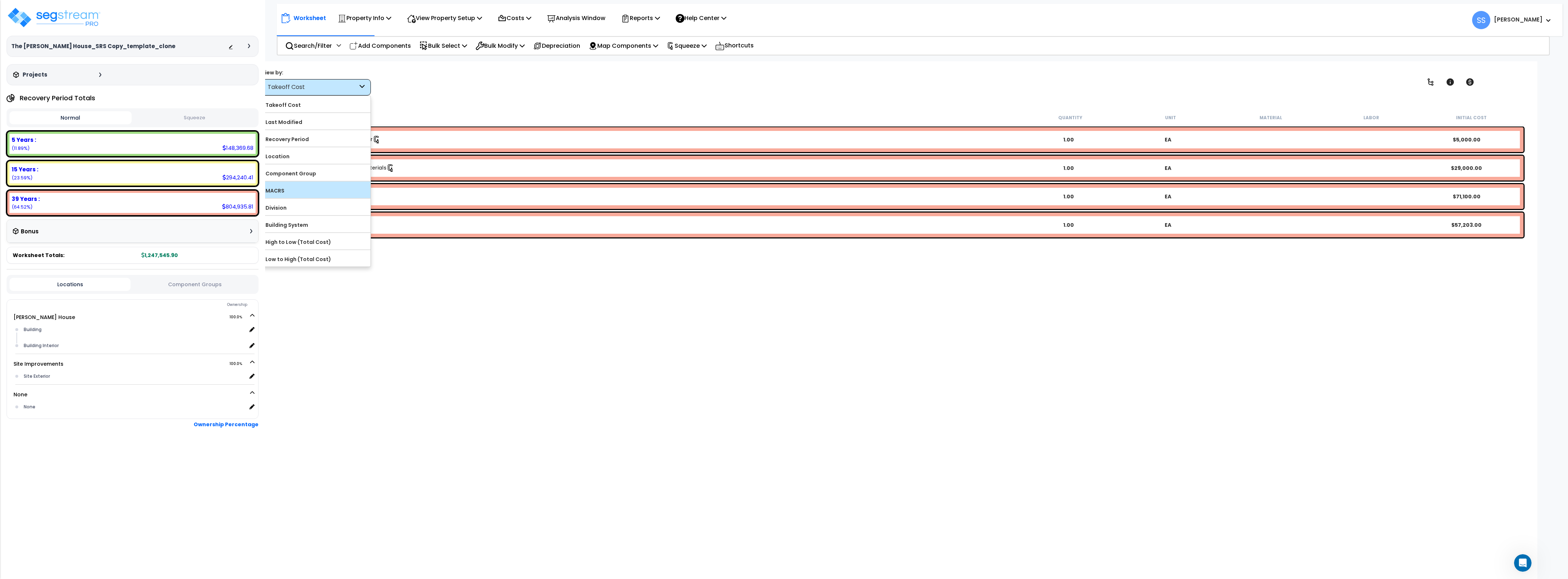
click at [298, 187] on label "MACRS" at bounding box center [316, 191] width 108 height 11
click at [0, 0] on input "MACRS" at bounding box center [0, 0] width 0 height 0
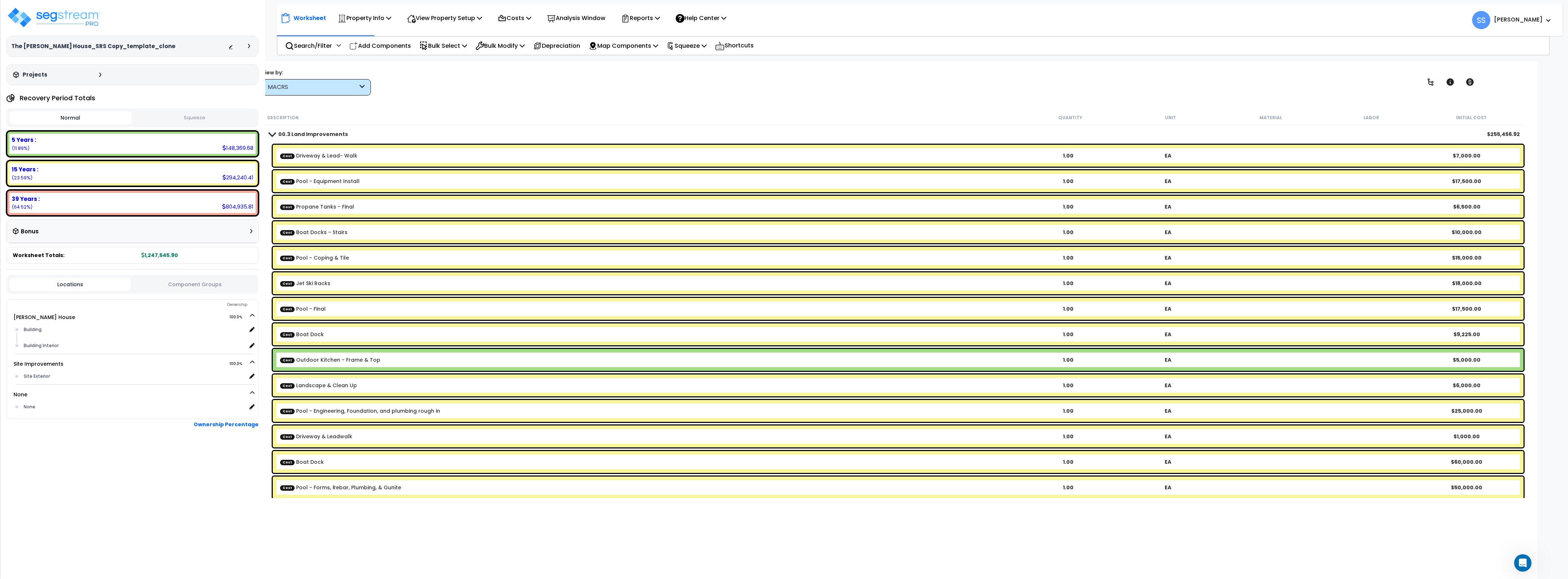
click at [378, 109] on div "Worksheet Property Info Property Setup Add Property Unit Template property Clon…" at bounding box center [895, 351] width 1286 height 579
click at [309, 84] on div "MACRS" at bounding box center [312, 87] width 90 height 9
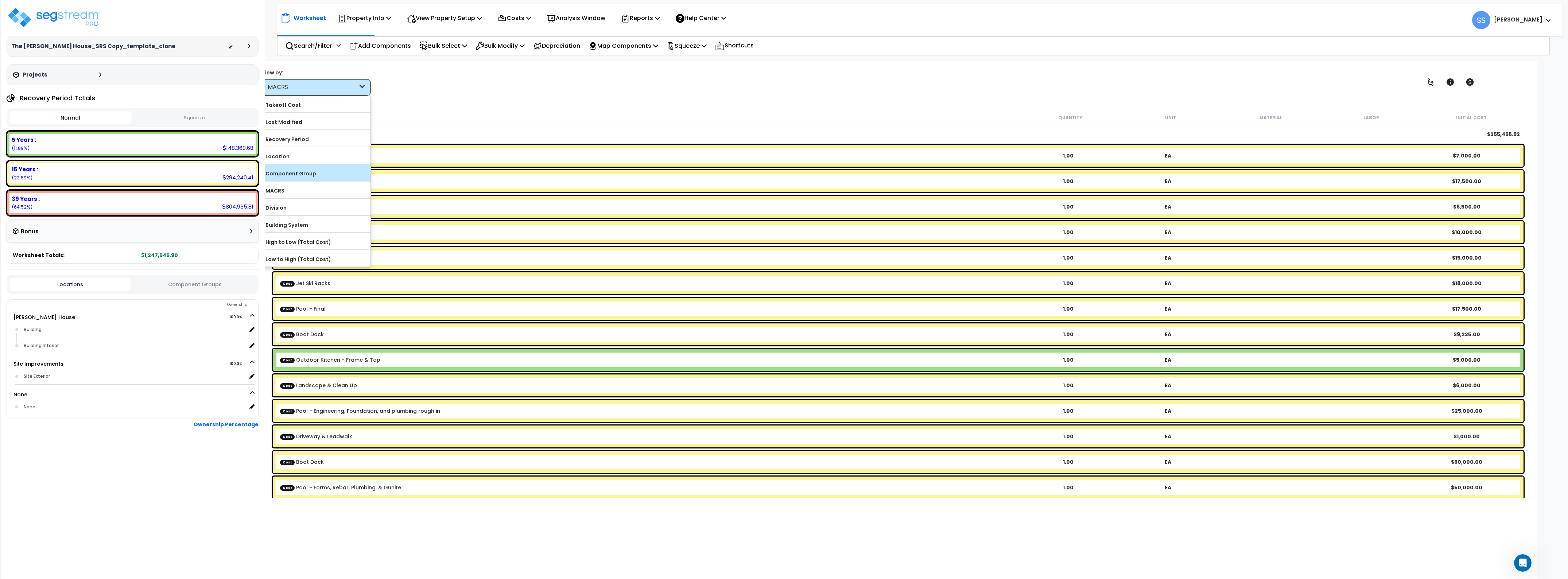
scroll to position [31, 0]
click at [294, 106] on label "Takeoff Cost" at bounding box center [316, 105] width 108 height 11
click at [0, 0] on input "Takeoff Cost" at bounding box center [0, 0] width 0 height 0
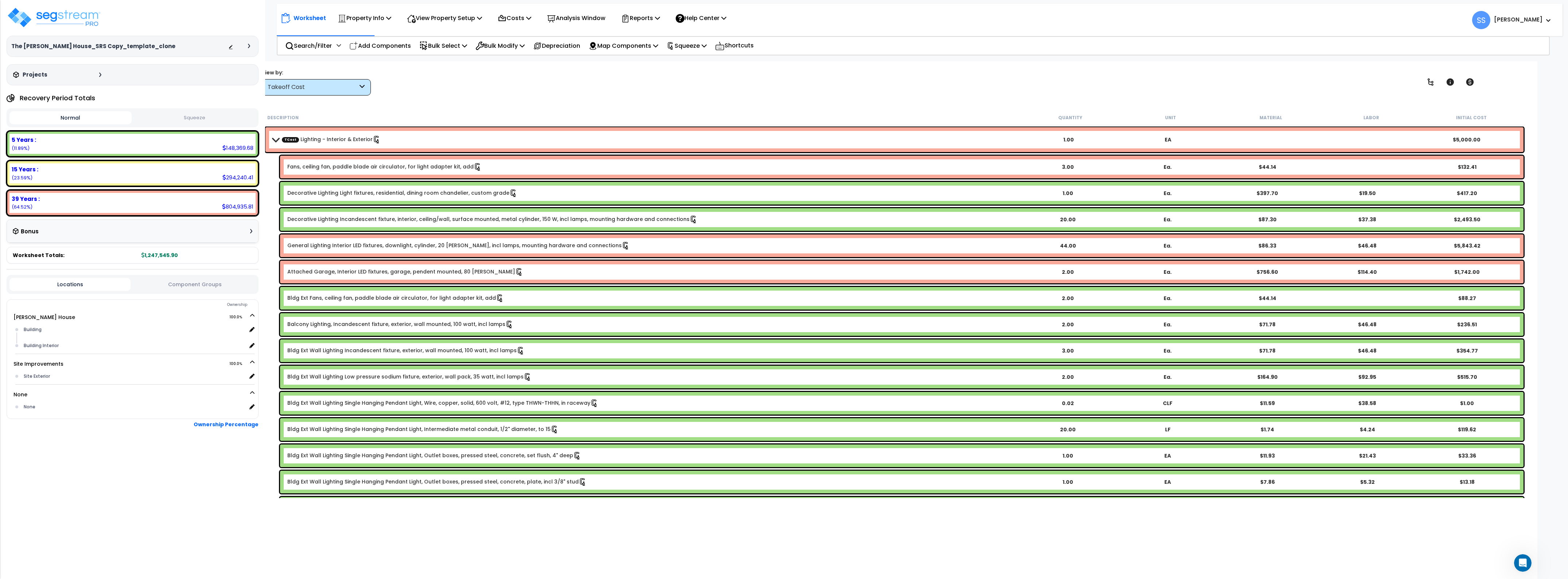
scroll to position [0, 0]
click at [279, 140] on span at bounding box center [275, 140] width 10 height 6
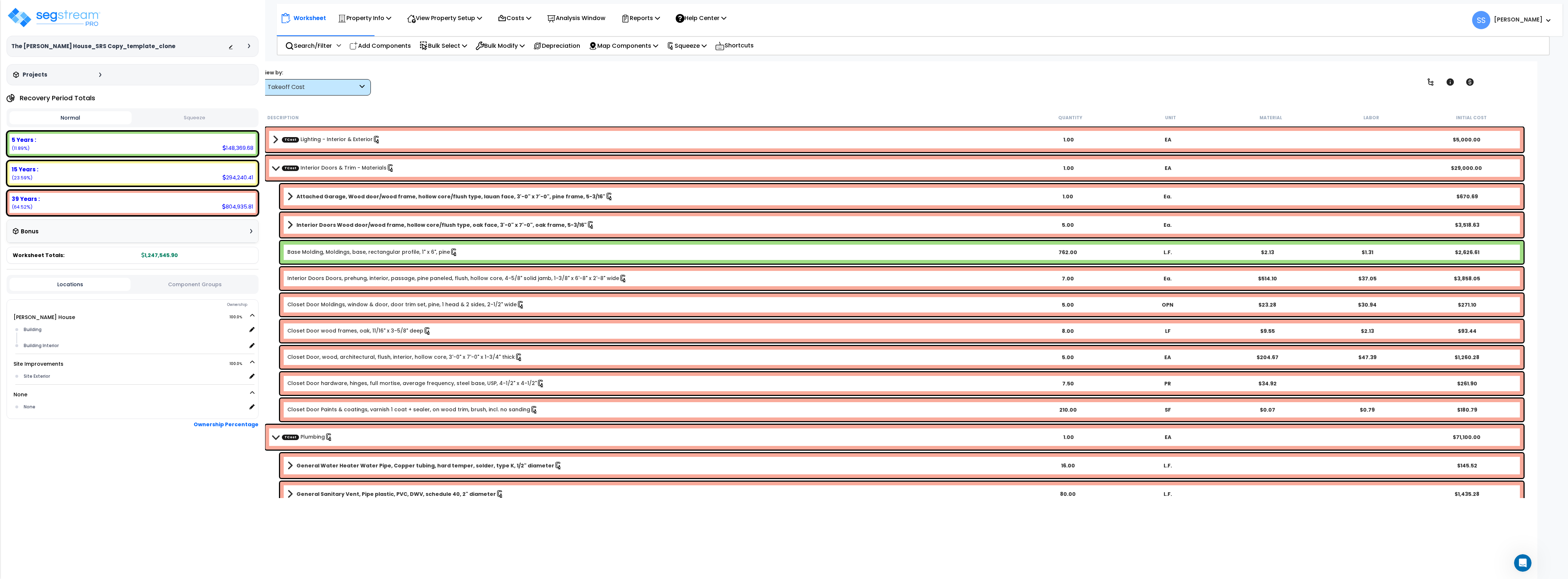
click at [278, 170] on span at bounding box center [275, 168] width 10 height 6
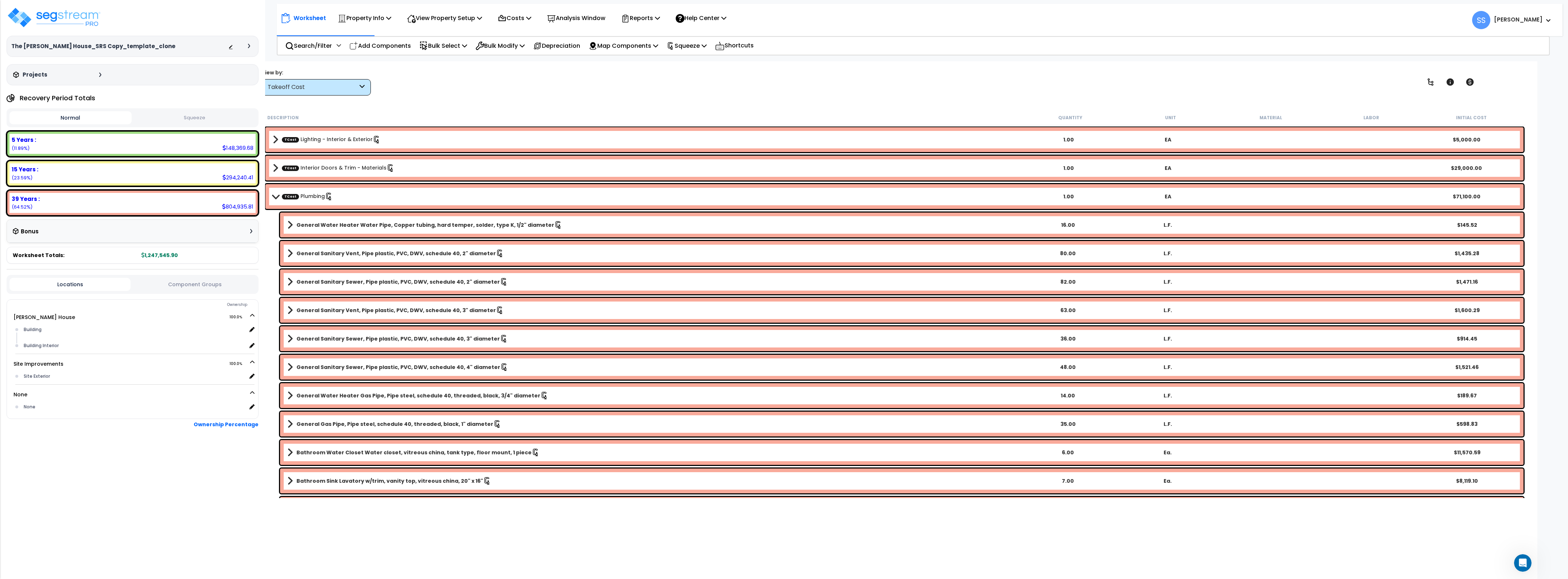
click at [267, 195] on div "TCost Plumbing 1.00 EA $71,100.00" at bounding box center [895, 196] width 1258 height 25
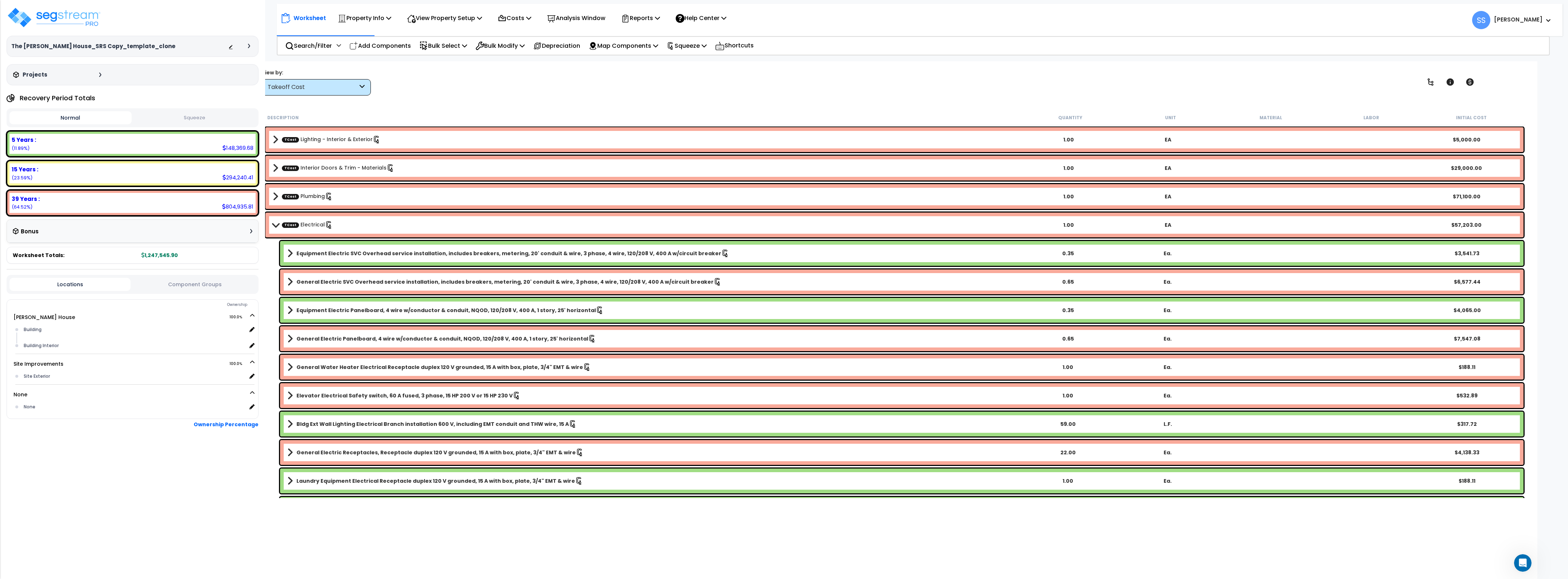
click at [271, 223] on span at bounding box center [275, 225] width 10 height 6
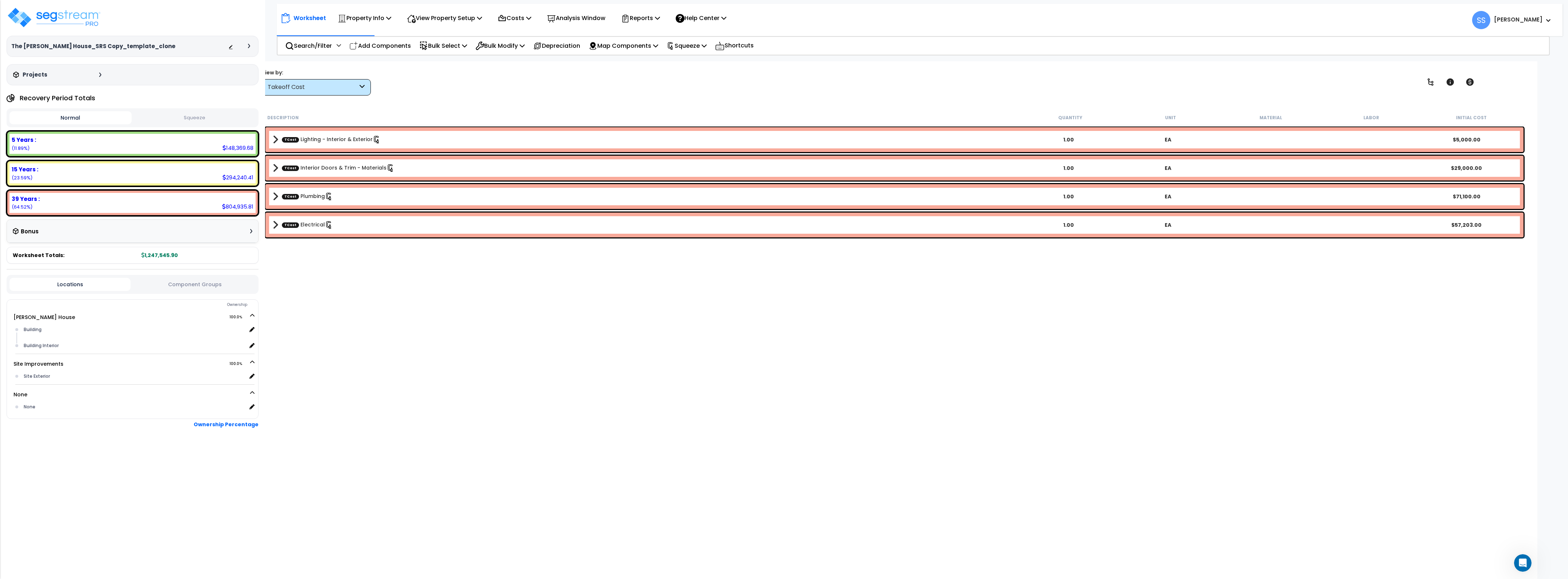
click at [364, 322] on div "Description Quantity Unit Material Labor Initial Cost TCost Lighting - Interior…" at bounding box center [894, 304] width 1264 height 388
click at [613, 99] on div "Worksheet Property Info Property Setup Add Property Unit Template property Clon…" at bounding box center [895, 351] width 1286 height 579
click at [234, 47] on div at bounding box center [240, 47] width 26 height 8
click at [228, 48] on icon at bounding box center [230, 47] width 5 height 5
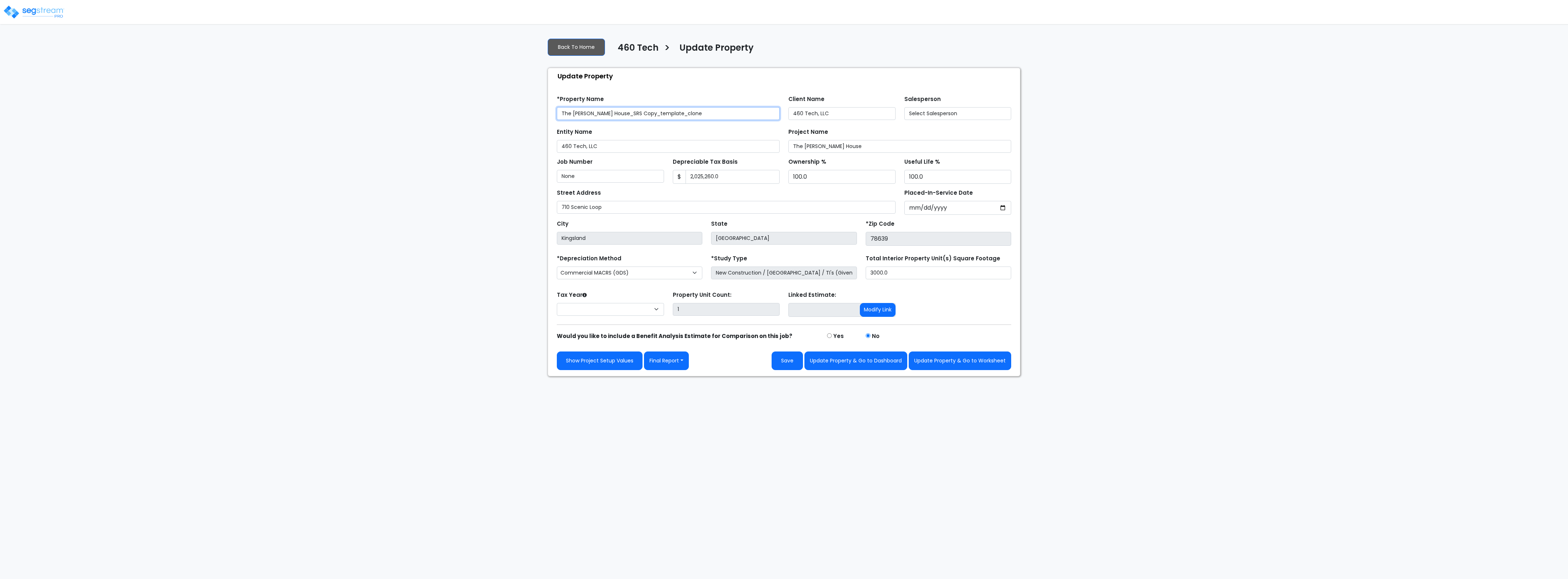
select select "2024"
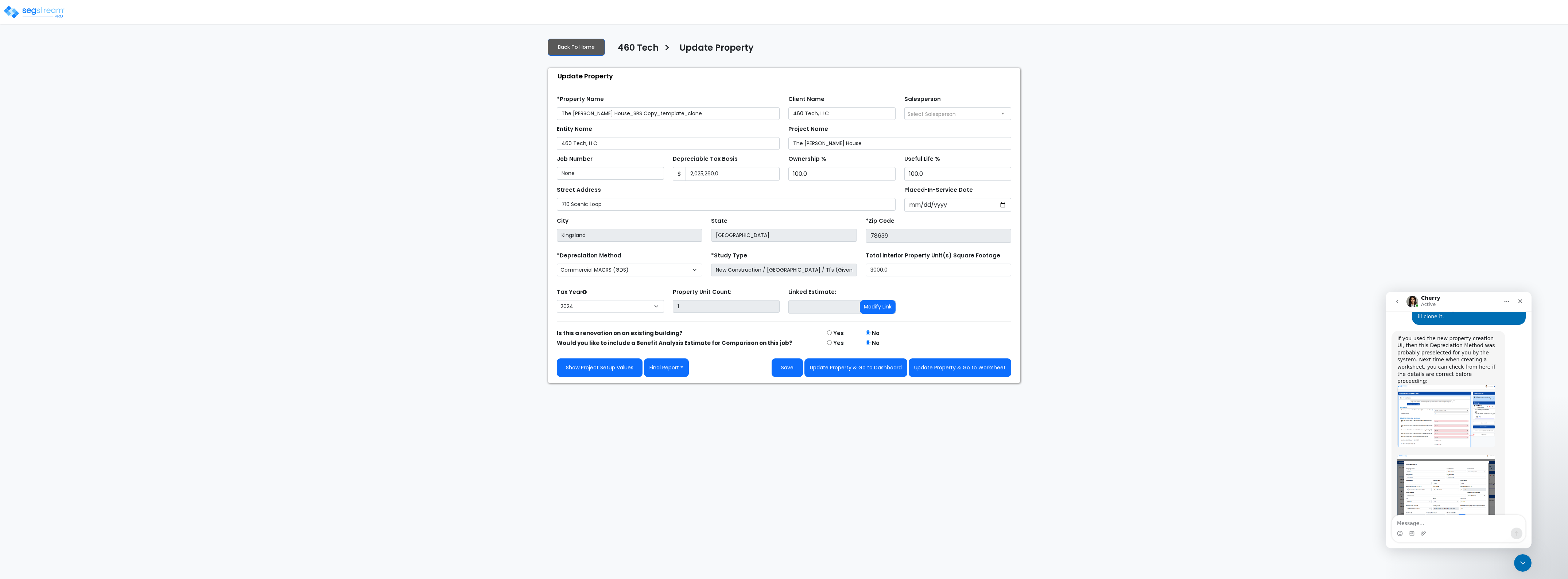
scroll to position [418, 0]
drag, startPoint x: 698, startPoint y: 113, endPoint x: 602, endPoint y: 115, distance: 96.0
click at [602, 115] on input "The [PERSON_NAME] House_SRS Copy_template_clone" at bounding box center [668, 113] width 223 height 12
click at [687, 117] on input "The [PERSON_NAME] House_SRS Copy_template_clone" at bounding box center [668, 113] width 223 height 12
drag, startPoint x: 693, startPoint y: 113, endPoint x: 606, endPoint y: 115, distance: 87.0
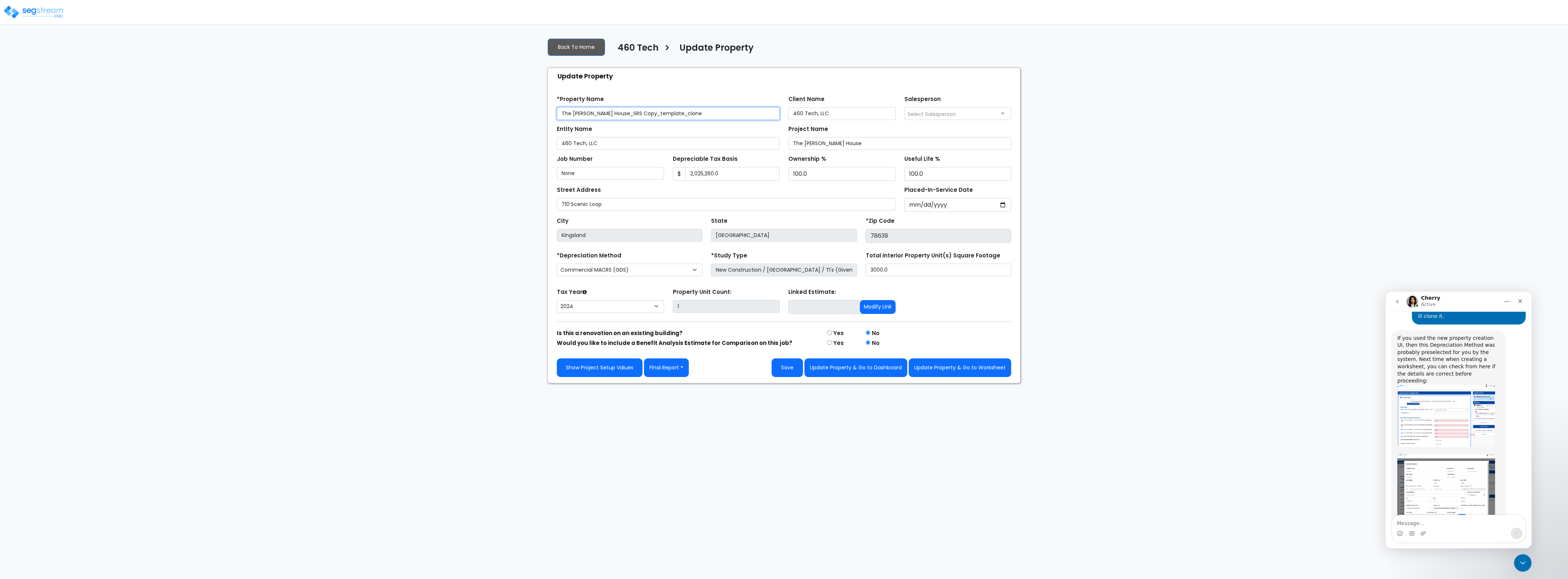
click at [606, 115] on input "The [PERSON_NAME] House_SRS Copy_template_clone" at bounding box center [668, 113] width 223 height 12
type input "The [PERSON_NAME] House Updated"
click at [861, 363] on button "Update Property & Go to Dashboard" at bounding box center [856, 367] width 103 height 19
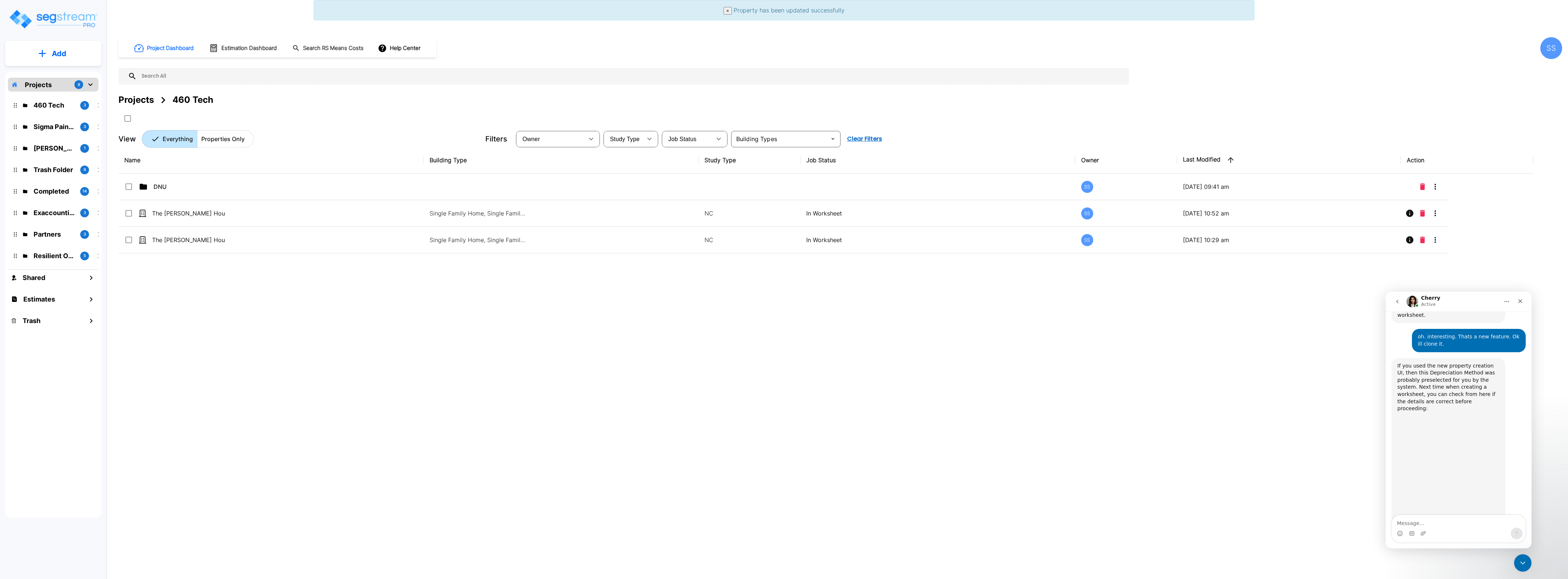
scroll to position [418, 0]
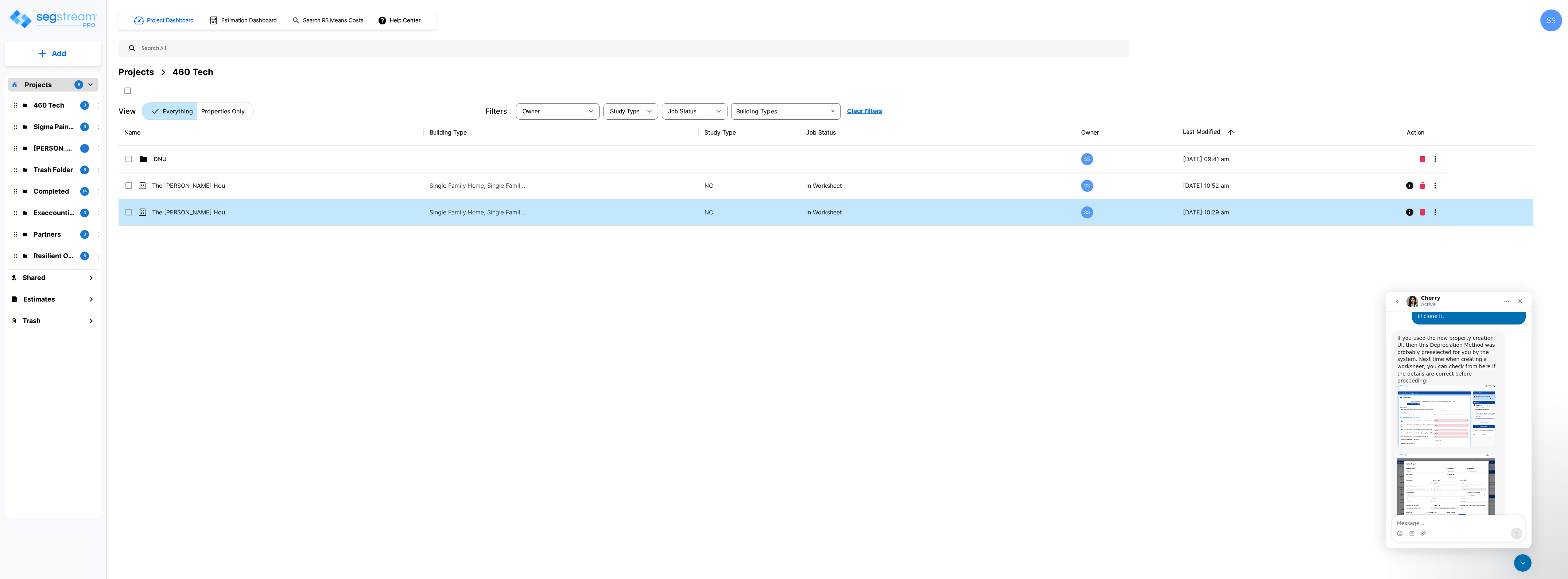
click at [130, 214] on input "select row The Nelson House_SRS Copy_template" at bounding box center [128, 211] width 8 height 7
click at [201, 85] on button "Move" at bounding box center [198, 90] width 14 height 14
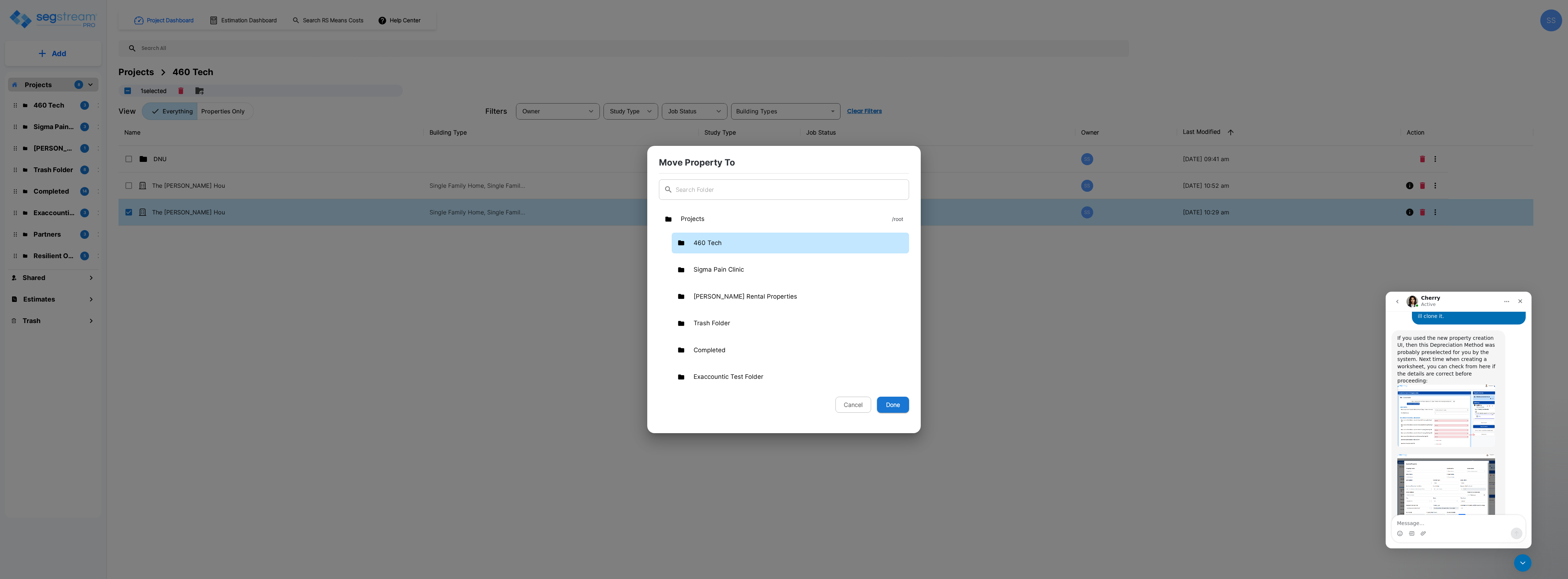
click at [717, 240] on p "460 Tech" at bounding box center [708, 243] width 28 height 9
click at [725, 273] on div "DNU" at bounding box center [808, 270] width 200 height 21
click at [890, 411] on button "Done" at bounding box center [894, 404] width 32 height 16
checkbox input "false"
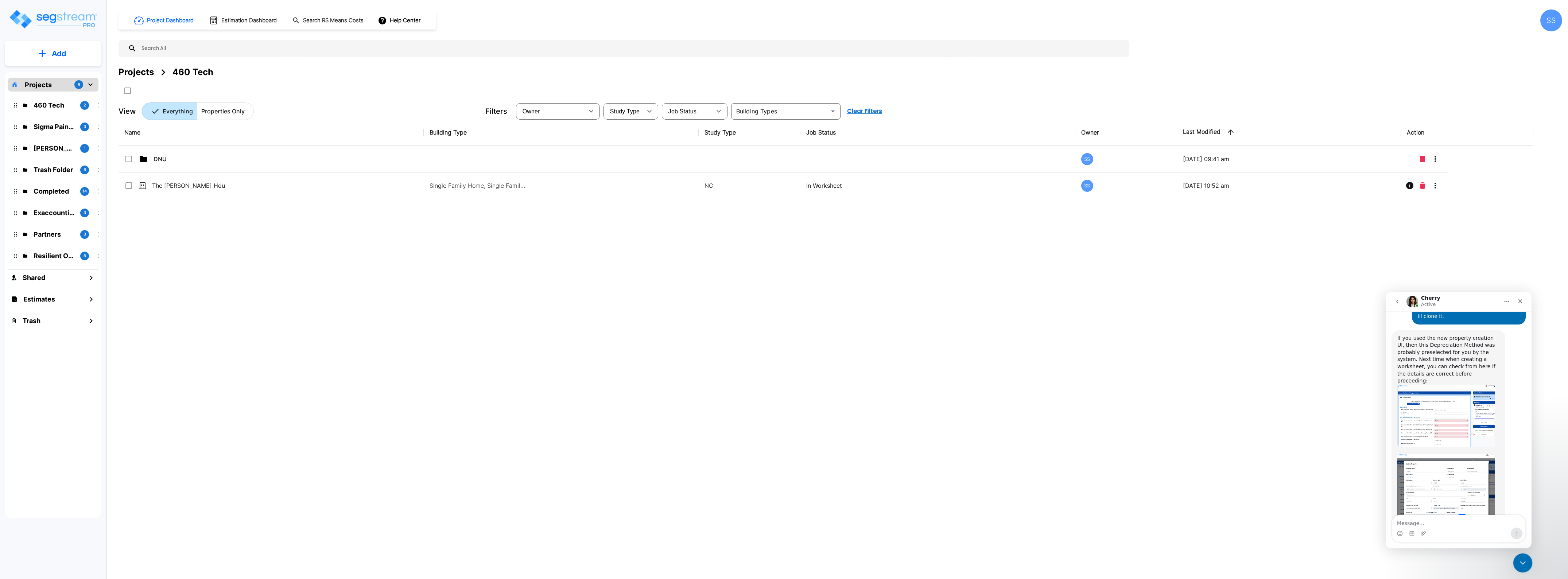
click at [1523, 567] on div "Close Intercom Messenger" at bounding box center [1521, 562] width 17 height 17
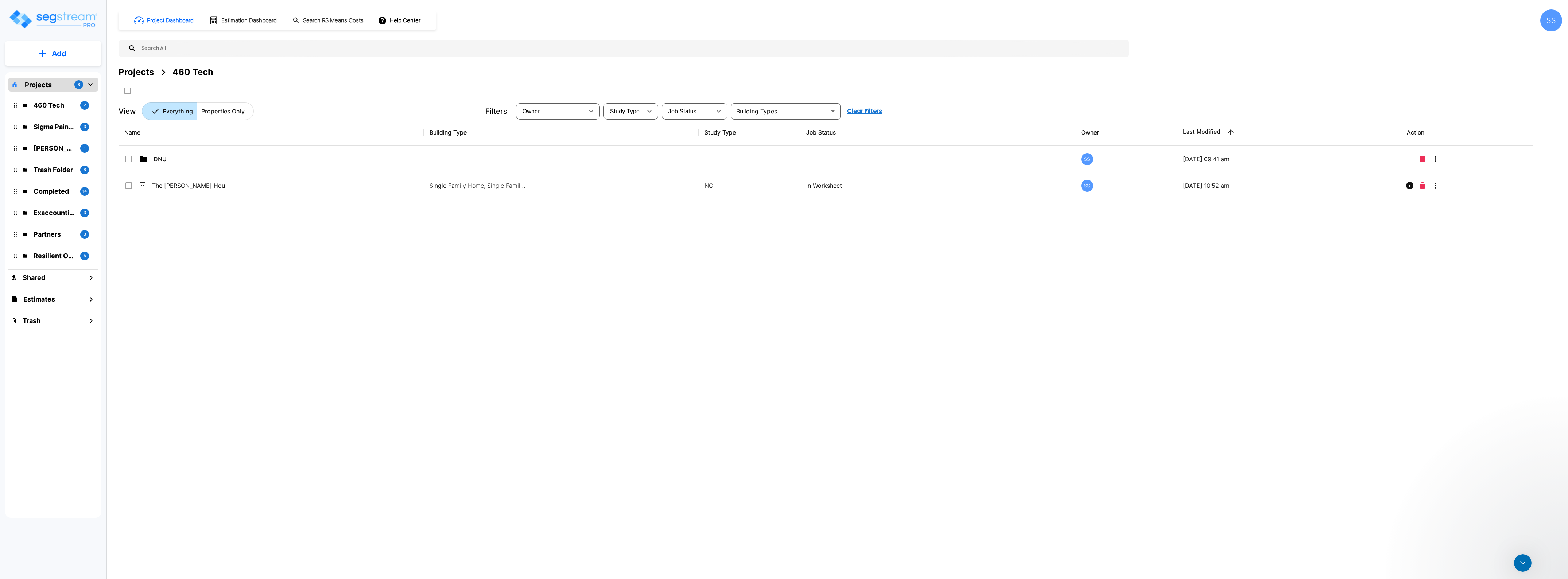
scroll to position [0, 0]
click at [1145, 418] on div "Name Building Type Study Type Job Status Owner Last Modified Action DNU SS [DAT…" at bounding box center [826, 299] width 1415 height 359
